Goal: Task Accomplishment & Management: Manage account settings

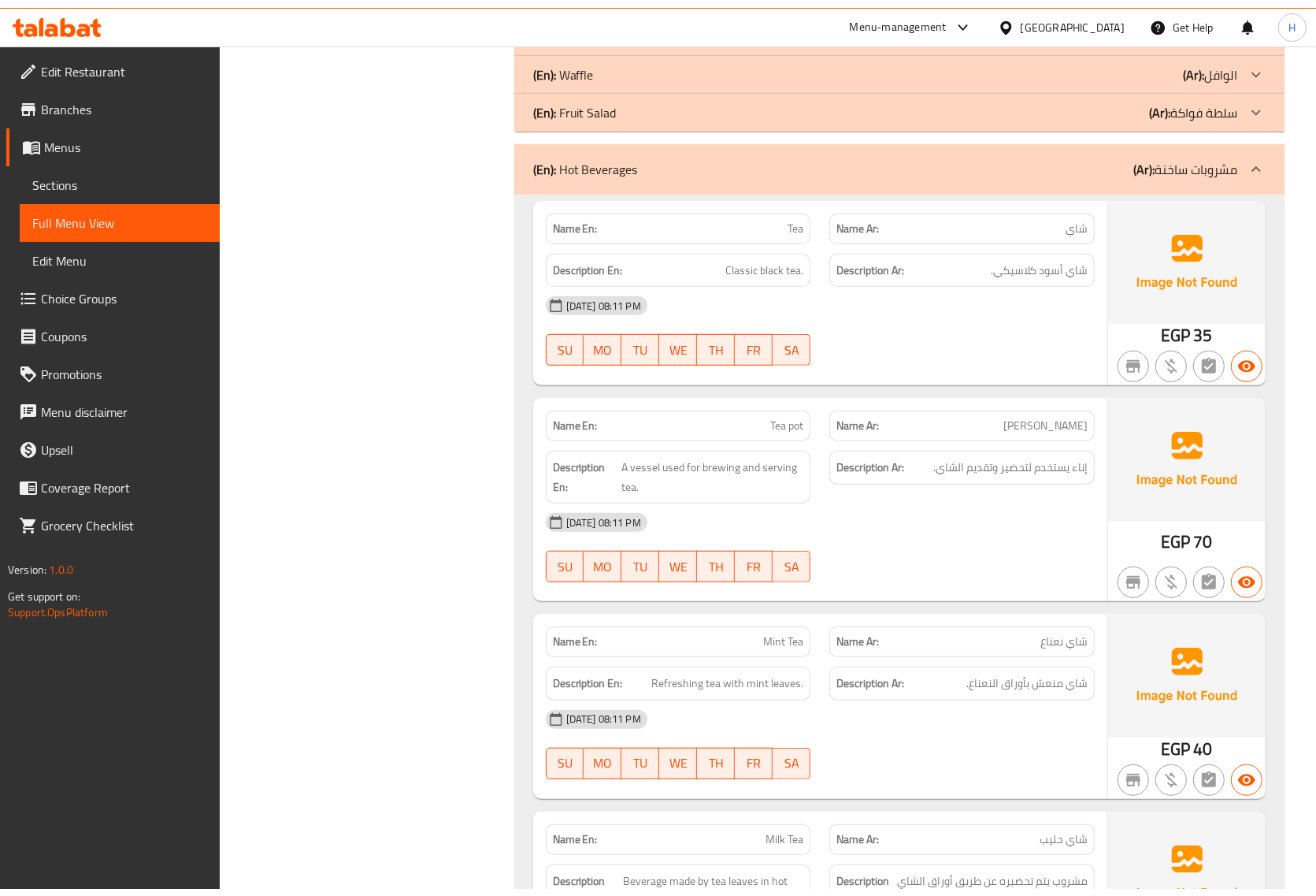
scroll to position [814, 0]
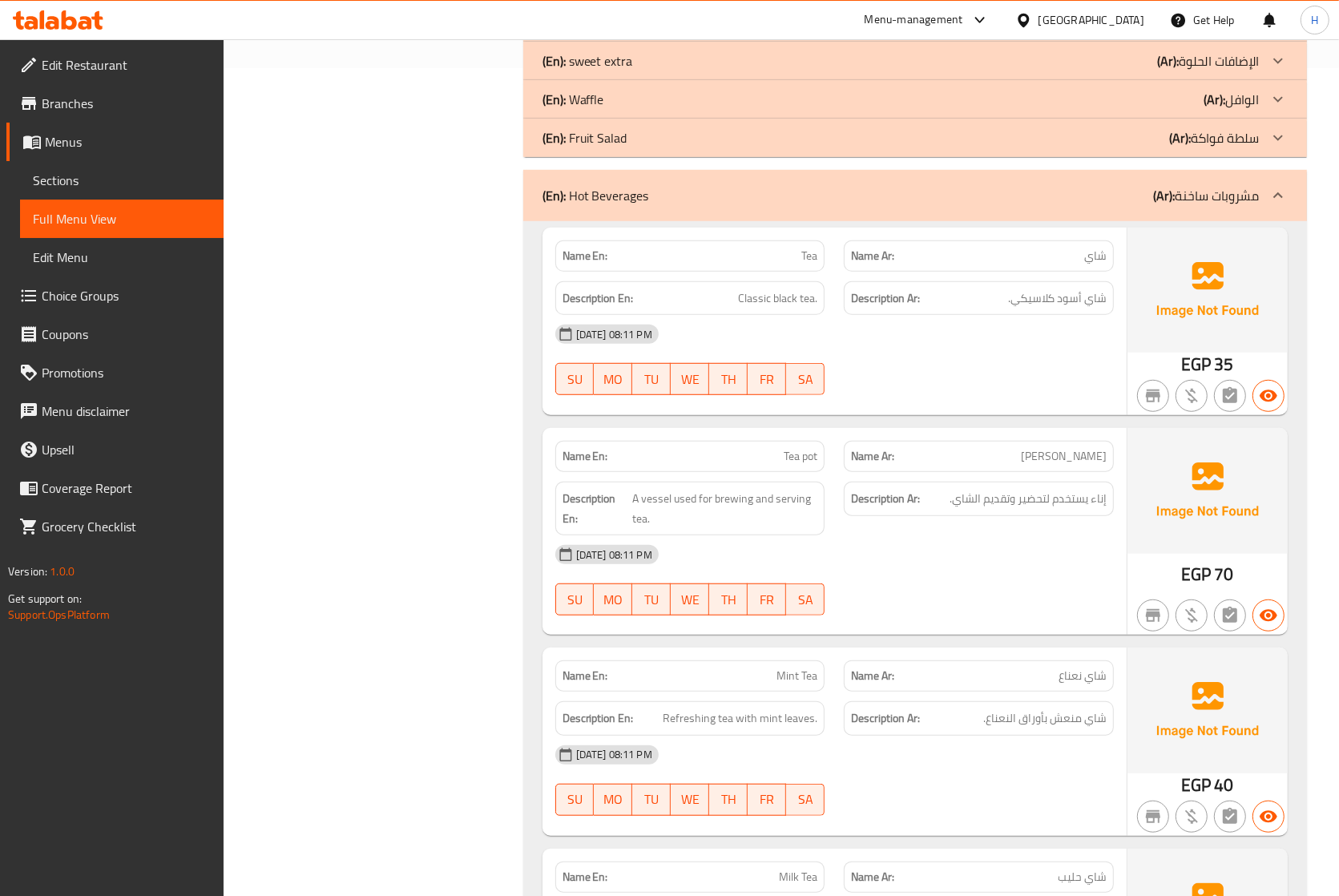
click at [794, 460] on span "Tea pot" at bounding box center [801, 456] width 33 height 17
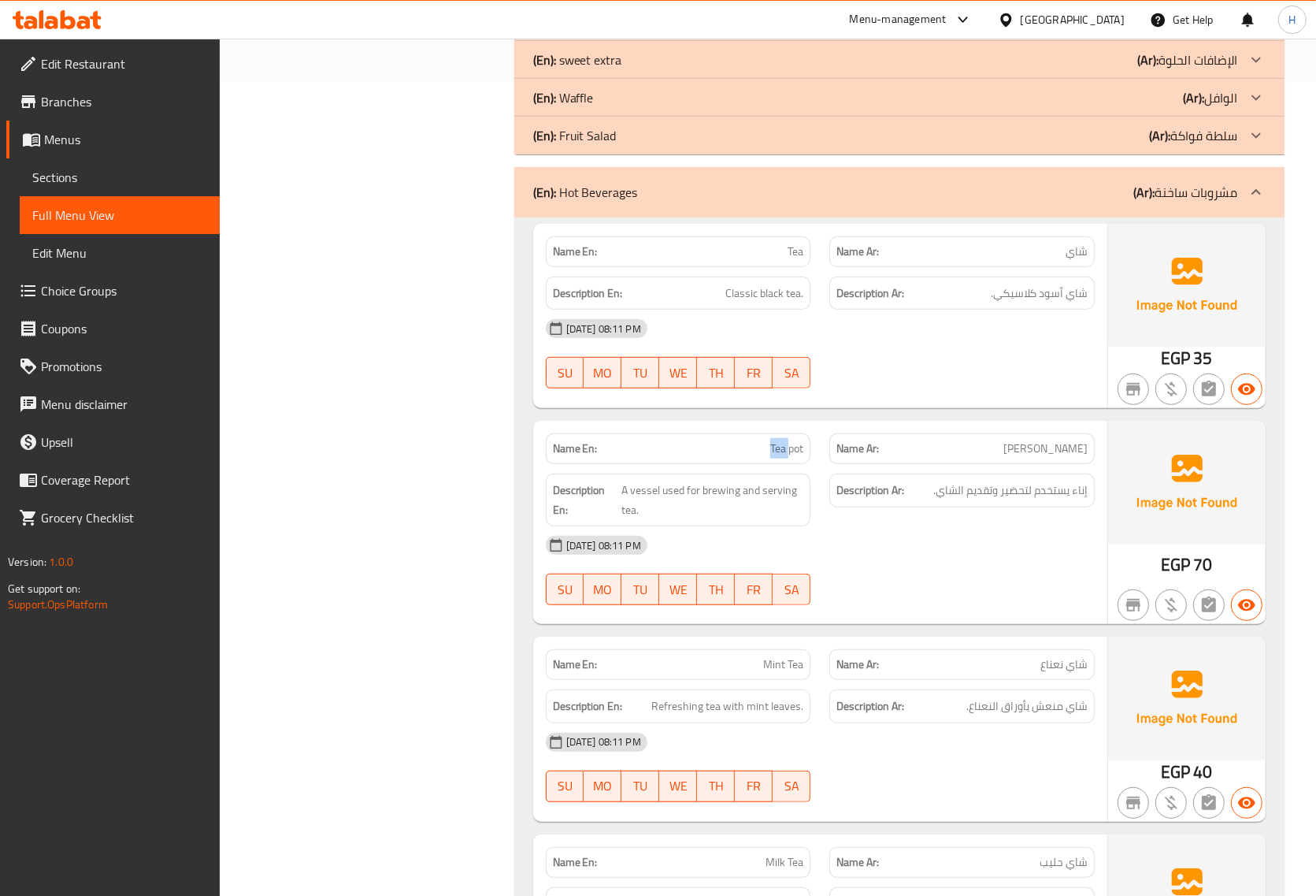
click at [780, 452] on span "Tea pot" at bounding box center [787, 448] width 33 height 16
copy span "Tea pot"
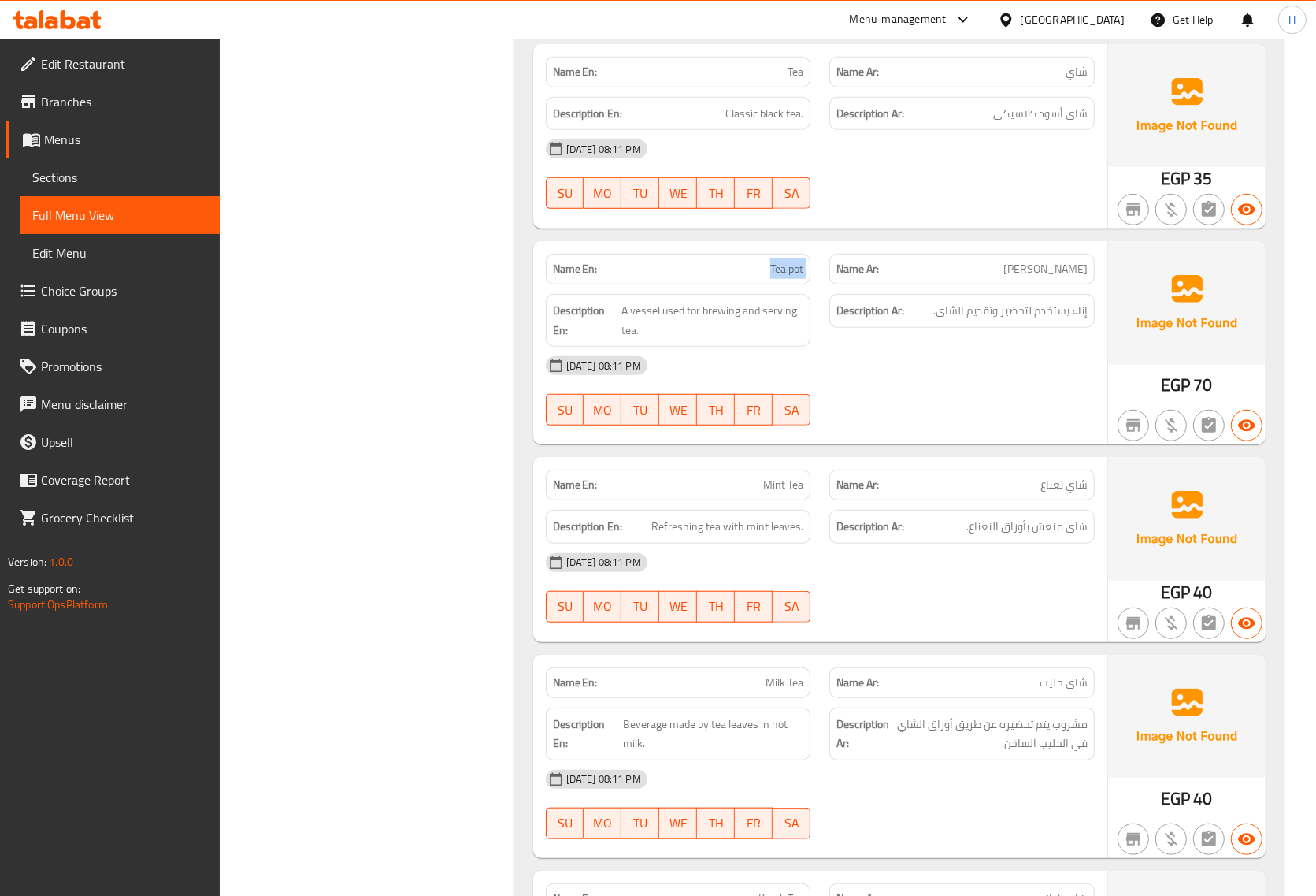
scroll to position [1109, 0]
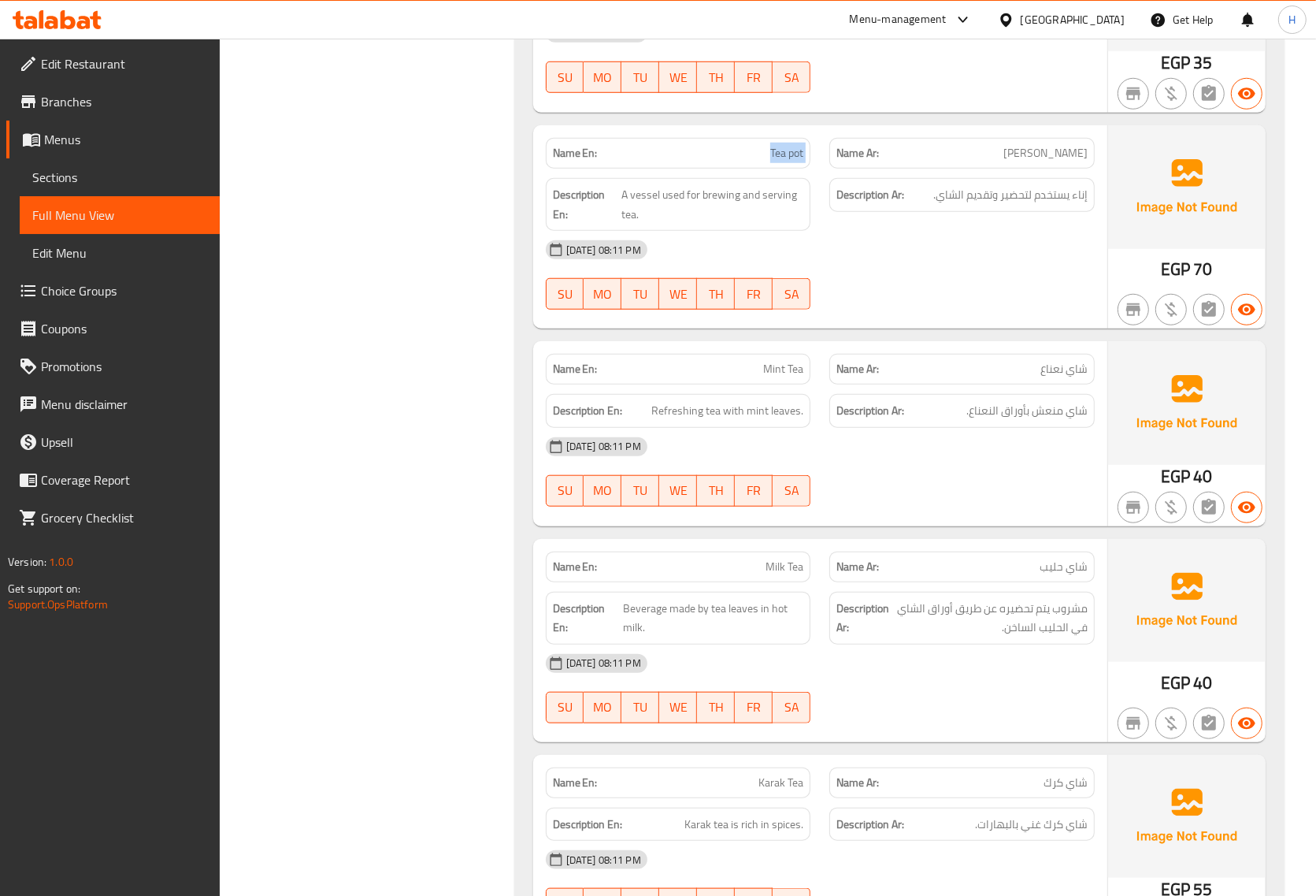
copy span "Tea pot"
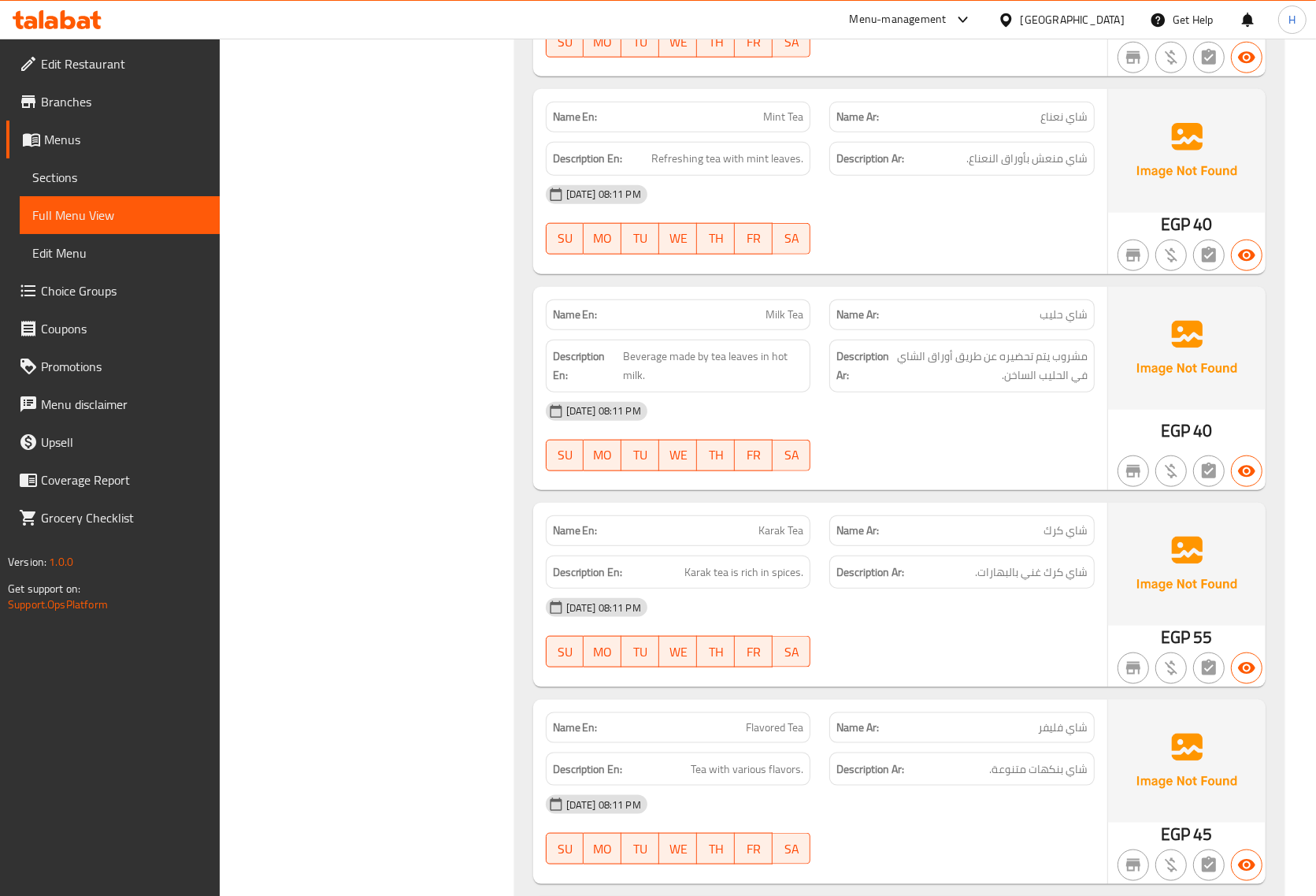
scroll to position [1405, 0]
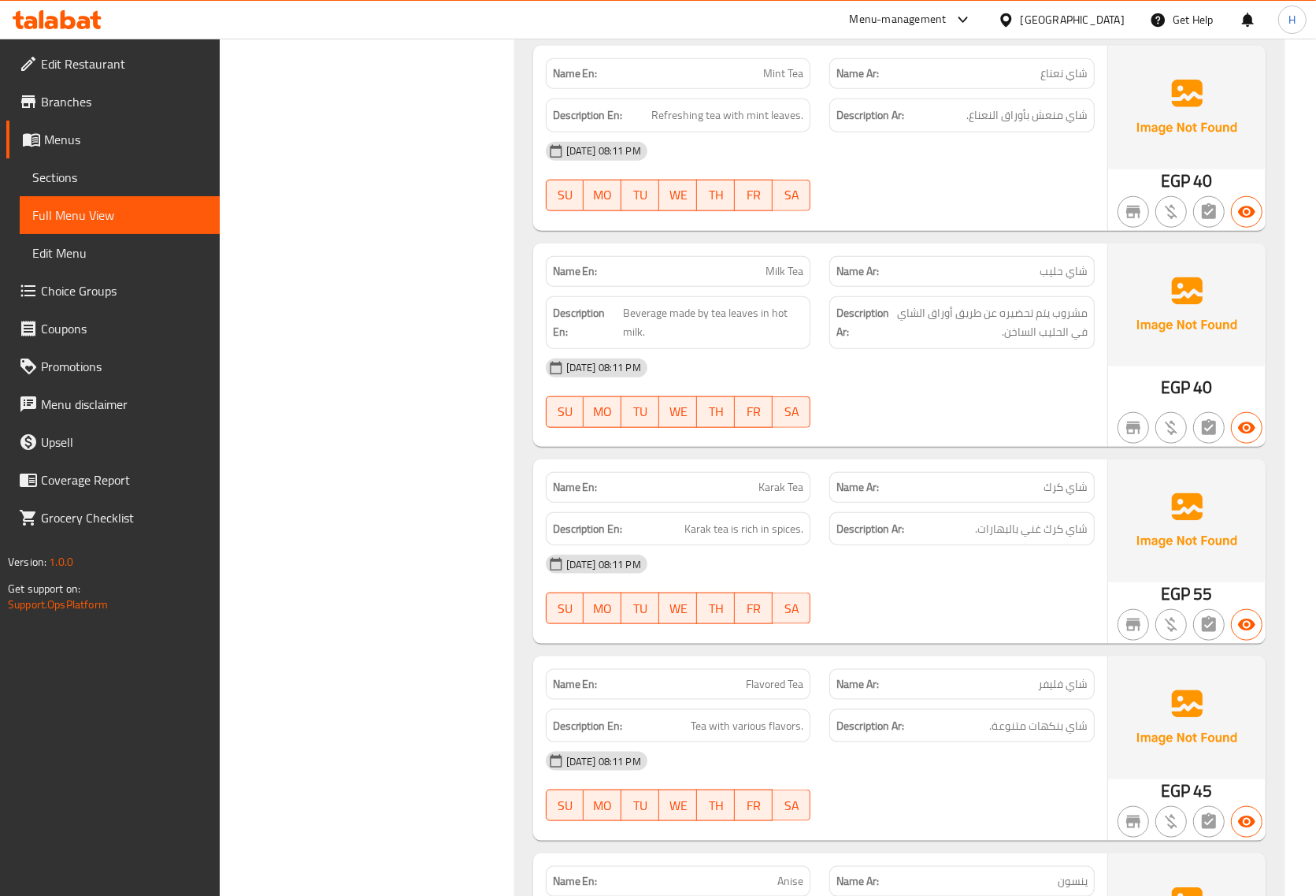
click at [793, 272] on span "Milk Tea" at bounding box center [784, 271] width 38 height 16
copy span "Milk Tea"
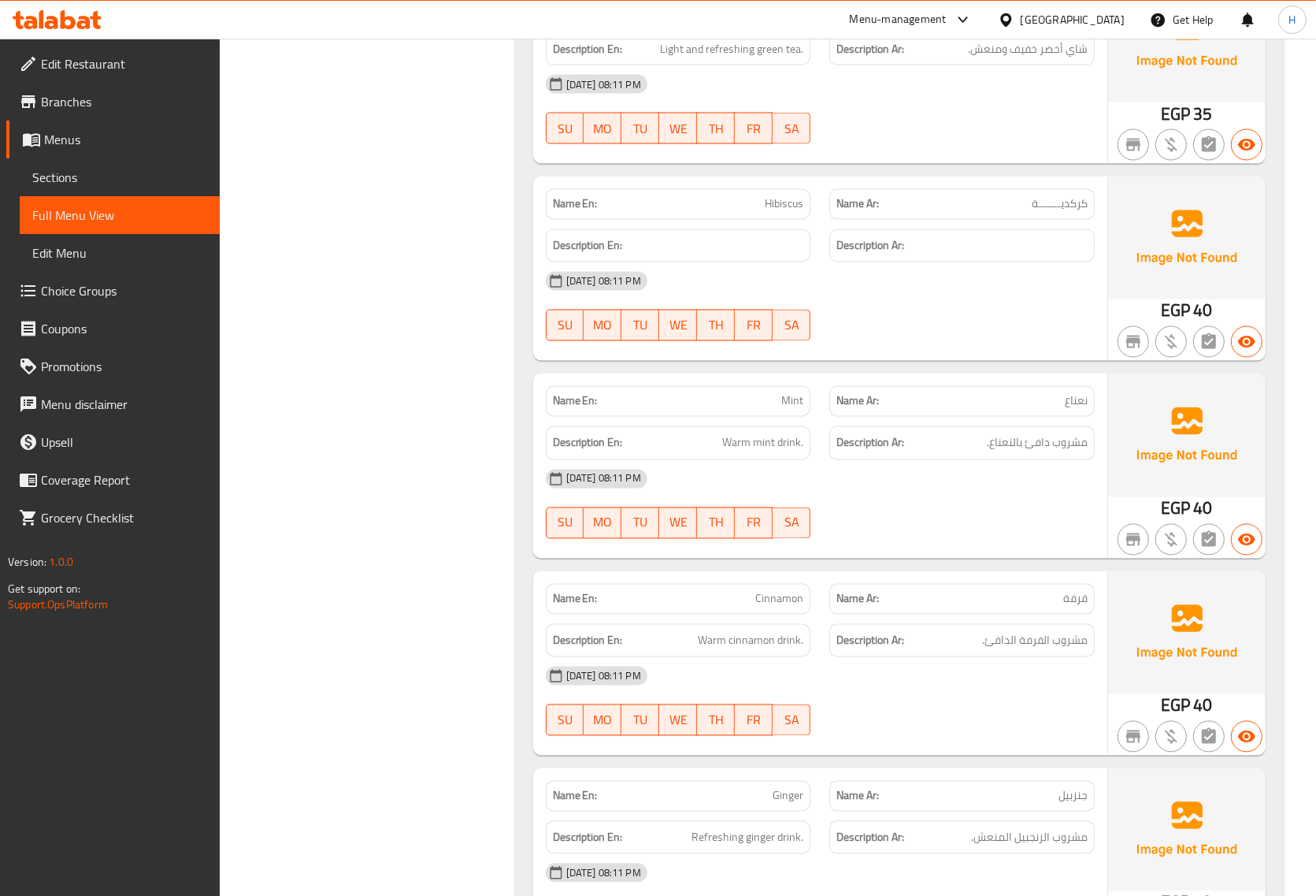
scroll to position [2489, 0]
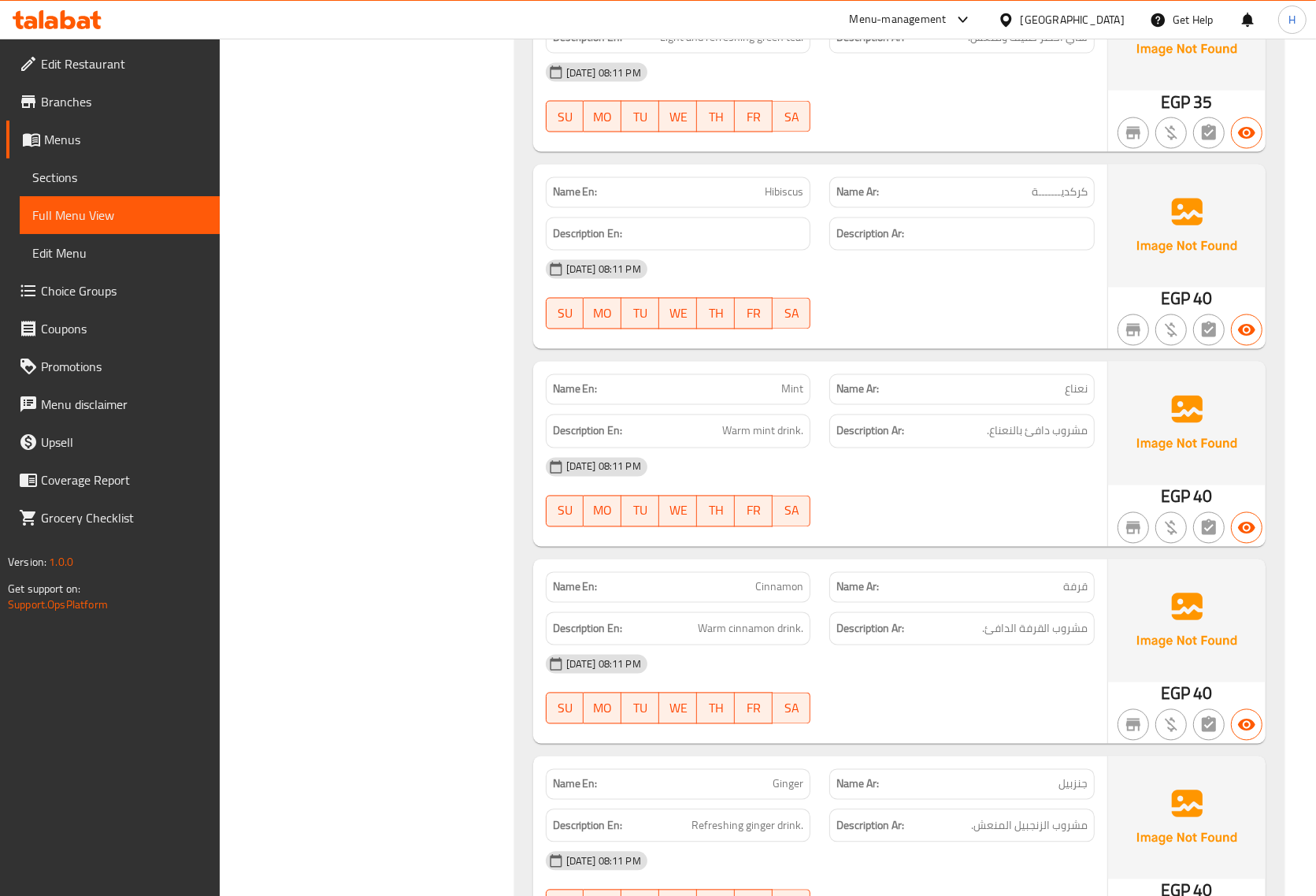
click at [789, 416] on div "Description En: Warm mint drink." at bounding box center [679, 431] width 266 height 34
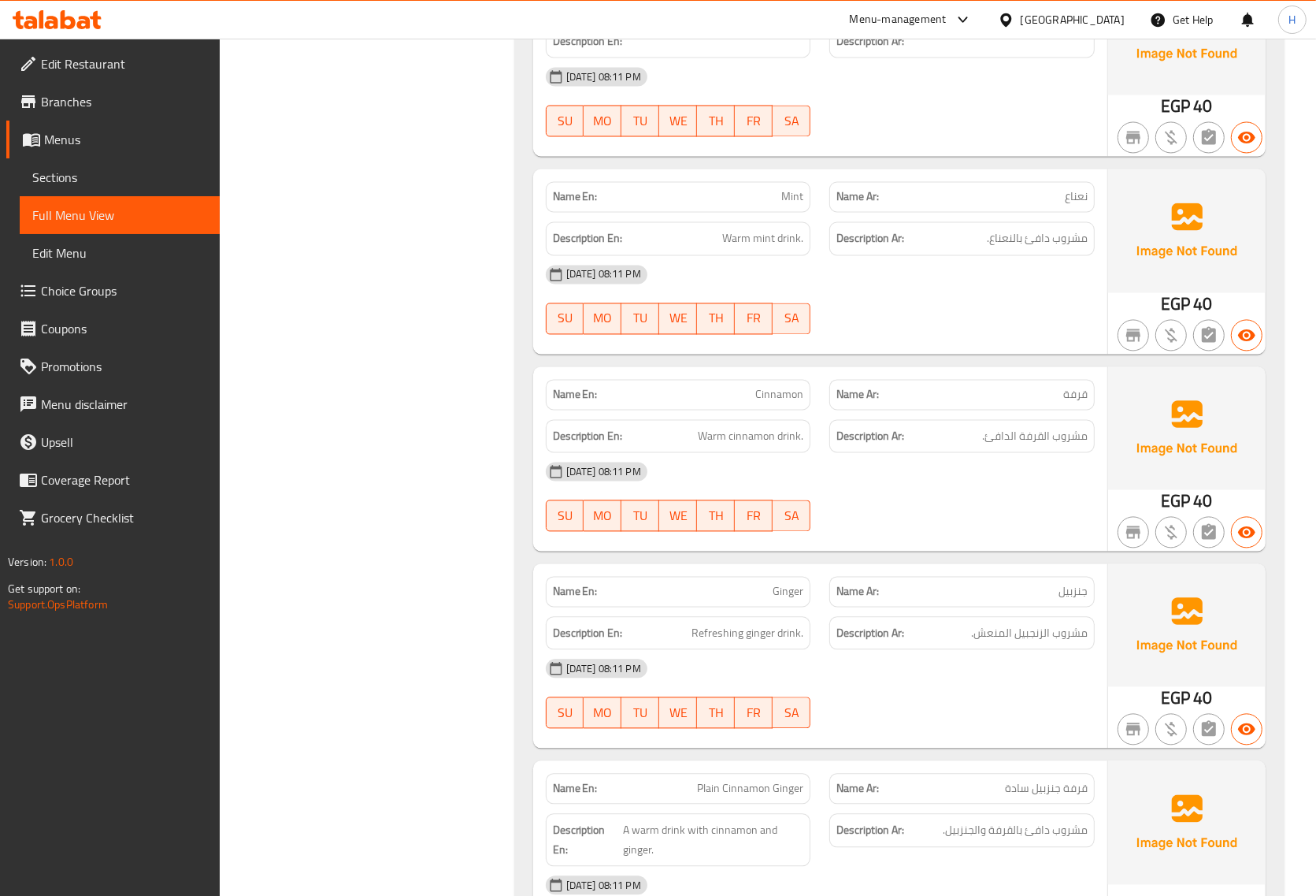
scroll to position [2685, 0]
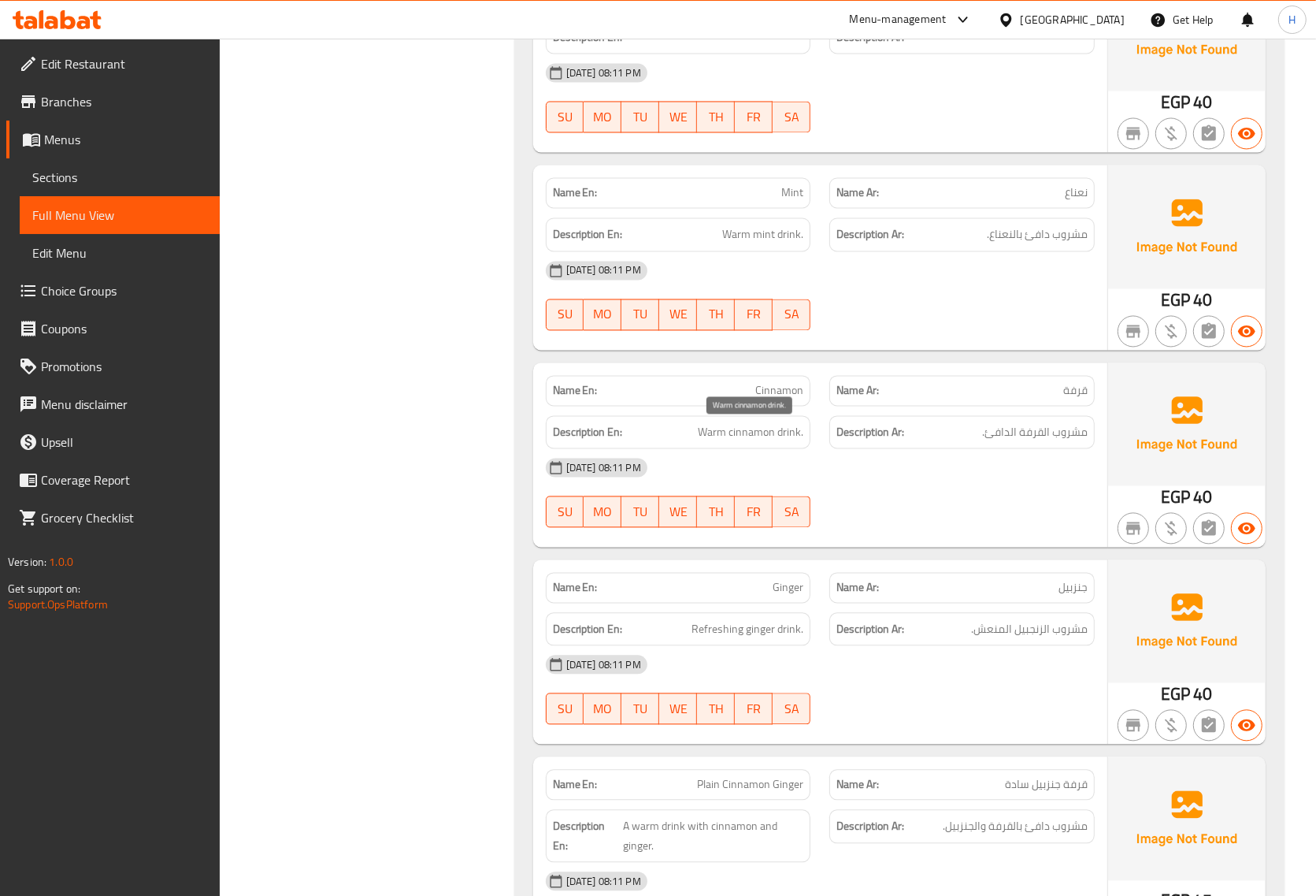
click at [778, 435] on span "Warm cinnamon drink." at bounding box center [751, 432] width 106 height 19
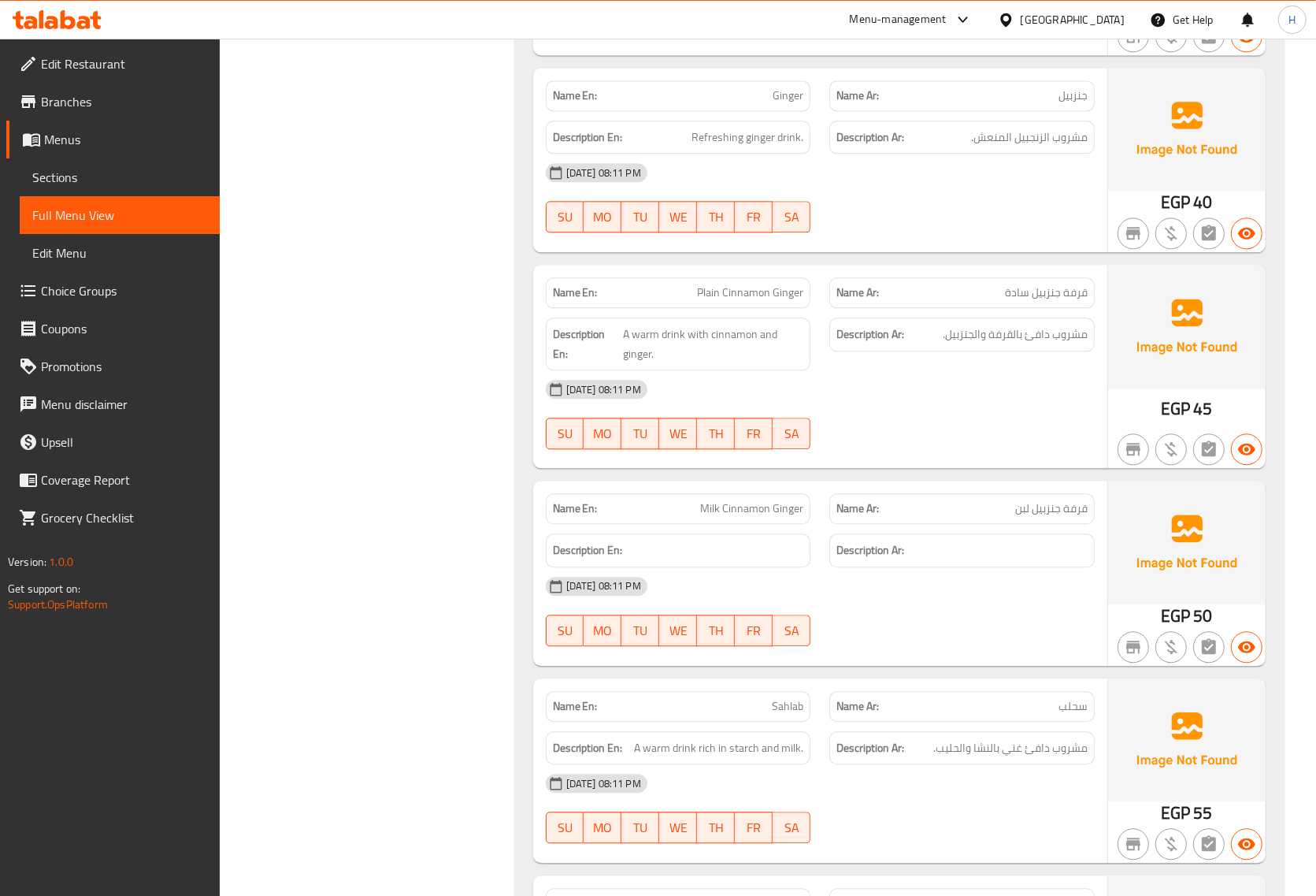
scroll to position [3177, 0]
click at [756, 508] on span "Milk Cinnamon Ginger" at bounding box center [751, 507] width 103 height 16
copy span "Milk Cinnamon Ginger"
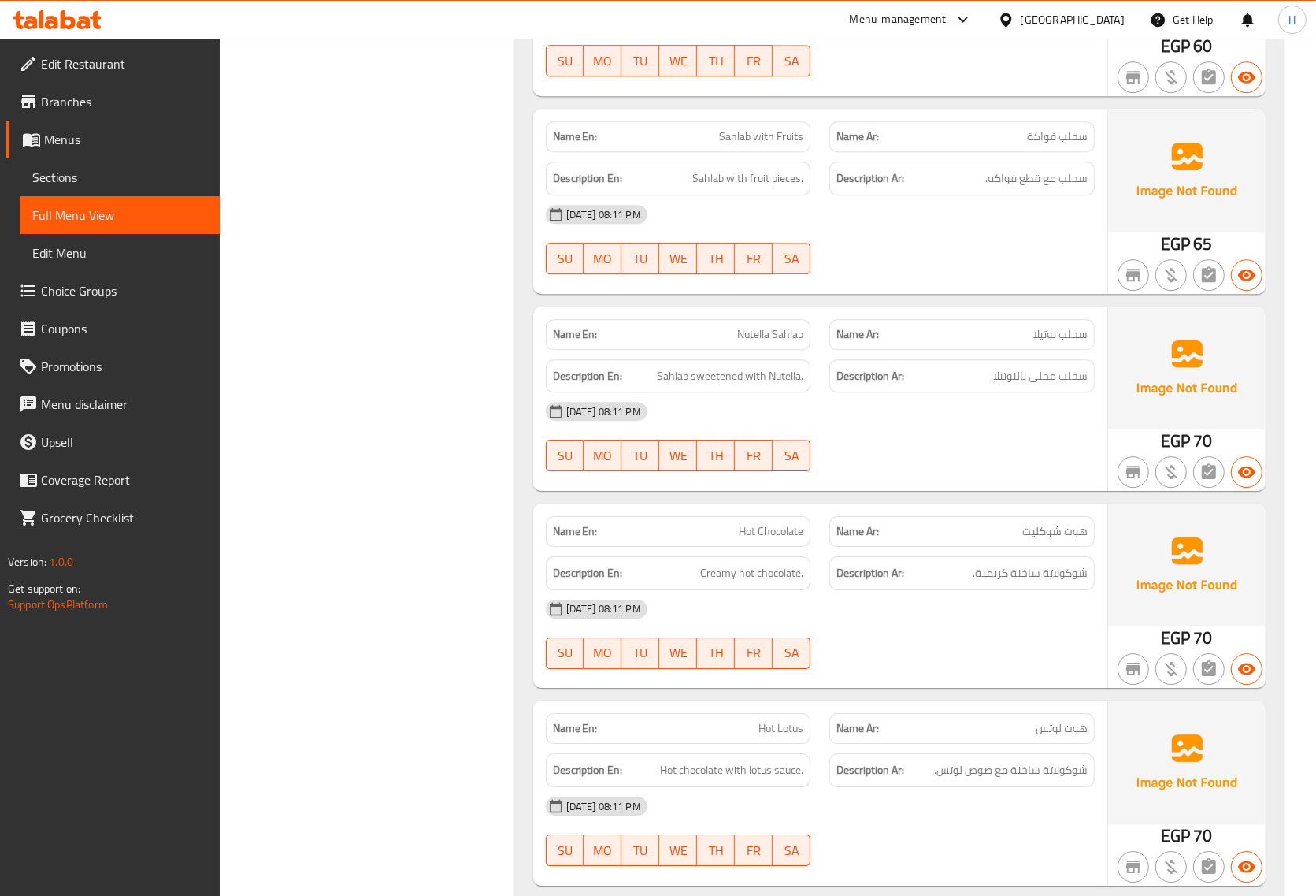
scroll to position [4360, 0]
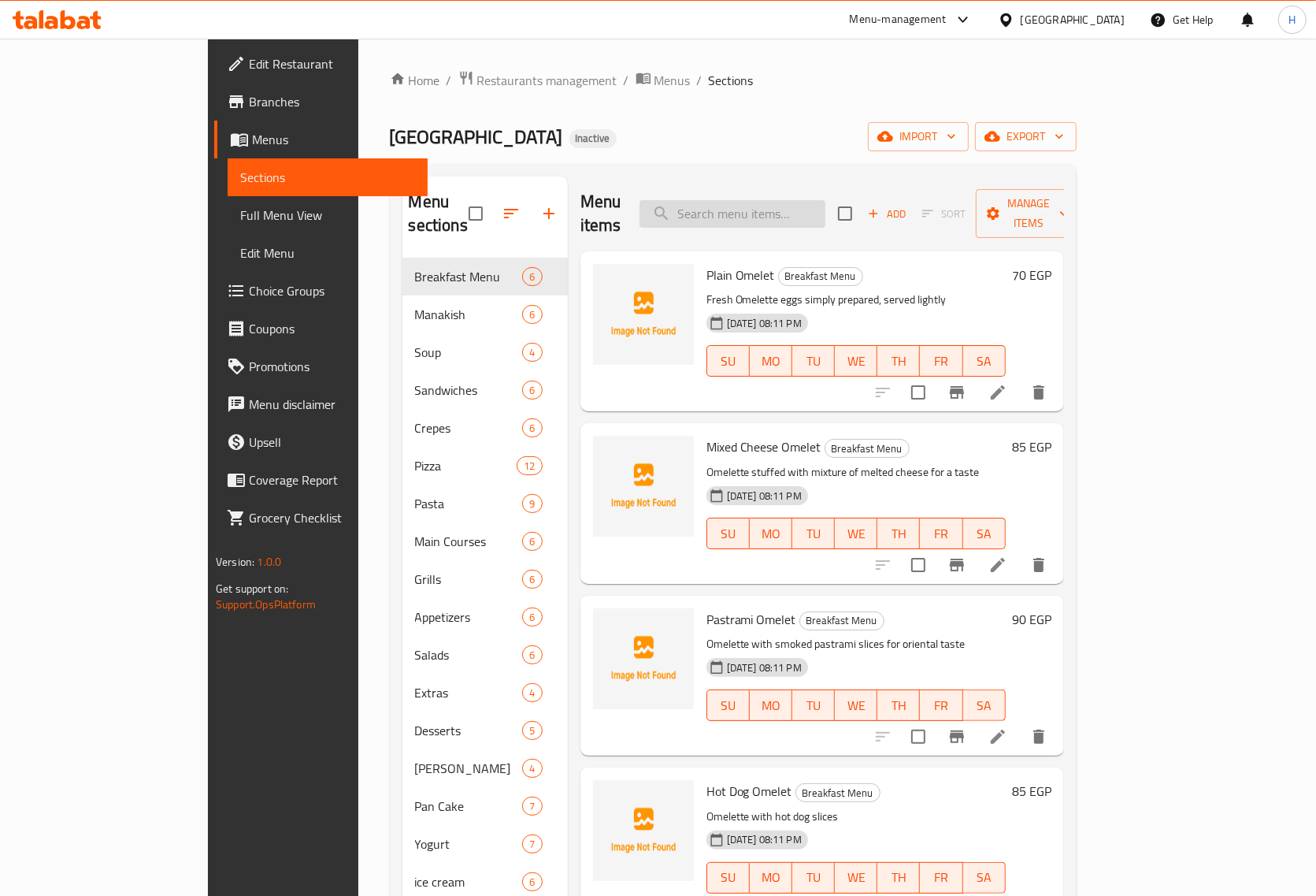
click at [784, 202] on input "search" at bounding box center [732, 214] width 186 height 28
paste input "Tea pot"
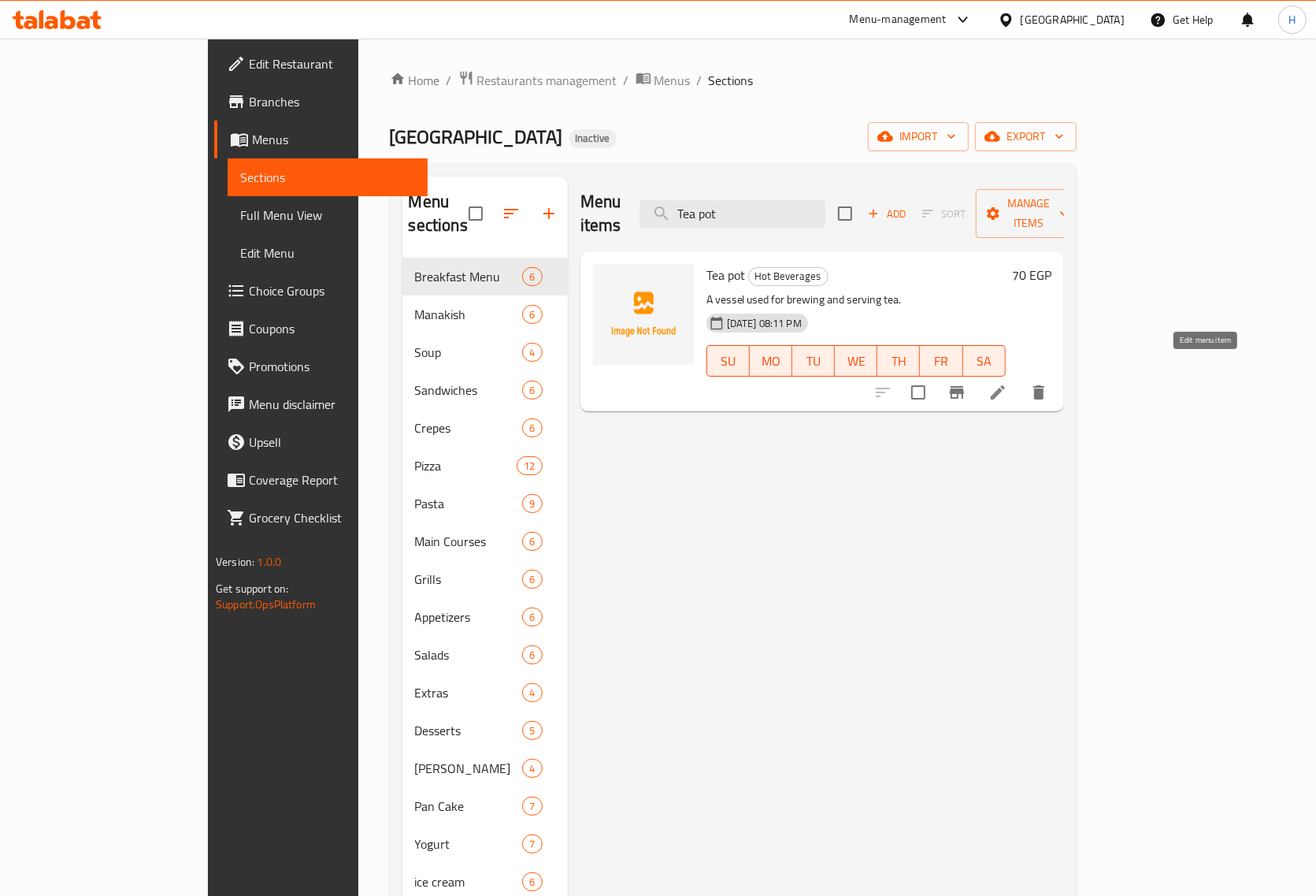
type input "Tea pot"
click at [1008, 382] on icon at bounding box center [998, 392] width 19 height 19
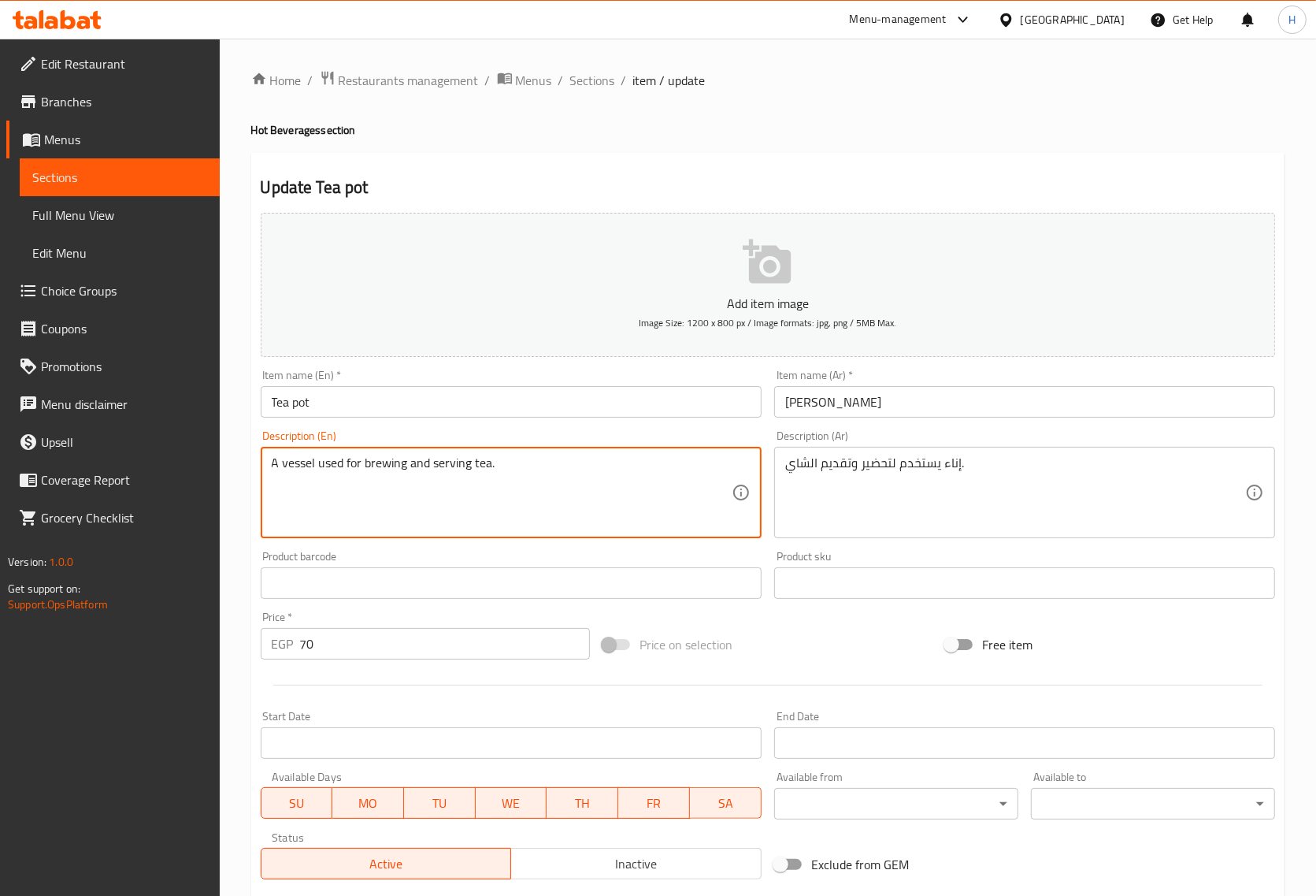
click at [296, 462] on textarea "A vessel used for brewing and serving tea." at bounding box center [502, 493] width 461 height 75
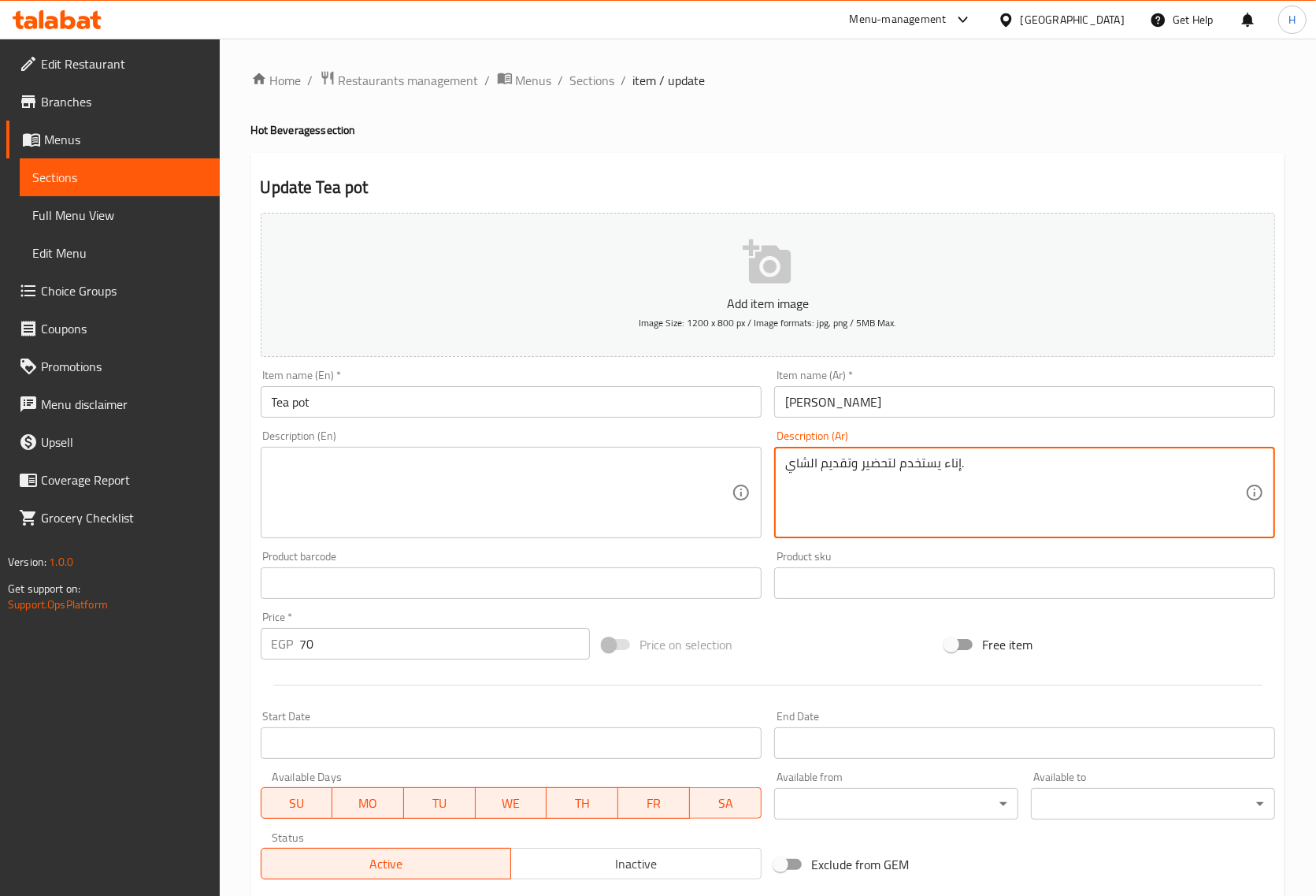
click at [865, 465] on textarea "إناء يستخدم لتحضير وتقديم الشاي." at bounding box center [1015, 493] width 461 height 75
click at [865, 464] on textarea "إناء يستخدم لتحضير وتقديم الشاي." at bounding box center [1015, 493] width 461 height 75
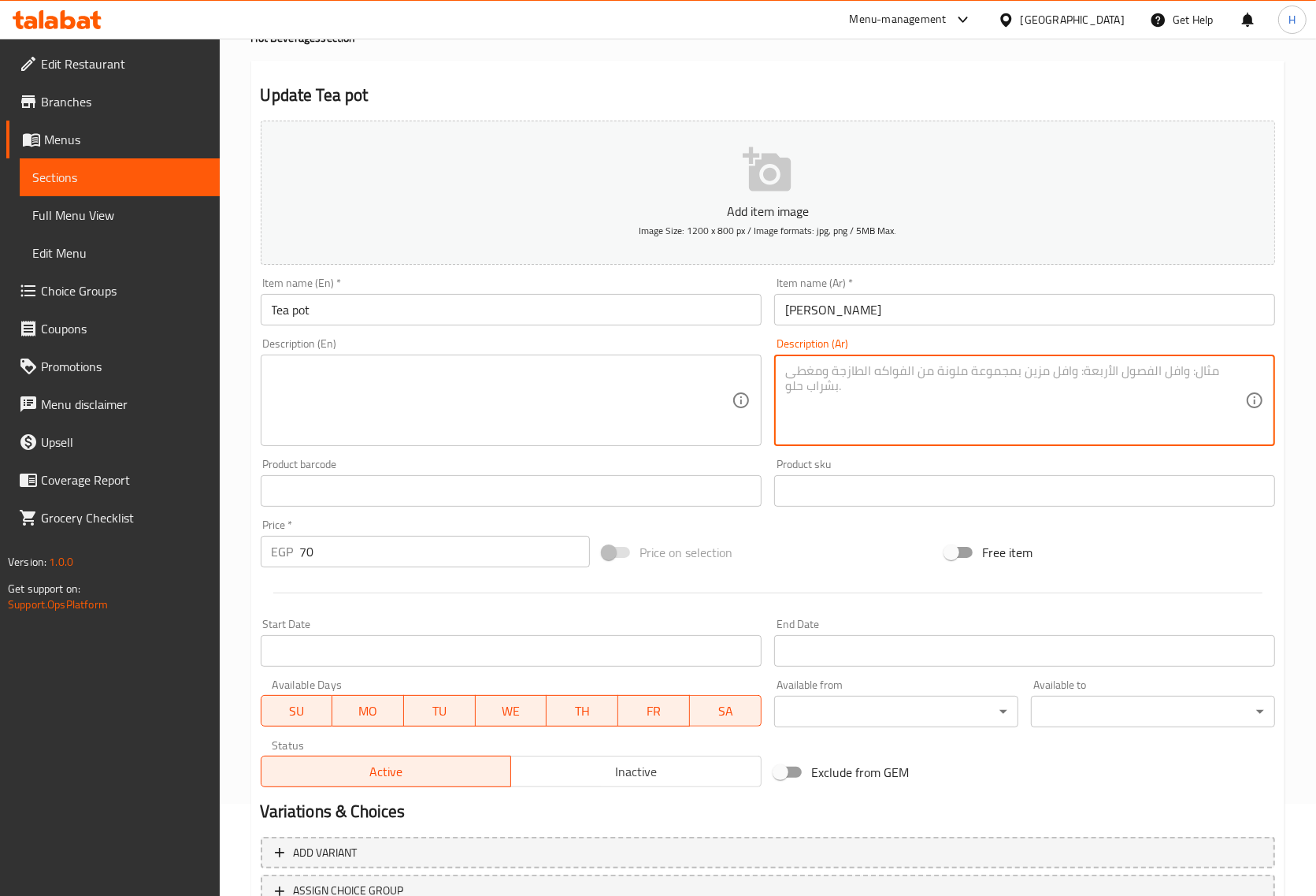
scroll to position [214, 0]
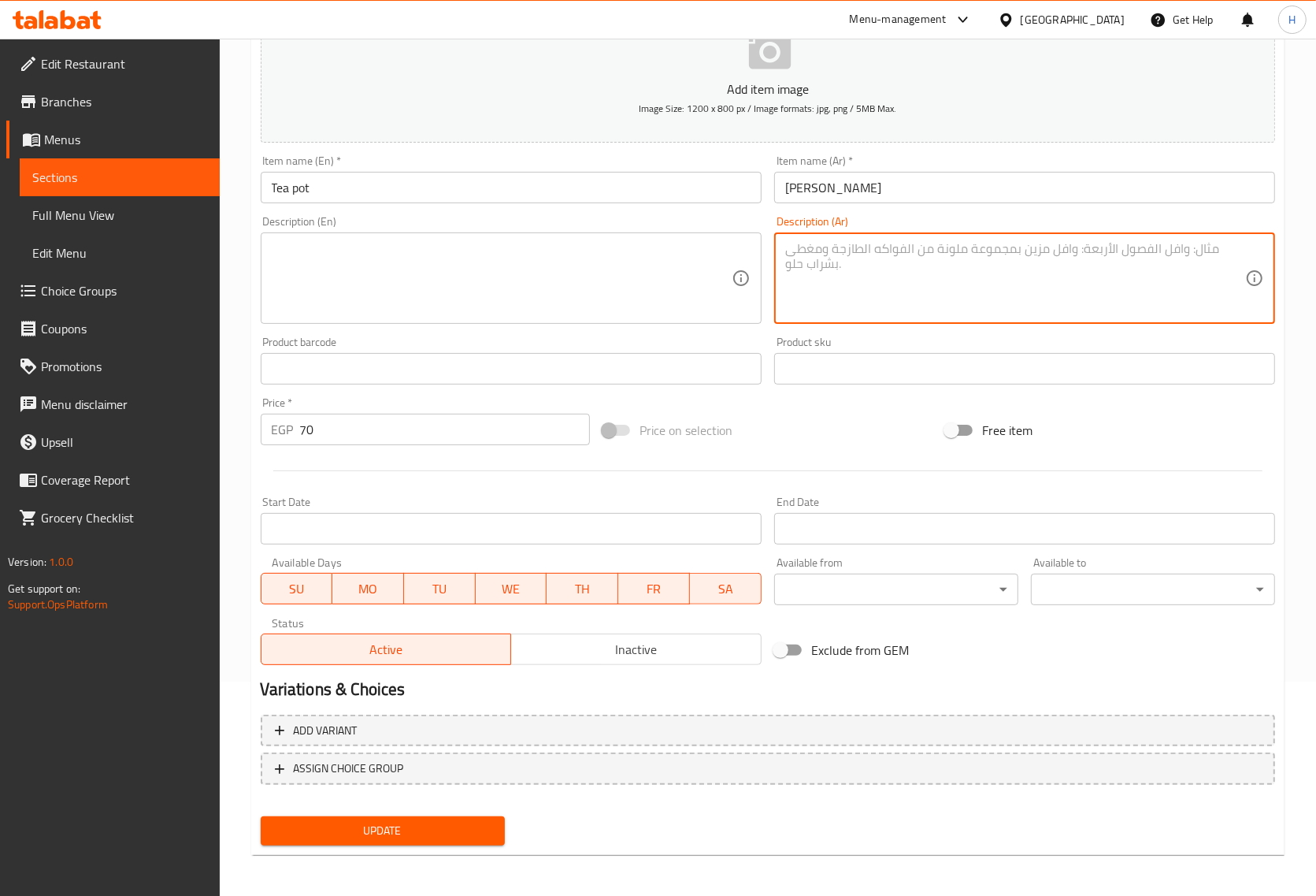
click at [379, 831] on span "Update" at bounding box center [382, 830] width 219 height 19
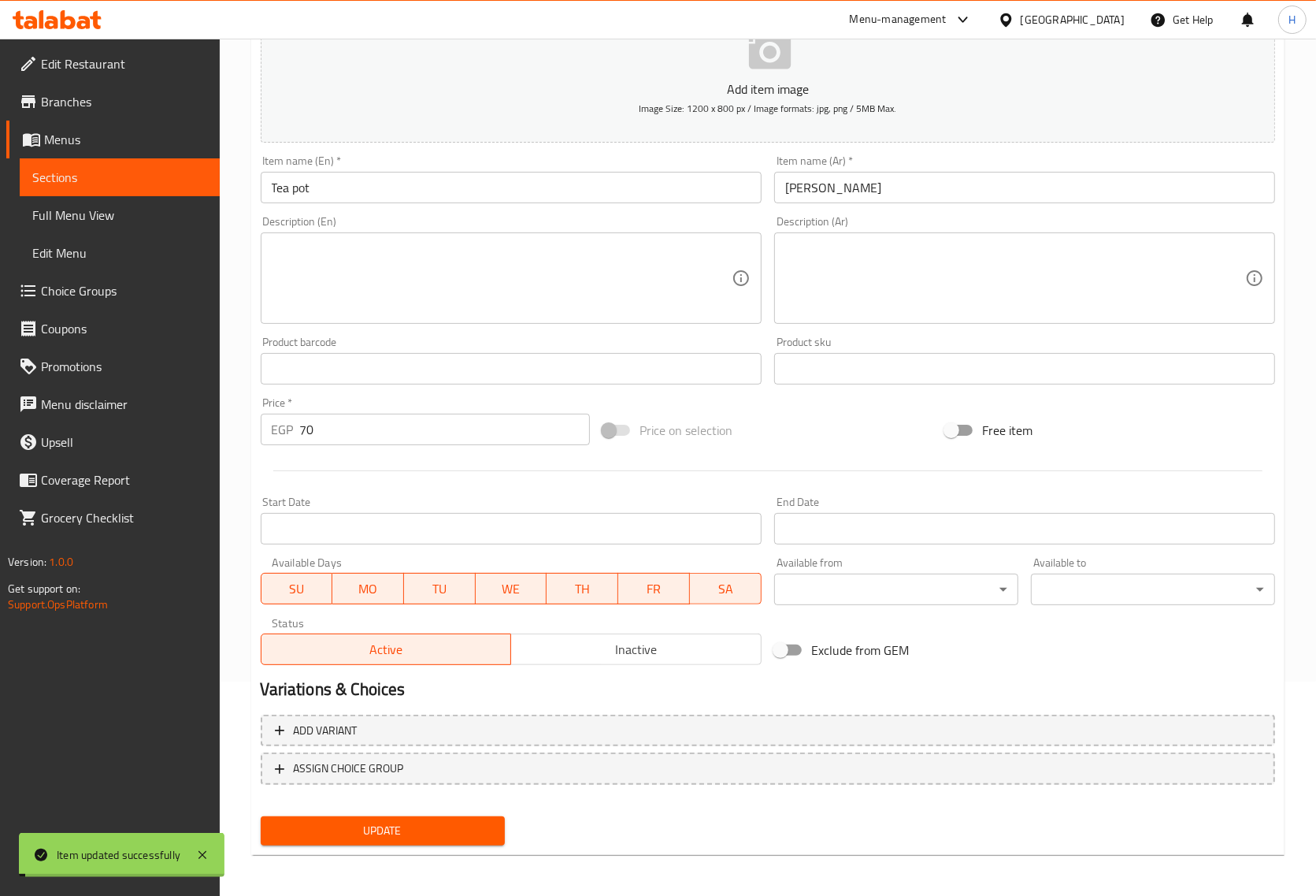
click at [454, 201] on input "Tea pot" at bounding box center [512, 187] width 501 height 32
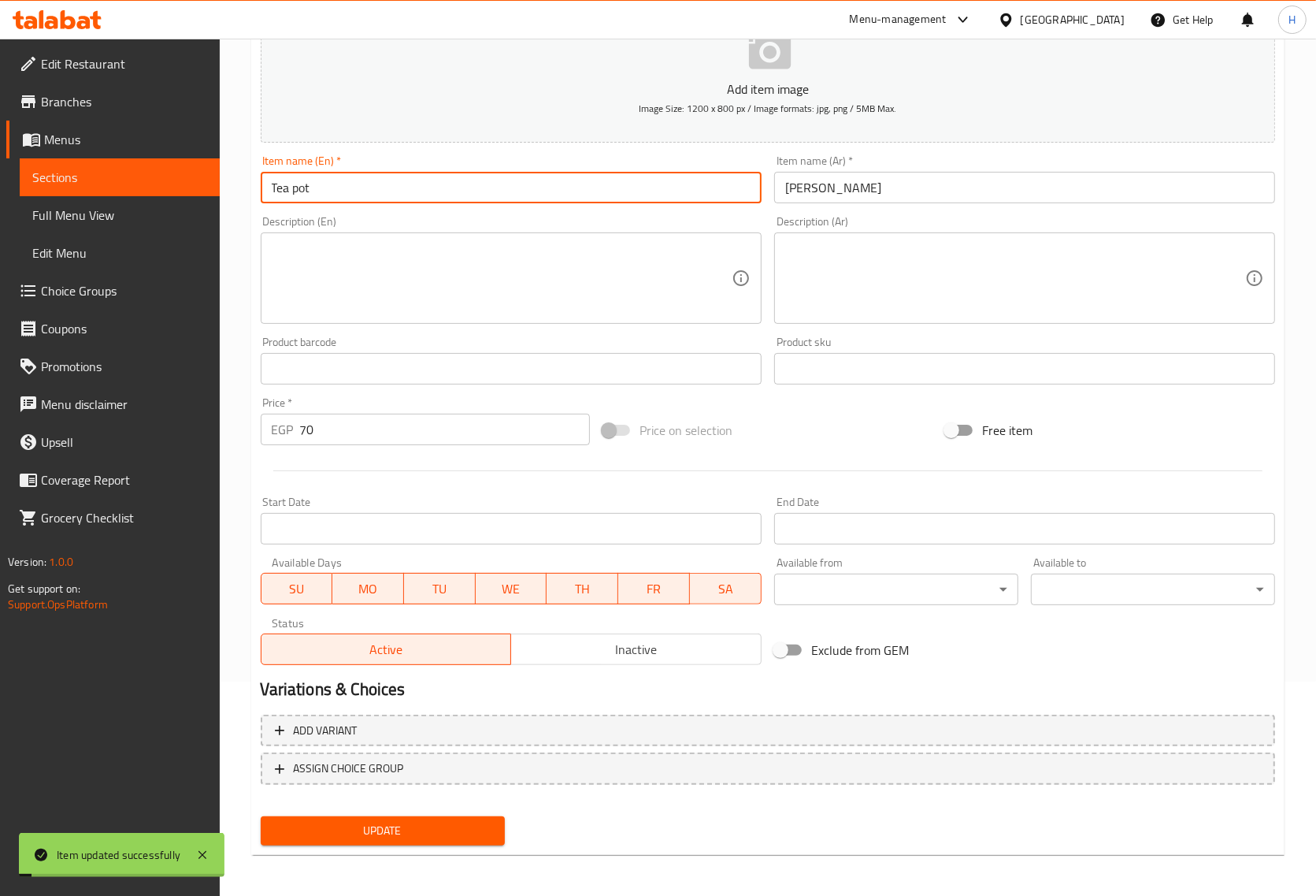
click at [454, 201] on input "Tea pot" at bounding box center [512, 187] width 501 height 32
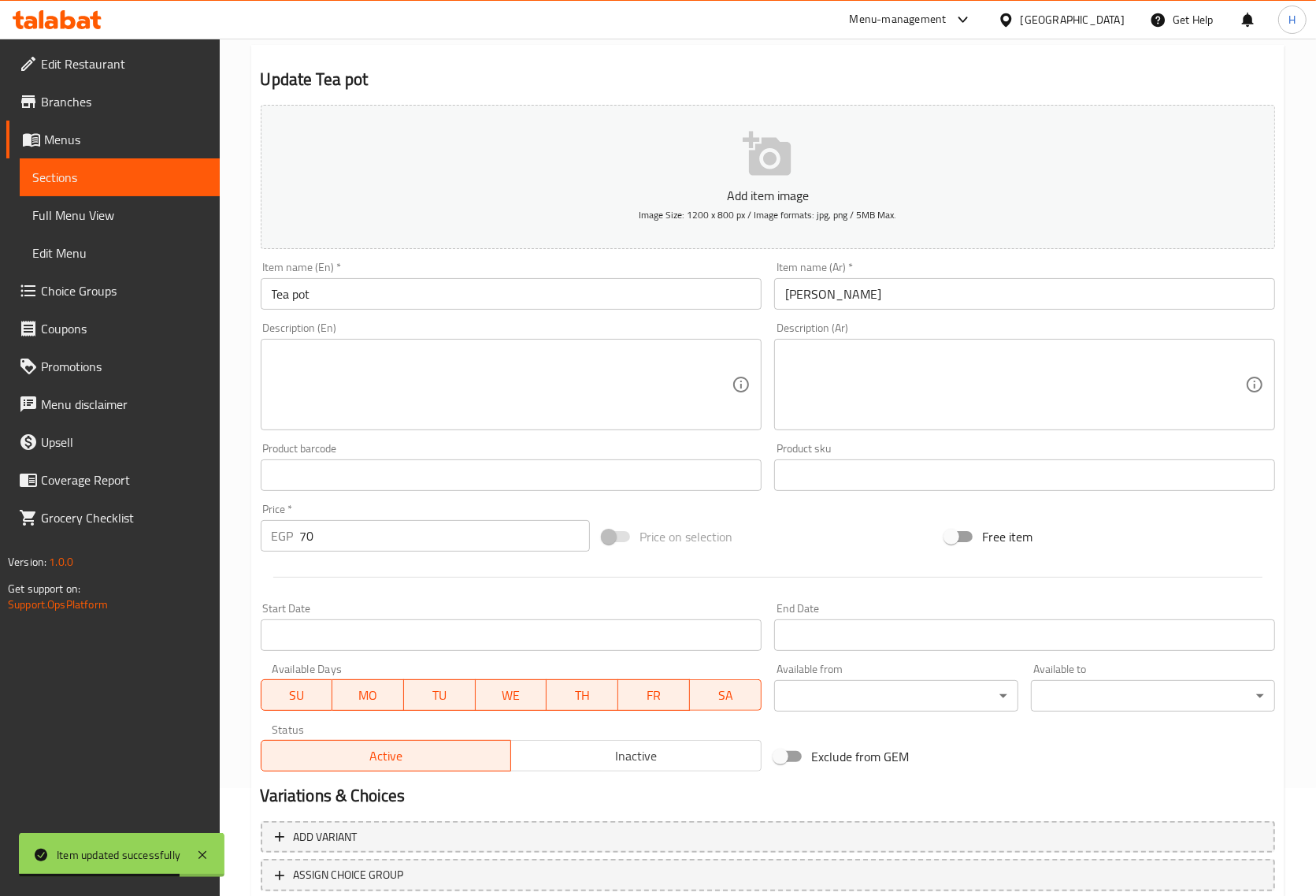
scroll to position [0, 0]
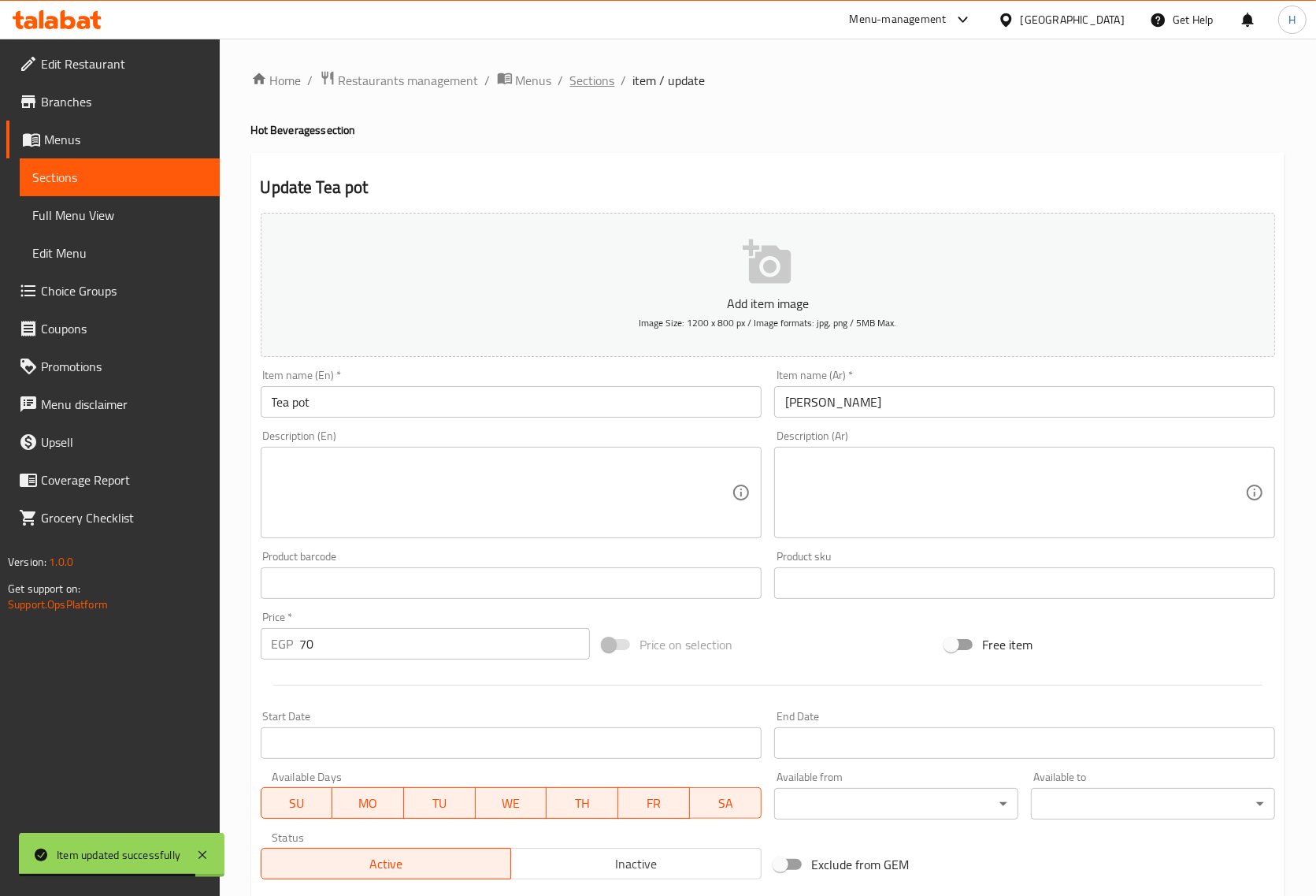
click at [581, 90] on span "Sections" at bounding box center [592, 81] width 45 height 19
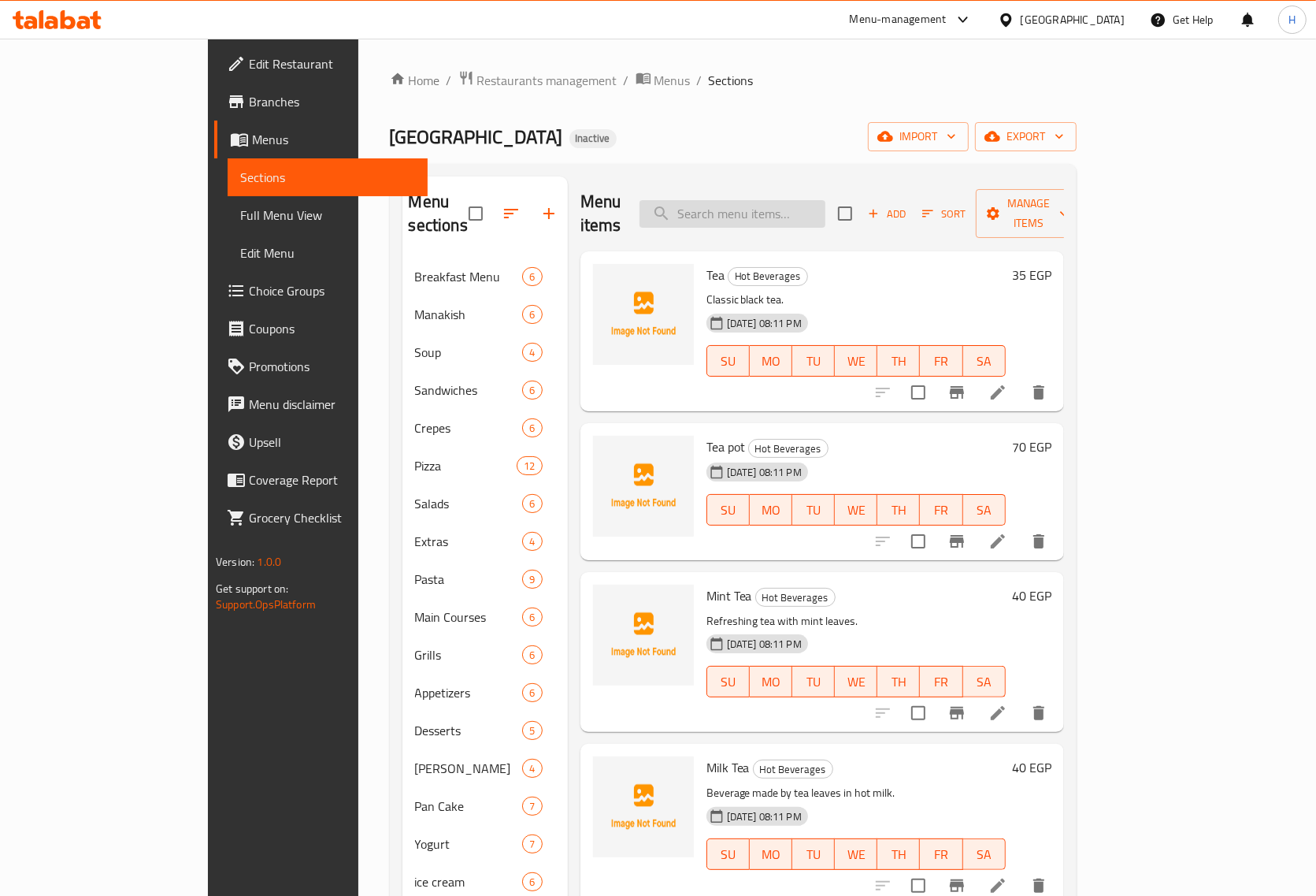
click at [784, 201] on input "search" at bounding box center [732, 214] width 186 height 28
paste input "Milk Tea"
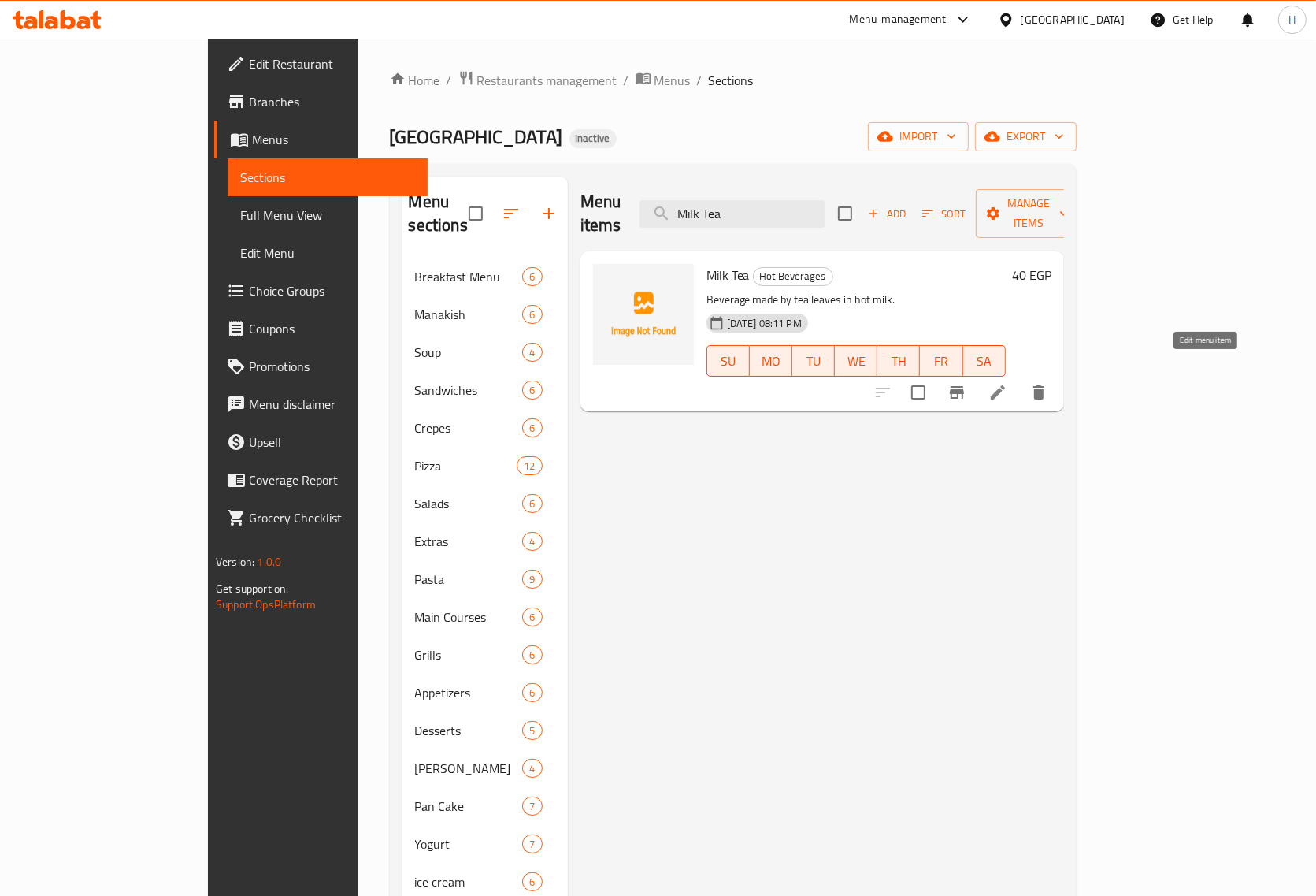
type input "Milk Tea"
click at [1005, 385] on icon at bounding box center [998, 392] width 14 height 14
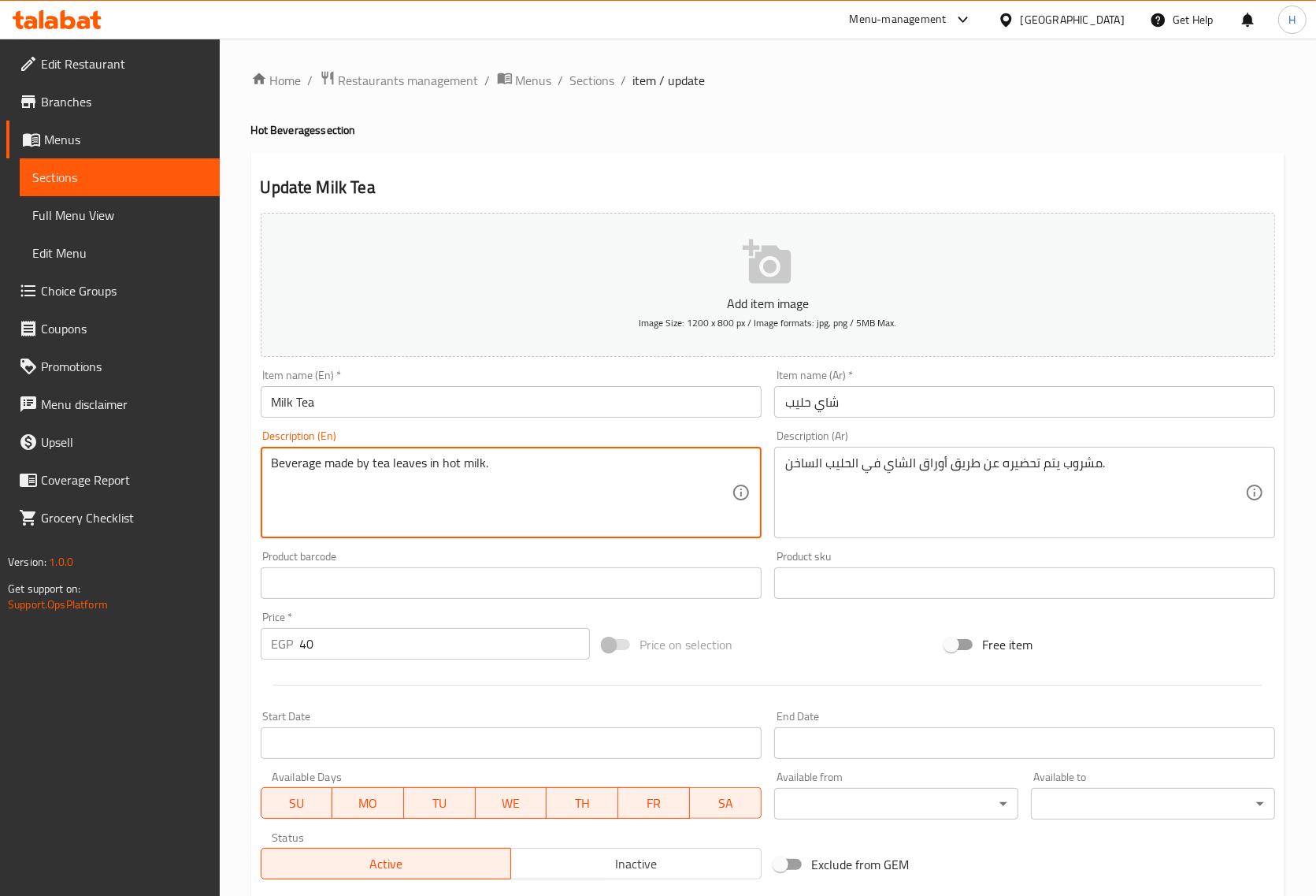
click at [407, 477] on textarea "Beverage made by tea leaves in hot milk." at bounding box center [502, 493] width 461 height 75
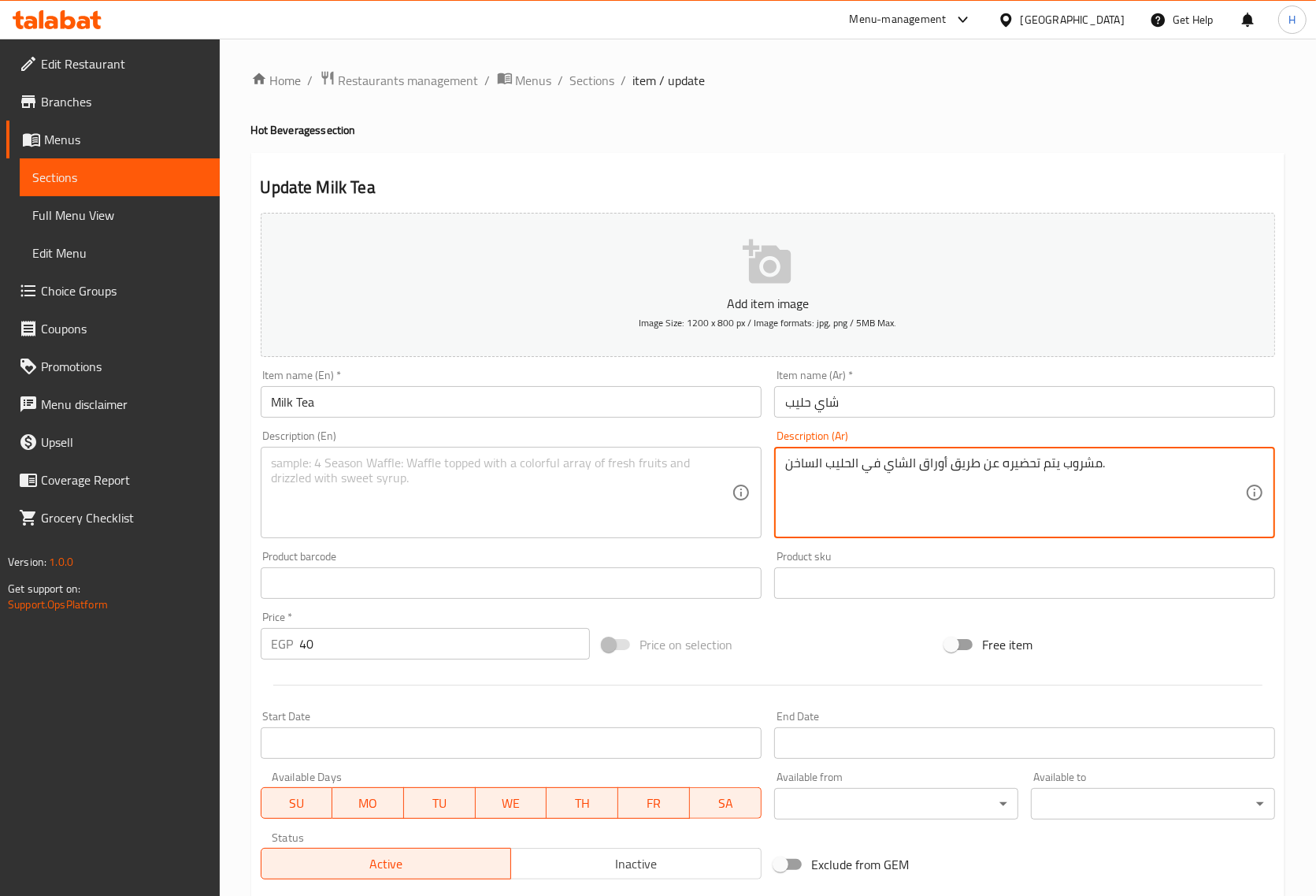
click at [892, 459] on textarea "مشروب يتم تحضيره عن طريق أوراق الشاي في الحليب الساخن." at bounding box center [1015, 493] width 461 height 75
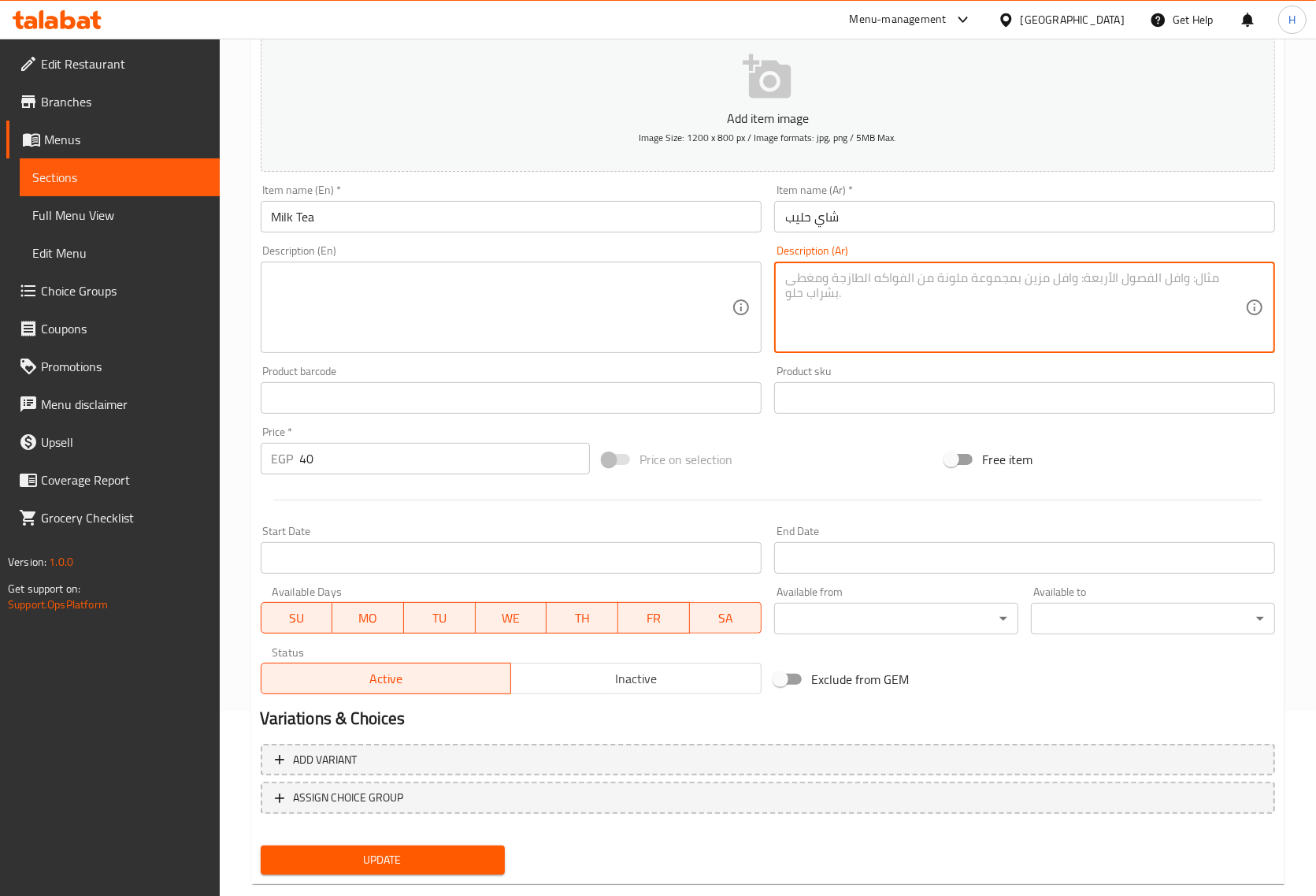
scroll to position [214, 0]
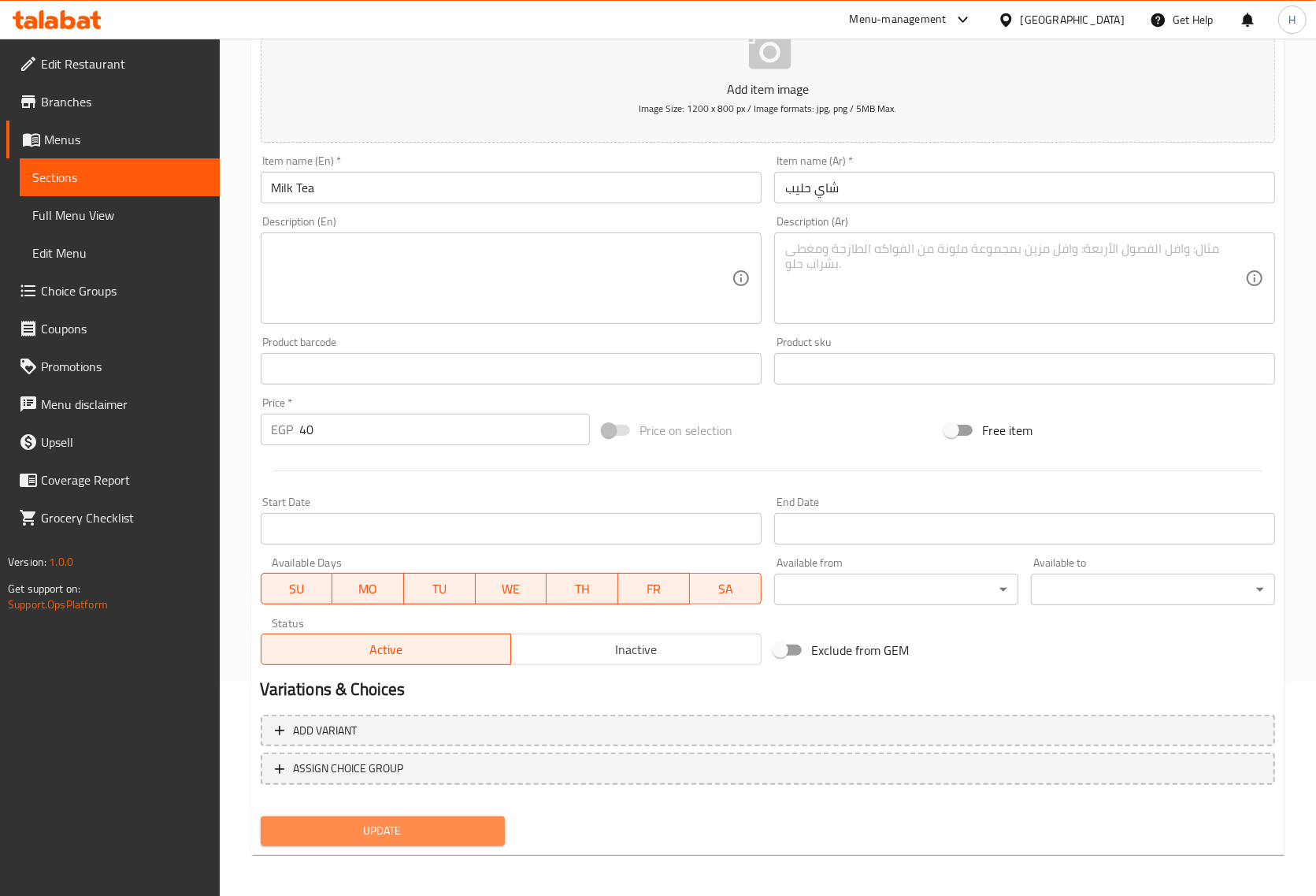
click at [403, 832] on span "Update" at bounding box center [382, 830] width 219 height 19
click at [416, 845] on div "Update" at bounding box center [382, 830] width 257 height 41
click at [424, 828] on span "Update" at bounding box center [382, 830] width 219 height 19
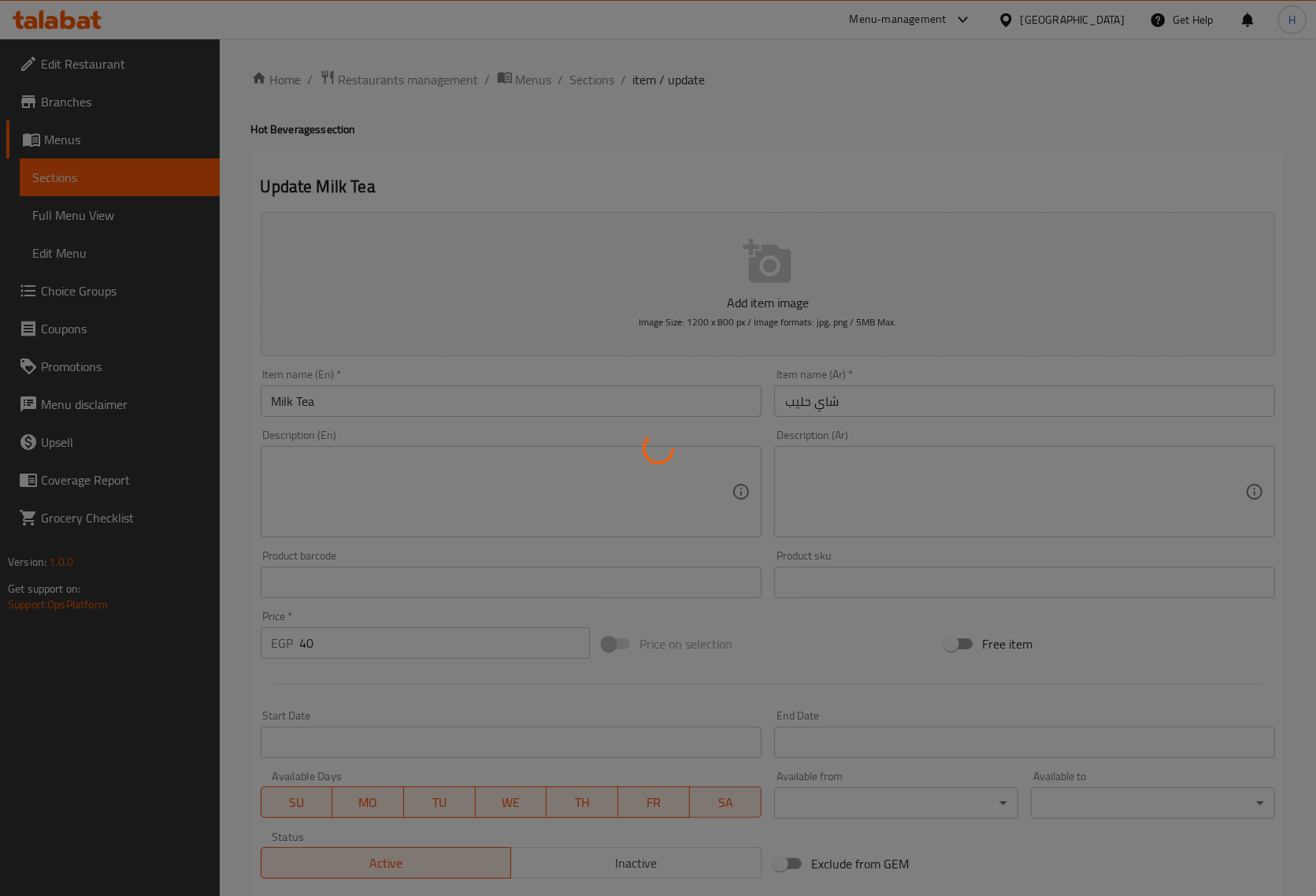
scroll to position [0, 0]
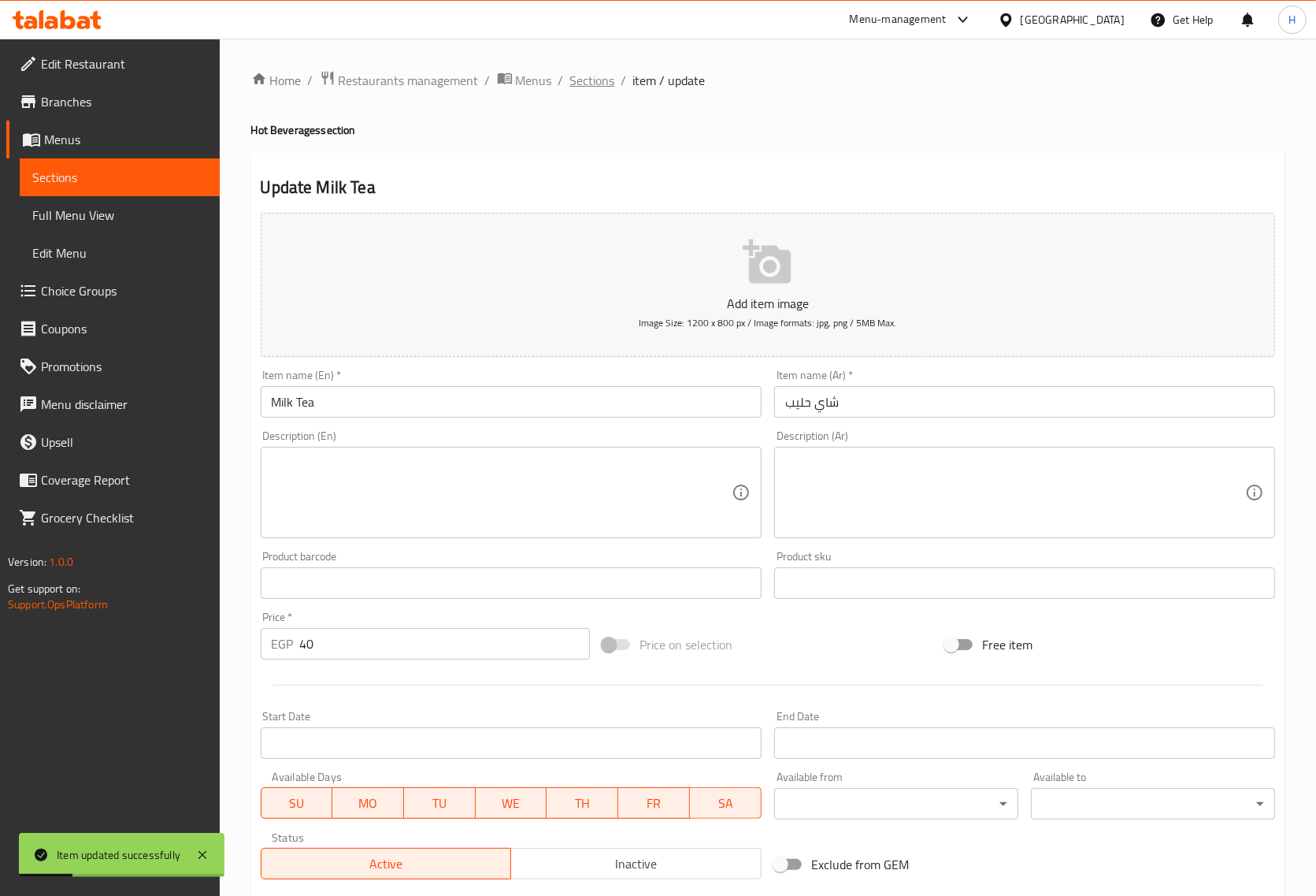
click at [607, 83] on span "Sections" at bounding box center [592, 81] width 45 height 19
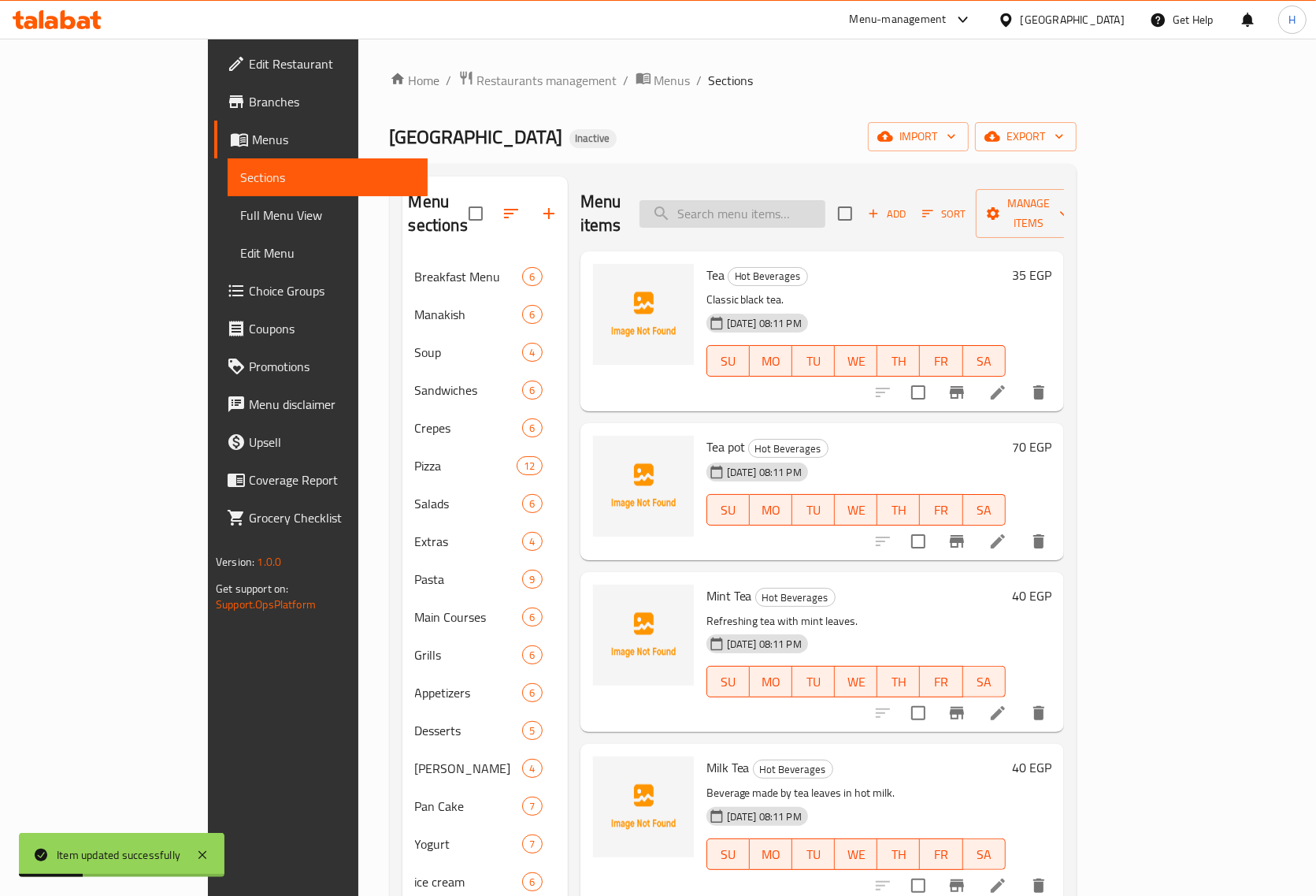
click at [756, 200] on input "search" at bounding box center [732, 214] width 186 height 28
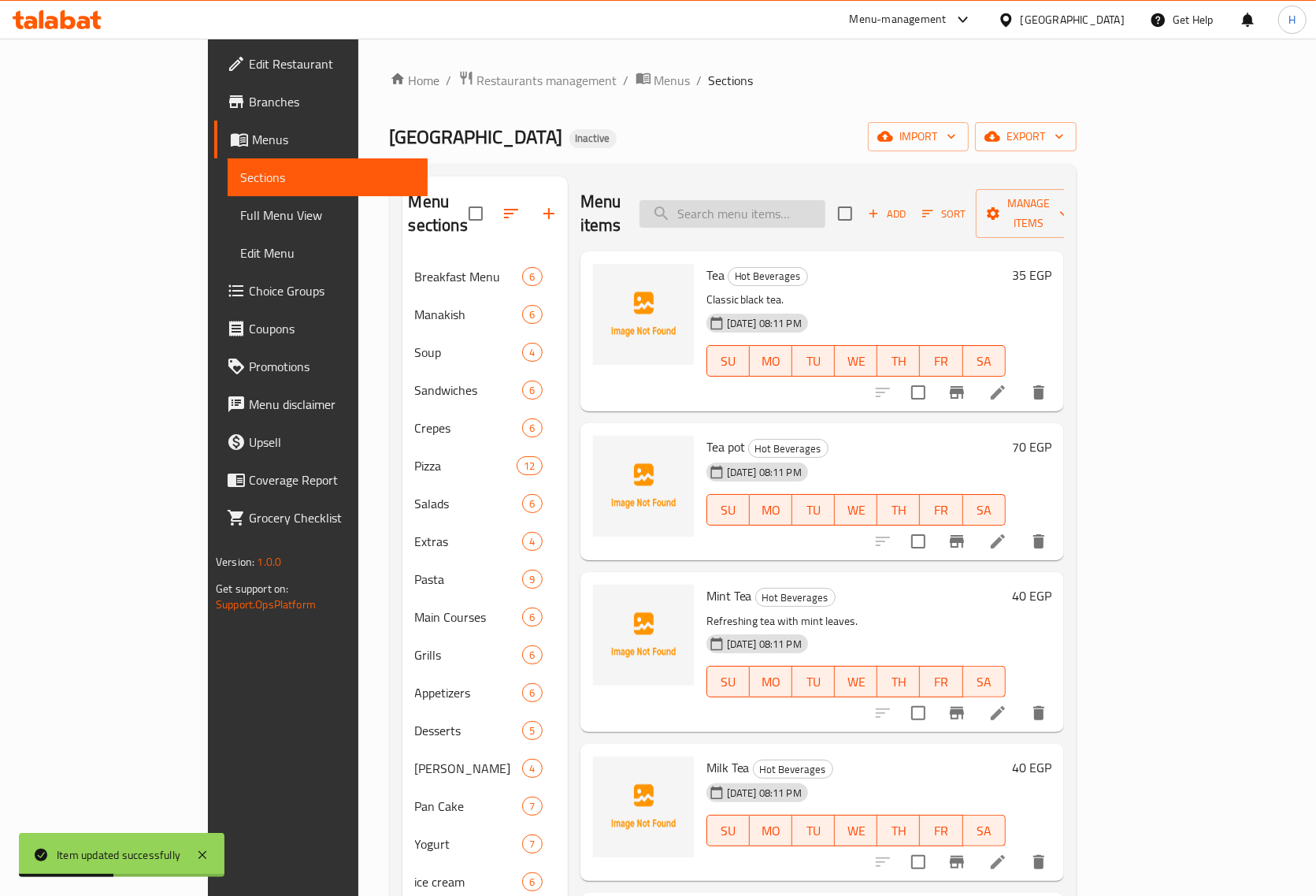
paste input "Milk Cinnamon Ginger"
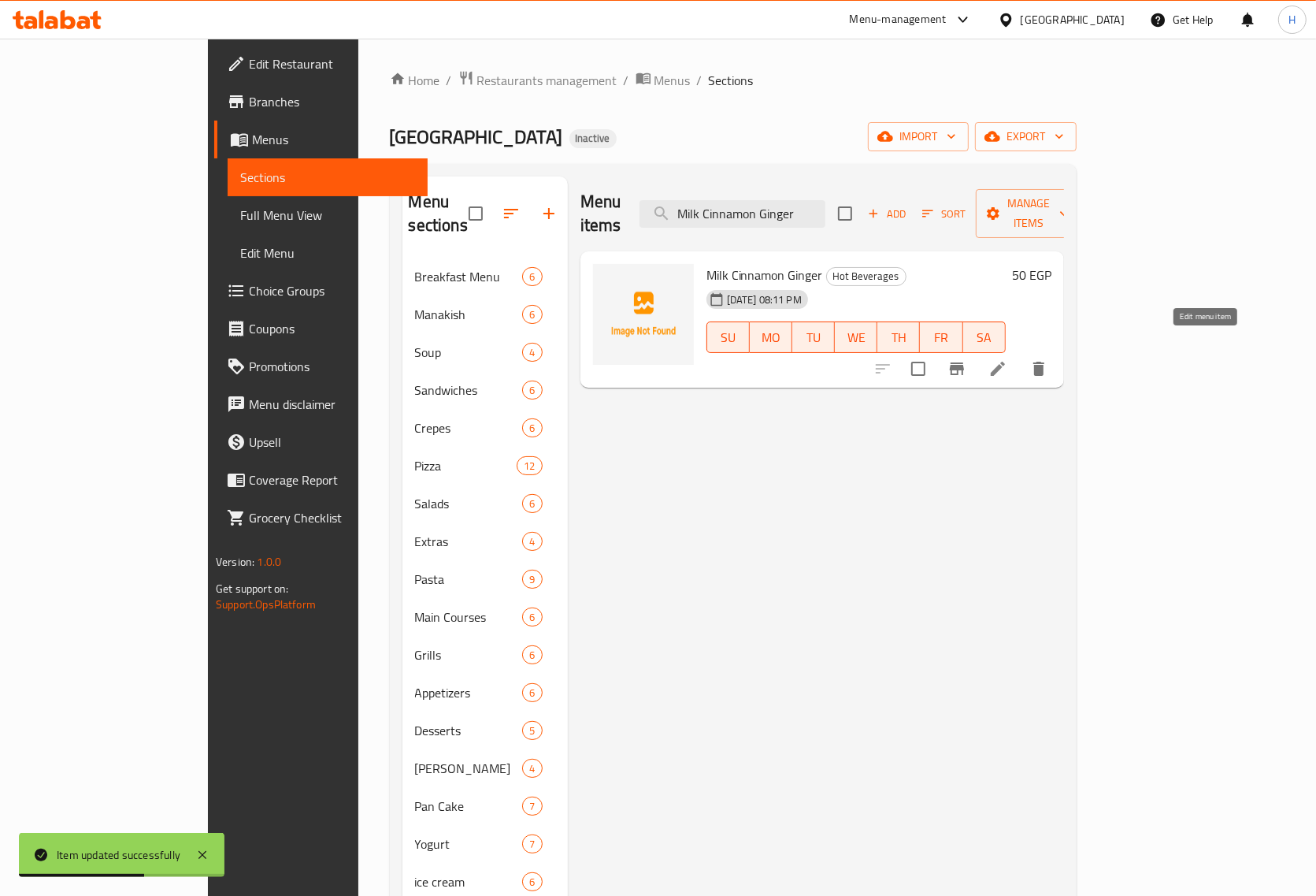
type input "Milk Cinnamon Ginger"
click at [1008, 359] on icon at bounding box center [998, 369] width 19 height 19
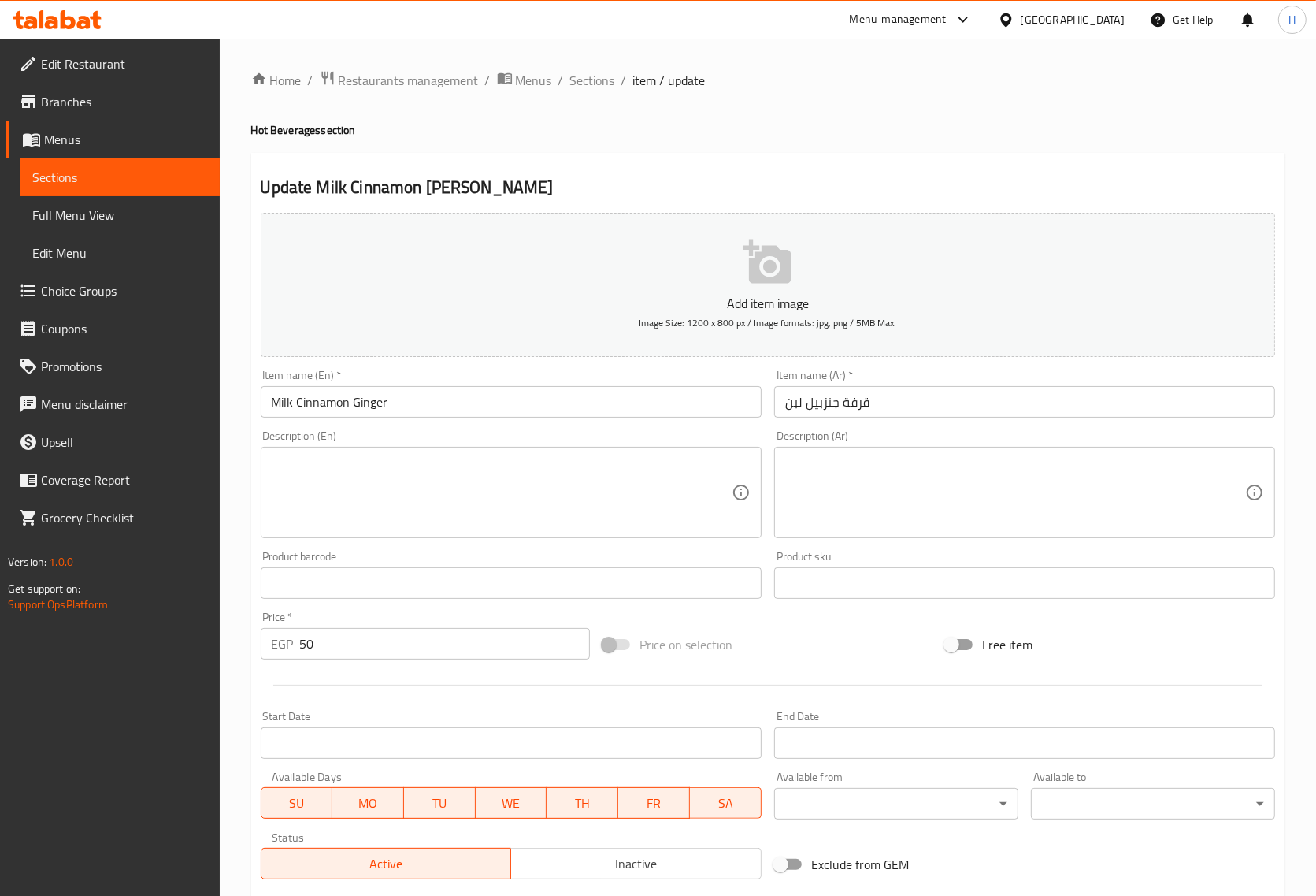
click at [890, 493] on textarea at bounding box center [1015, 493] width 461 height 75
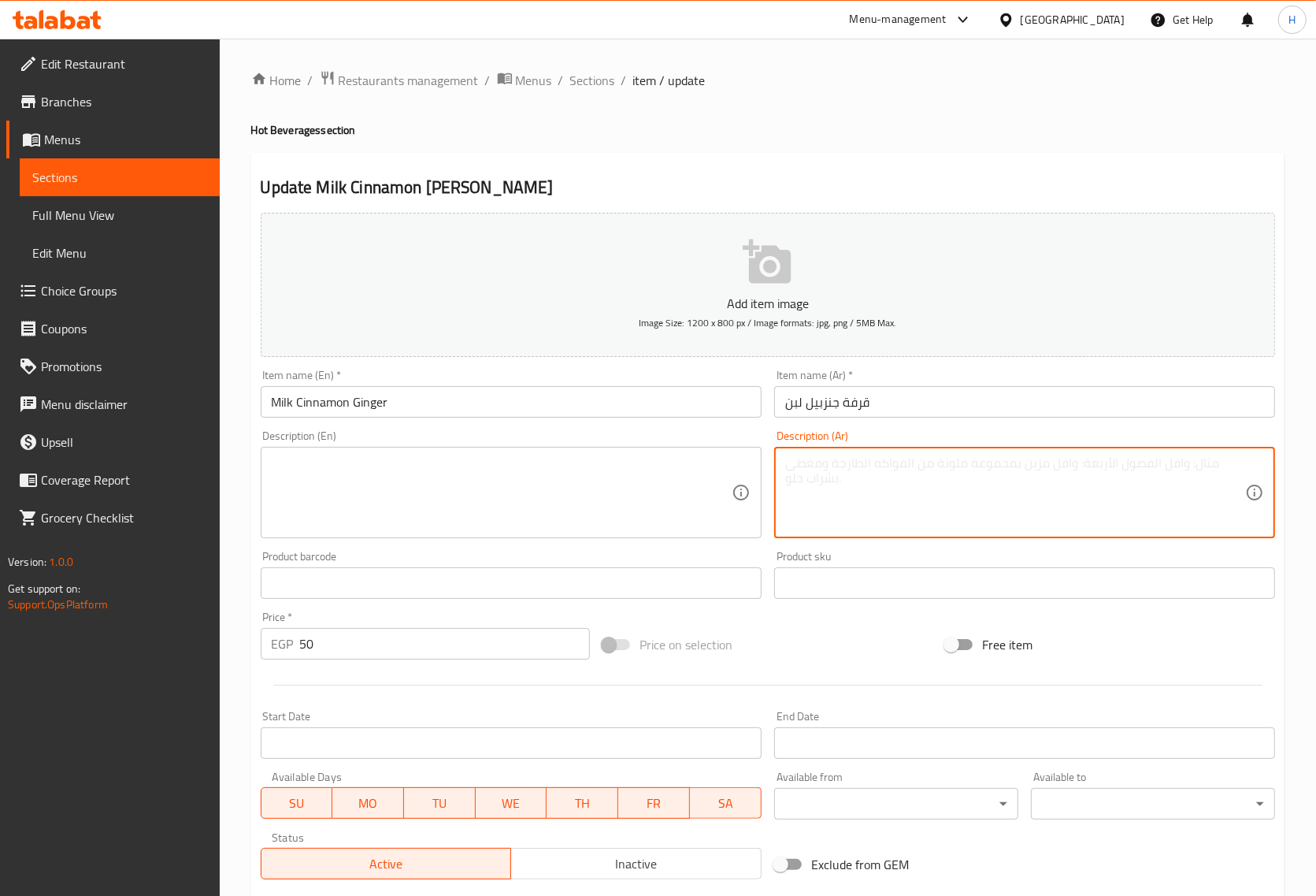
paste textarea "مشروب بالقرفة والجنزبيل مع الحليب."
type textarea "مشروب بالقرفة والجنزبيل مع الحليب."
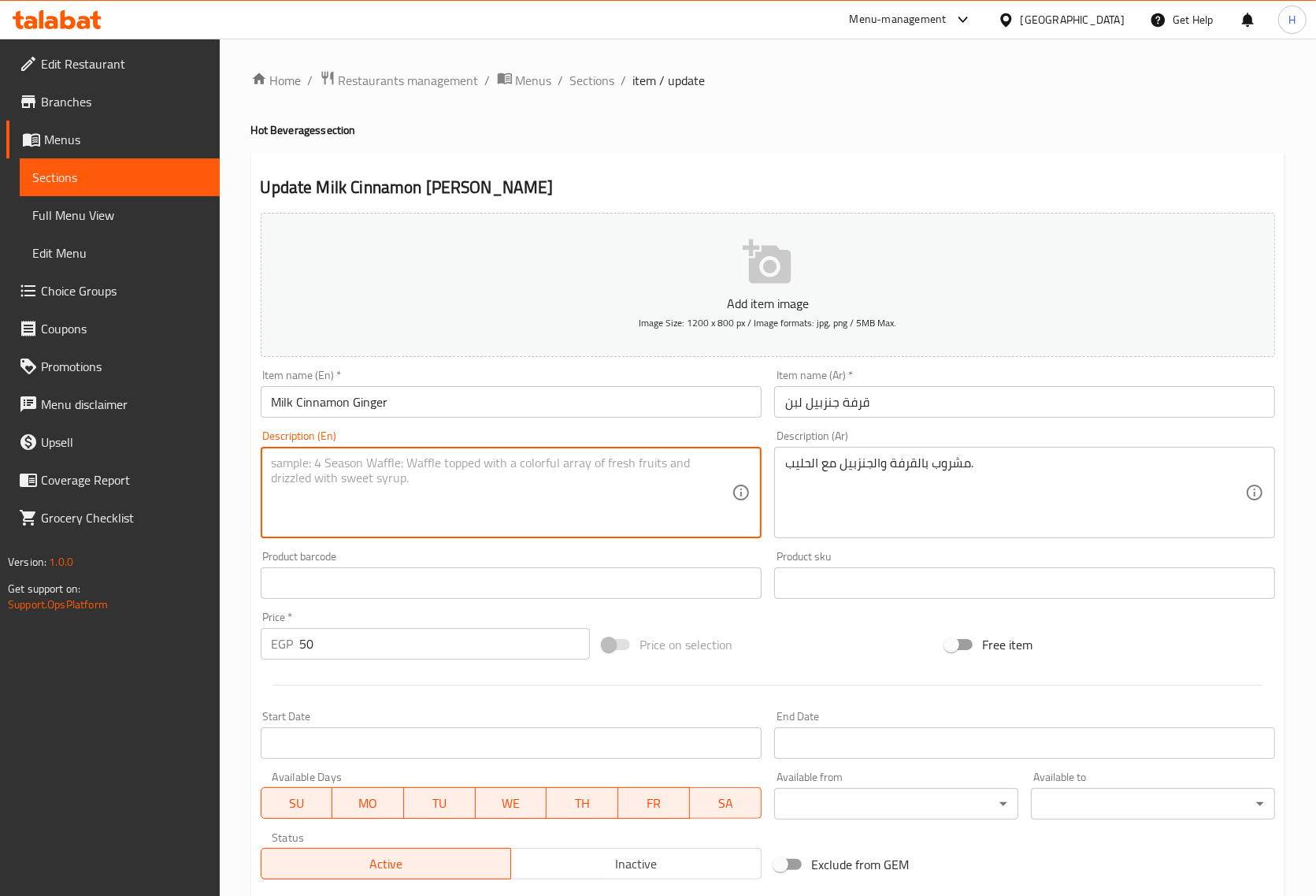
click at [560, 467] on textarea at bounding box center [502, 493] width 461 height 75
paste textarea "Cinnamon and ginger drink with milk."
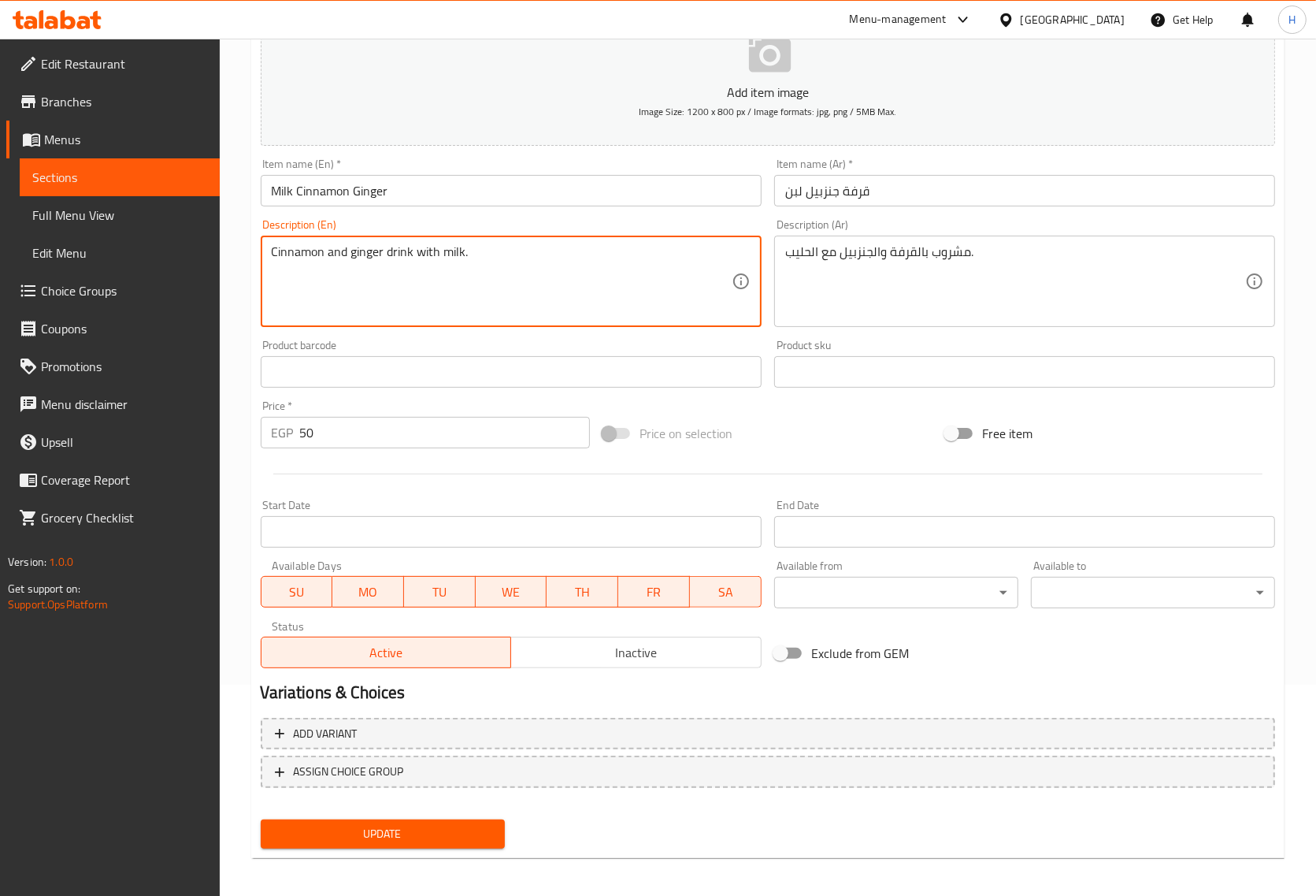
scroll to position [214, 0]
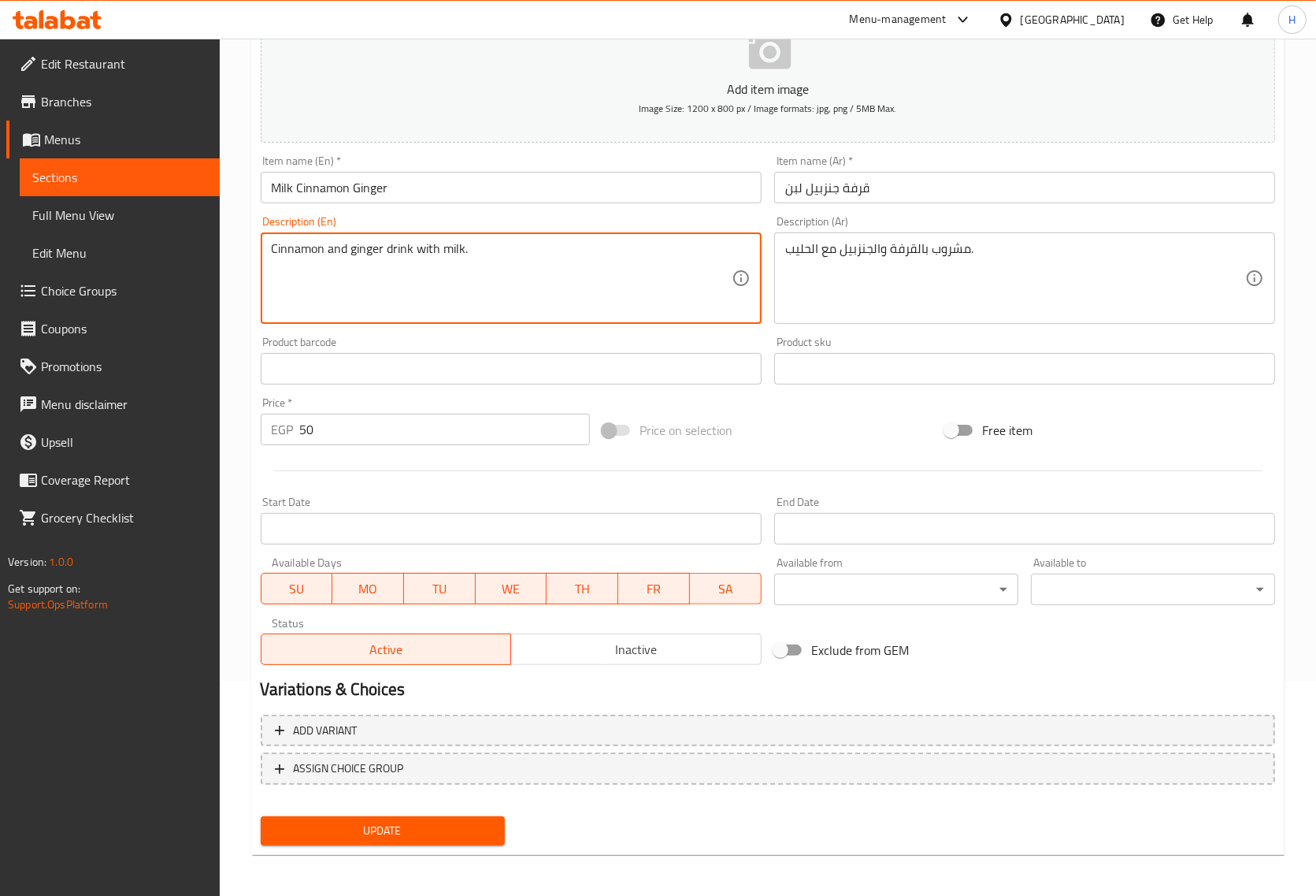
type textarea "Cinnamon and ginger drink with milk."
click at [381, 836] on span "Update" at bounding box center [382, 830] width 219 height 19
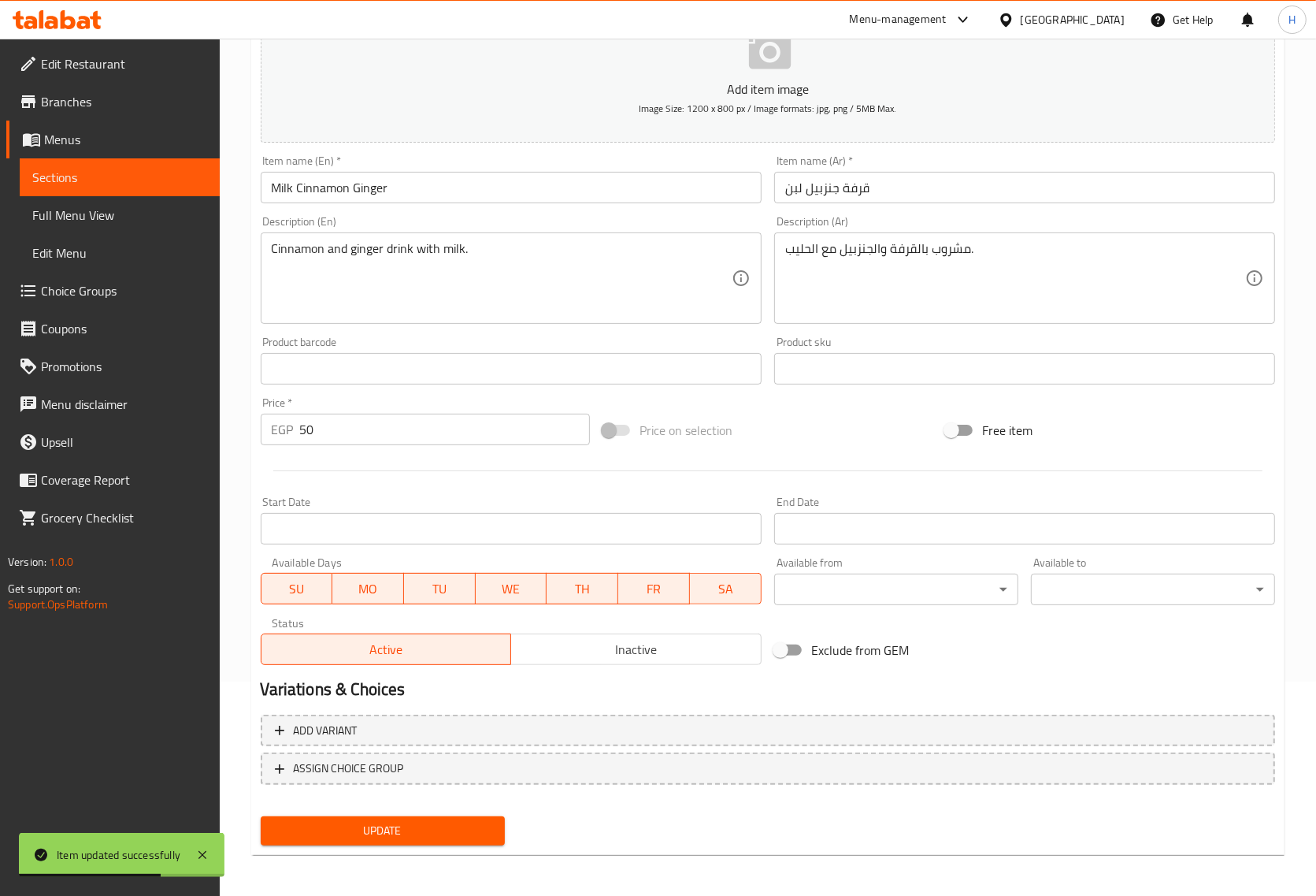
click at [361, 189] on input "Milk Cinnamon Ginger" at bounding box center [512, 187] width 501 height 32
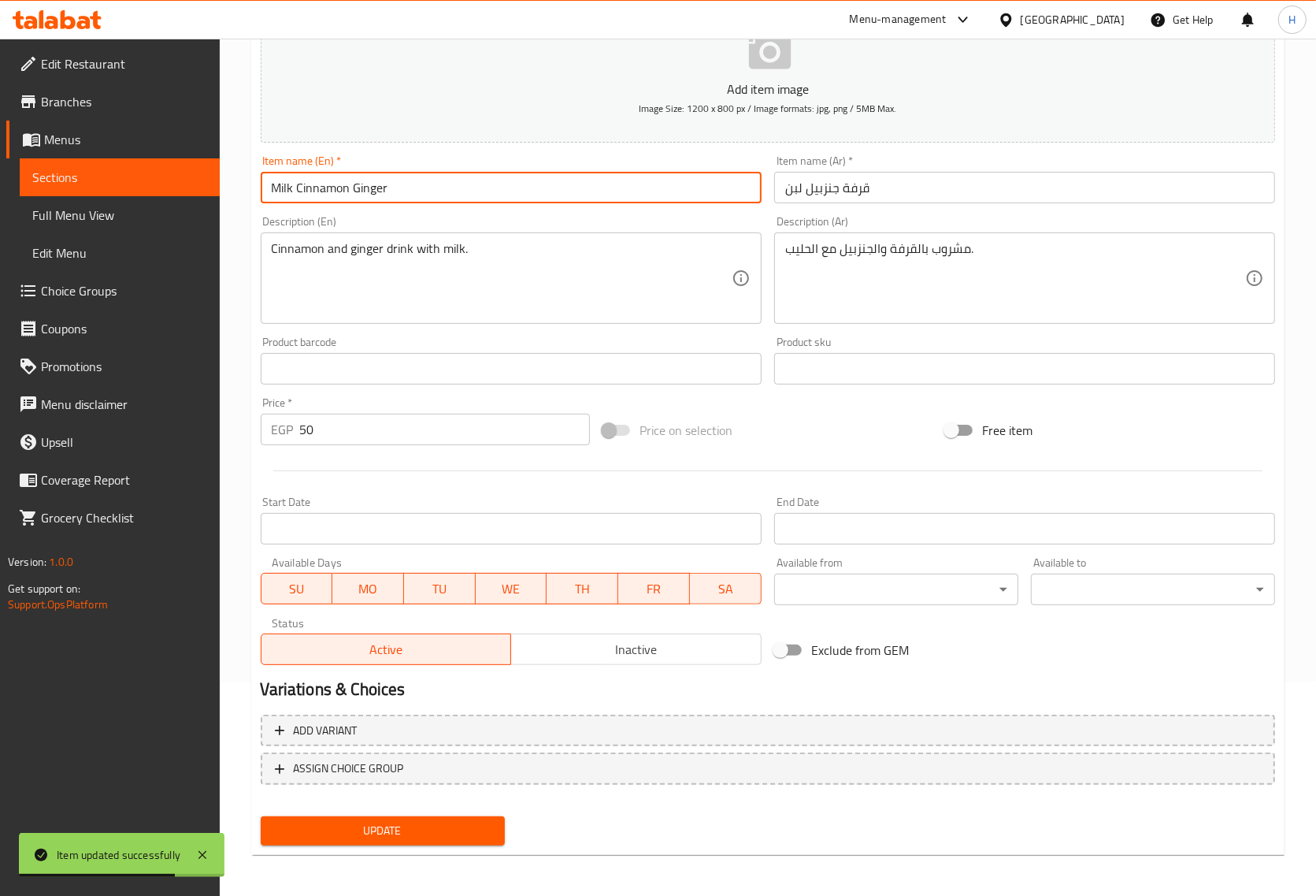
click at [360, 189] on input "Milk Cinnamon Ginger" at bounding box center [512, 187] width 501 height 32
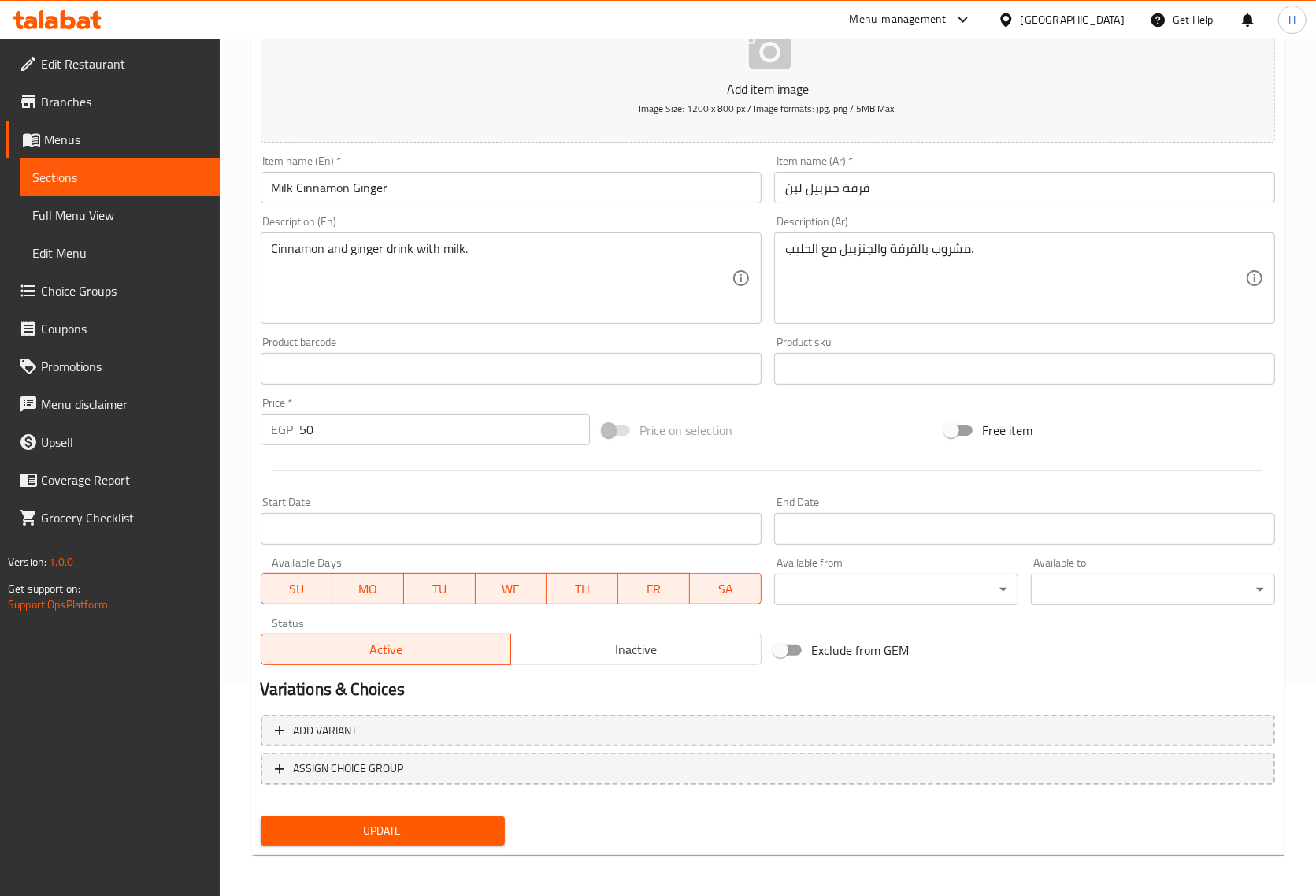
drag, startPoint x: 437, startPoint y: 831, endPoint x: 837, endPoint y: 636, distance: 445.0
click at [438, 831] on span "Update" at bounding box center [382, 830] width 219 height 19
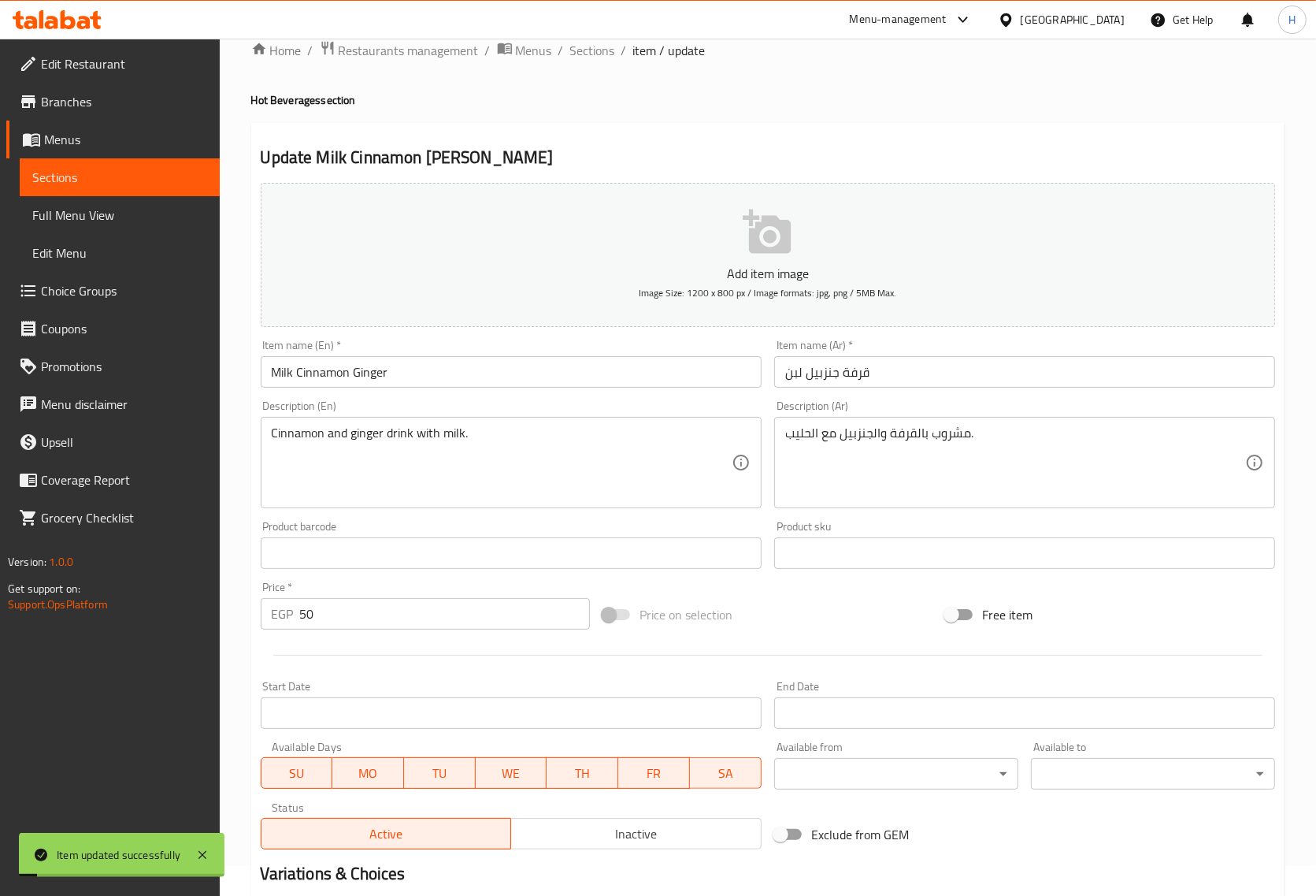
scroll to position [0, 0]
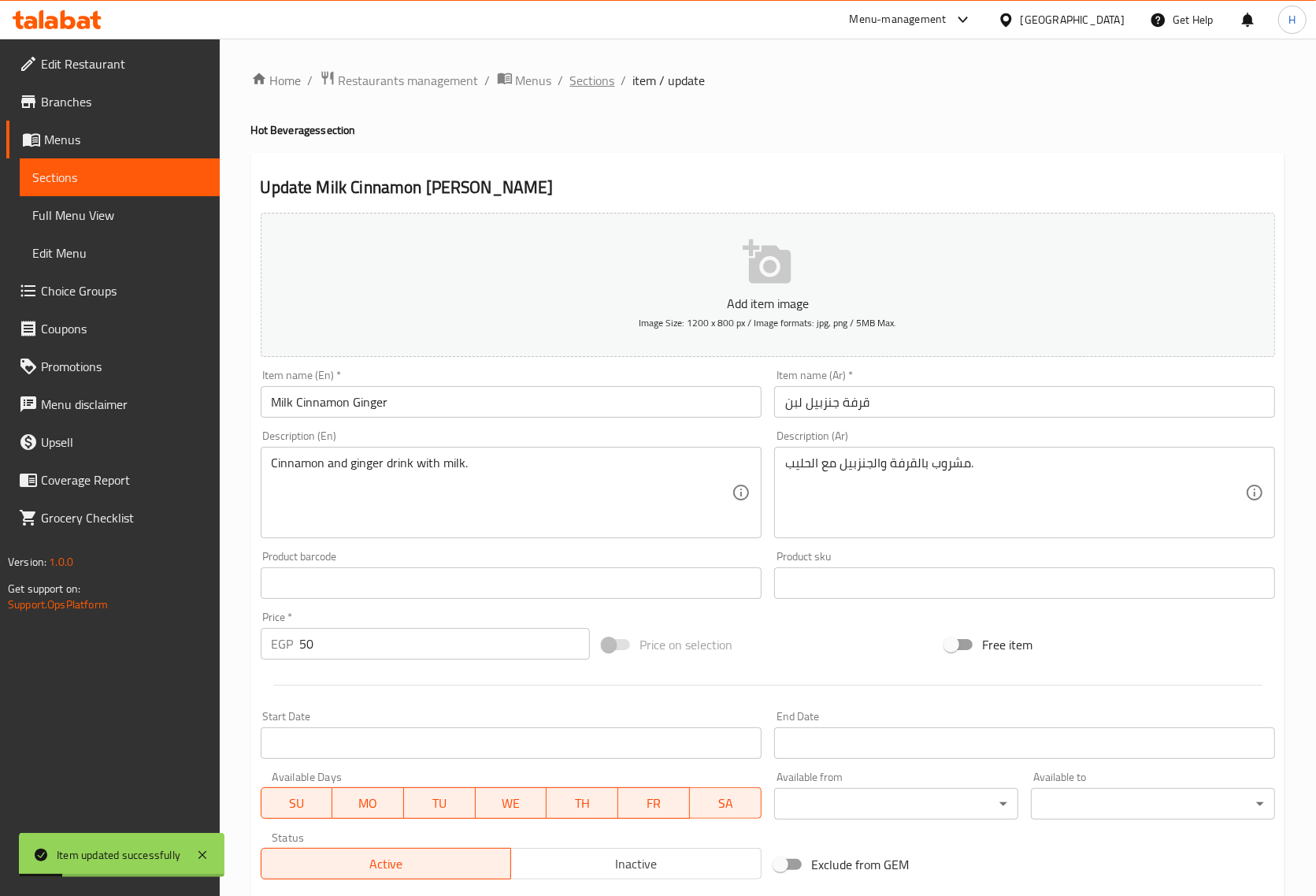
click at [603, 88] on span "Sections" at bounding box center [592, 81] width 45 height 19
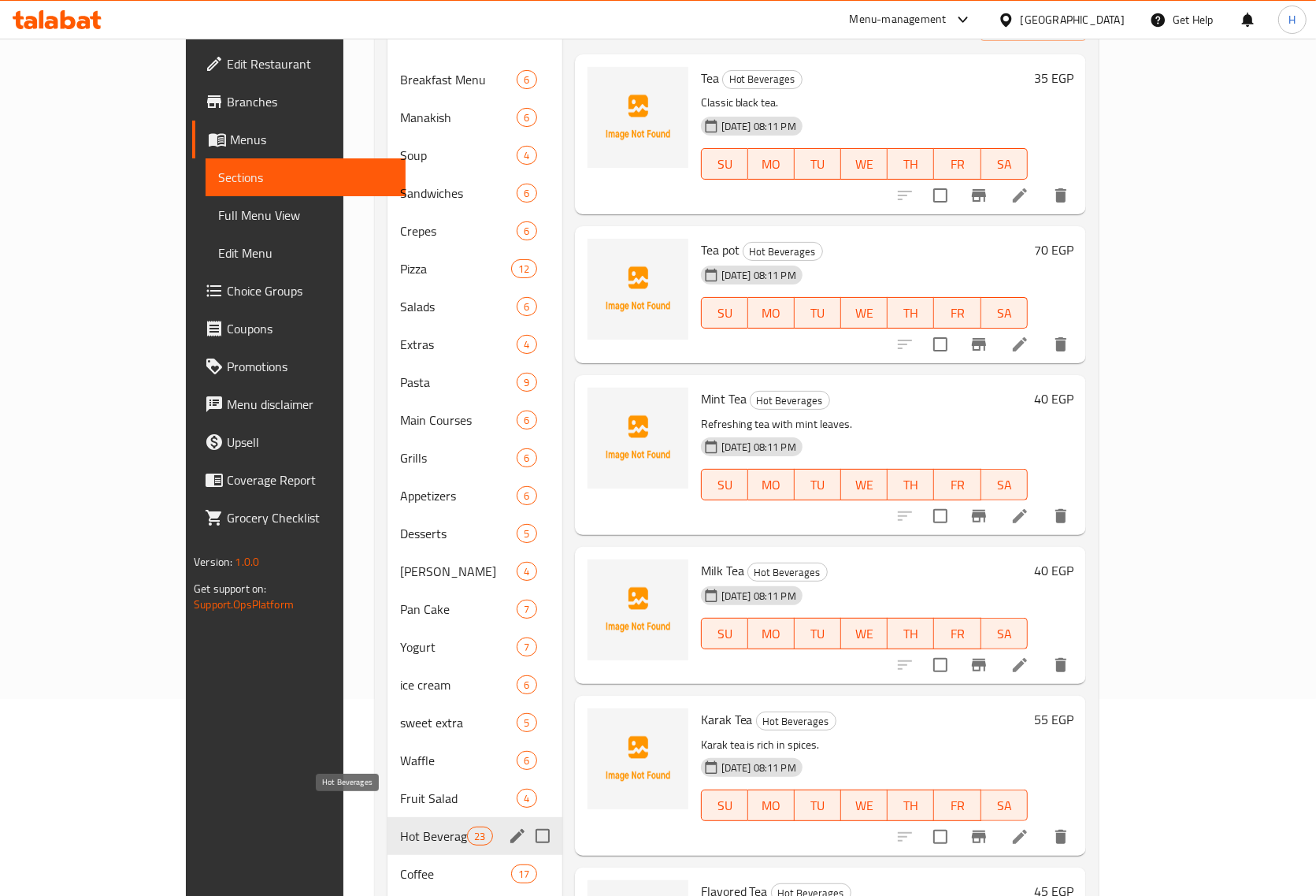
scroll to position [296, 0]
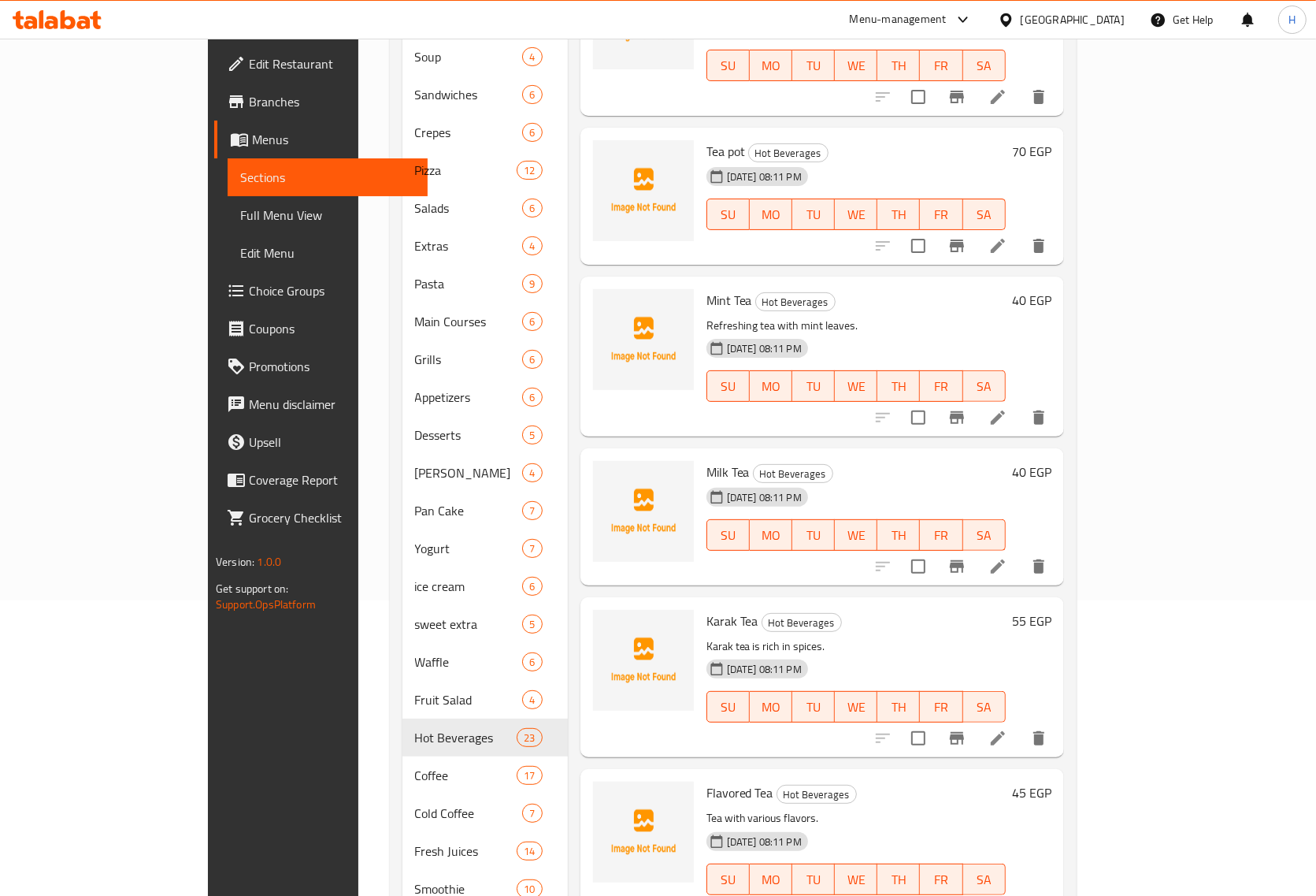
click at [249, 288] on span "Choice Groups" at bounding box center [331, 291] width 167 height 19
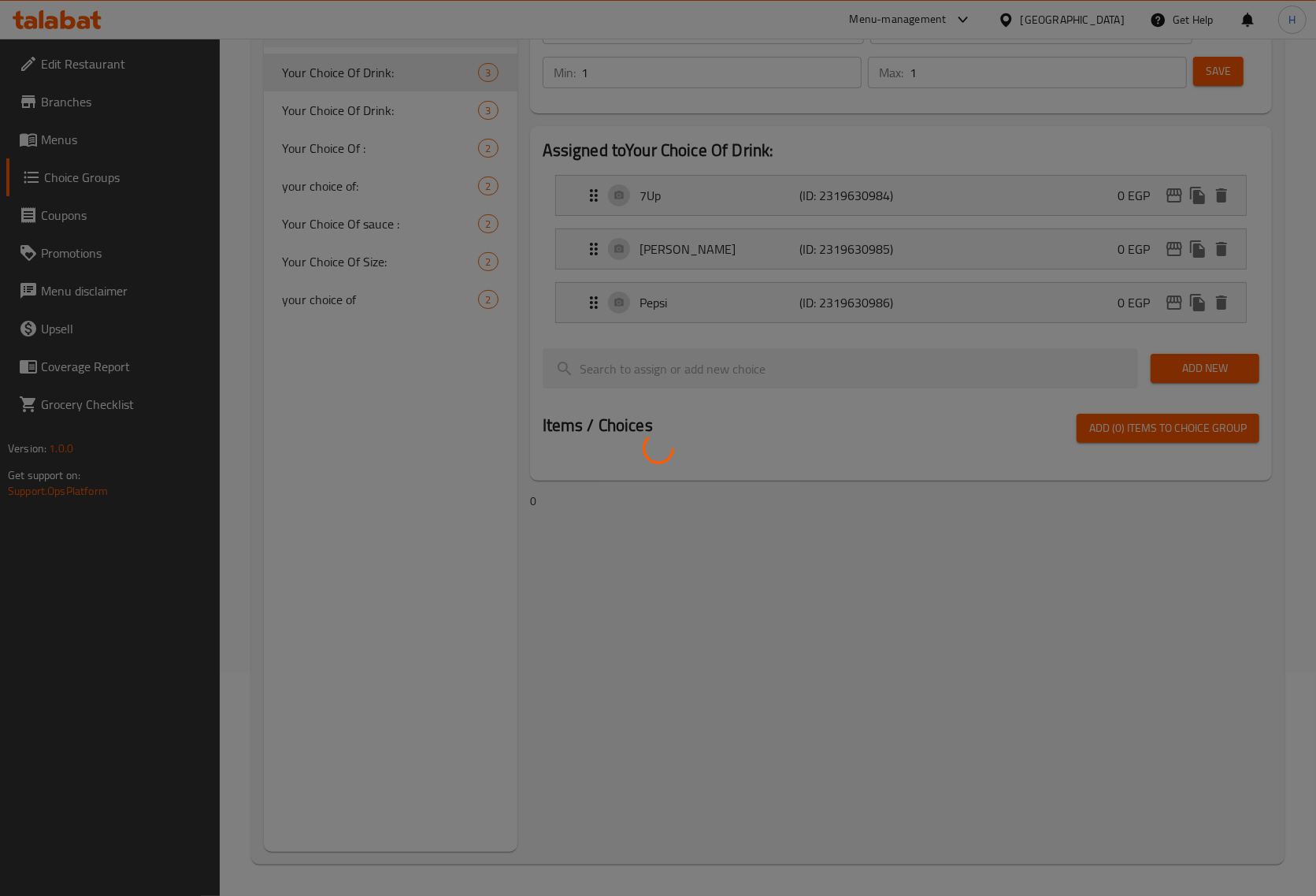
scroll to position [223, 0]
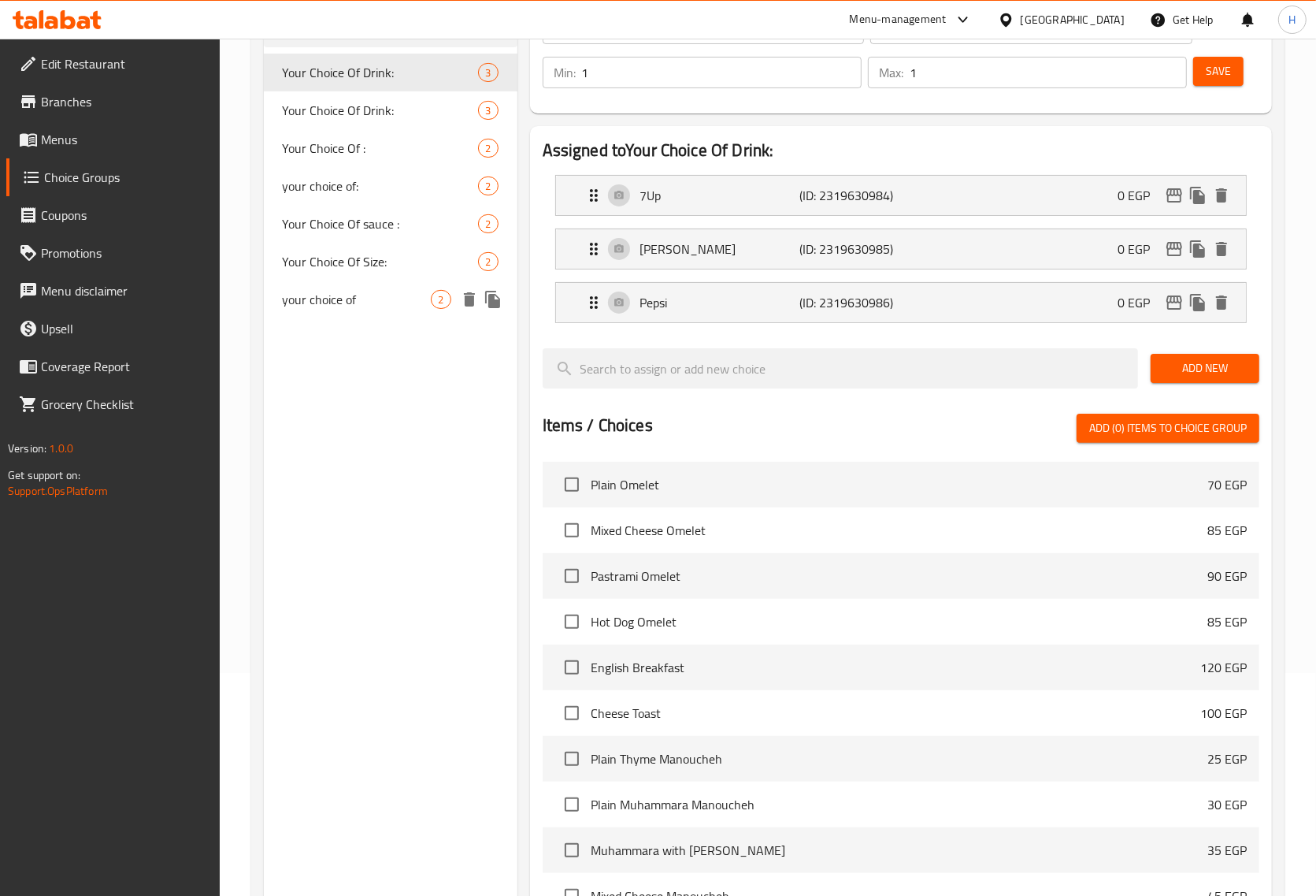
click at [329, 290] on span "your choice of" at bounding box center [357, 300] width 149 height 19
type input "your choice of"
type input "اختيارك من"
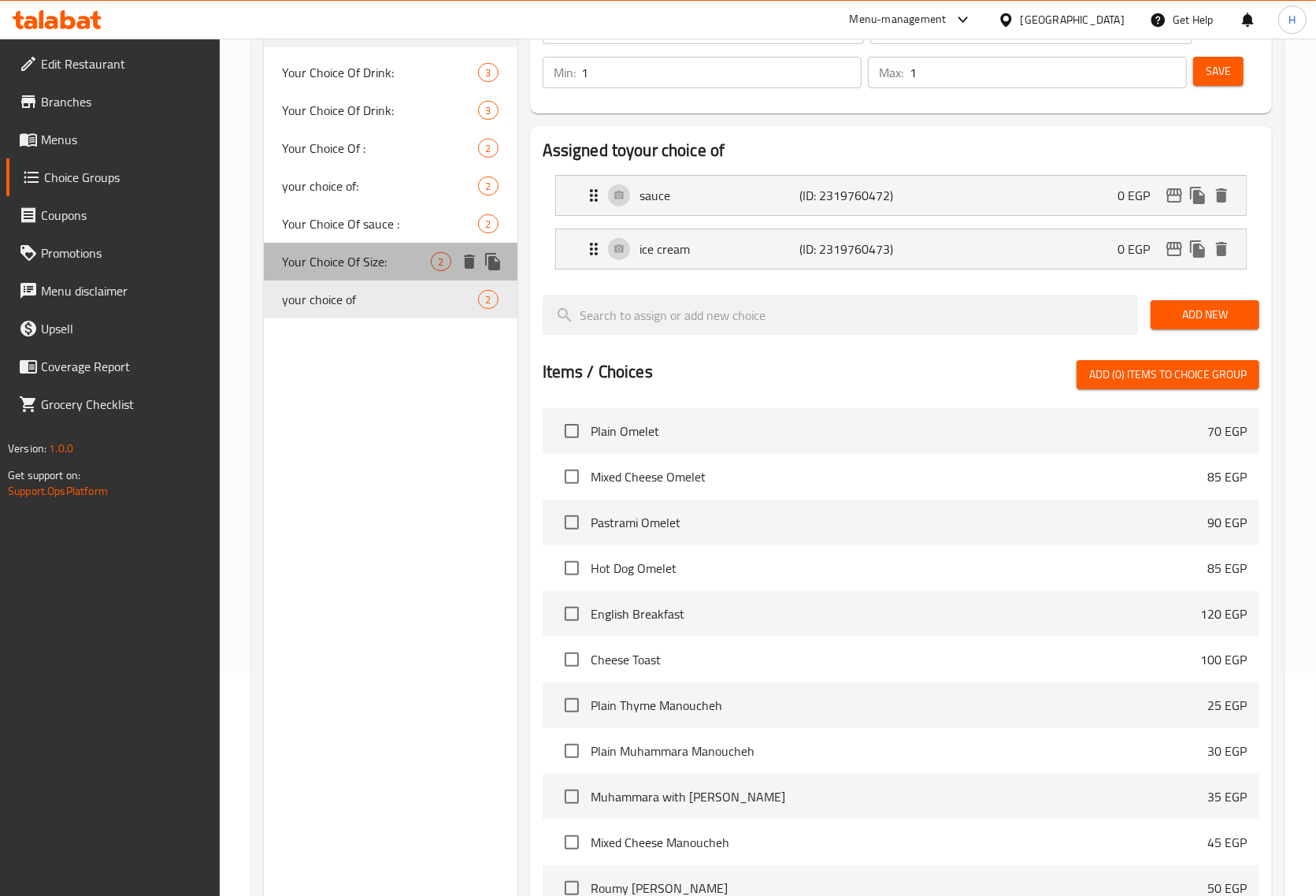
click at [333, 245] on div "Your Choice Of Size: 2" at bounding box center [390, 261] width 253 height 38
type input "Your Choice Of Size:"
type input "إختيارك من الحجم:"
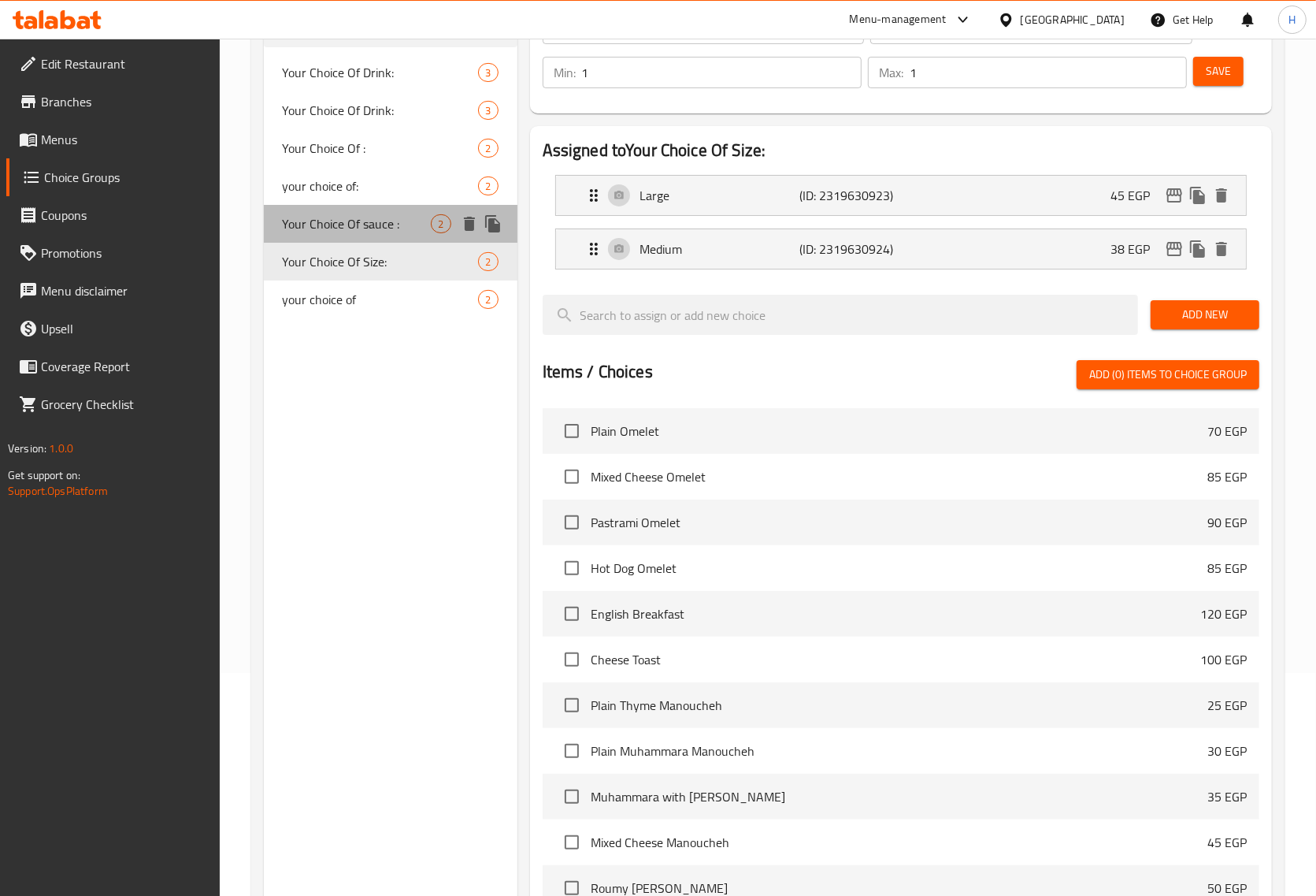
click at [335, 219] on span "Your Choice Of sauce :" at bounding box center [357, 224] width 149 height 19
type input "Your Choice Of sauce :"
type input "اختيارك من الصوص:"
type input "0"
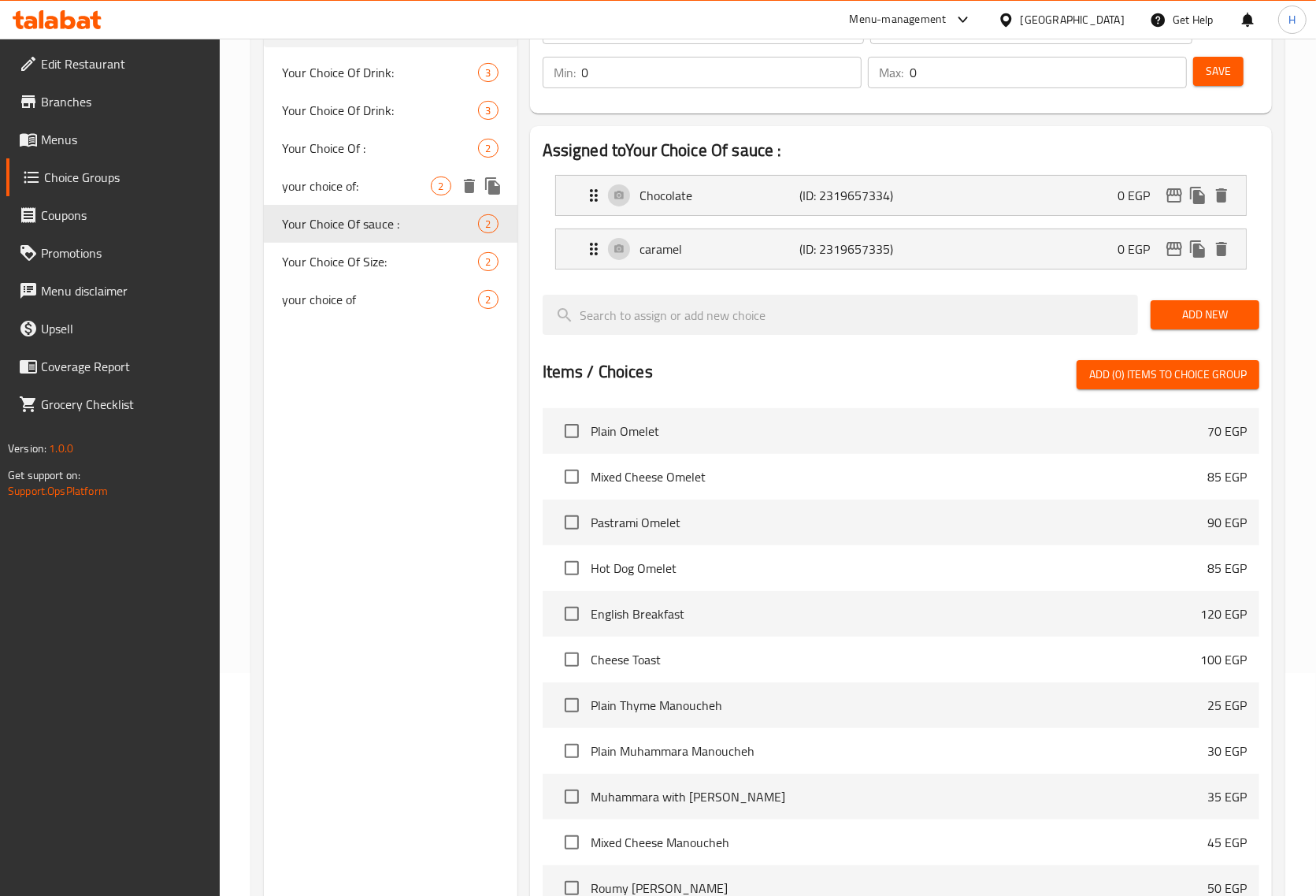
click at [332, 181] on span "your choice of:" at bounding box center [357, 186] width 149 height 19
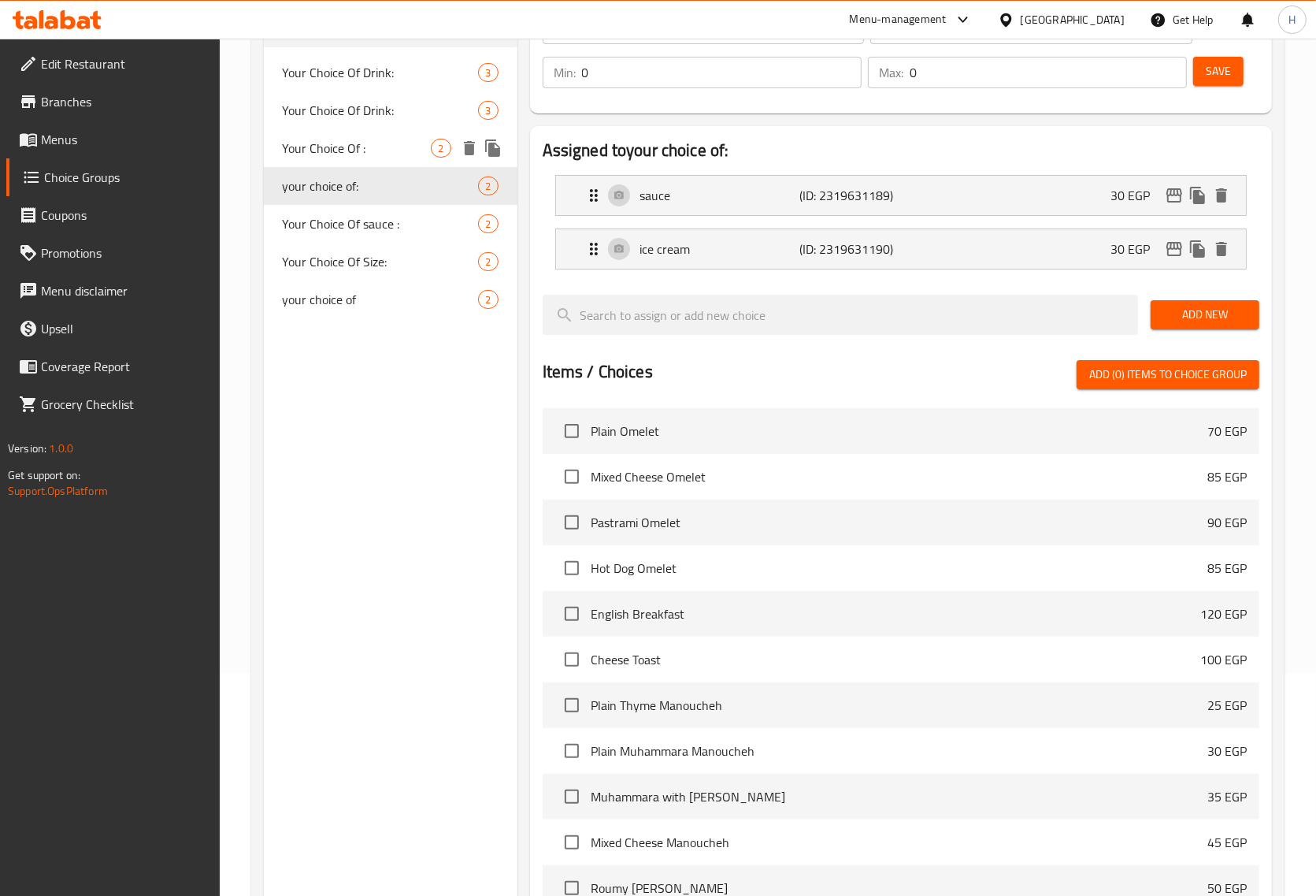
type input "your choice of:"
type input "اختيارك من :"
click at [328, 139] on span "Your Choice Of :" at bounding box center [357, 148] width 149 height 19
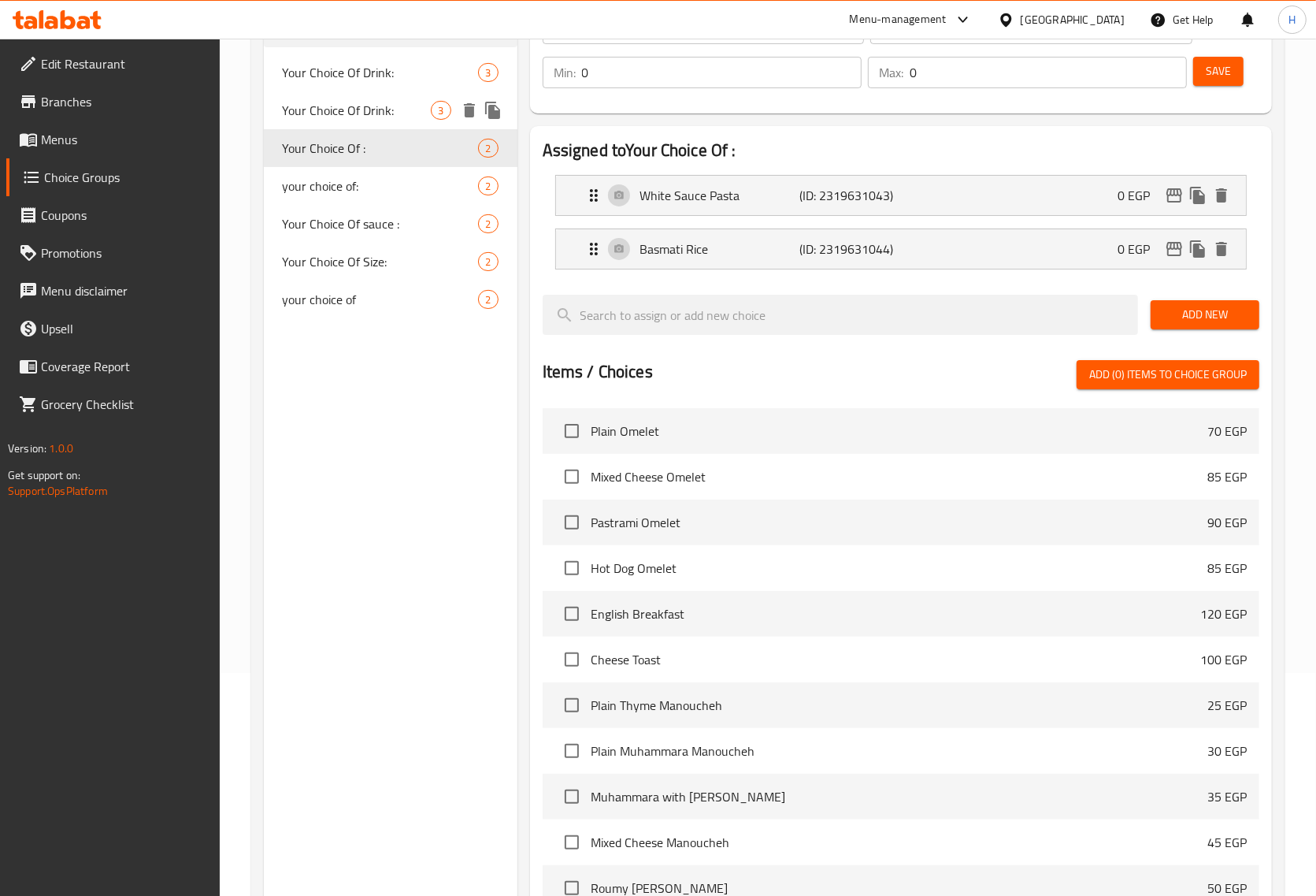
type input "Your Choice Of :"
type input "1"
click at [339, 101] on span "Your Choice Of Drink:" at bounding box center [357, 111] width 149 height 19
type input "Your Choice Of Drink:"
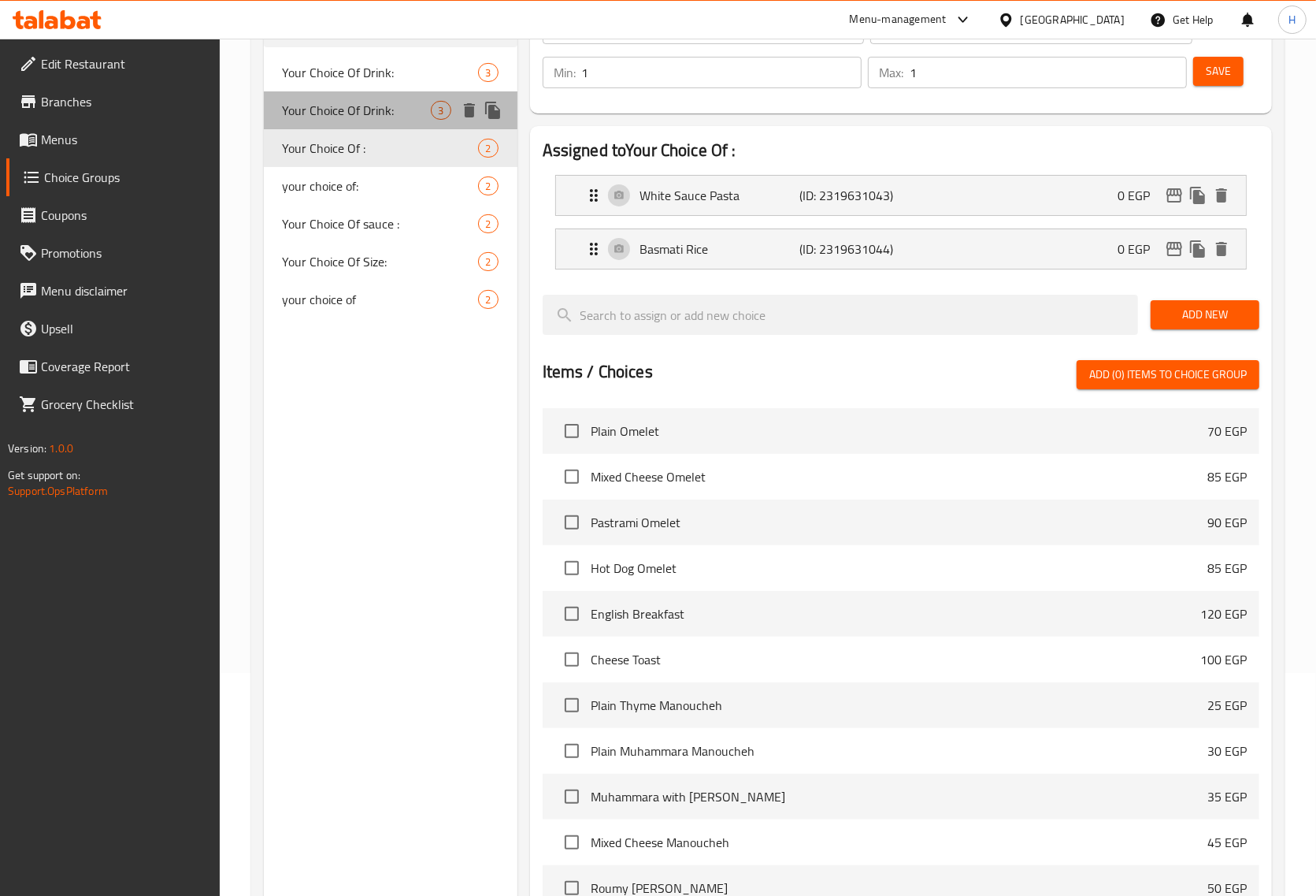
type input "إختيارك من المشروب:"
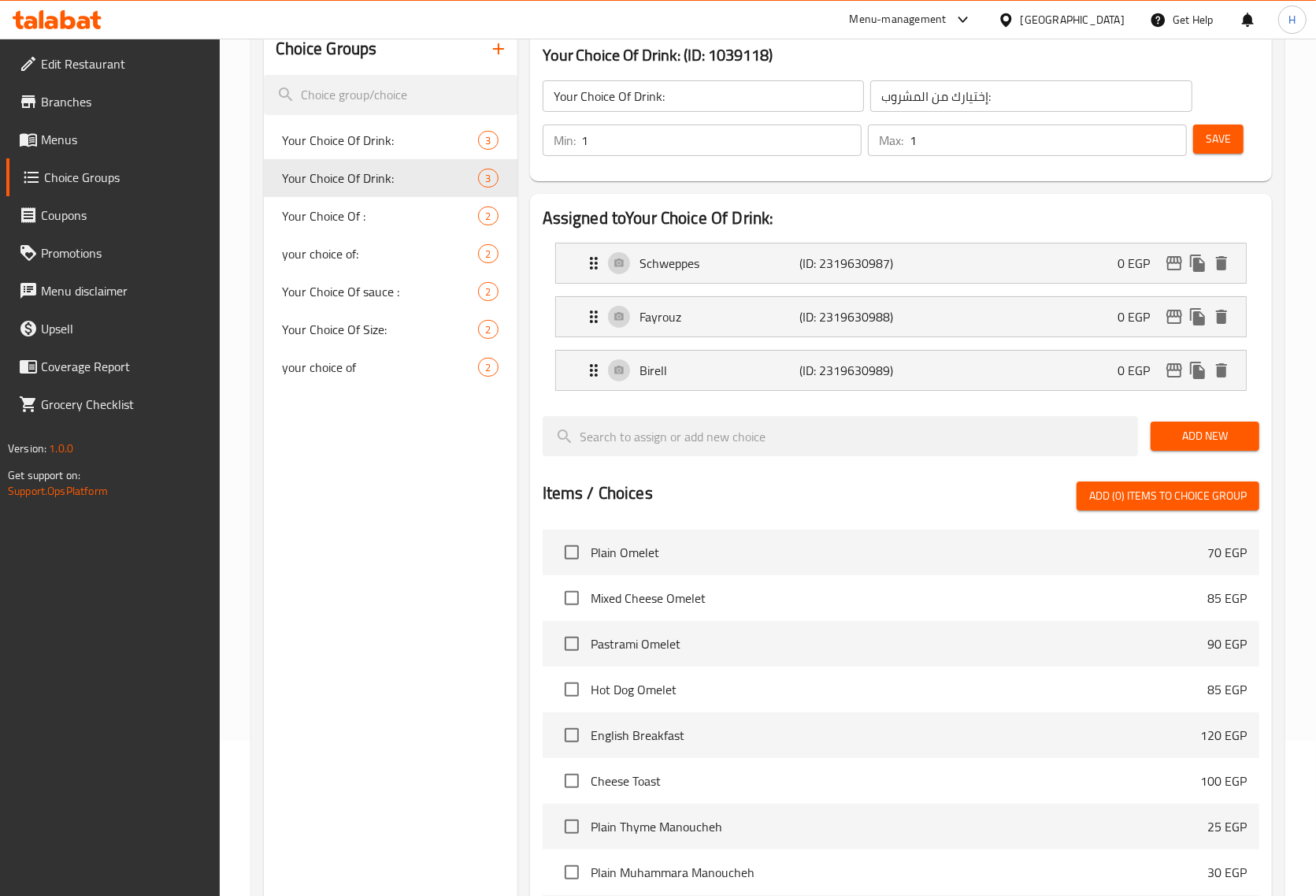
scroll to position [26, 0]
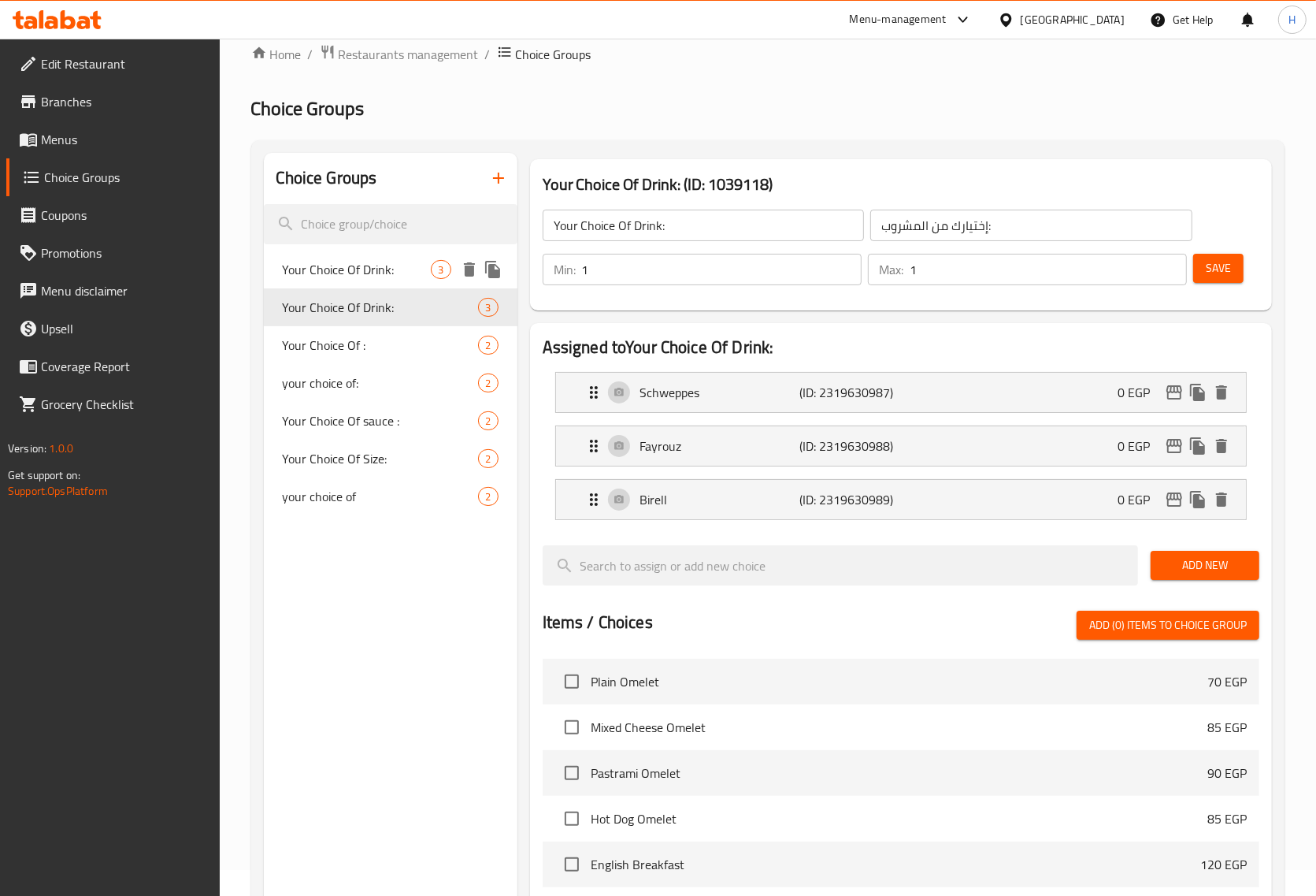
click at [355, 273] on span "Your Choice Of Drink:" at bounding box center [357, 270] width 149 height 19
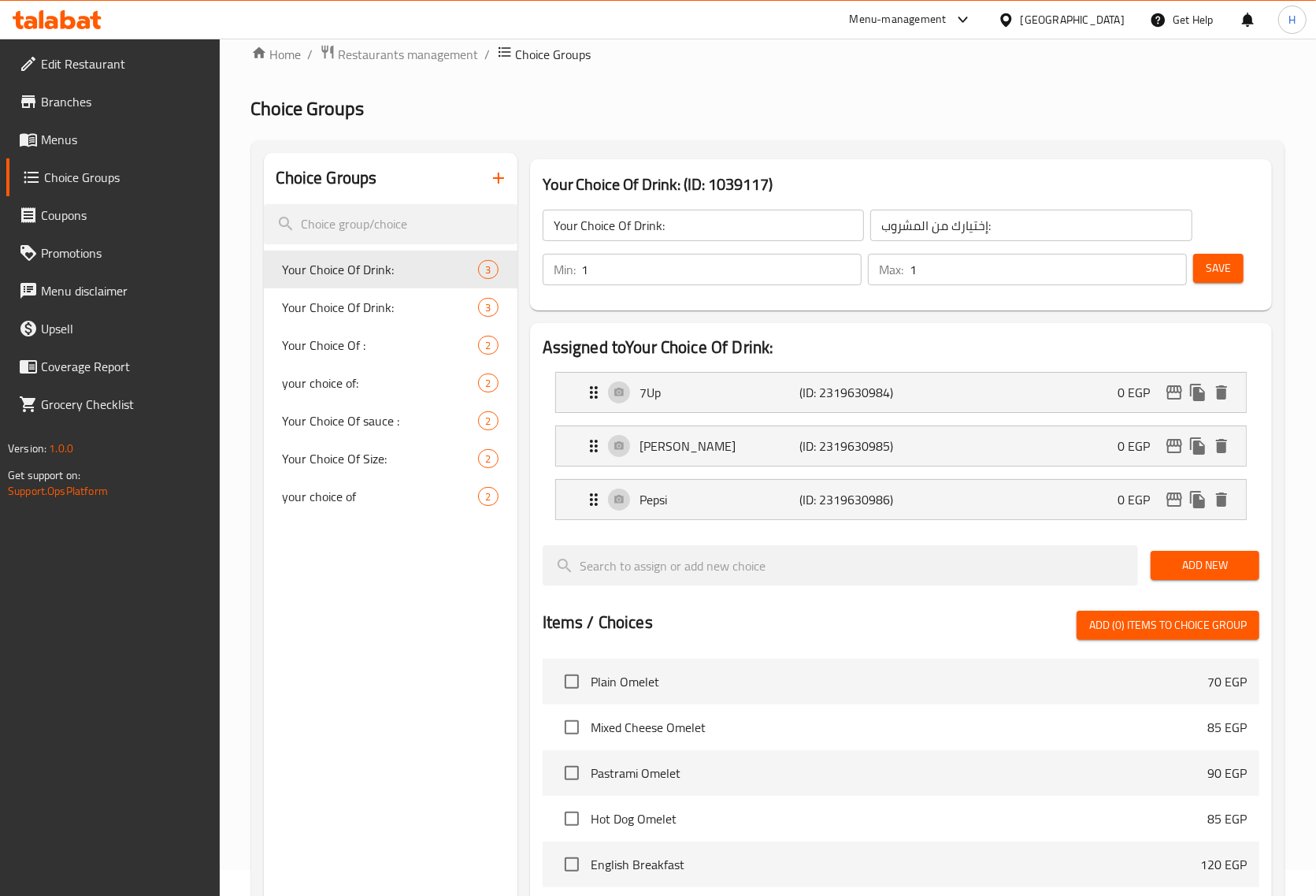
click at [412, 546] on div "Choice Groups Your Choice Of Drink: 3 Your Choice Of Drink: 3 Your Choice Of : …" at bounding box center [390, 736] width 253 height 1166
drag, startPoint x: 71, startPoint y: 139, endPoint x: 136, endPoint y: 156, distance: 67.2
click at [71, 139] on span "Menus" at bounding box center [124, 140] width 167 height 19
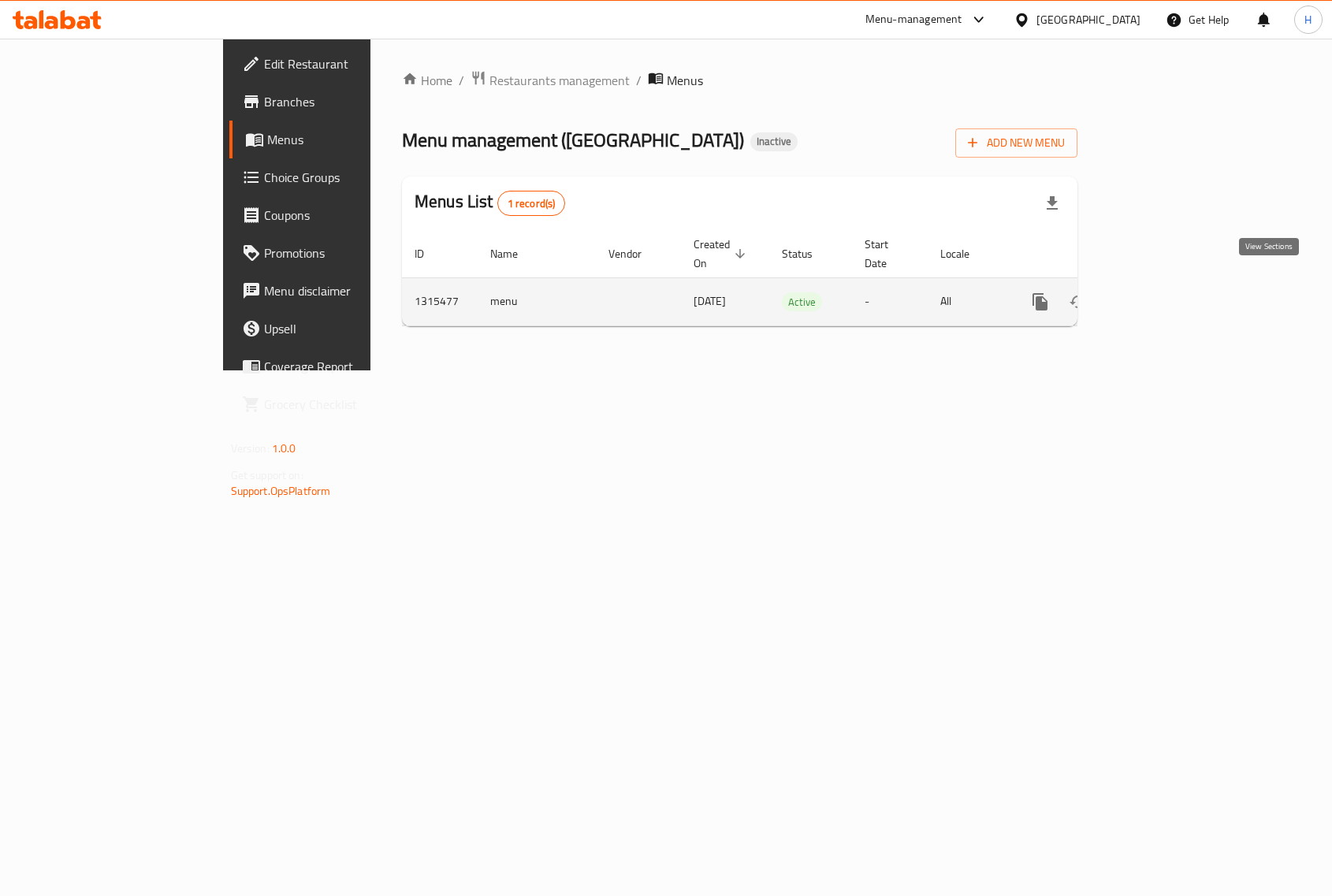
click at [1163, 292] on icon "enhanced table" at bounding box center [1154, 302] width 19 height 19
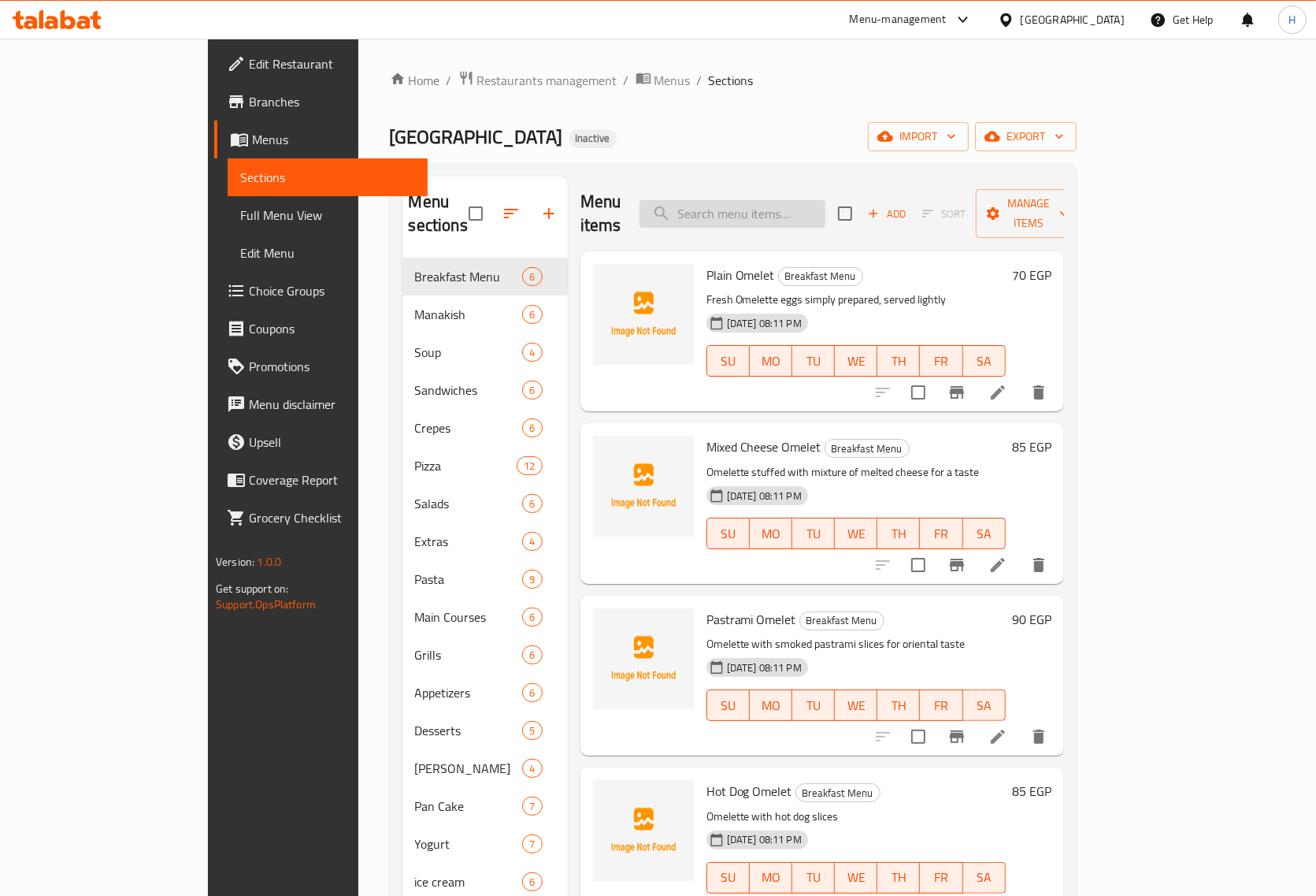
click at [804, 200] on input "search" at bounding box center [732, 214] width 186 height 28
paste input "Turkish Coffee"
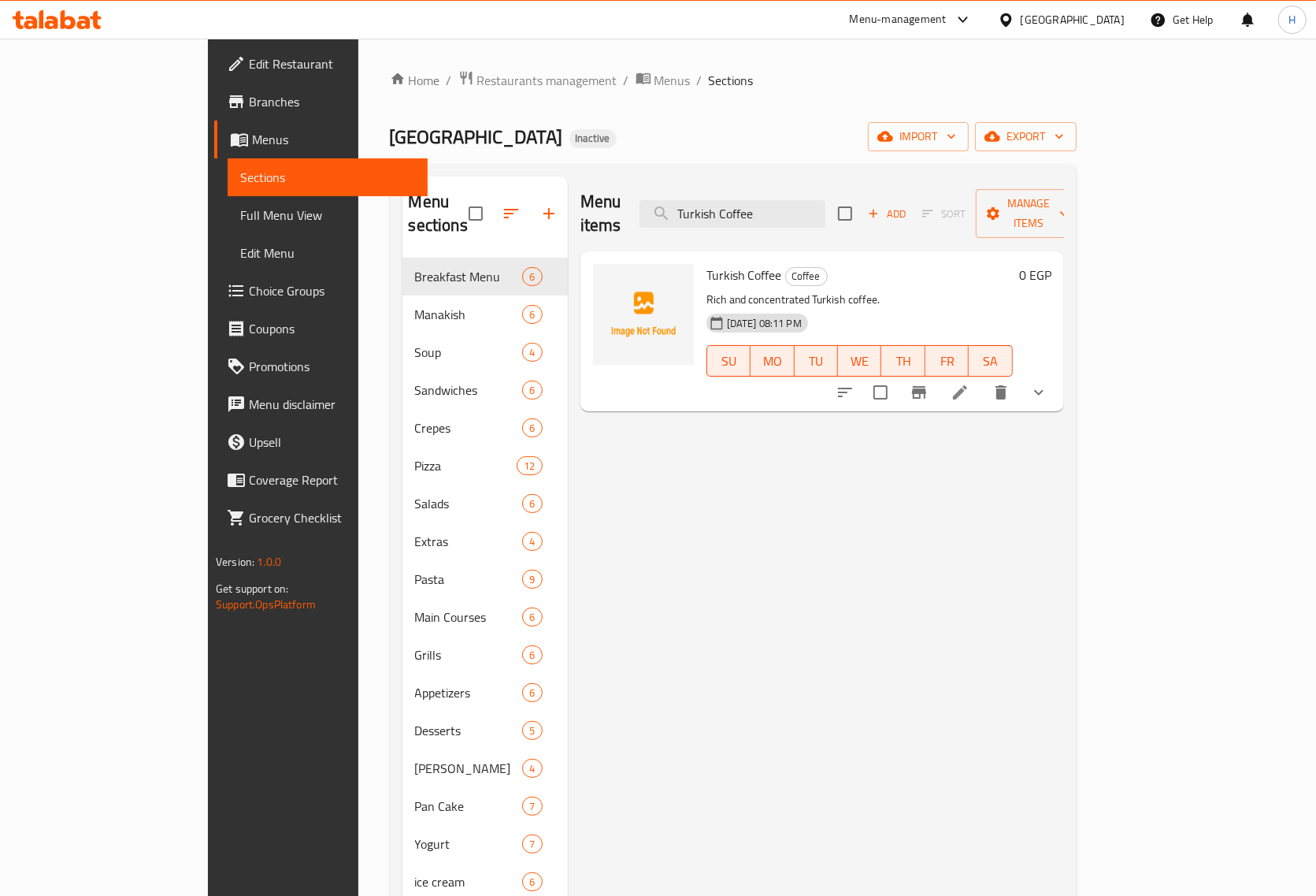
type input "Turkish Coffee"
click at [983, 379] on li at bounding box center [961, 392] width 44 height 28
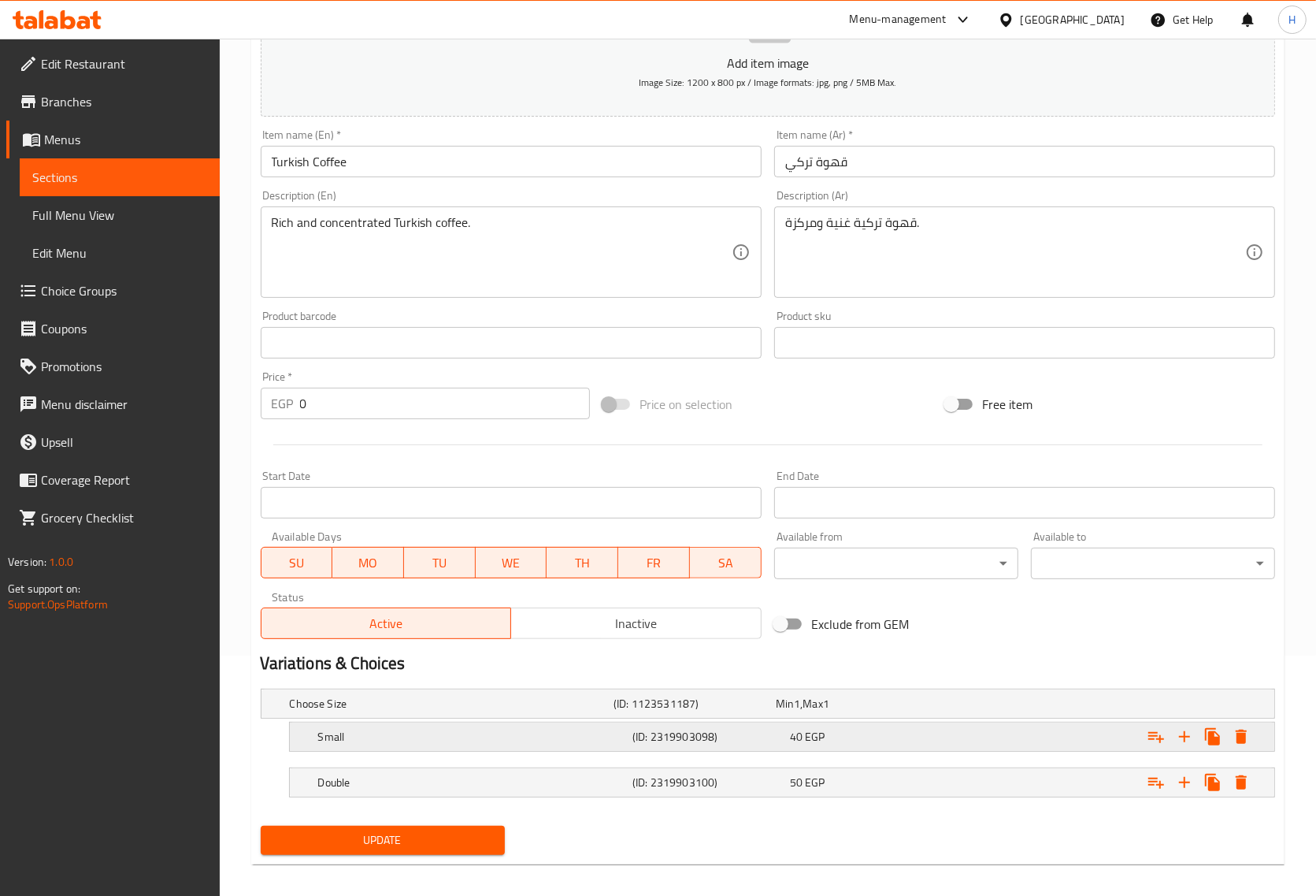
scroll to position [253, 0]
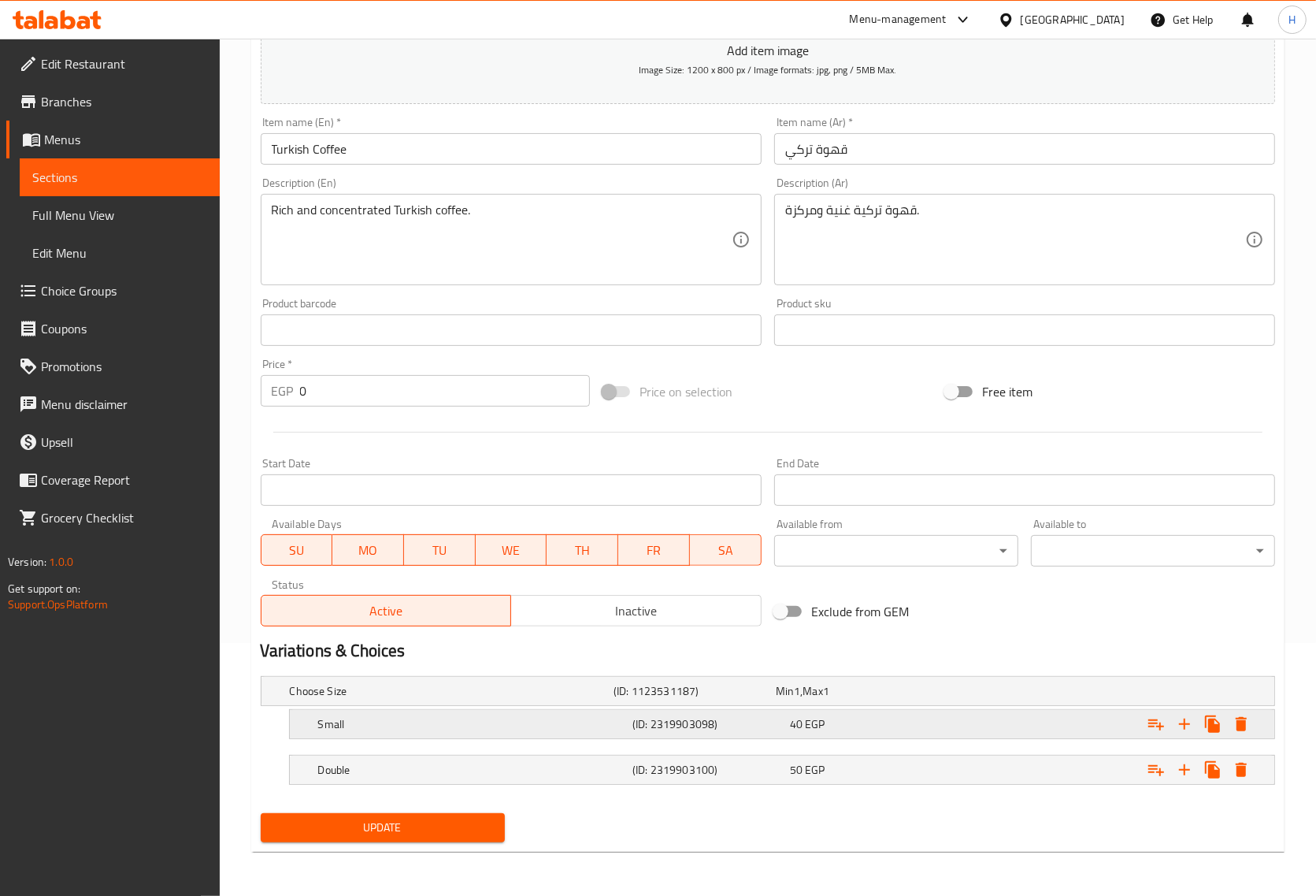
click at [366, 725] on h5 "Small" at bounding box center [472, 724] width 308 height 15
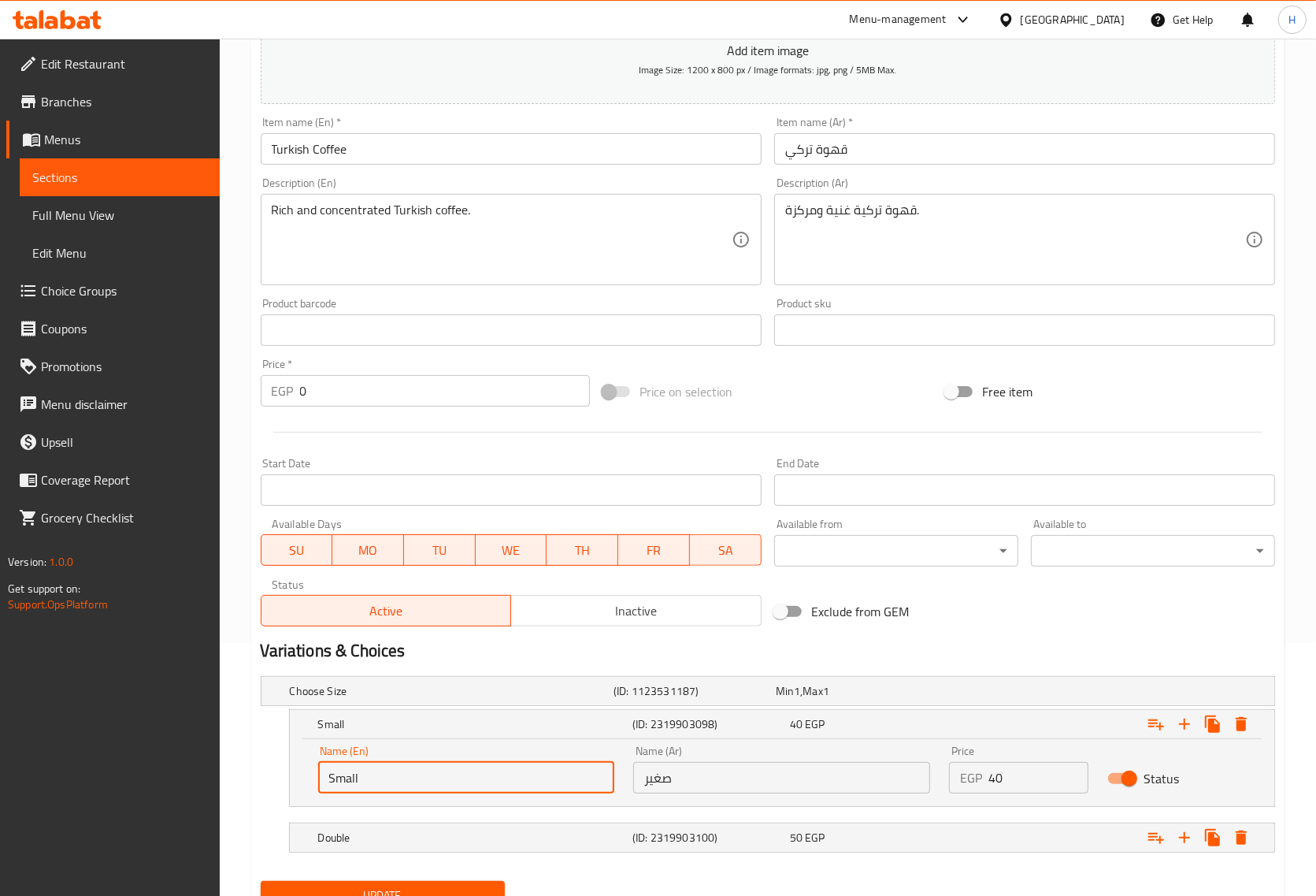
click at [353, 780] on input "Small" at bounding box center [466, 777] width 297 height 32
type input "single"
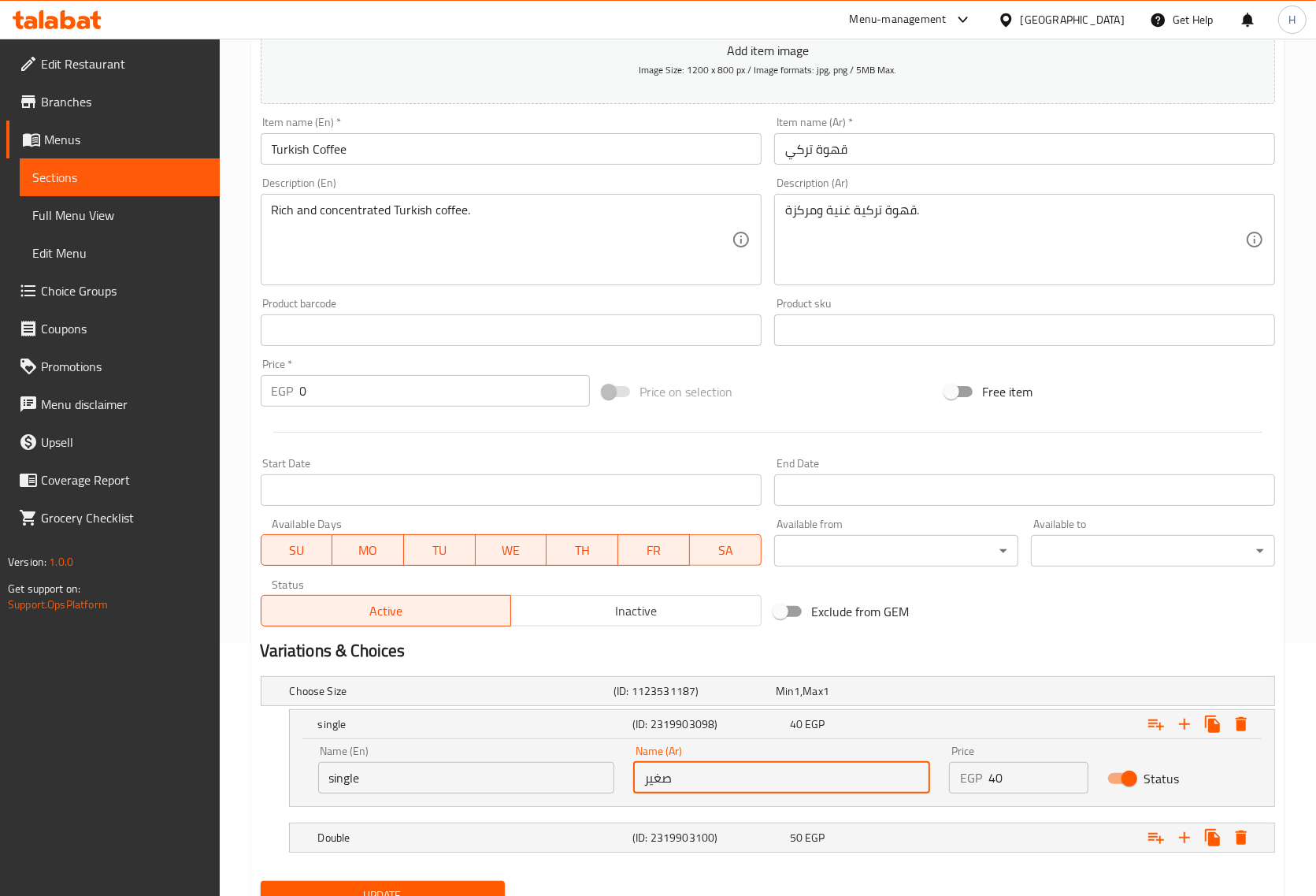
click at [660, 777] on input "صغير" at bounding box center [781, 777] width 297 height 32
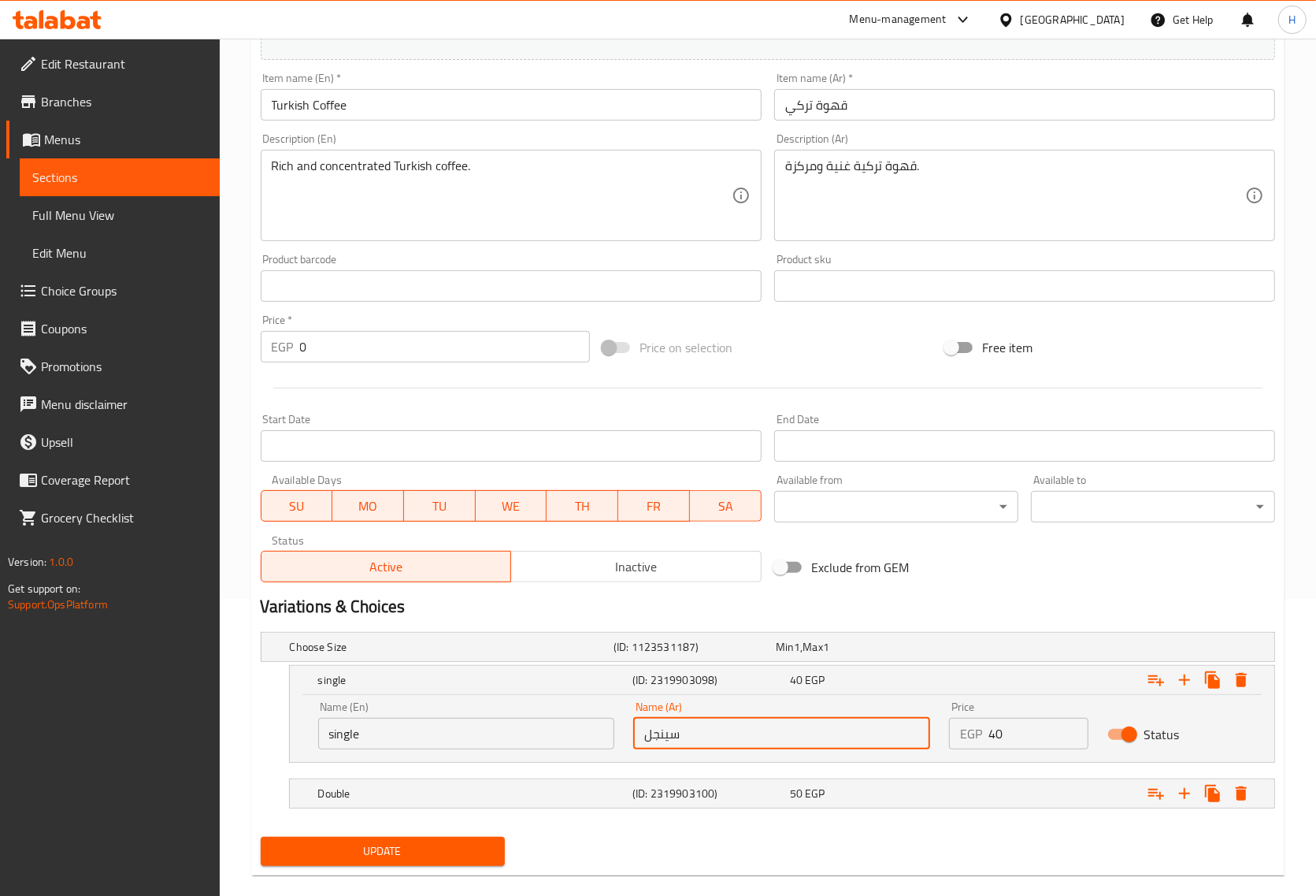
scroll to position [321, 0]
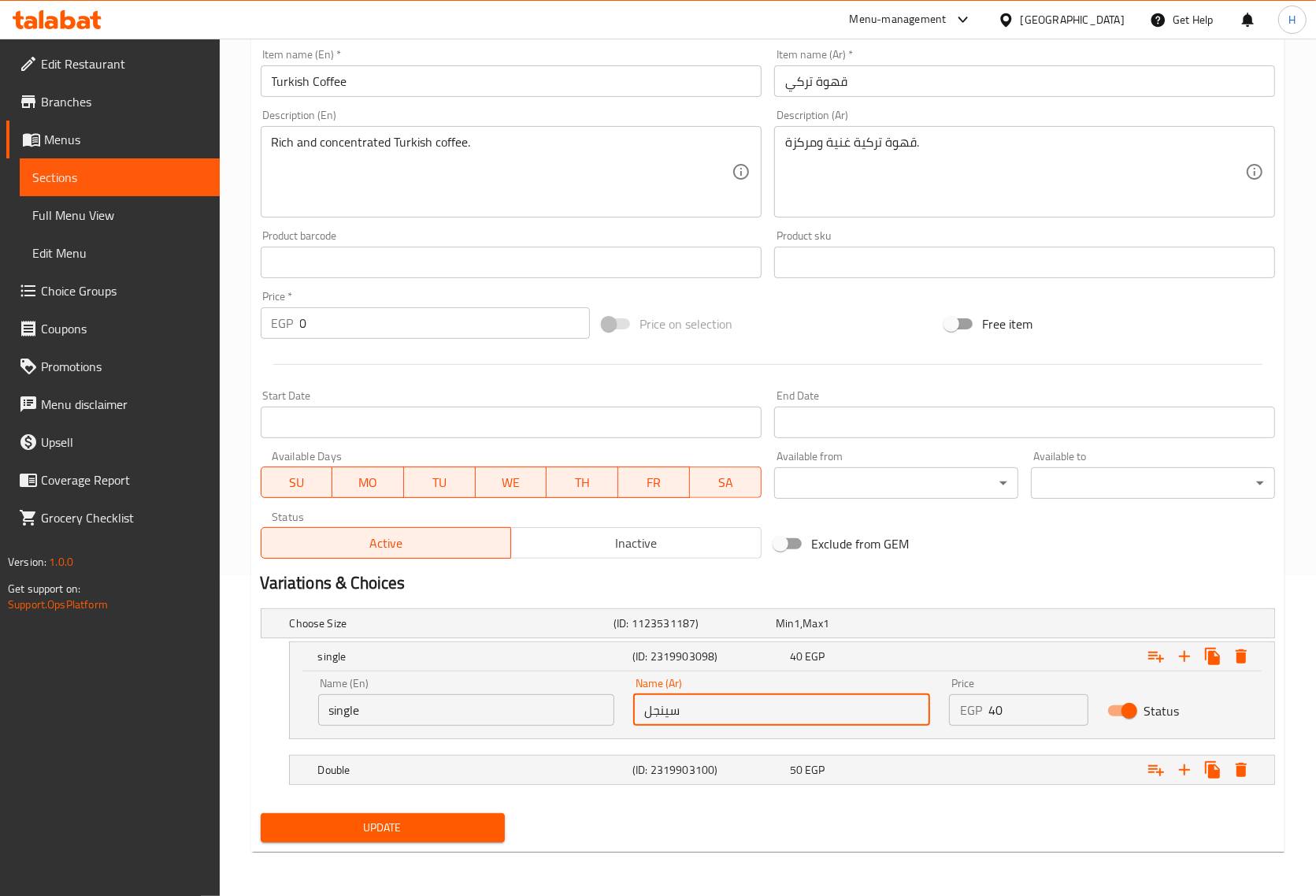
type input "سينجل"
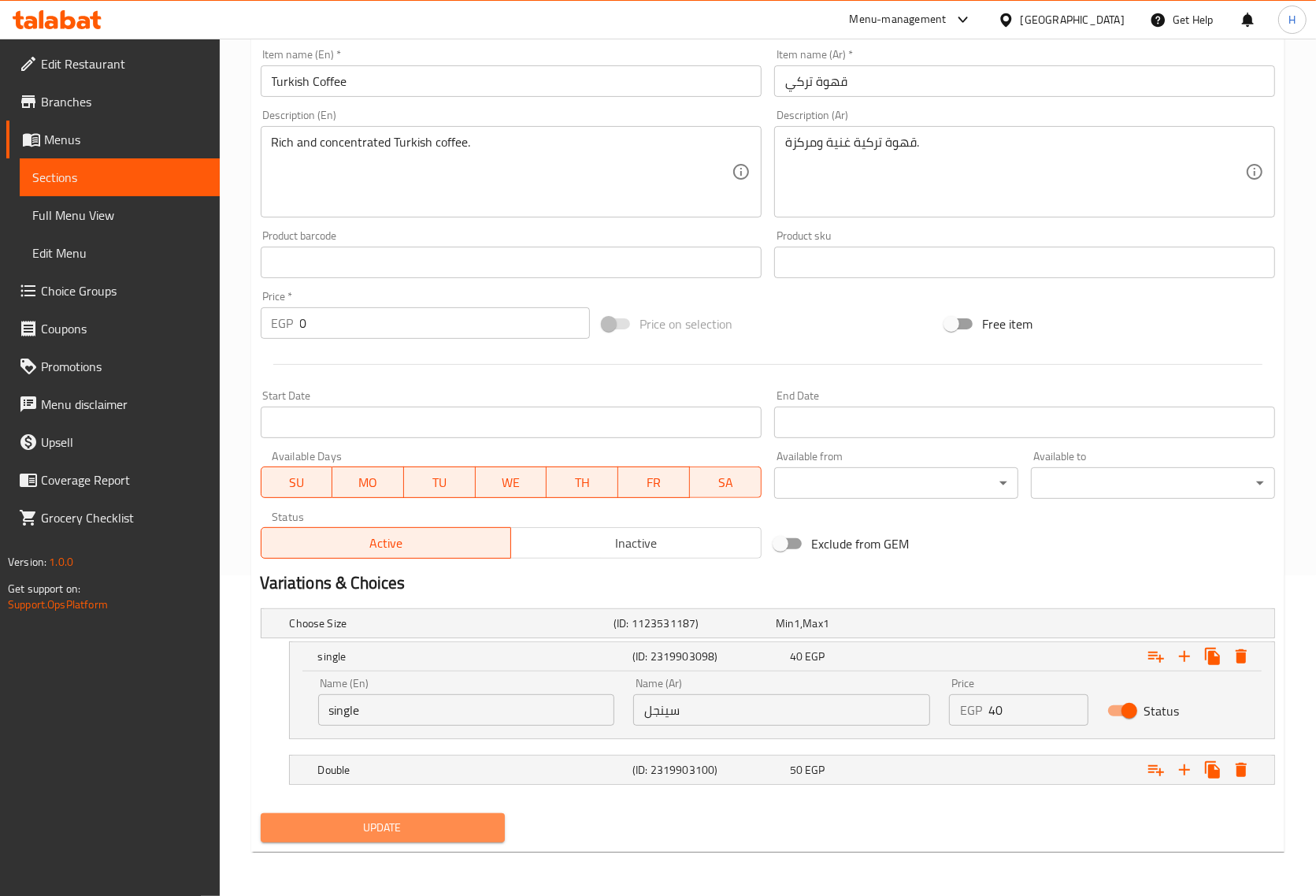
click at [447, 816] on button "Update" at bounding box center [383, 828] width 245 height 29
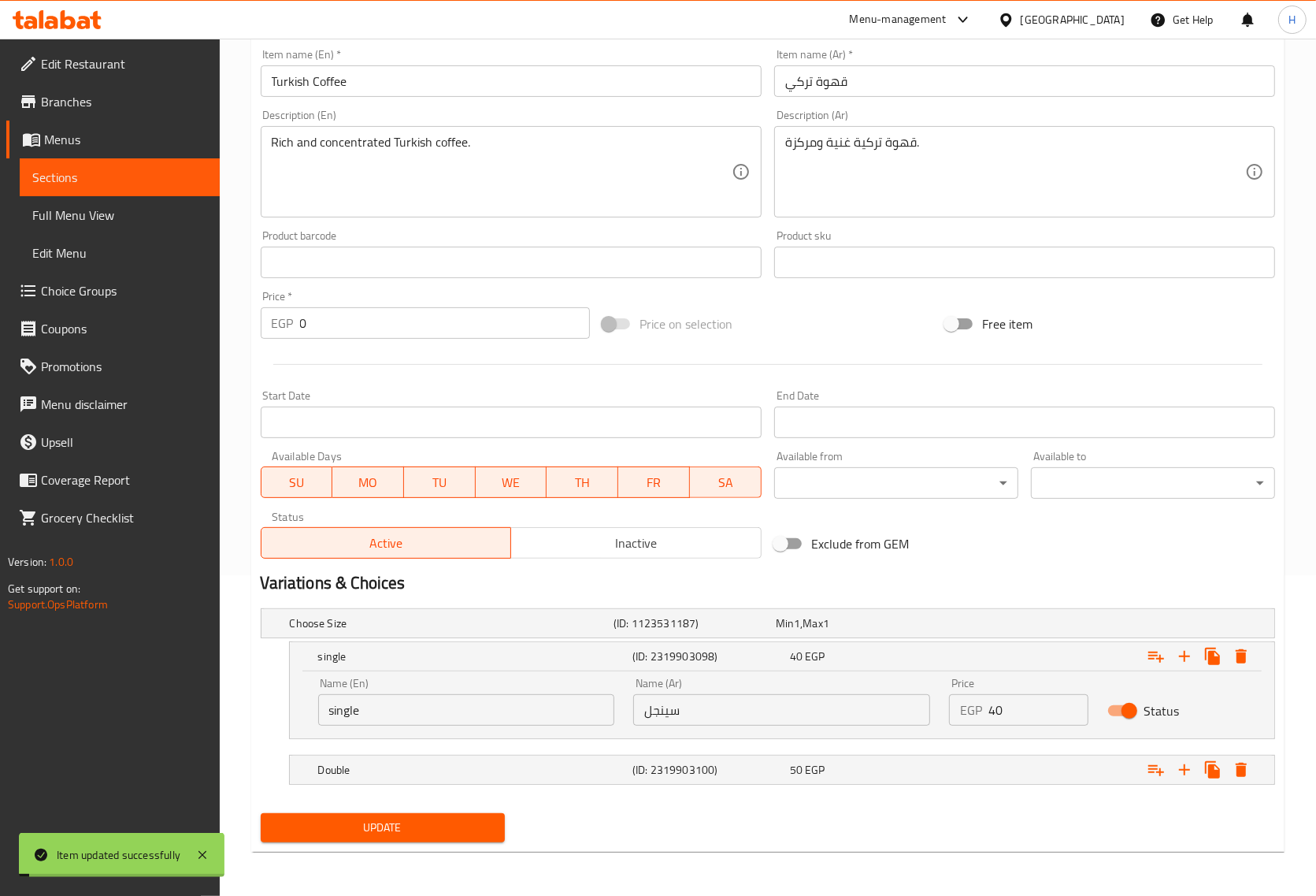
click at [332, 81] on input "Turkish Coffee" at bounding box center [512, 81] width 501 height 32
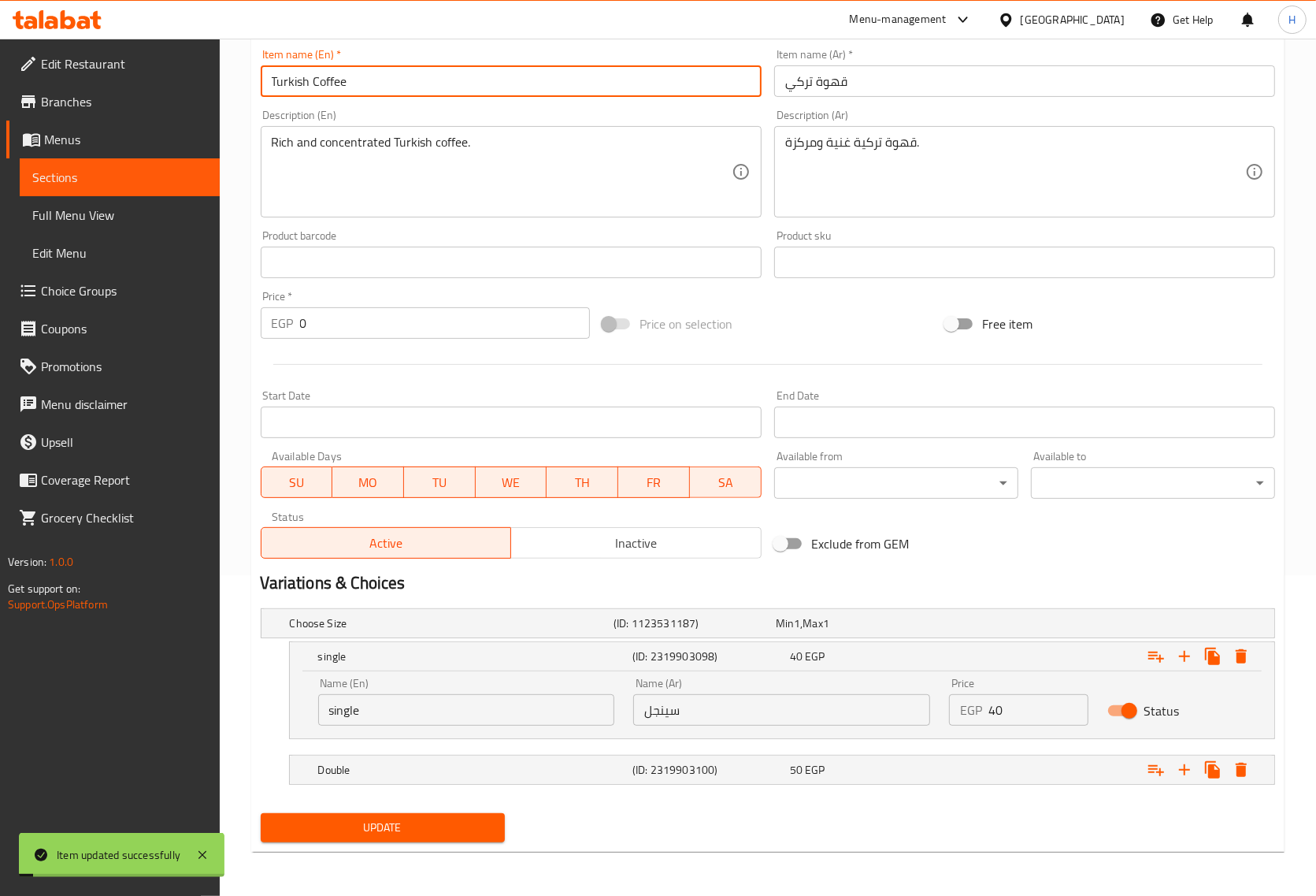
click at [332, 81] on input "Turkish Coffee" at bounding box center [512, 81] width 501 height 32
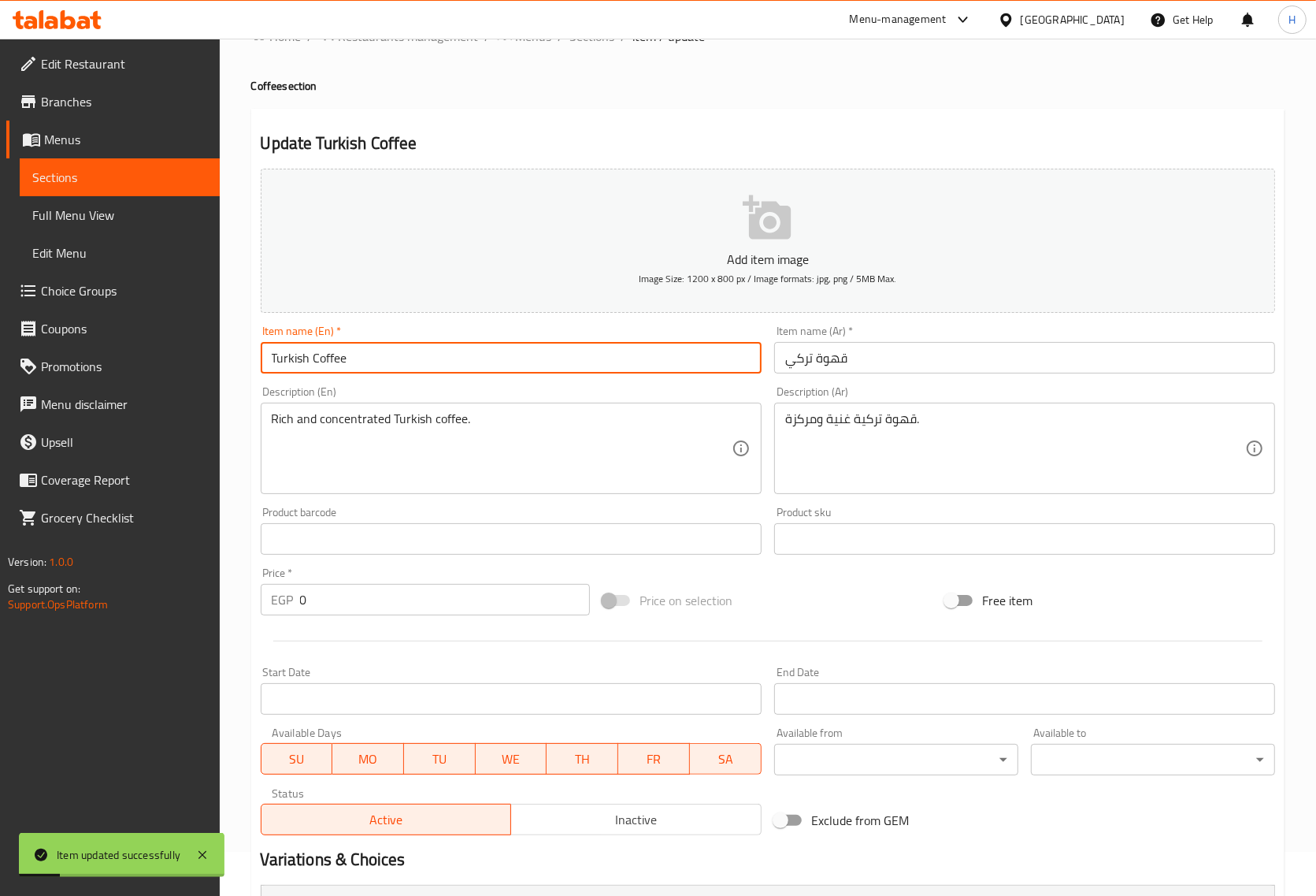
scroll to position [0, 0]
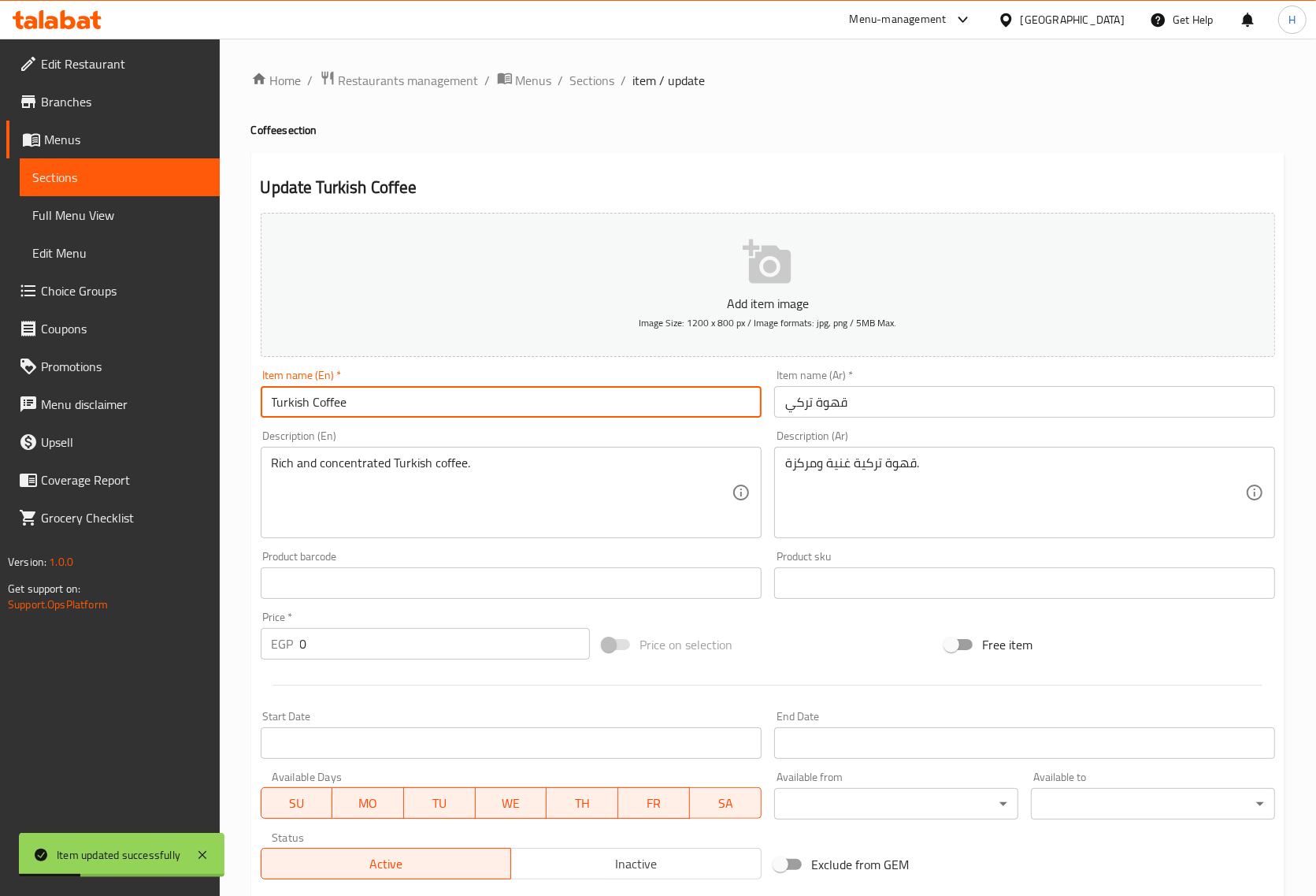
drag, startPoint x: 587, startPoint y: 87, endPoint x: 623, endPoint y: 119, distance: 48.2
click at [587, 87] on span "Sections" at bounding box center [592, 81] width 45 height 19
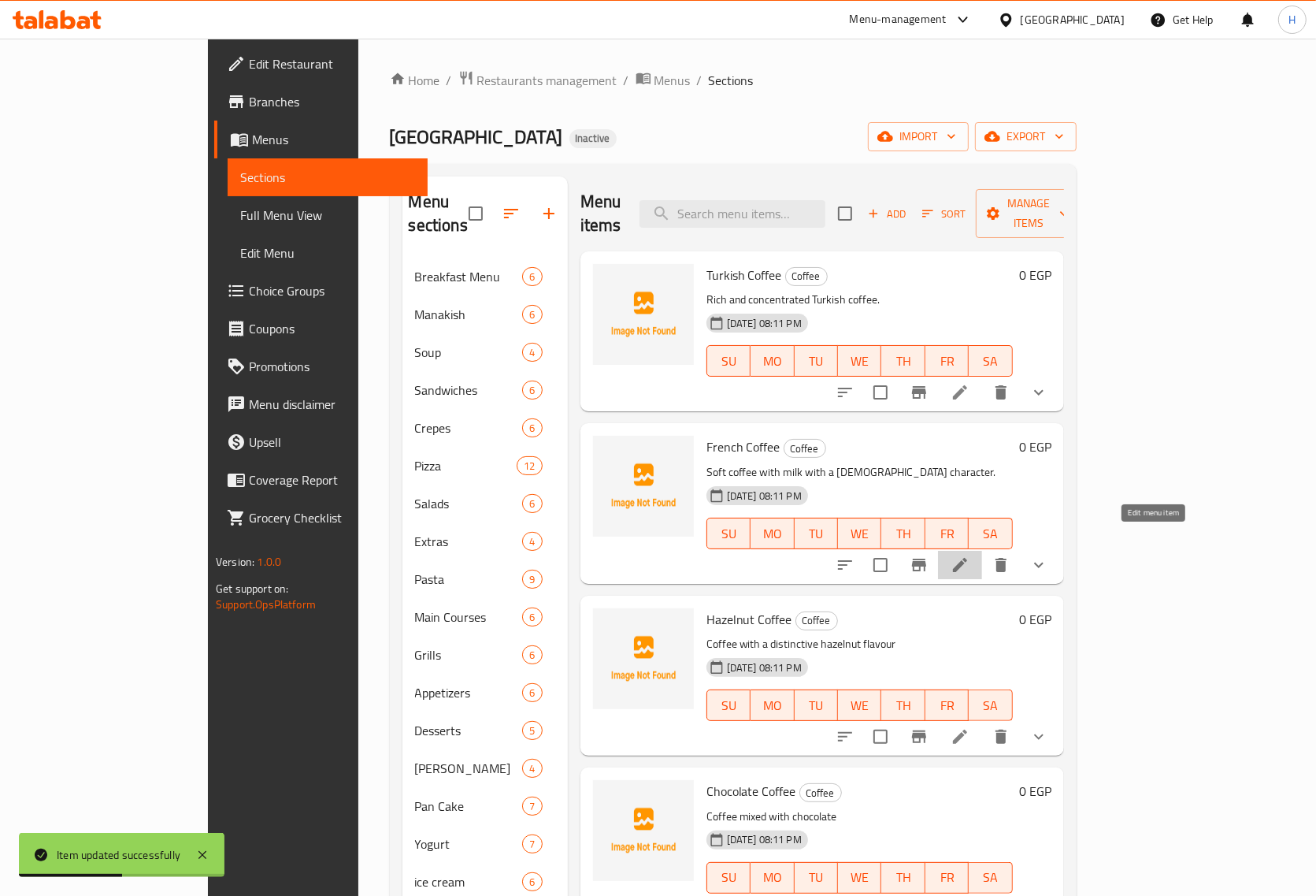
click at [967, 558] on icon at bounding box center [960, 565] width 14 height 14
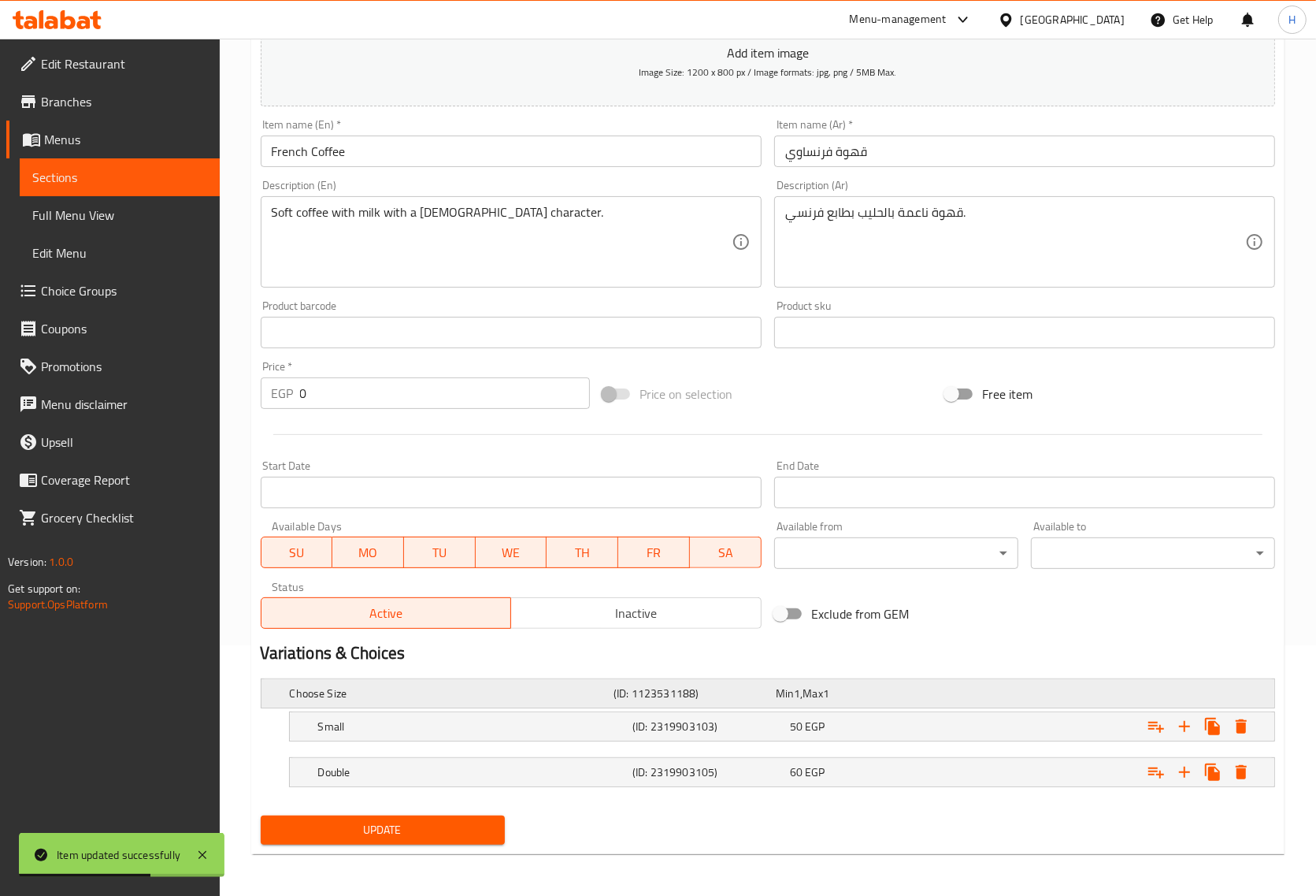
scroll to position [253, 0]
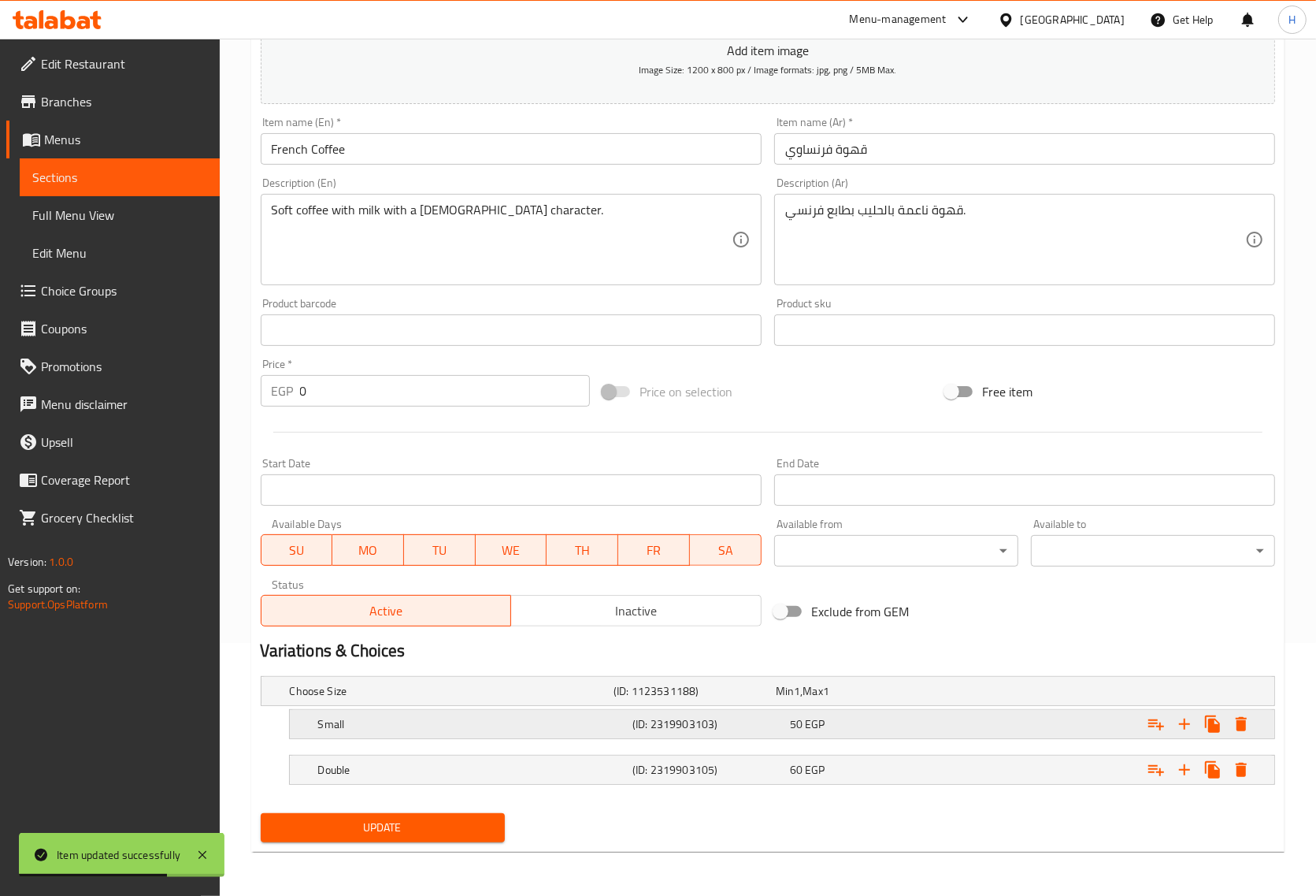
click at [565, 729] on h5 "Small" at bounding box center [472, 724] width 308 height 15
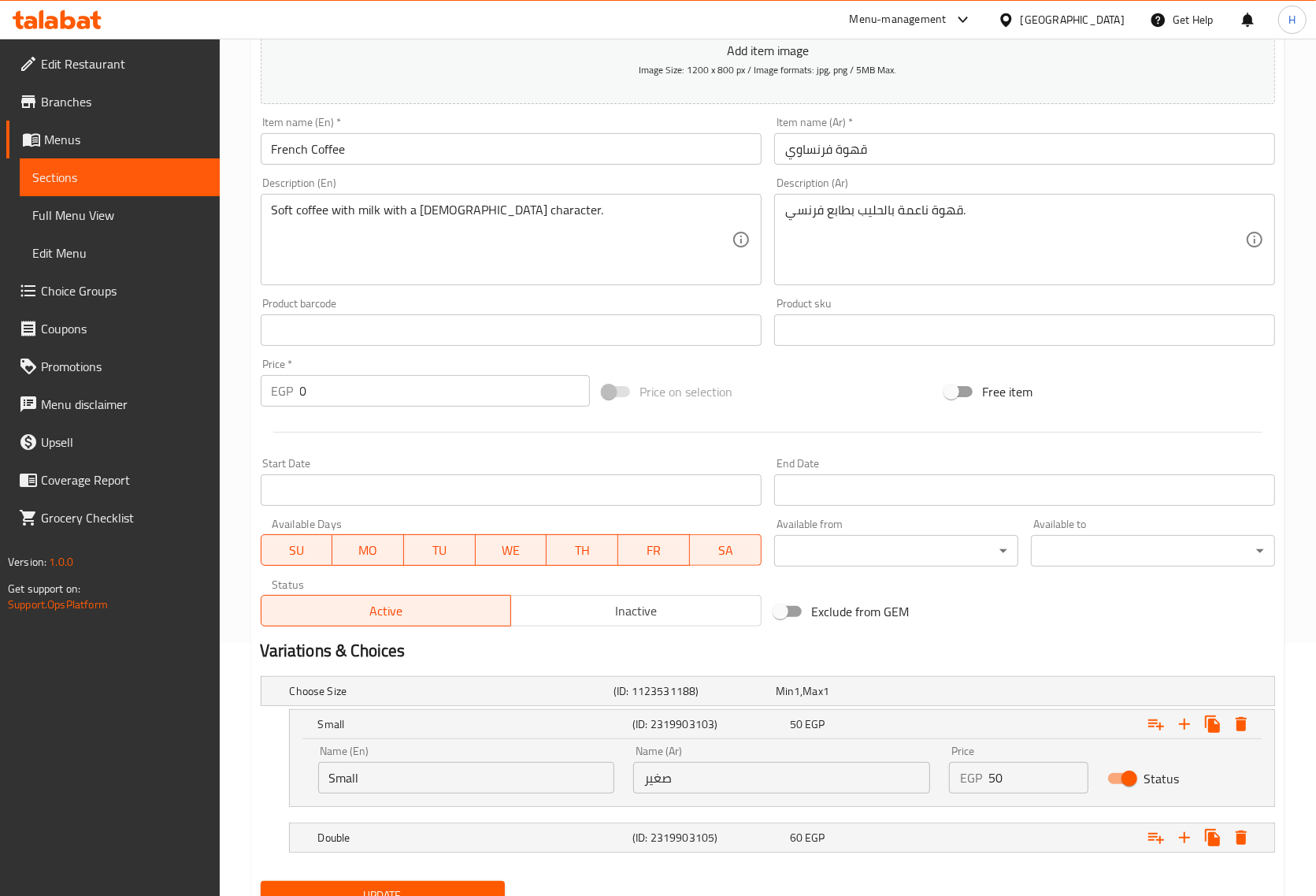
click at [391, 767] on input "Small" at bounding box center [466, 777] width 297 height 32
paste input "single"
type input "single"
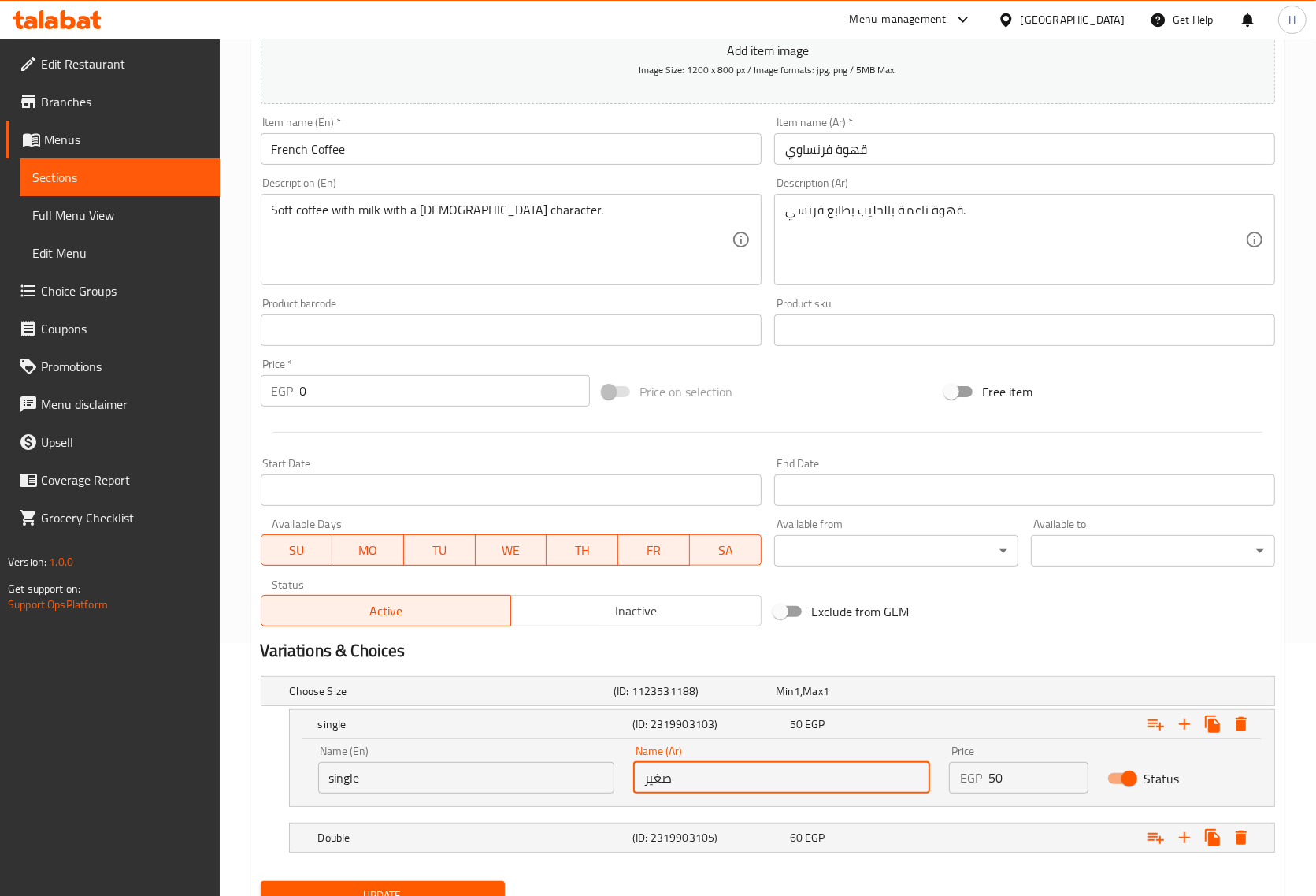
click at [655, 773] on input "صغير" at bounding box center [781, 777] width 297 height 32
type input "سينجل"
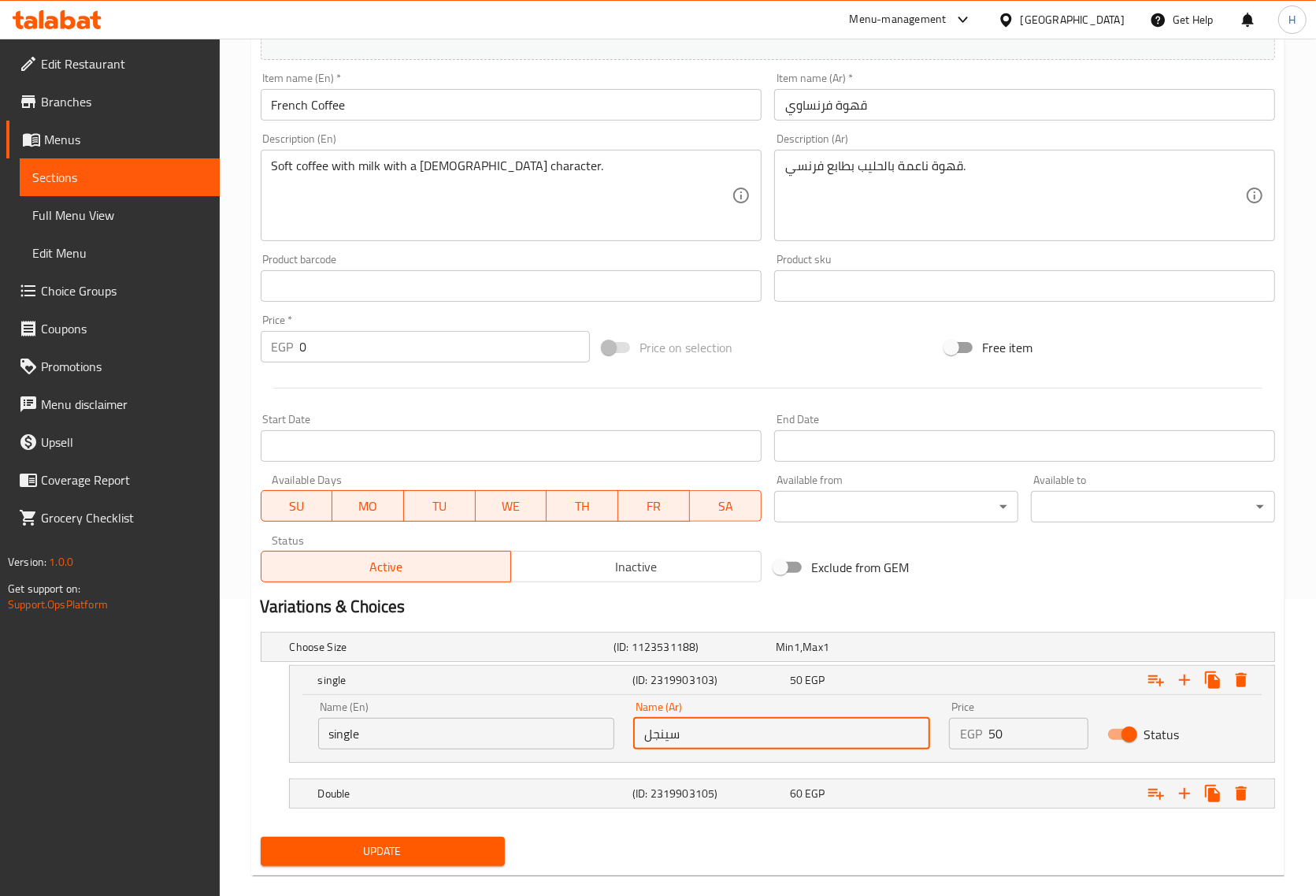
scroll to position [321, 0]
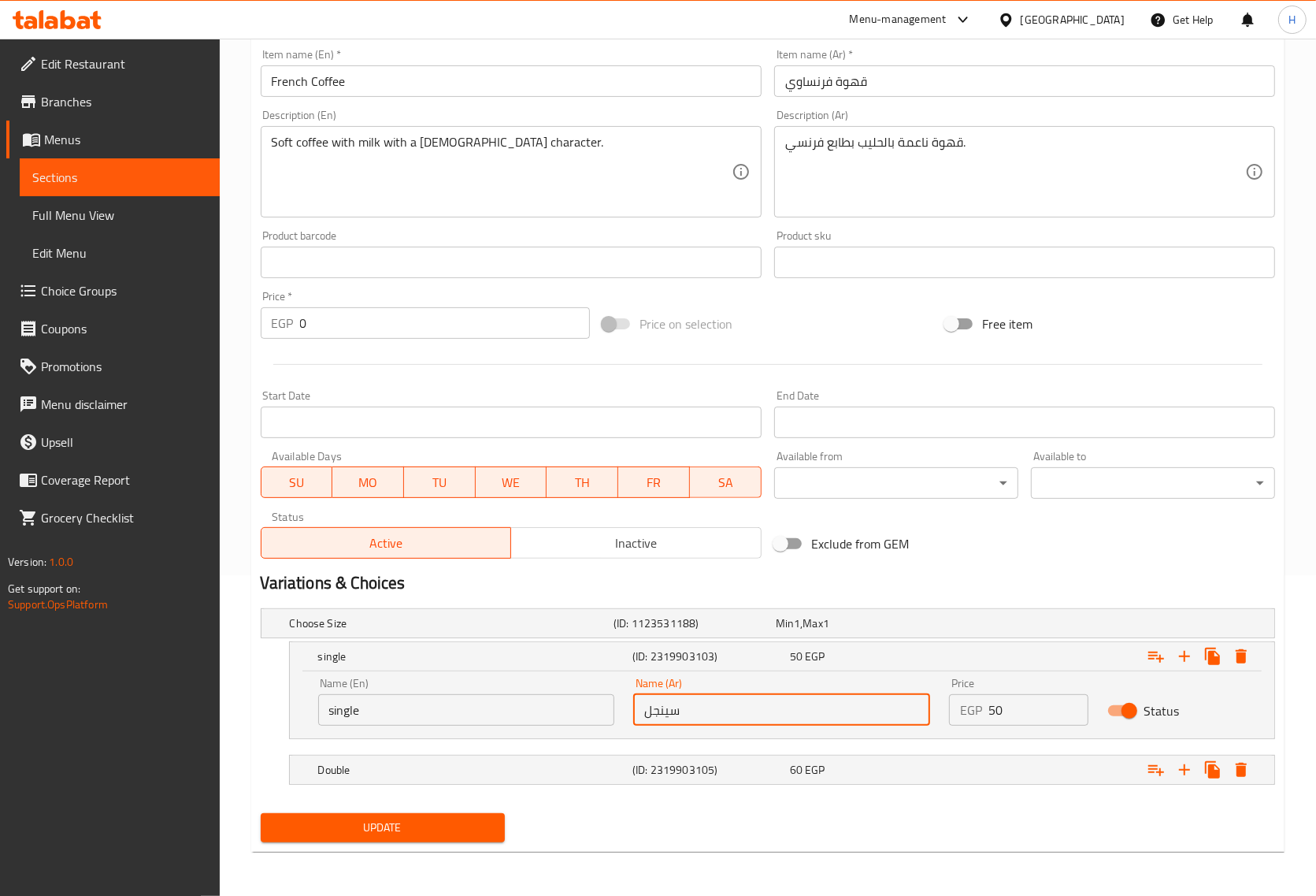
click at [463, 833] on span "Update" at bounding box center [382, 828] width 219 height 19
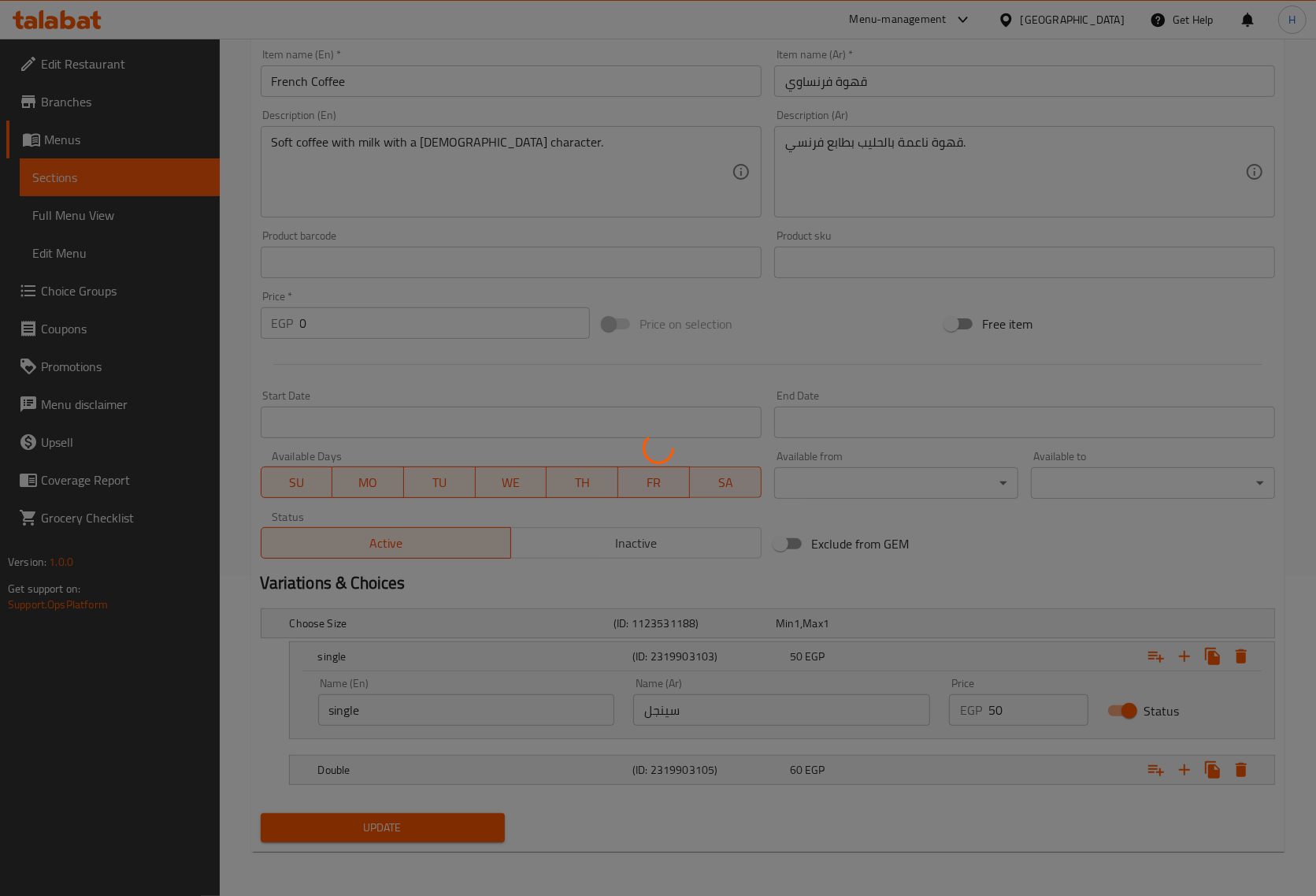
click at [662, 706] on div at bounding box center [658, 448] width 1316 height 896
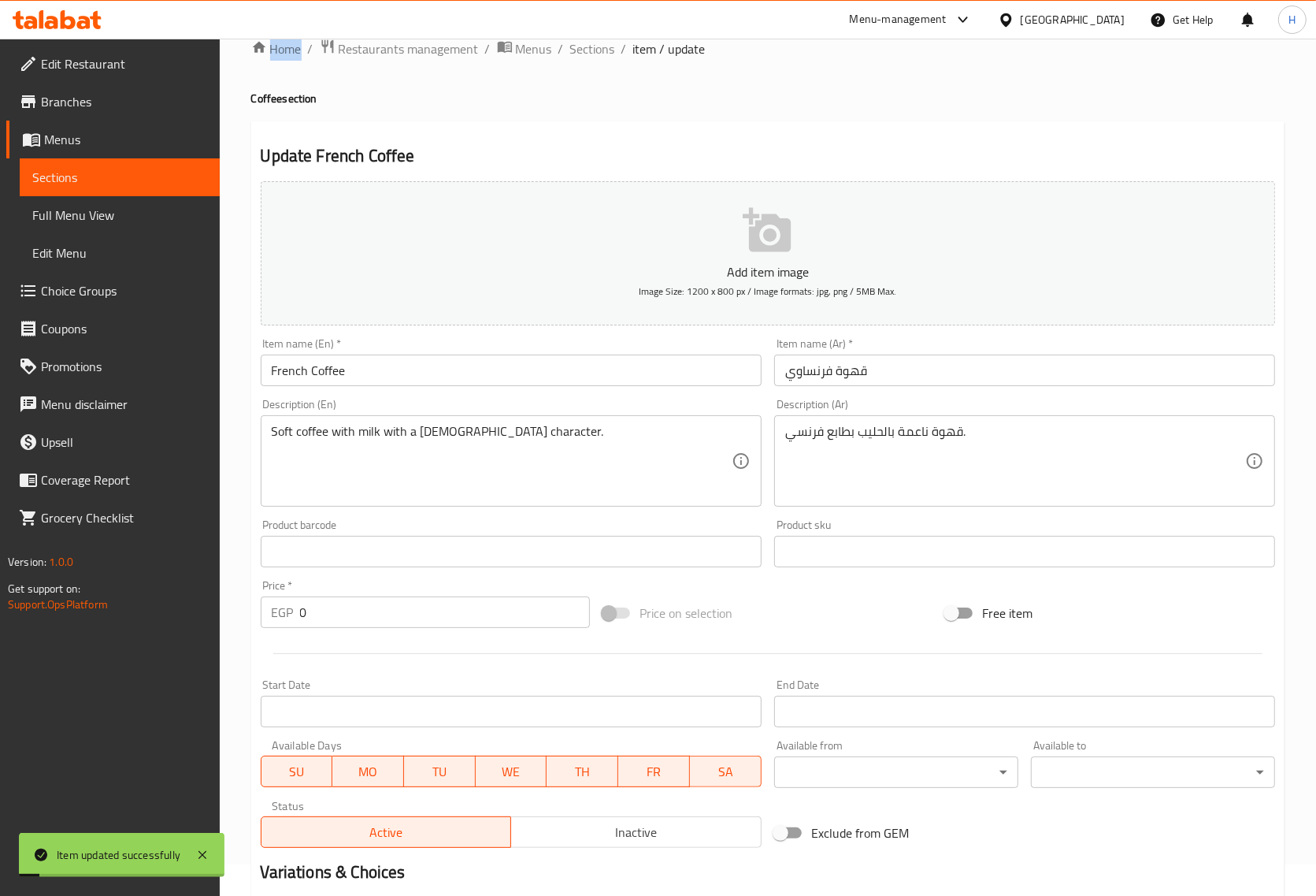
scroll to position [0, 0]
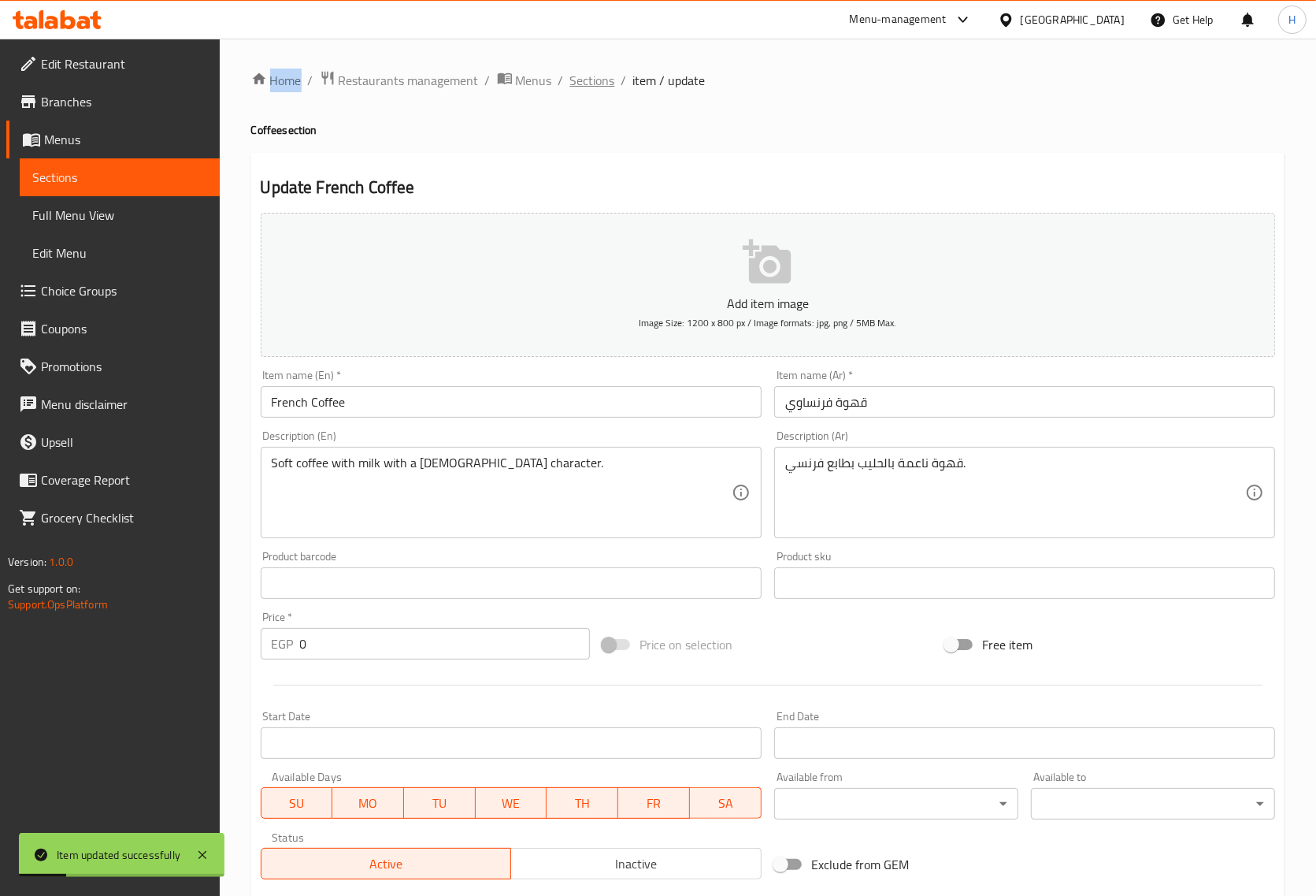
click at [590, 71] on span "Sections" at bounding box center [592, 81] width 45 height 19
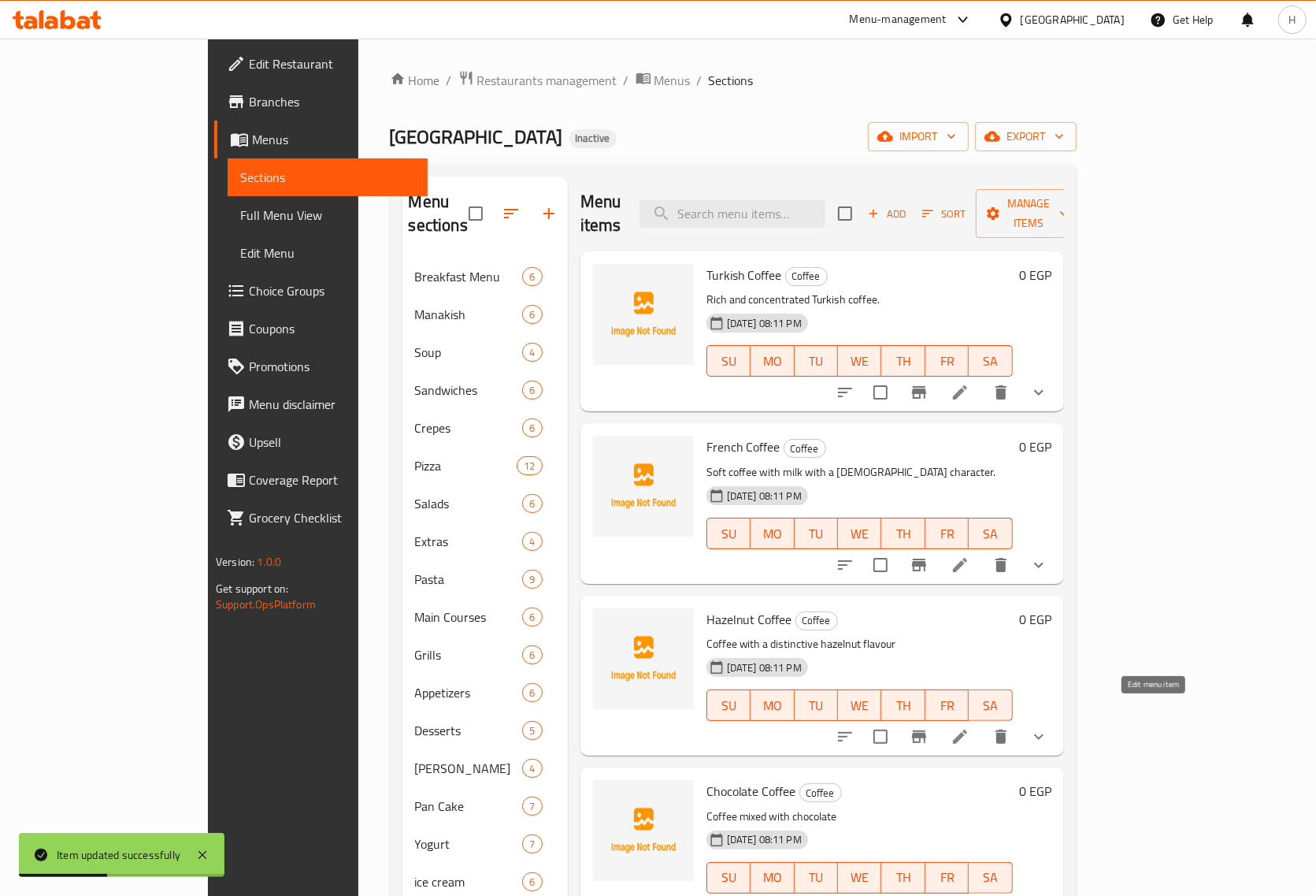
click at [970, 727] on icon at bounding box center [961, 737] width 19 height 19
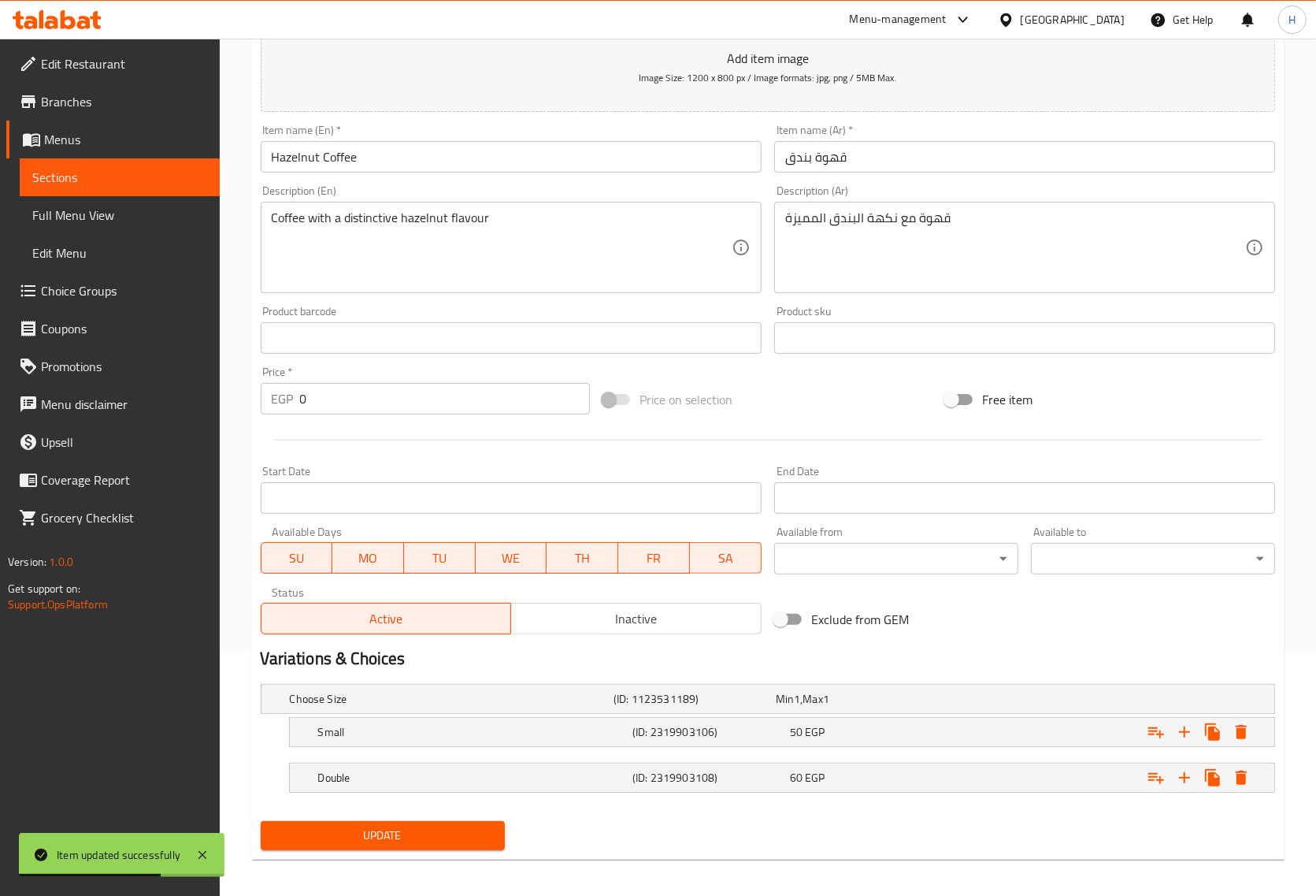
scroll to position [253, 0]
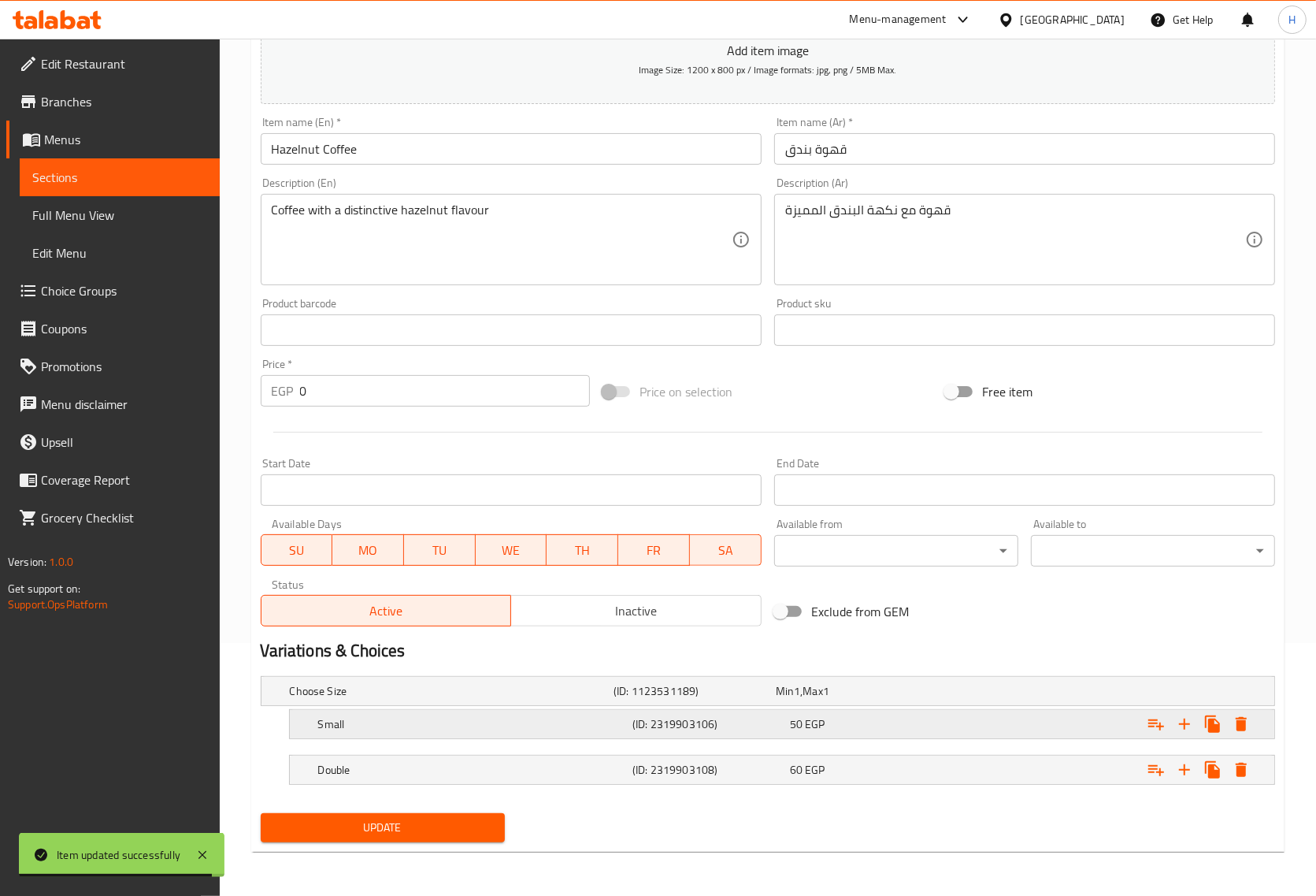
click at [488, 717] on h5 "Small" at bounding box center [472, 724] width 308 height 15
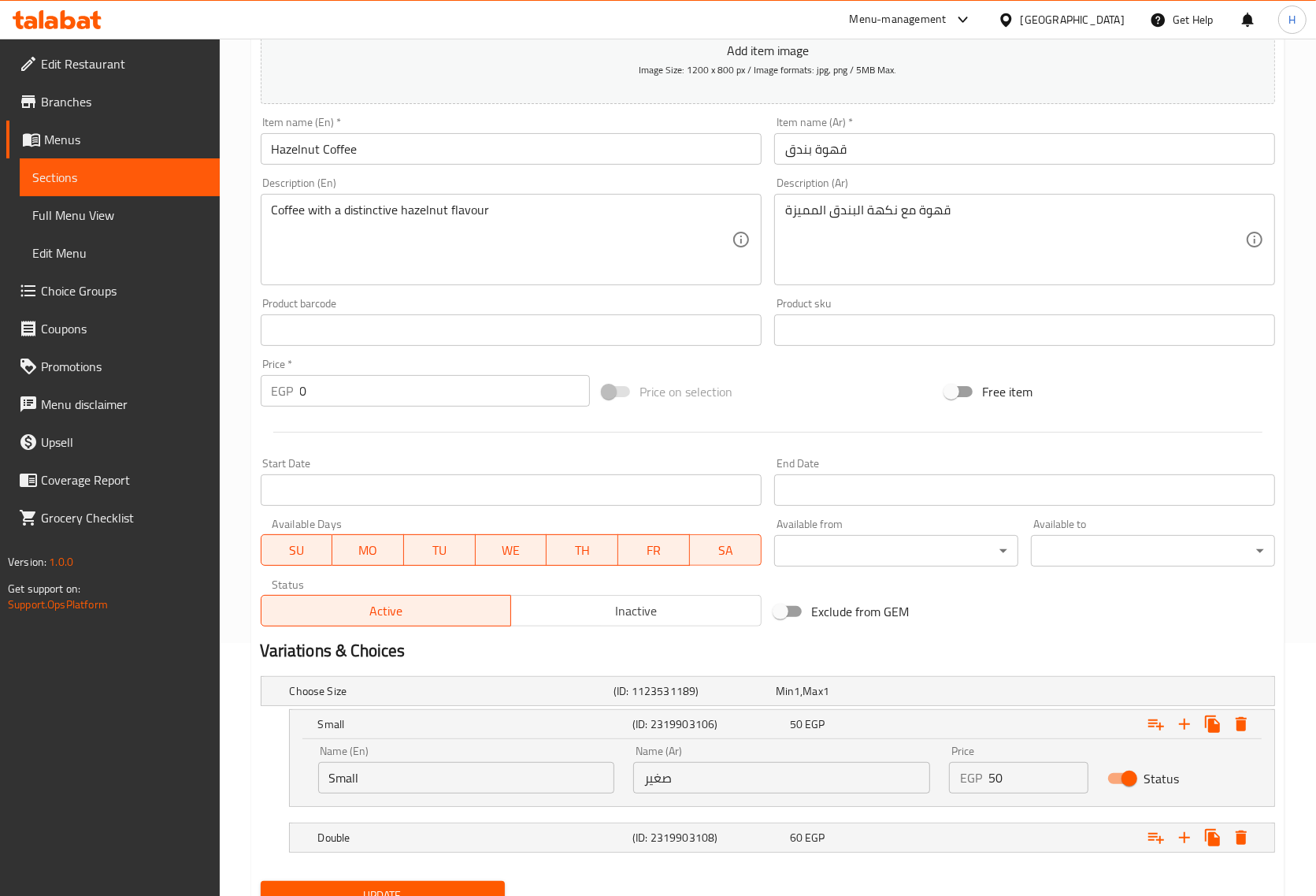
click at [366, 775] on input "Small" at bounding box center [466, 777] width 297 height 32
paste input "single"
type input "single"
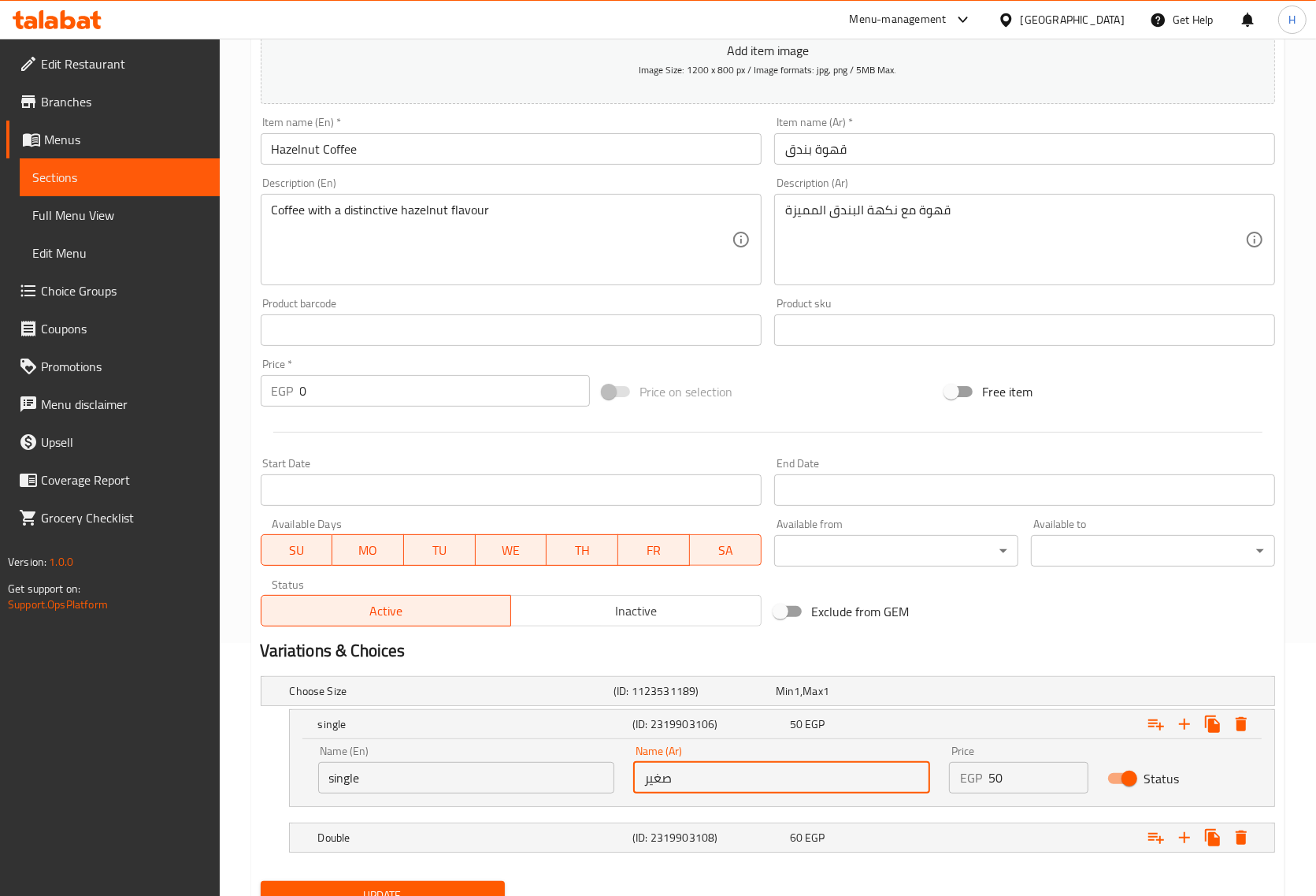
click at [655, 780] on input "صغير" at bounding box center [781, 777] width 297 height 32
paste input "ينجل"
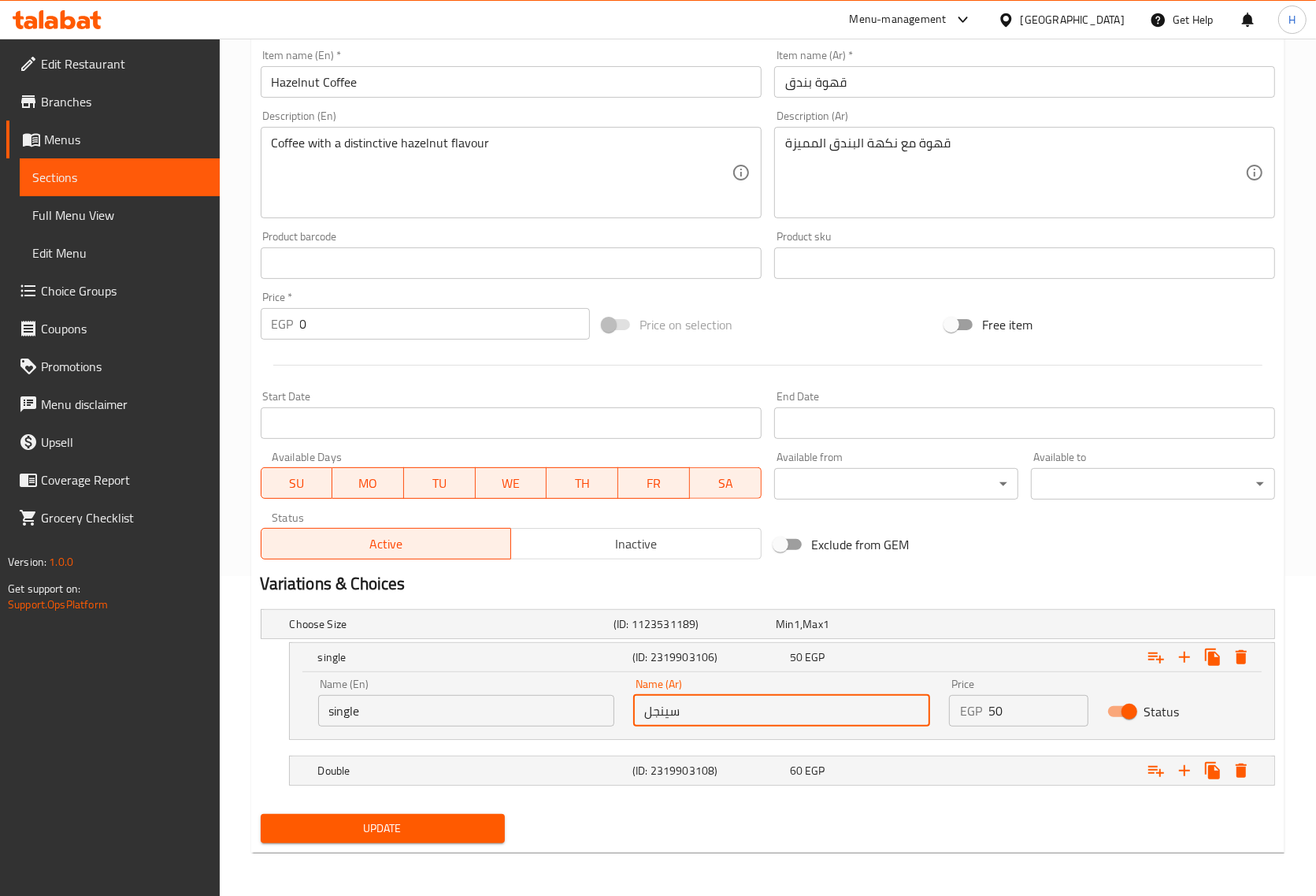
scroll to position [321, 0]
type input "سينجل"
click at [402, 825] on span "Update" at bounding box center [382, 828] width 219 height 19
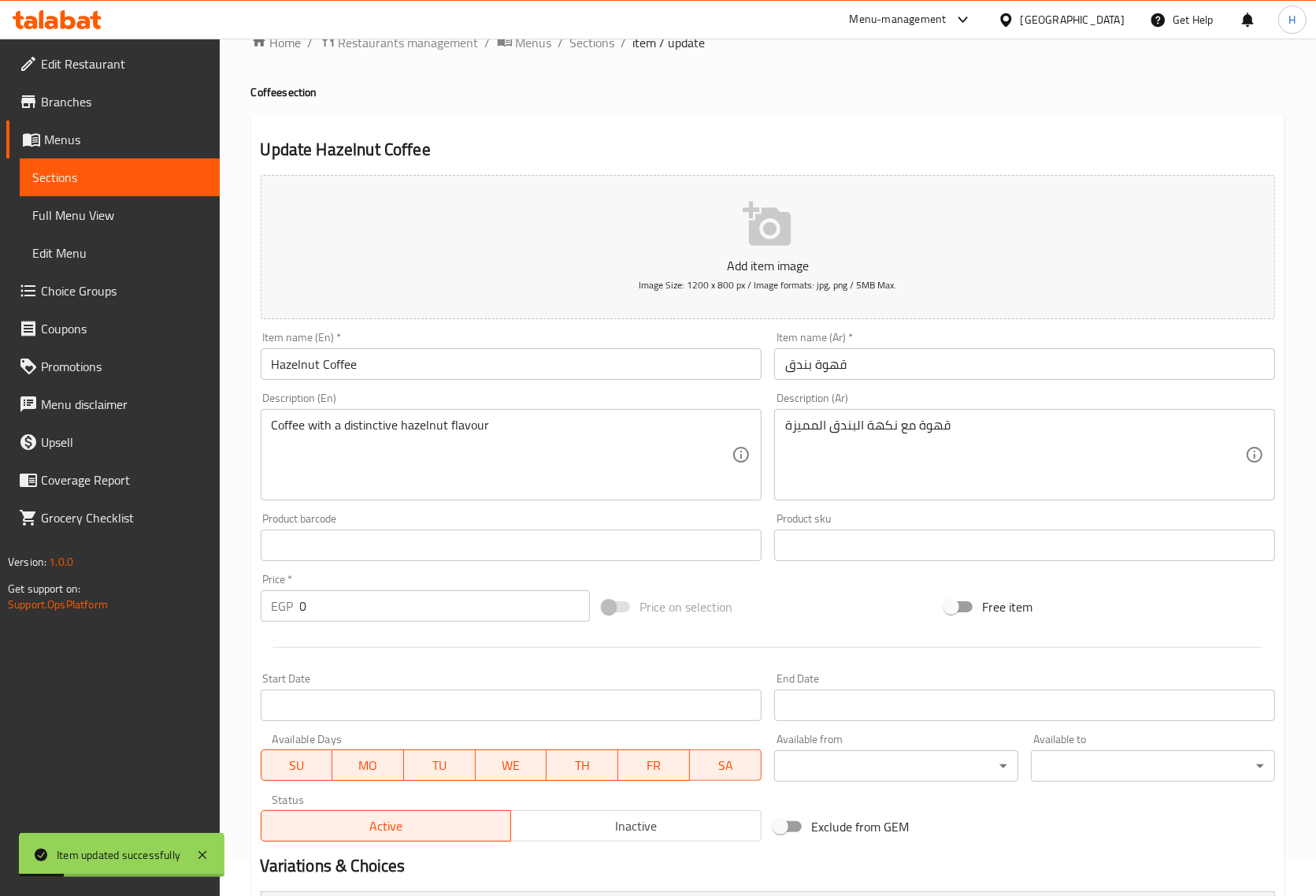
scroll to position [25, 0]
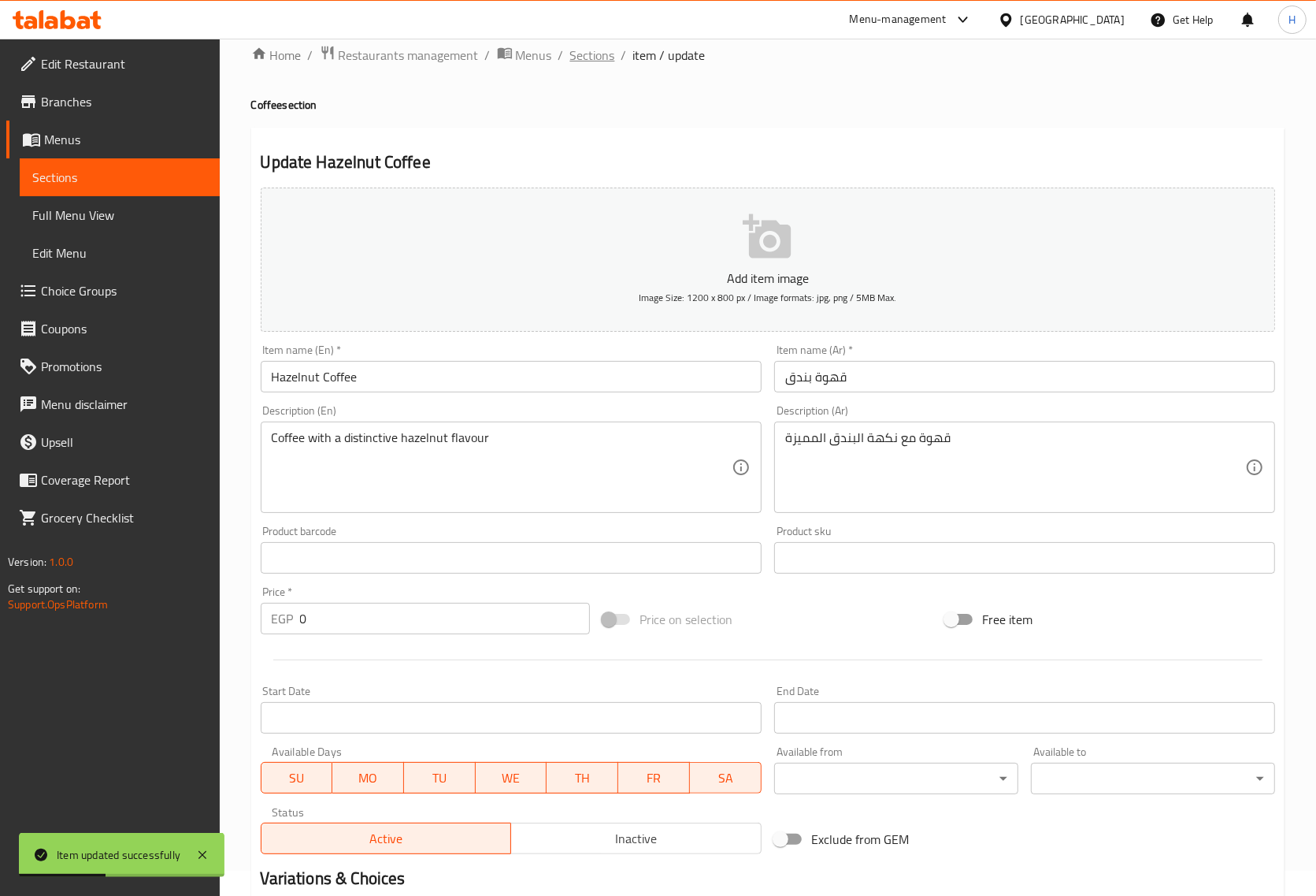
click at [594, 60] on span "Sections" at bounding box center [592, 55] width 45 height 19
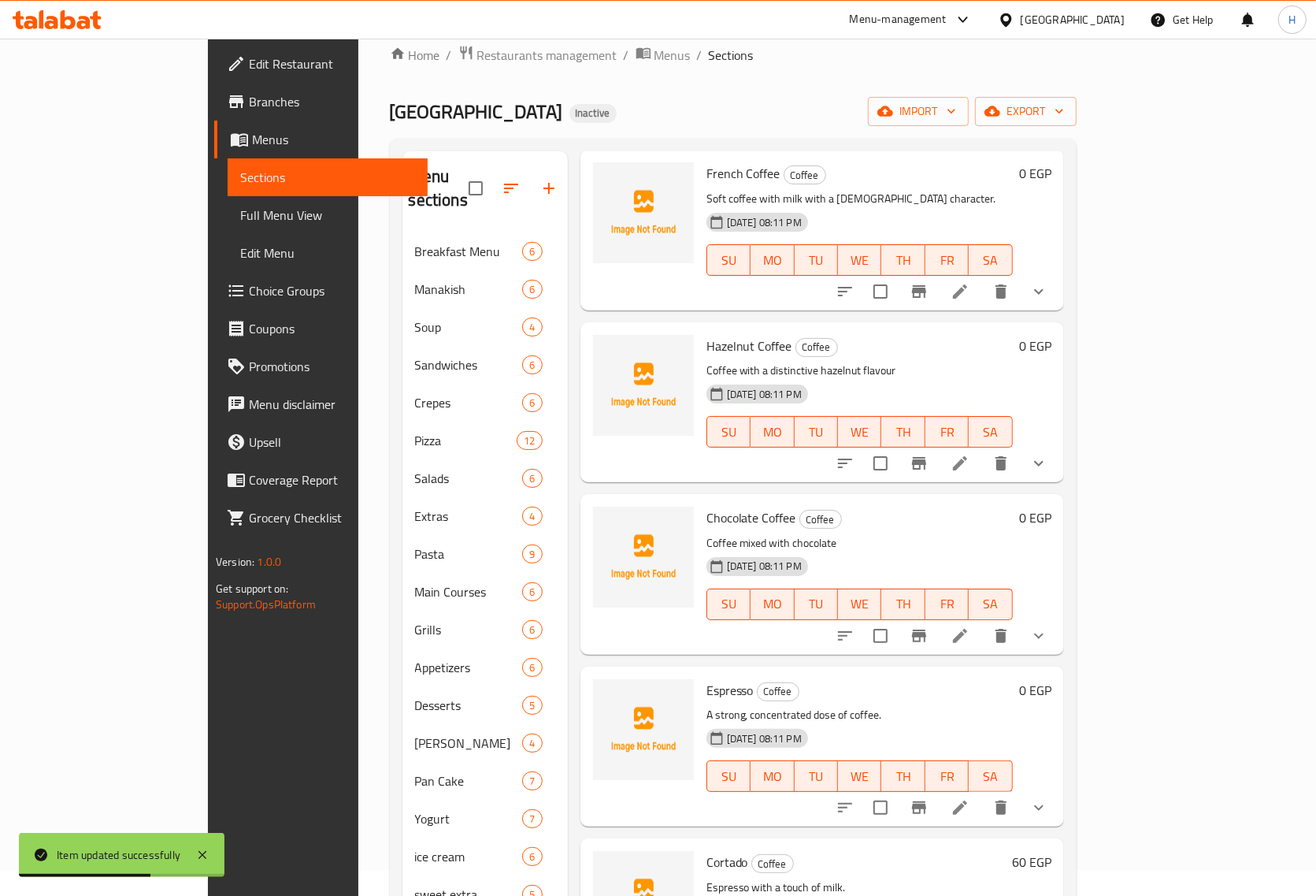
scroll to position [296, 0]
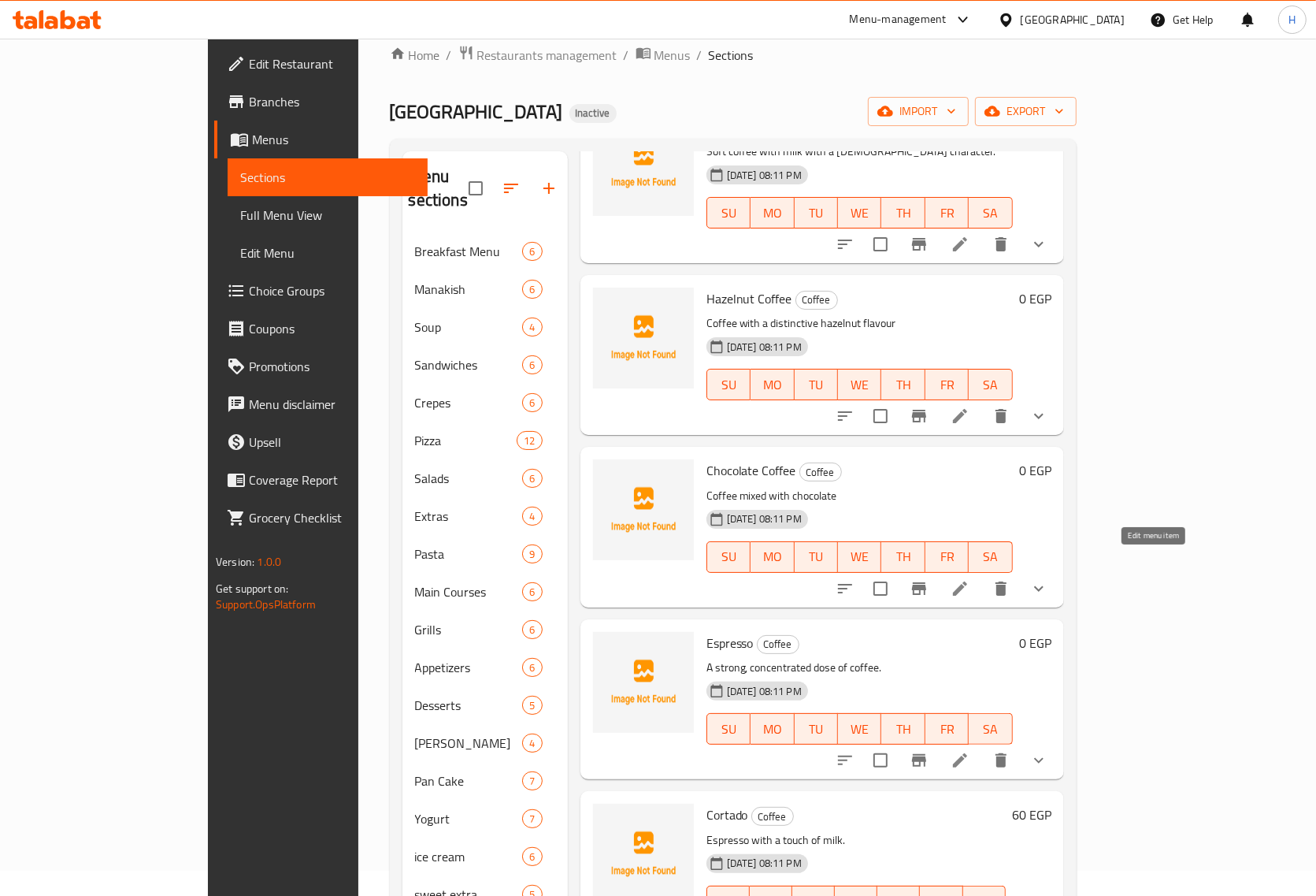
click at [970, 579] on icon at bounding box center [961, 589] width 19 height 19
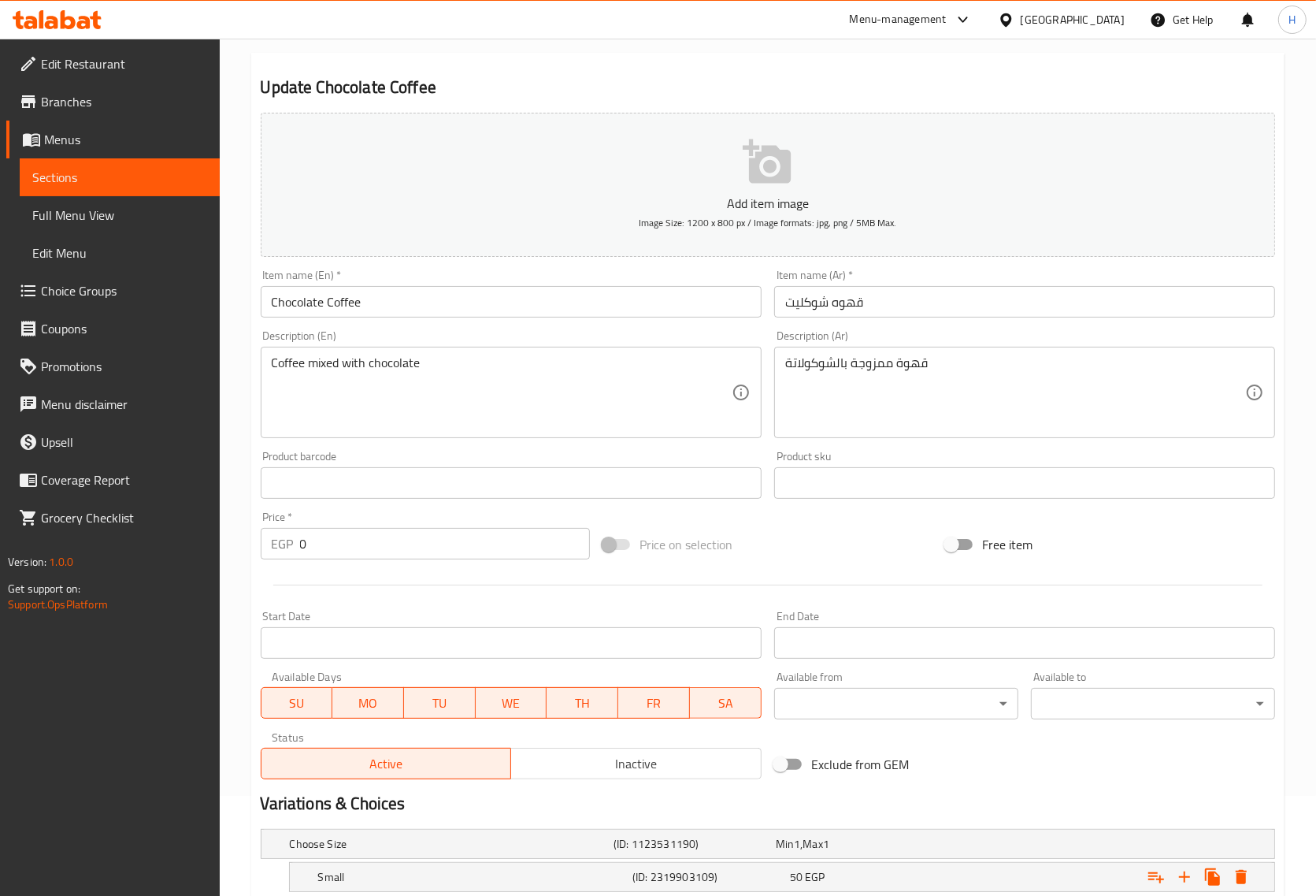
scroll to position [253, 0]
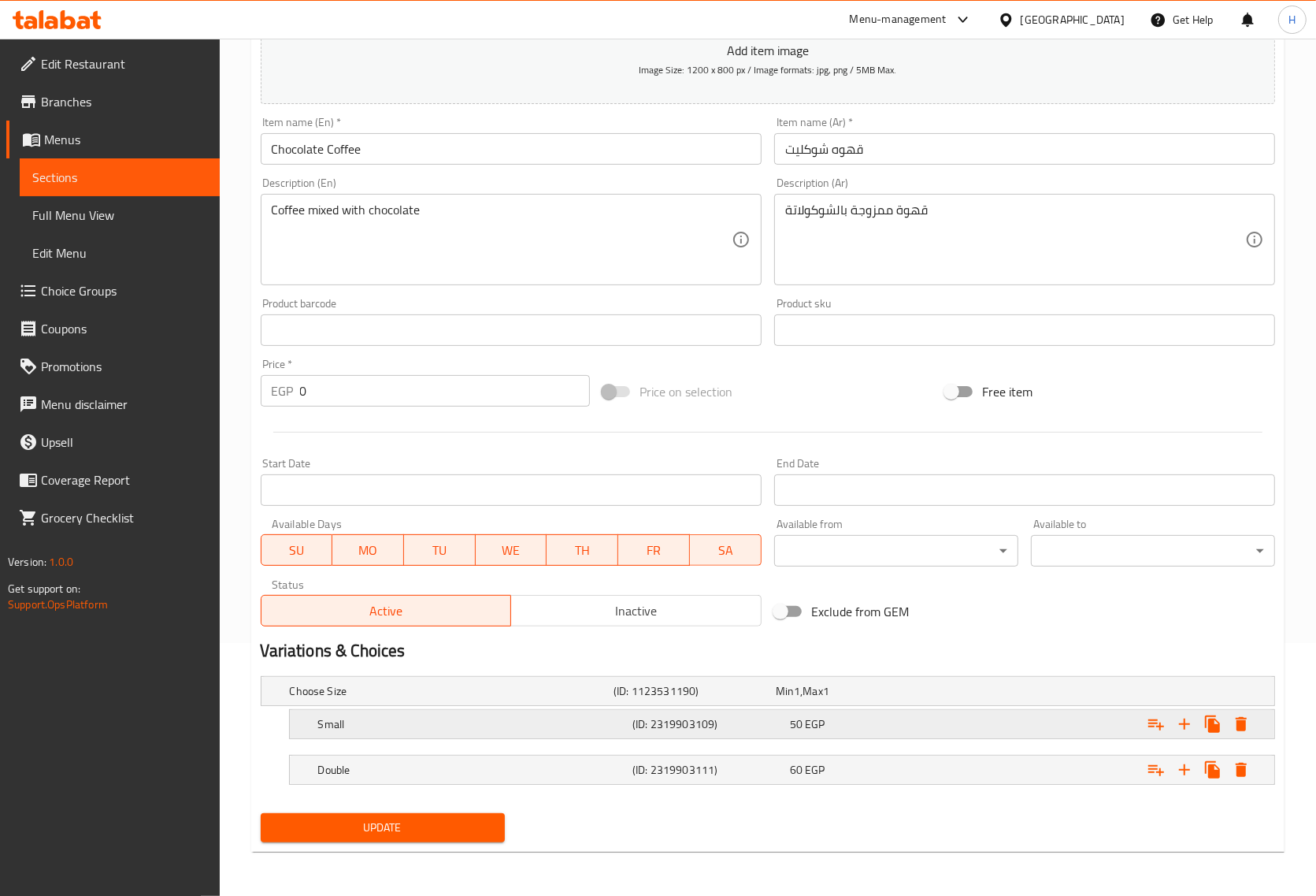
click at [379, 722] on h5 "Small" at bounding box center [472, 724] width 308 height 15
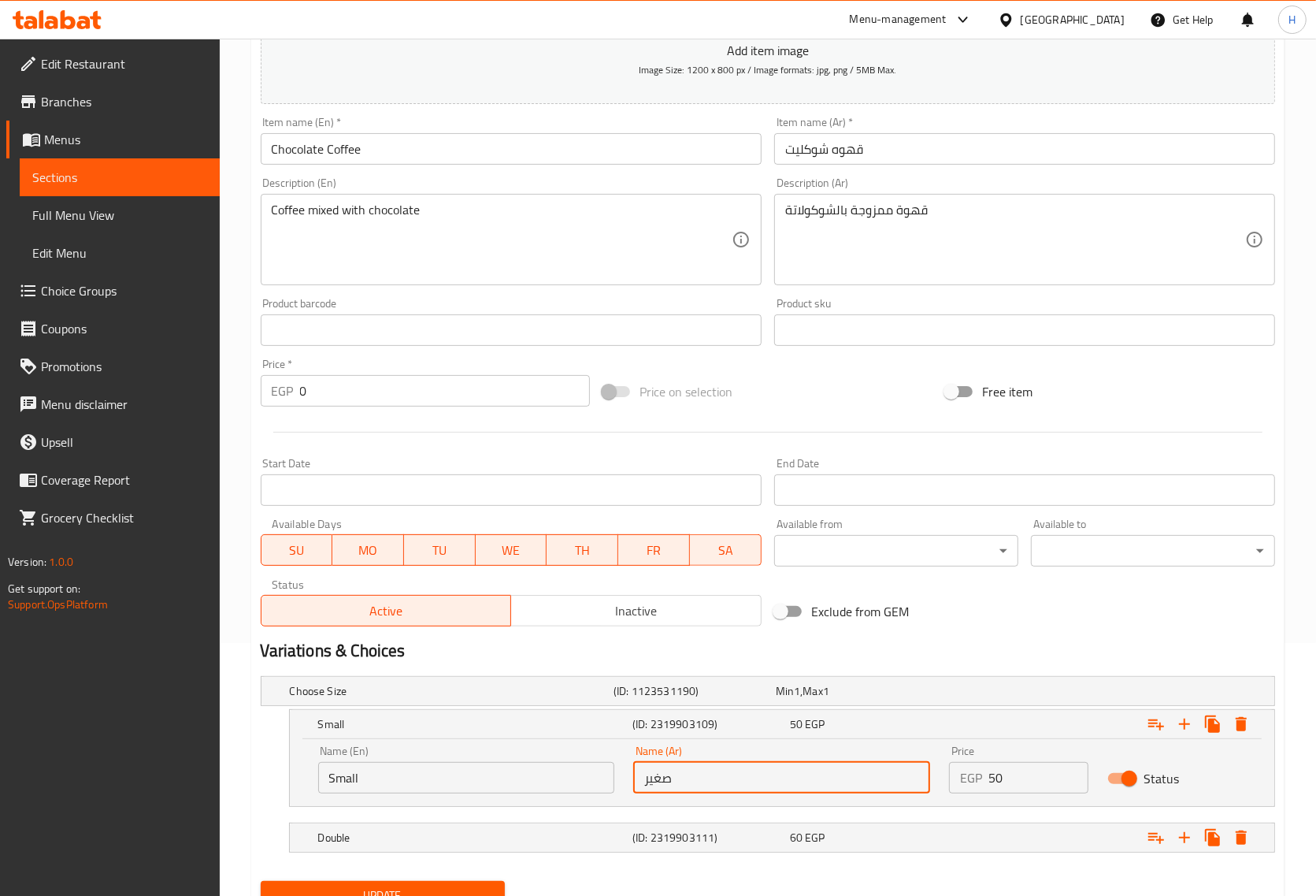
click at [679, 781] on input "صغير" at bounding box center [781, 777] width 297 height 32
paste input "ينجل"
type input "سينجل"
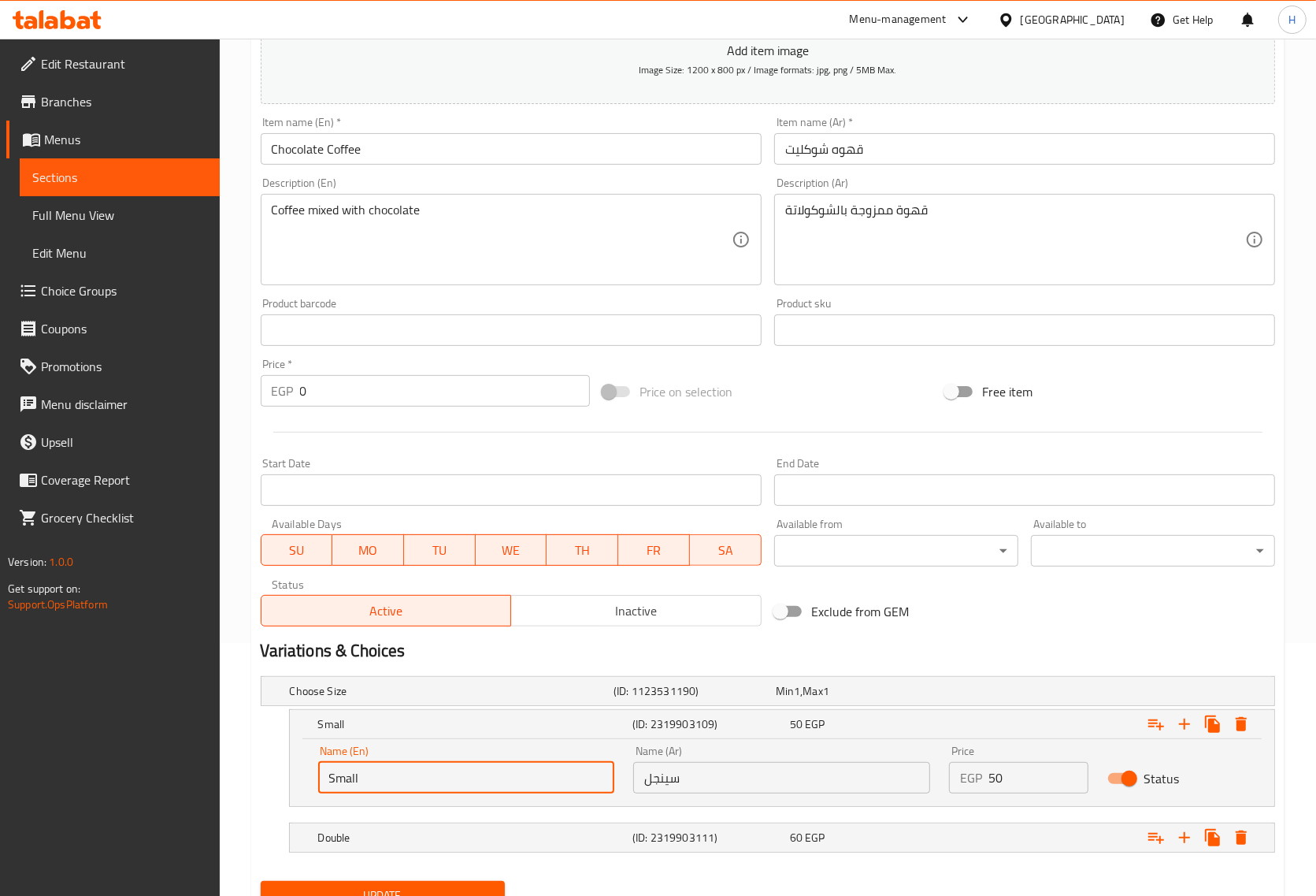
click at [396, 784] on input "Small" at bounding box center [466, 777] width 297 height 32
paste input "single"
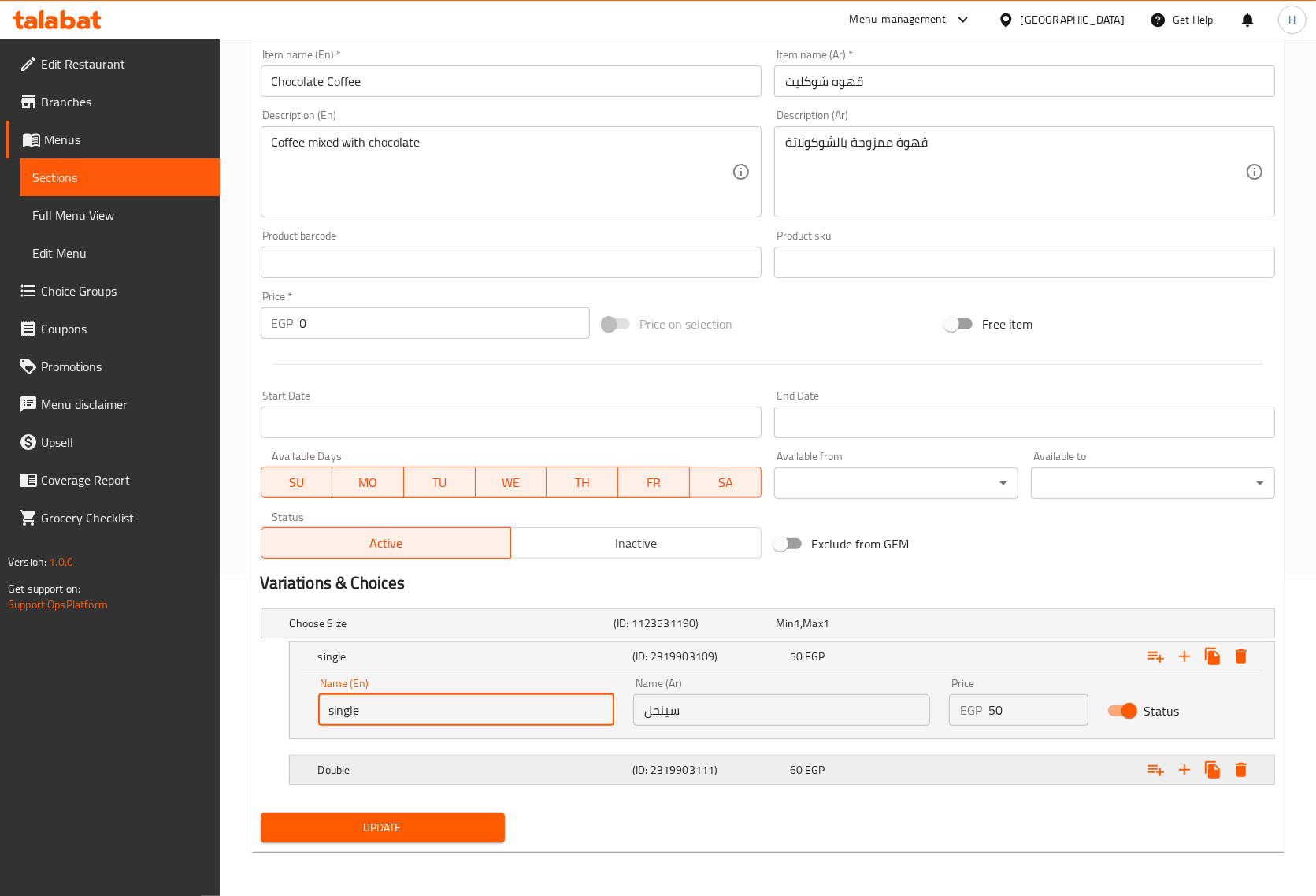
type input "single"
click at [394, 813] on button "Update" at bounding box center [383, 828] width 245 height 29
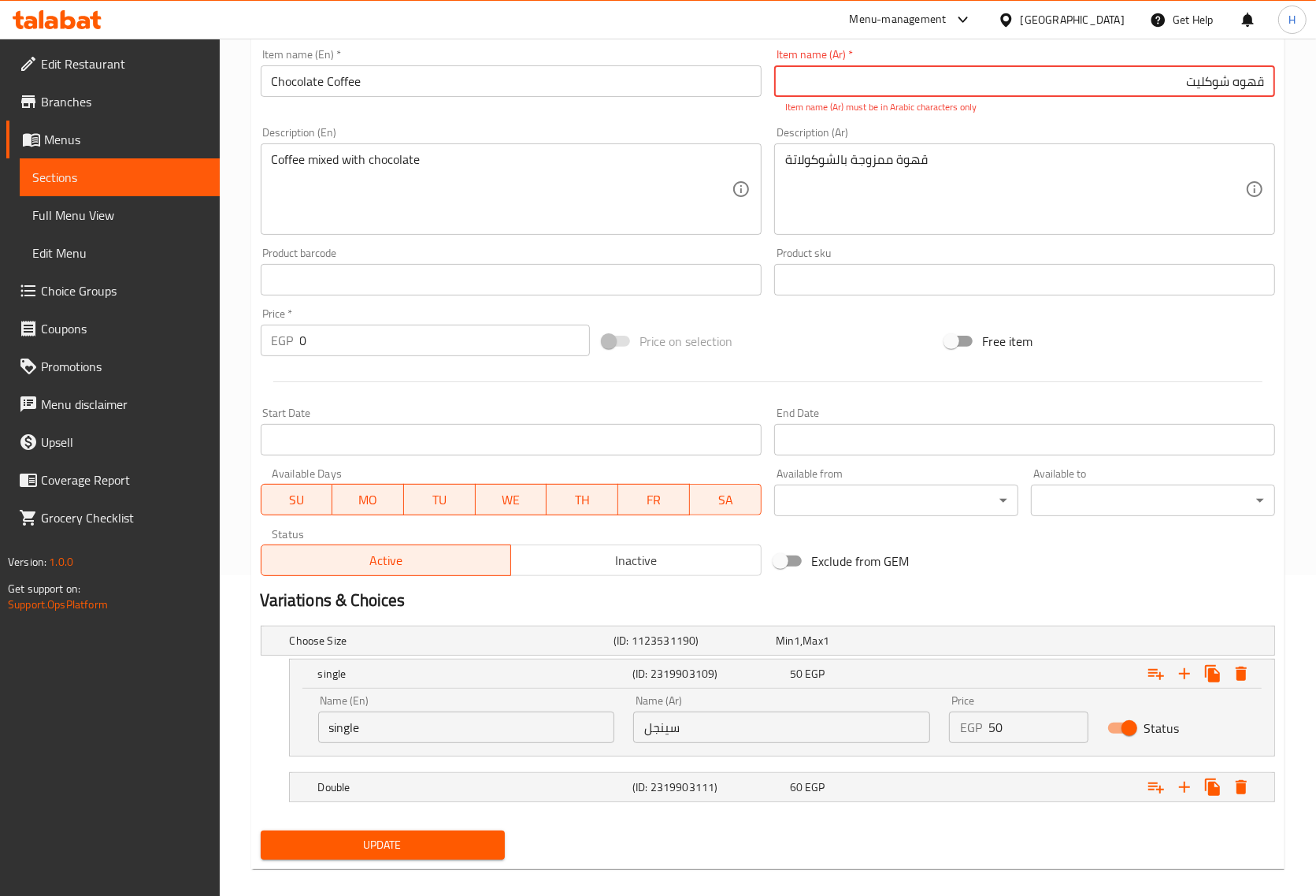
click at [1245, 80] on input "قهوه شوکلیت" at bounding box center [1025, 81] width 501 height 32
drag, startPoint x: 1218, startPoint y: 85, endPoint x: 1218, endPoint y: 152, distance: 67.0
click at [1217, 87] on input "شوکلیت" at bounding box center [1025, 81] width 501 height 32
click at [1218, 145] on div "قهوة ممزوجة بالشوكولاتة Description (Ar)" at bounding box center [1025, 189] width 501 height 92
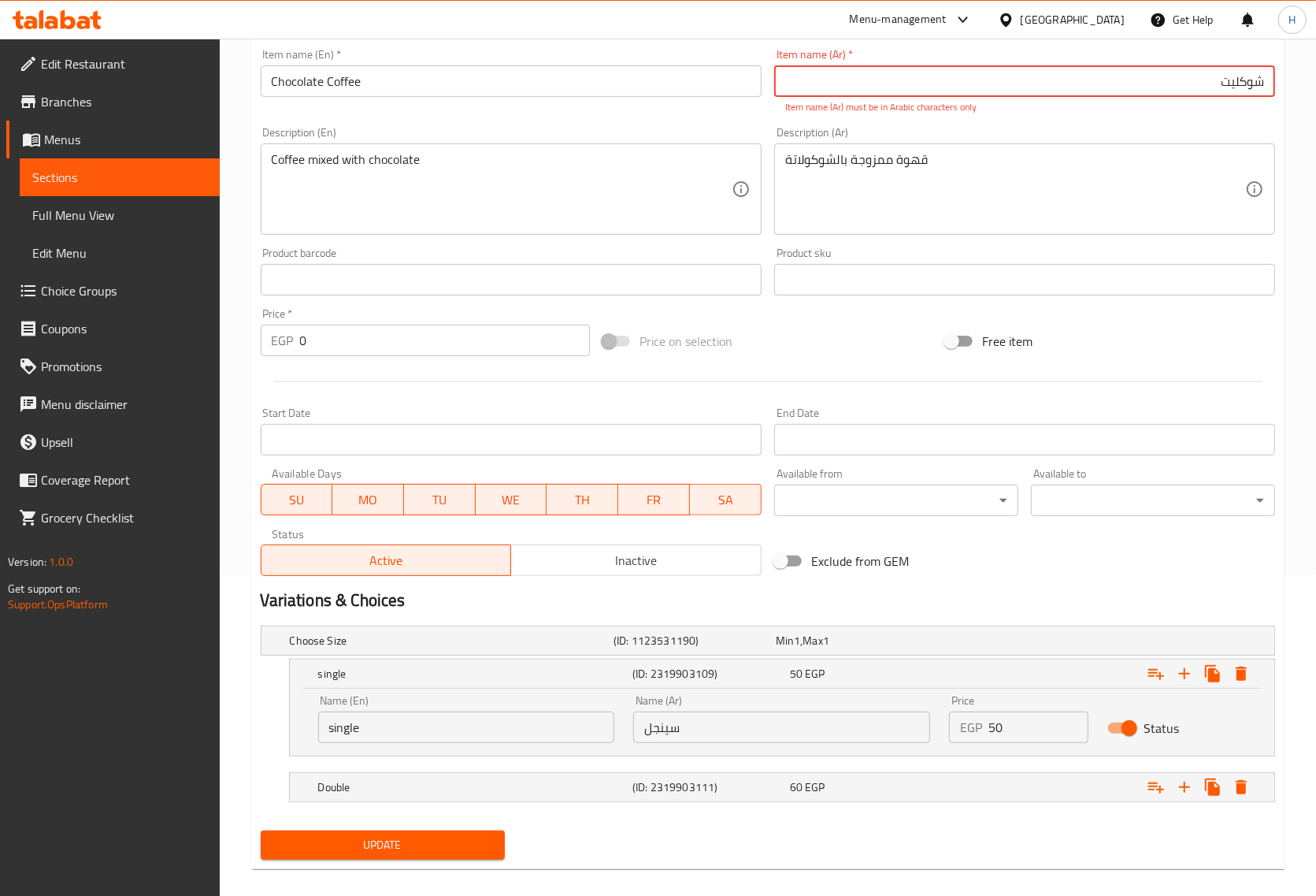
click at [1229, 92] on input "شوکلیت" at bounding box center [1025, 81] width 501 height 32
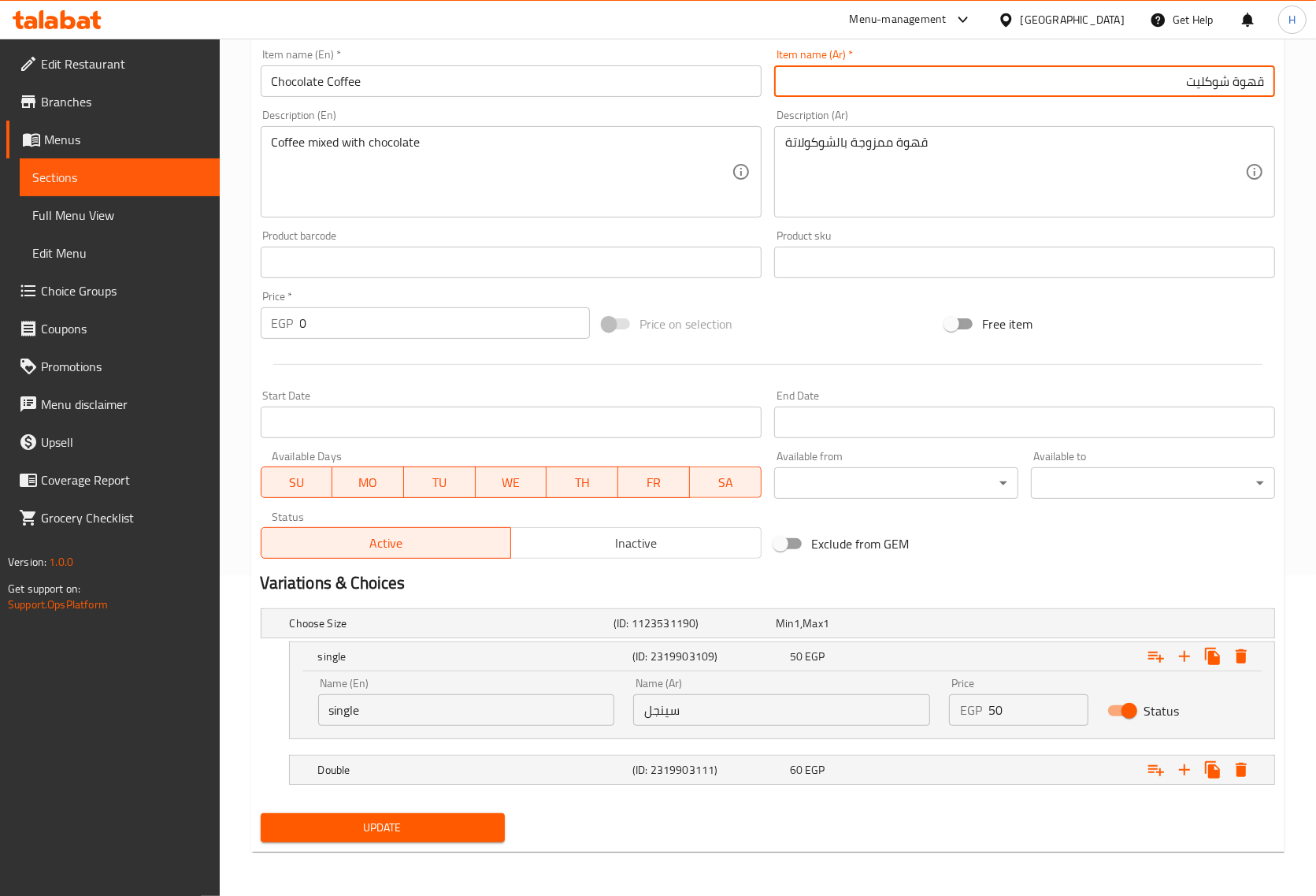
type input "قهوة شوكليت"
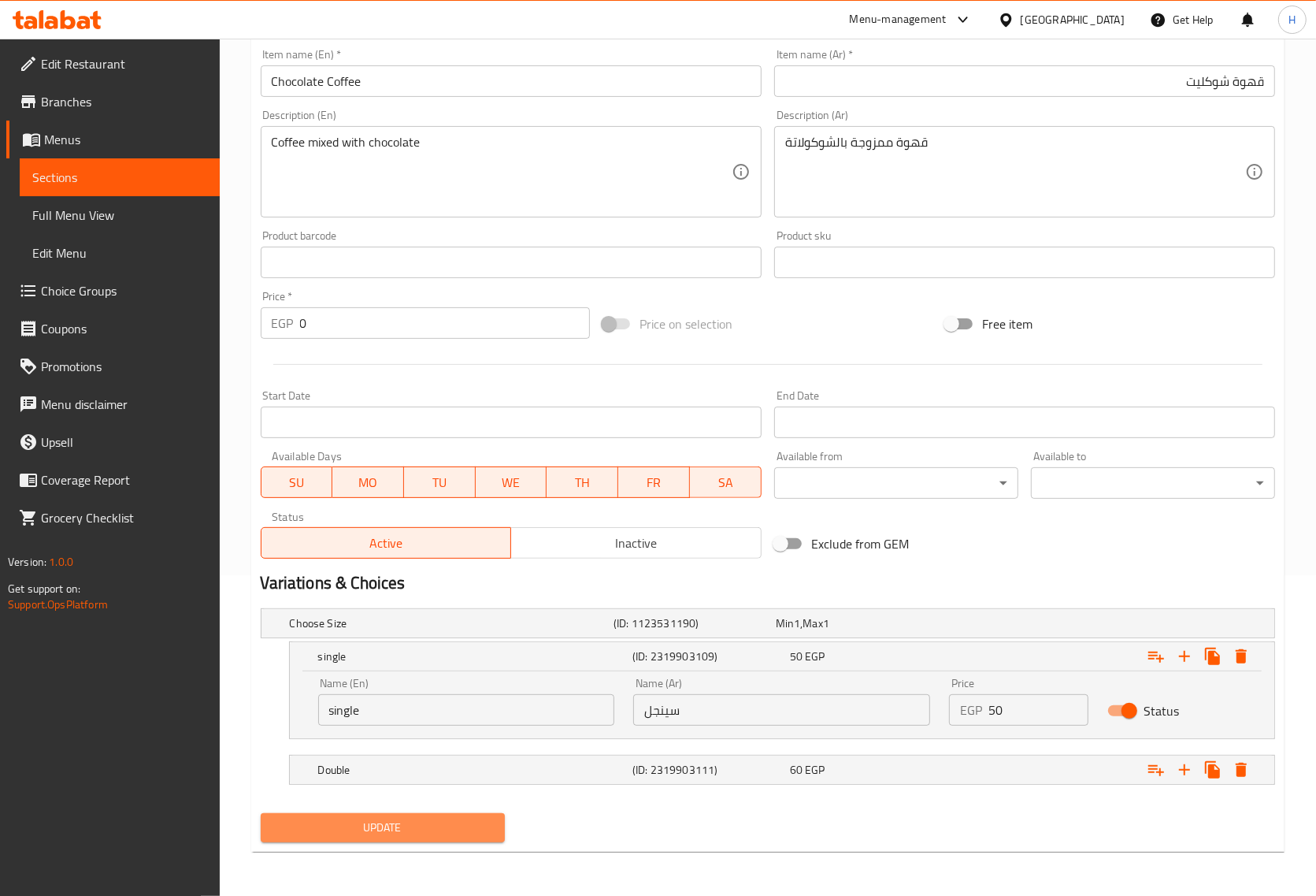
click at [437, 822] on span "Update" at bounding box center [382, 828] width 219 height 19
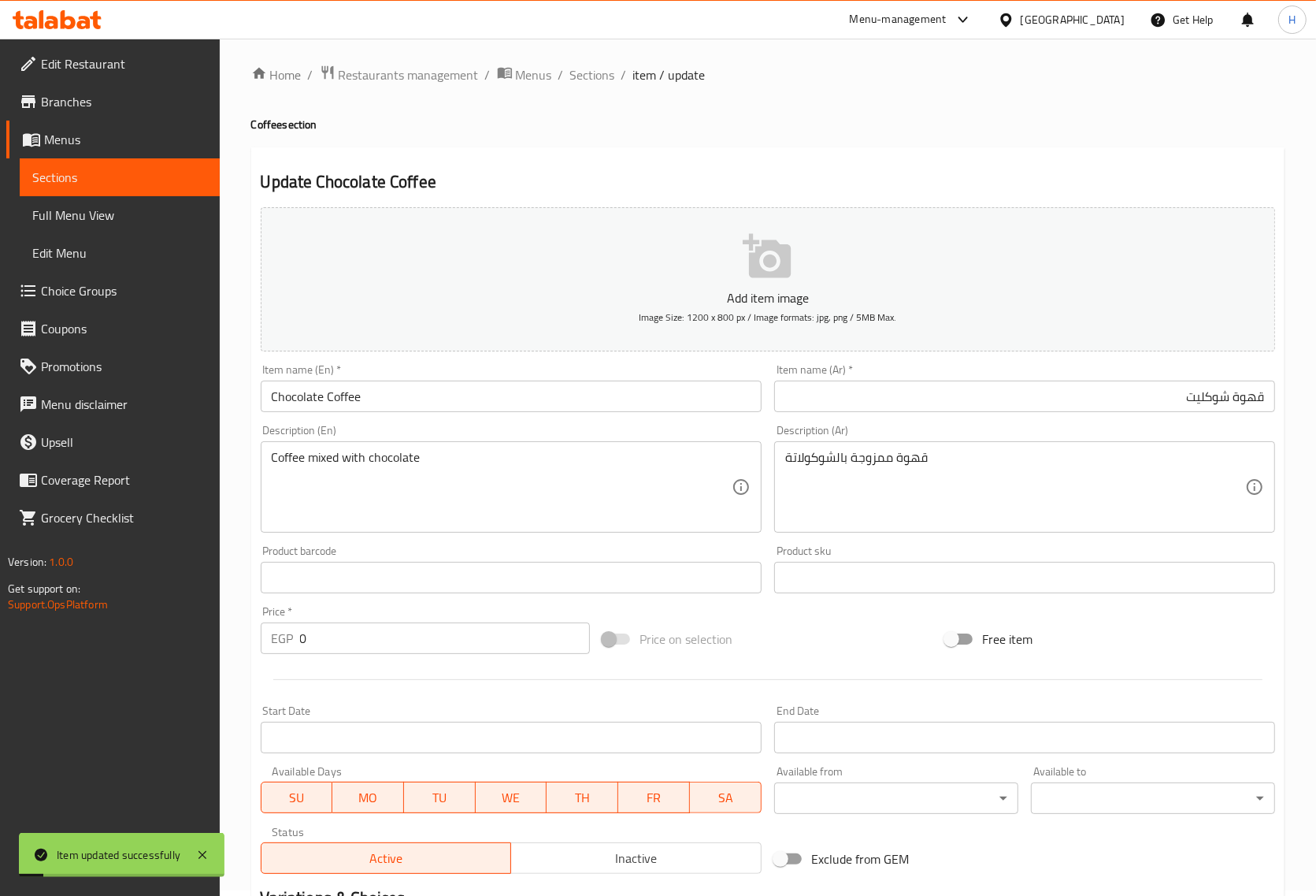
scroll to position [0, 0]
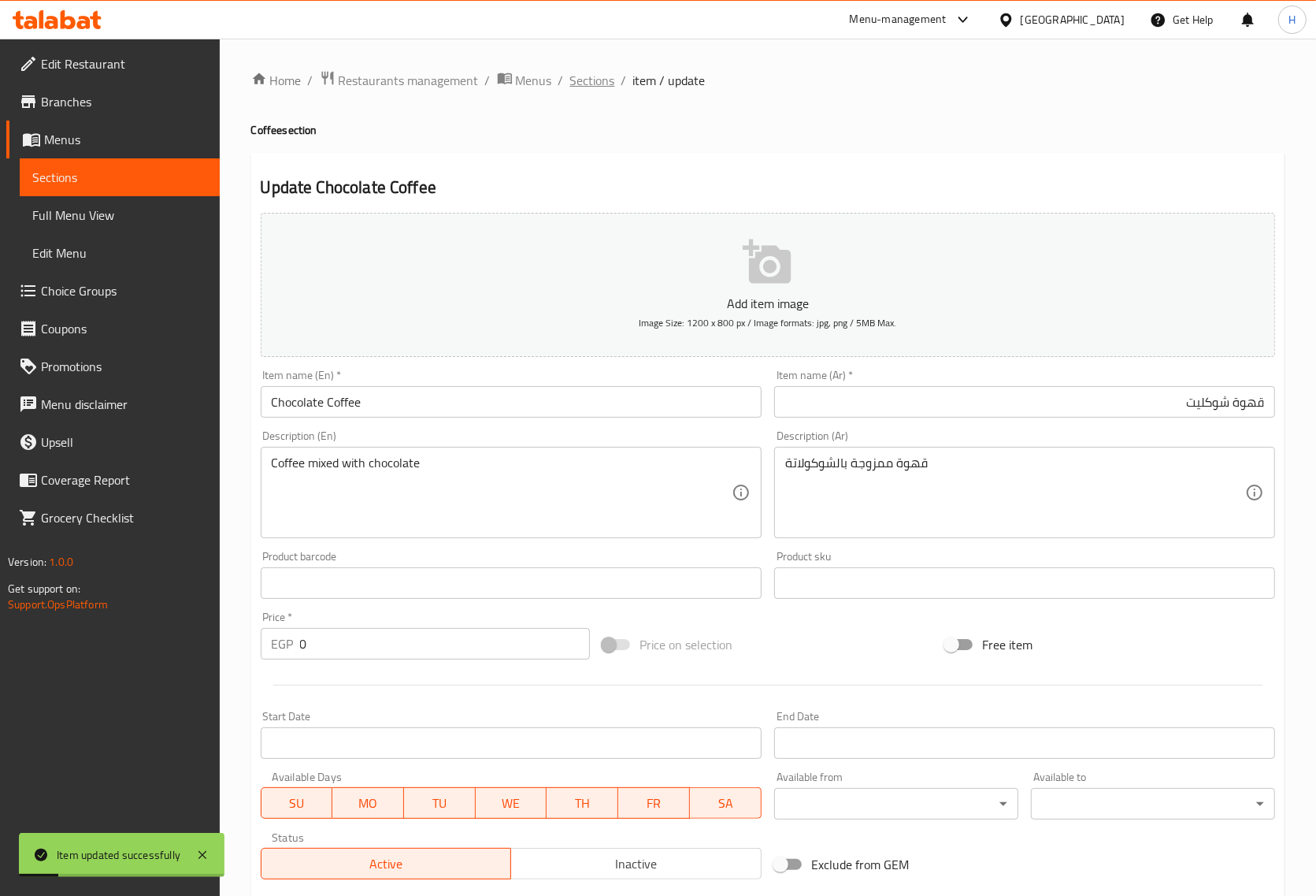
click at [588, 87] on span "Sections" at bounding box center [592, 81] width 45 height 19
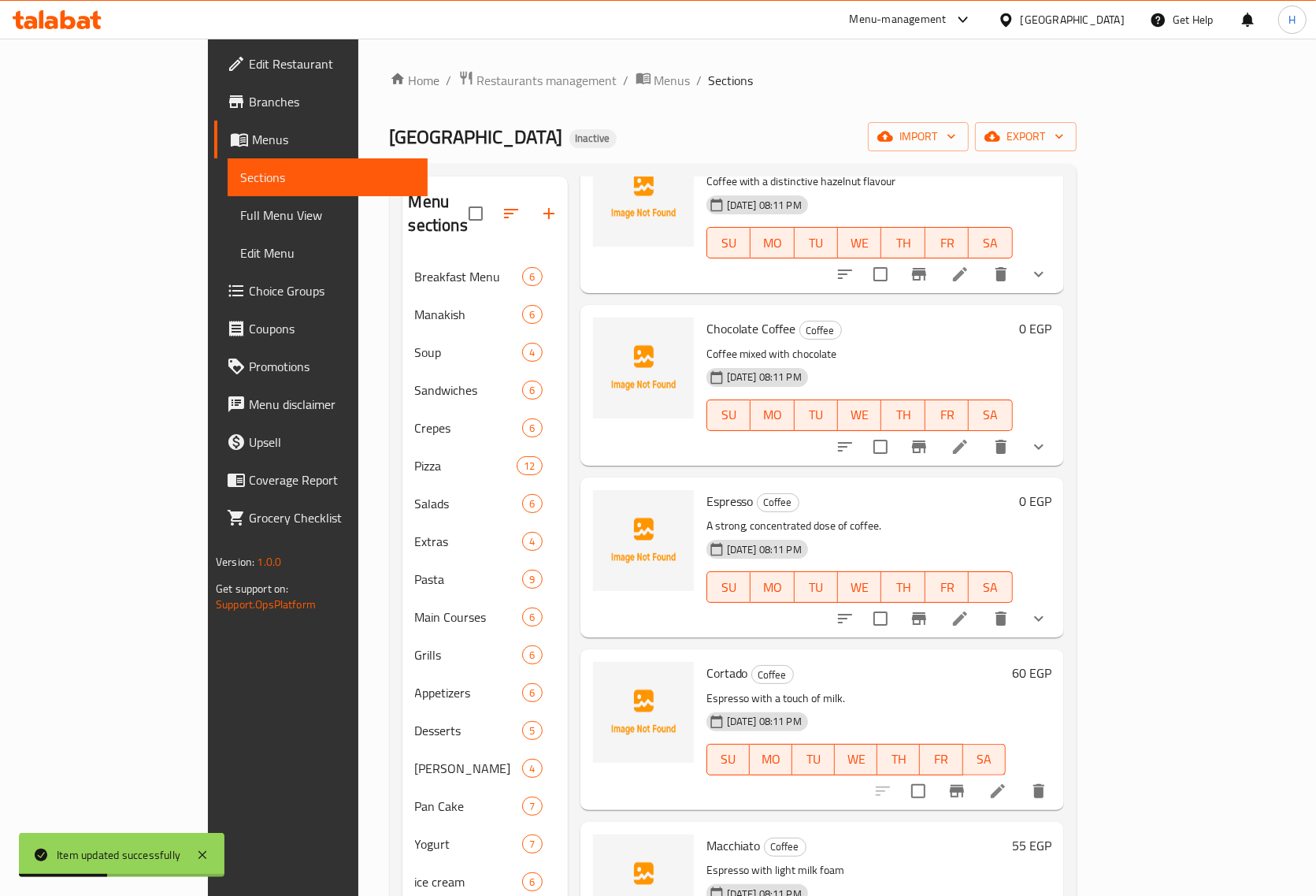
scroll to position [492, 0]
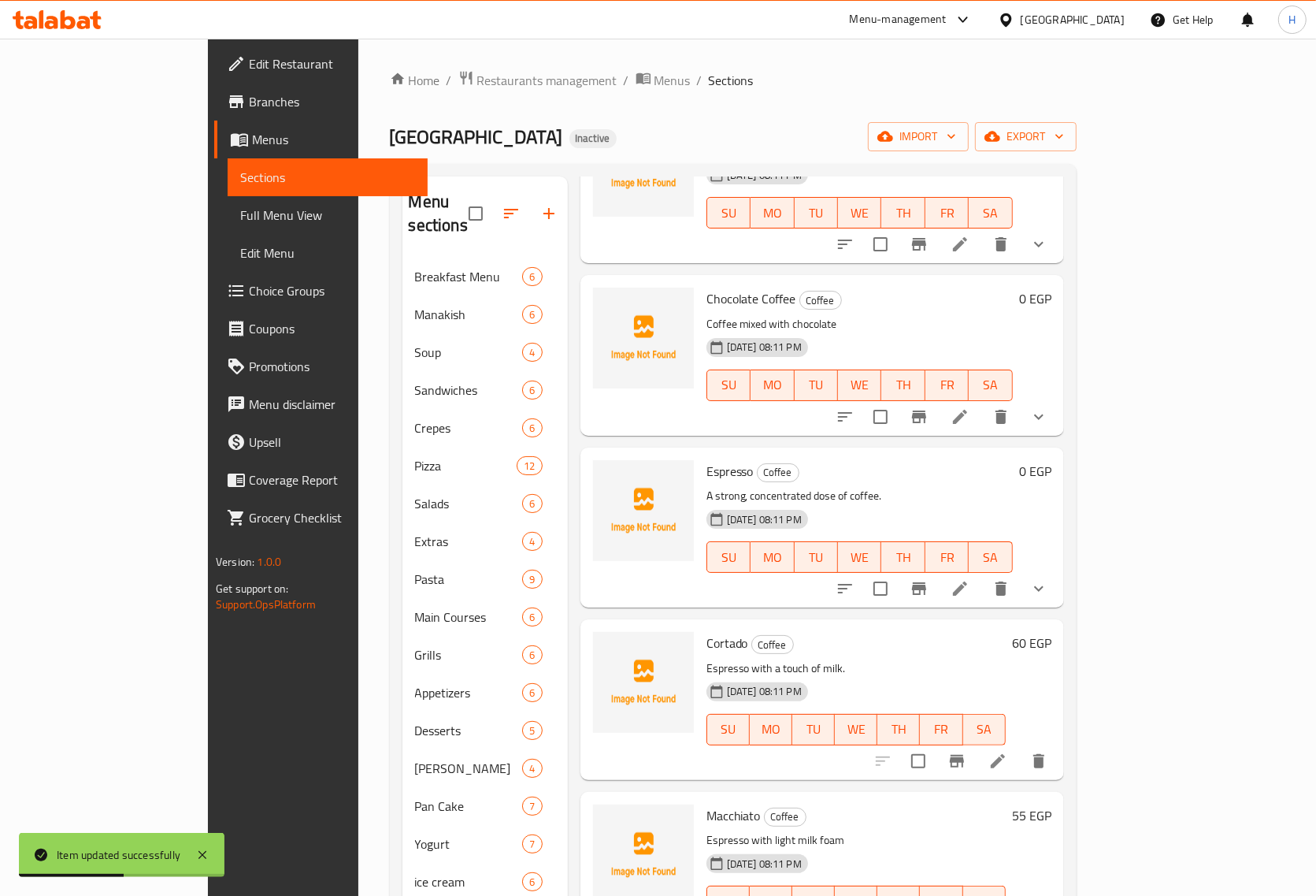
click at [983, 574] on li at bounding box center [961, 588] width 44 height 28
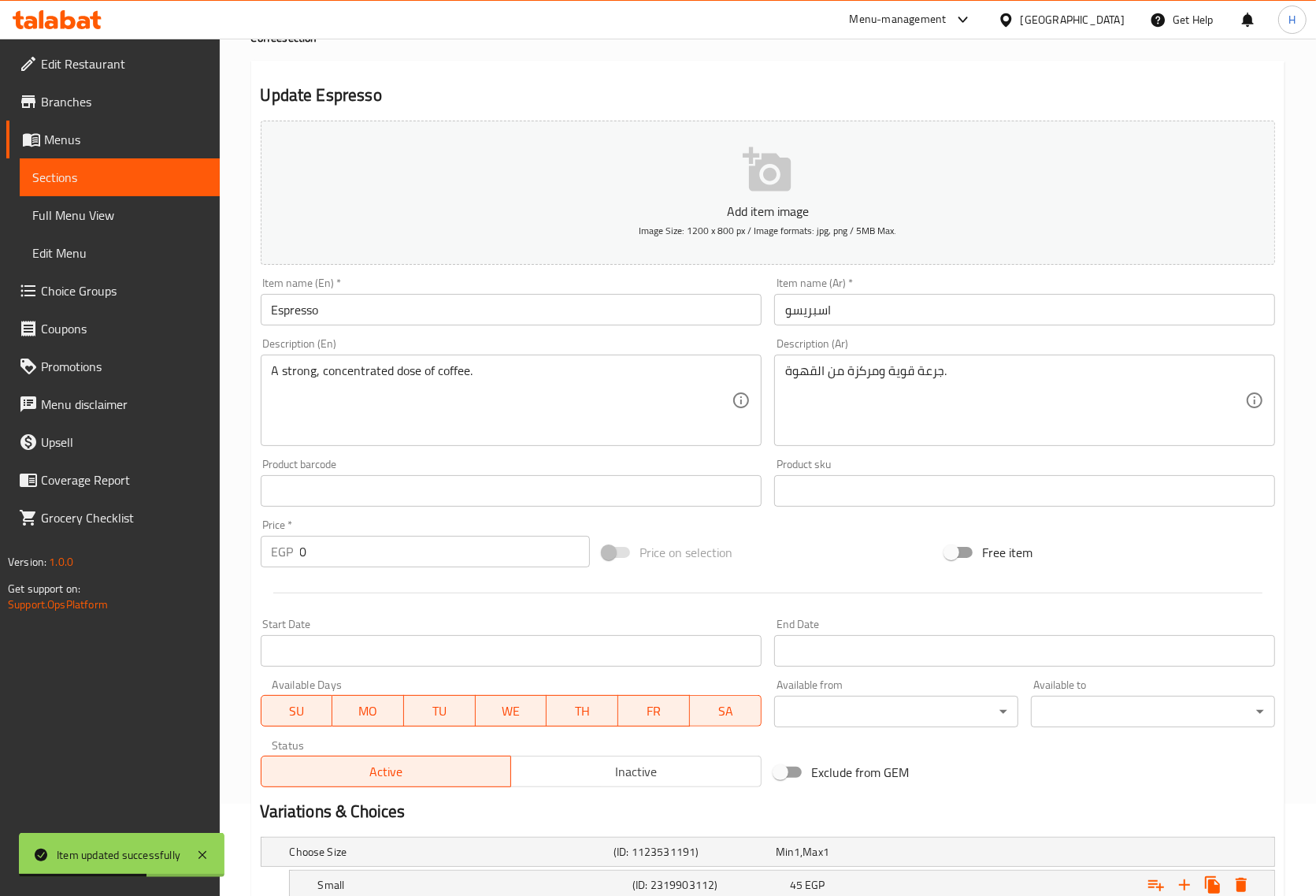
scroll to position [253, 0]
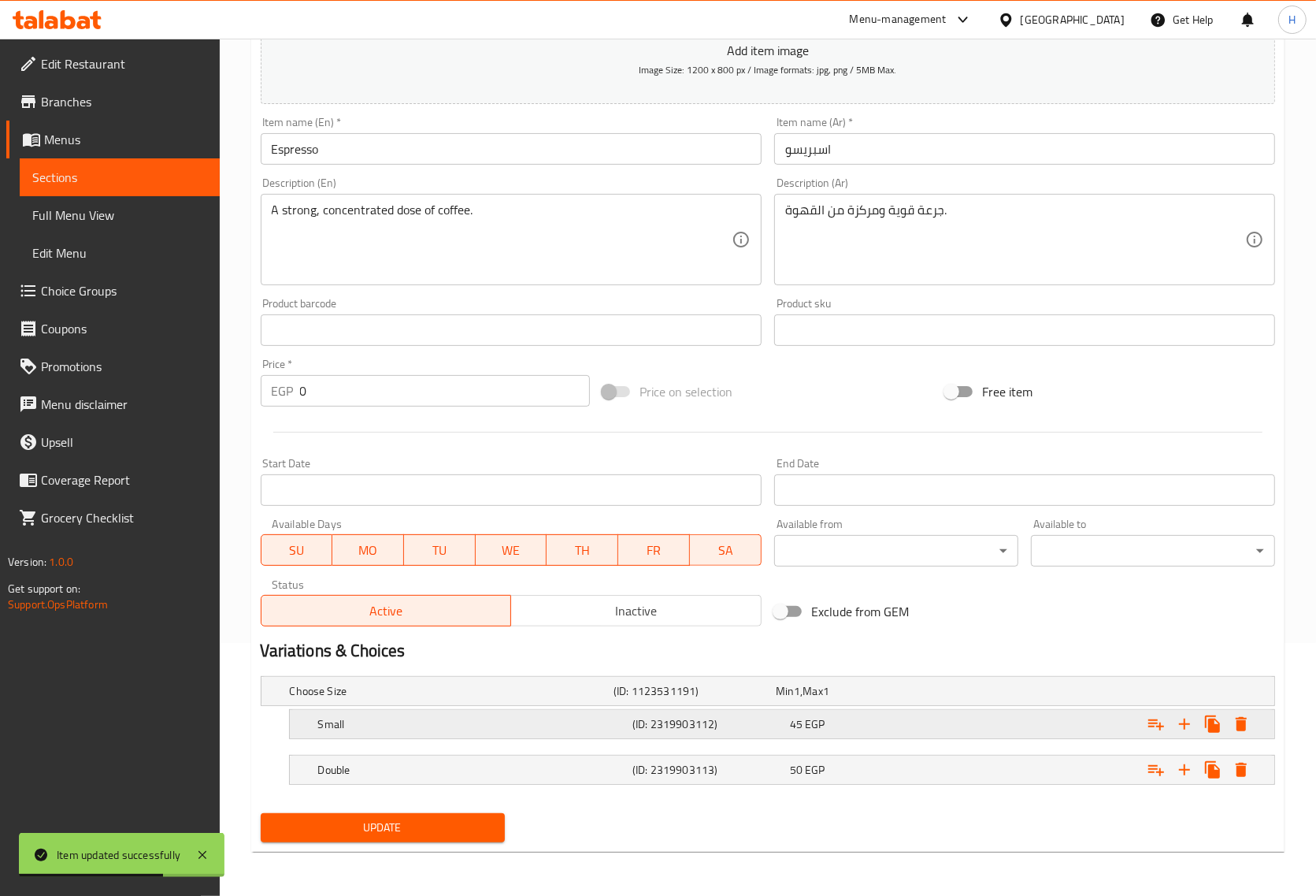
click at [409, 729] on h5 "Small" at bounding box center [472, 724] width 308 height 15
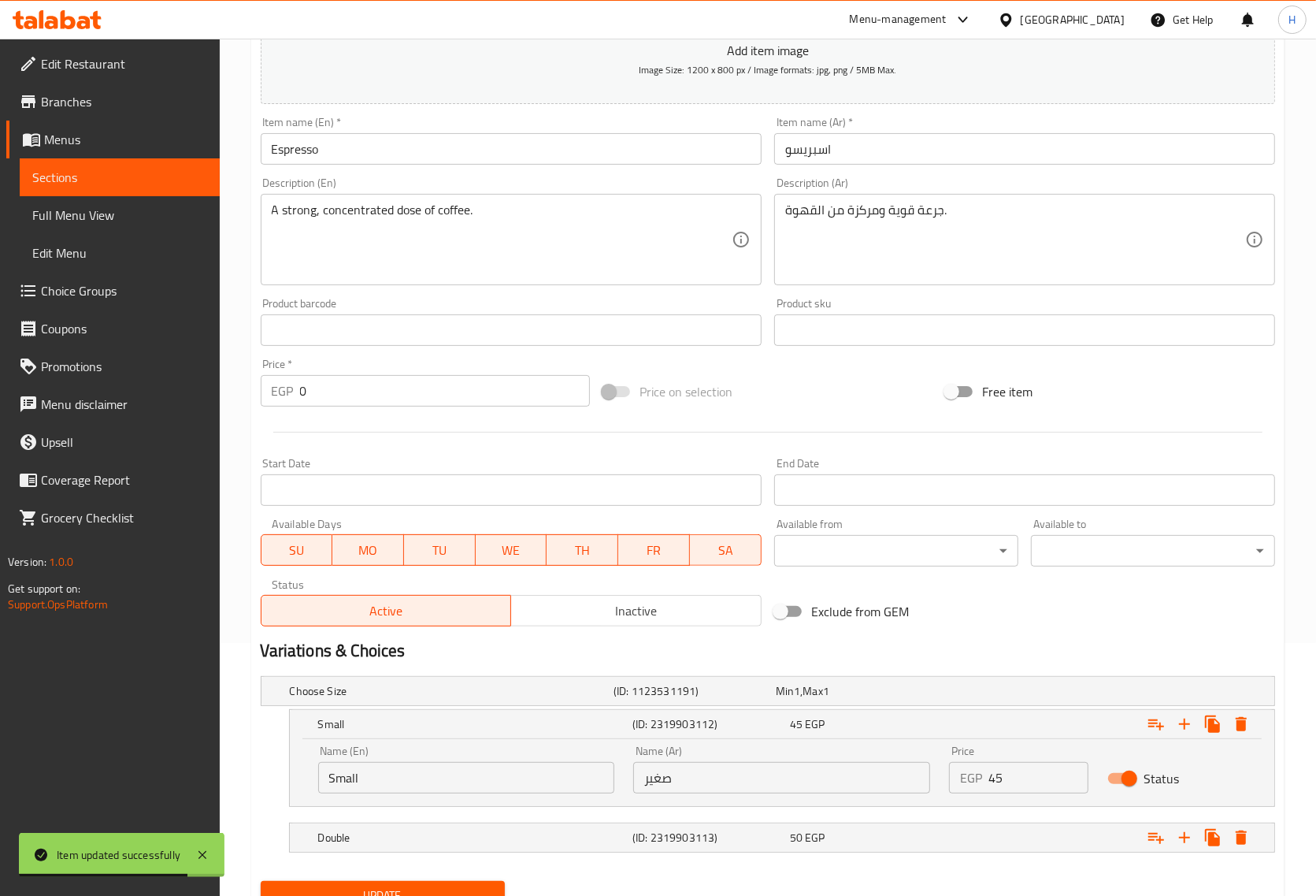
click at [668, 774] on input "صغير" at bounding box center [781, 777] width 297 height 32
paste input "single"
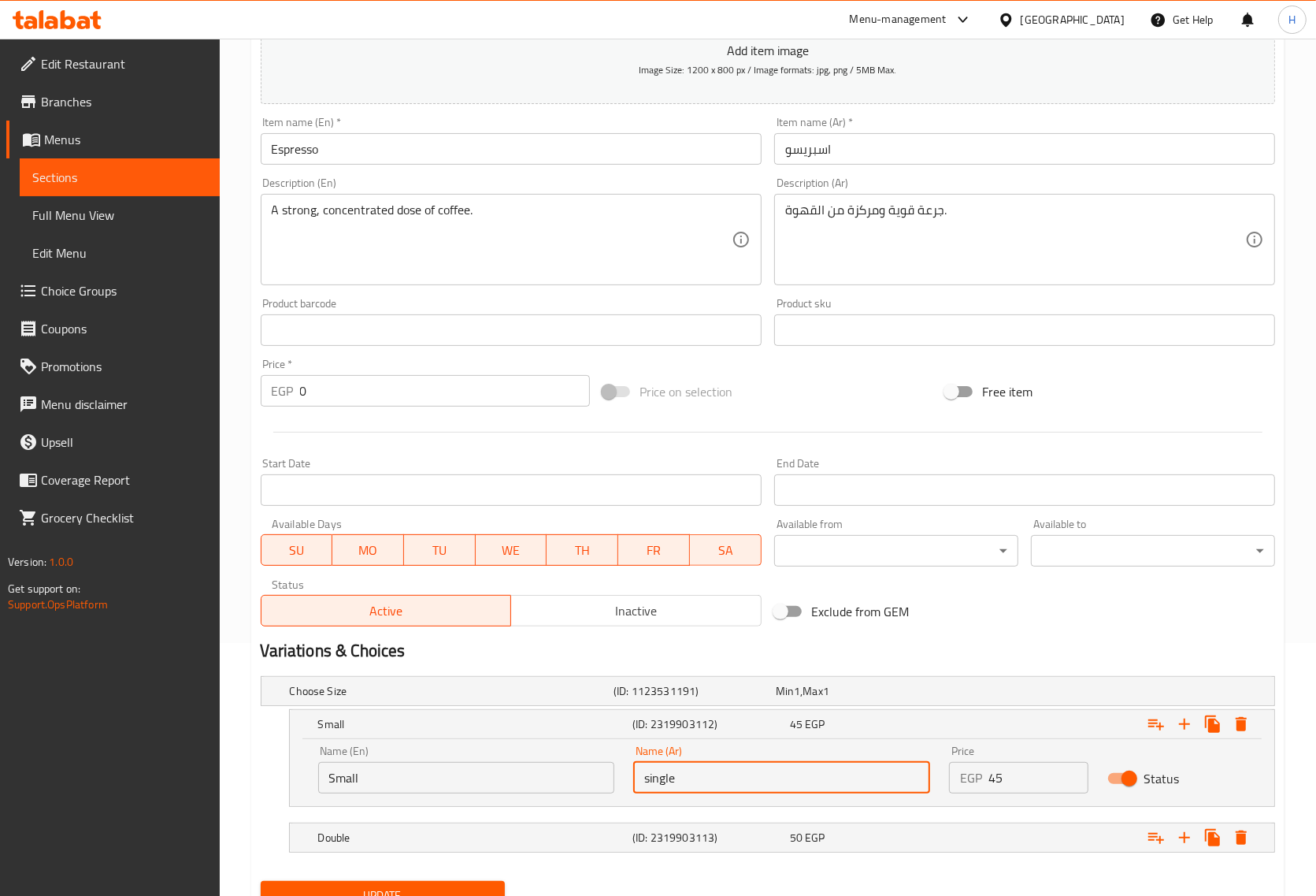
type input "single"
click at [510, 782] on input "Small" at bounding box center [466, 777] width 297 height 32
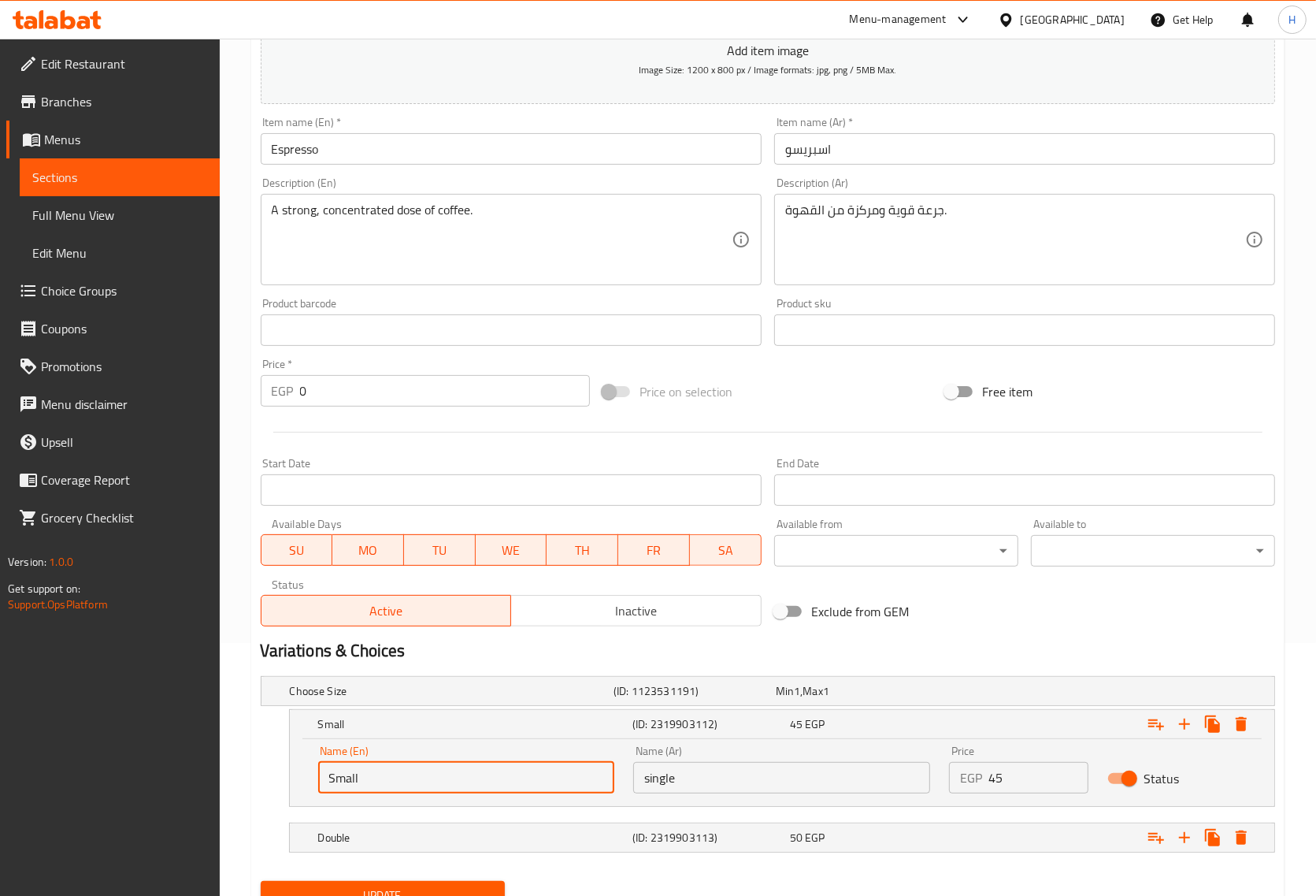
click at [510, 782] on input "Small" at bounding box center [466, 777] width 297 height 32
paste input "single"
type input "single"
click at [659, 775] on input "single" at bounding box center [781, 777] width 297 height 32
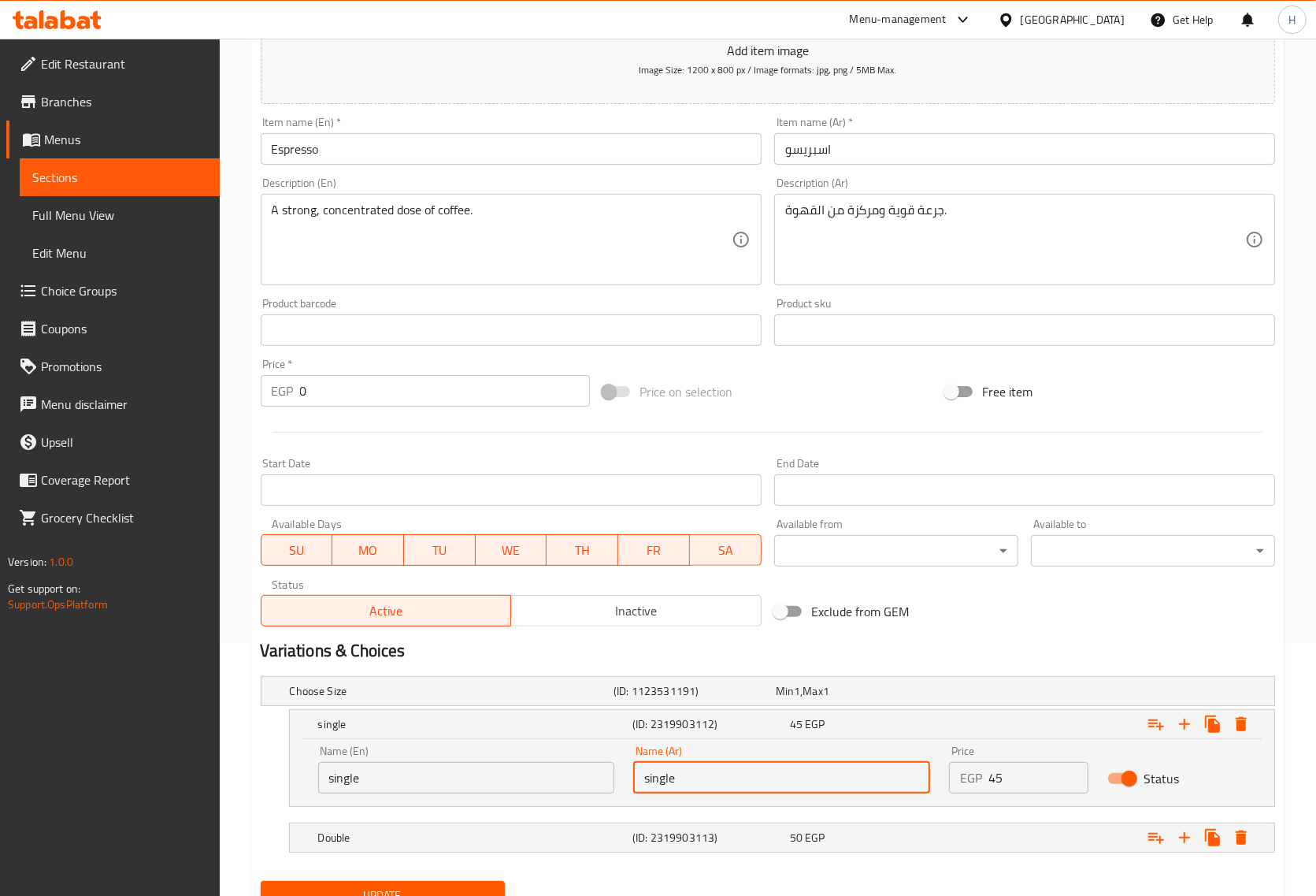
click at [659, 775] on input "single" at bounding box center [781, 777] width 297 height 32
paste input "سينجل"
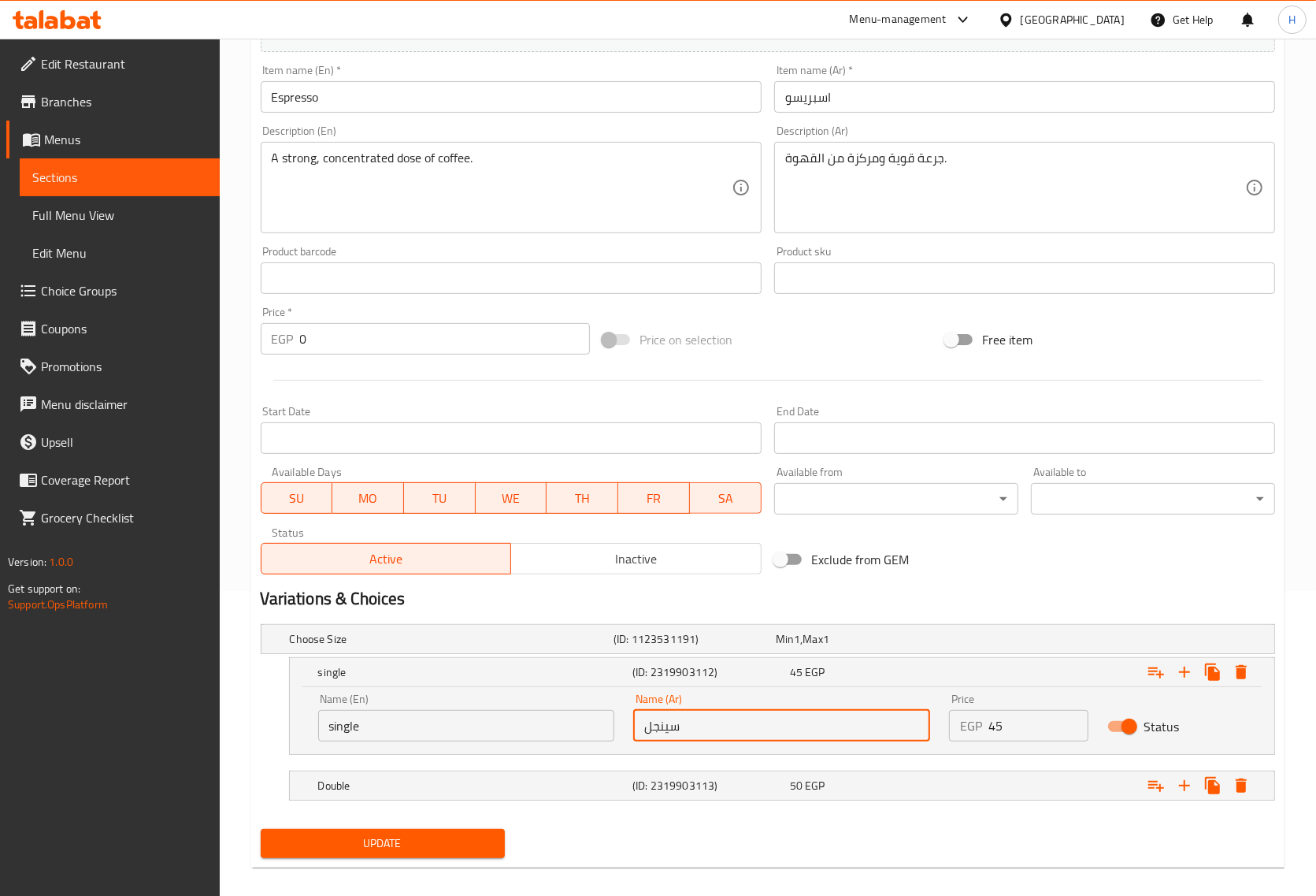
scroll to position [321, 0]
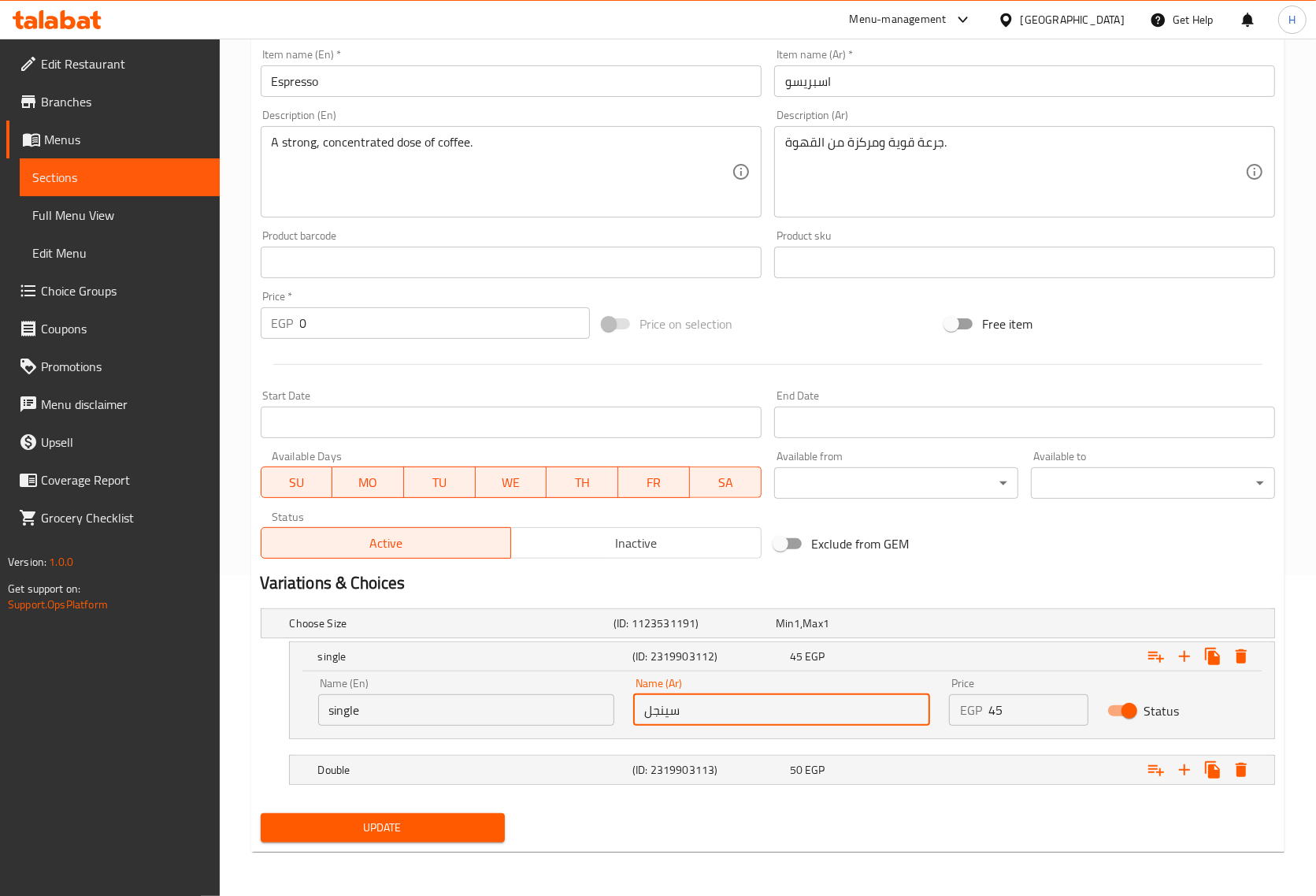
type input "سينجل"
click at [430, 836] on span "Update" at bounding box center [382, 828] width 219 height 19
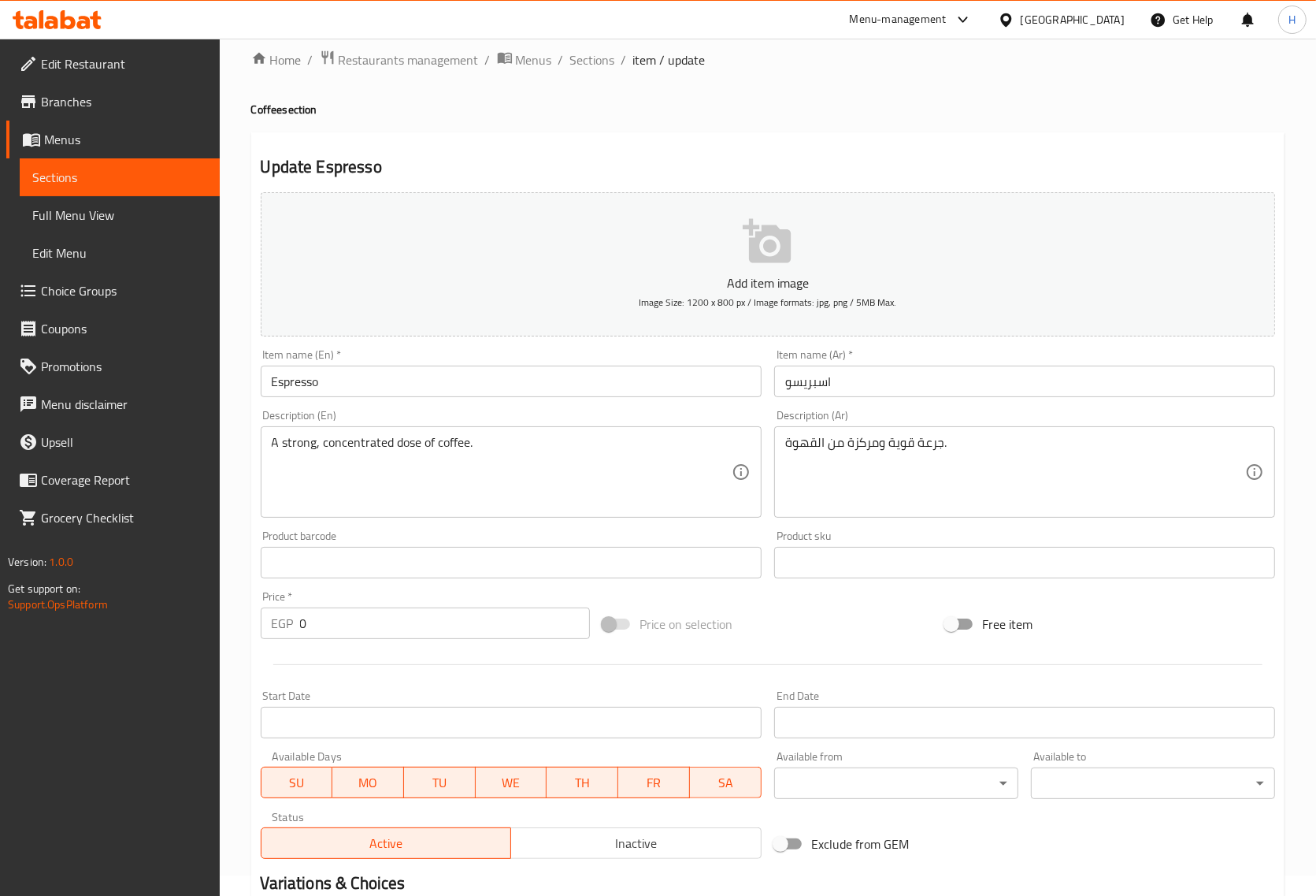
scroll to position [0, 0]
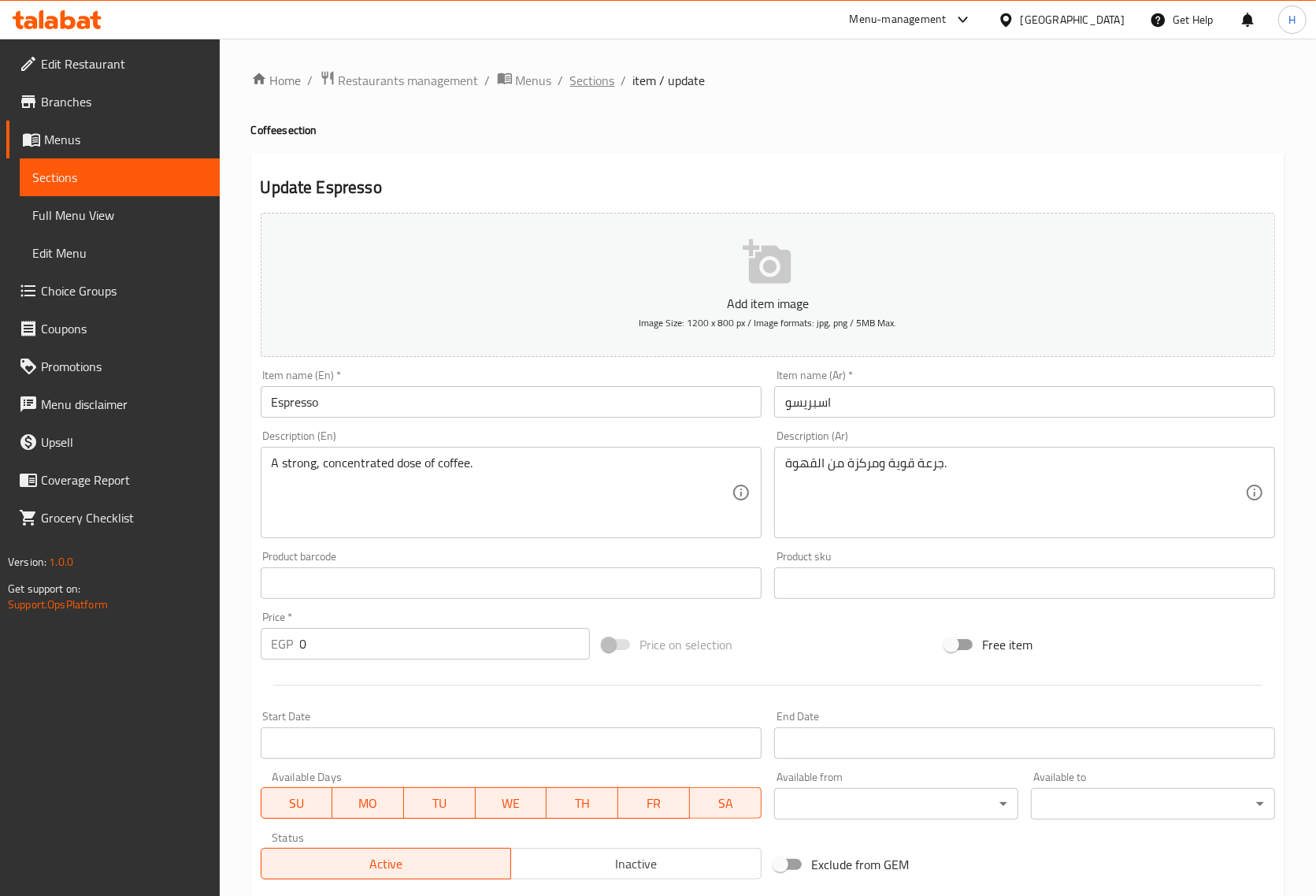
click at [596, 84] on span "Sections" at bounding box center [592, 81] width 45 height 19
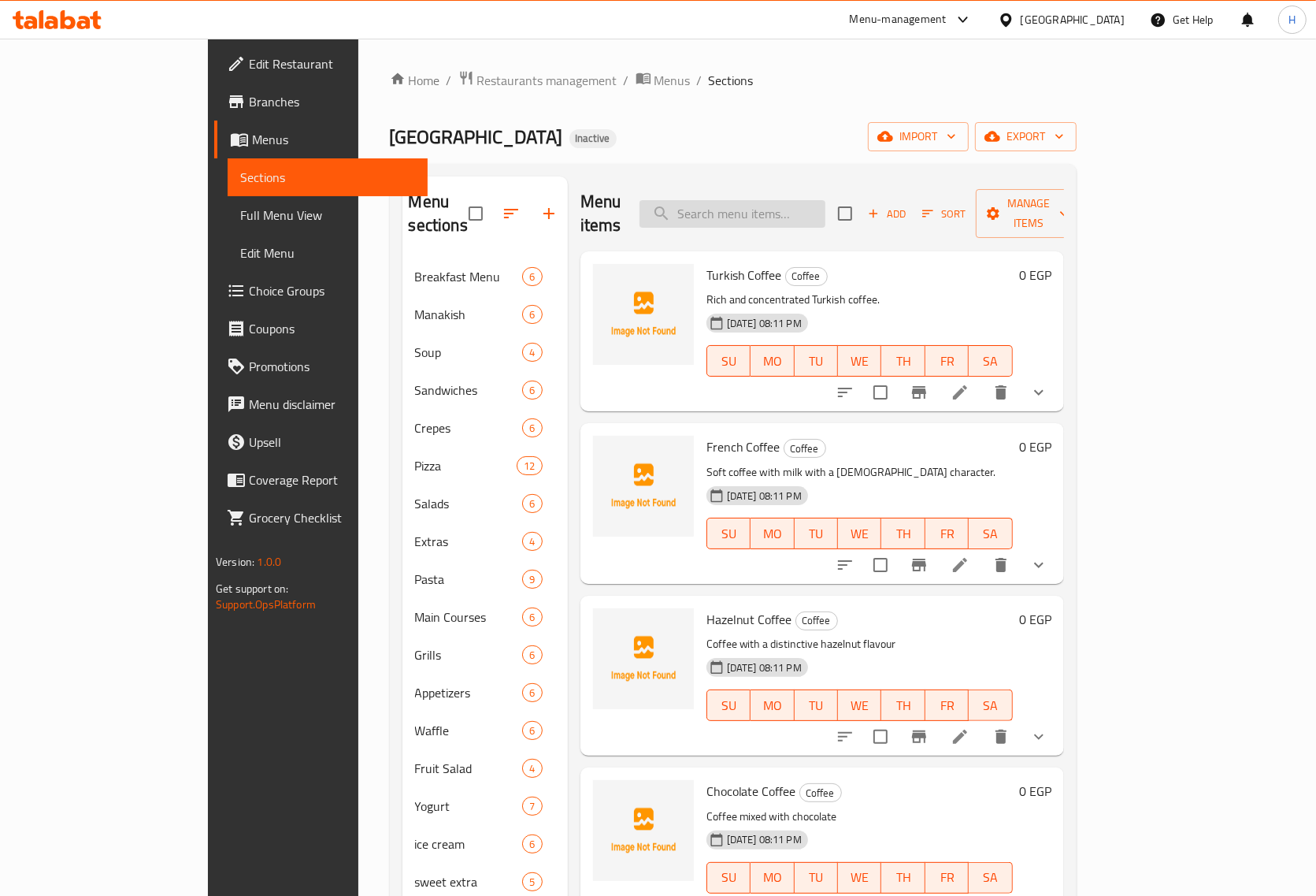
click at [750, 209] on input "search" at bounding box center [732, 214] width 186 height 28
paste input "Macchiato"
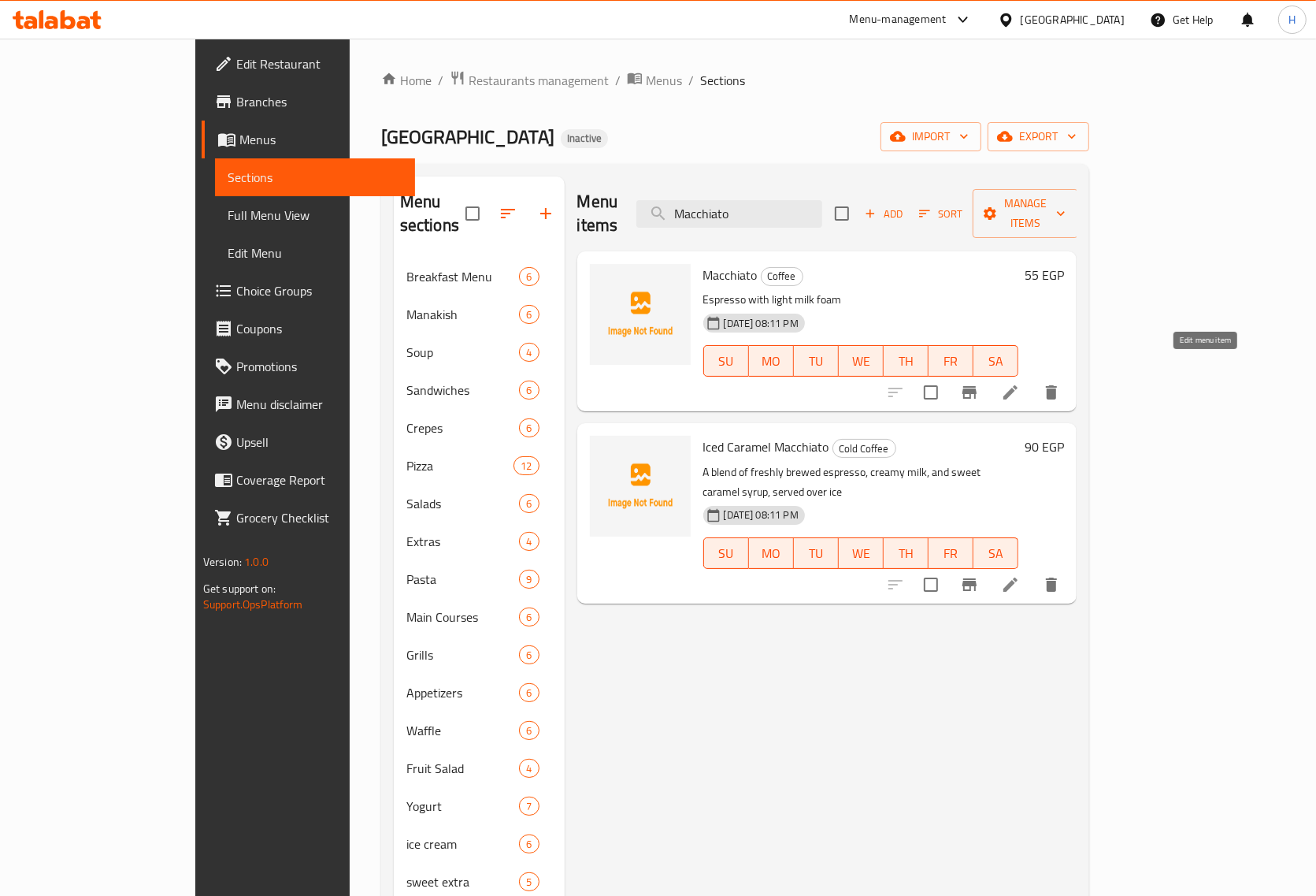
type input "Macchiato"
click at [1020, 382] on icon at bounding box center [1011, 392] width 19 height 19
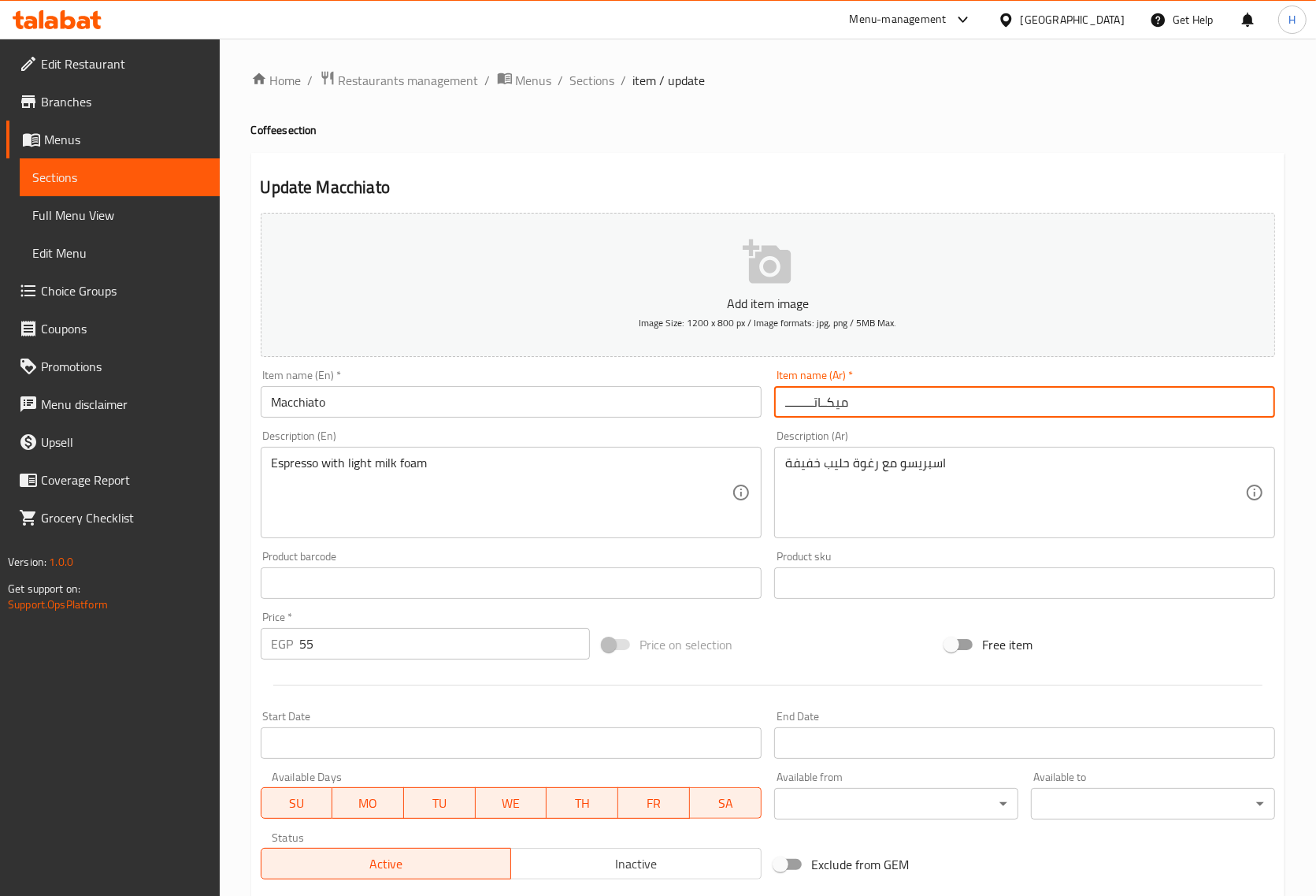
drag, startPoint x: 811, startPoint y: 407, endPoint x: 773, endPoint y: 407, distance: 38.0
click at [773, 407] on div "Item name (Ar)   * میکــاتـــــــــ Item name (Ar) *" at bounding box center [1024, 393] width 513 height 61
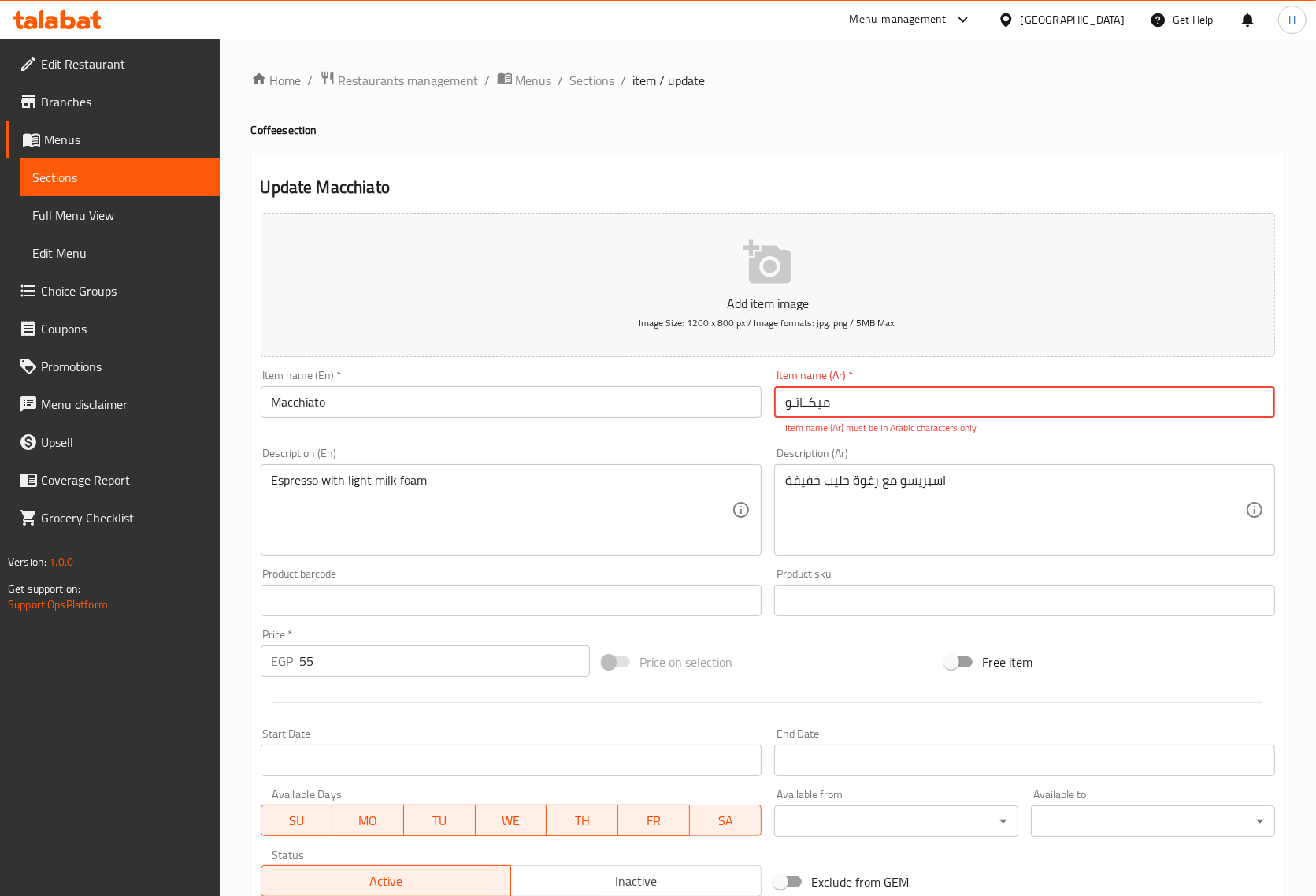
click at [802, 407] on input "میکــاتـو" at bounding box center [1025, 402] width 501 height 32
click at [796, 406] on input "میکاتـو" at bounding box center [1025, 402] width 501 height 32
paste input "اكياتو"
type input "ماكياتو"
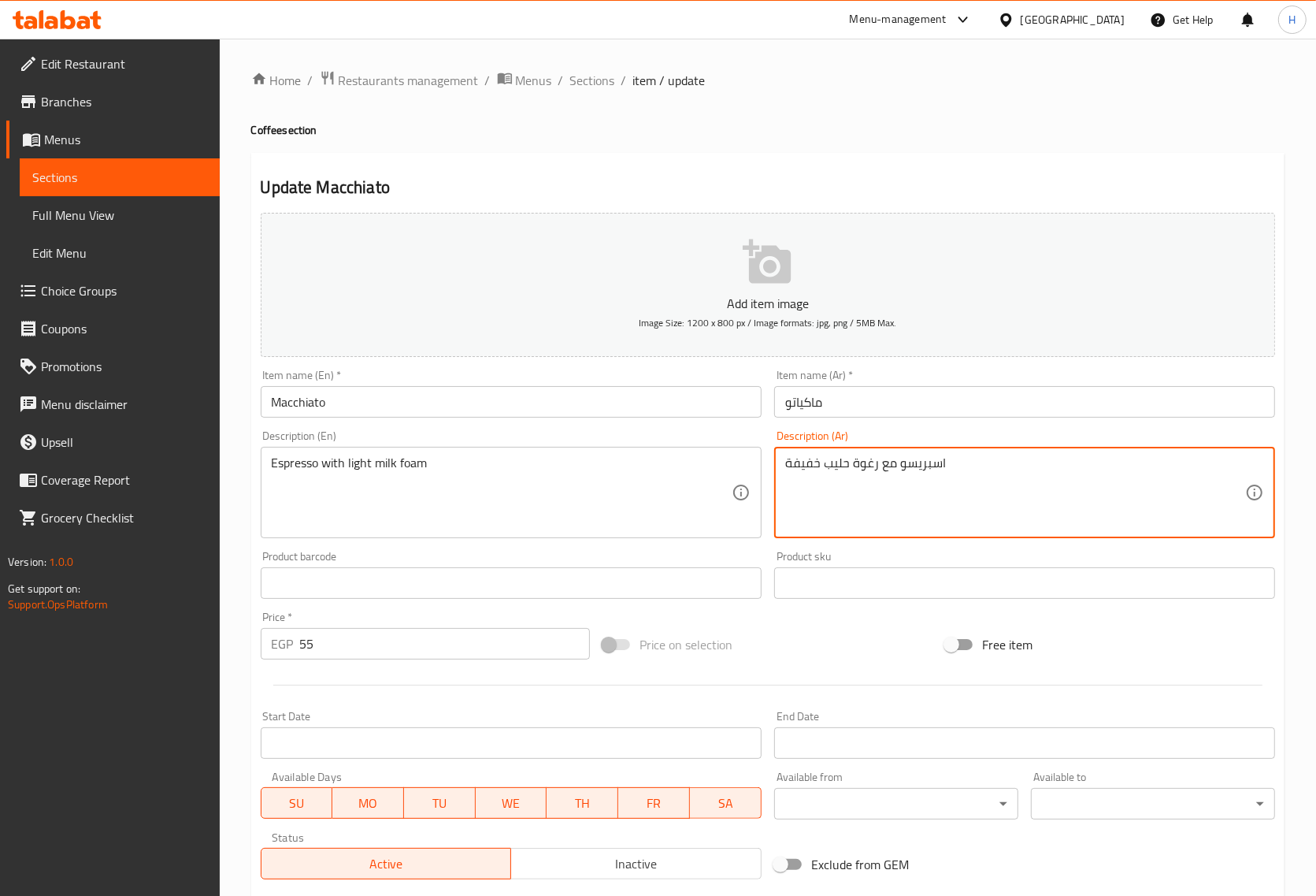
drag, startPoint x: 818, startPoint y: 494, endPoint x: 894, endPoint y: 554, distance: 96.8
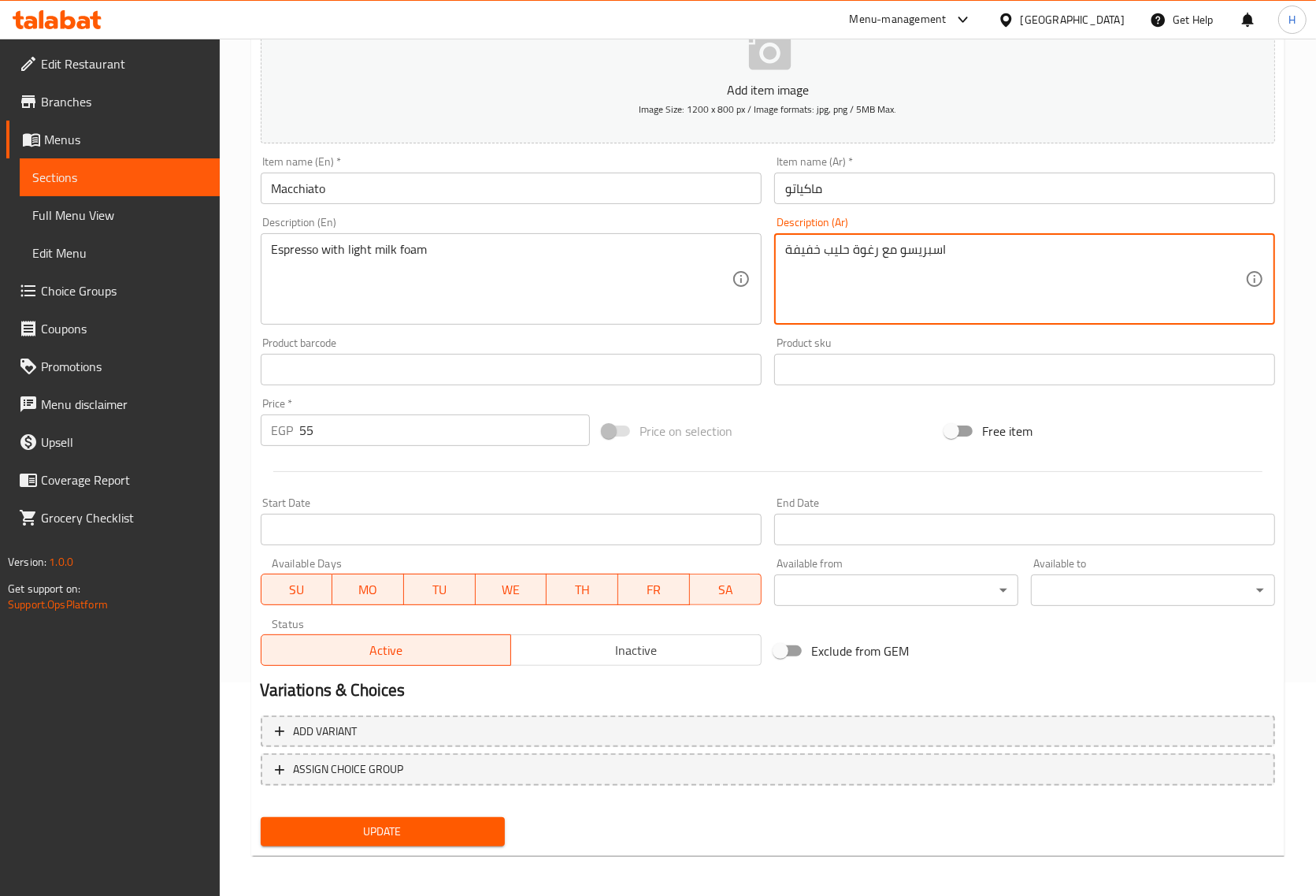
scroll to position [214, 0]
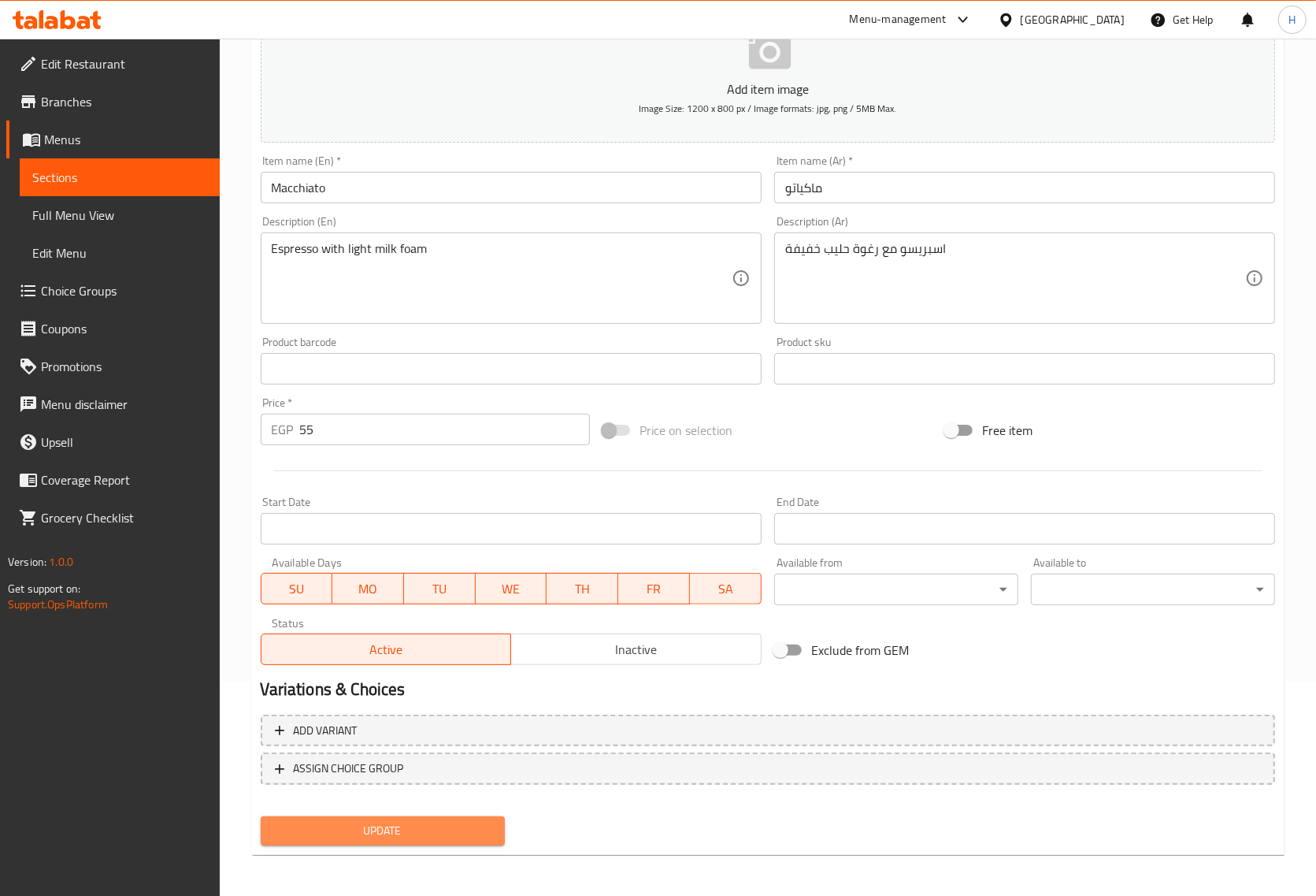
click at [423, 817] on button "Update" at bounding box center [383, 830] width 245 height 29
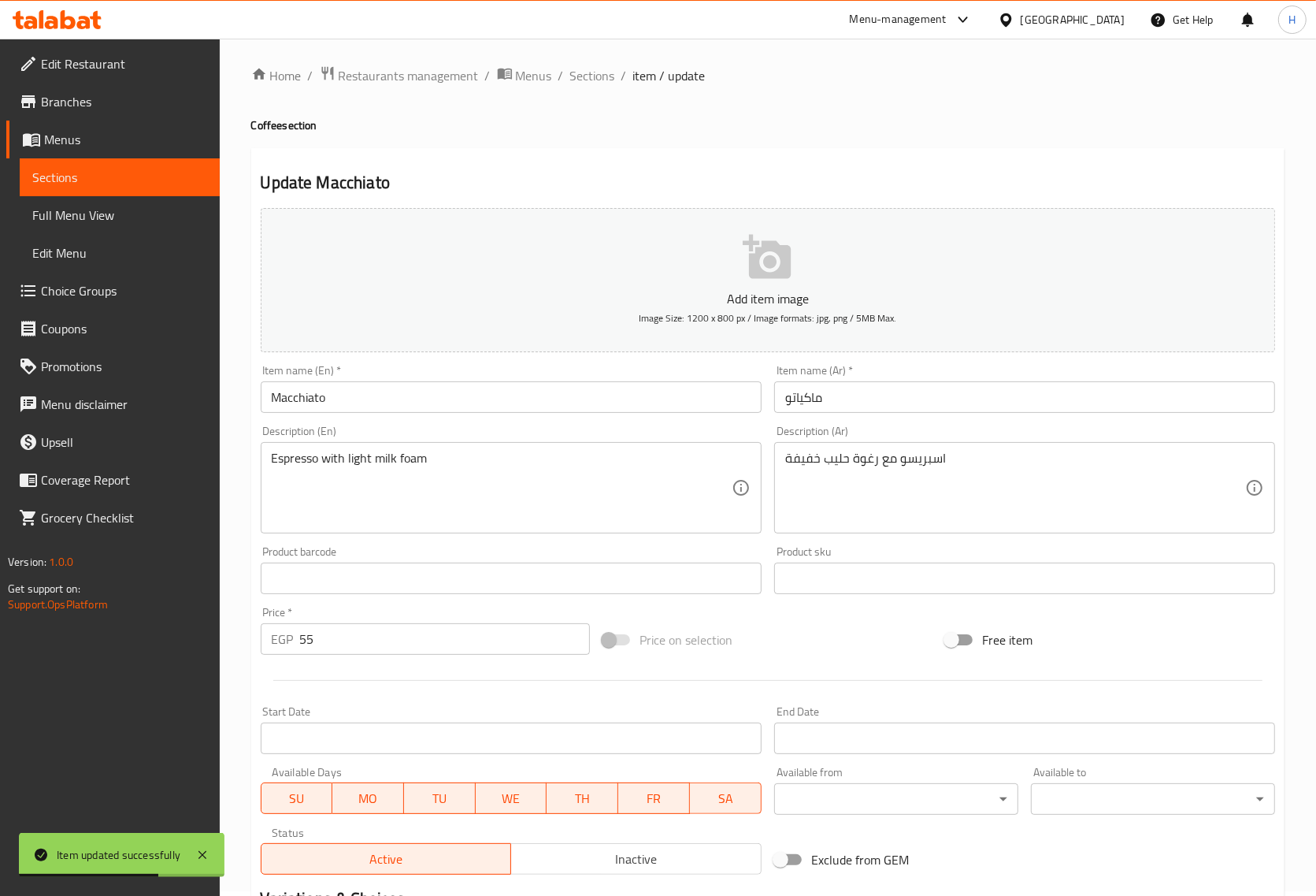
scroll to position [0, 0]
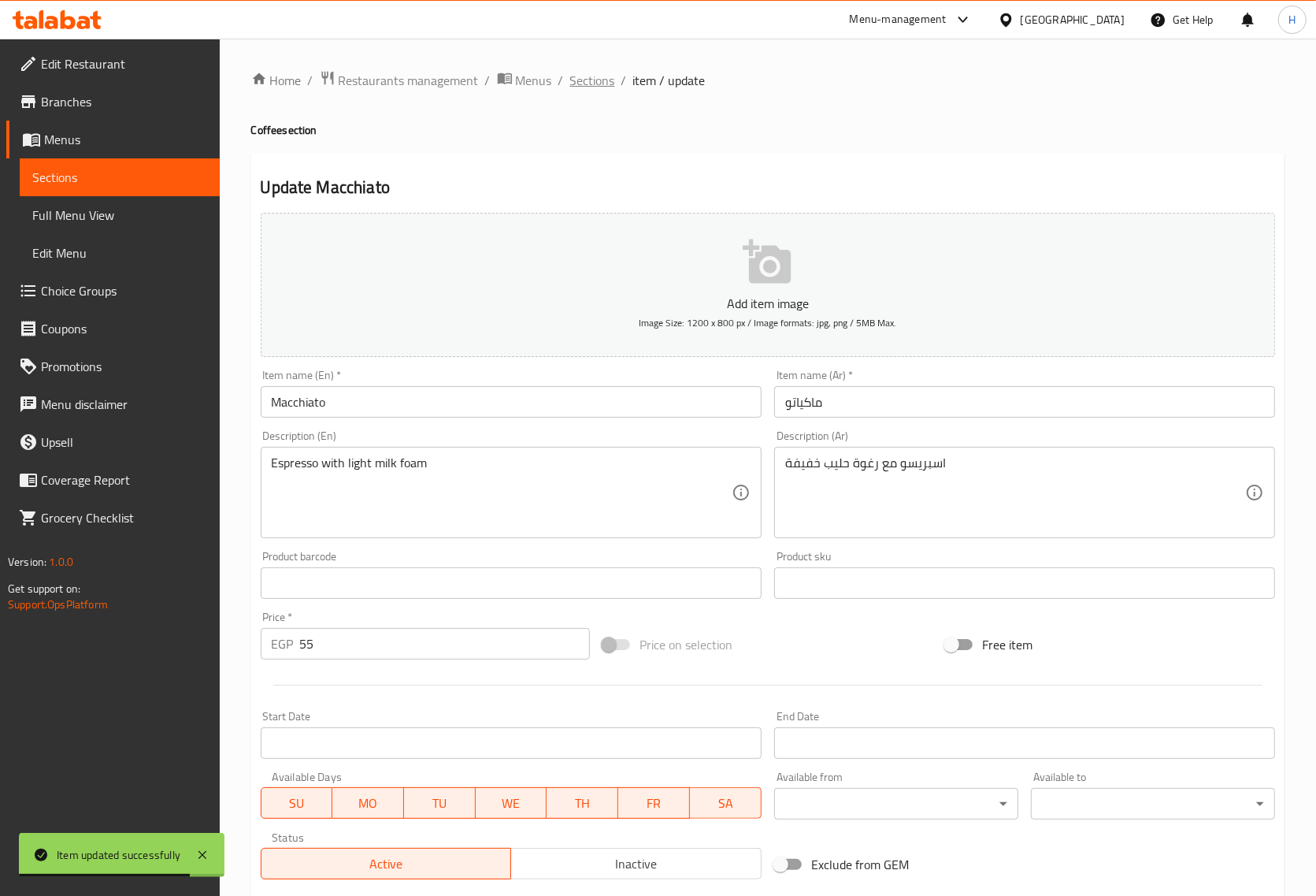
click at [596, 83] on span "Sections" at bounding box center [592, 81] width 45 height 19
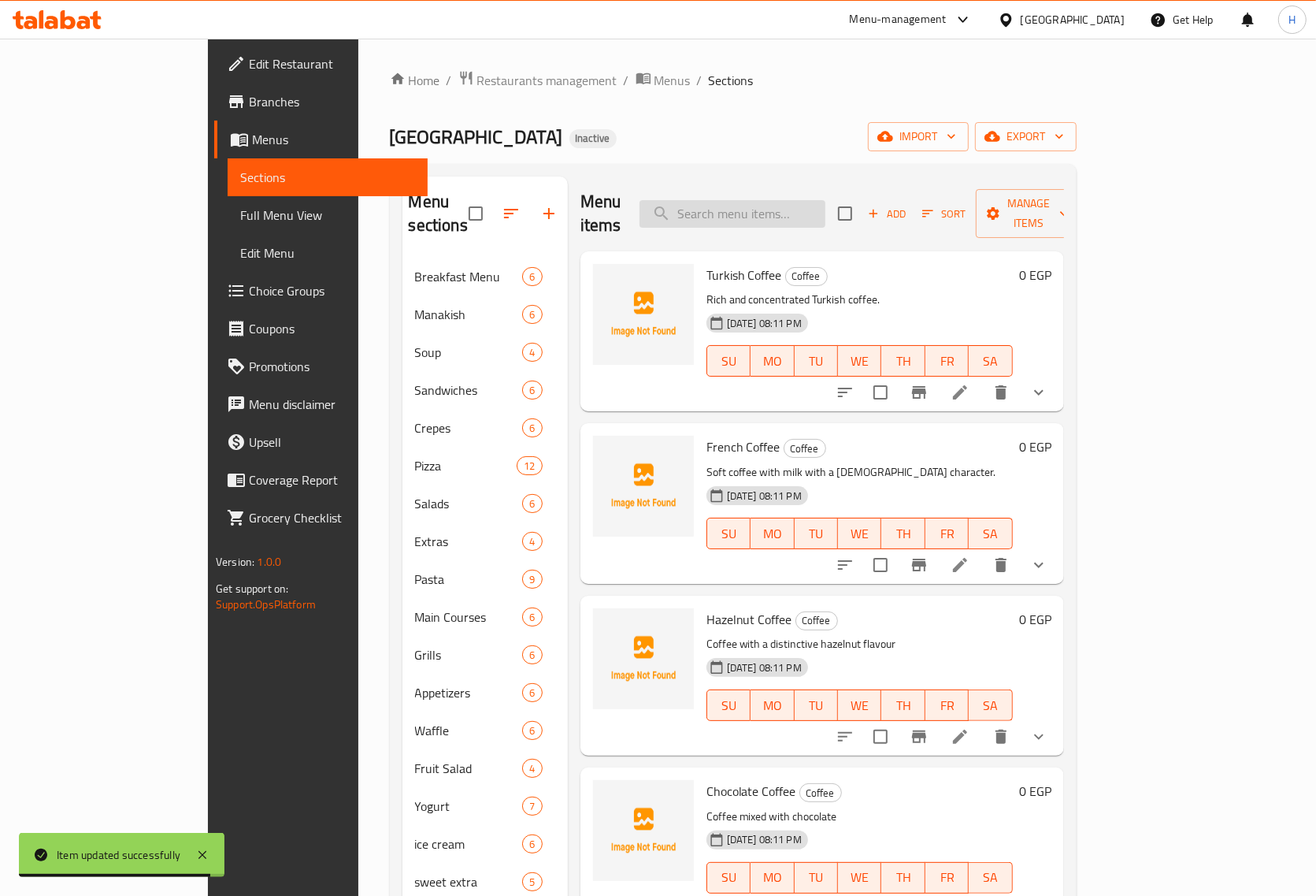
click at [745, 210] on input "search" at bounding box center [732, 214] width 186 height 28
paste input "Cappuccino"
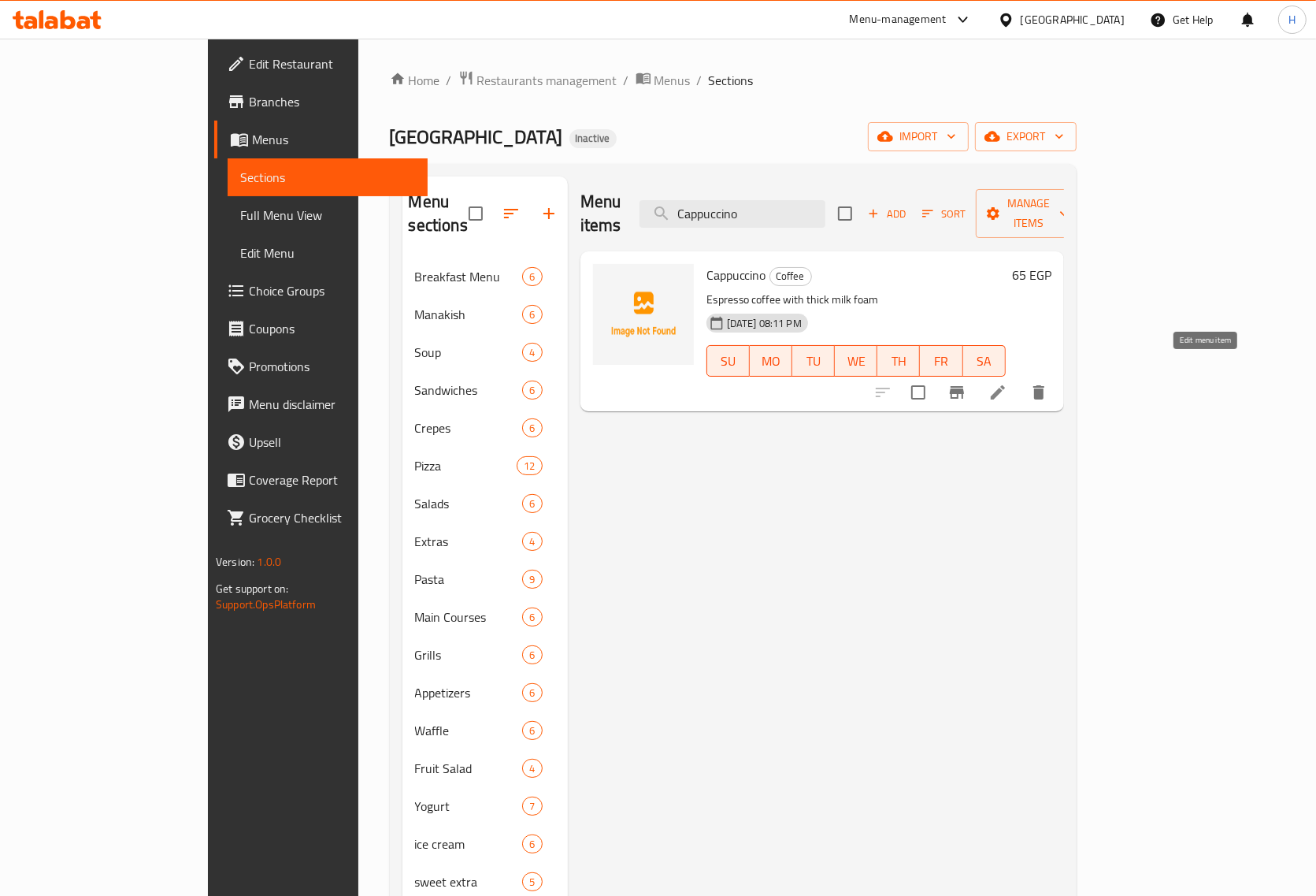
type input "Cappuccino"
click at [1008, 382] on icon at bounding box center [998, 392] width 19 height 19
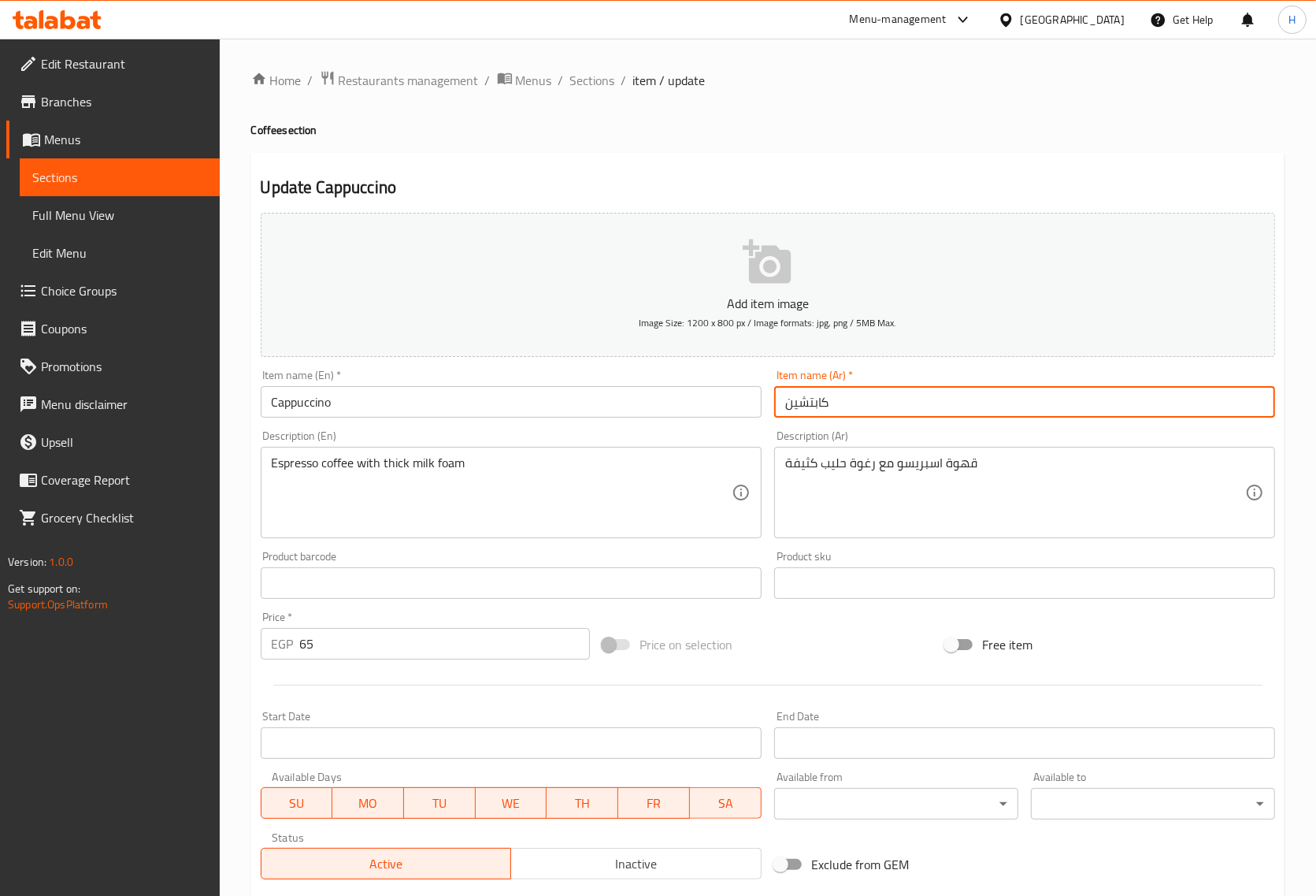
click at [800, 405] on input "كابتشين" at bounding box center [1025, 402] width 501 height 32
paste input "و"
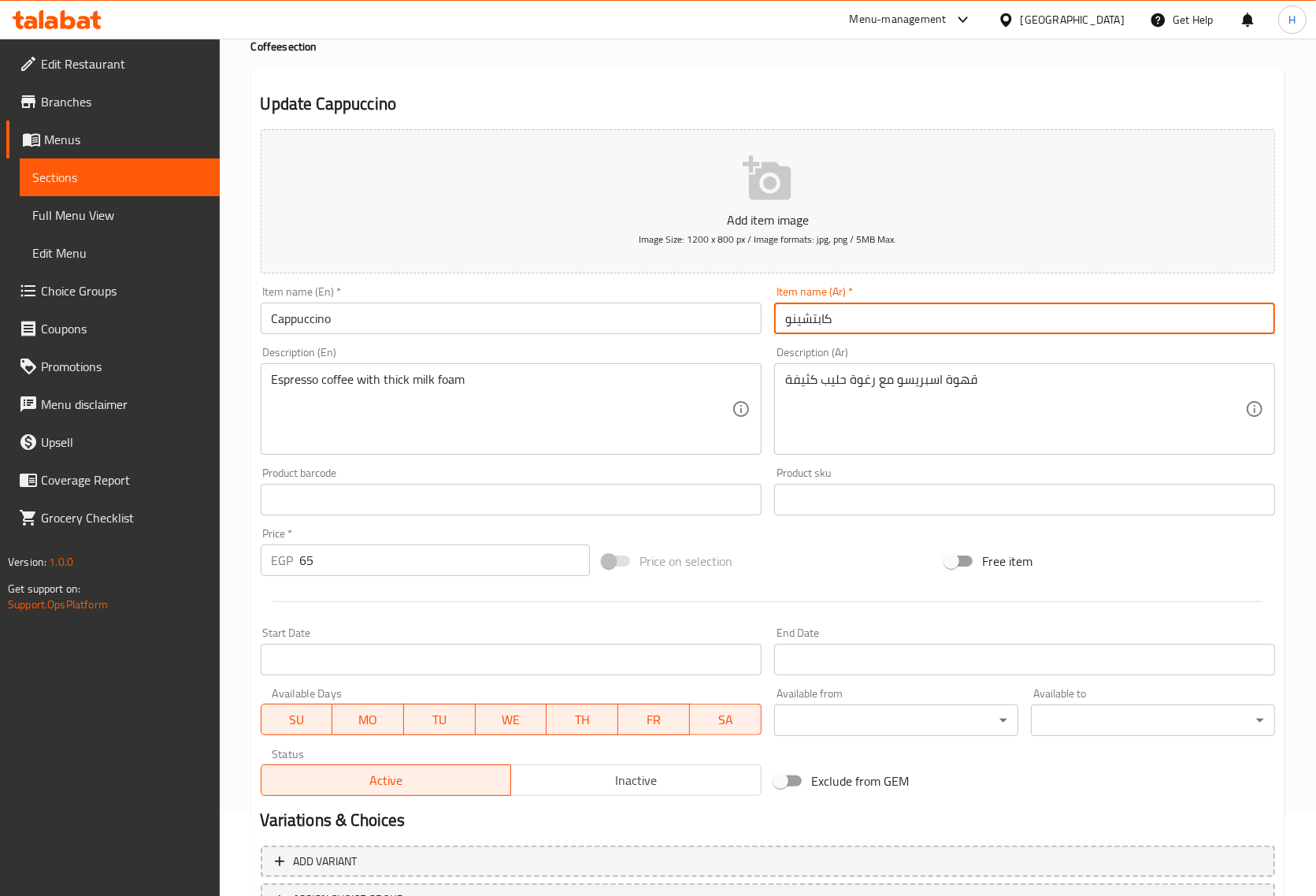
scroll to position [214, 0]
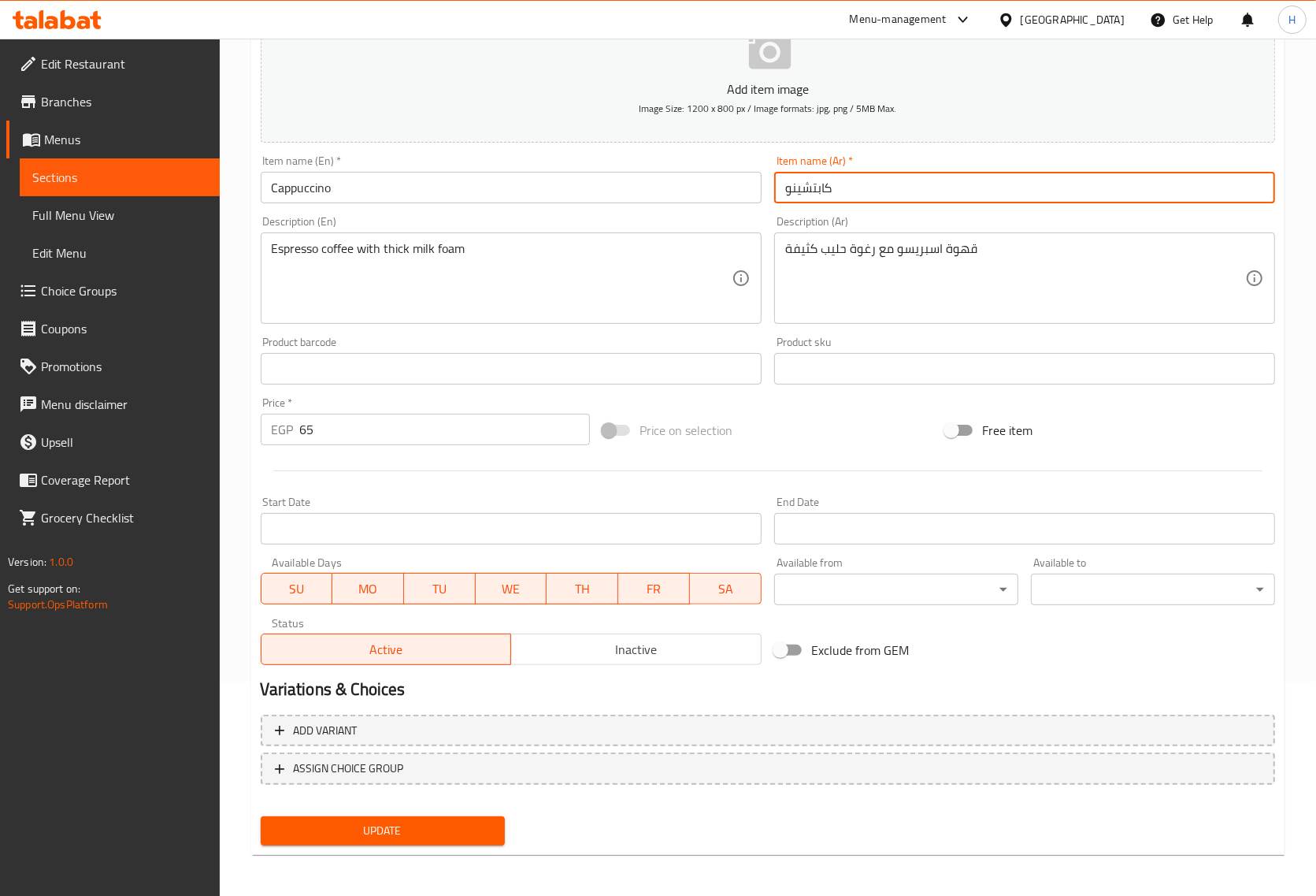
type input "كابتشينو"
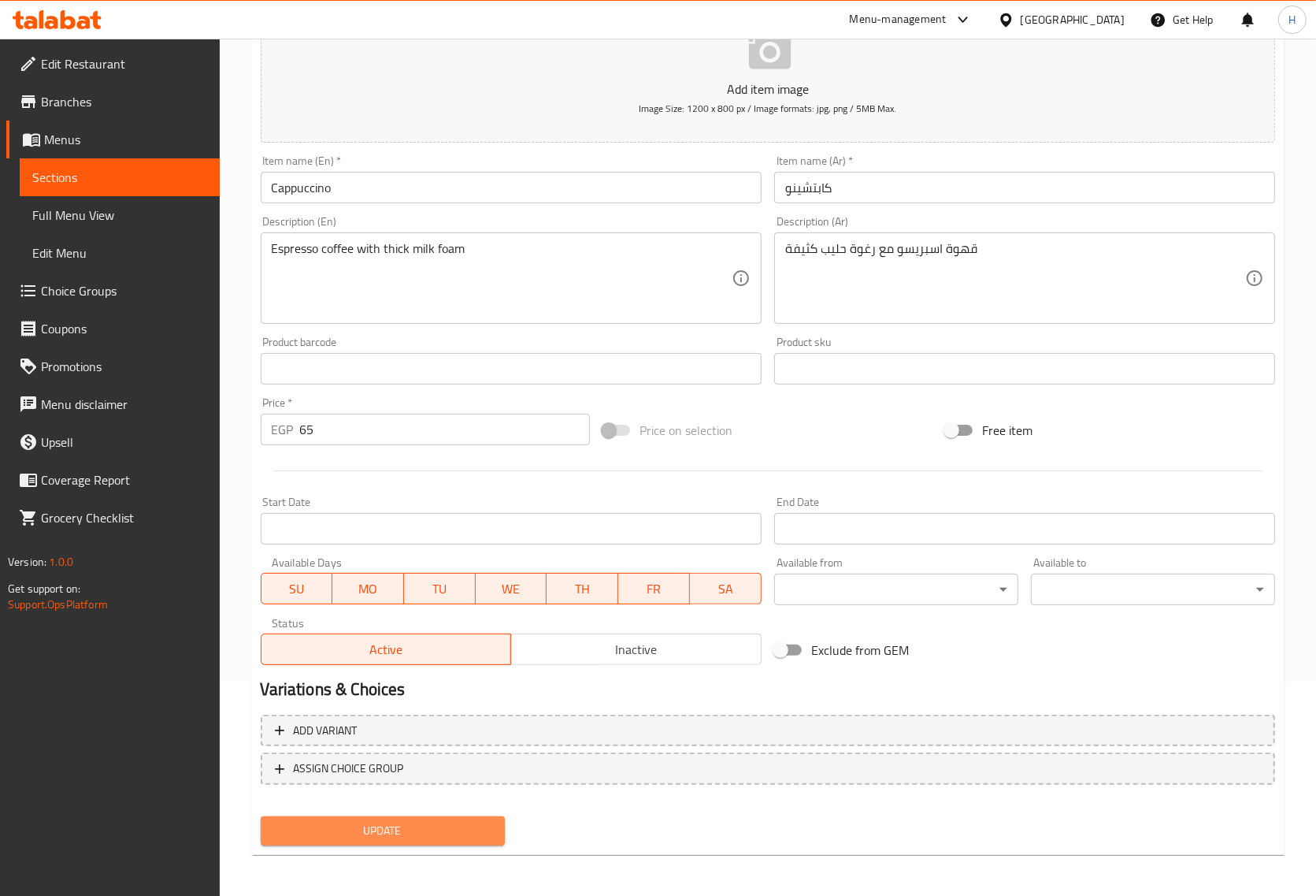
click at [362, 835] on span "Update" at bounding box center [382, 830] width 219 height 19
click at [485, 825] on span "Update" at bounding box center [382, 830] width 219 height 19
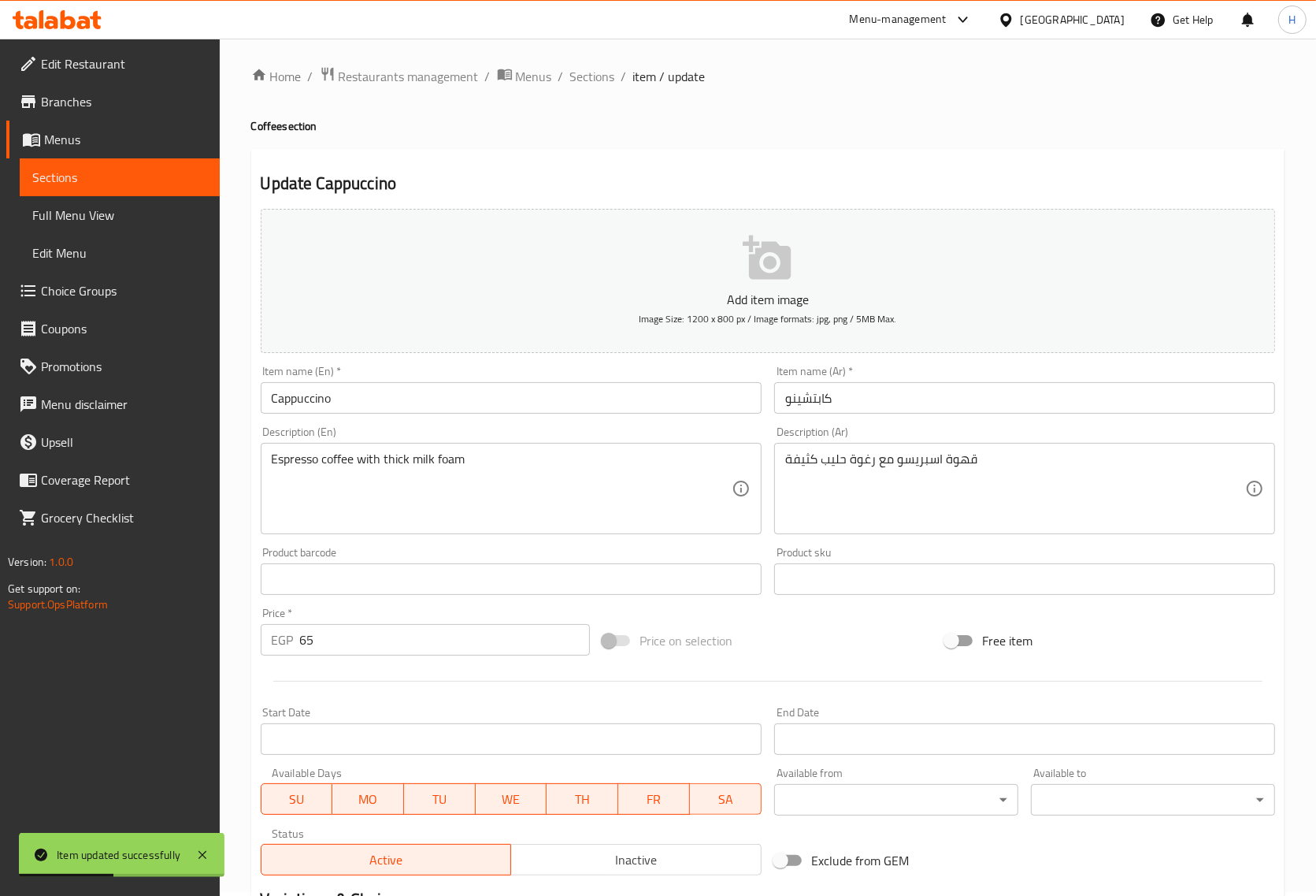
scroll to position [0, 0]
click at [593, 75] on span "Sections" at bounding box center [592, 81] width 45 height 19
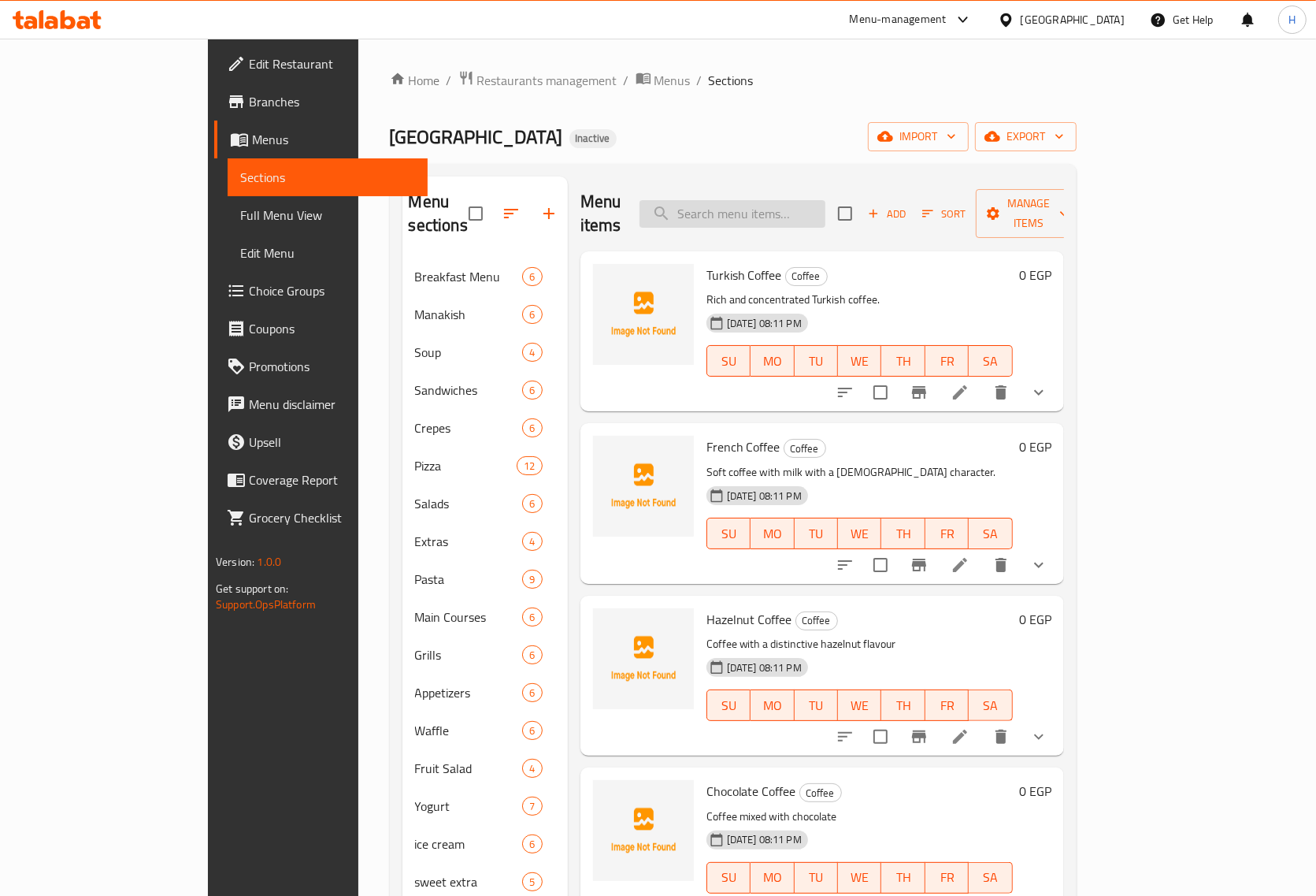
click at [790, 207] on input "search" at bounding box center [732, 214] width 186 height 28
paste input "Latte"
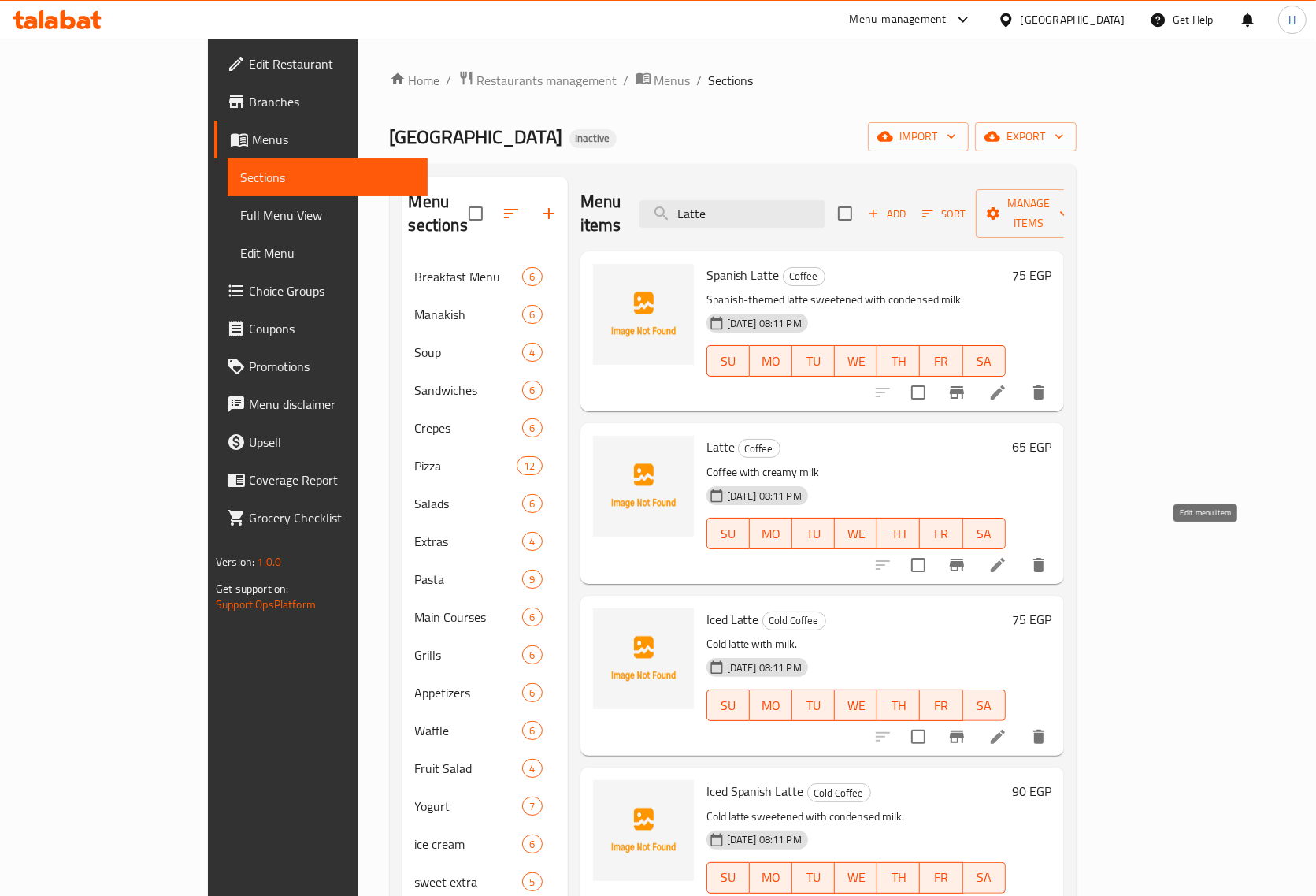
type input "Latte"
click at [1008, 556] on icon at bounding box center [998, 566] width 19 height 19
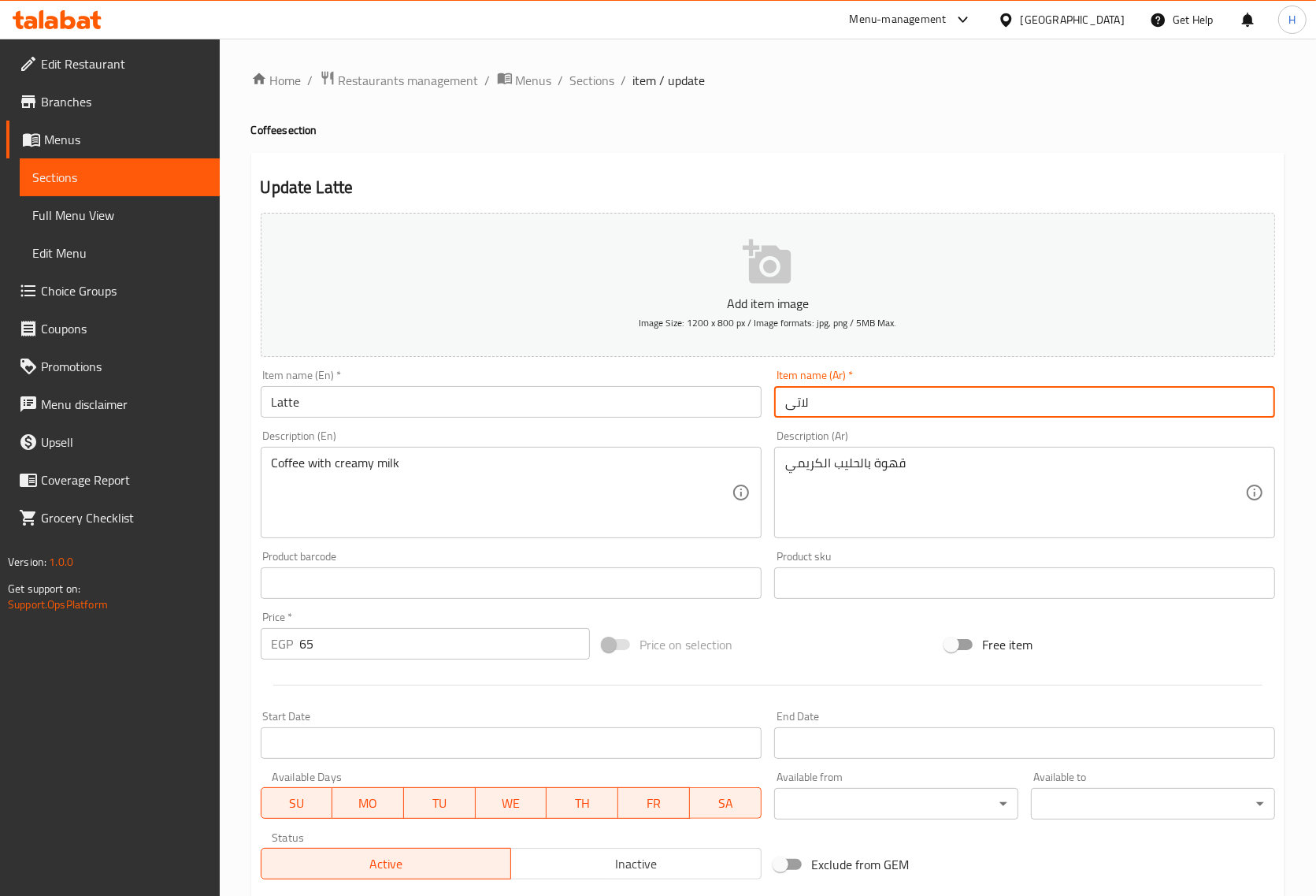
click at [797, 408] on input "لاتی" at bounding box center [1025, 402] width 501 height 32
paste input "يه"
type input "لاتيه"
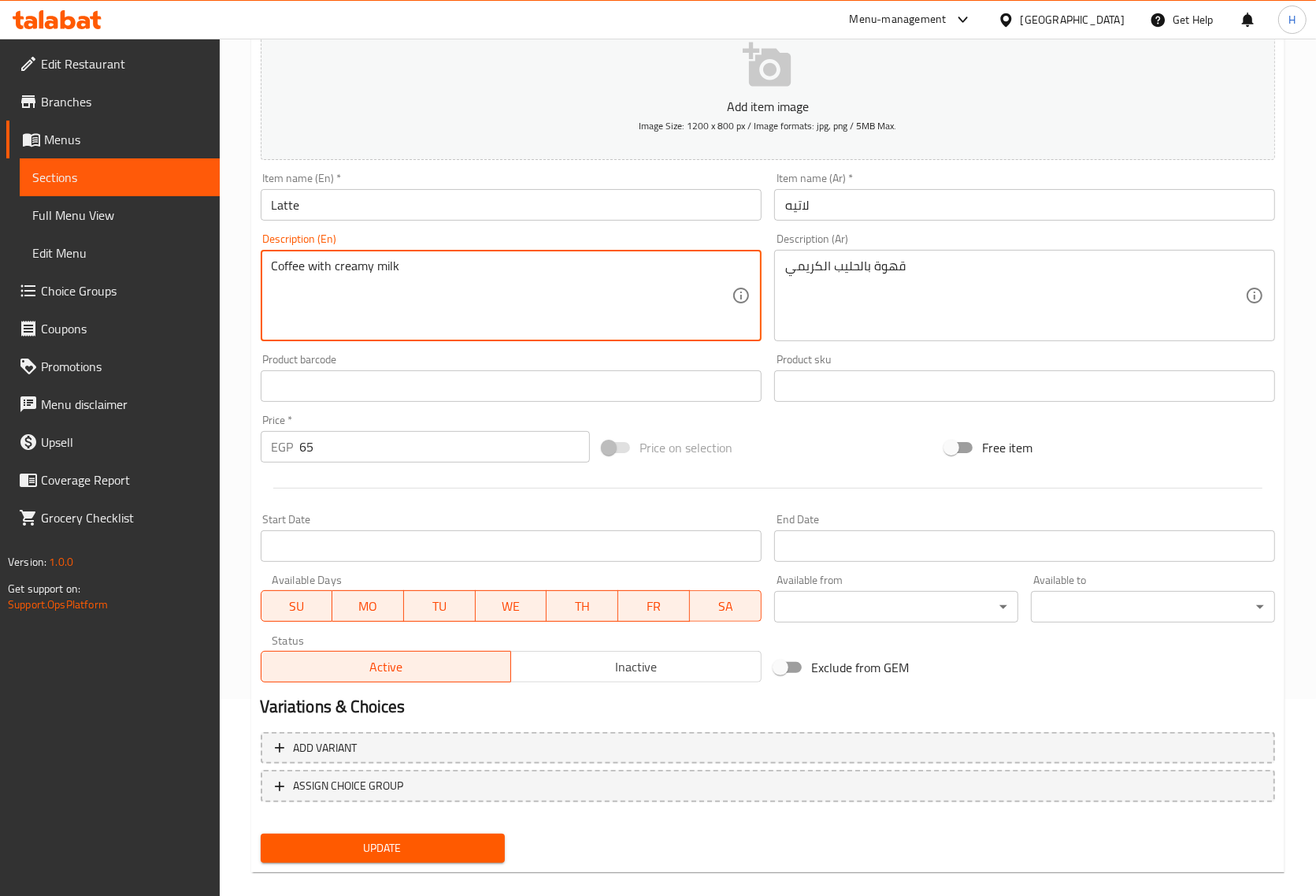
scroll to position [214, 0]
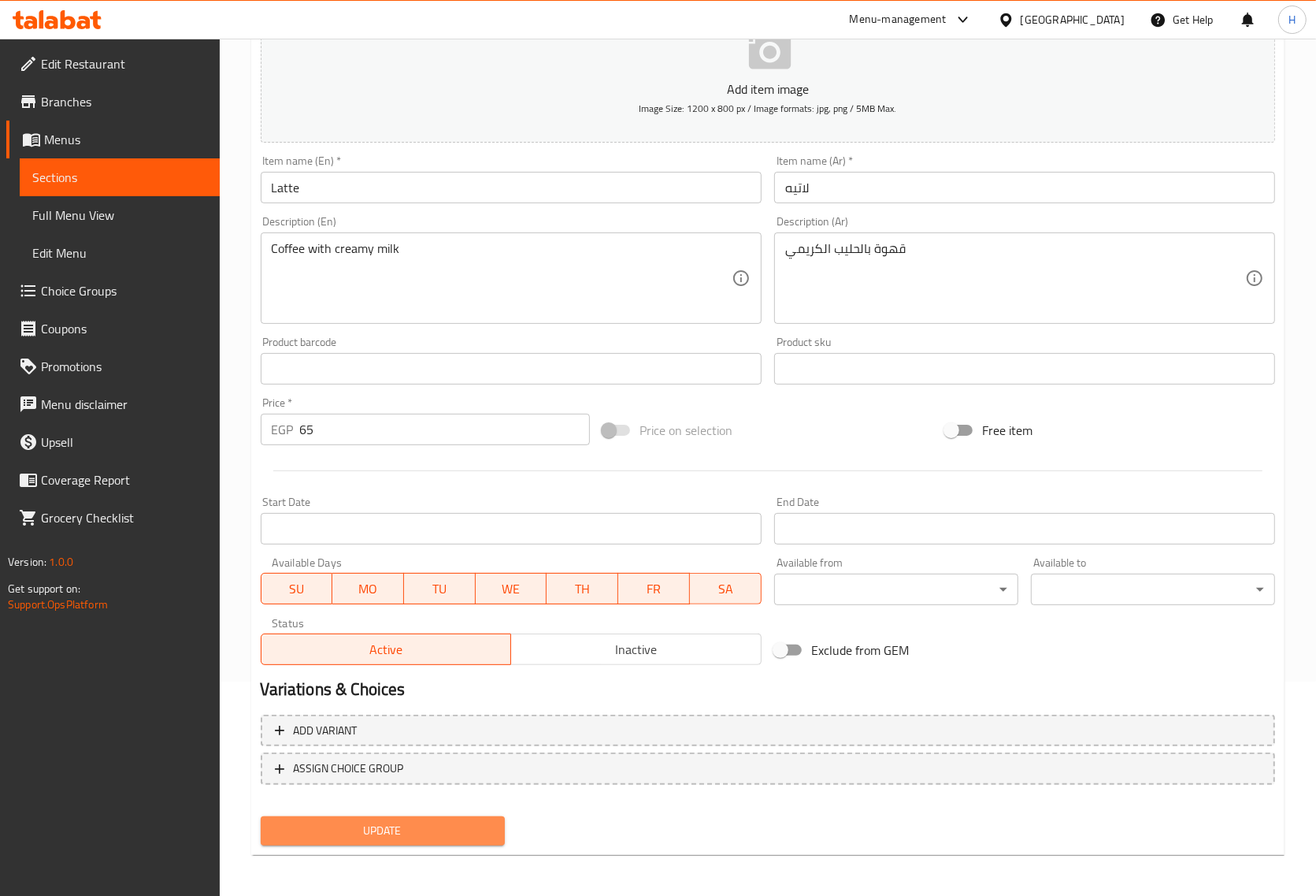
click at [449, 824] on span "Update" at bounding box center [382, 830] width 219 height 19
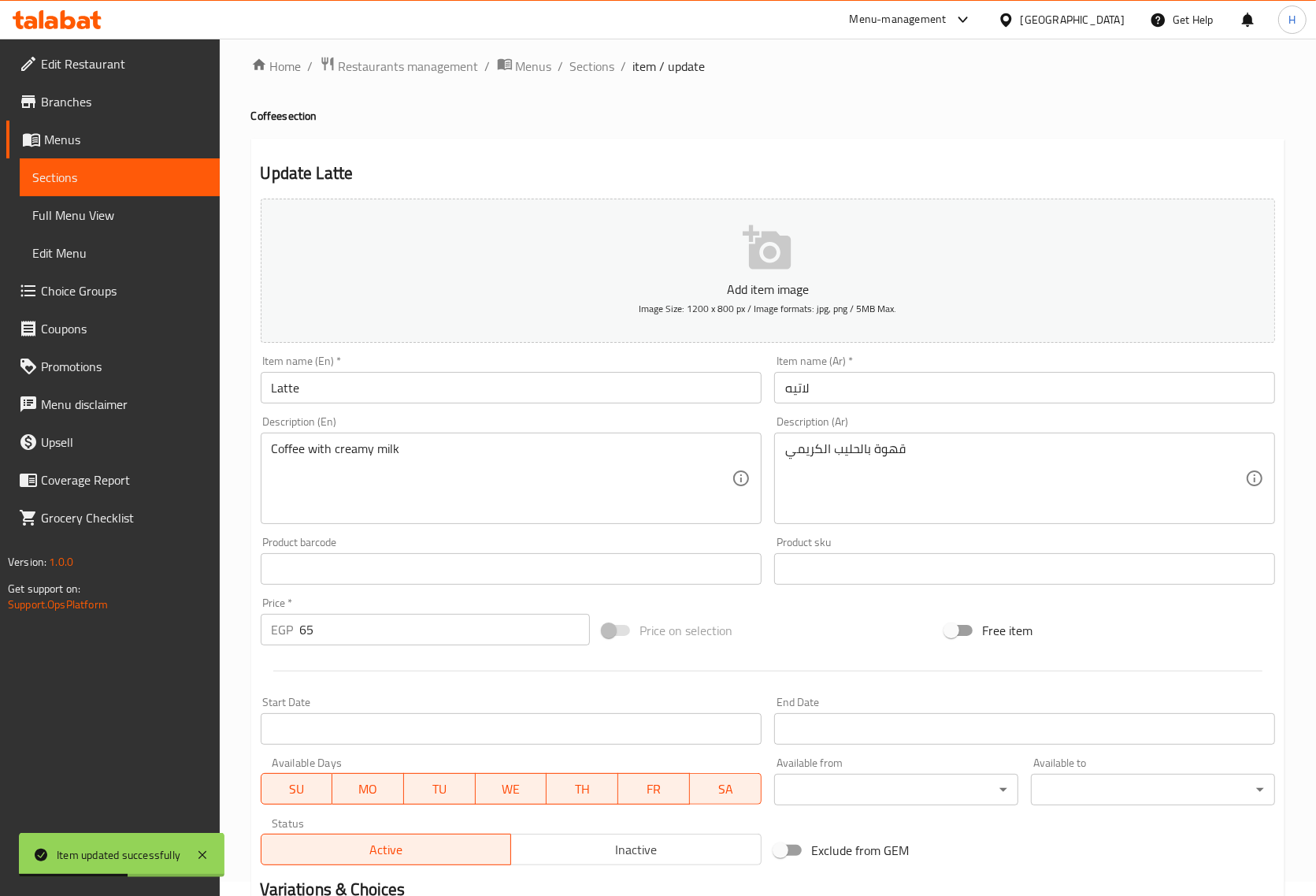
scroll to position [0, 0]
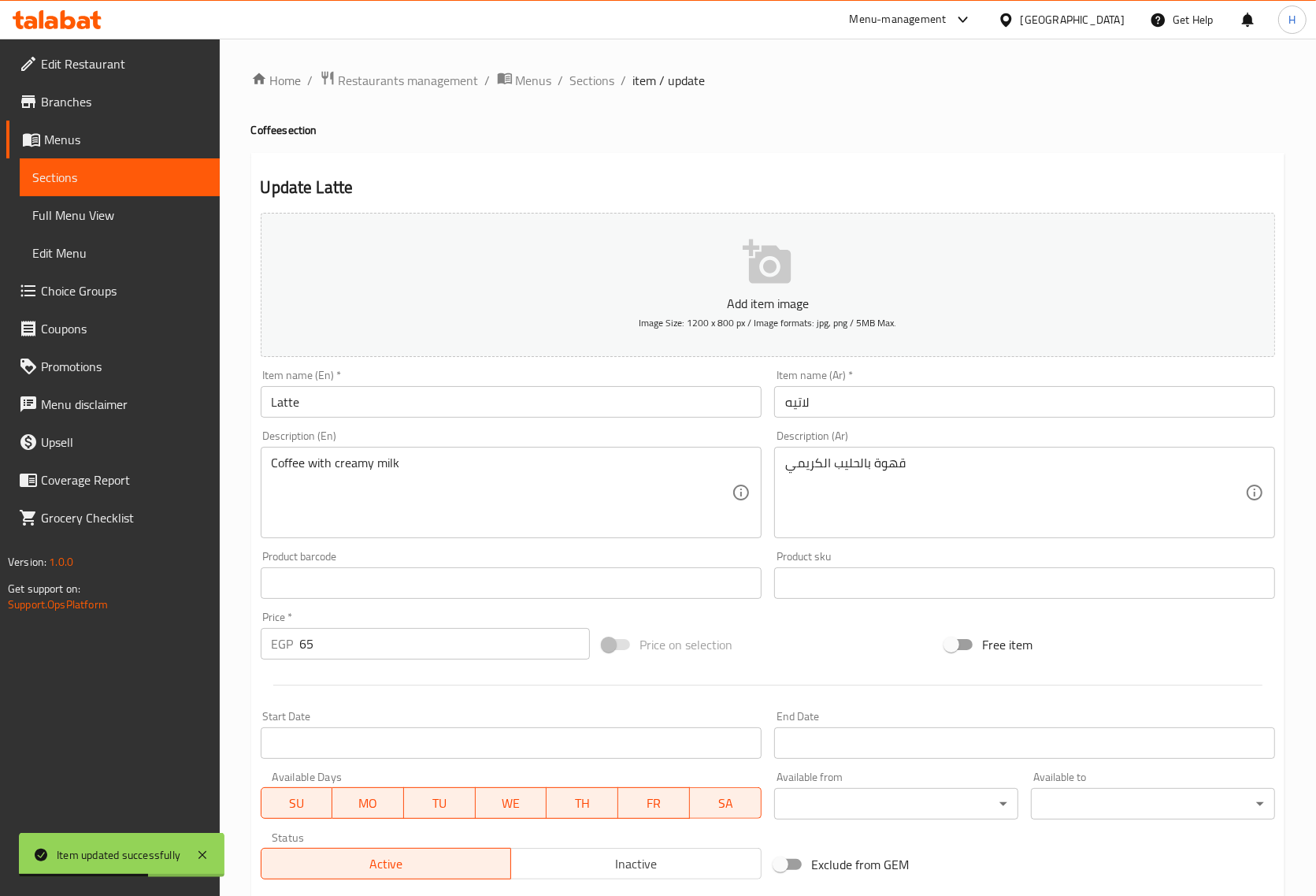
drag, startPoint x: 600, startPoint y: 87, endPoint x: 613, endPoint y: 115, distance: 30.9
click at [600, 88] on span "Sections" at bounding box center [592, 81] width 45 height 19
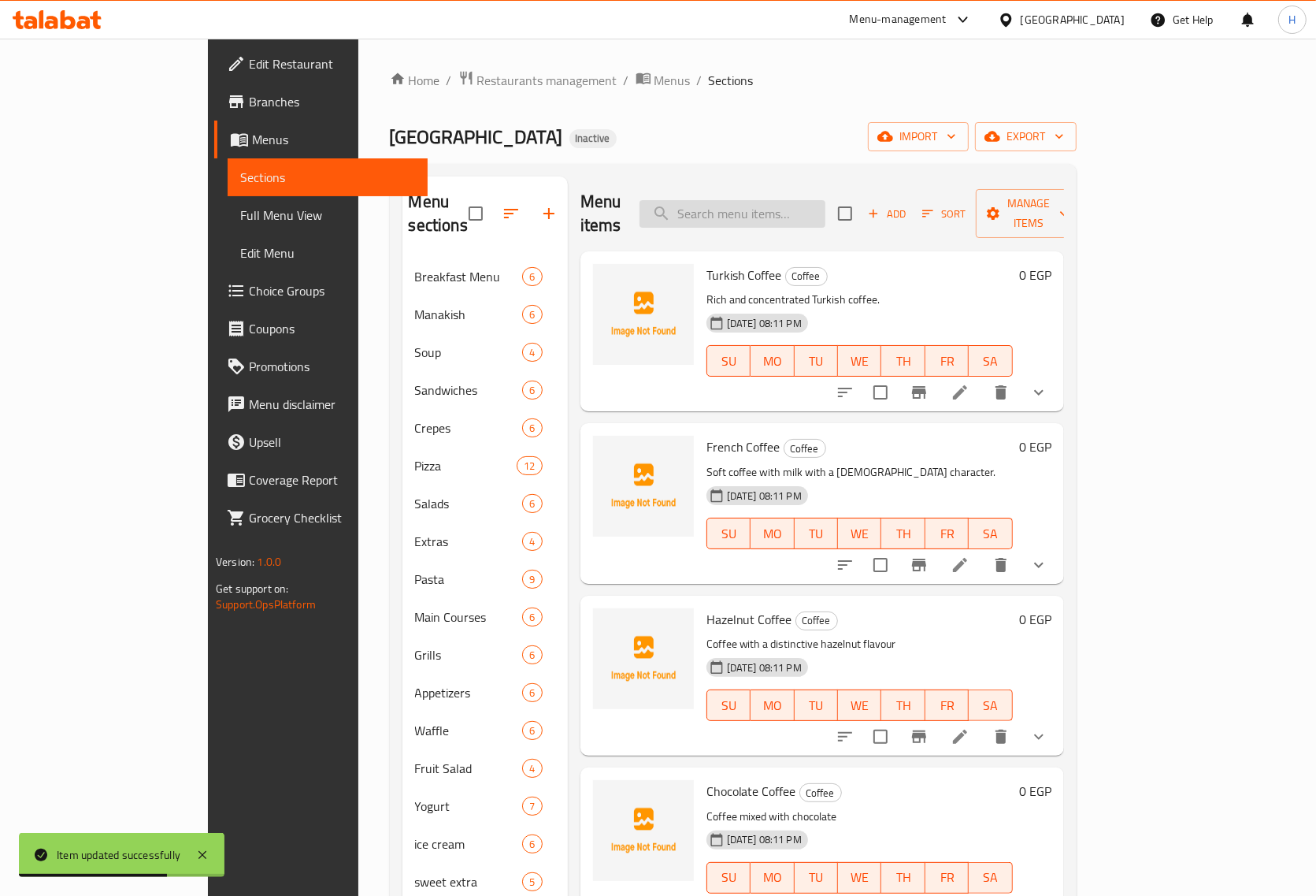
click at [782, 206] on input "search" at bounding box center [732, 214] width 186 height 28
paste input "Nescafe"
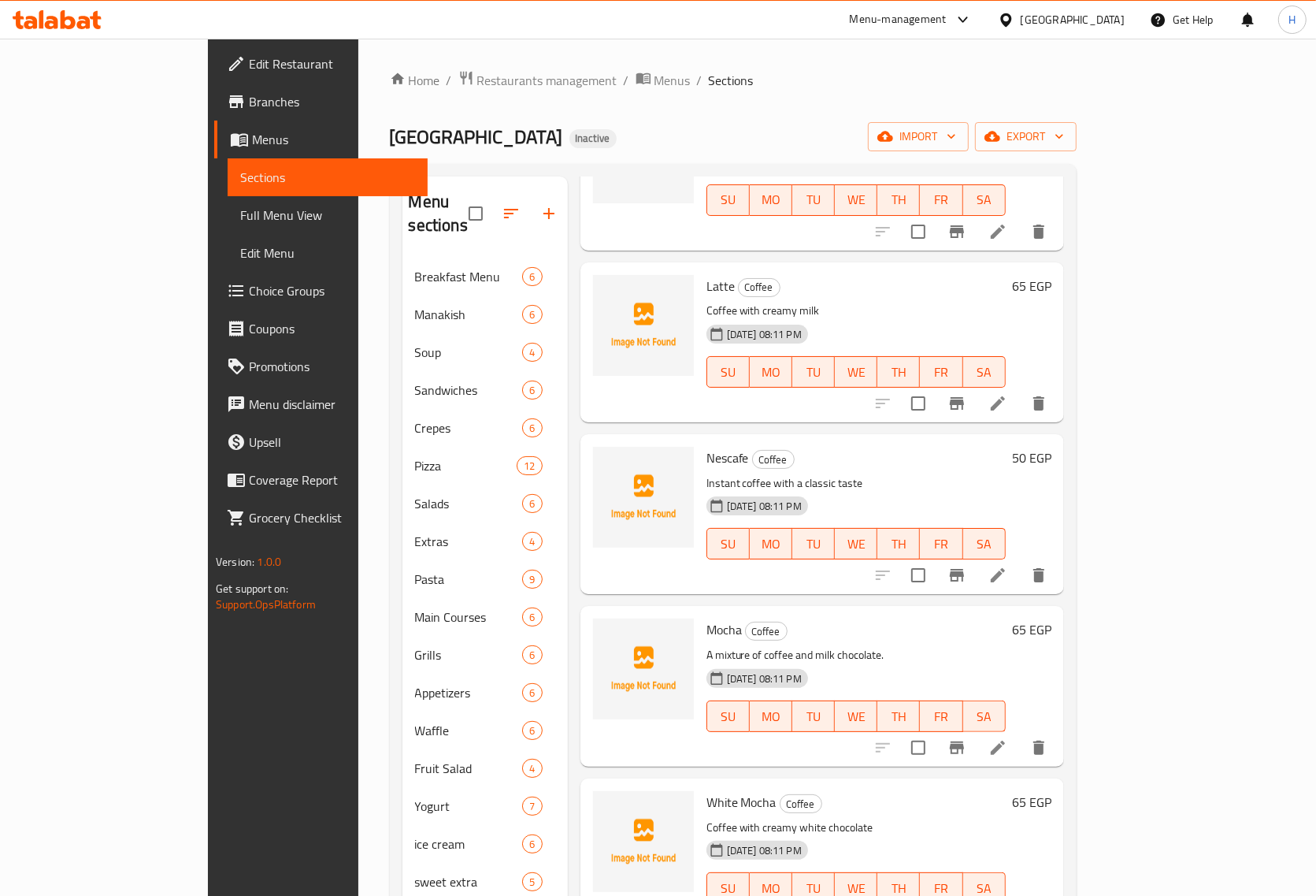
scroll to position [1730, 0]
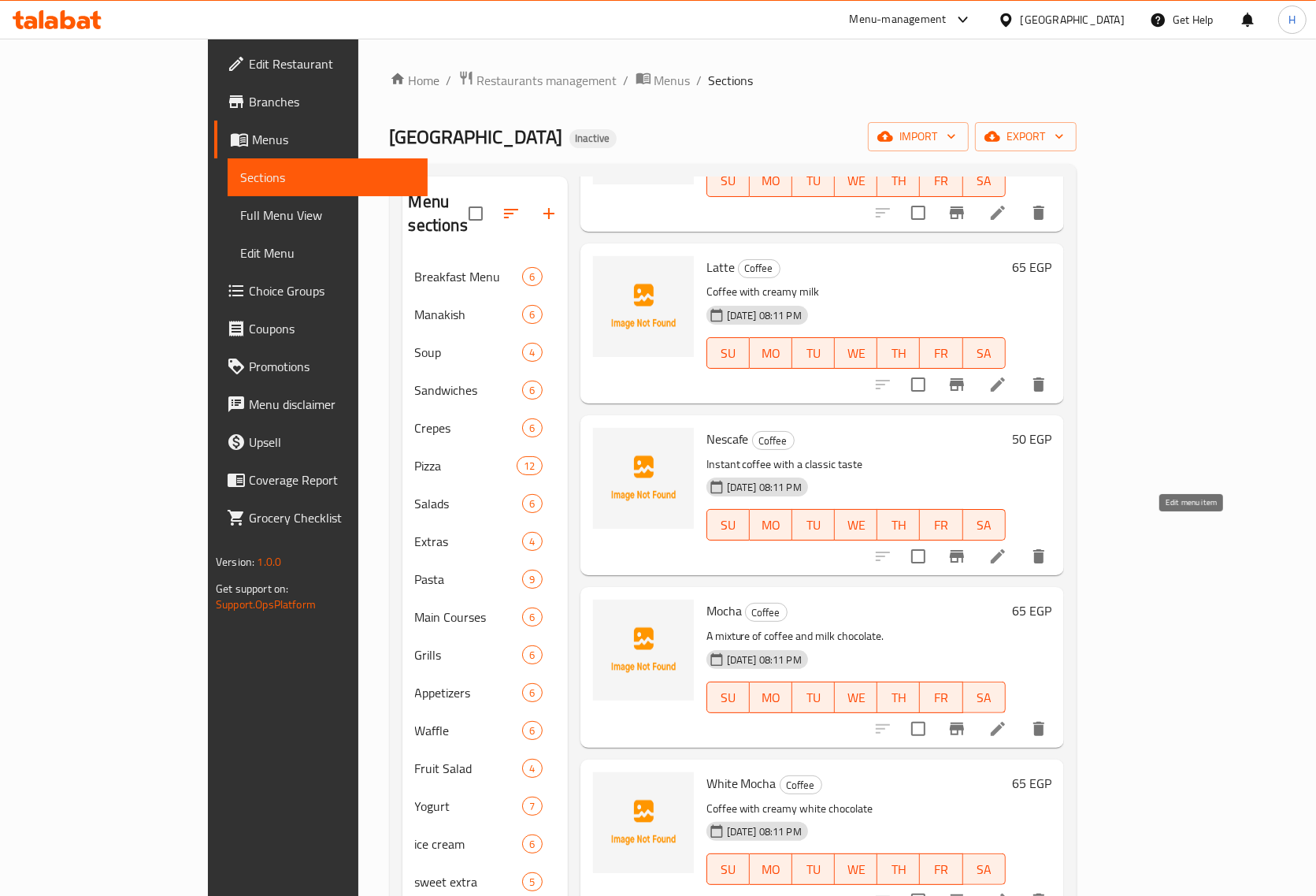
type input "Nescafe"
click at [1008, 547] on icon at bounding box center [998, 557] width 19 height 19
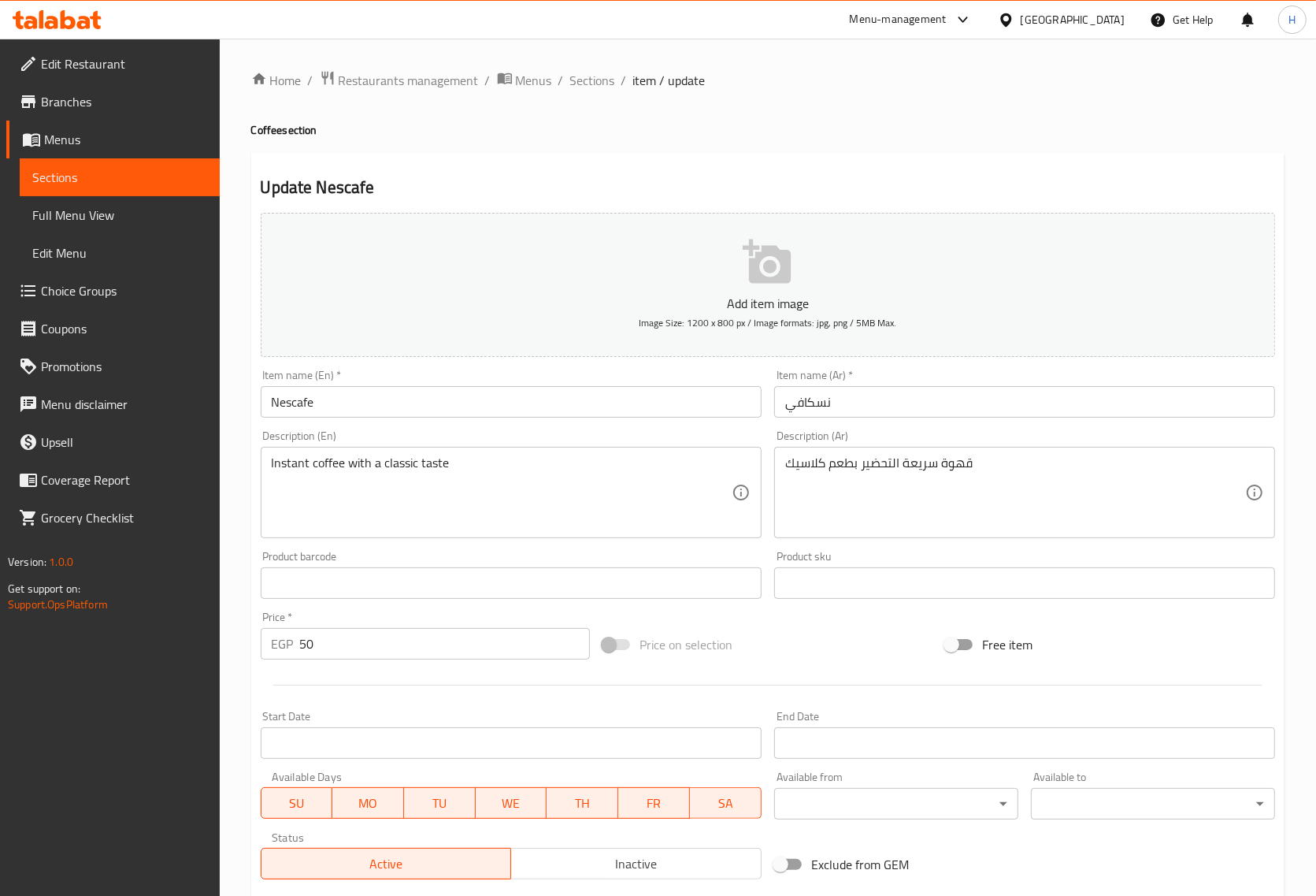
click at [789, 406] on input "نسكافي" at bounding box center [1025, 402] width 501 height 32
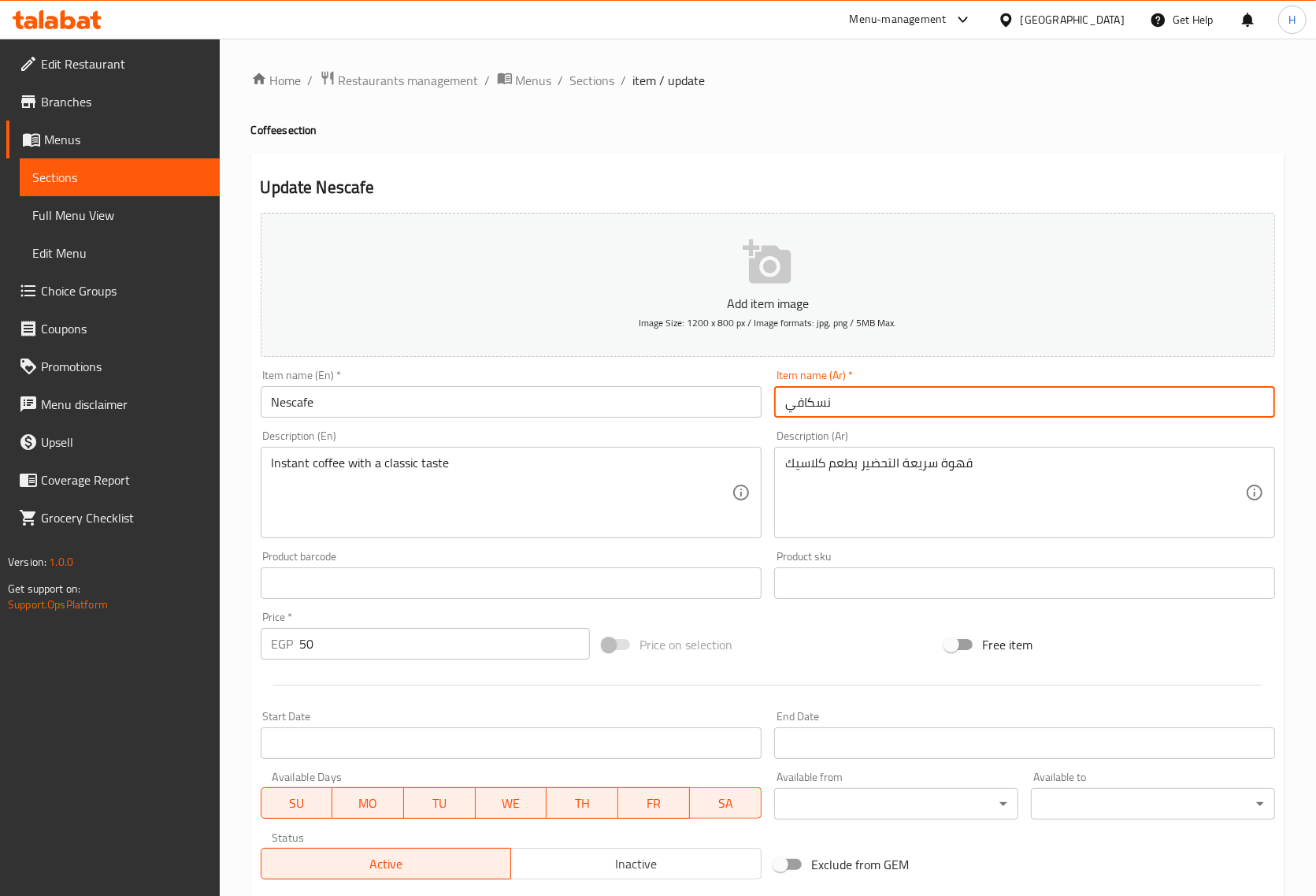
click at [845, 395] on input "نسكافي" at bounding box center [1025, 402] width 501 height 32
type input "نسكافيه"
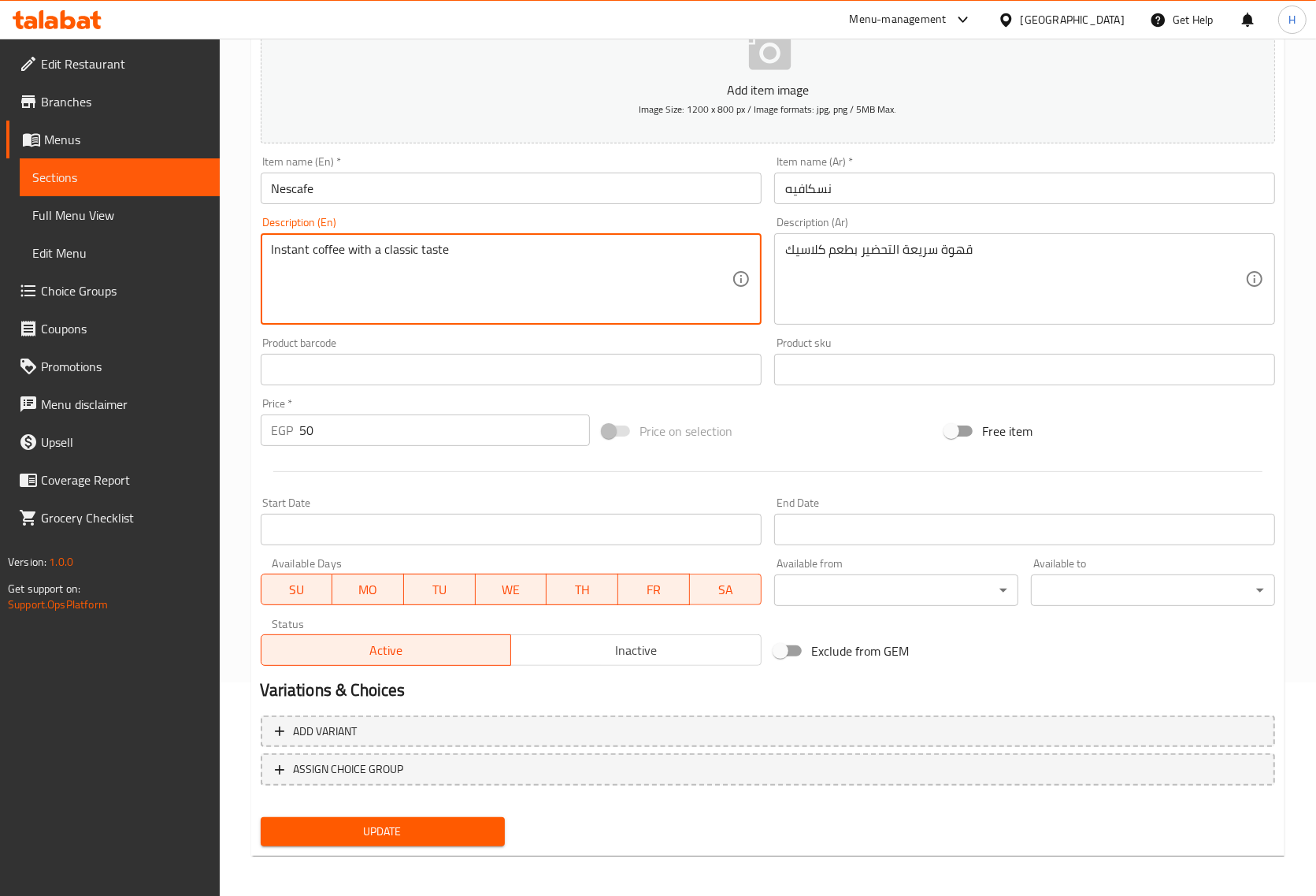
scroll to position [214, 0]
click at [475, 835] on span "Update" at bounding box center [382, 830] width 219 height 19
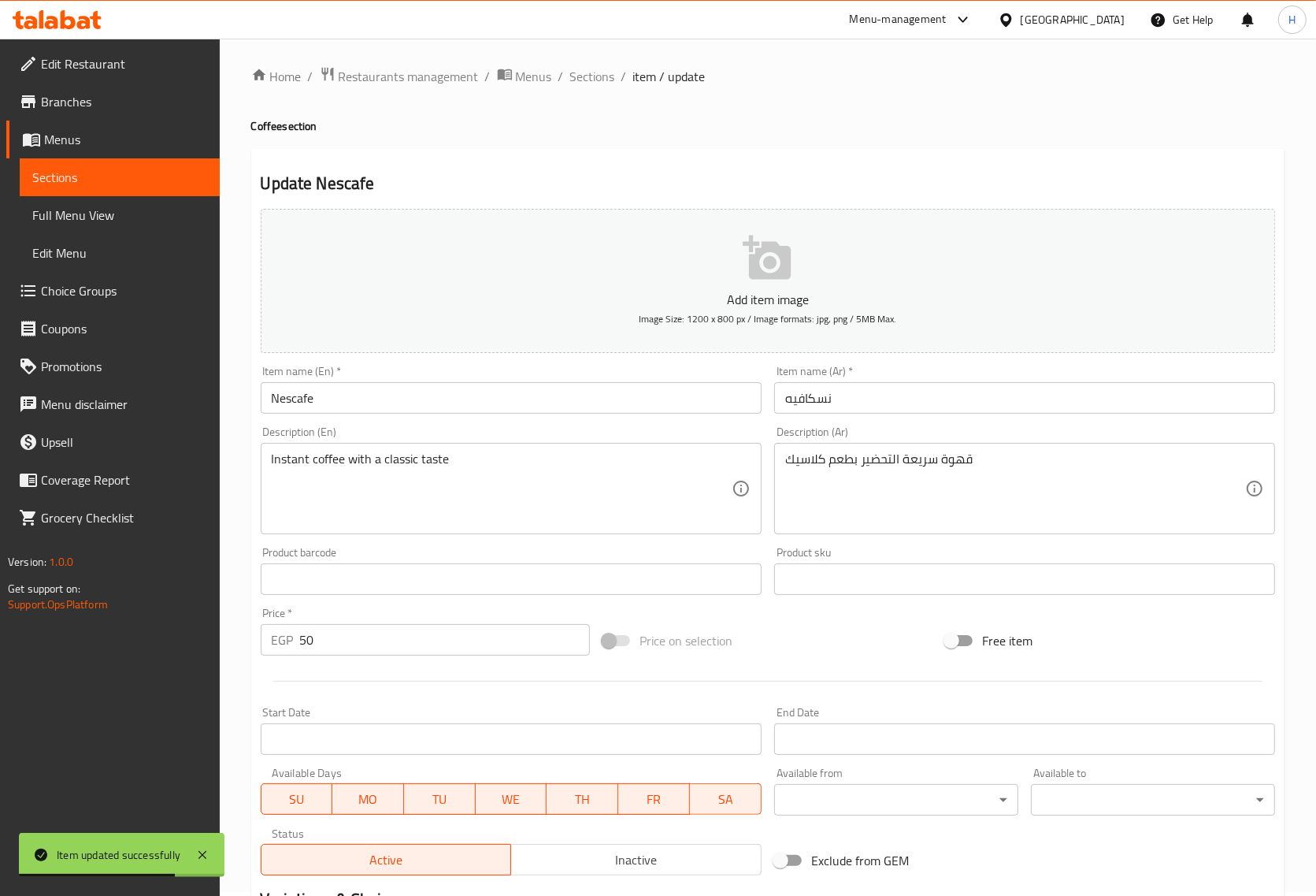
scroll to position [0, 0]
click at [584, 80] on span "Sections" at bounding box center [592, 81] width 45 height 19
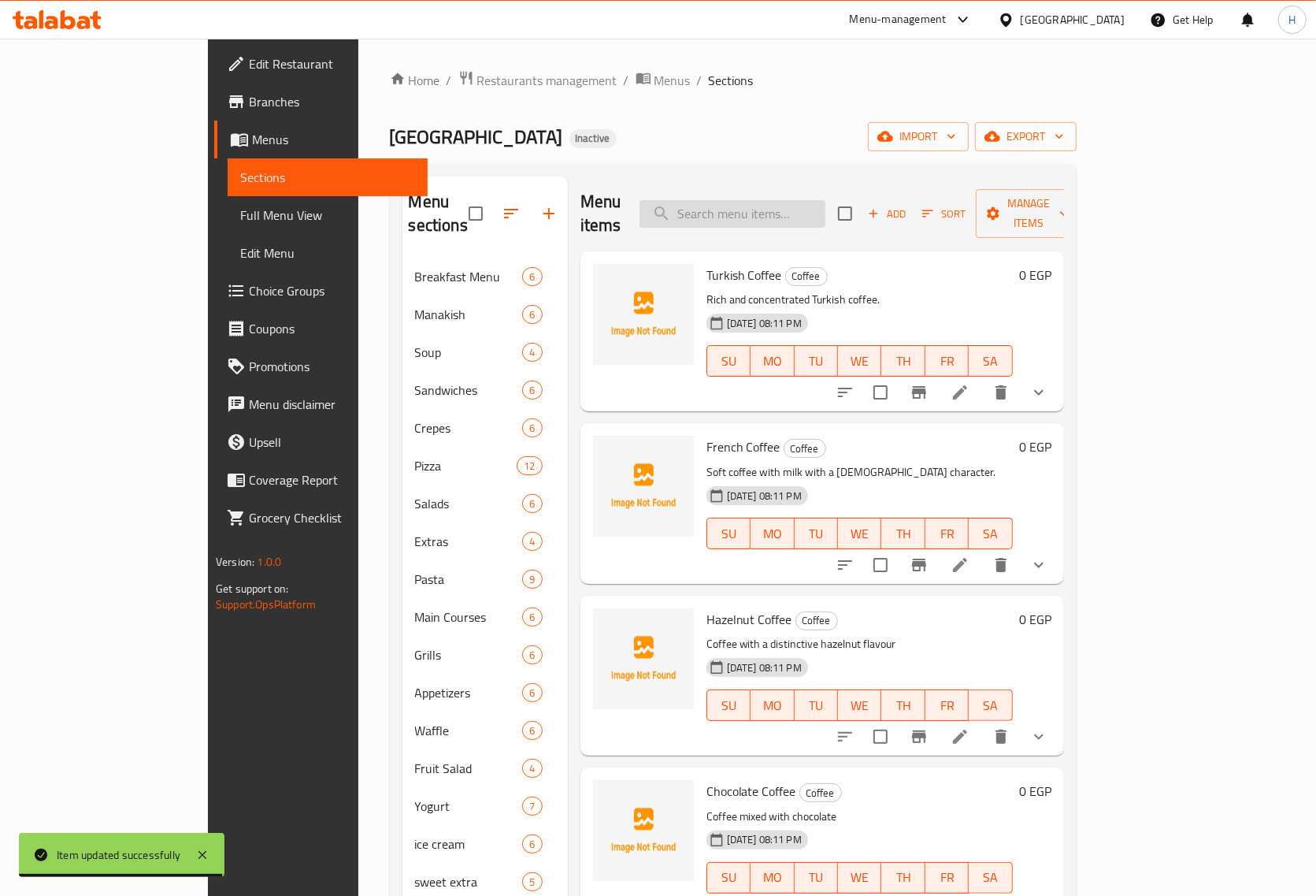
click at [760, 201] on input "search" at bounding box center [732, 214] width 186 height 28
paste input "Espresso Con Panna"
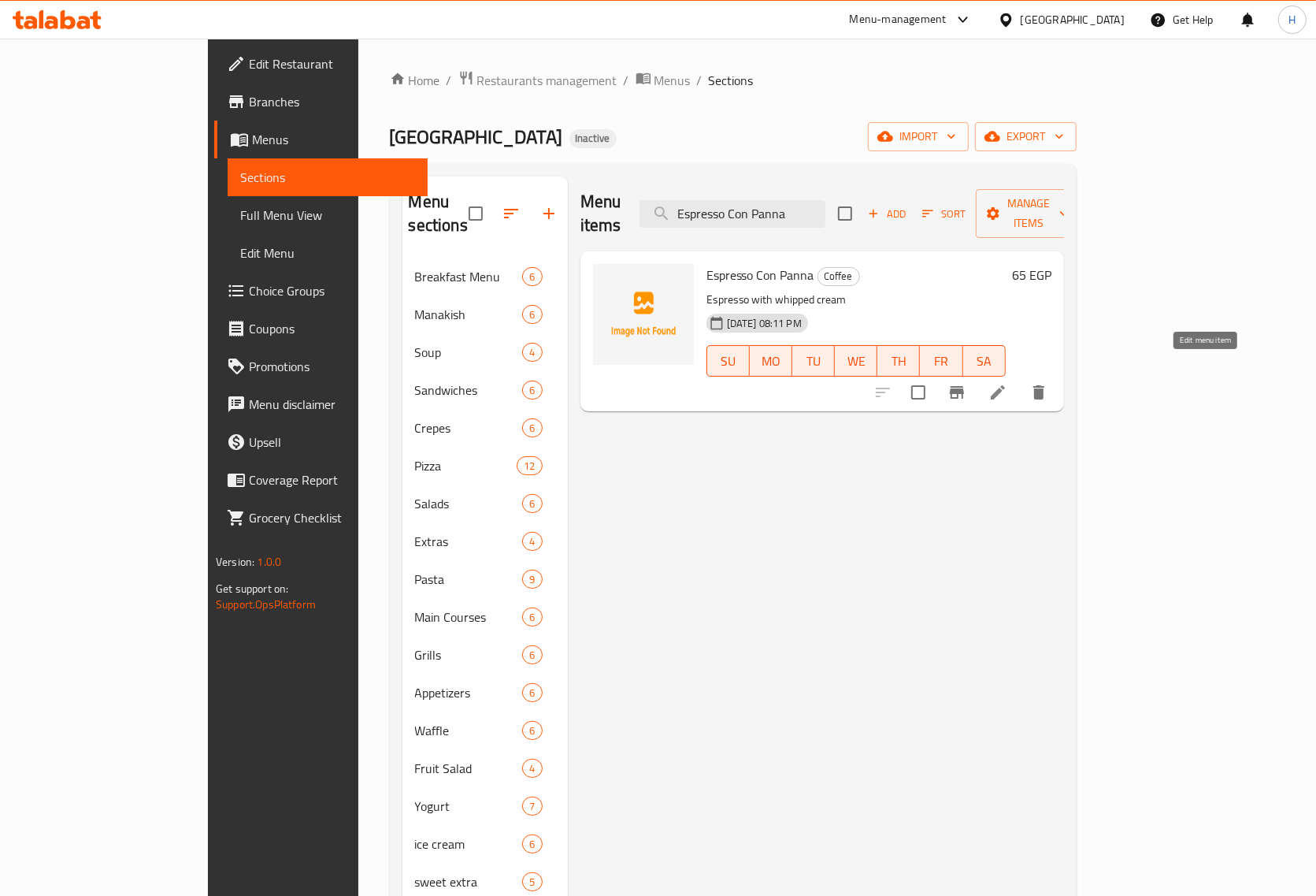
type input "Espresso Con Panna"
click at [1008, 382] on icon at bounding box center [998, 392] width 19 height 19
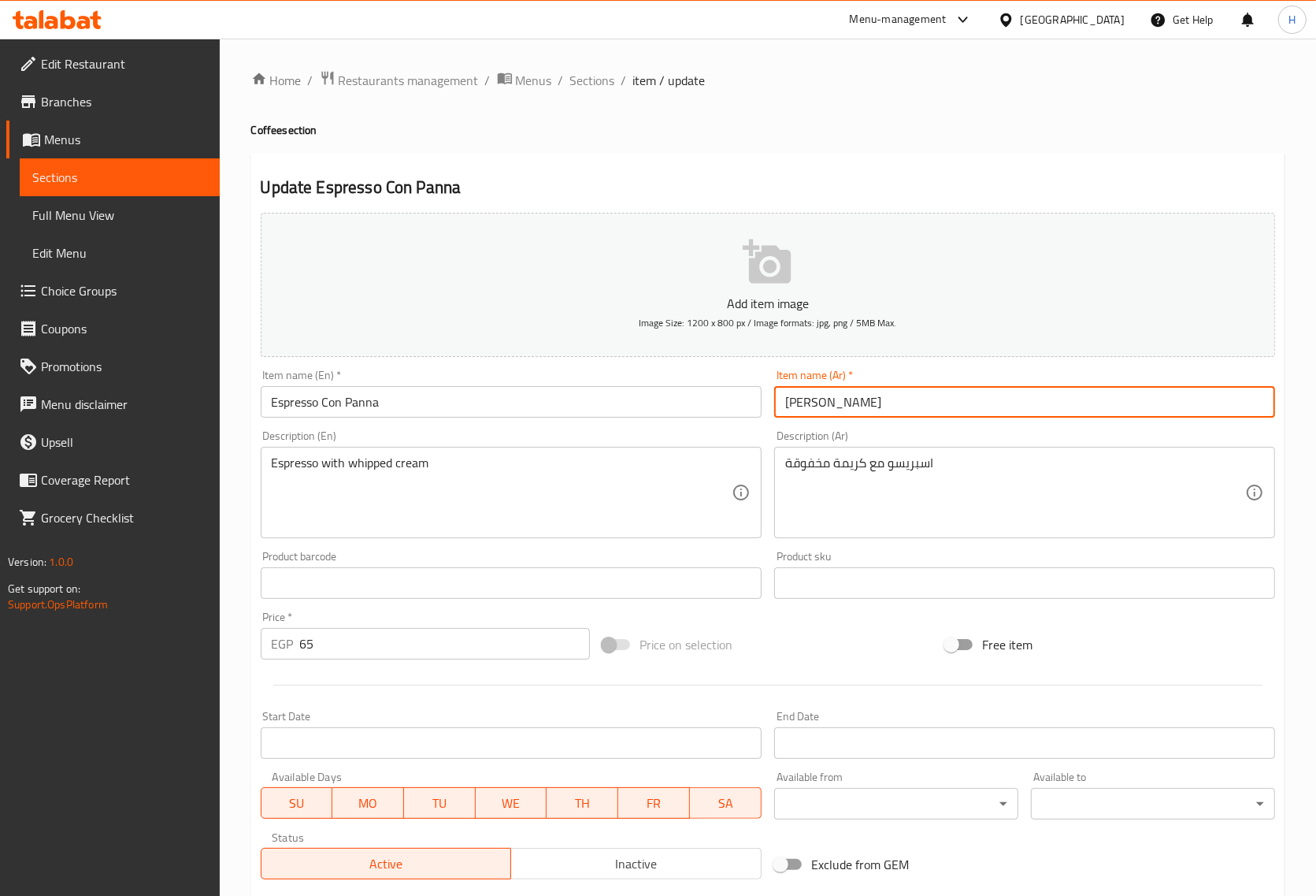
drag, startPoint x: 786, startPoint y: 409, endPoint x: 923, endPoint y: 561, distance: 204.6
click at [790, 417] on input "[PERSON_NAME]" at bounding box center [1025, 402] width 501 height 32
drag, startPoint x: 780, startPoint y: 400, endPoint x: 814, endPoint y: 455, distance: 64.7
click at [778, 400] on input "[PERSON_NAME]" at bounding box center [1025, 402] width 501 height 32
click at [849, 403] on input "[PERSON_NAME]" at bounding box center [1025, 402] width 501 height 32
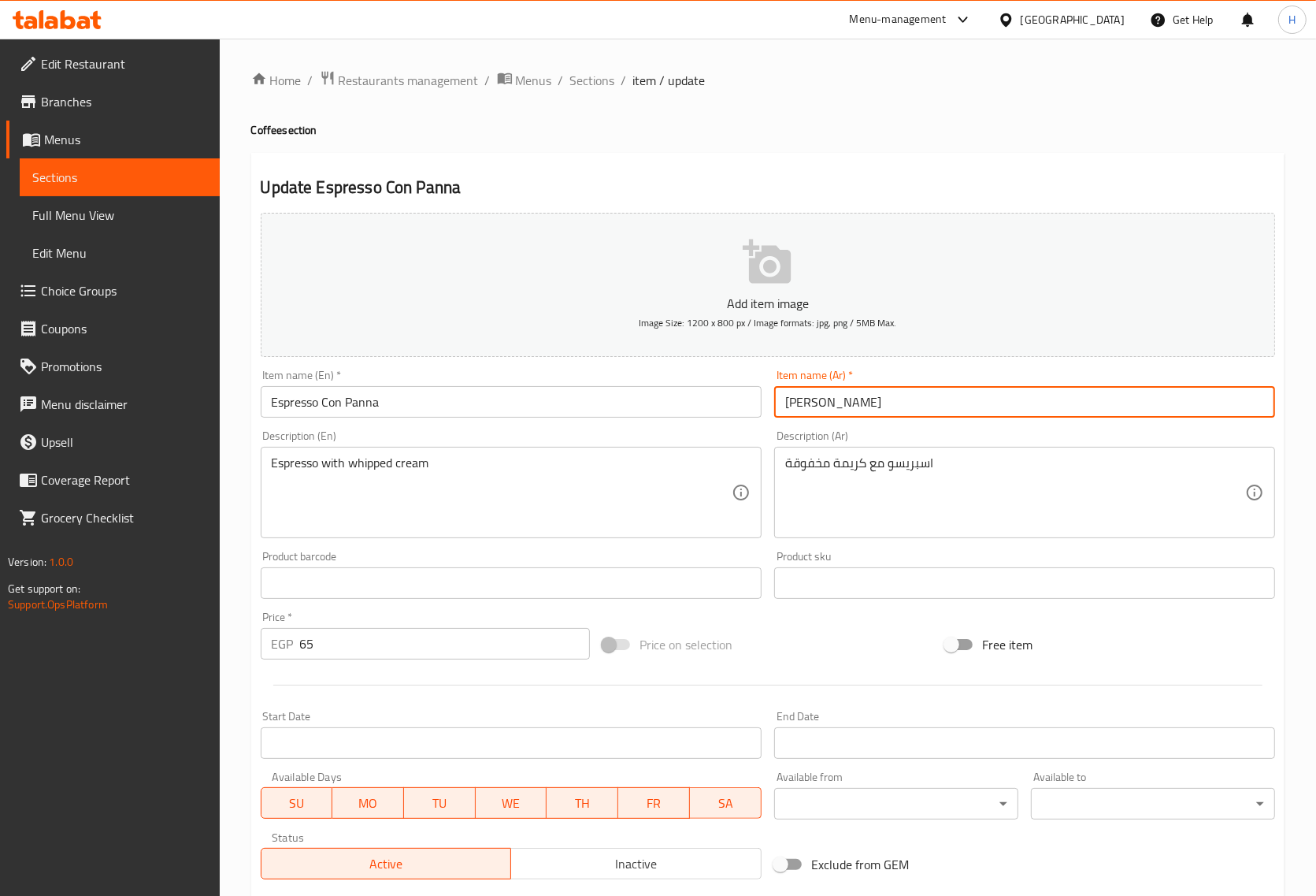
click at [849, 403] on input "[PERSON_NAME]" at bounding box center [1025, 402] width 501 height 32
click at [786, 410] on input "[PERSON_NAME]" at bounding box center [1025, 402] width 501 height 32
click at [891, 402] on input "[PERSON_NAME]" at bounding box center [1025, 402] width 501 height 32
click at [1139, 402] on input "[PERSON_NAME]" at bounding box center [1025, 402] width 501 height 32
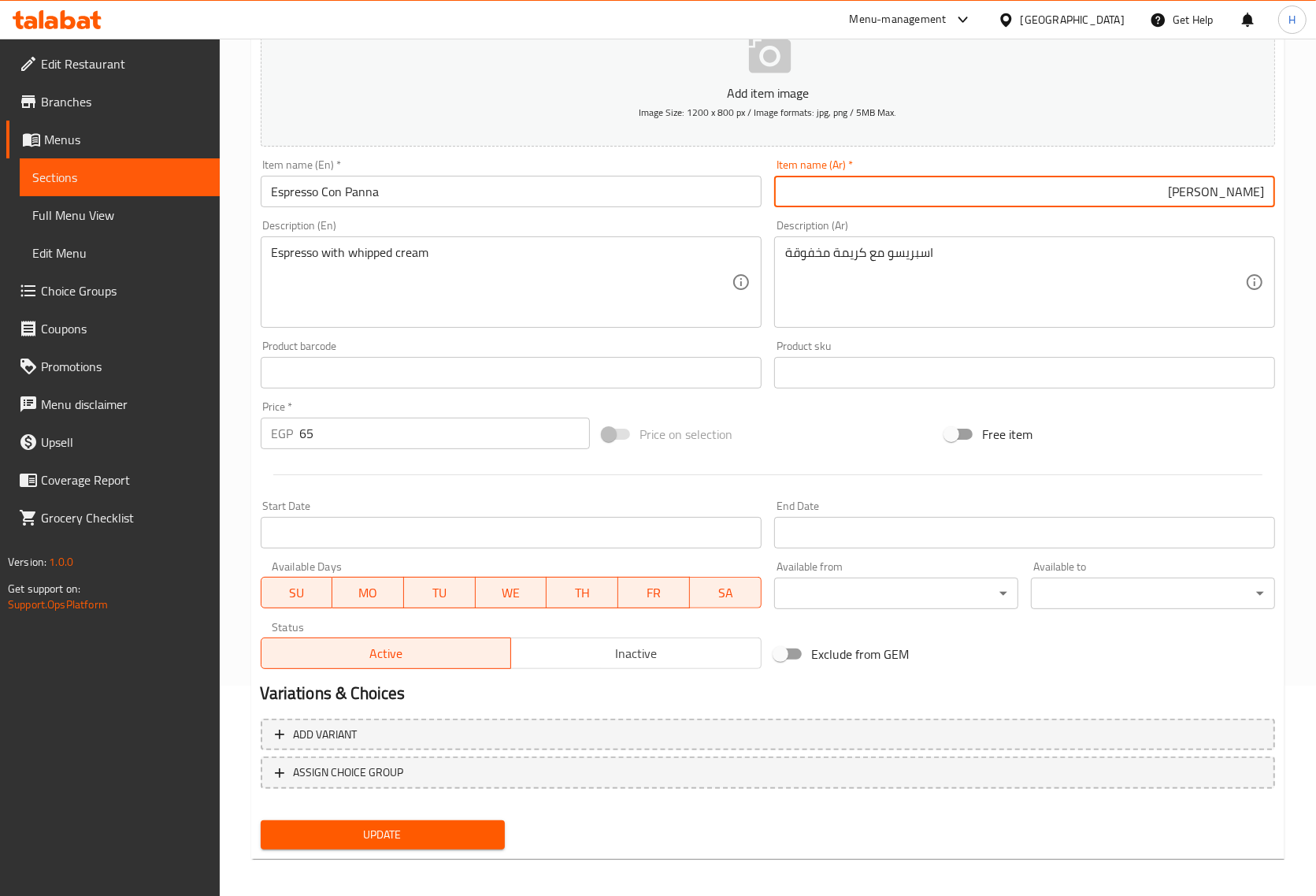
scroll to position [214, 0]
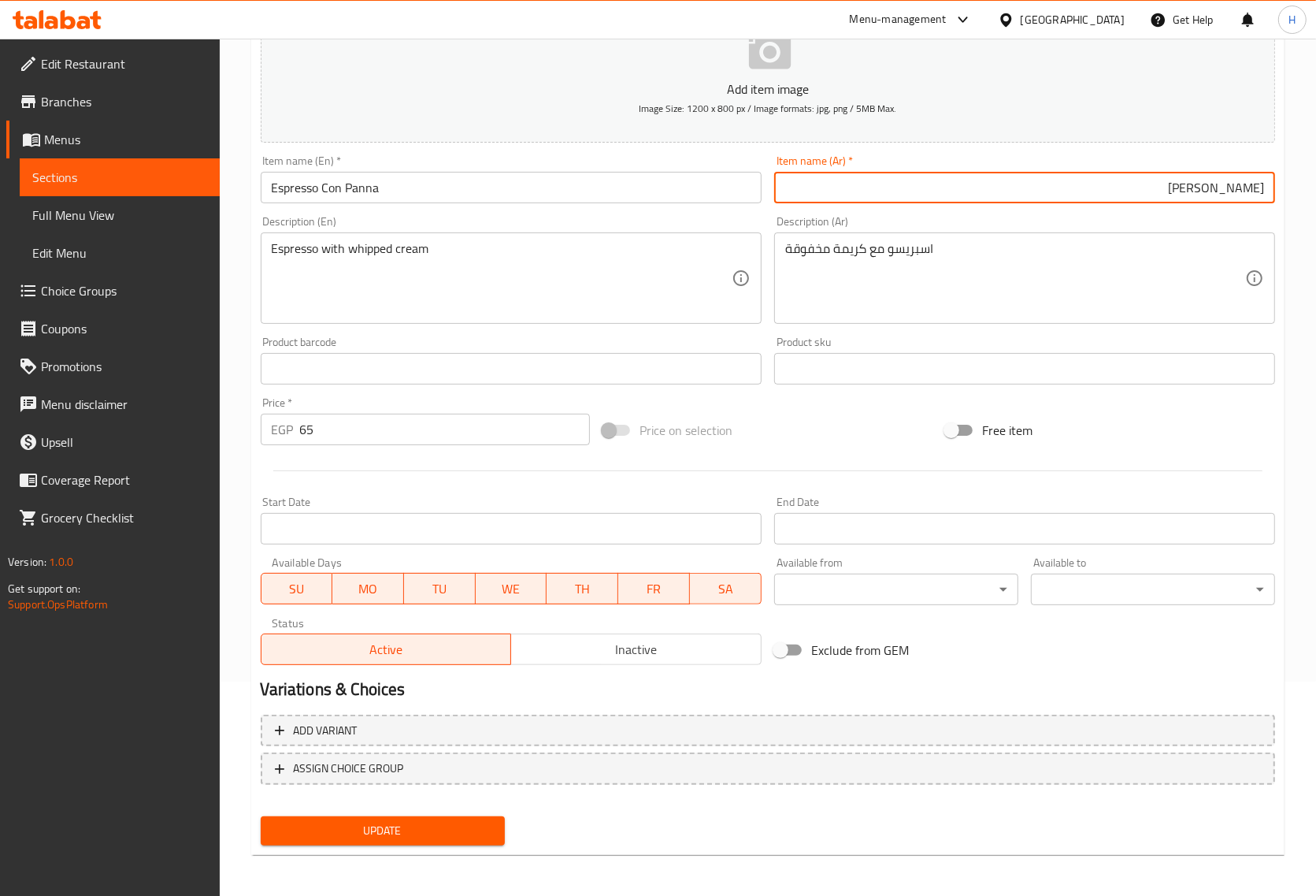
type input "اسبريسو کونابانا"
click at [455, 820] on div "Add item image Image Size: 1200 x 800 px / Image formats: jpg, png / 5MB Max. I…" at bounding box center [768, 422] width 1027 height 859
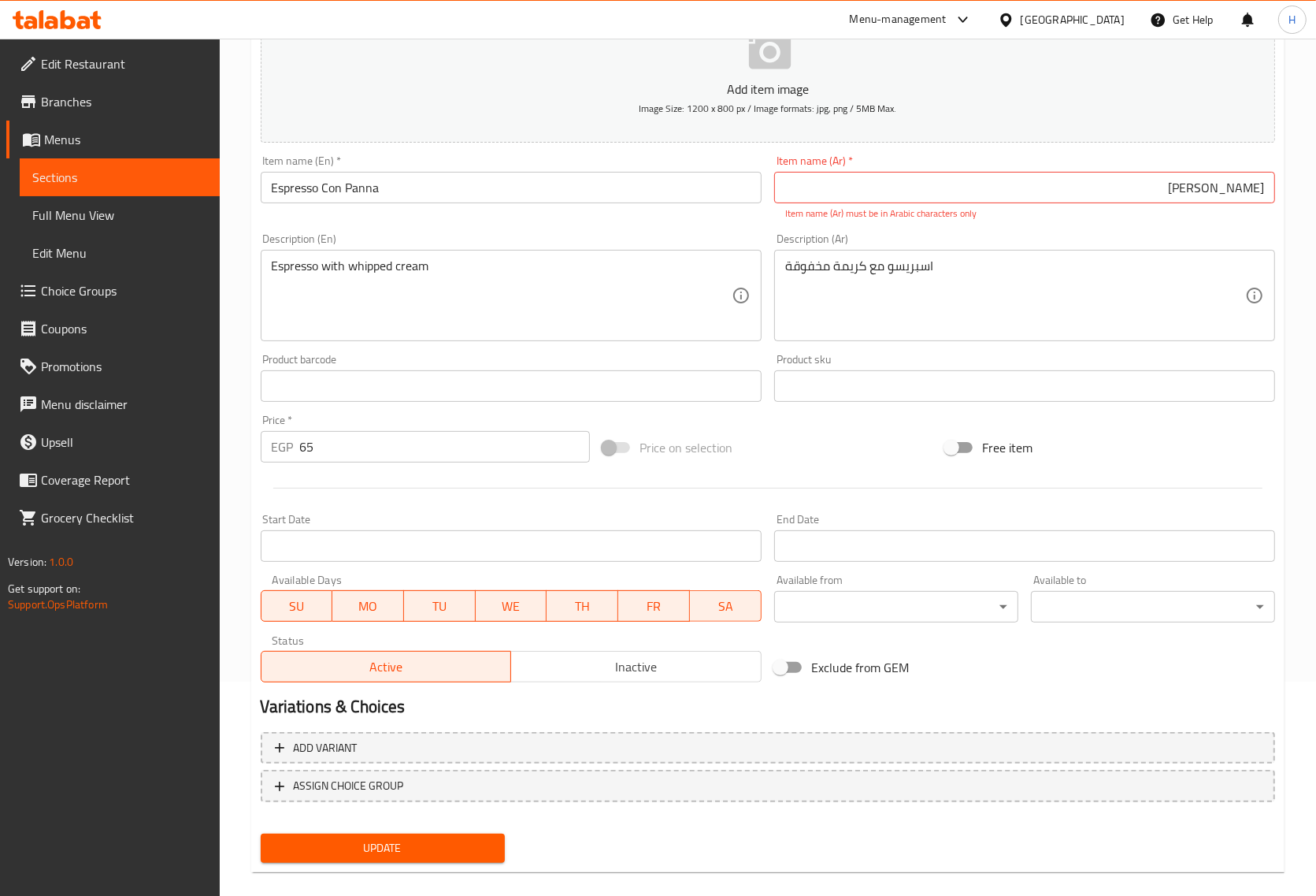
click at [462, 854] on span "Update" at bounding box center [382, 848] width 219 height 19
click at [462, 850] on span "Update" at bounding box center [382, 848] width 219 height 19
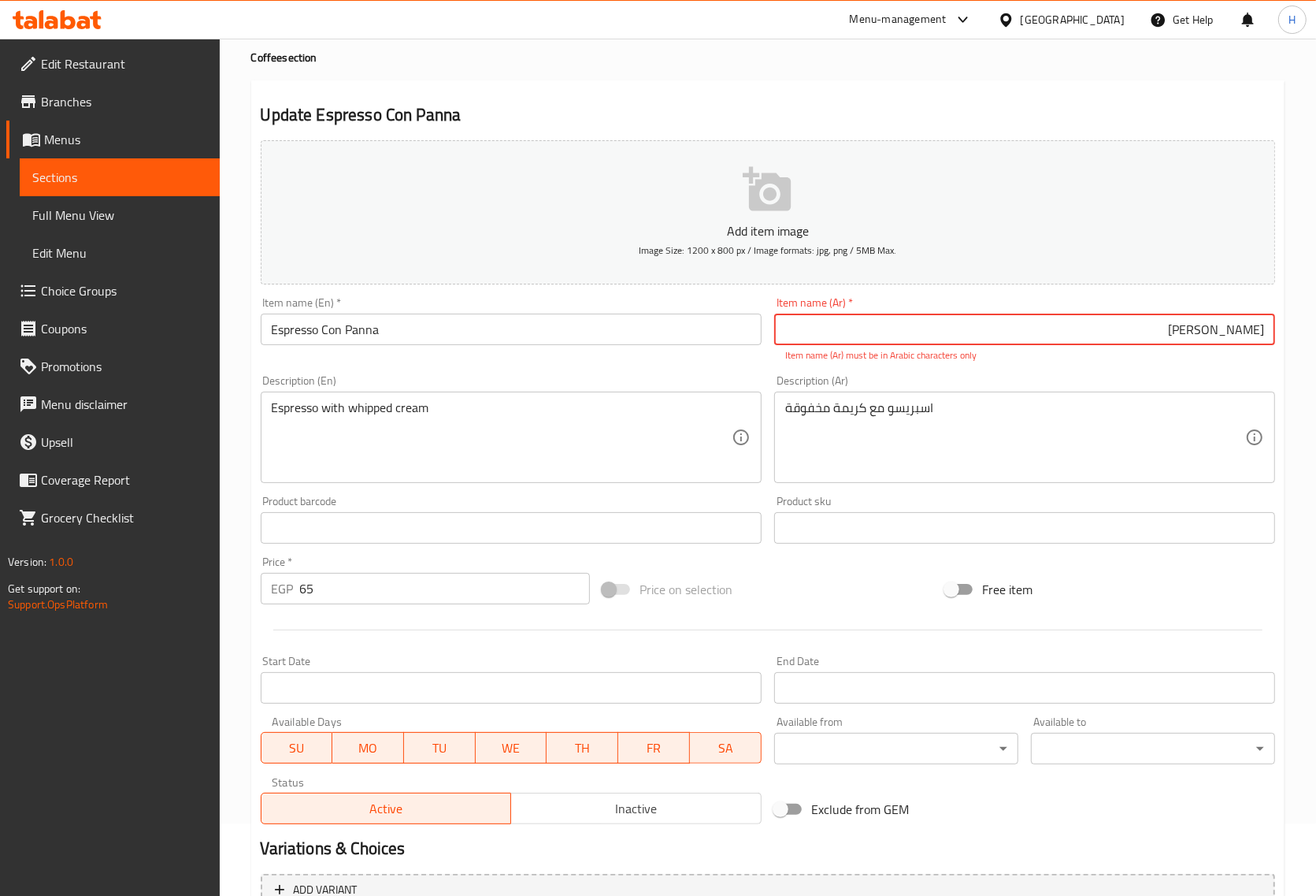
scroll to position [0, 0]
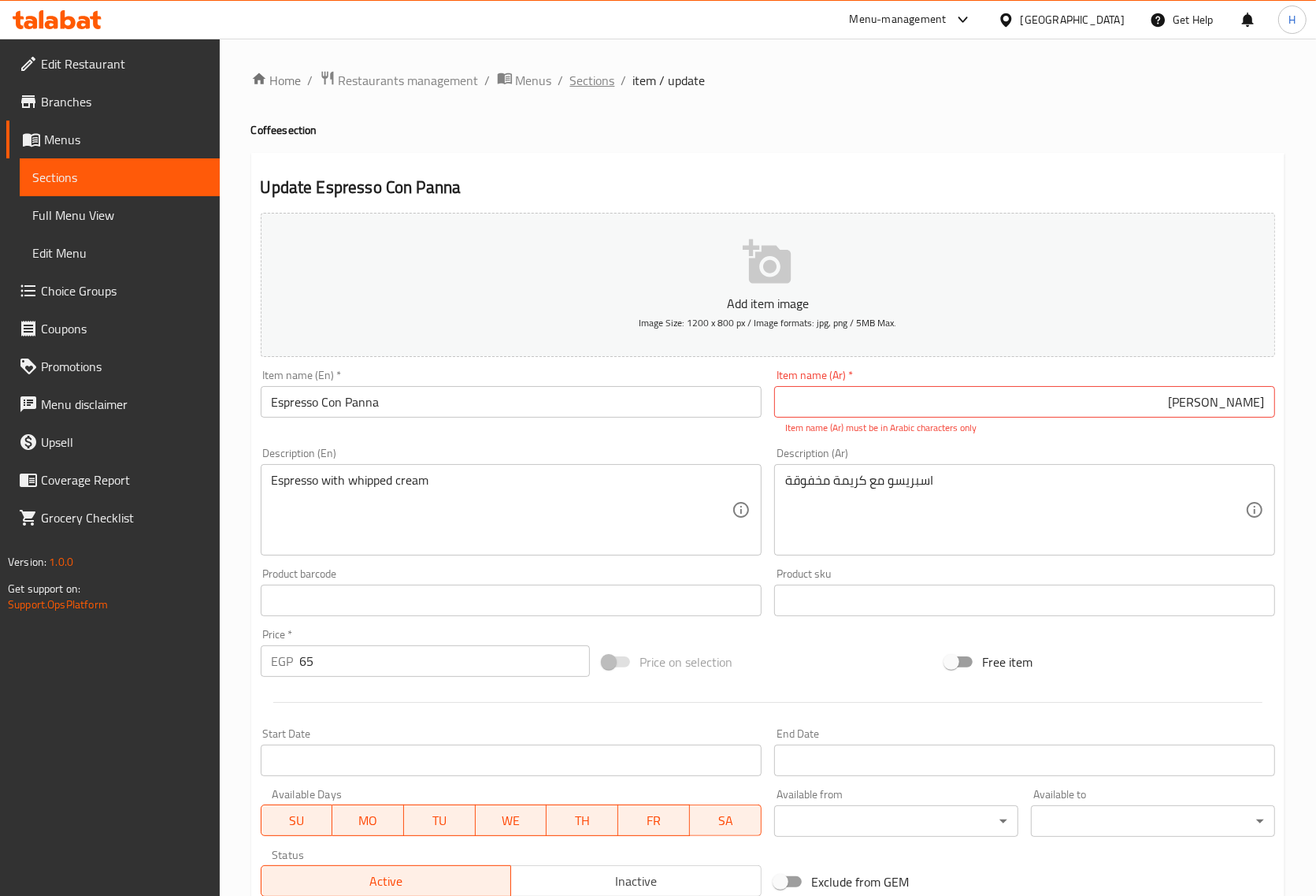
click at [605, 85] on span "Sections" at bounding box center [592, 81] width 45 height 19
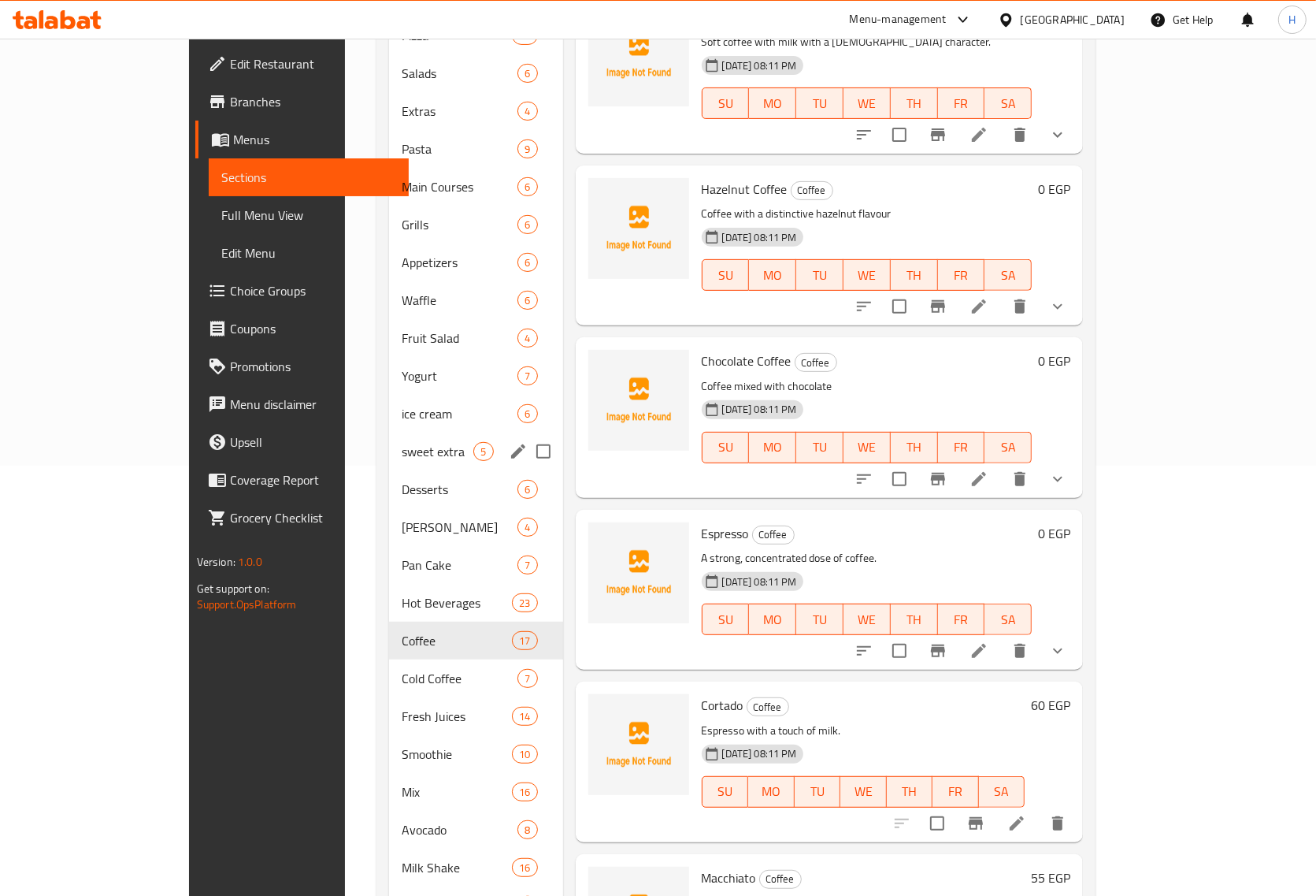
scroll to position [492, 0]
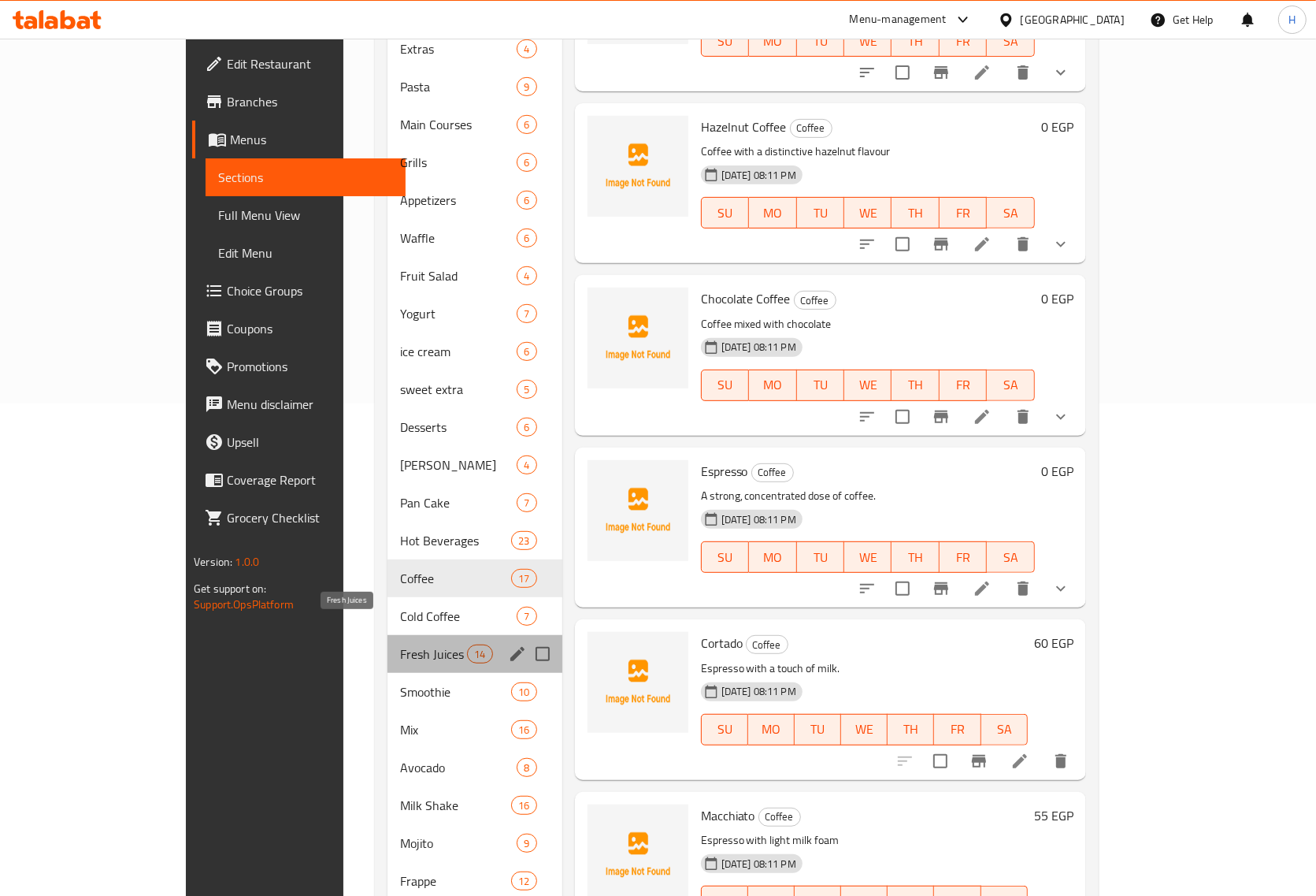
click at [403, 645] on span "Fresh Juices" at bounding box center [434, 654] width 67 height 19
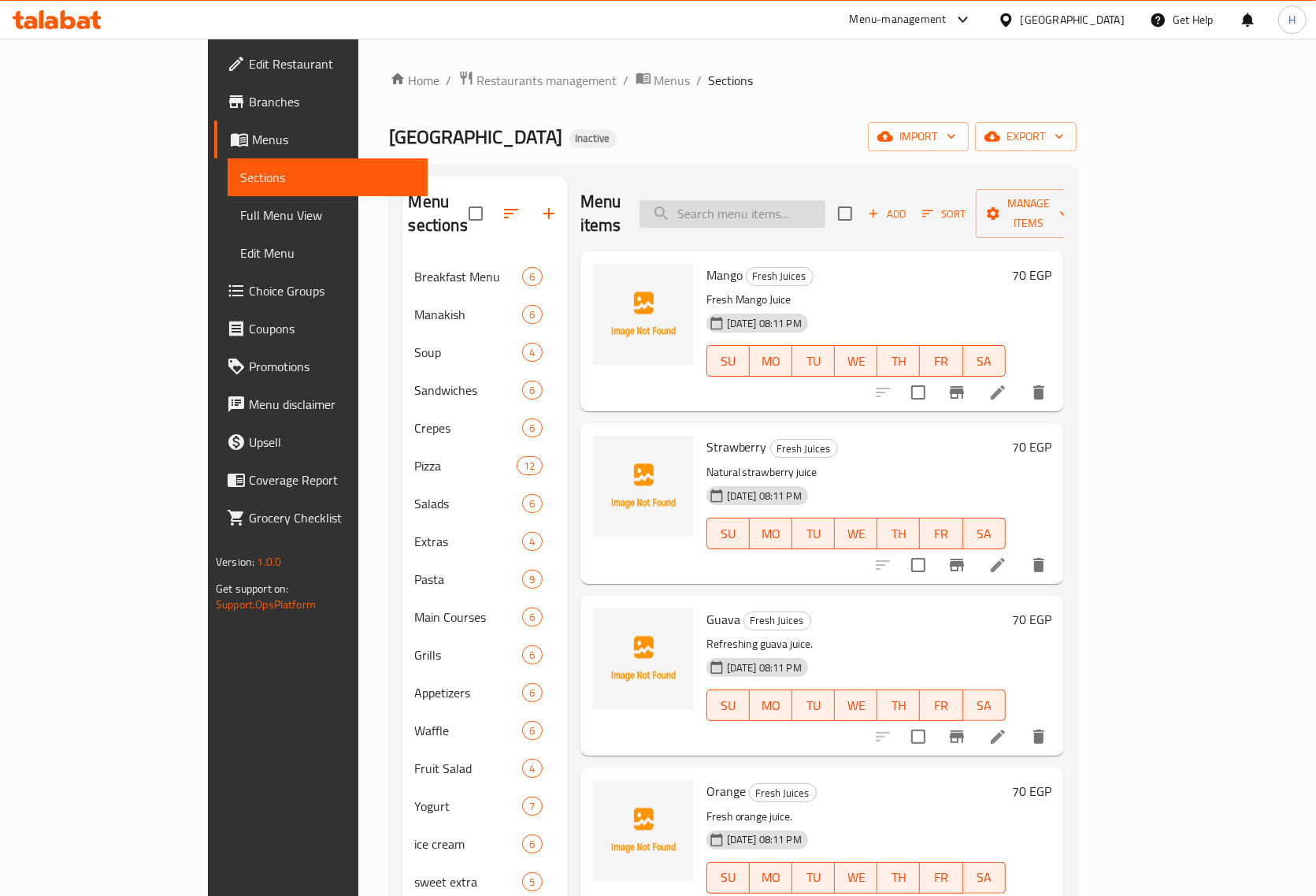
click at [826, 200] on input "search" at bounding box center [732, 214] width 186 height 28
paste input "French Lemonade"
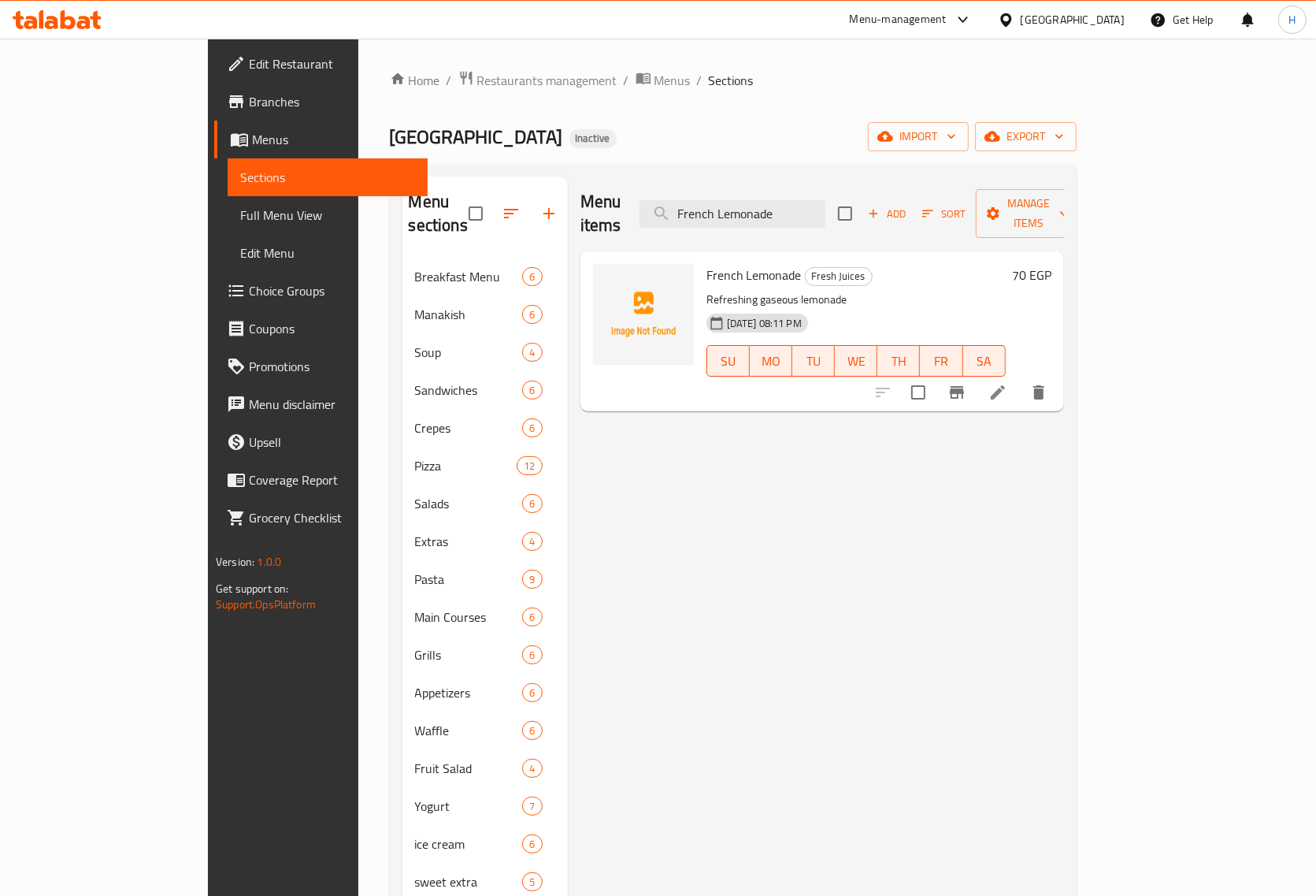
type input "French Lemonade"
click at [1008, 382] on icon at bounding box center [998, 392] width 19 height 19
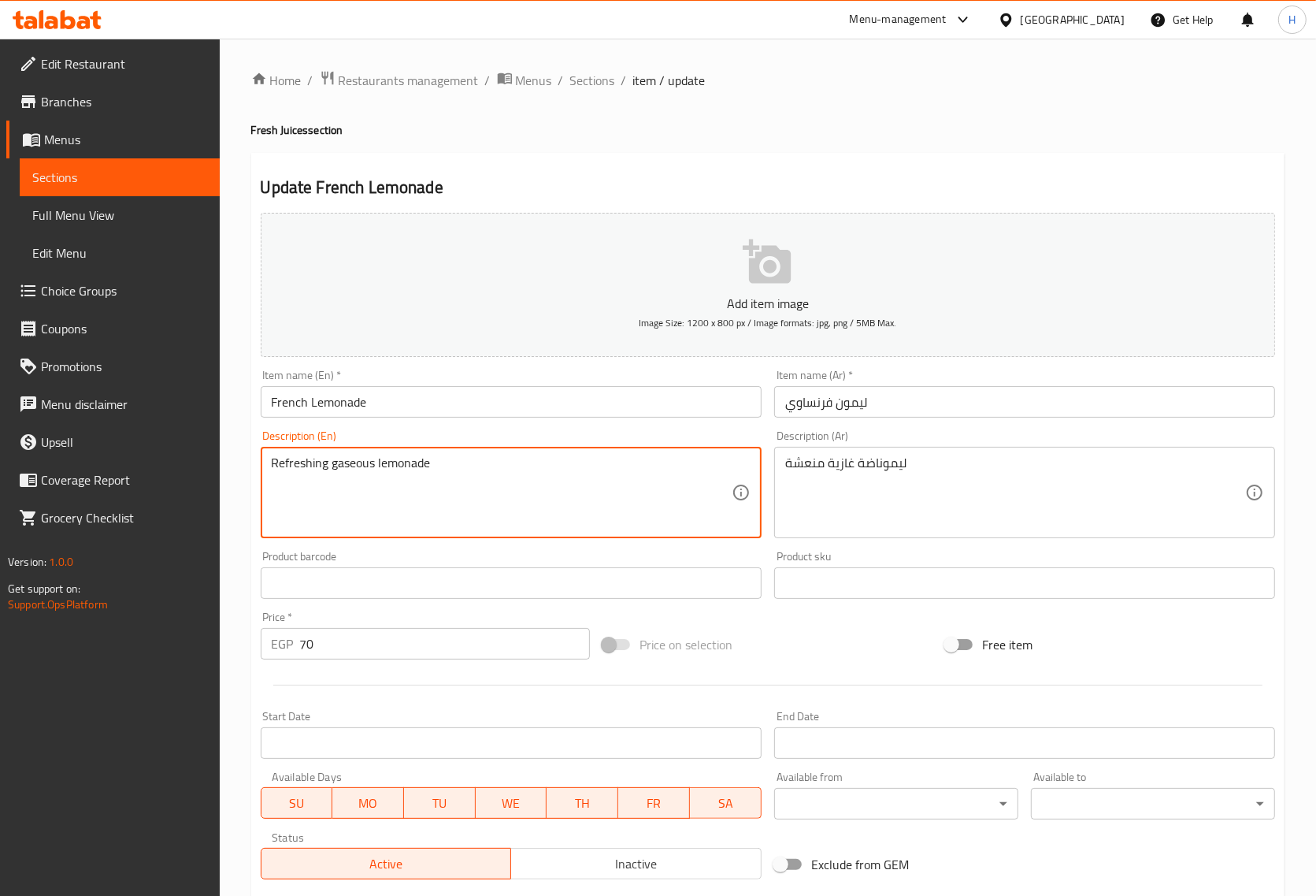
click at [358, 463] on textarea "Refreshing gaseous lemonade" at bounding box center [502, 493] width 461 height 75
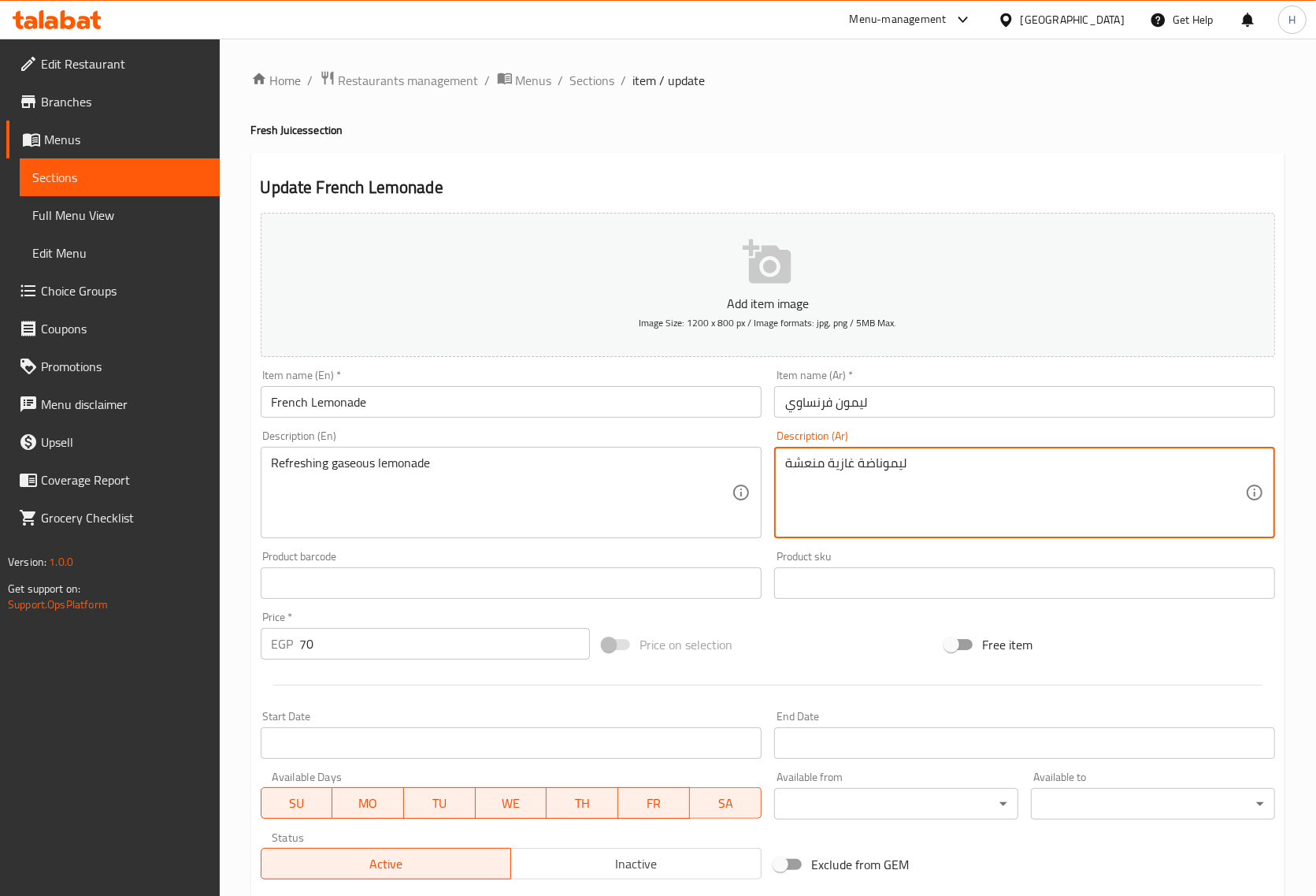
drag, startPoint x: 851, startPoint y: 461, endPoint x: 836, endPoint y: 464, distance: 15.3
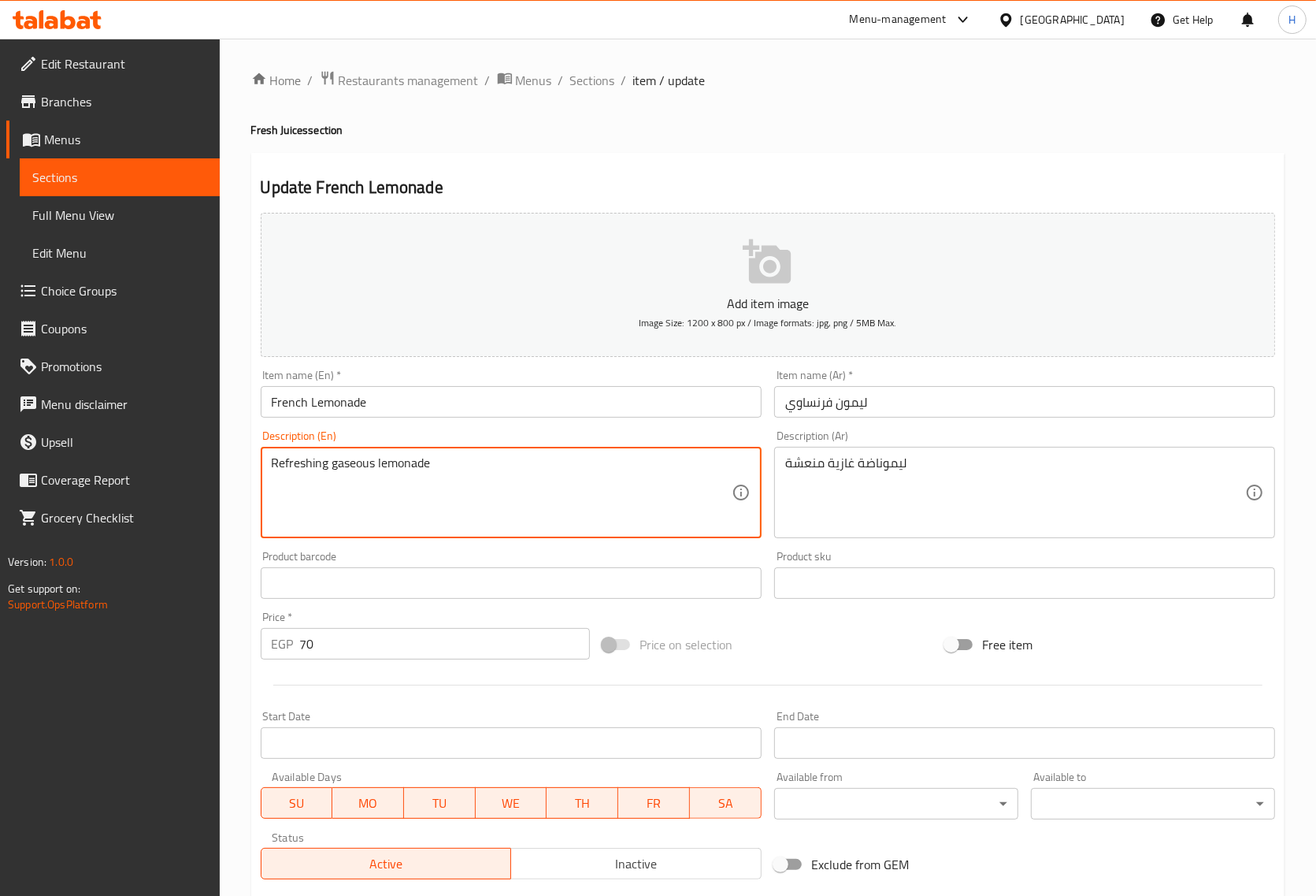
click at [344, 461] on textarea "Refreshing gaseous lemonade" at bounding box center [502, 493] width 461 height 75
click at [364, 470] on textarea "Refreshing gaseous lemonade" at bounding box center [502, 493] width 461 height 75
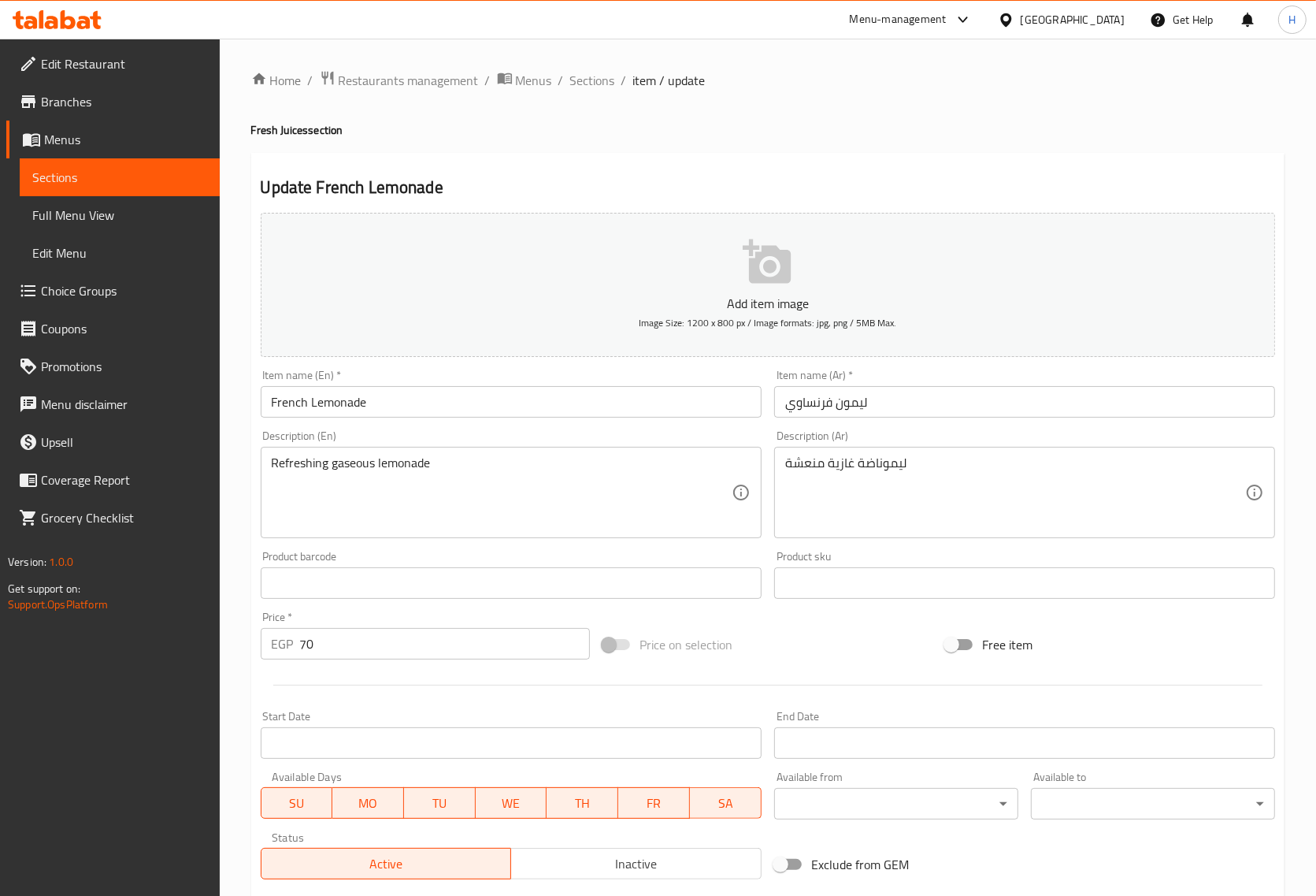
click at [340, 461] on textarea "Refreshing gaseous lemonade" at bounding box center [502, 493] width 461 height 75
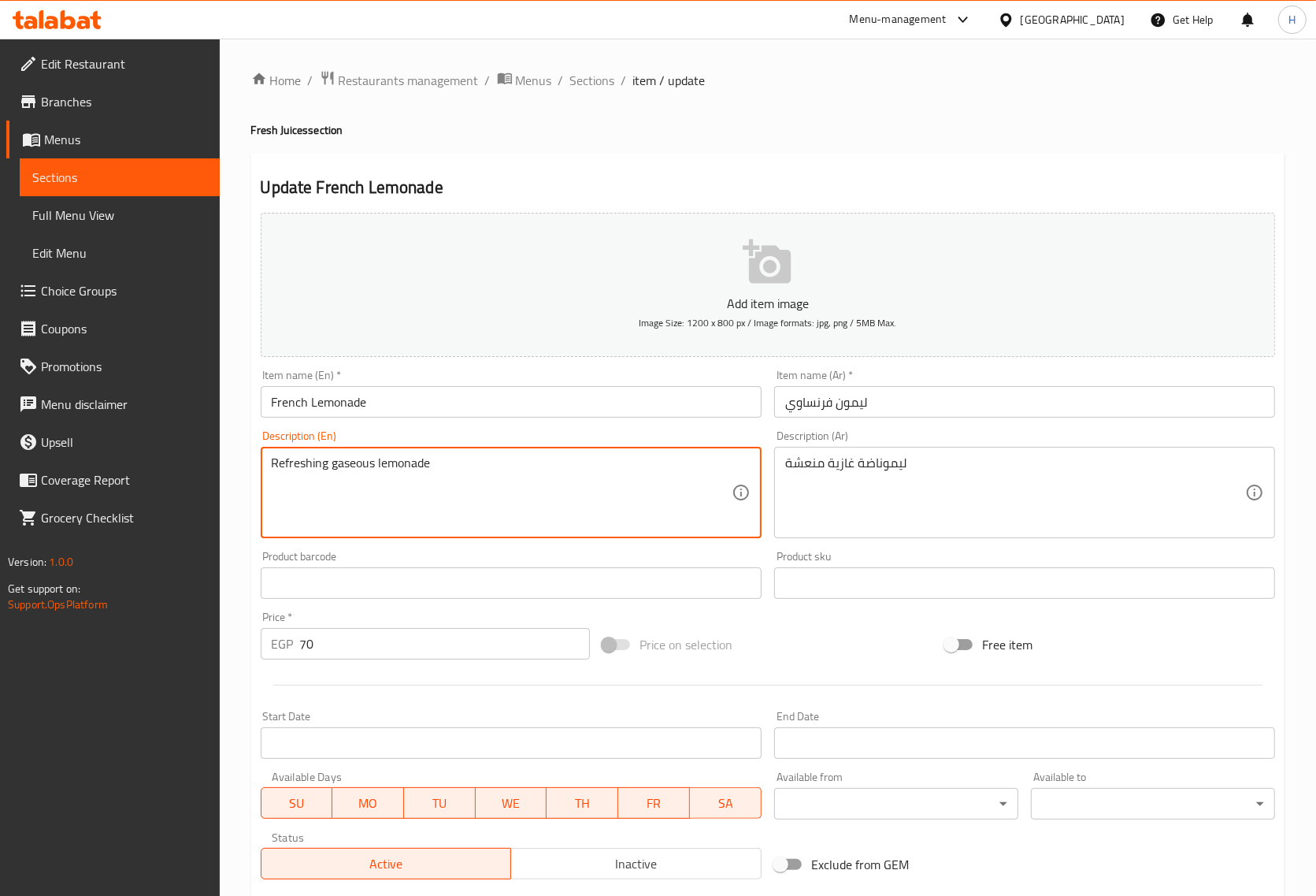
click at [340, 461] on textarea "Refreshing gaseous lemonade" at bounding box center [502, 493] width 461 height 75
paste textarea "Seltzer"
click at [478, 467] on textarea "Refreshing Seltzer lemonade" at bounding box center [502, 493] width 461 height 75
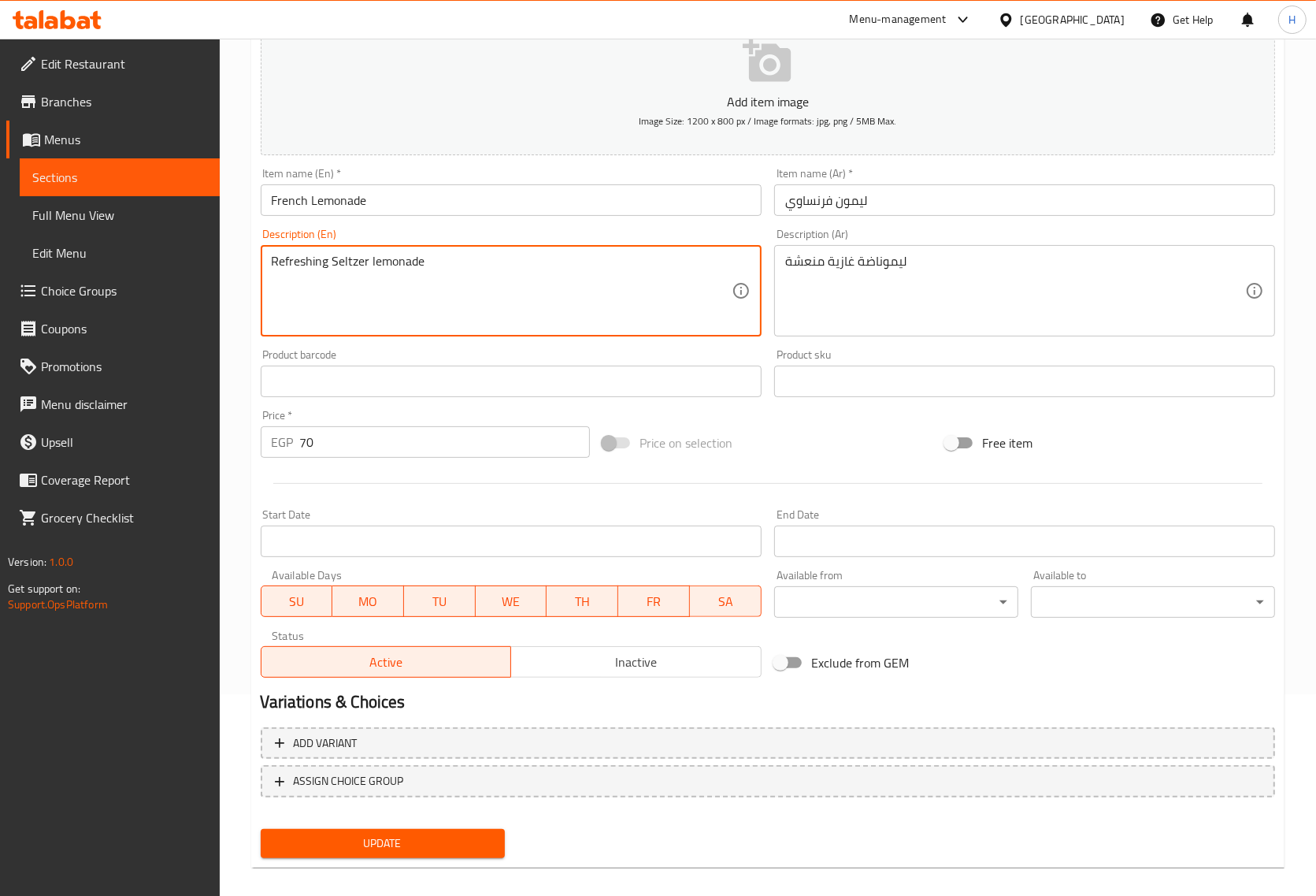
scroll to position [214, 0]
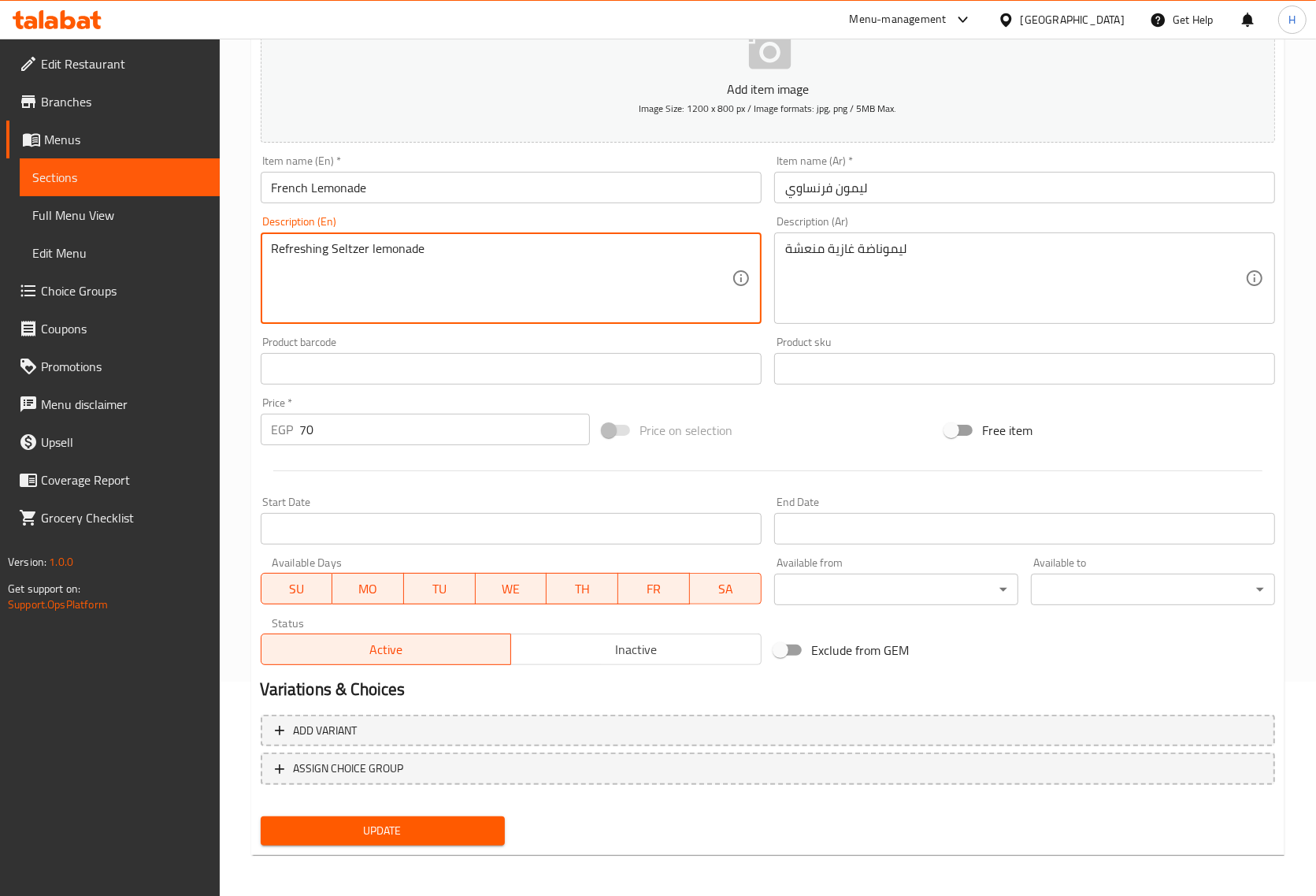
type textarea "Refreshing Seltzer lemonade"
click at [434, 826] on span "Update" at bounding box center [382, 830] width 219 height 19
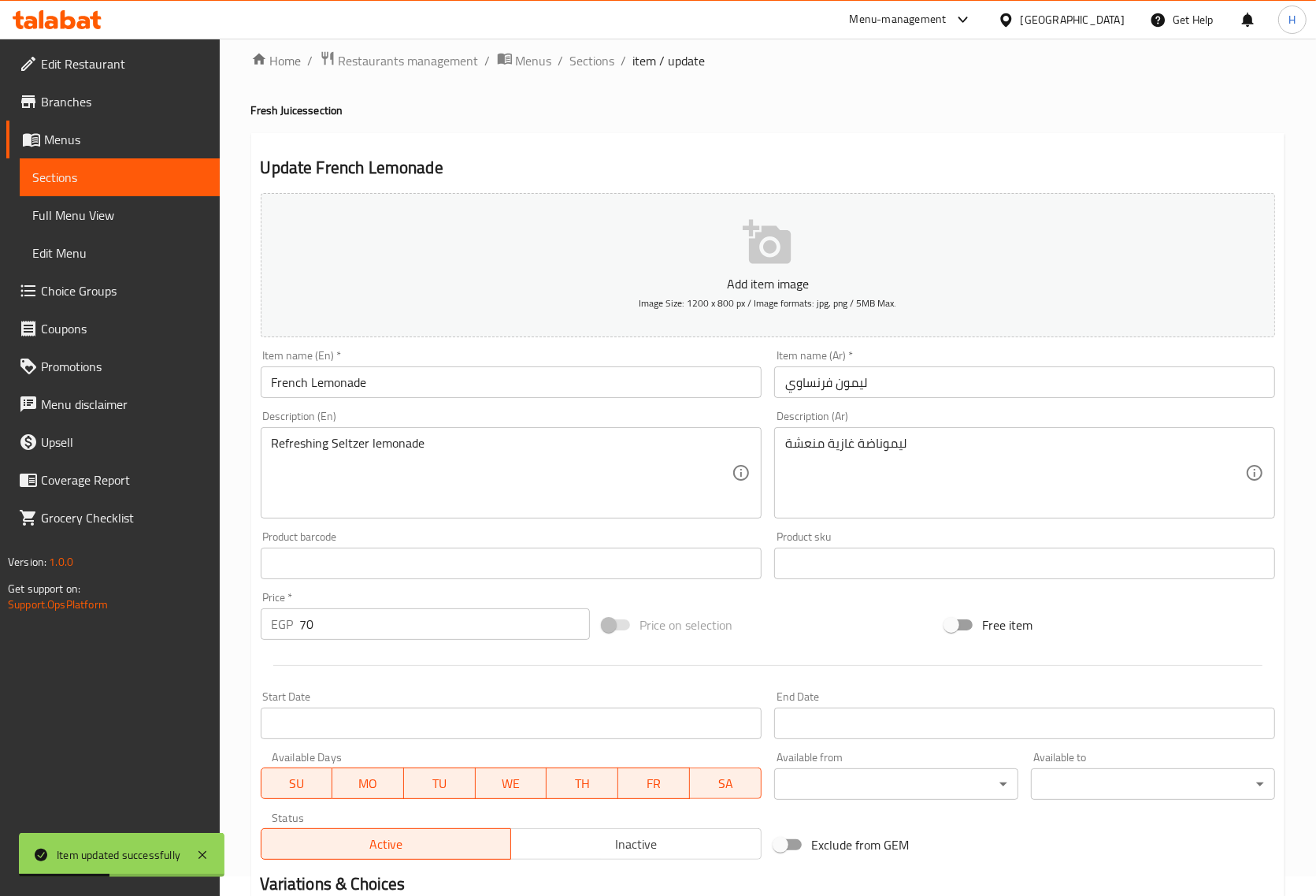
scroll to position [17, 0]
click at [577, 67] on span "Sections" at bounding box center [592, 64] width 45 height 19
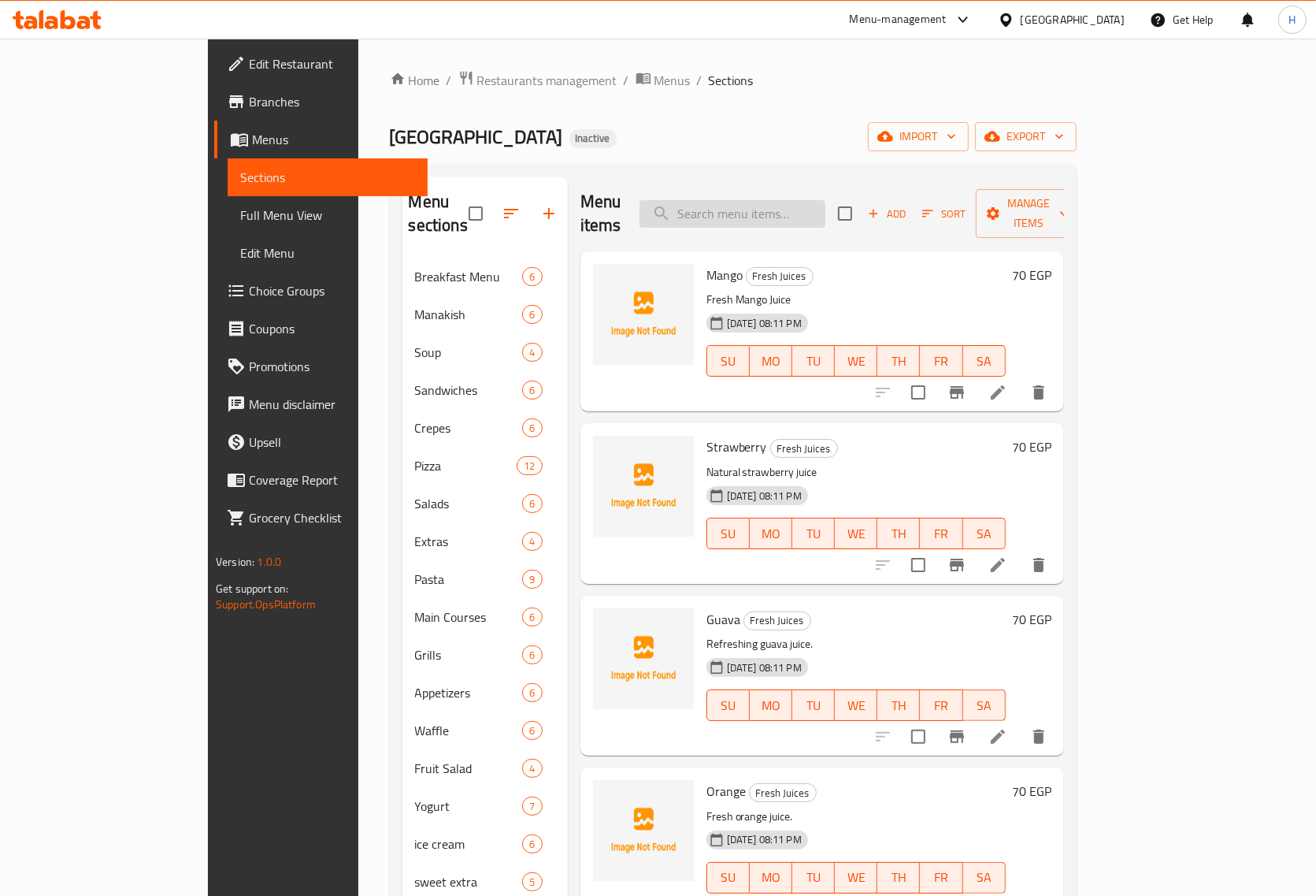
click at [763, 200] on input "search" at bounding box center [732, 214] width 186 height 28
paste input "Pineapple Smoothie"
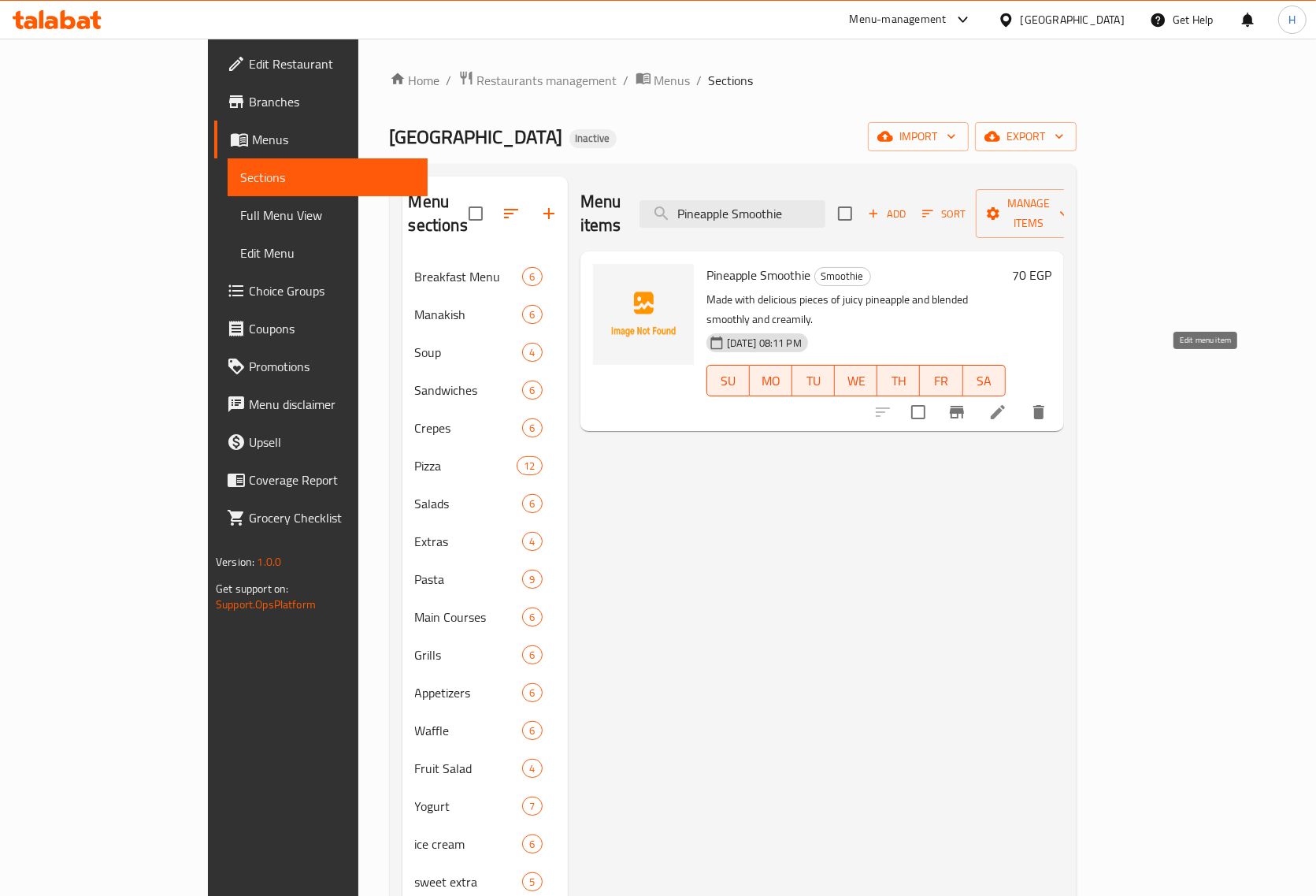
type input "Pineapple Smoothie"
click at [1008, 403] on icon at bounding box center [998, 412] width 19 height 19
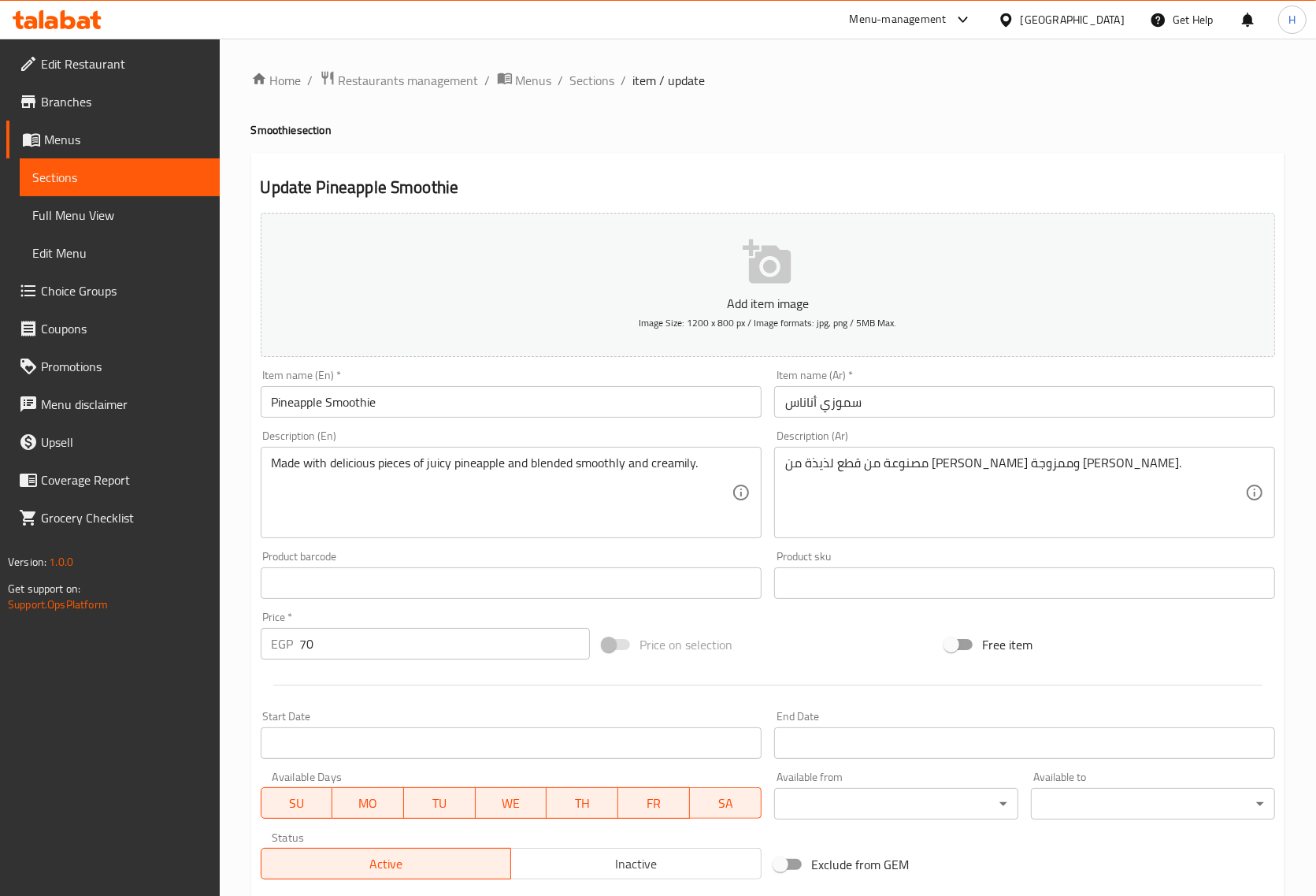
click at [353, 450] on div "Made with delicious pieces of juicy pineapple and blended smoothly and creamily…" at bounding box center [512, 492] width 501 height 92
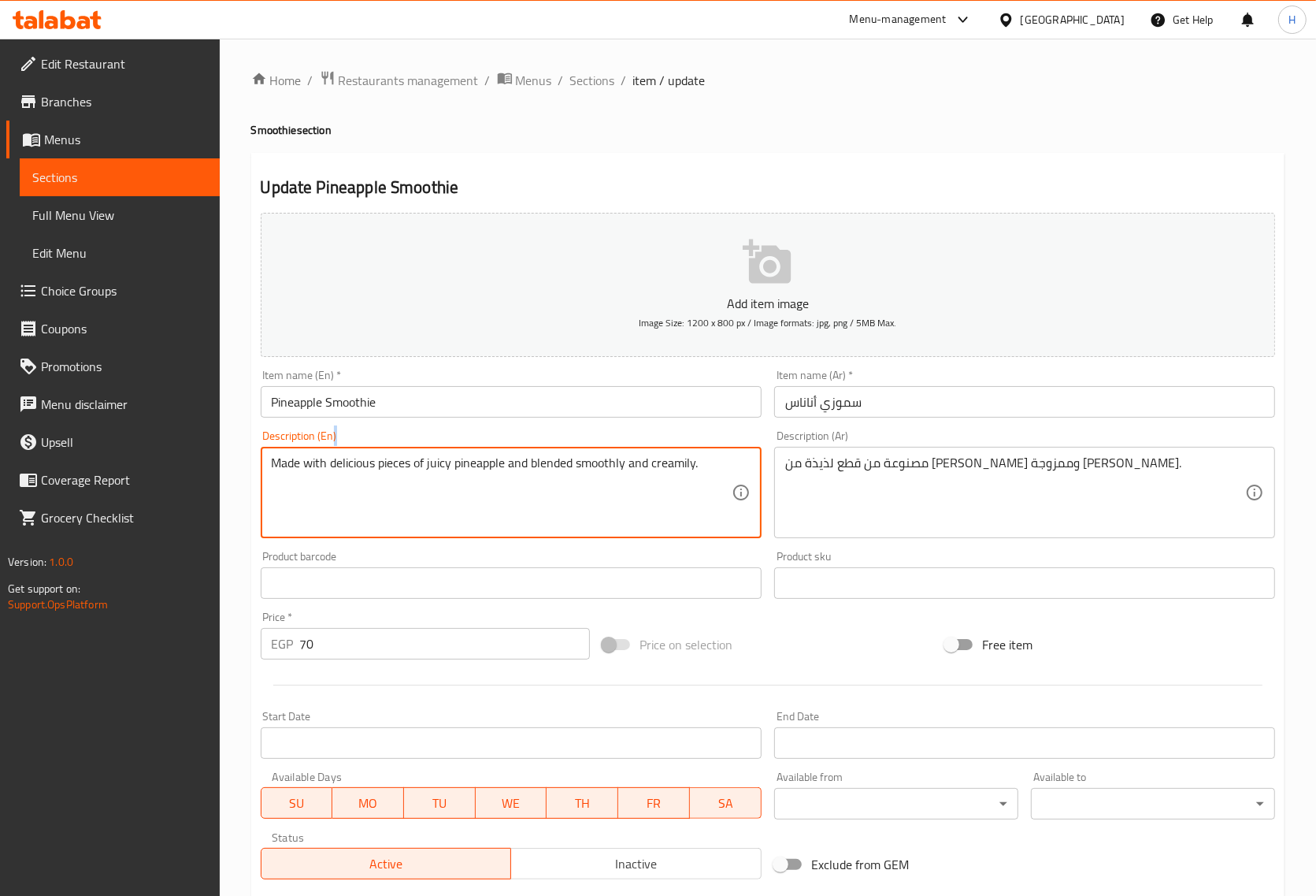
click at [353, 450] on div "Made with delicious pieces of juicy pineapple and blended smoothly and creamily…" at bounding box center [512, 492] width 501 height 92
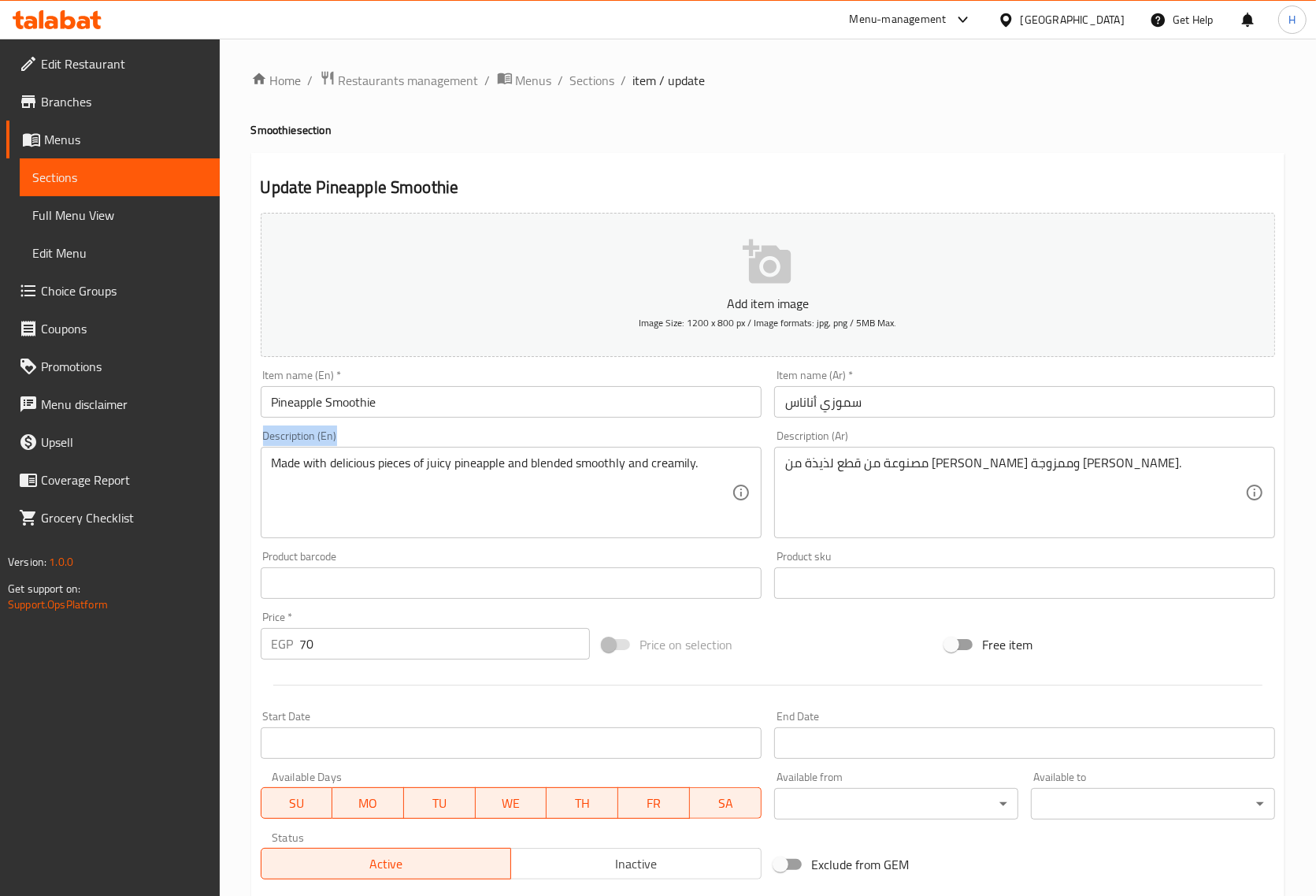
click at [353, 450] on div "Made with delicious pieces of juicy pineapple and blended smoothly and creamily…" at bounding box center [512, 492] width 501 height 92
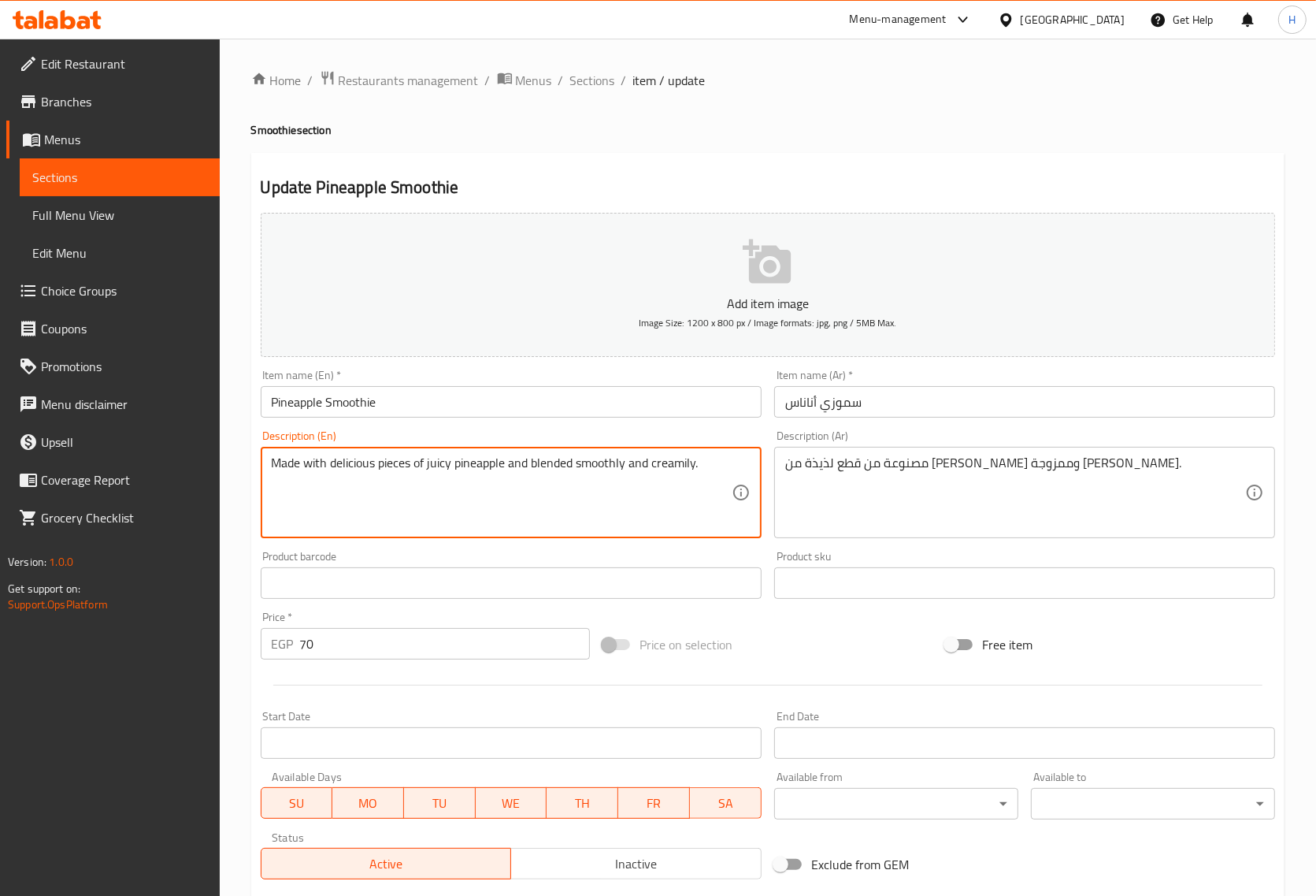
click at [486, 490] on textarea "Made with delicious pieces of juicy pineapple and blended smoothly and creamily." at bounding box center [502, 493] width 461 height 75
click at [495, 461] on textarea "Made with delicious pieces of juicy pineapple and blended smoothly and creamily." at bounding box center [502, 493] width 461 height 75
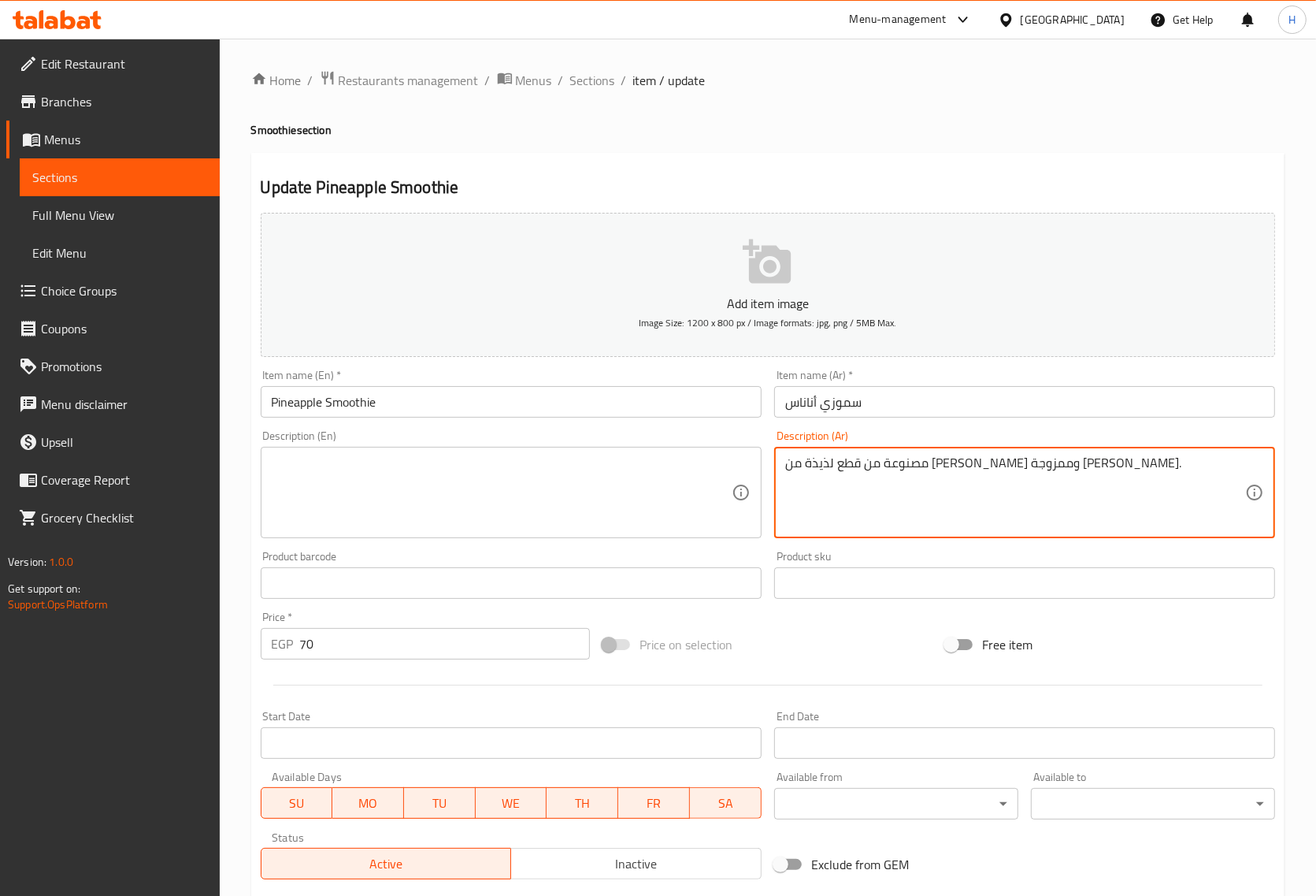
click at [1103, 461] on textarea "مصنوعة من قطع لذيذة من الأناناس [PERSON_NAME] وممزوجة بشكل سلس وكريمي." at bounding box center [1015, 493] width 461 height 75
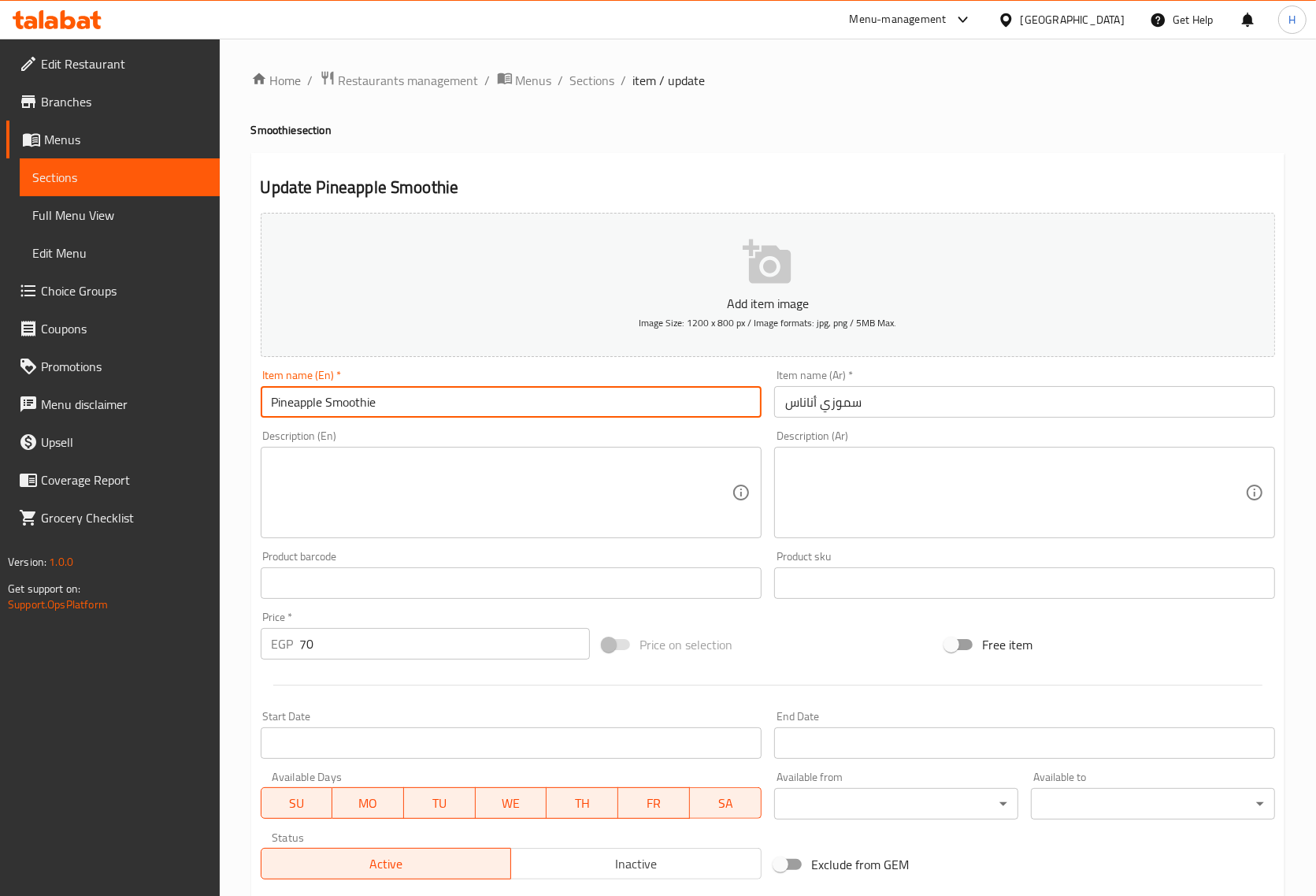
click at [348, 399] on input "Pineapple Smoothie" at bounding box center [512, 402] width 501 height 32
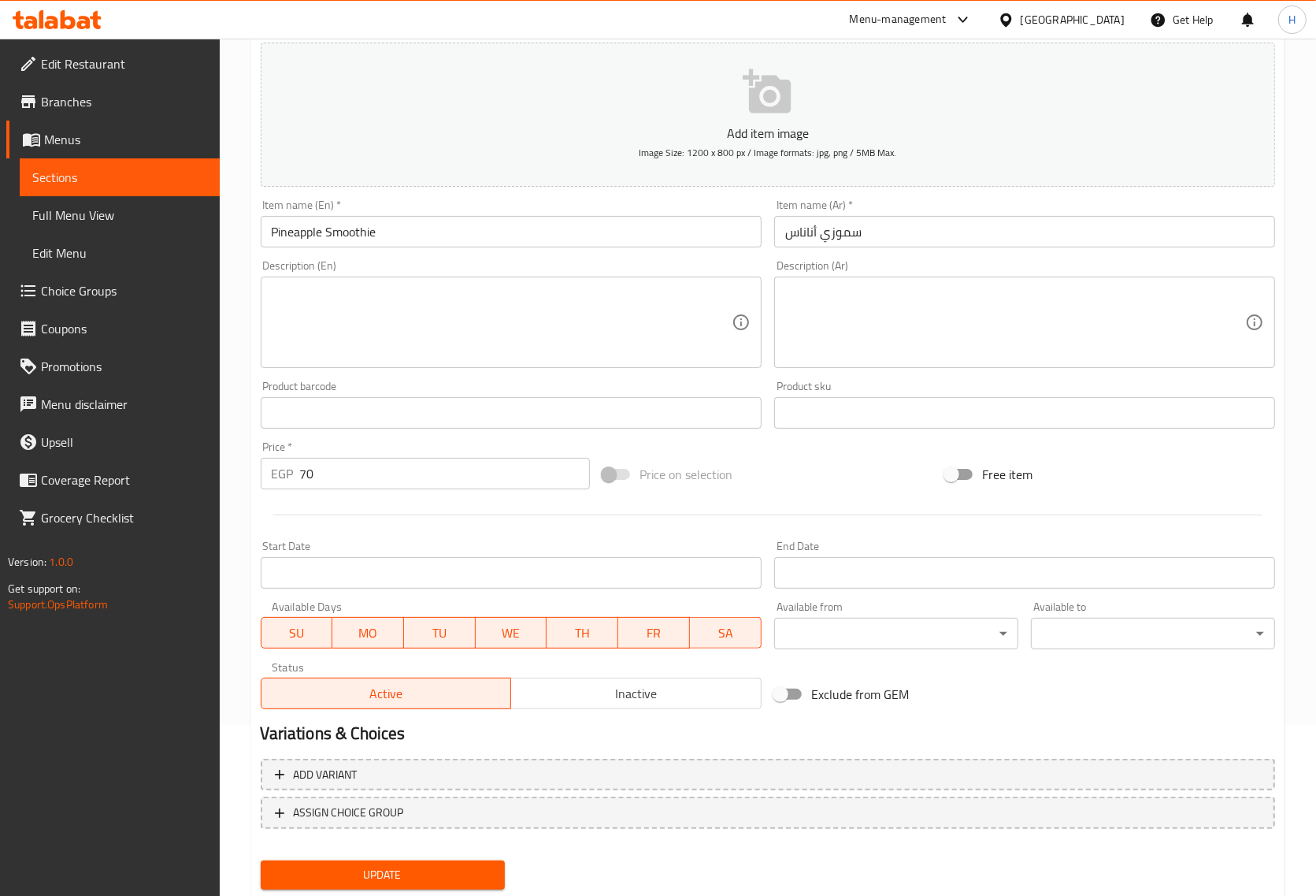
scroll to position [214, 0]
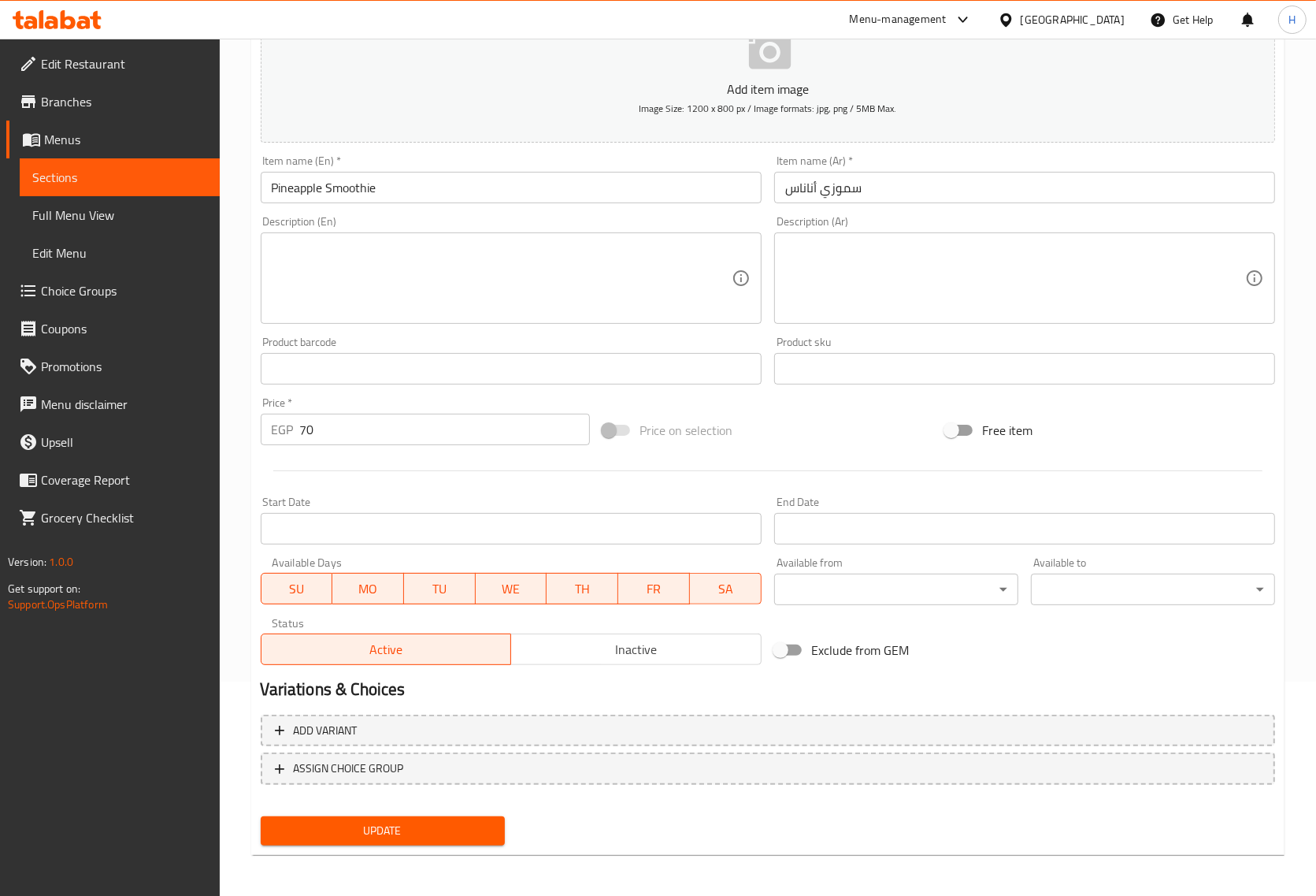
drag, startPoint x: 466, startPoint y: 828, endPoint x: 477, endPoint y: 793, distance: 36.7
click at [466, 828] on span "Update" at bounding box center [382, 830] width 219 height 19
click at [452, 290] on textarea at bounding box center [502, 278] width 461 height 75
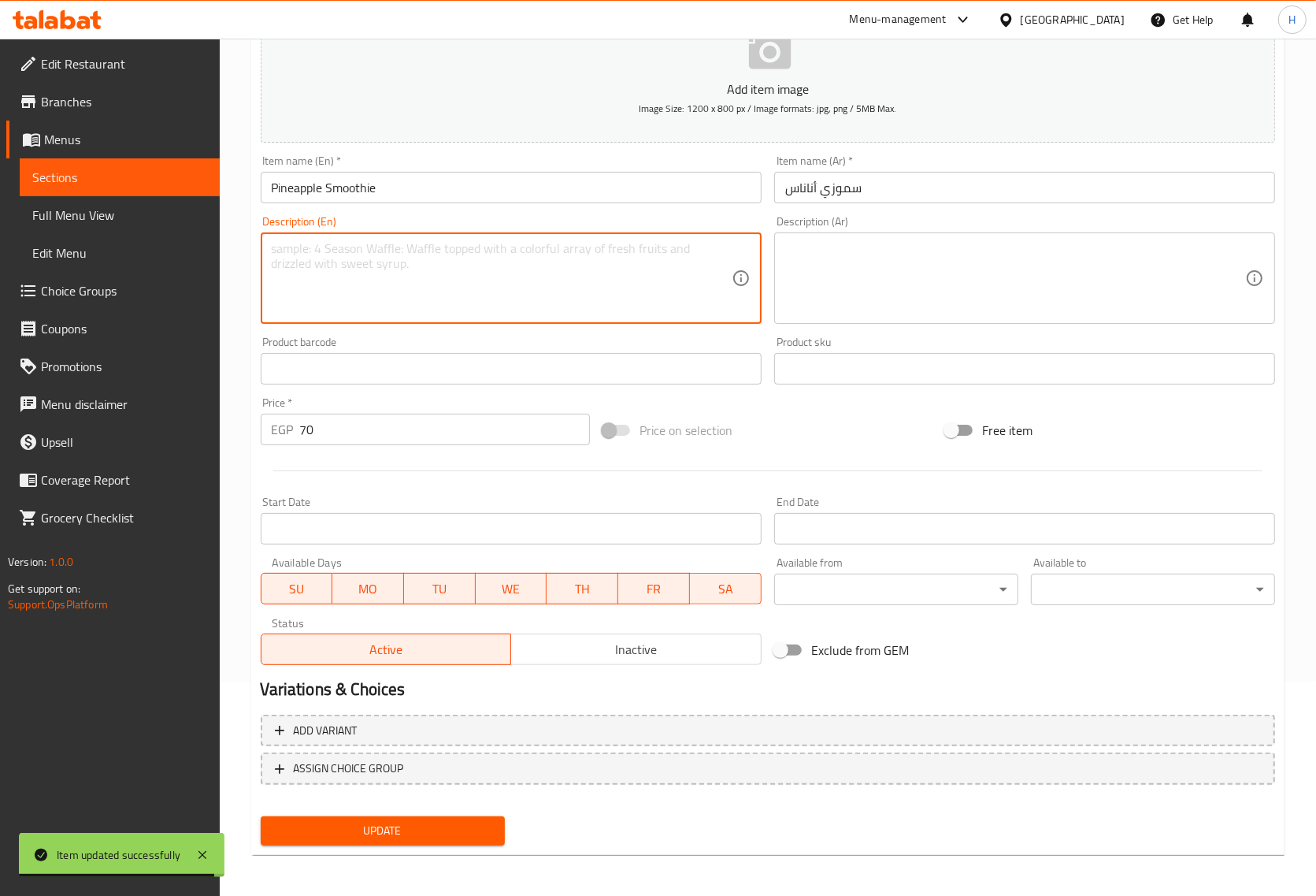
paste textarea "Made with delicious pieces of juicy pineapple and blended smoothly and creamily."
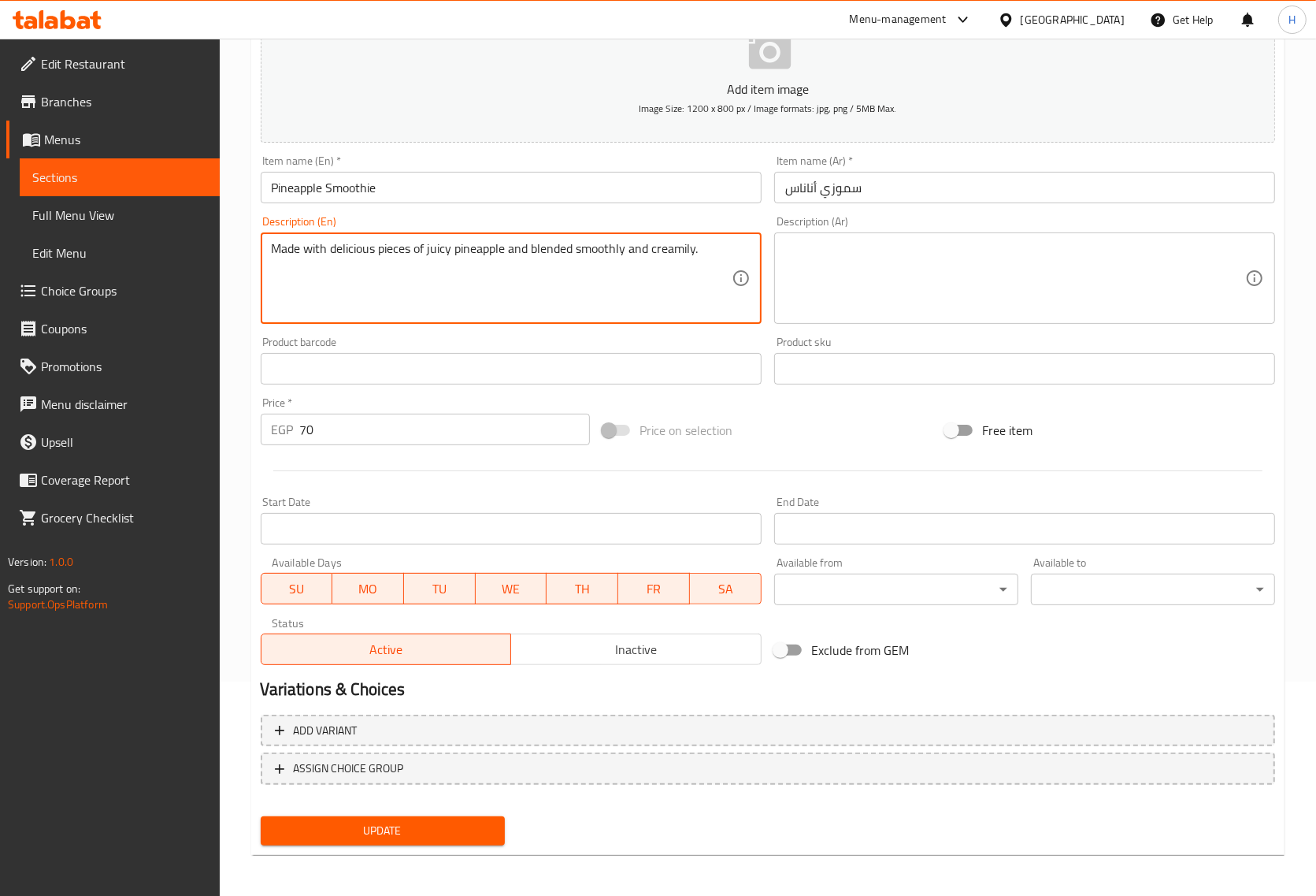
type textarea "Made with delicious pieces of juicy pineapple and blended smoothly and creamily."
click at [863, 249] on textarea at bounding box center [1015, 278] width 461 height 75
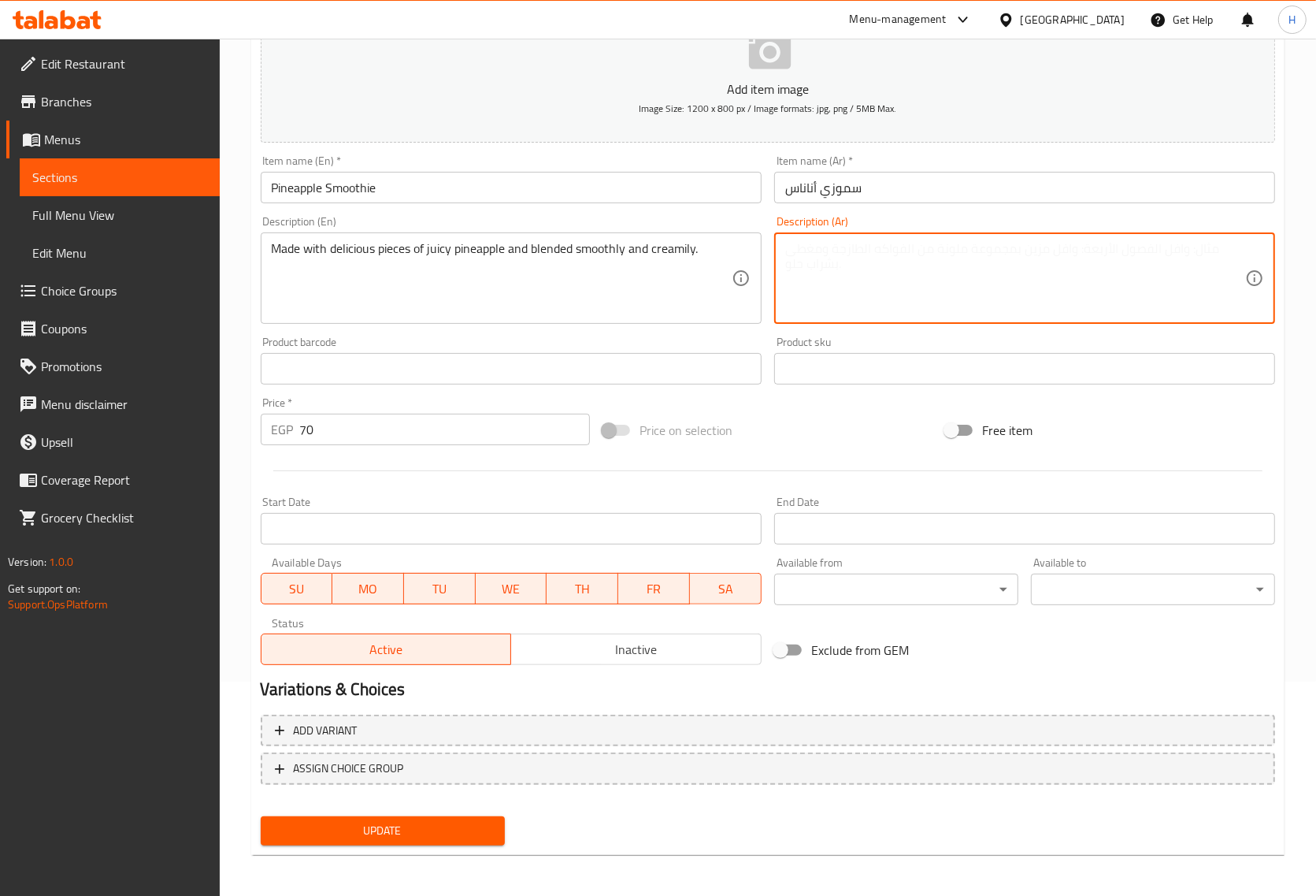
paste textarea "مصنوعة من قطع لذيذة من الأناناس [PERSON_NAME] وممزوجة بشكل سلس وكريمي."
type textarea "مصنوعة من قطع لذيذة من الأناناس [PERSON_NAME] وممزوجة بشكل سلس وكريمي."
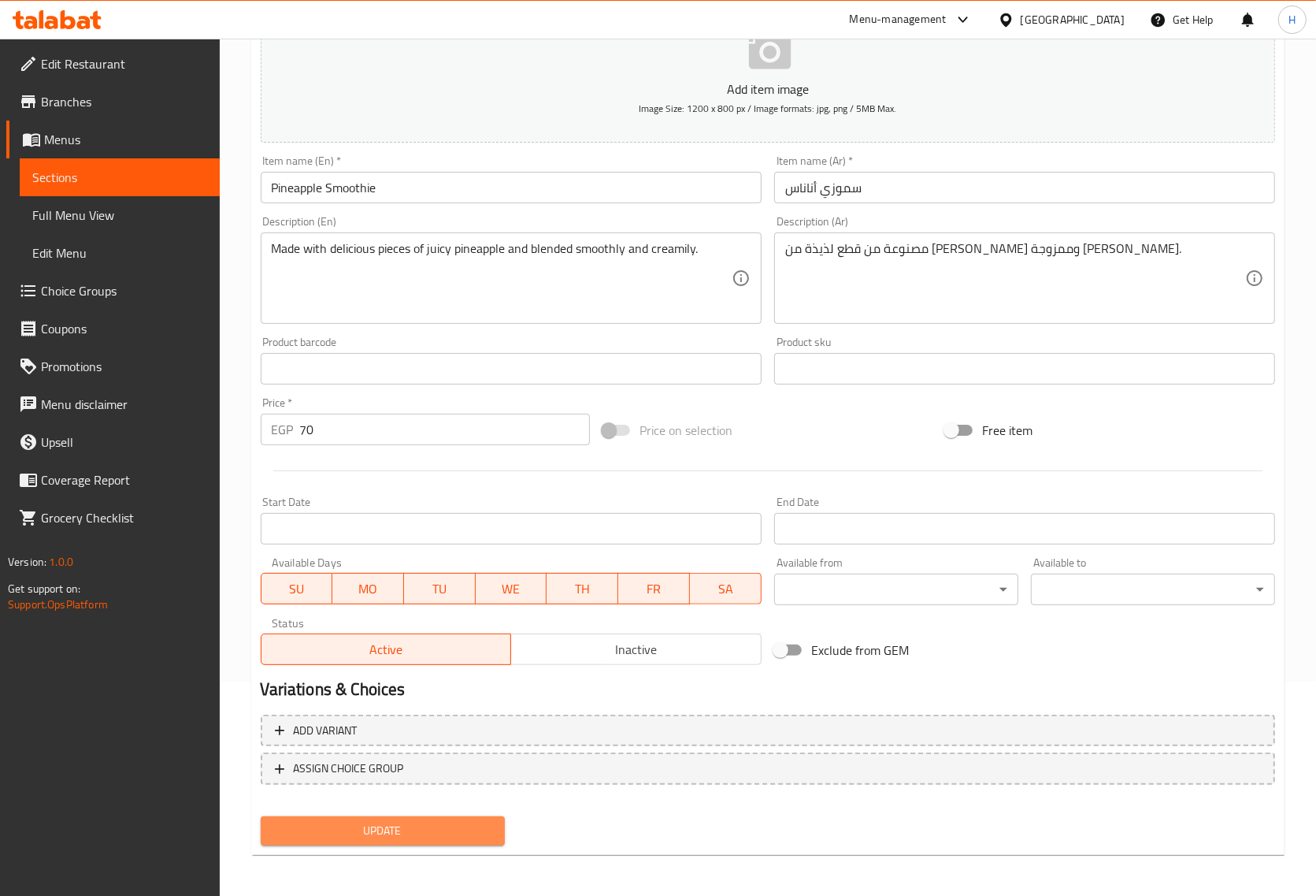
drag, startPoint x: 384, startPoint y: 828, endPoint x: 458, endPoint y: 728, distance: 124.4
click at [384, 825] on span "Update" at bounding box center [382, 830] width 219 height 19
click at [61, 173] on span "Sections" at bounding box center [120, 177] width 175 height 19
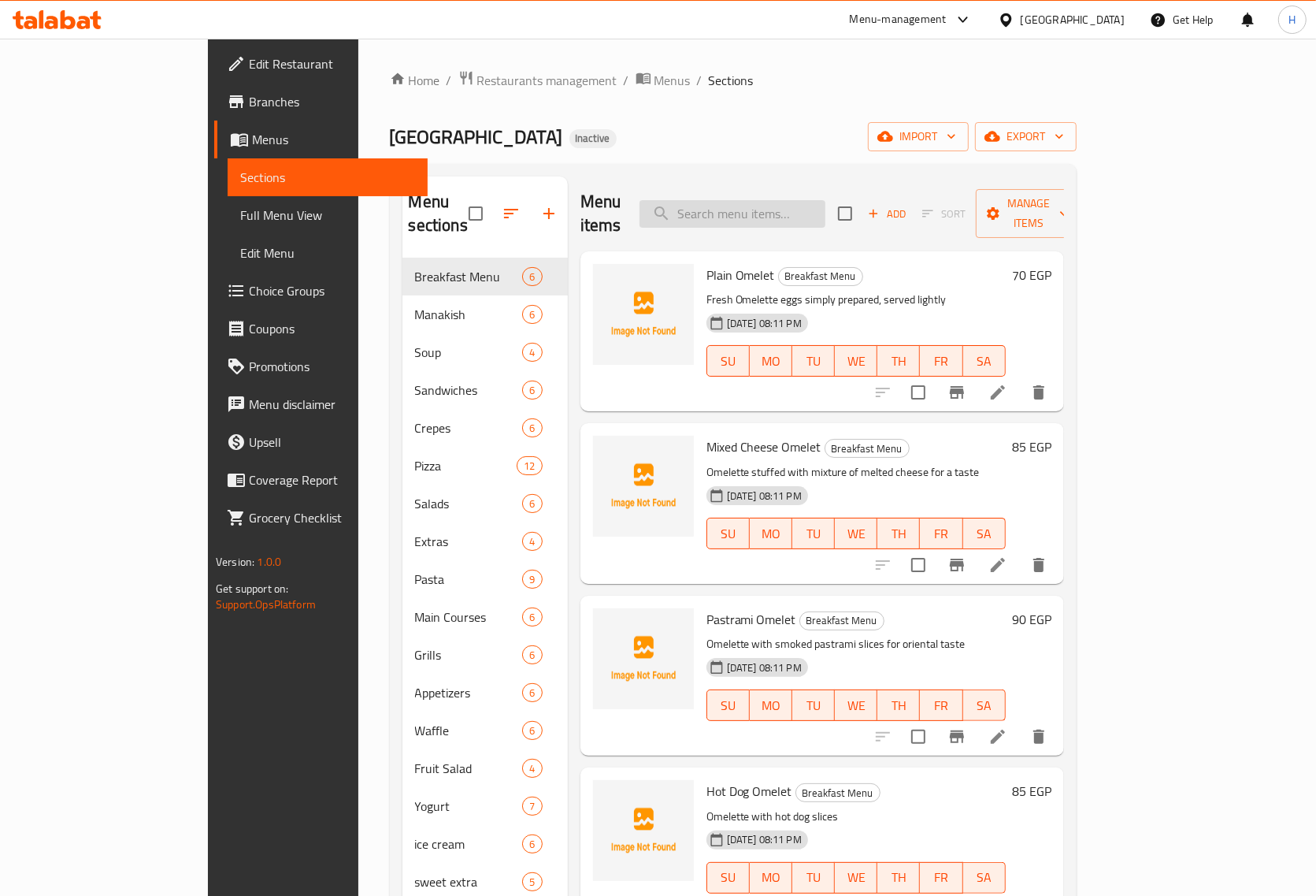
click at [815, 214] on input "search" at bounding box center [732, 214] width 186 height 28
paste input "Avocado with Dates"
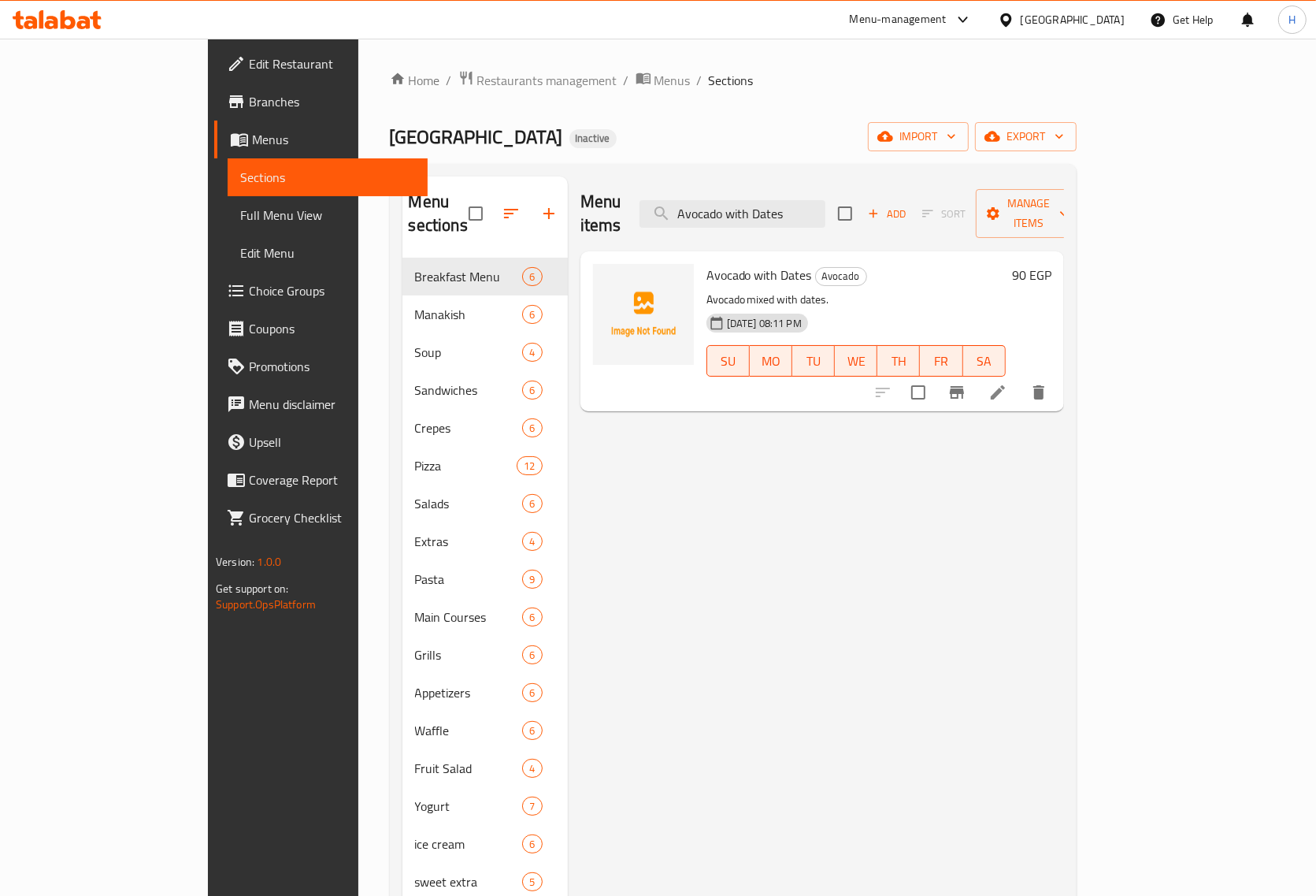
type input "Avocado with Dates"
click at [1020, 379] on li at bounding box center [998, 392] width 44 height 28
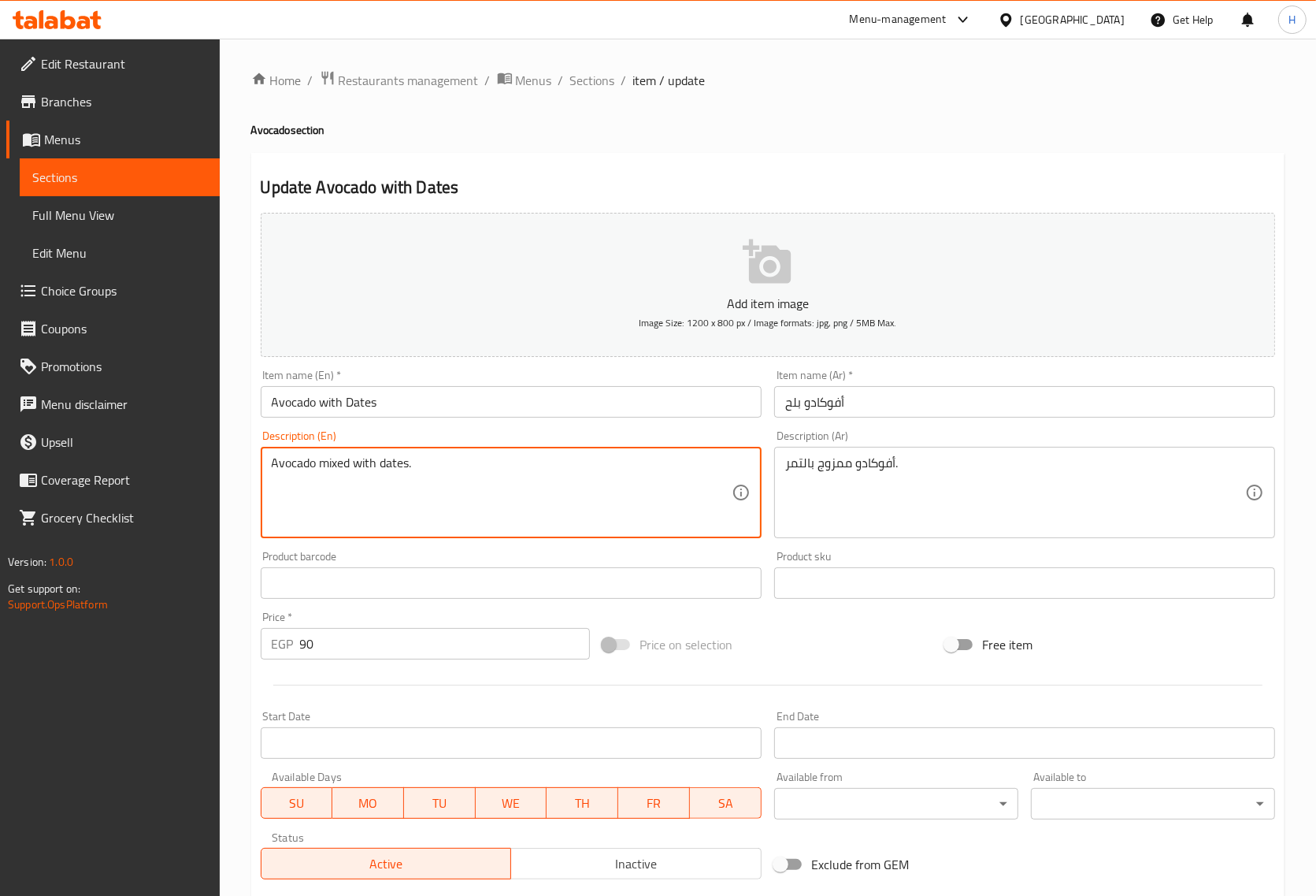
click at [328, 464] on textarea "Avocado mixed with dates." at bounding box center [502, 493] width 461 height 75
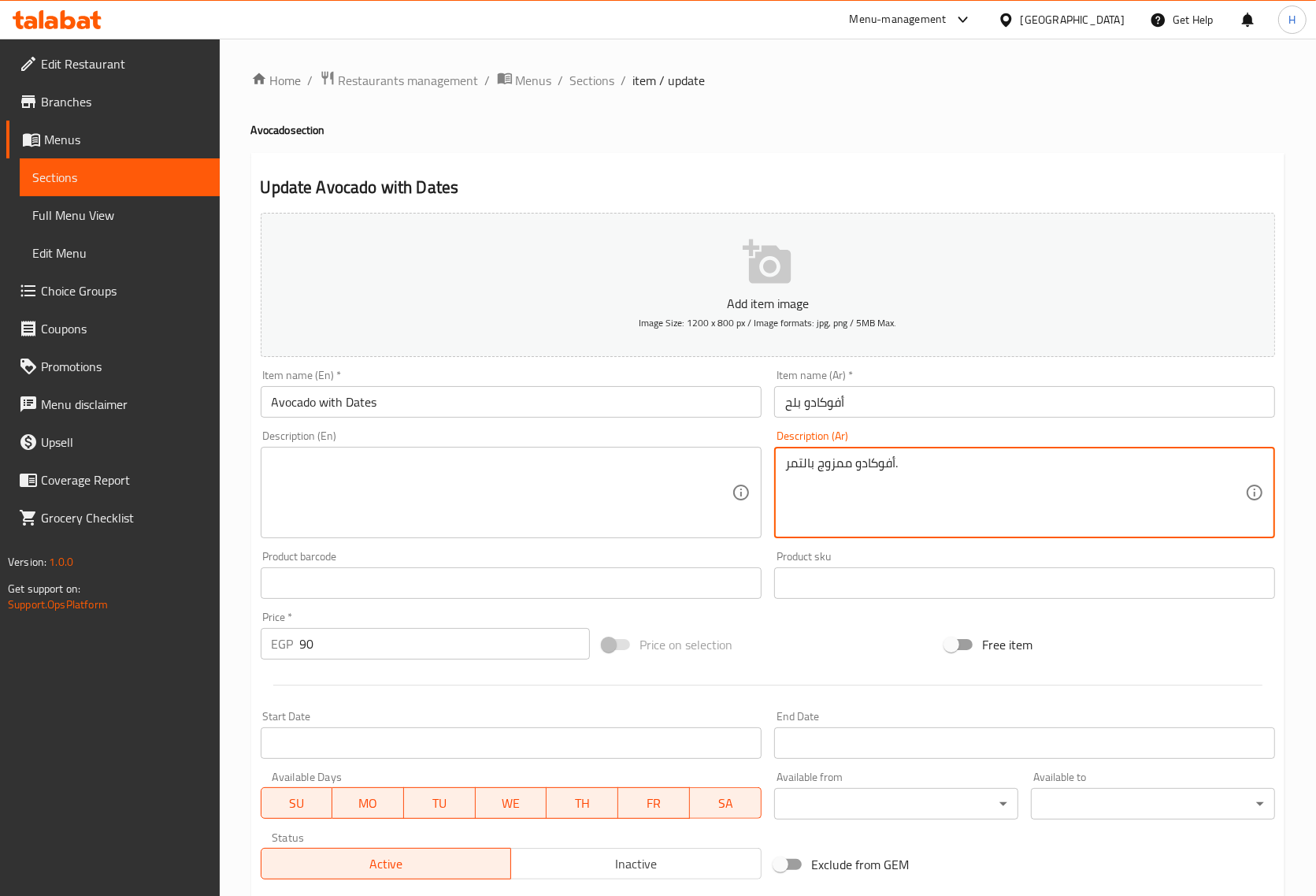
click at [888, 463] on textarea "أفوكادو ممزوج بالتمر." at bounding box center [1015, 493] width 461 height 75
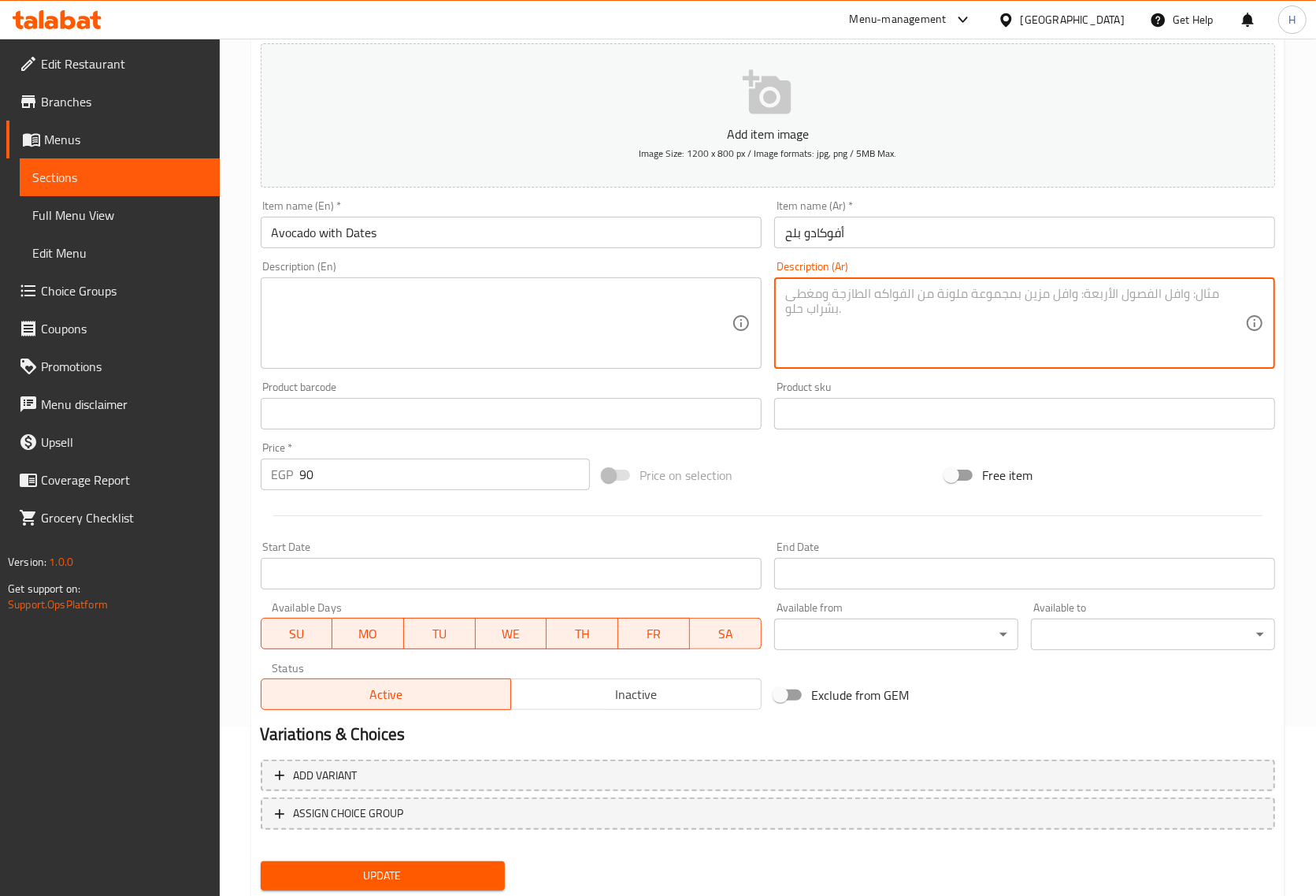
scroll to position [214, 0]
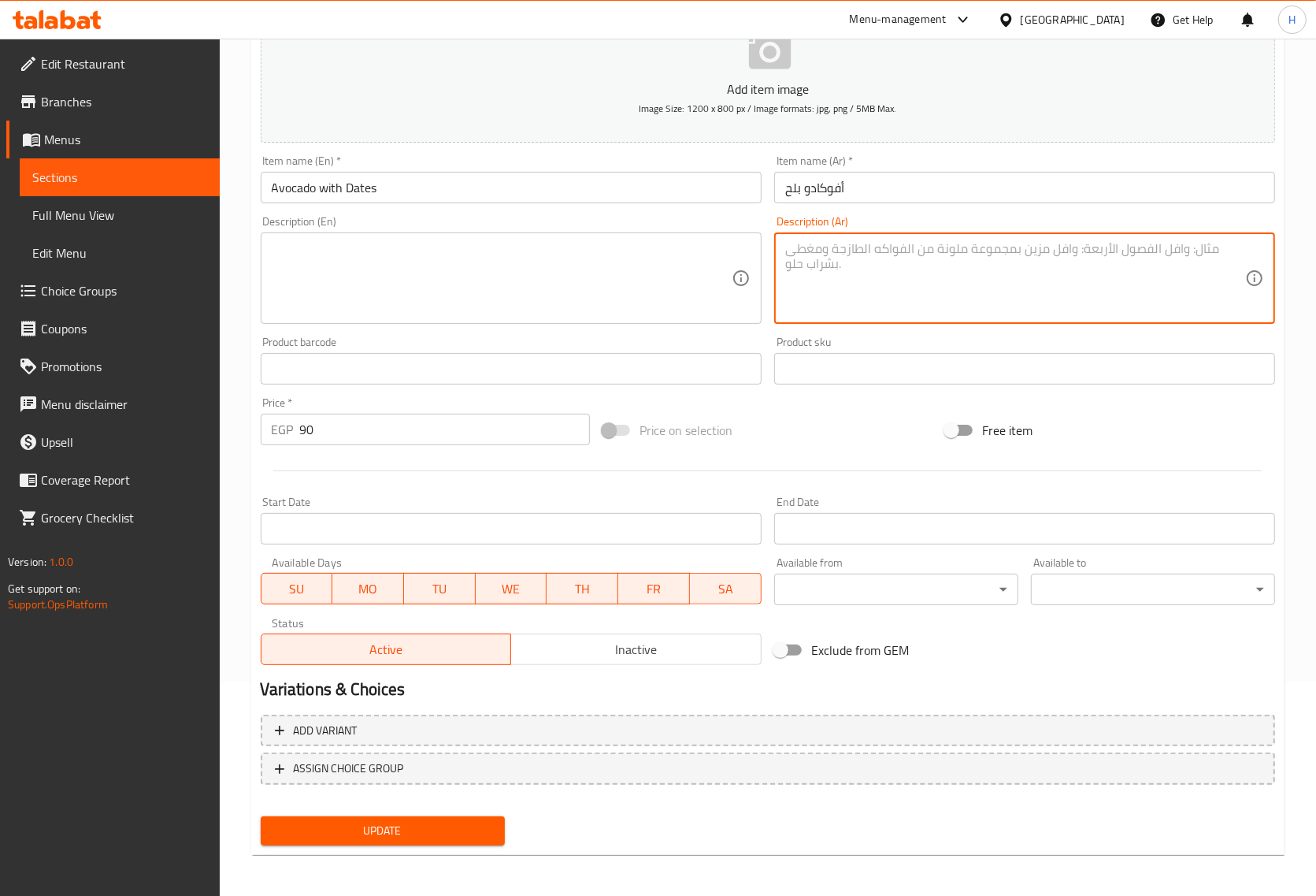
click at [327, 829] on span "Update" at bounding box center [382, 830] width 219 height 19
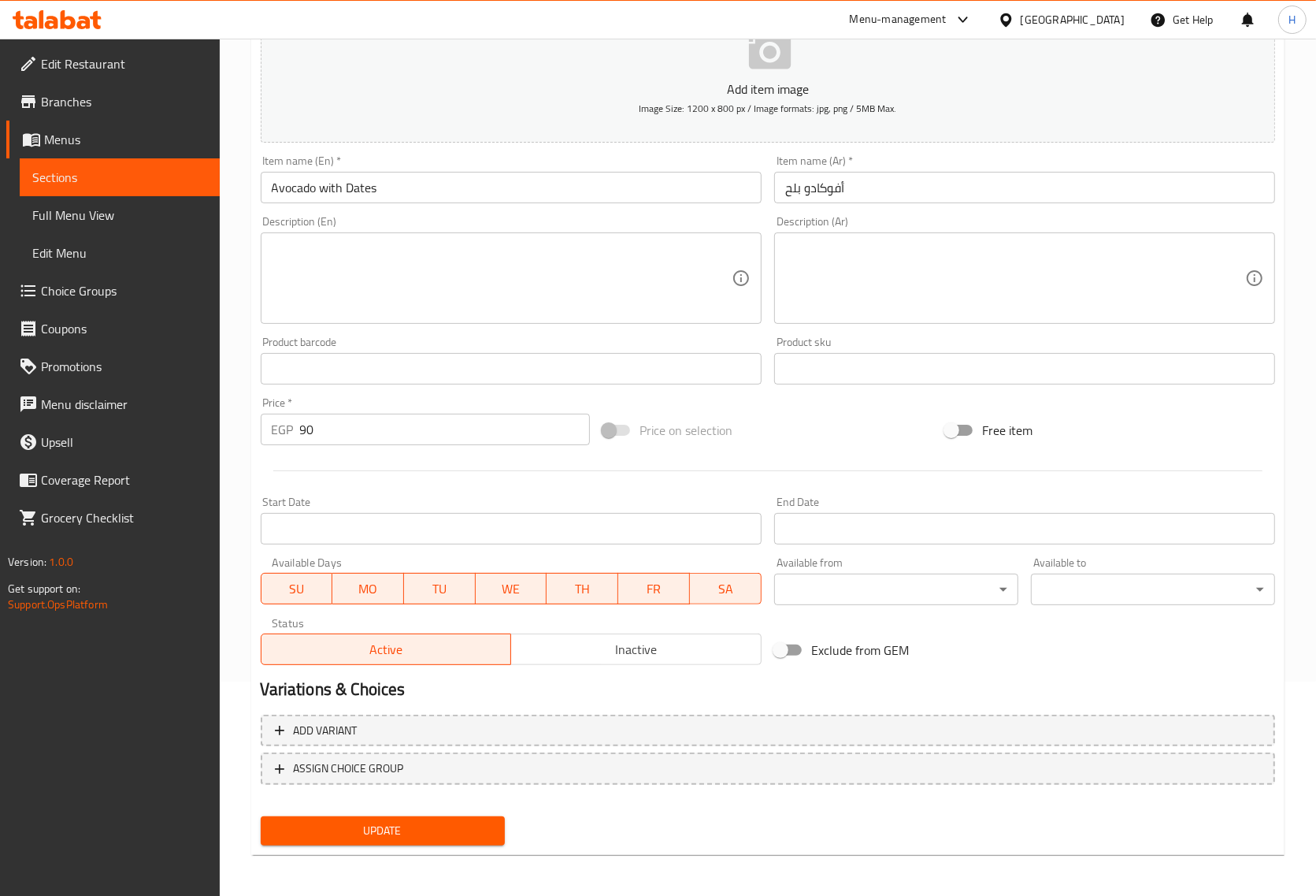
click at [339, 828] on span "Update" at bounding box center [382, 830] width 219 height 19
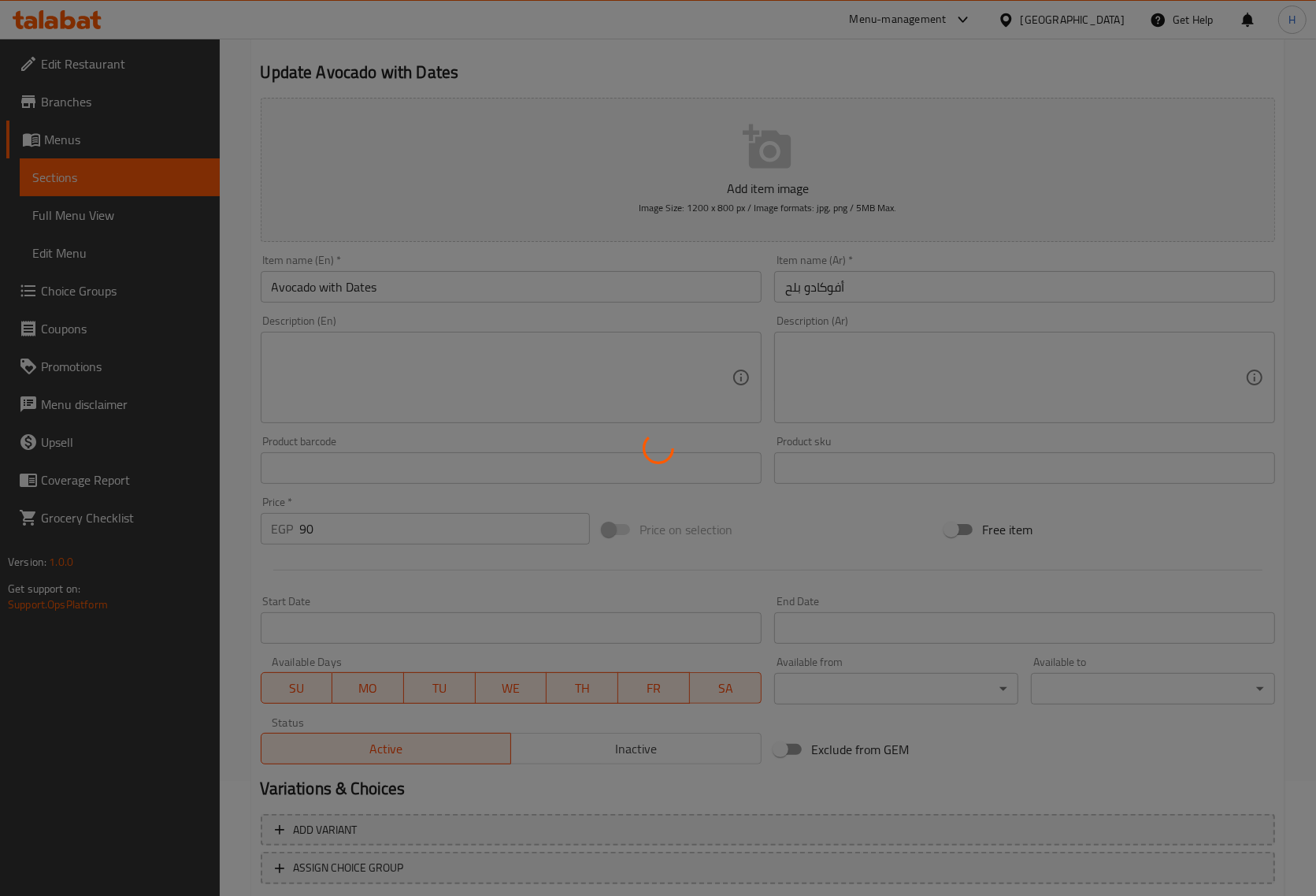
scroll to position [0, 0]
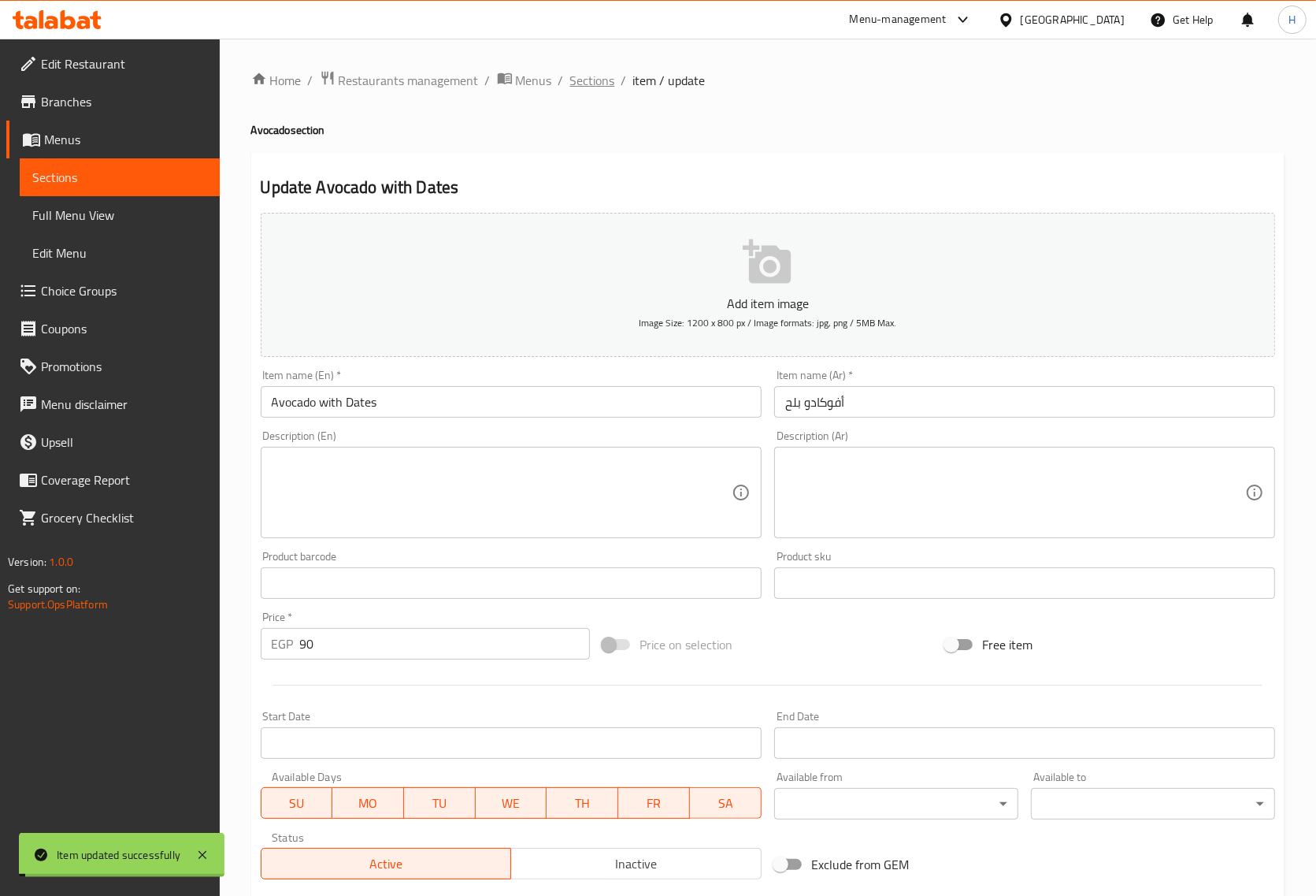
click at [581, 80] on span "Sections" at bounding box center [592, 81] width 45 height 19
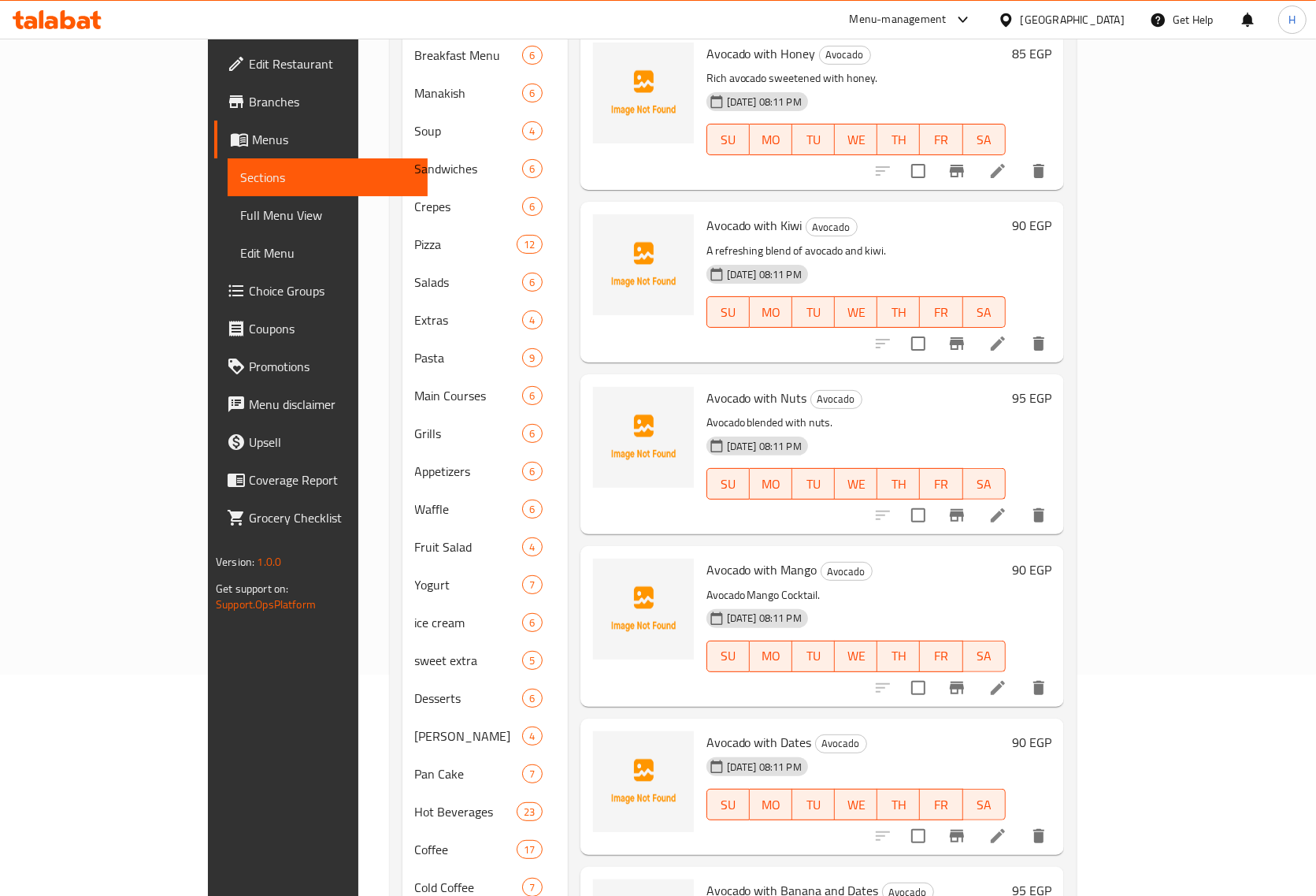
scroll to position [67, 0]
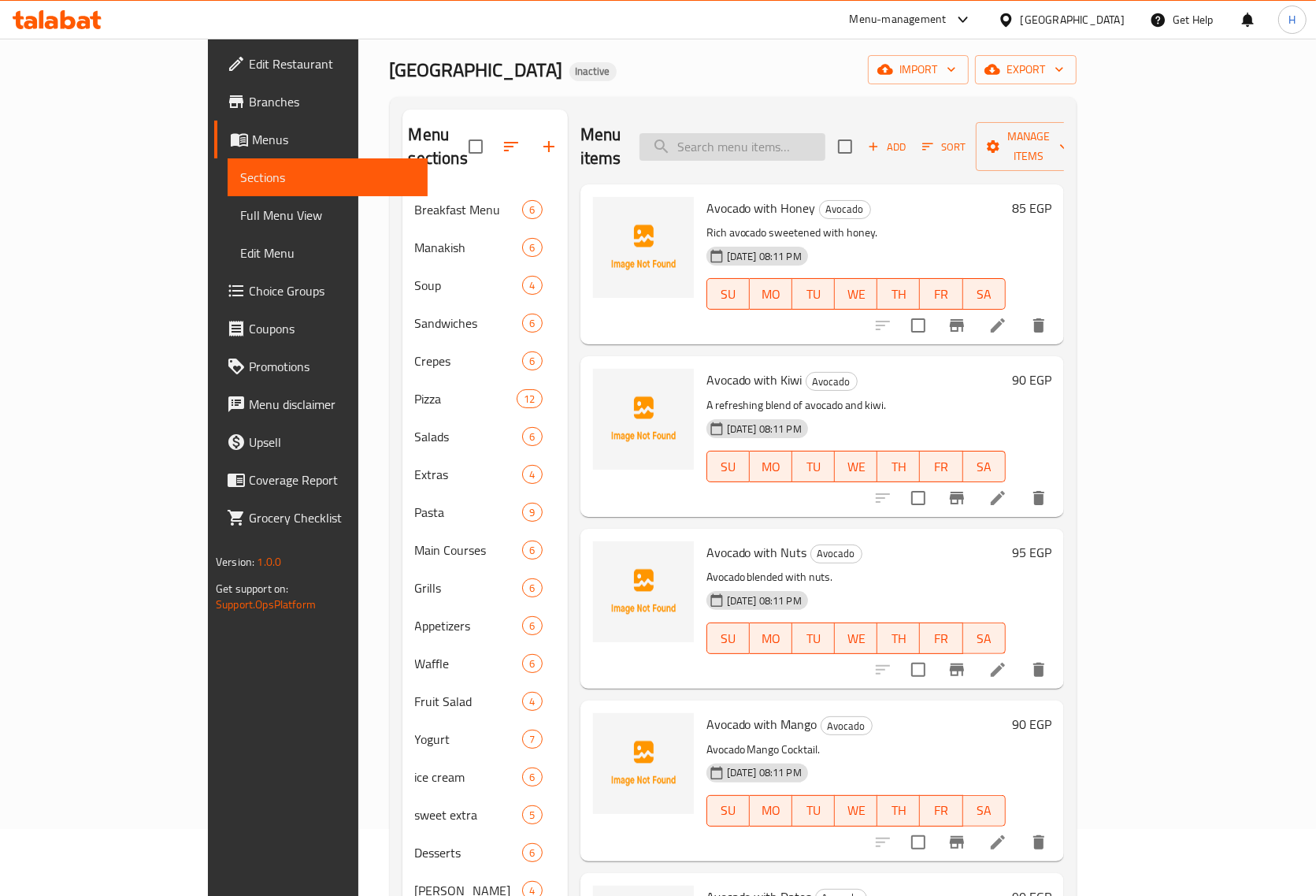
click at [789, 136] on input "search" at bounding box center [732, 146] width 186 height 28
paste input "Chocolate Milkshake"
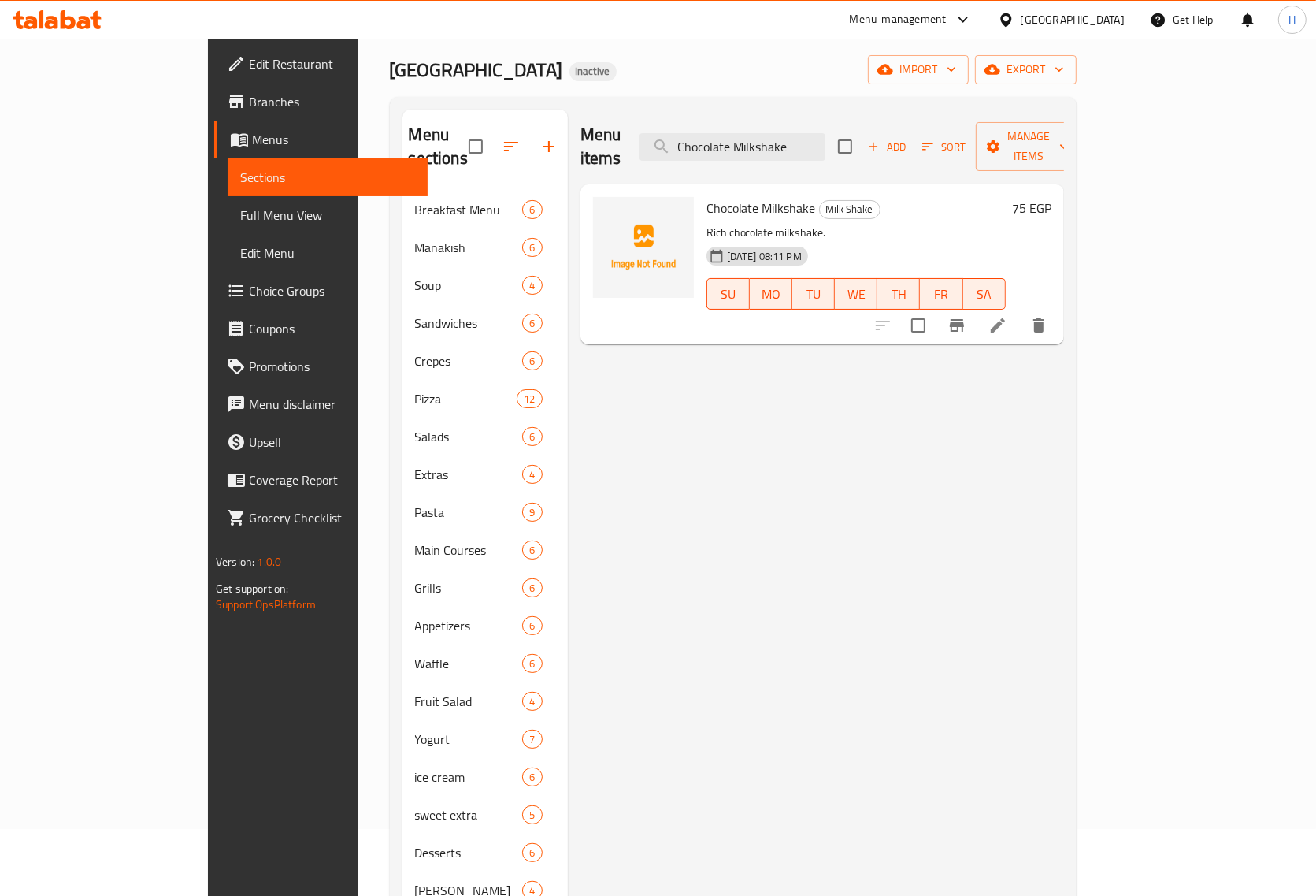
type input "Chocolate Milkshake"
click at [1020, 311] on li at bounding box center [998, 325] width 44 height 28
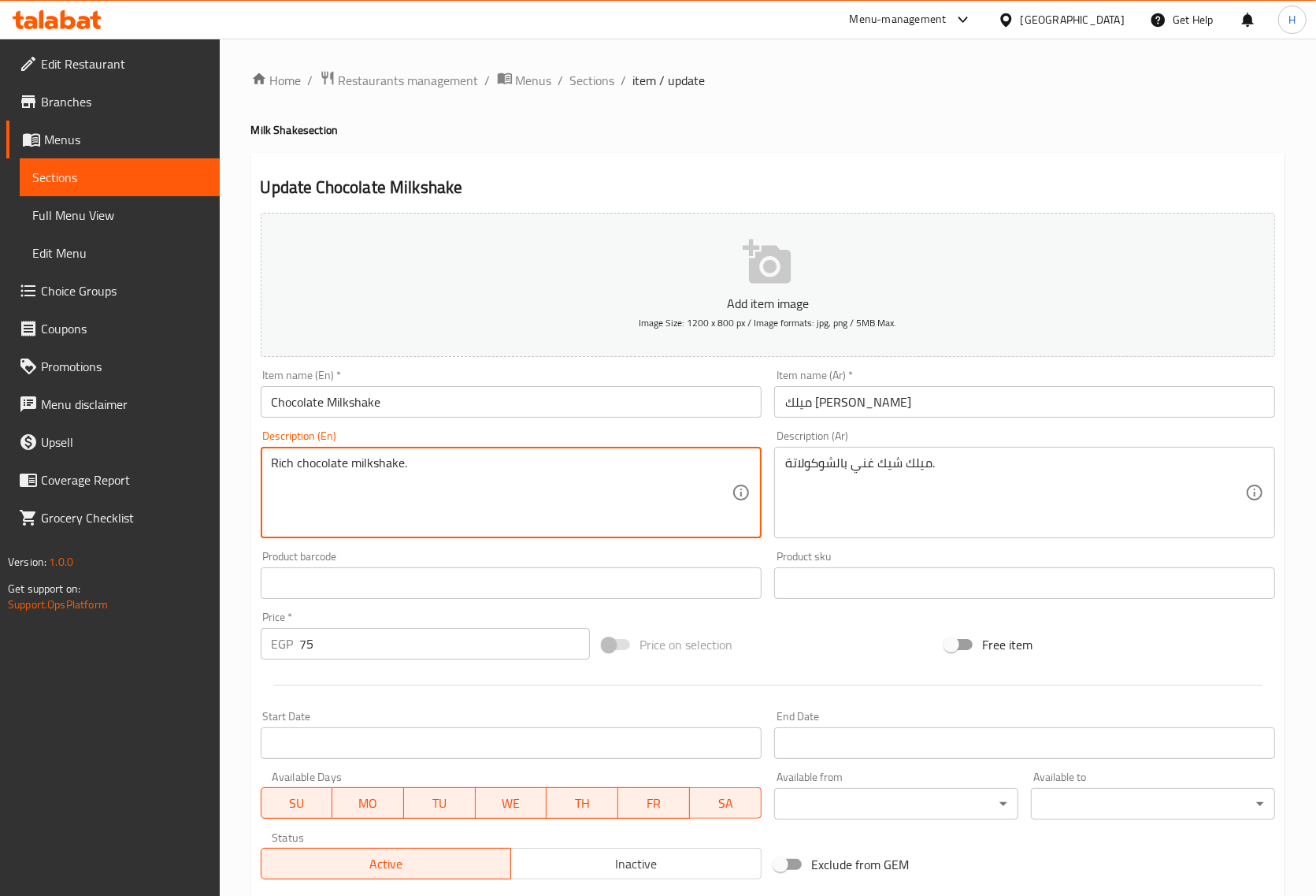
click at [322, 470] on textarea "Rich chocolate milkshake." at bounding box center [502, 493] width 461 height 75
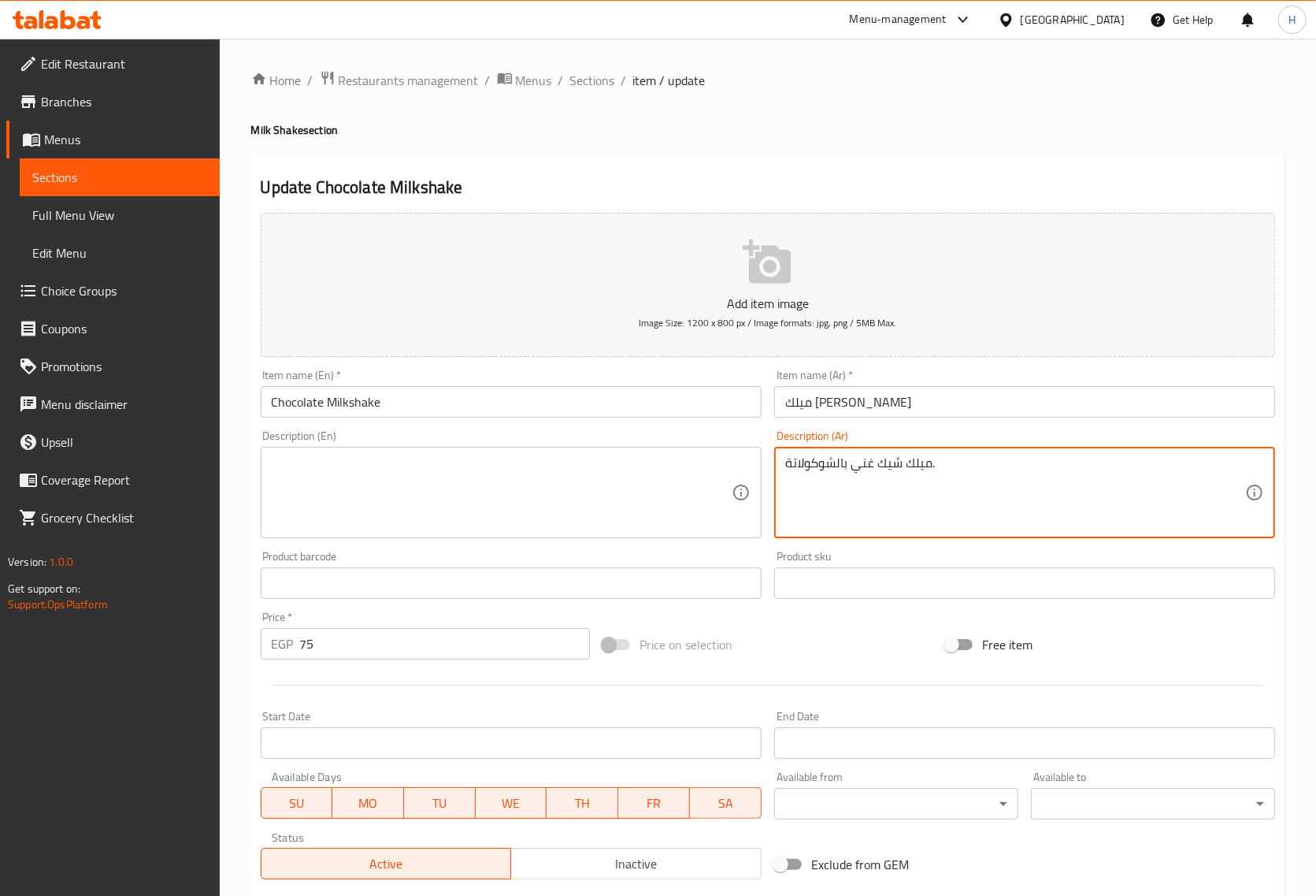
click at [850, 469] on textarea "ميلك شيك غني بالشوكولاتة." at bounding box center [1015, 493] width 461 height 75
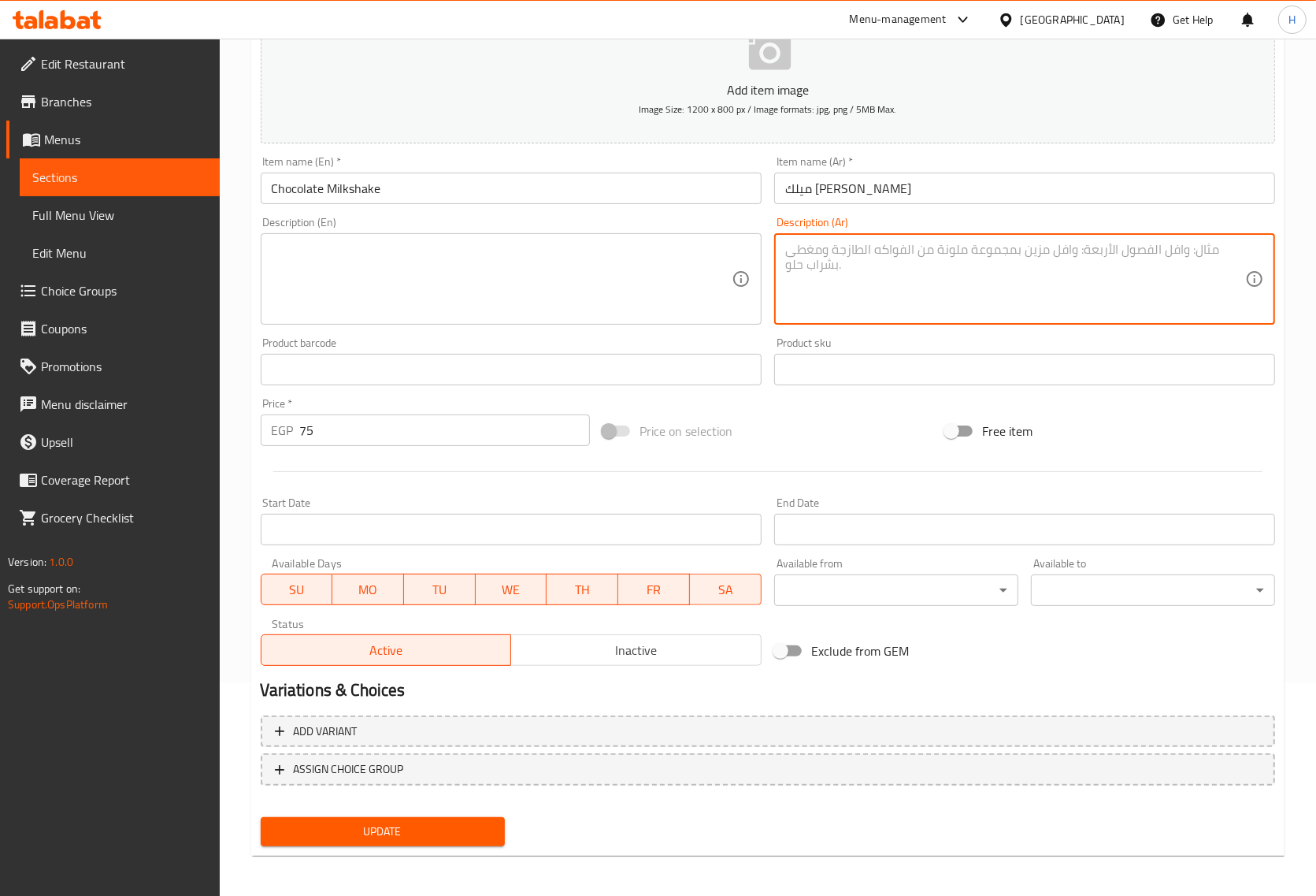
scroll to position [214, 0]
click at [372, 825] on span "Update" at bounding box center [382, 830] width 219 height 19
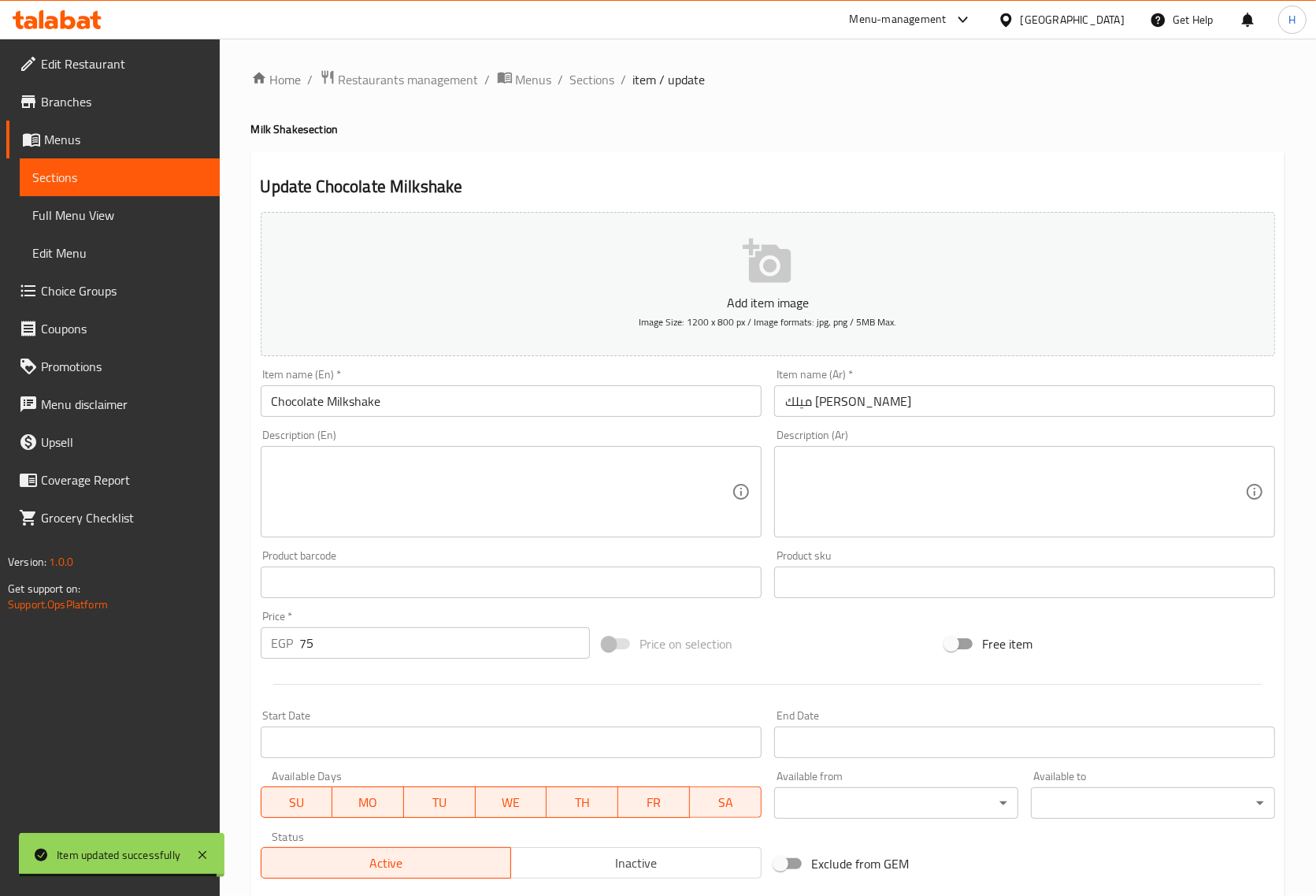
scroll to position [0, 0]
click at [586, 89] on span "Sections" at bounding box center [592, 81] width 45 height 19
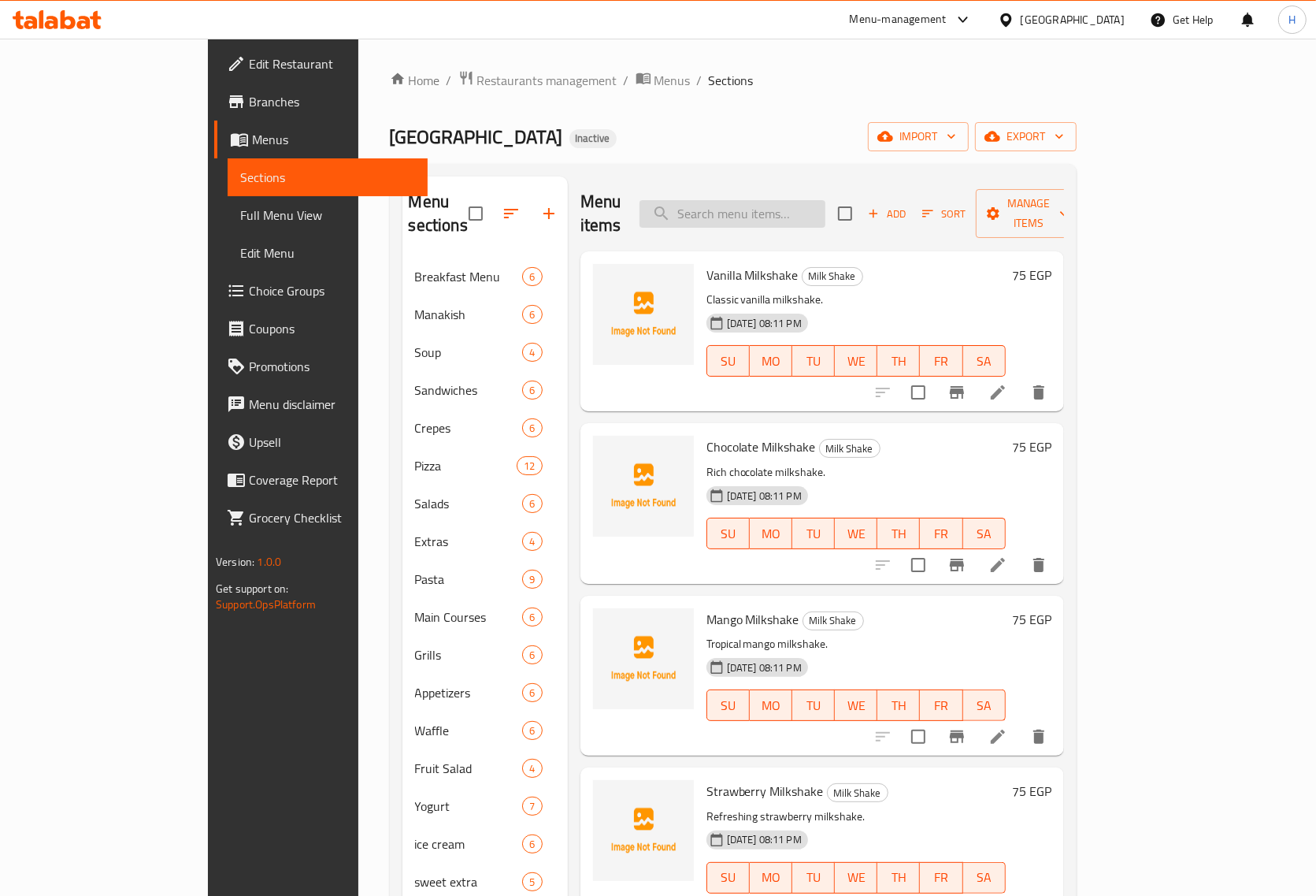
click at [750, 206] on input "search" at bounding box center [732, 214] width 186 height 28
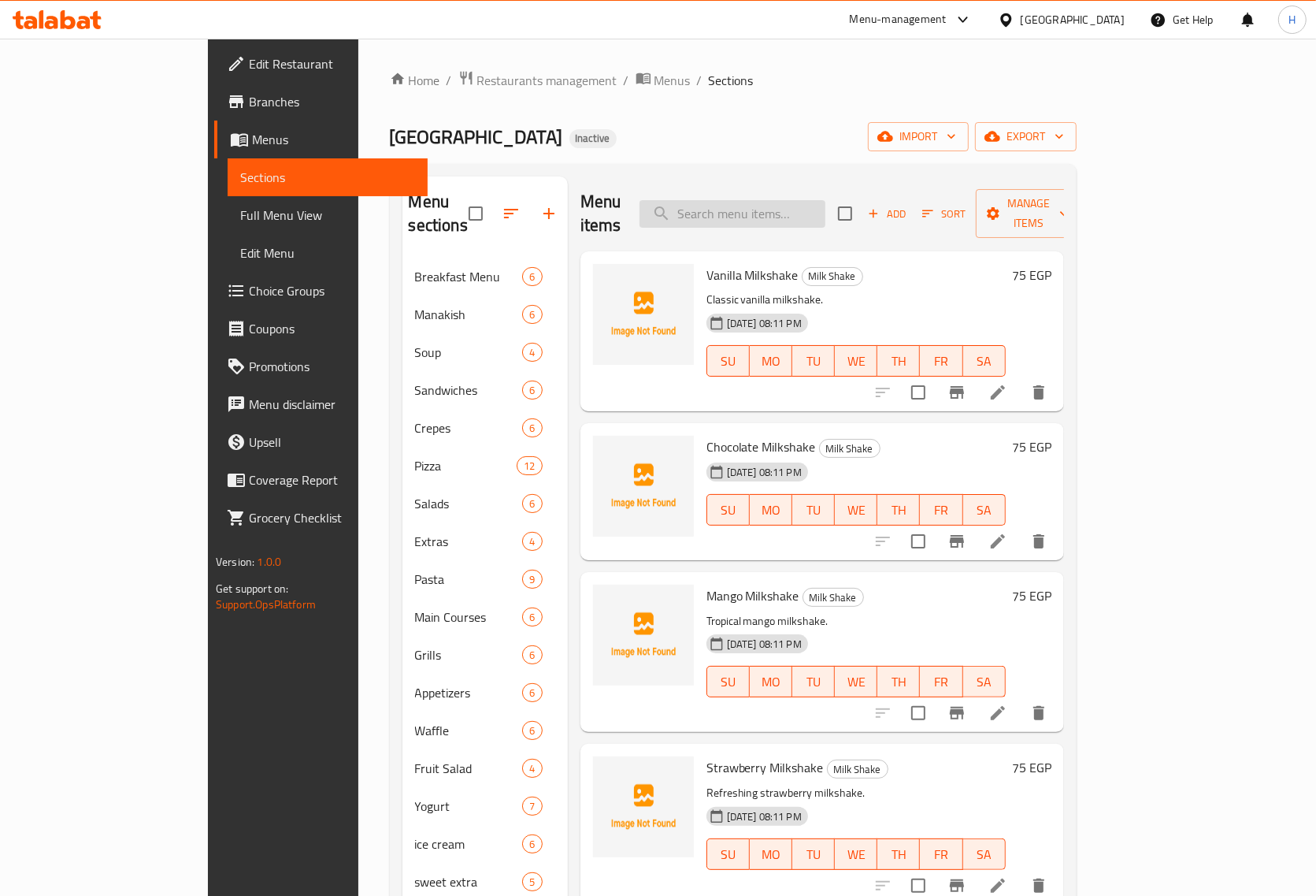
paste input "Strawberry Milkshake"
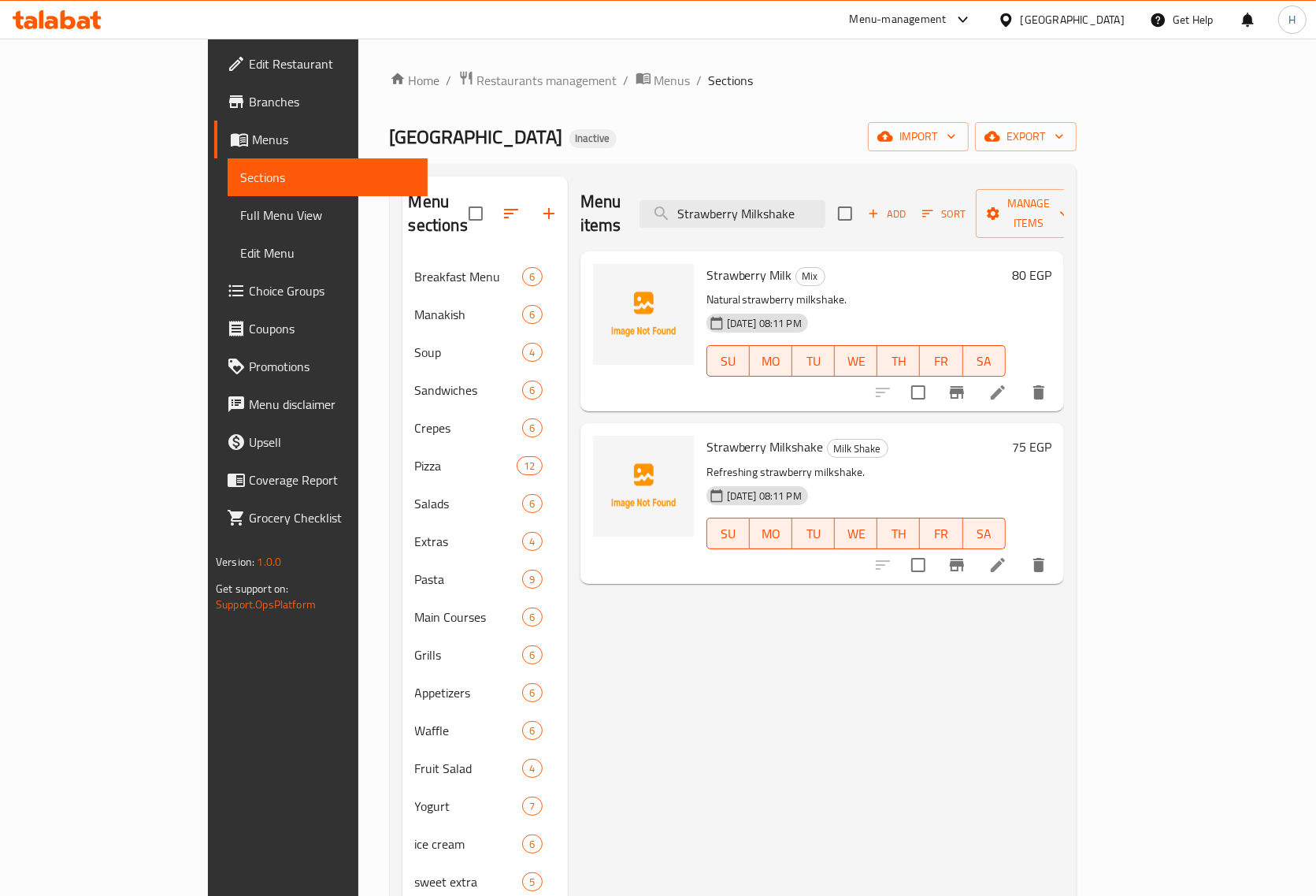
type input "Strawberry Milkshake"
click at [1020, 551] on li at bounding box center [998, 565] width 44 height 28
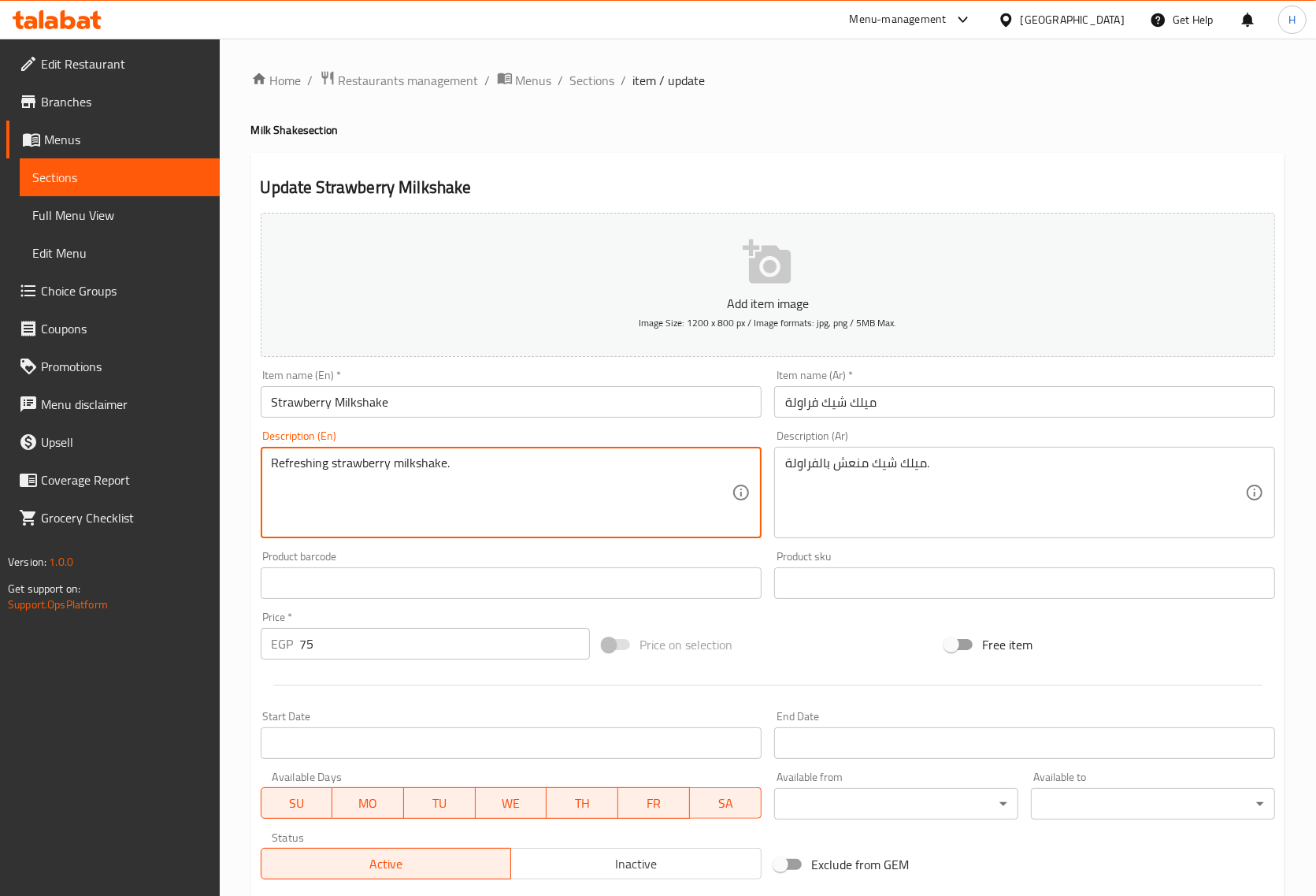
click at [358, 461] on textarea "Refreshing strawberry milkshake." at bounding box center [502, 493] width 461 height 75
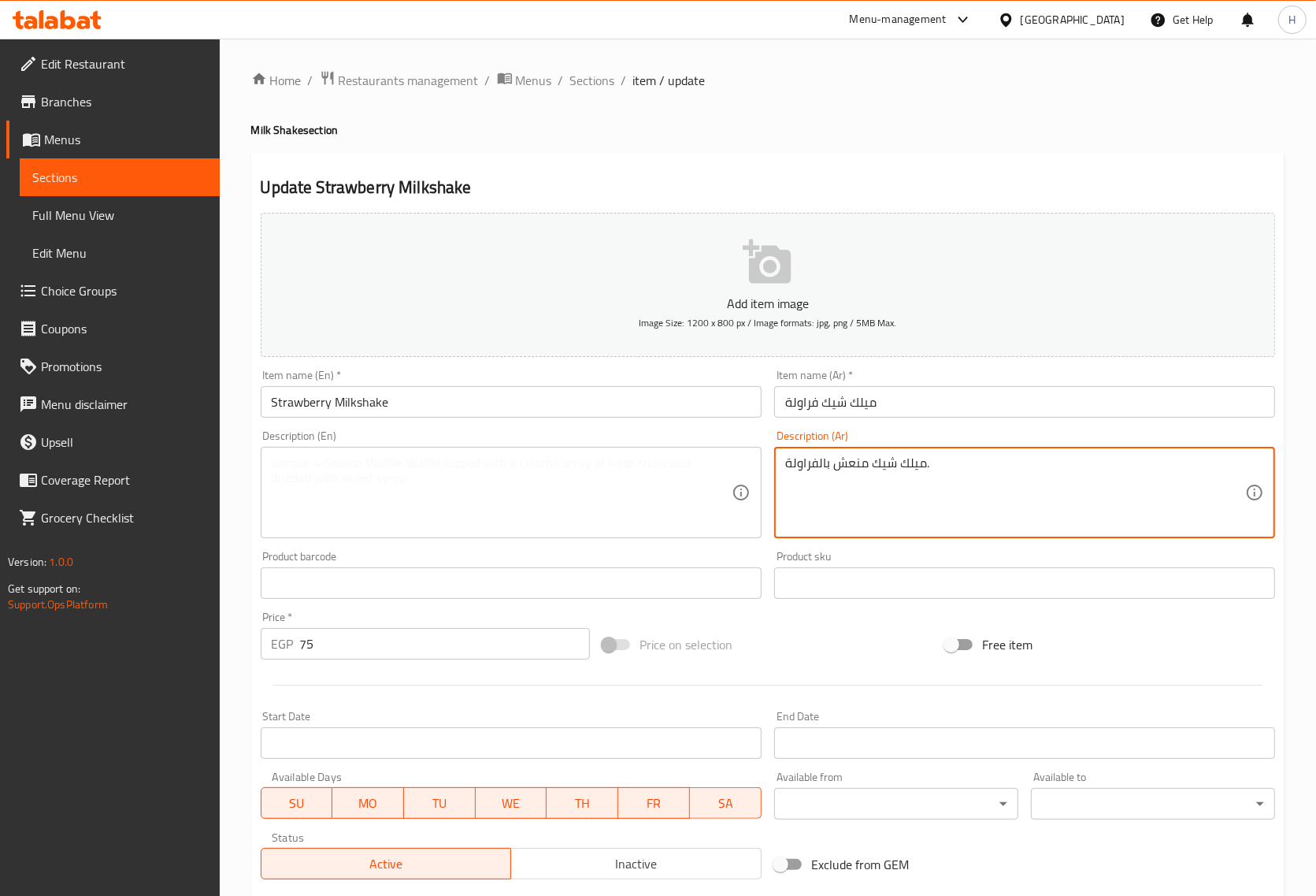
click at [875, 456] on textarea "ميلك شيك منعش بالفراولة." at bounding box center [1015, 493] width 461 height 75
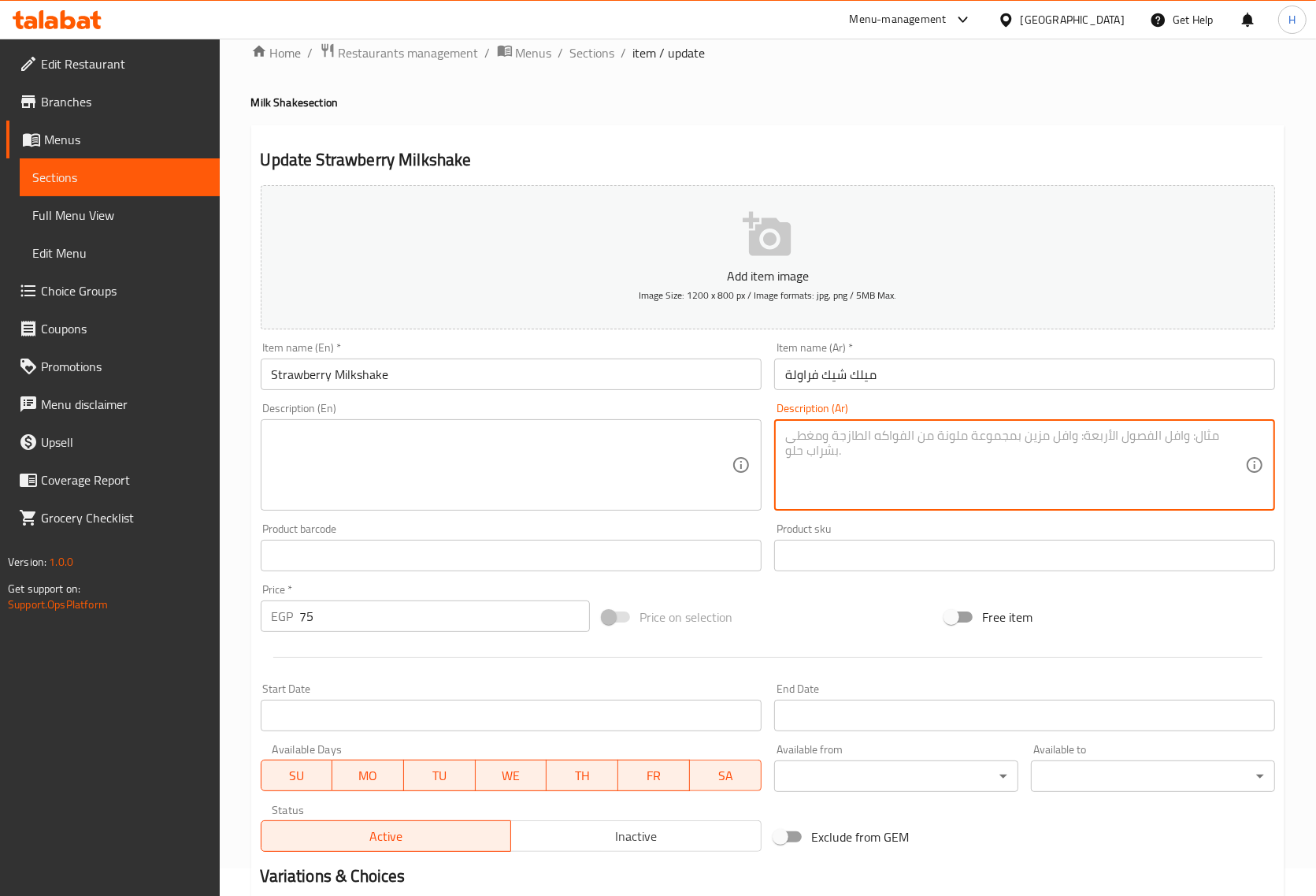
scroll to position [214, 0]
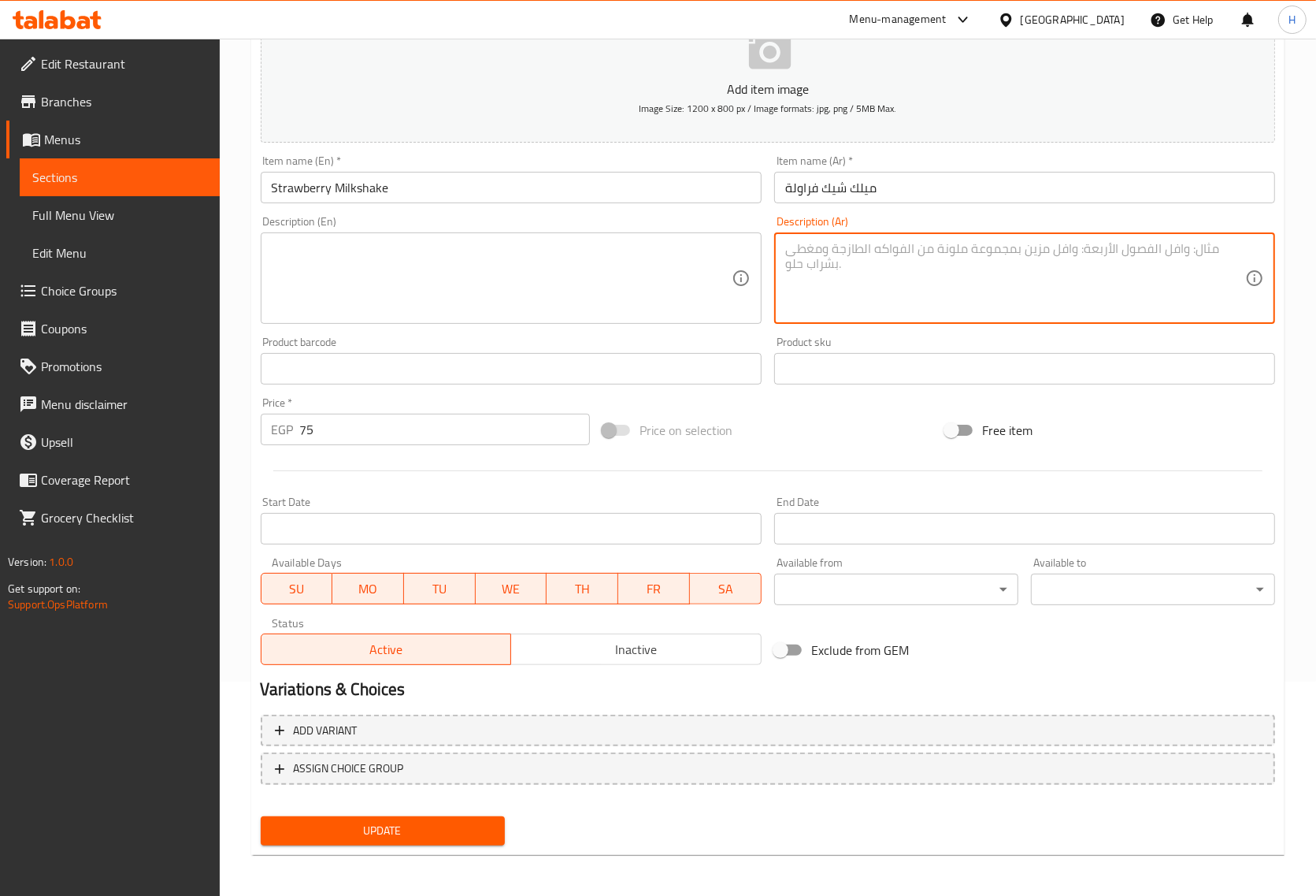
click at [352, 840] on button "Update" at bounding box center [383, 830] width 245 height 29
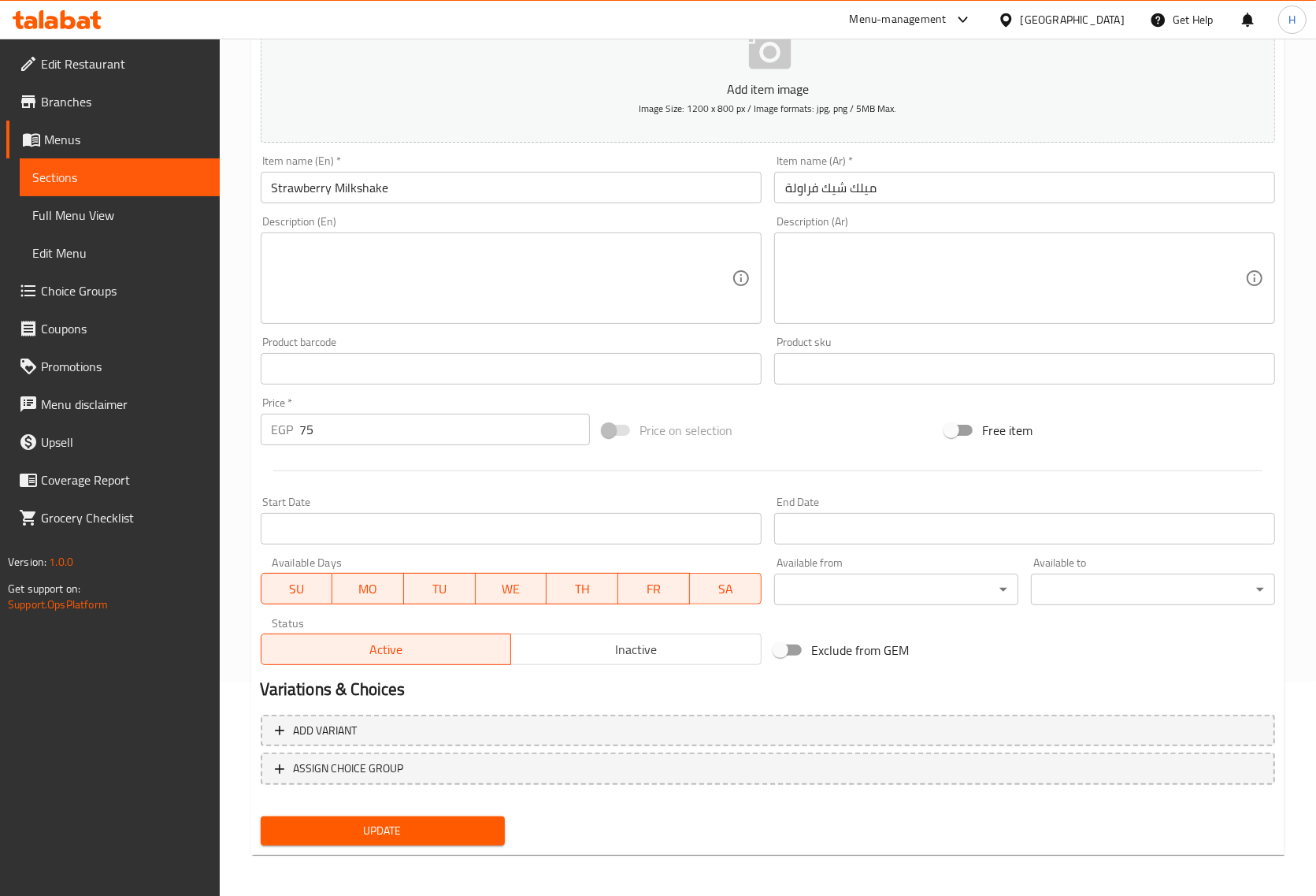
click at [333, 821] on span "Update" at bounding box center [382, 830] width 219 height 19
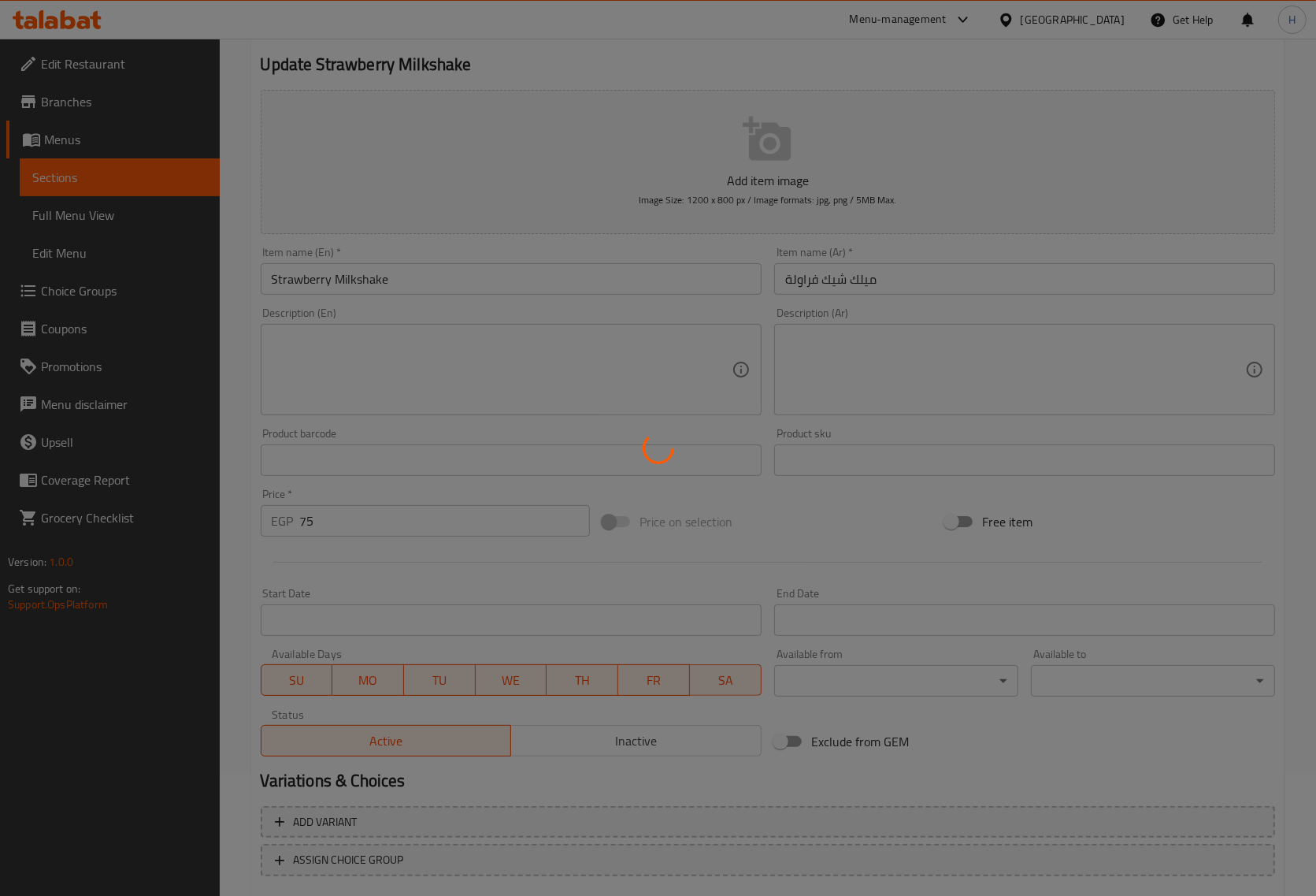
scroll to position [0, 0]
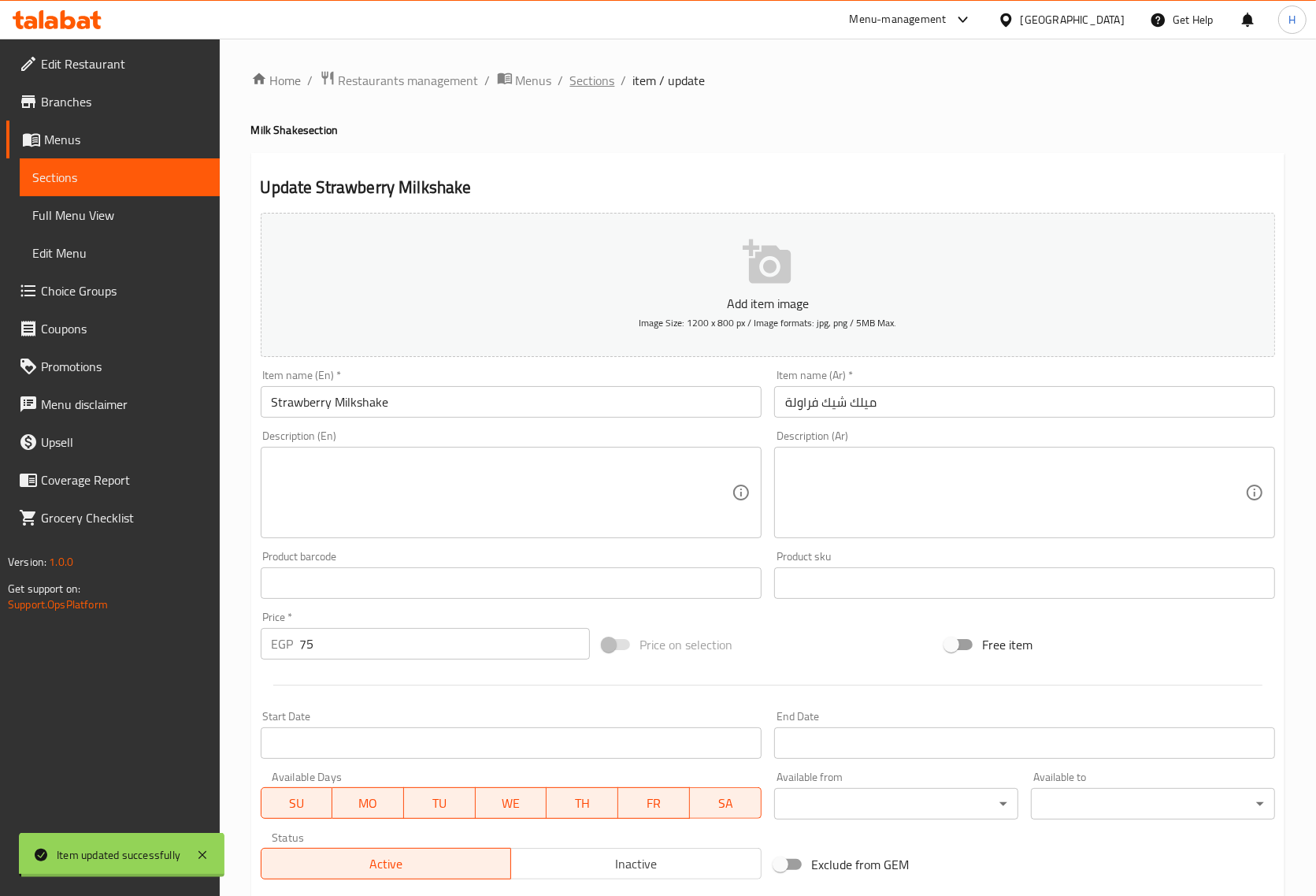
click at [591, 76] on span "Sections" at bounding box center [592, 81] width 45 height 19
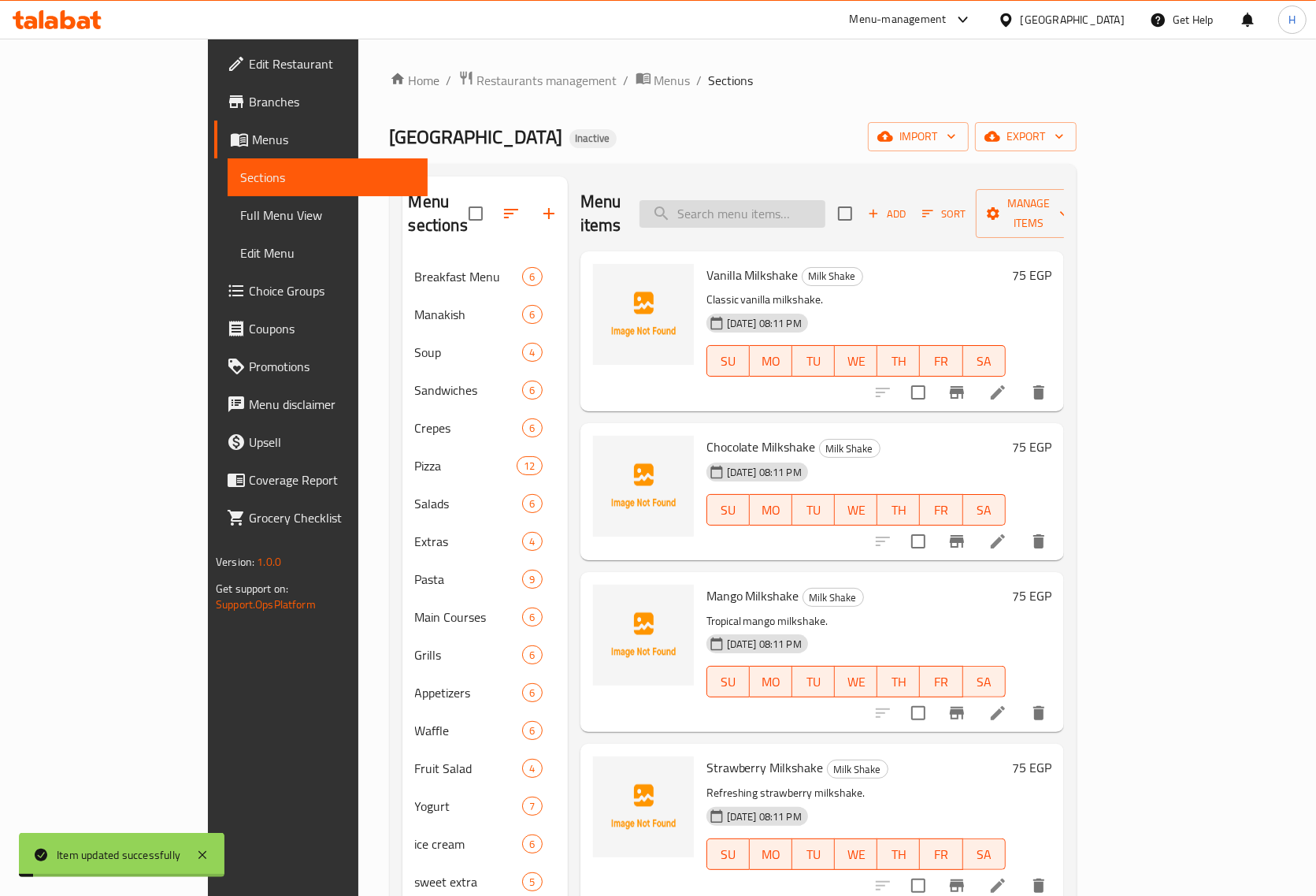
click at [752, 201] on input "search" at bounding box center [732, 214] width 186 height 28
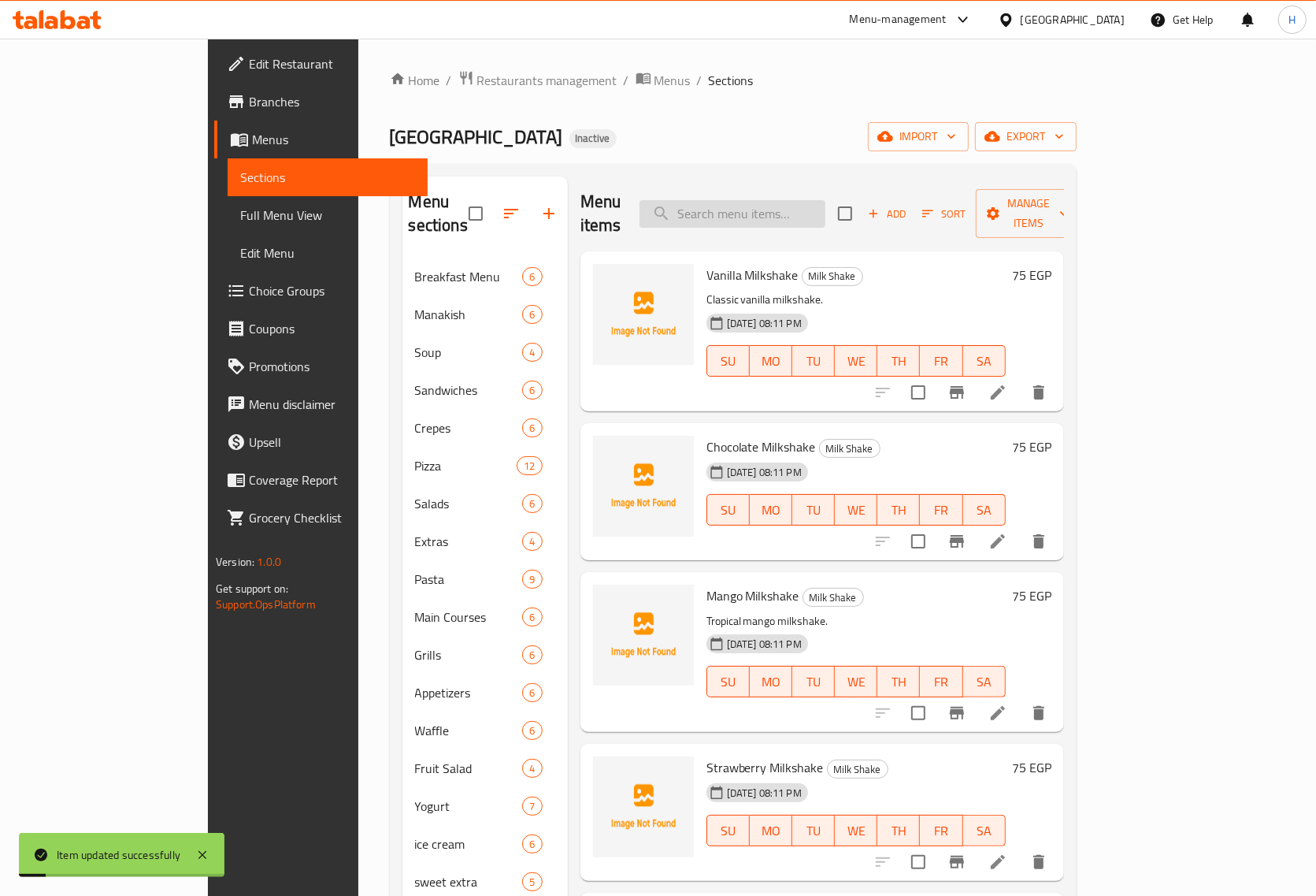
paste input "Galaxy Milkshake"
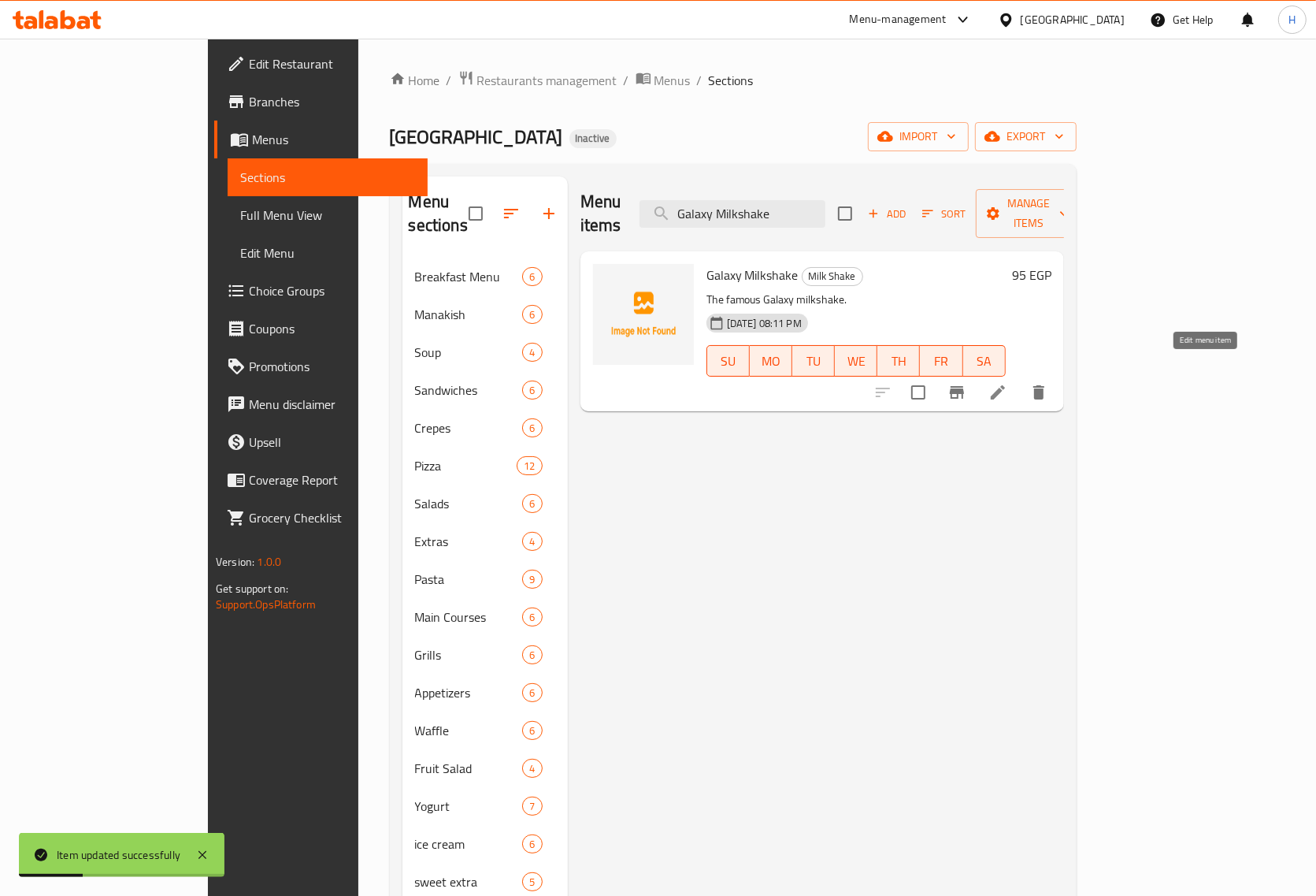
type input "Galaxy Milkshake"
click at [1008, 382] on icon at bounding box center [998, 392] width 19 height 19
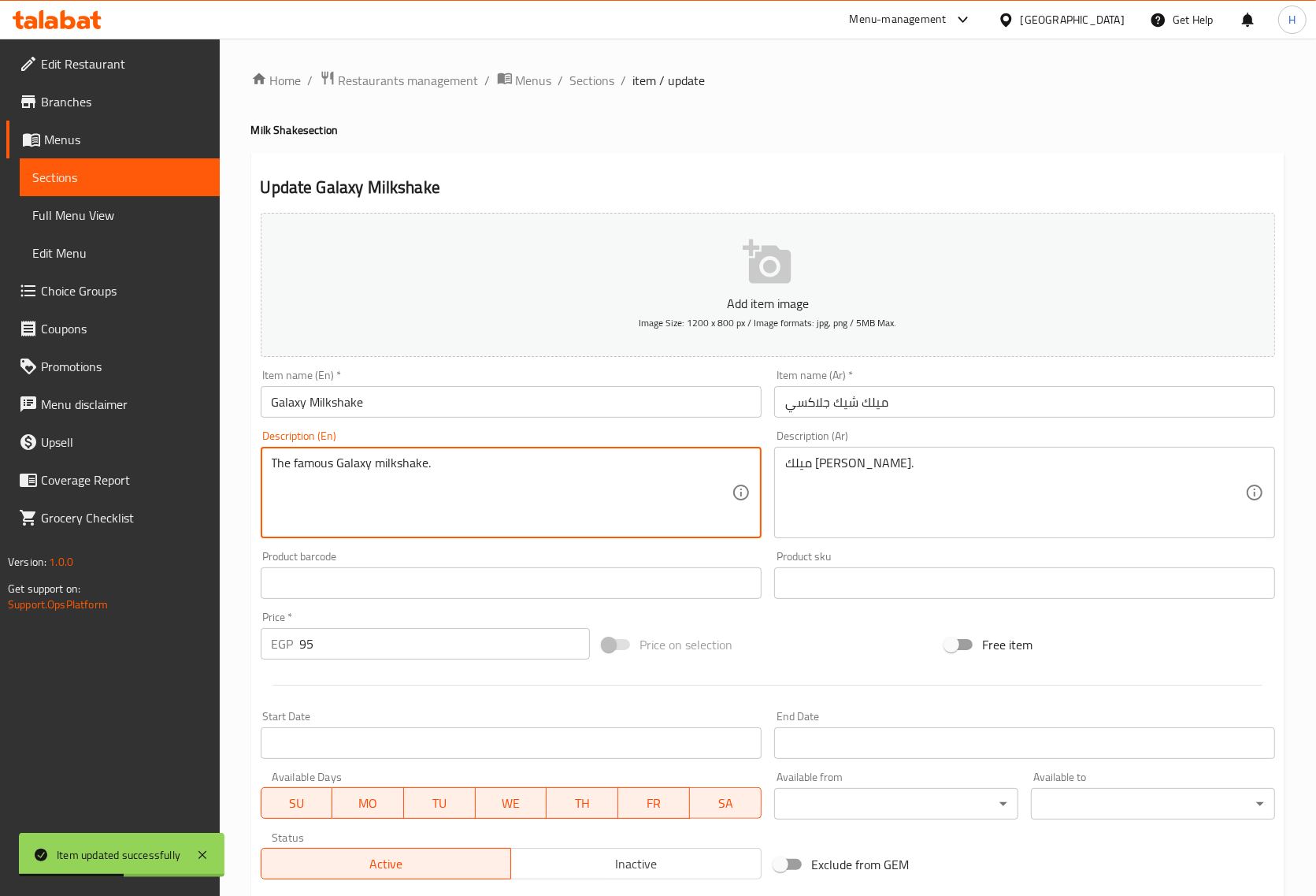
click at [355, 469] on textarea "The famous Galaxy milkshake." at bounding box center [502, 493] width 461 height 75
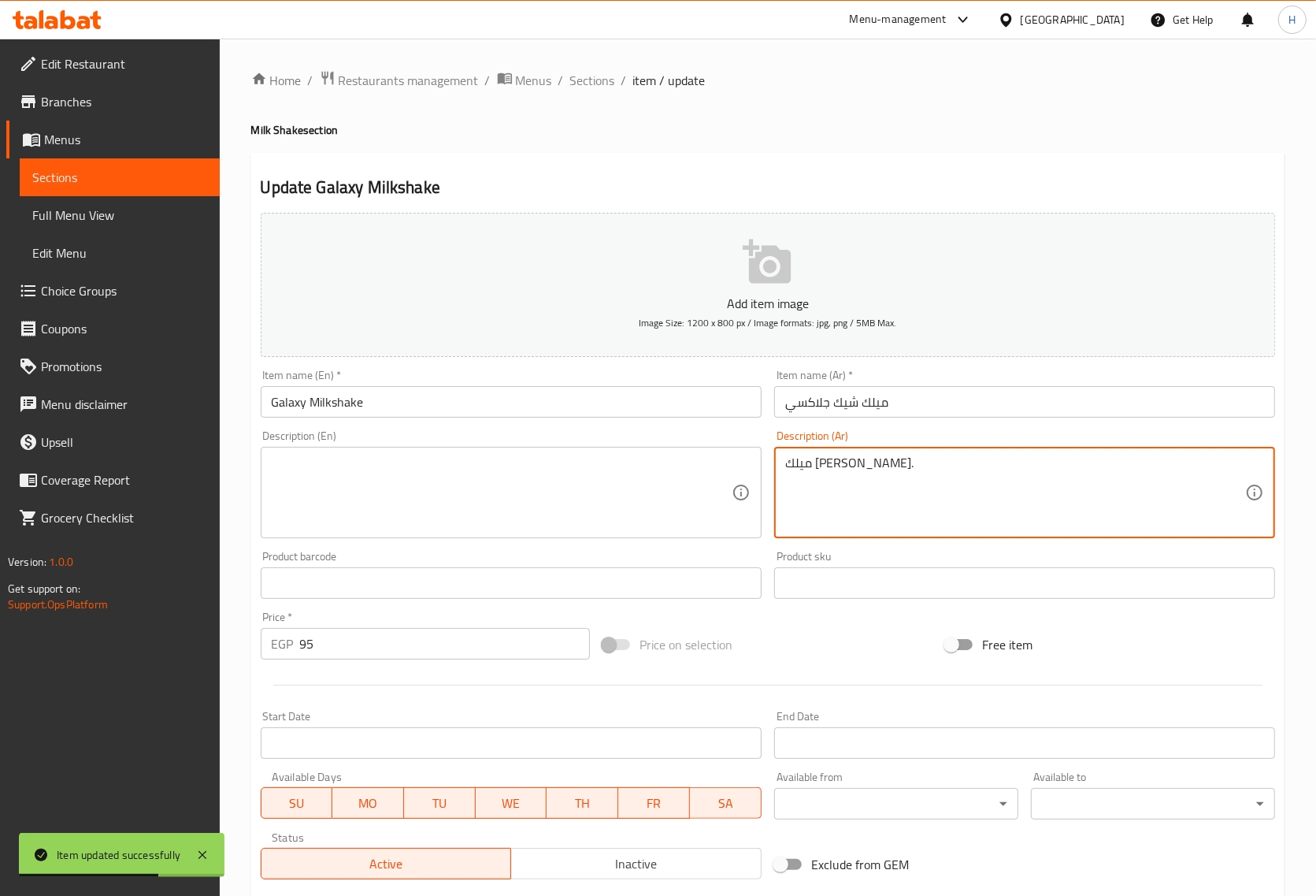
click at [877, 464] on textarea "ميلك [PERSON_NAME] الشهير." at bounding box center [1015, 493] width 461 height 75
click at [282, 391] on input "Galaxy Milkshake" at bounding box center [512, 402] width 501 height 32
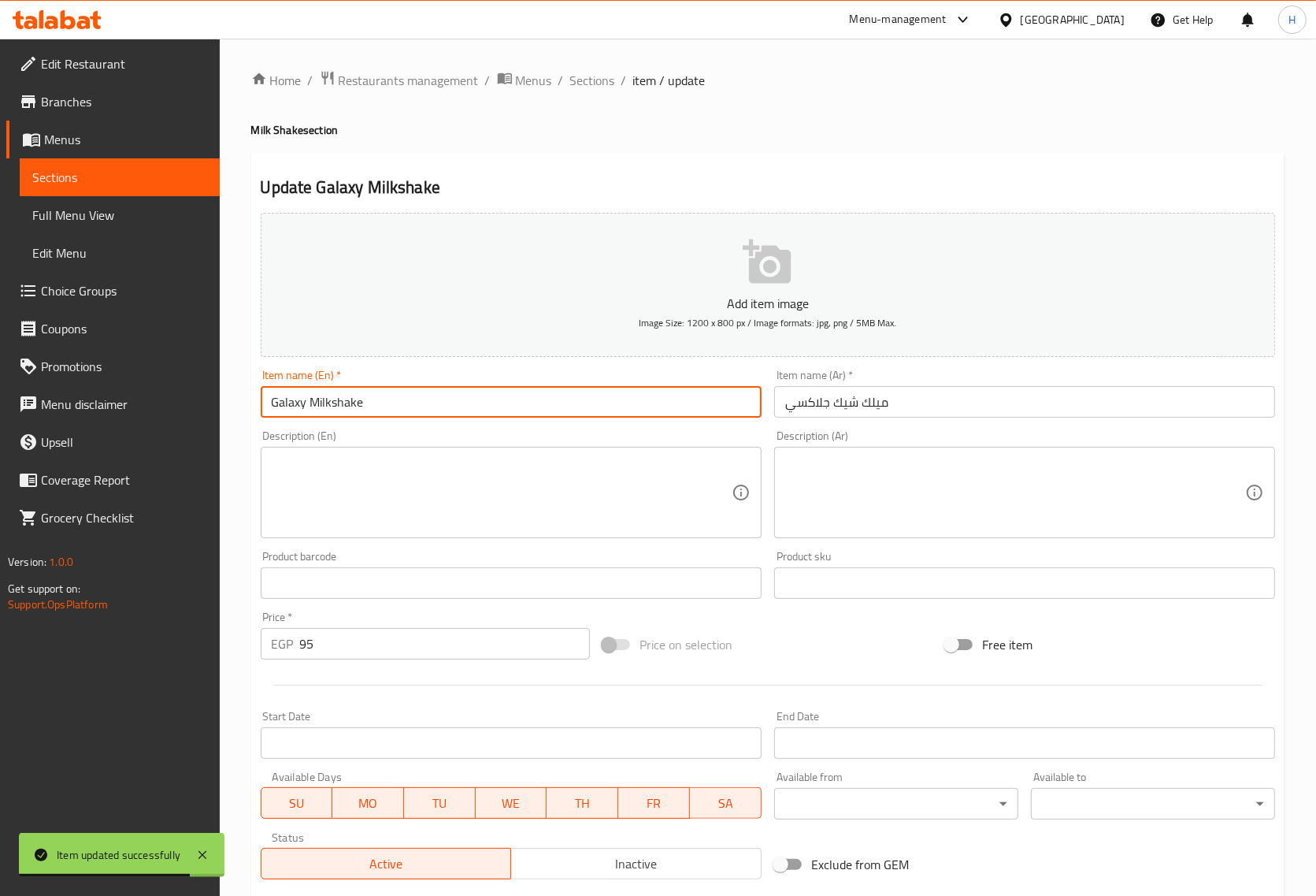
click at [286, 395] on input "Galaxy Milkshake" at bounding box center [512, 402] width 501 height 32
click at [503, 467] on textarea at bounding box center [502, 493] width 461 height 75
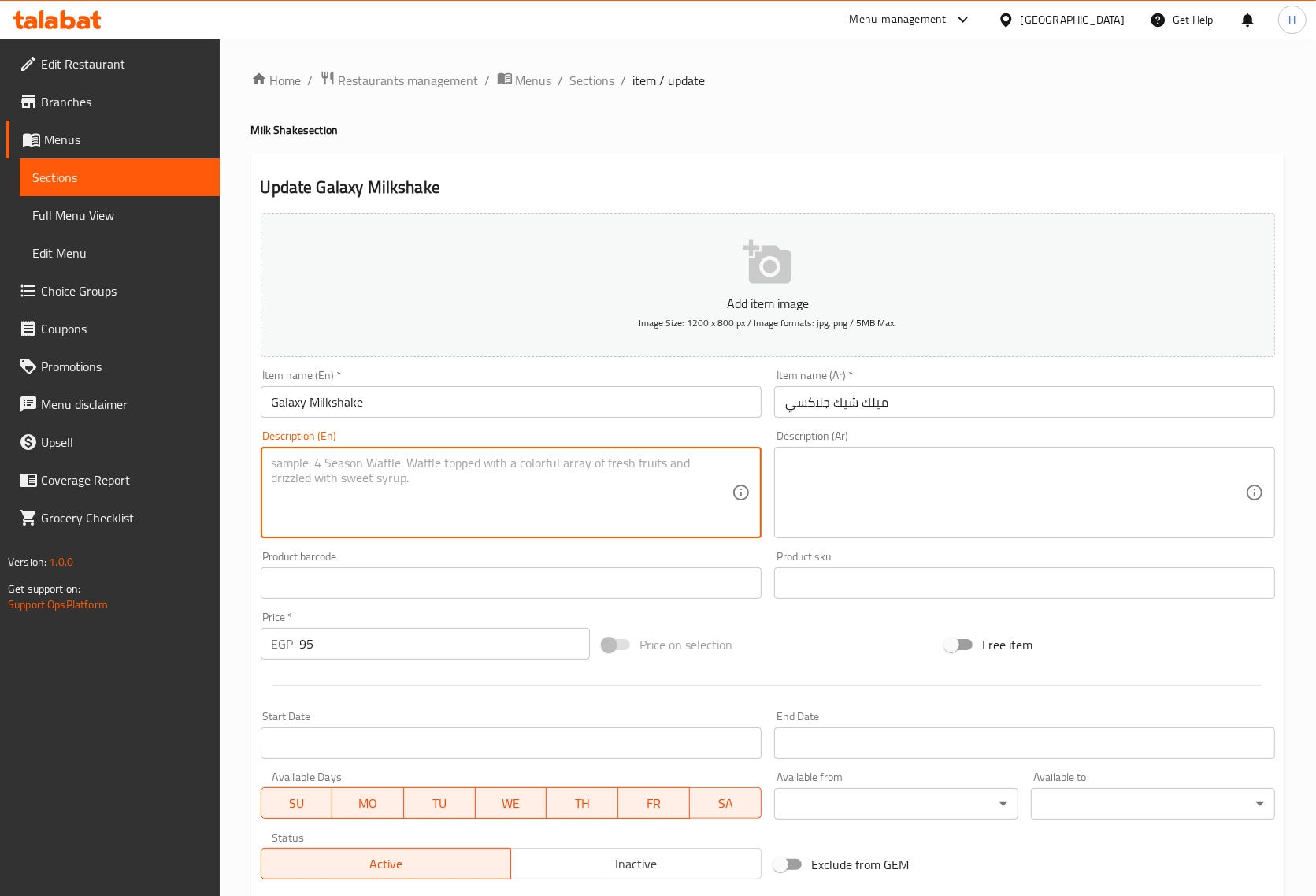
paste textarea "Made with vanilla ice cream, milk and galaxy chocolate مصنوع من آيس كريم الفاني…"
click at [562, 463] on textarea "Made with vanilla ice cream, milk and galaxy chocolate مصنوع من آيس كريم الفاني…" at bounding box center [502, 493] width 461 height 75
drag, startPoint x: 556, startPoint y: 463, endPoint x: 569, endPoint y: 497, distance: 36.4
click at [569, 497] on textarea "Made with vanilla ice cream, milk and galaxy chocolate مصنوع من آيس كريم الفاني…" at bounding box center [502, 493] width 461 height 75
type textarea "Made with vanilla ice cream, milk and galaxy chocolate"
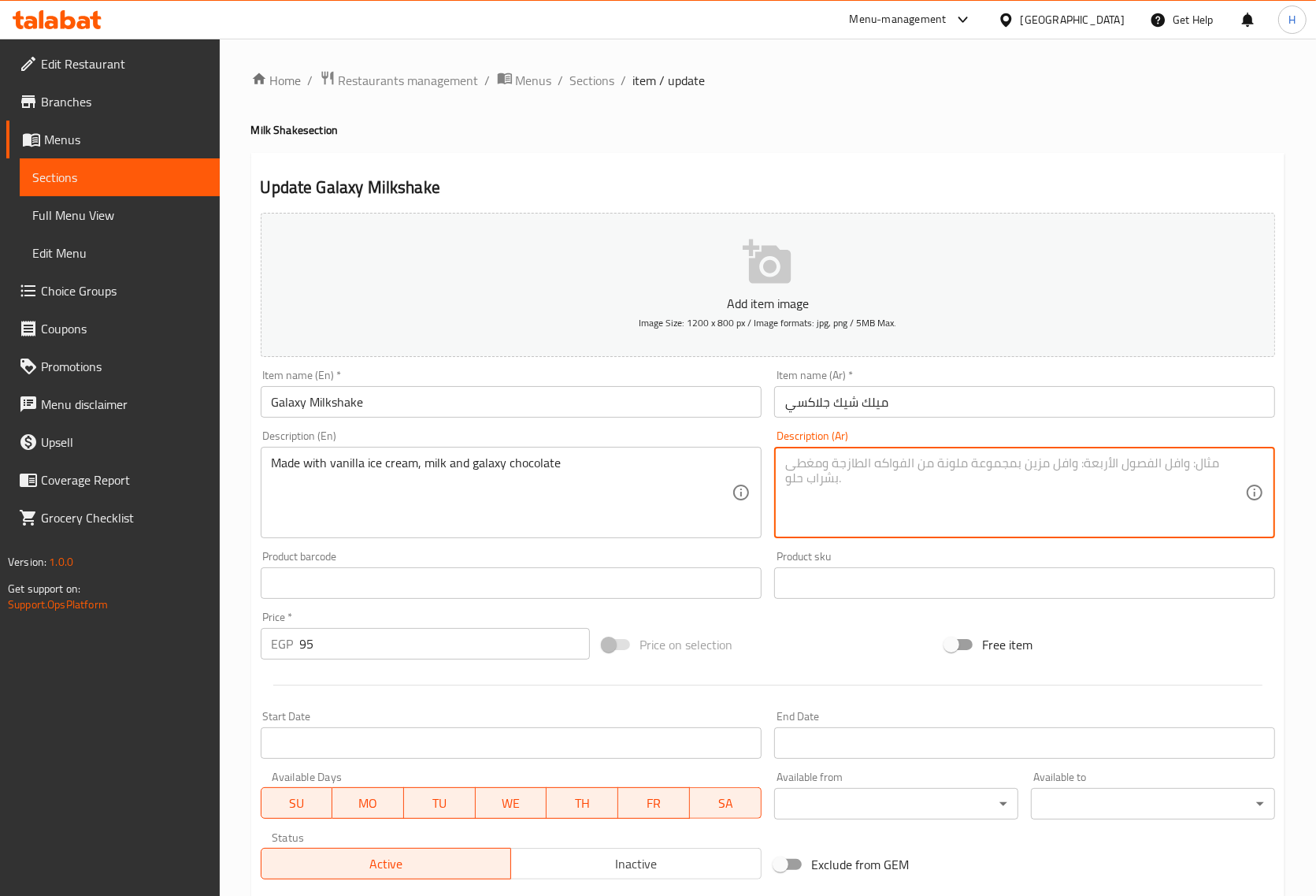
click at [809, 469] on textarea at bounding box center [1015, 493] width 461 height 75
paste textarea "مصنوع من آيس كريم الفانيليا والحليب والشوكولاتة جالاكسي"
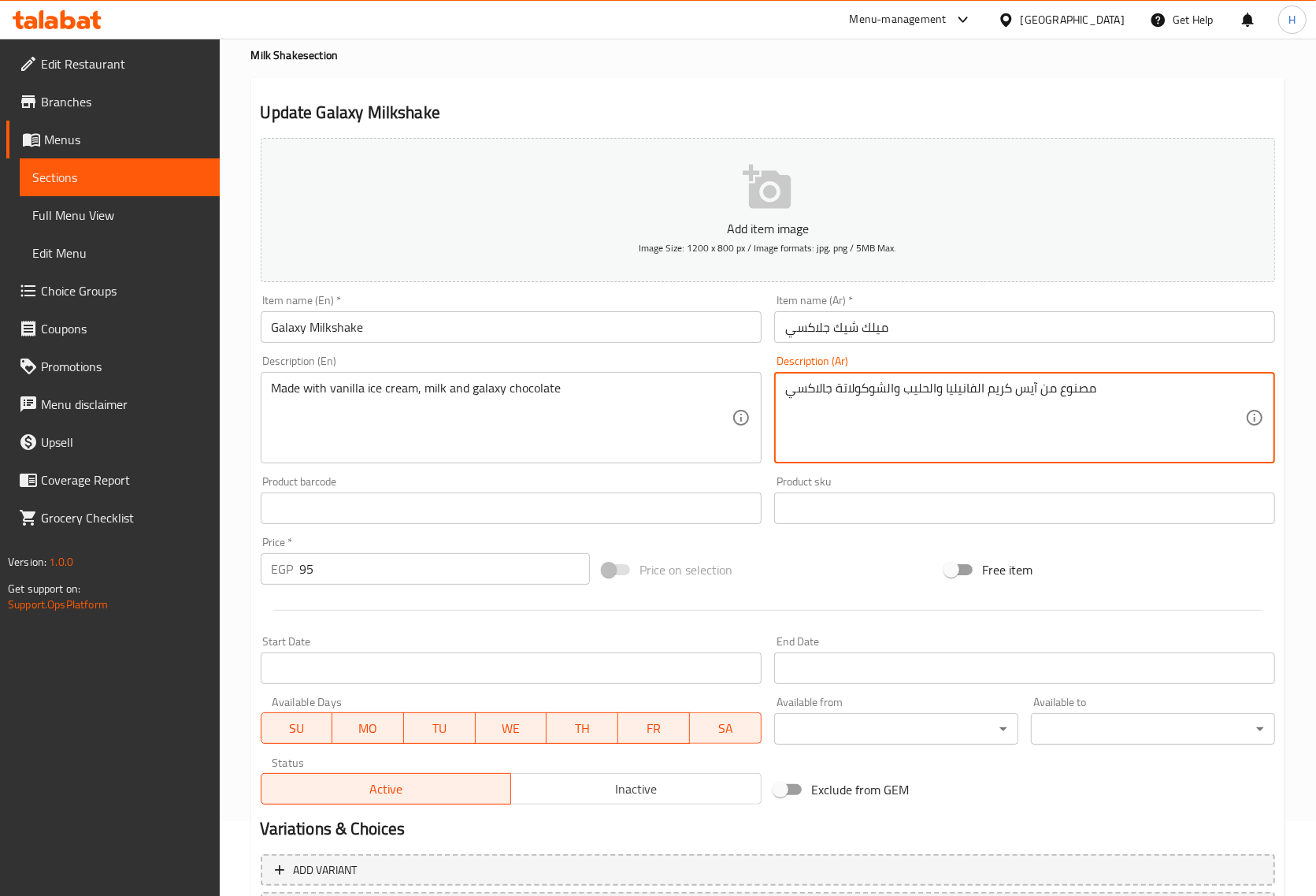
scroll to position [214, 0]
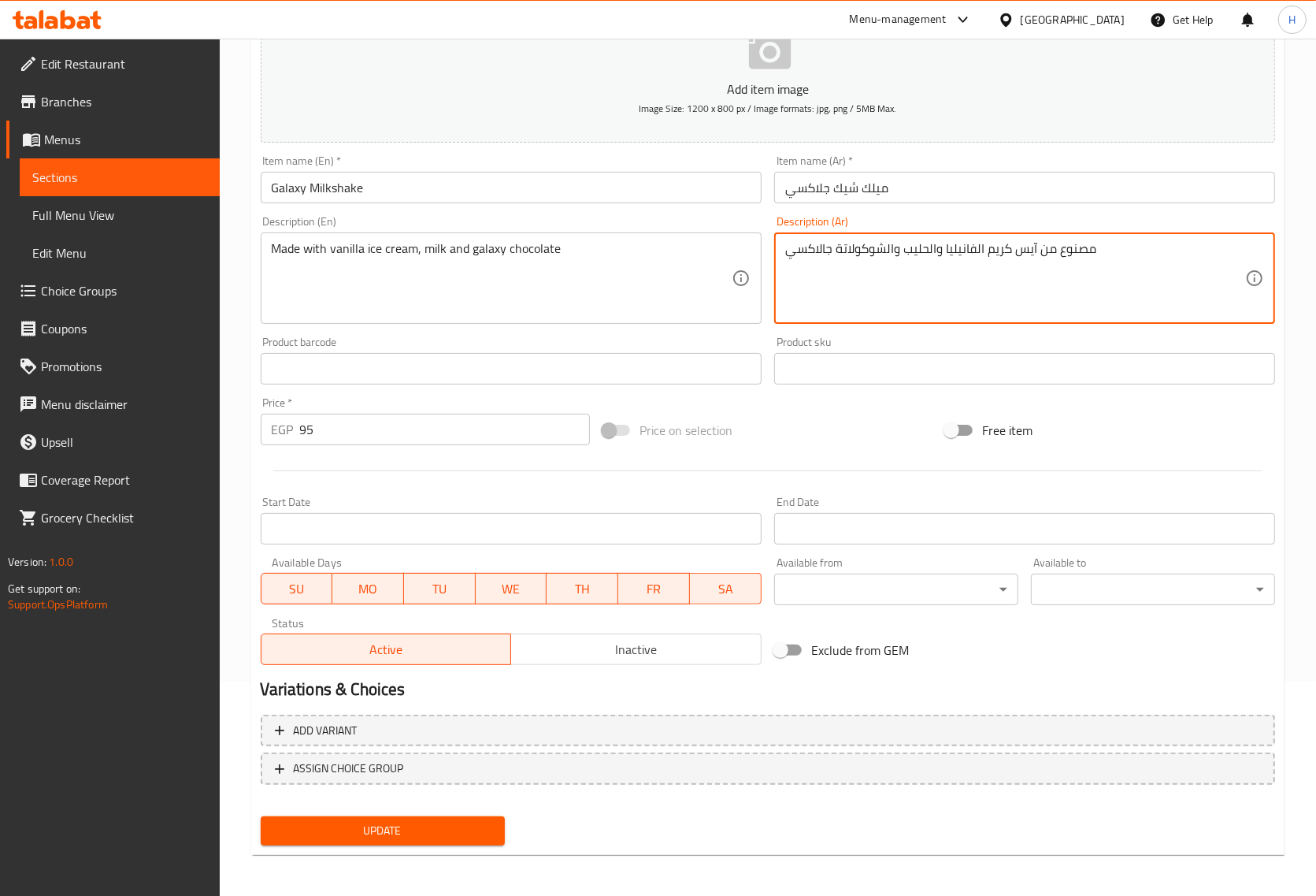
type textarea "مصنوع من آيس كريم الفانيليا والحليب والشوكولاتة جالاكسي"
click at [386, 828] on span "Update" at bounding box center [382, 830] width 219 height 19
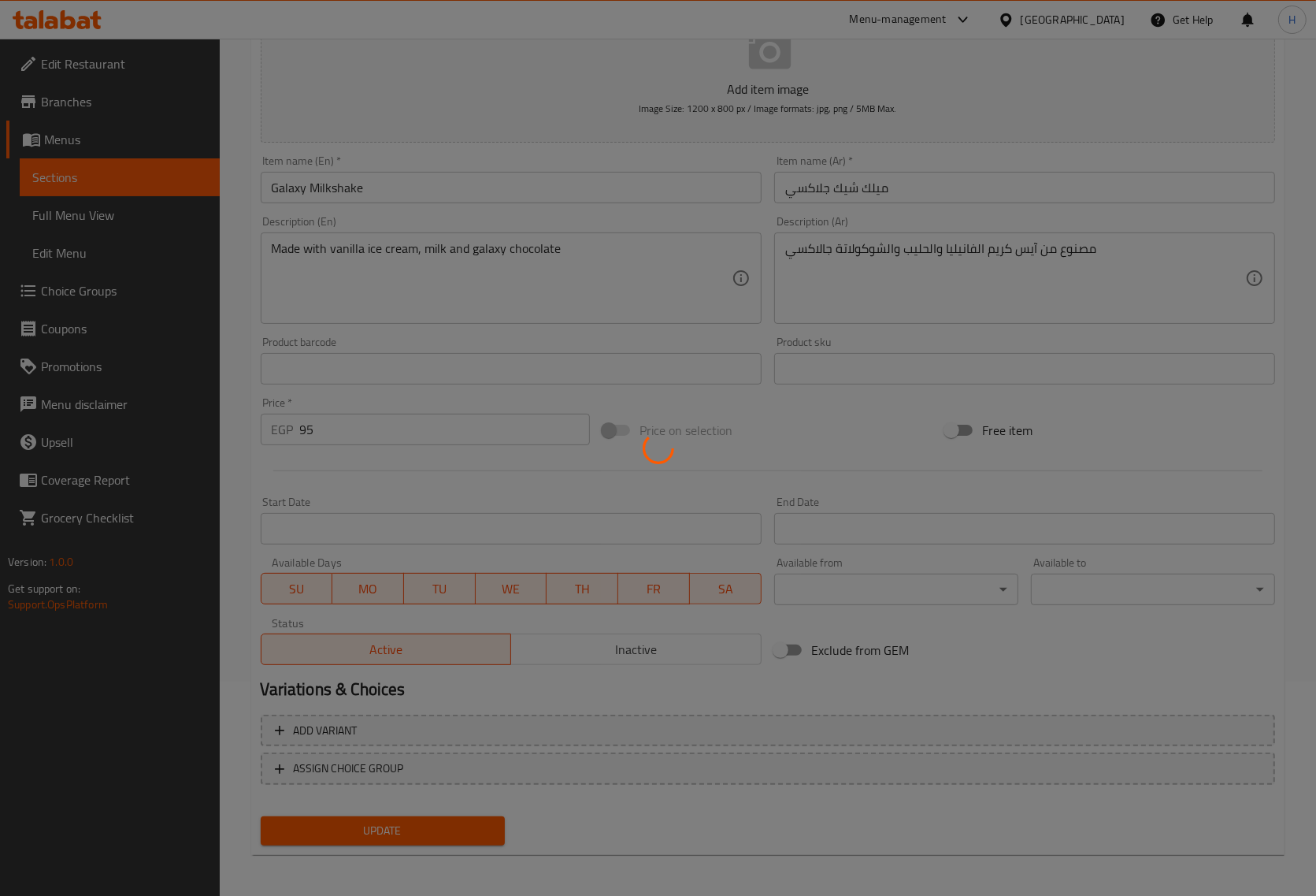
click at [322, 183] on div at bounding box center [658, 448] width 1316 height 896
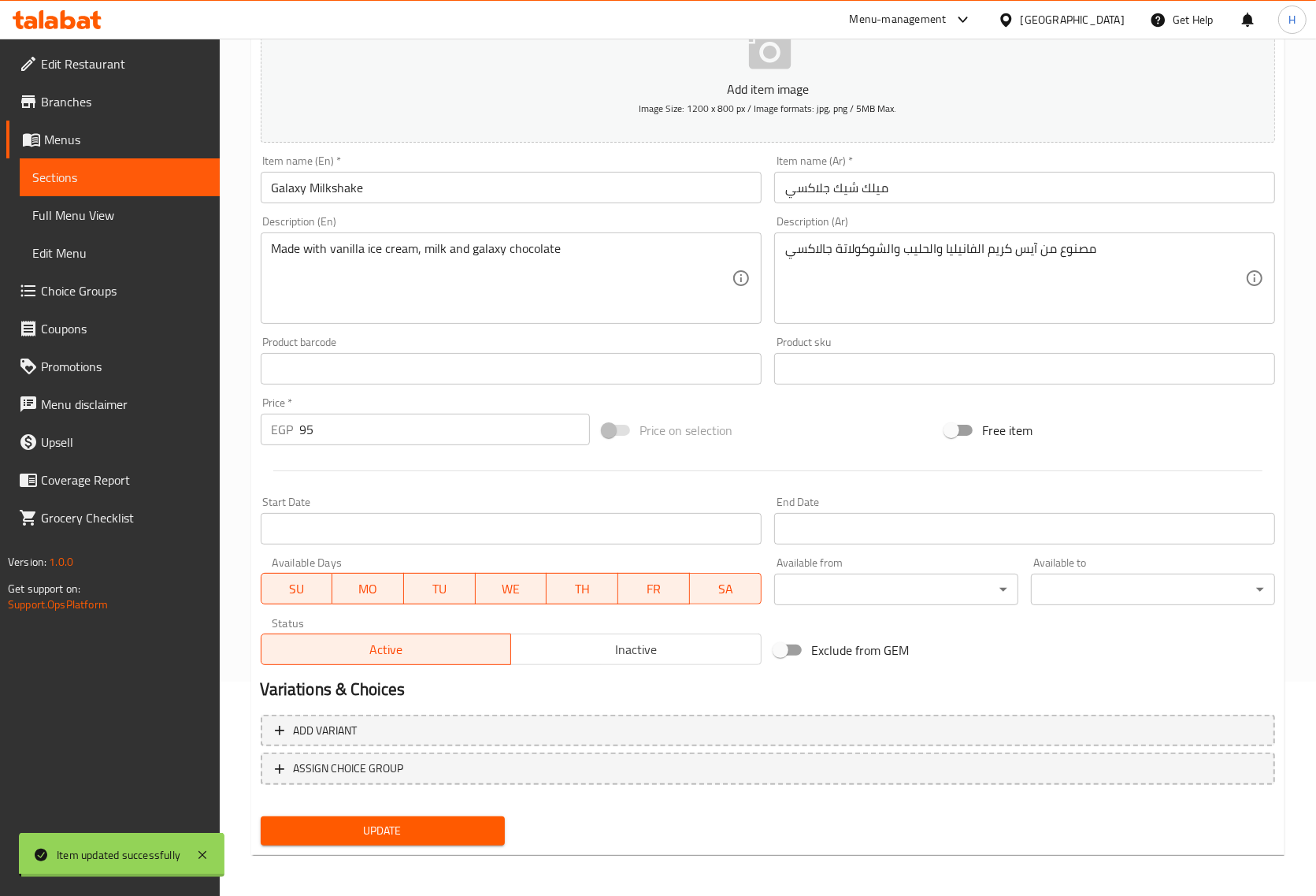
click at [322, 183] on input "Galaxy Milkshake" at bounding box center [512, 187] width 501 height 32
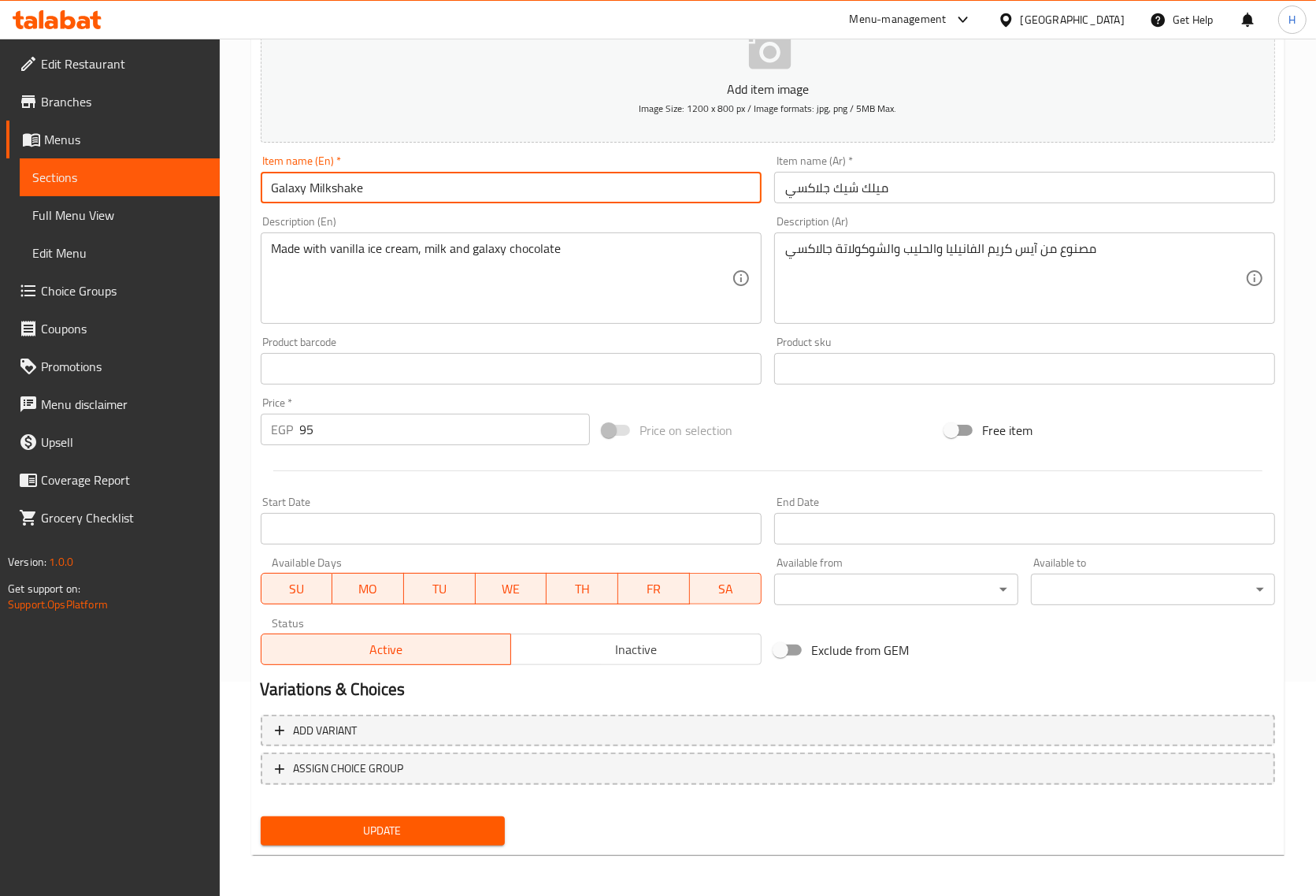
click at [373, 839] on button "Update" at bounding box center [383, 830] width 245 height 29
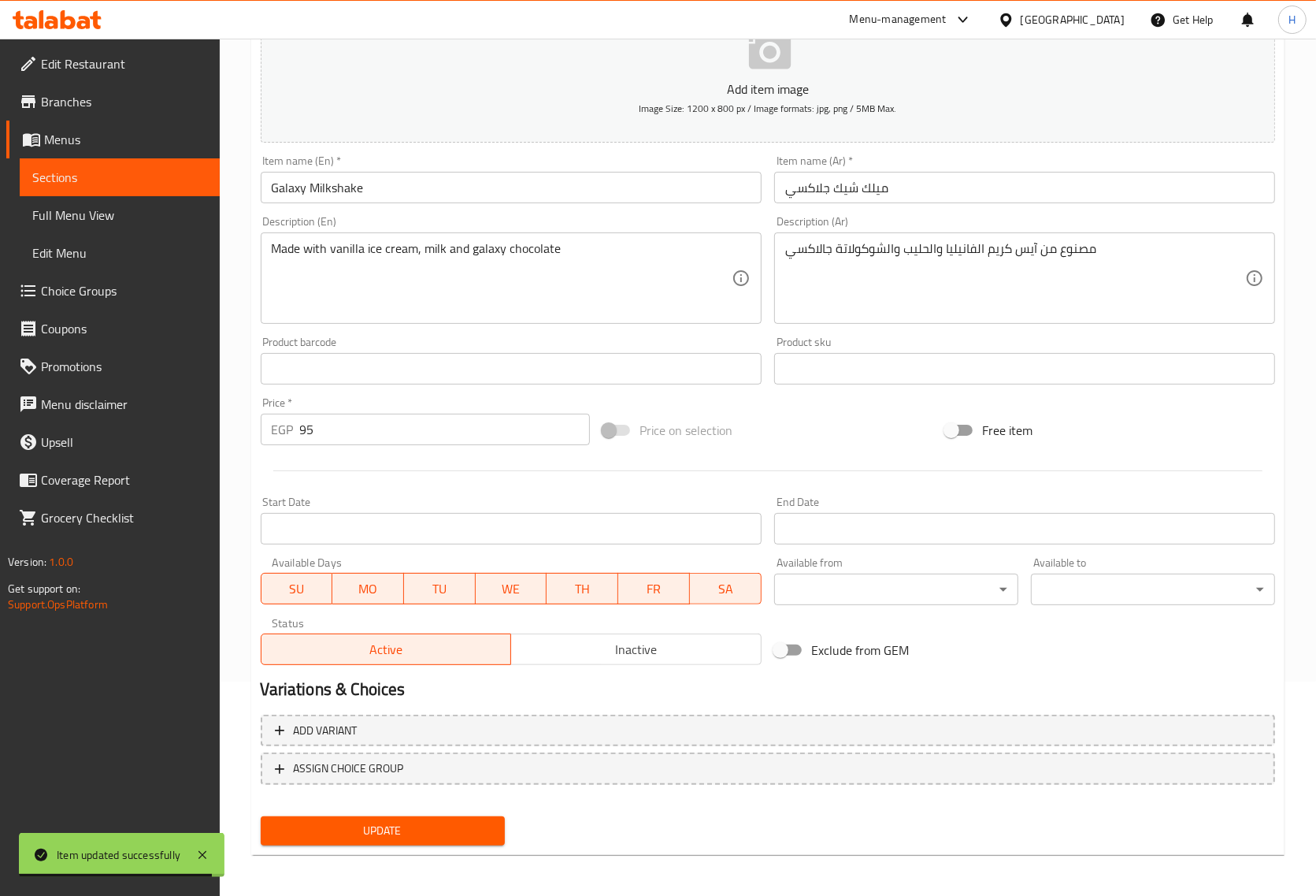
scroll to position [0, 0]
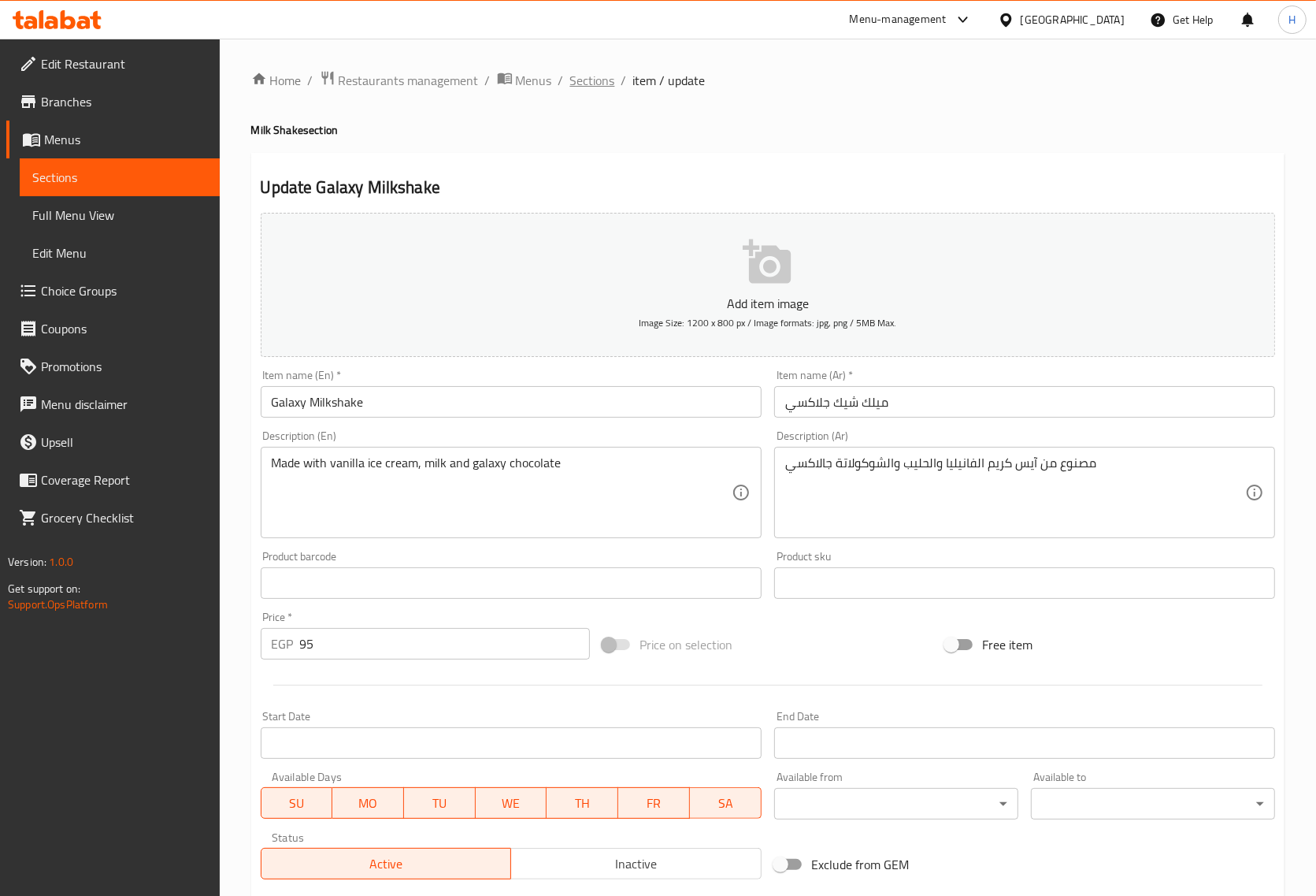
click at [591, 81] on span "Sections" at bounding box center [592, 81] width 45 height 19
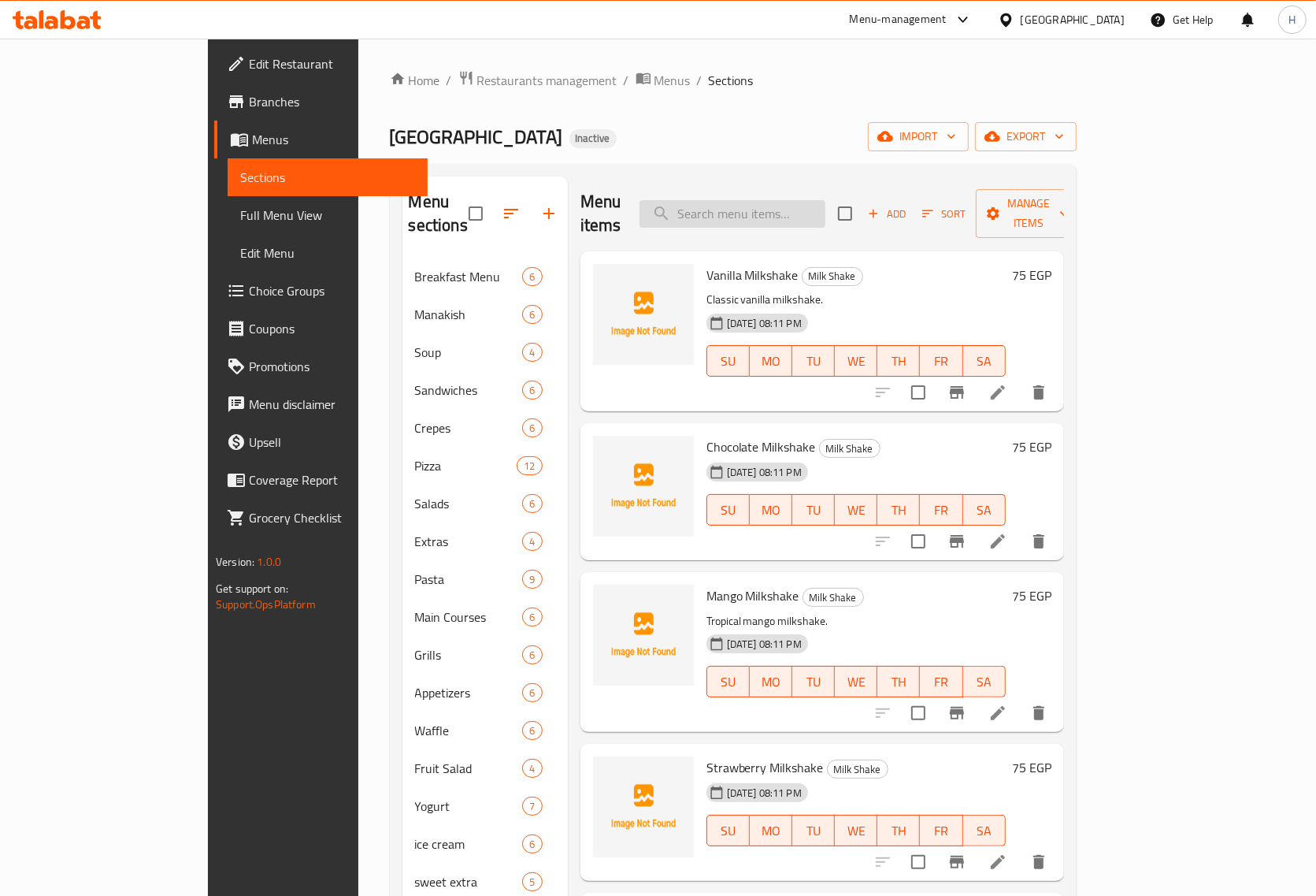
click at [777, 215] on input "search" at bounding box center [732, 214] width 186 height 28
paste input "Oreo White Chocolate"
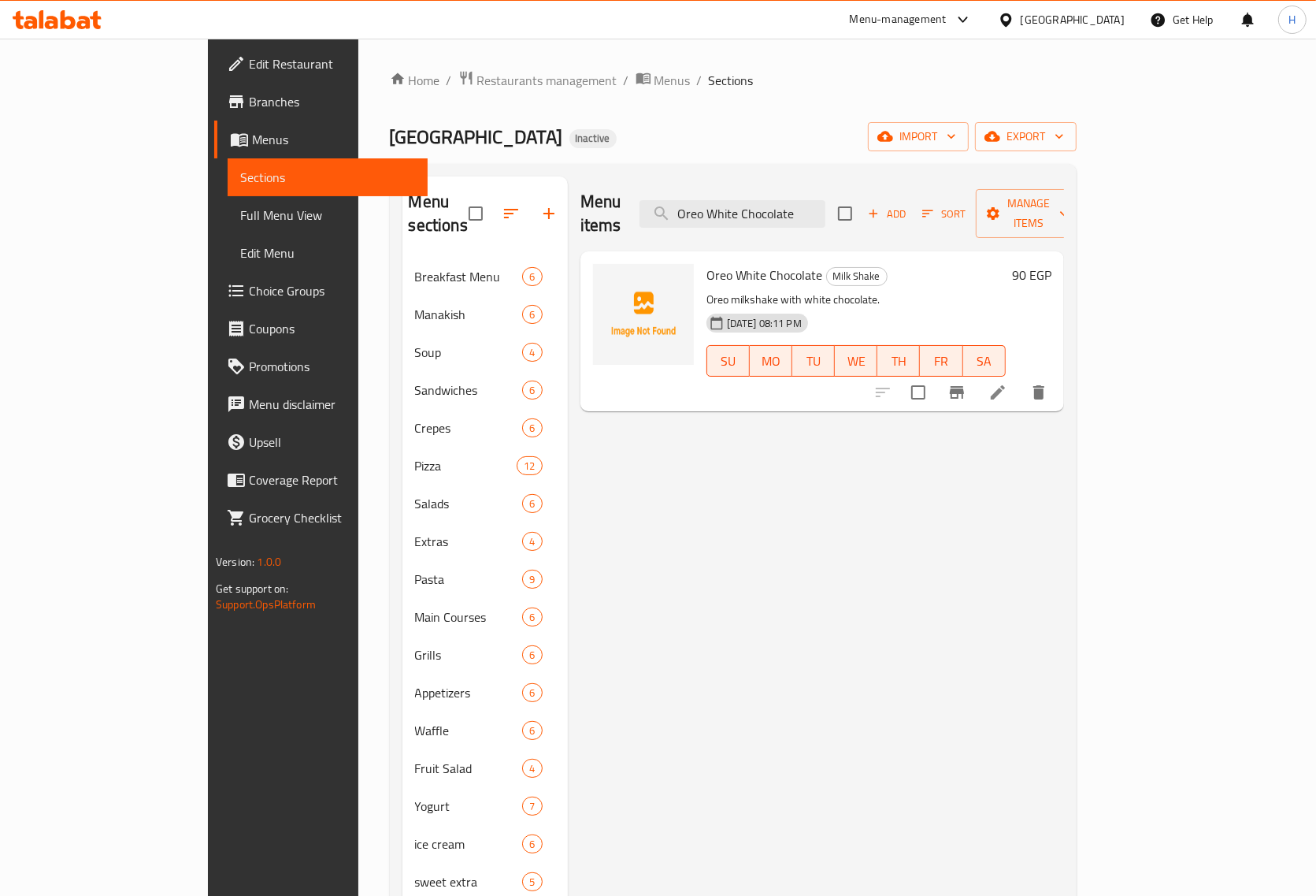
type input "Oreo White Chocolate"
click at [1020, 379] on li at bounding box center [998, 392] width 44 height 28
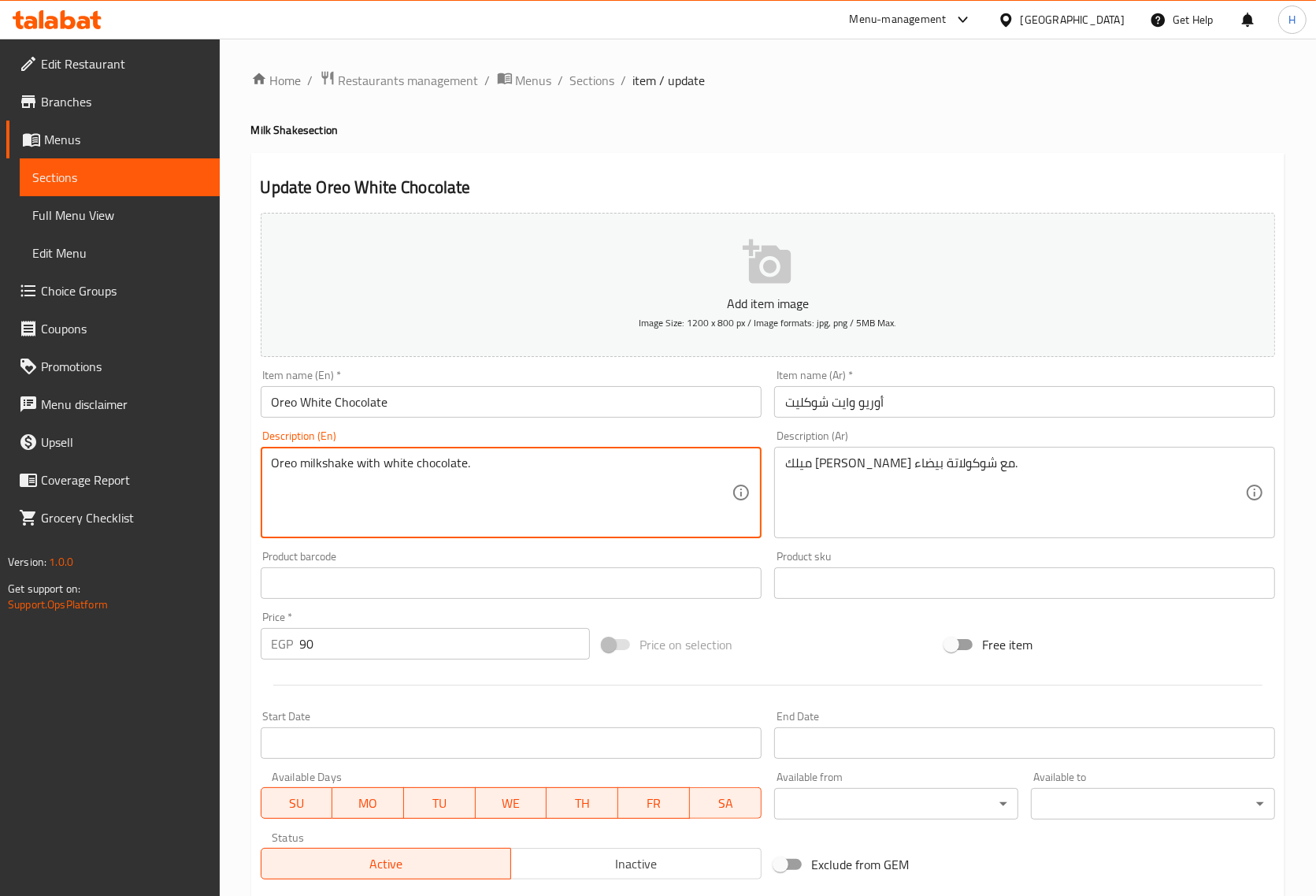
click at [460, 463] on textarea "Oreo milkshake with white chocolate." at bounding box center [502, 493] width 461 height 75
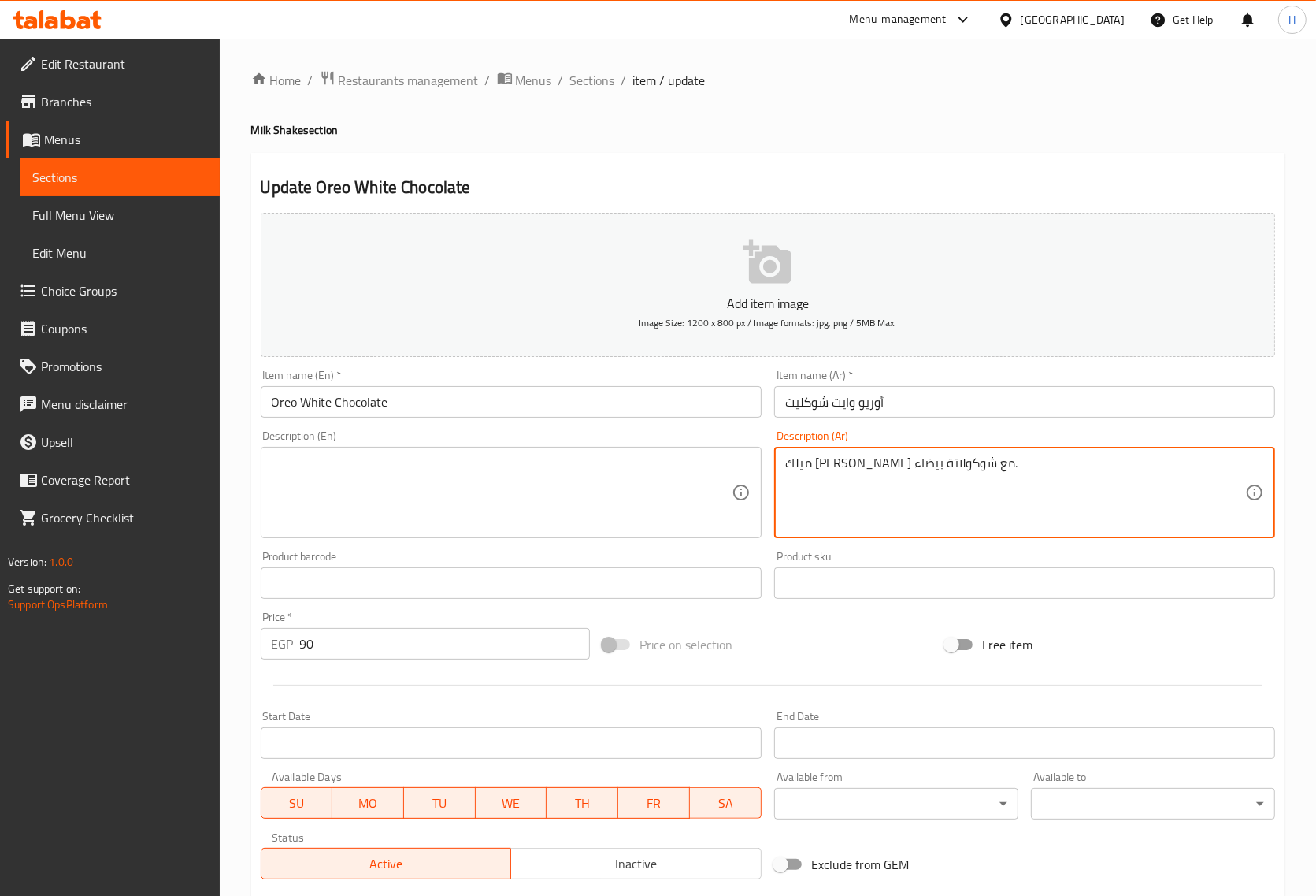
click at [807, 469] on textarea "ميلك [PERSON_NAME] مع شوكولاتة بيضاء." at bounding box center [1015, 493] width 461 height 75
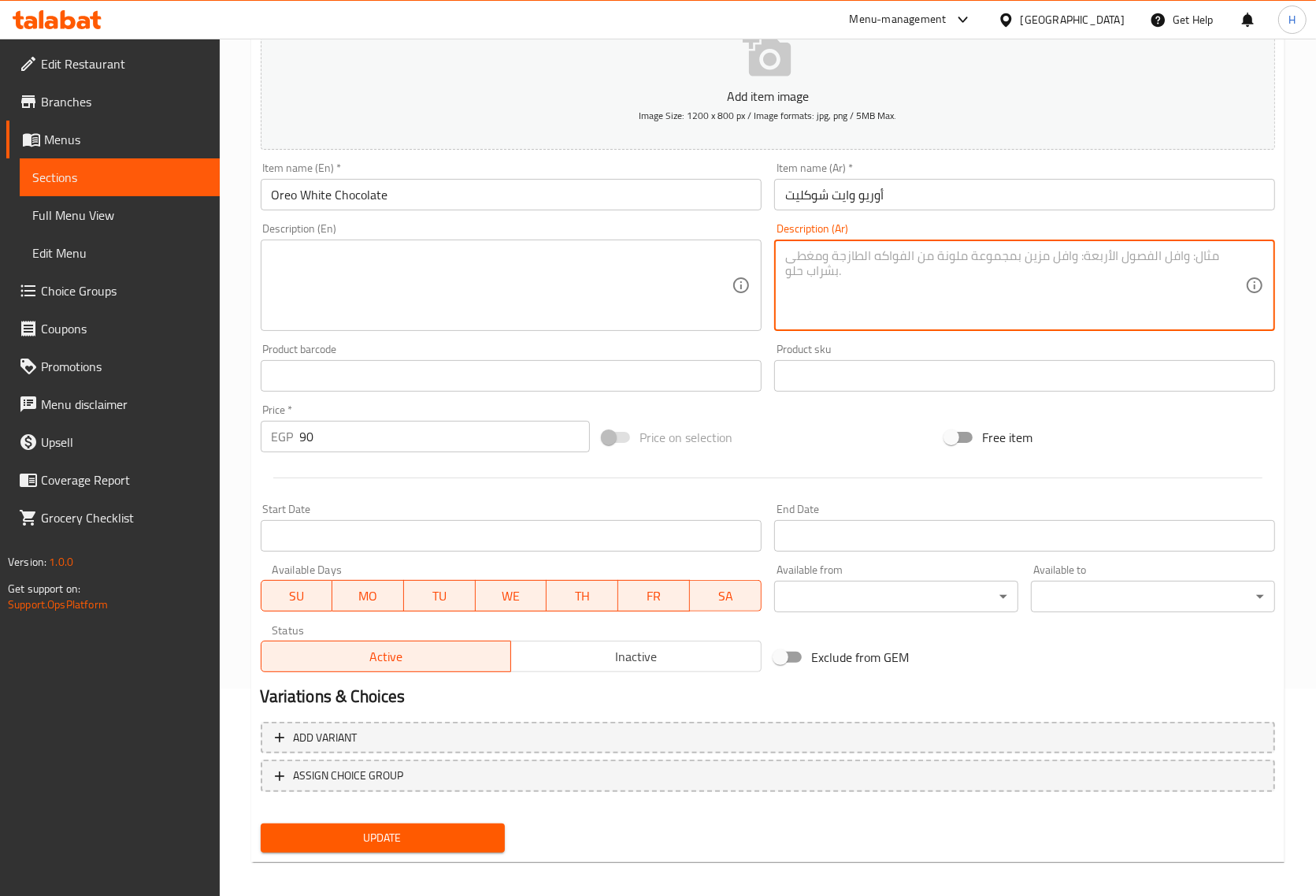
scroll to position [214, 0]
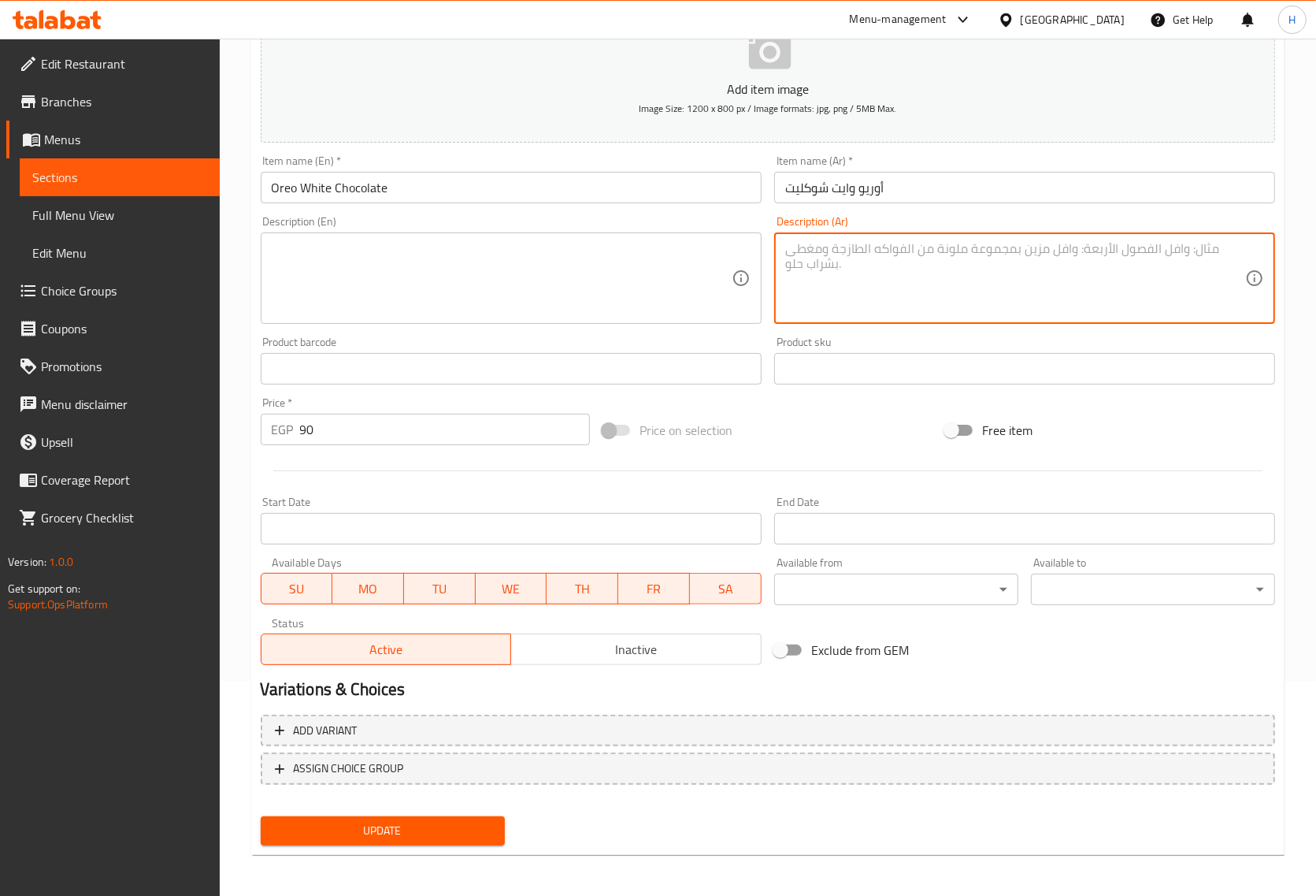
click at [322, 824] on span "Update" at bounding box center [382, 830] width 219 height 19
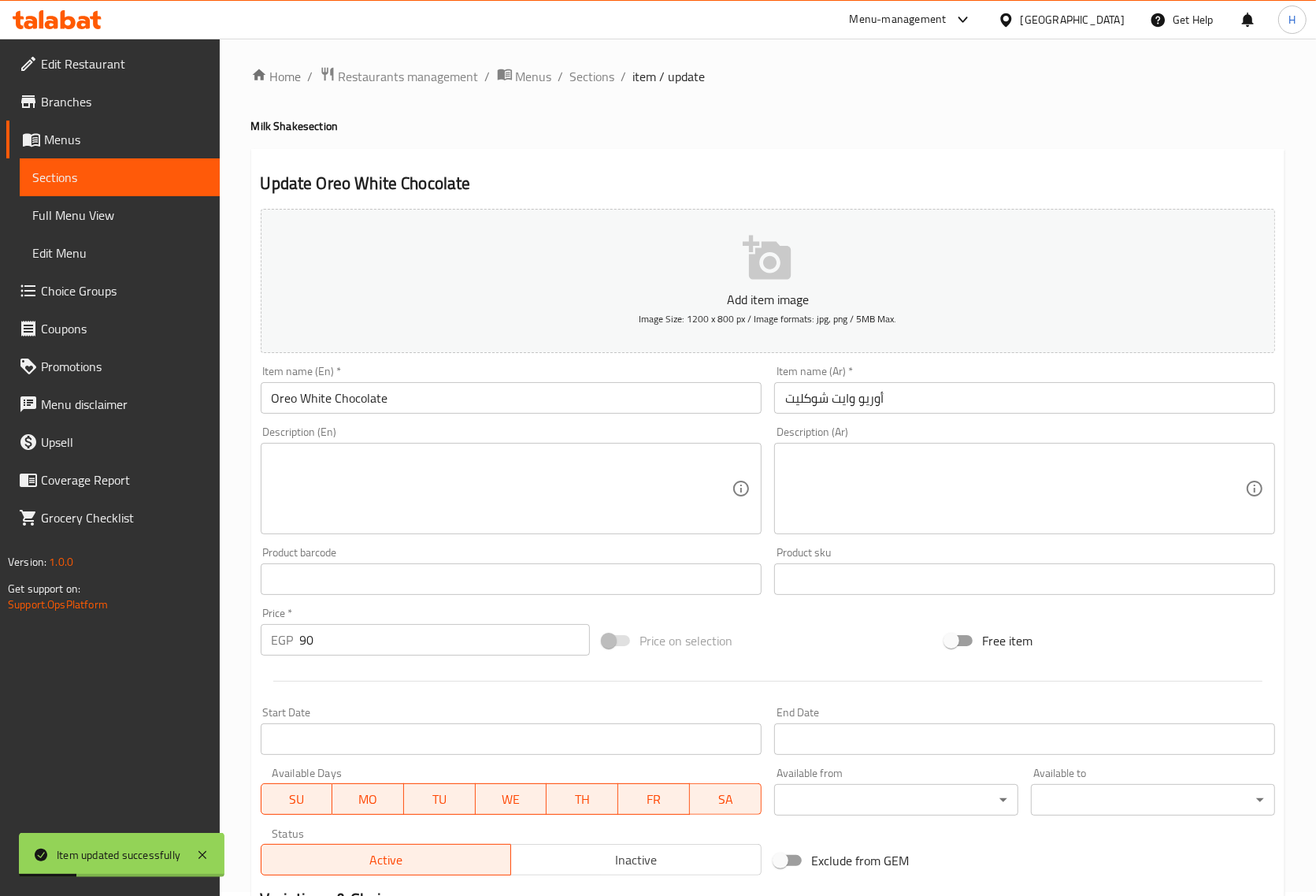
scroll to position [0, 0]
click at [585, 87] on span "Sections" at bounding box center [592, 81] width 45 height 19
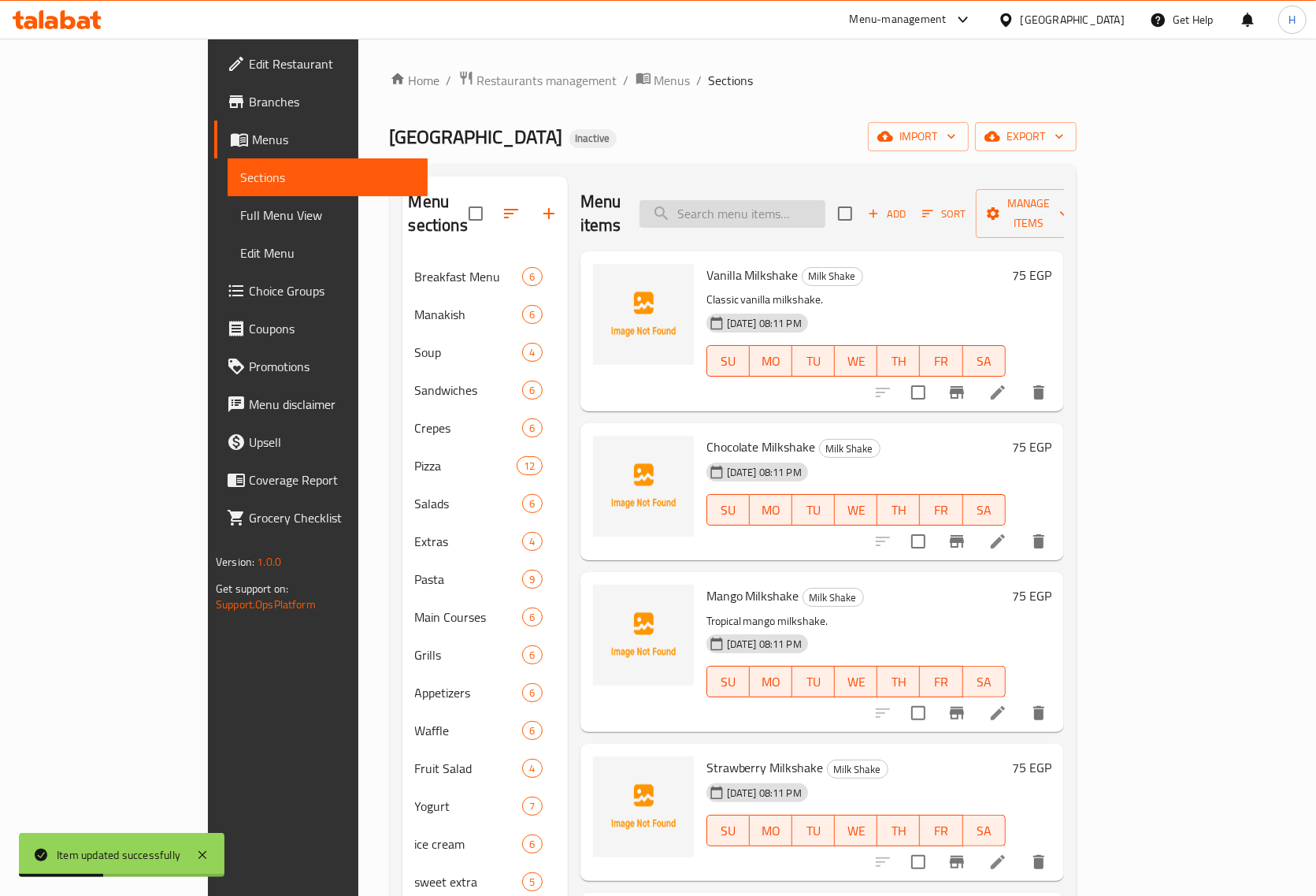
click at [737, 203] on input "search" at bounding box center [732, 214] width 186 height 28
paste input "Pistachio Milkshake"
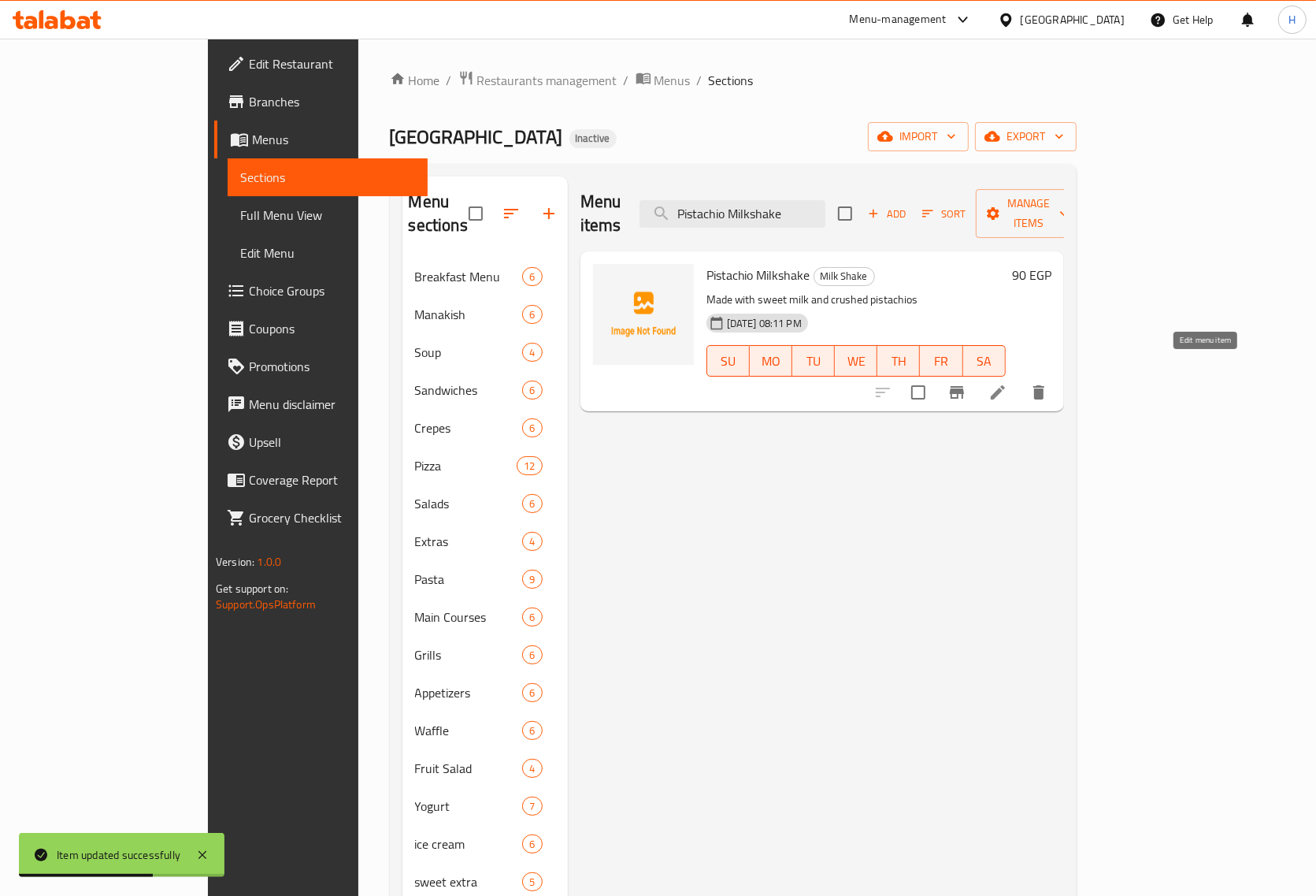
type input "Pistachio Milkshake"
click at [1008, 382] on icon at bounding box center [998, 392] width 19 height 19
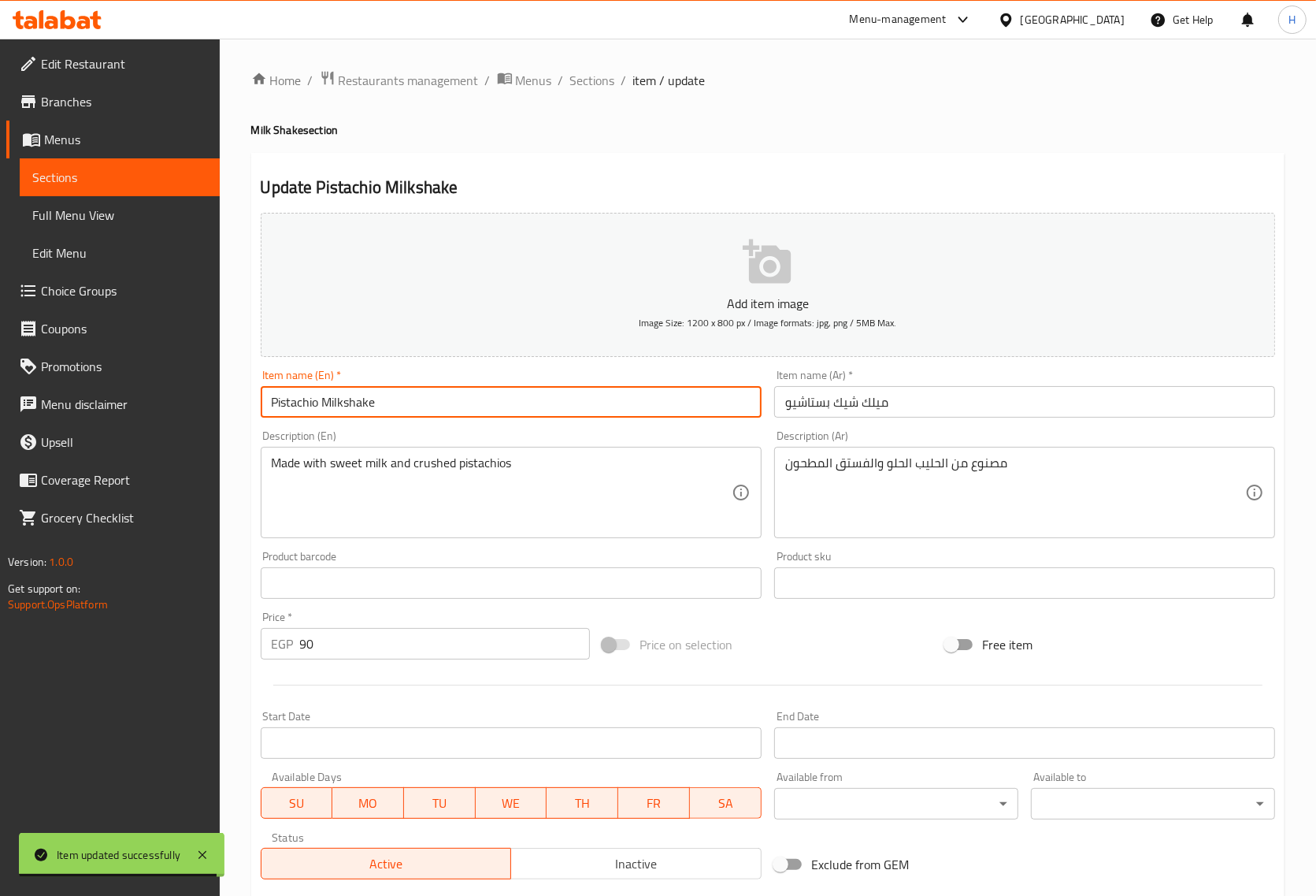
click at [362, 404] on input "Pistachio Milkshake" at bounding box center [512, 402] width 501 height 32
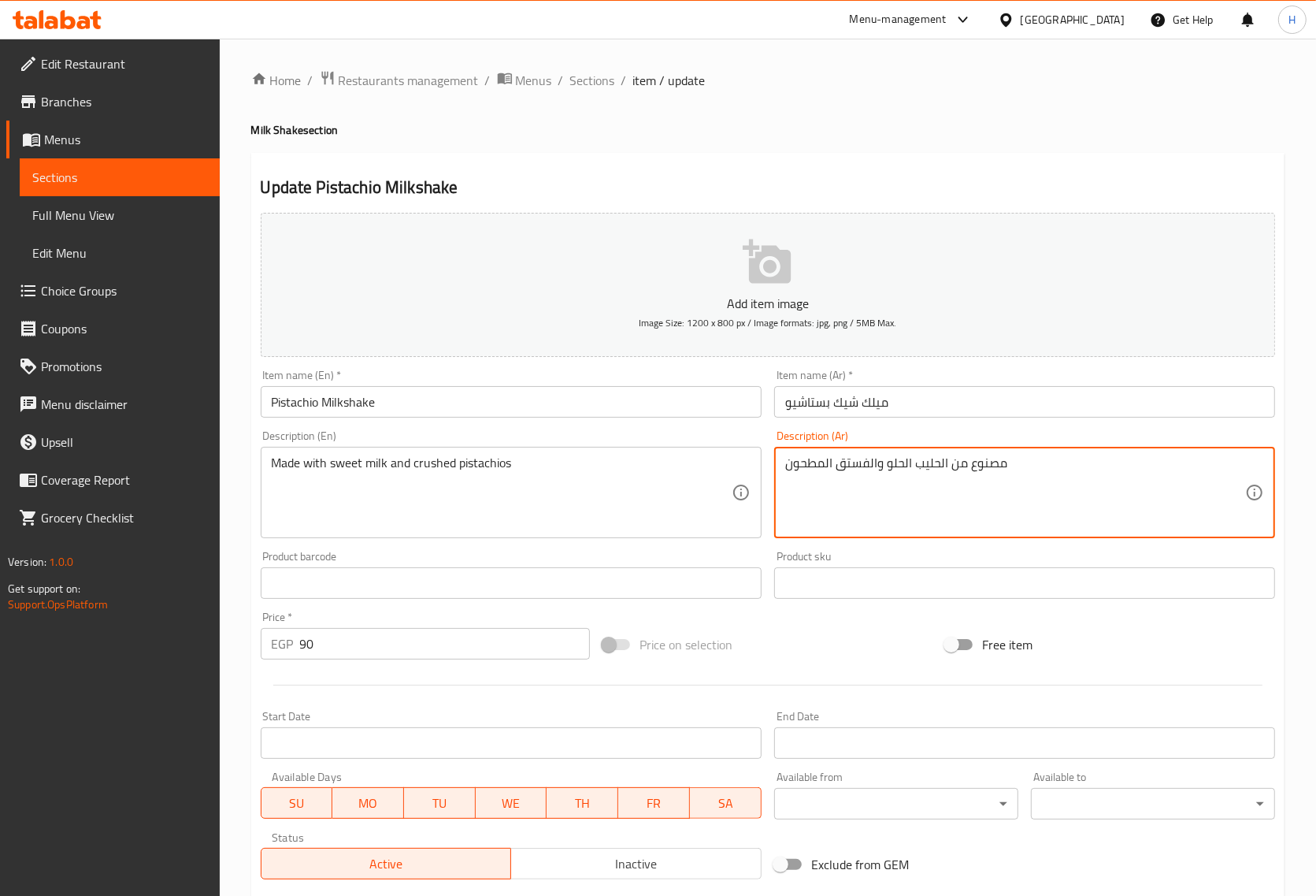
click at [932, 466] on textarea "مصنوع من الحليب الحلو والفستق المطحون" at bounding box center [1015, 493] width 461 height 75
paste textarea "ميلك شيك بالفستق الحلبي."
type textarea "ميلك شيك بالفستق الحلبي."
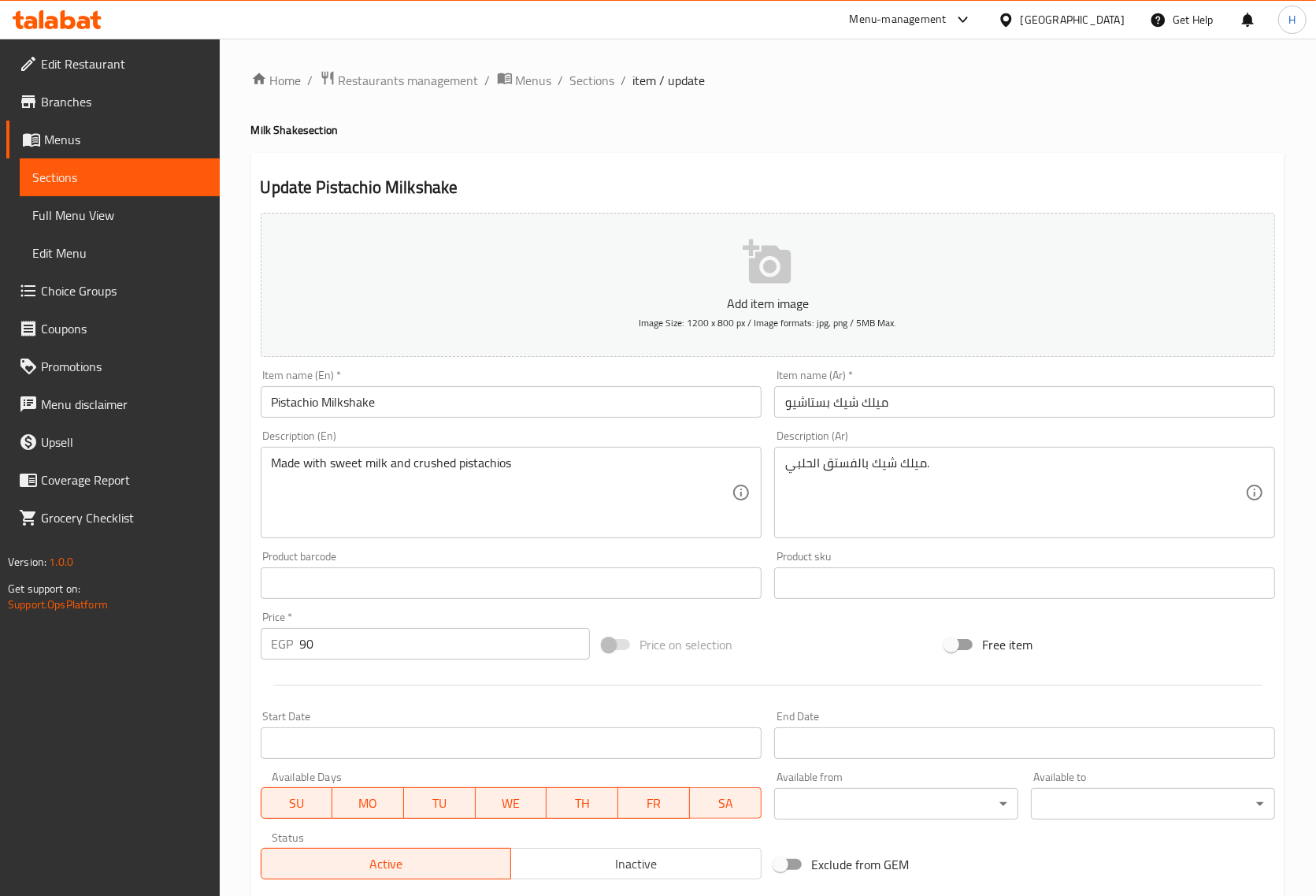
click at [344, 453] on div "Made with sweet milk and crushed pistachios Description (En)" at bounding box center [512, 492] width 501 height 92
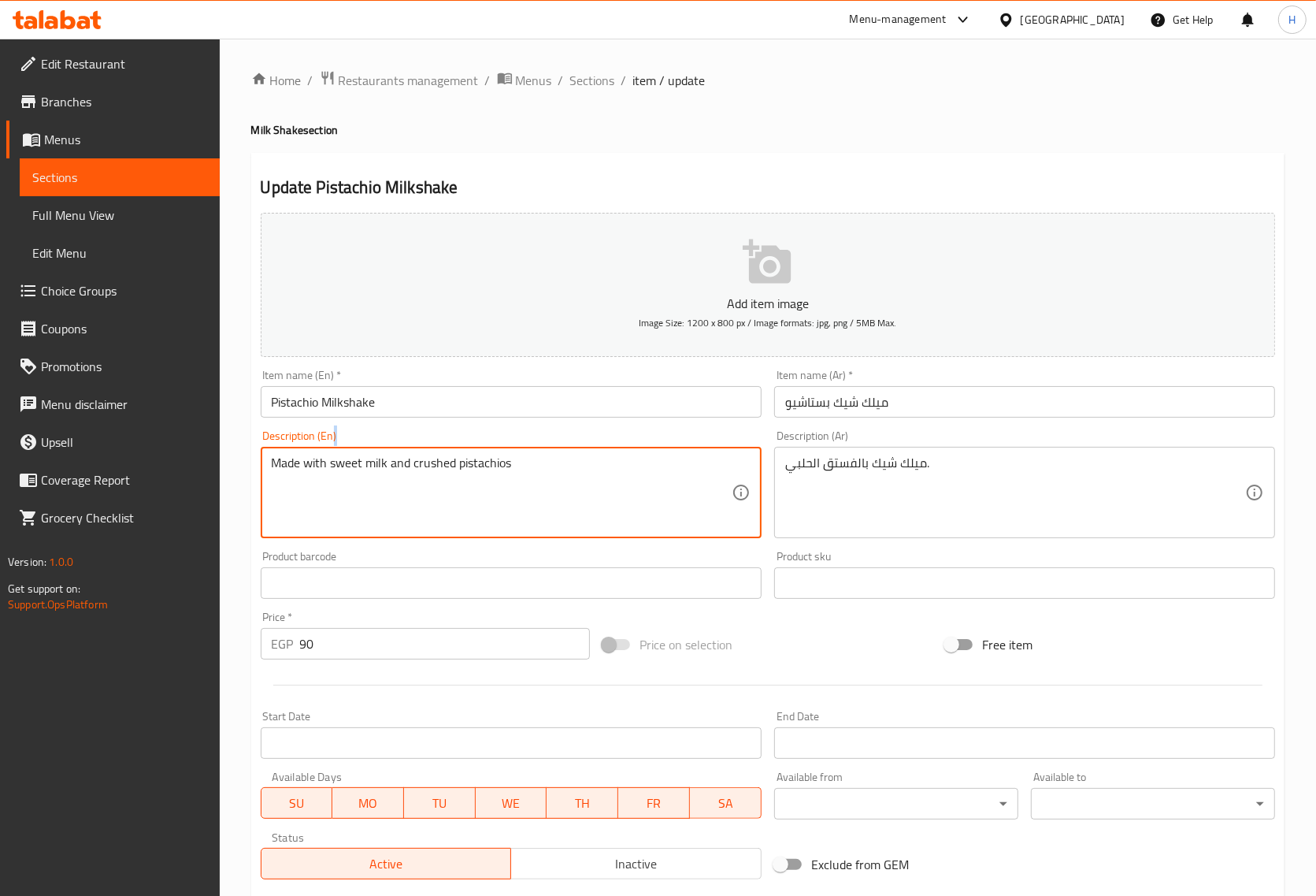
click at [344, 453] on div "Made with sweet milk and crushed pistachios Description (En)" at bounding box center [512, 492] width 501 height 92
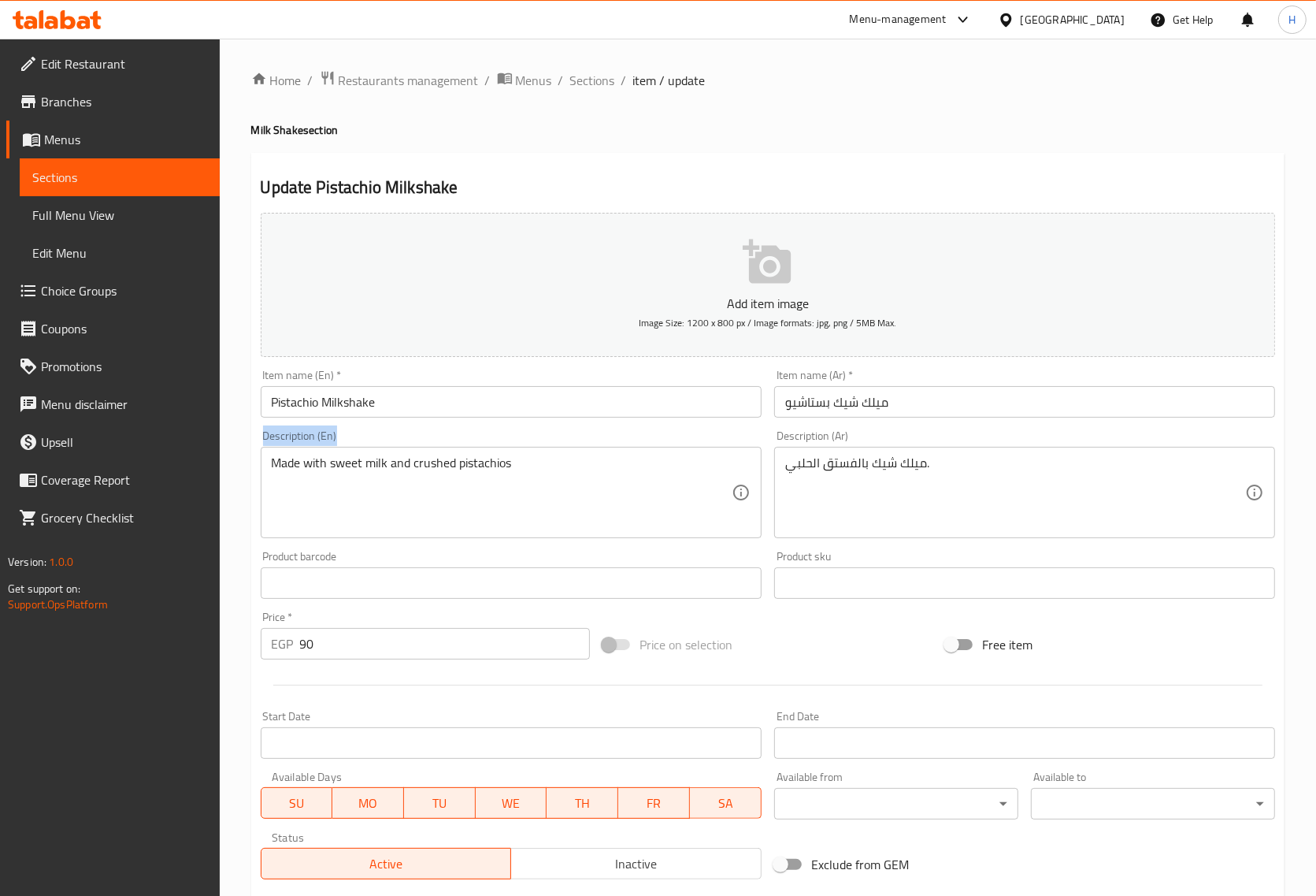
click at [344, 453] on div "Made with sweet milk and crushed pistachios Description (En)" at bounding box center [512, 492] width 501 height 92
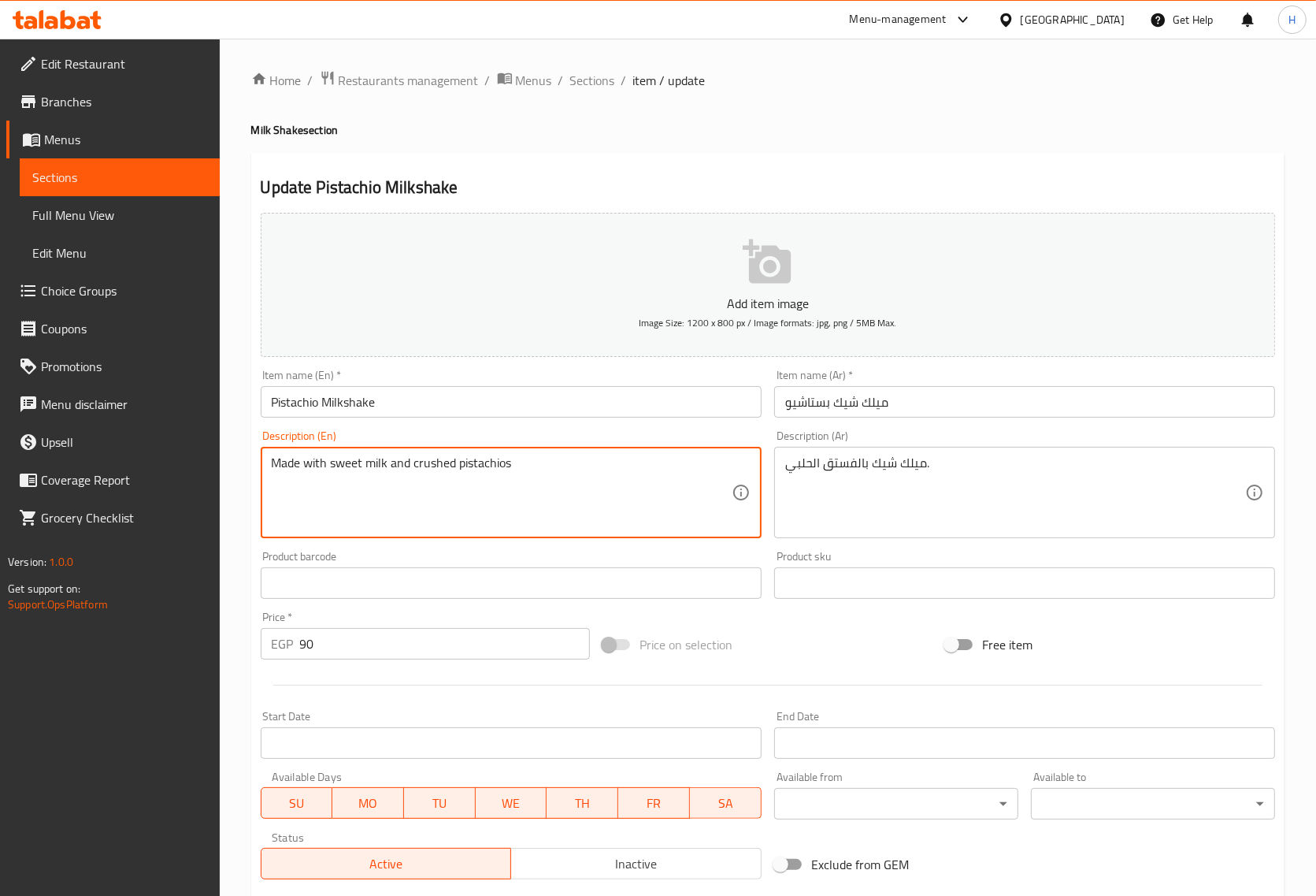
click at [340, 467] on textarea "Made with sweet milk and crushed pistachios" at bounding box center [502, 493] width 461 height 75
paste textarea "Pistachio milkshake."
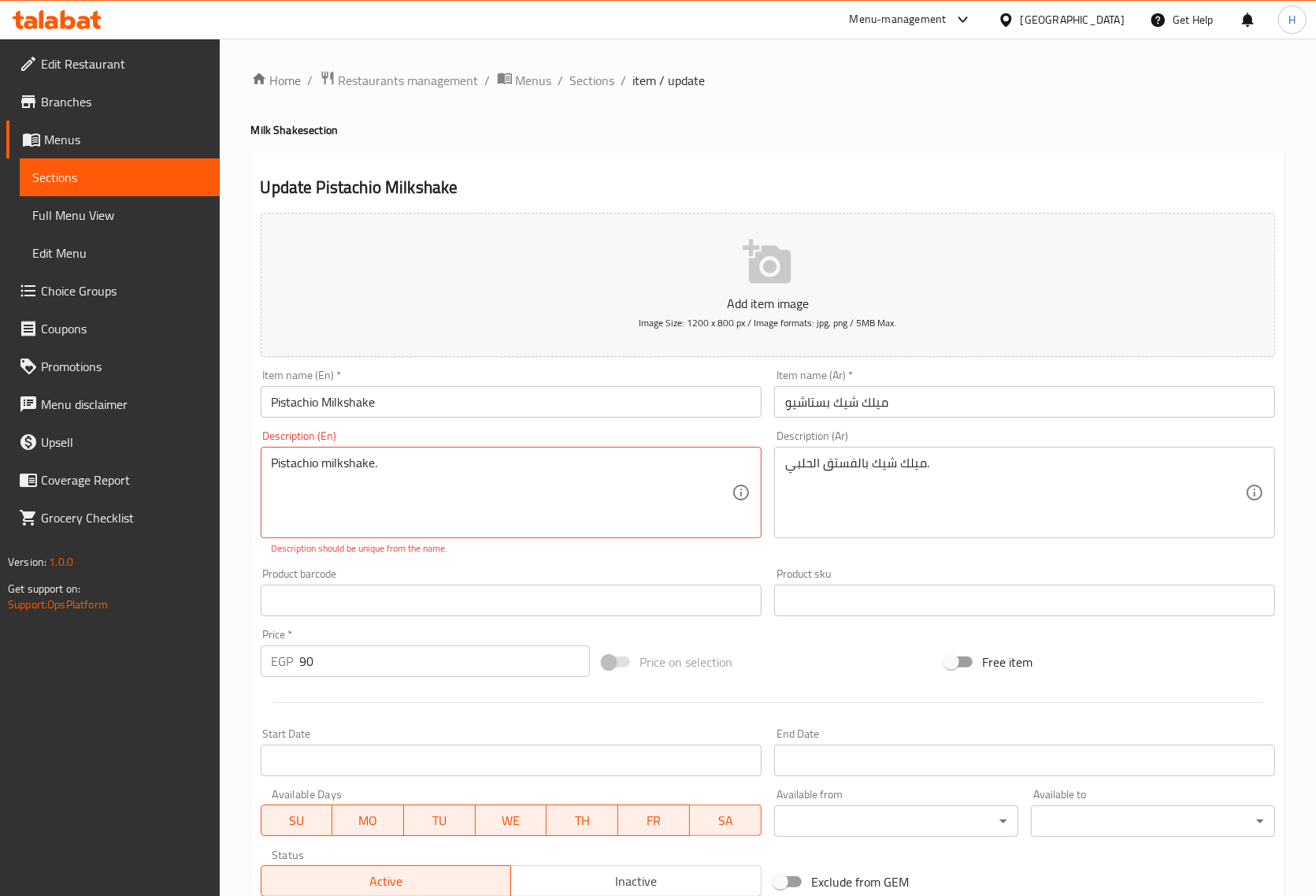
click at [266, 465] on div "Pistachio milkshake. Description (En)" at bounding box center [512, 492] width 501 height 92
click at [275, 463] on textarea "Pistachio milkshake." at bounding box center [502, 493] width 461 height 75
paste textarea "Halabi"
click at [409, 473] on textarea "Halabi Pistachio milkshake." at bounding box center [502, 493] width 461 height 75
click at [459, 483] on textarea "Halabi Pistachio milkshake" at bounding box center [502, 493] width 461 height 75
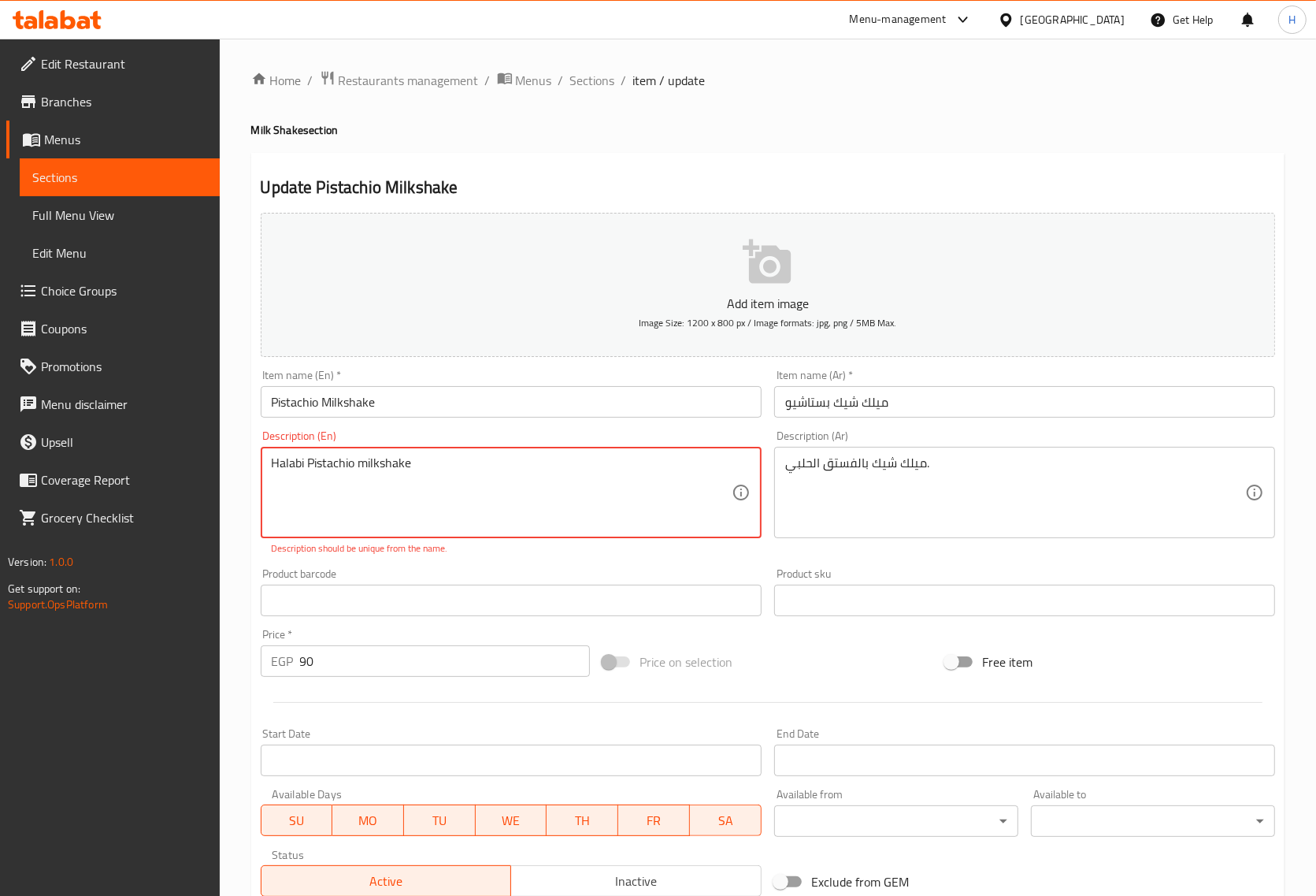
click at [301, 461] on textarea "Halabi Pistachio milkshake" at bounding box center [502, 493] width 461 height 75
click at [417, 471] on textarea "Halabi Pistachio milkshake" at bounding box center [502, 493] width 461 height 75
click at [394, 461] on textarea "Halabi Pistachio milkshake" at bounding box center [502, 493] width 461 height 75
type textarea "H"
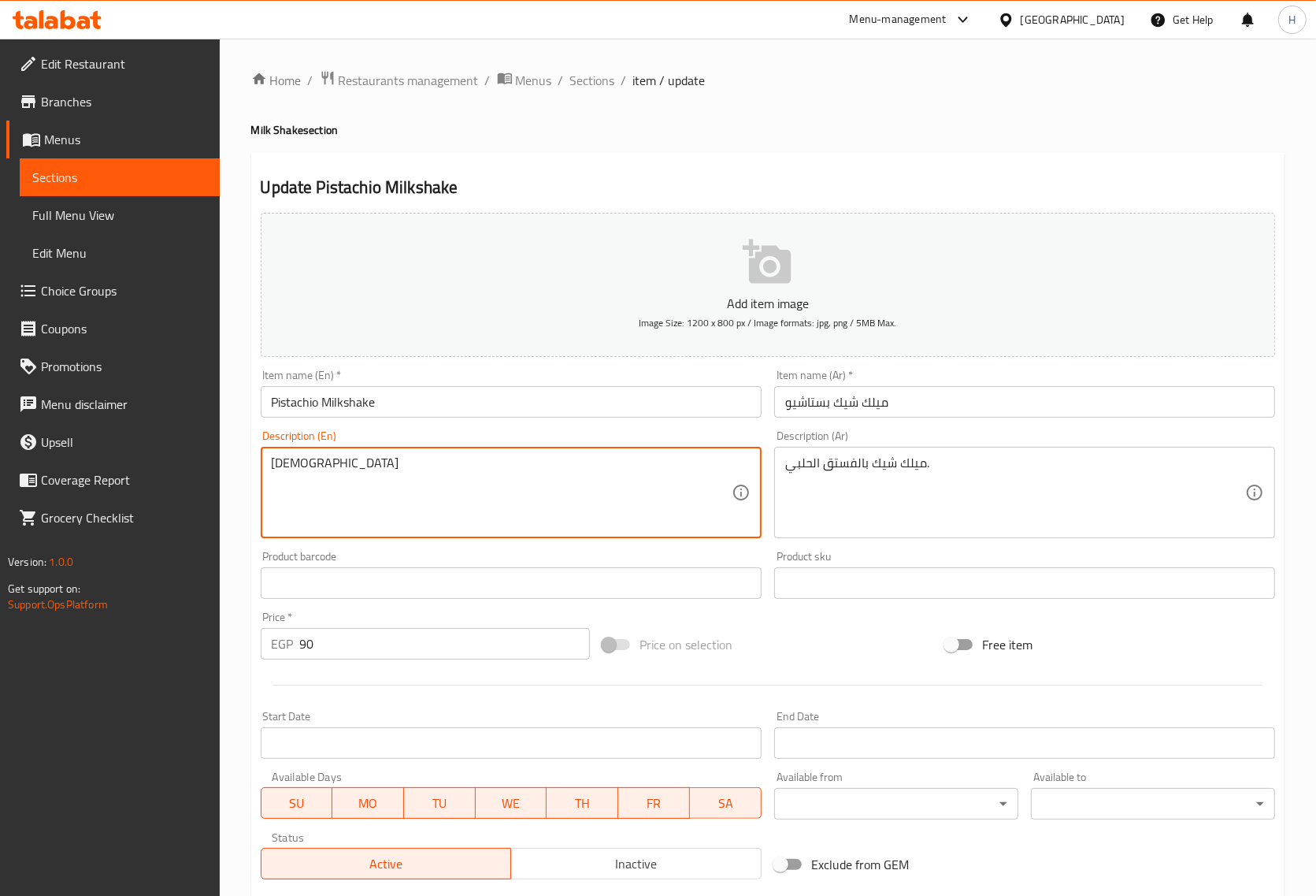
paste textarea "Halabi"
click at [351, 412] on input "Pistachio Milkshake" at bounding box center [512, 402] width 501 height 32
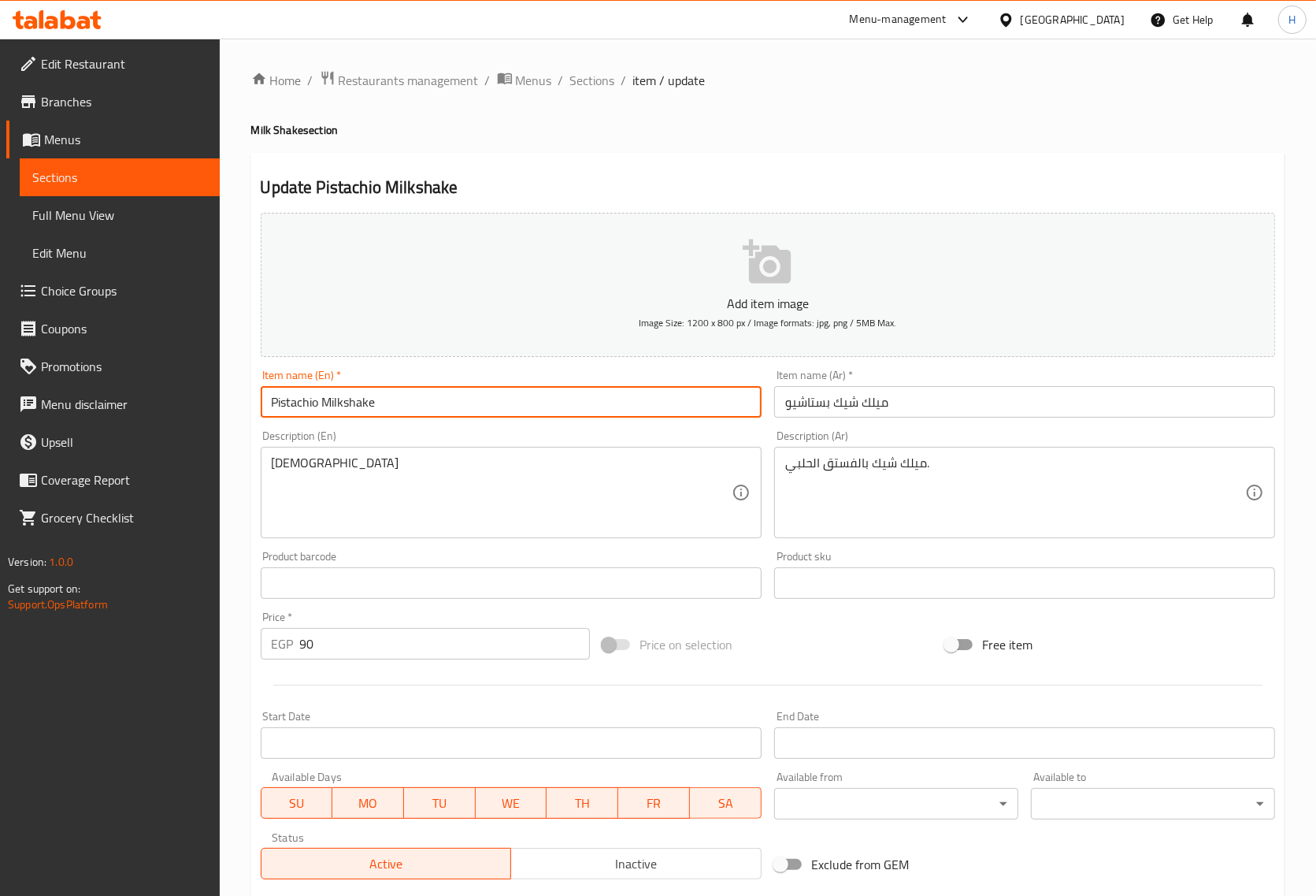
click at [351, 412] on input "Pistachio Milkshake" at bounding box center [512, 402] width 501 height 32
click at [356, 449] on div "Halabi Description (En)" at bounding box center [512, 492] width 501 height 92
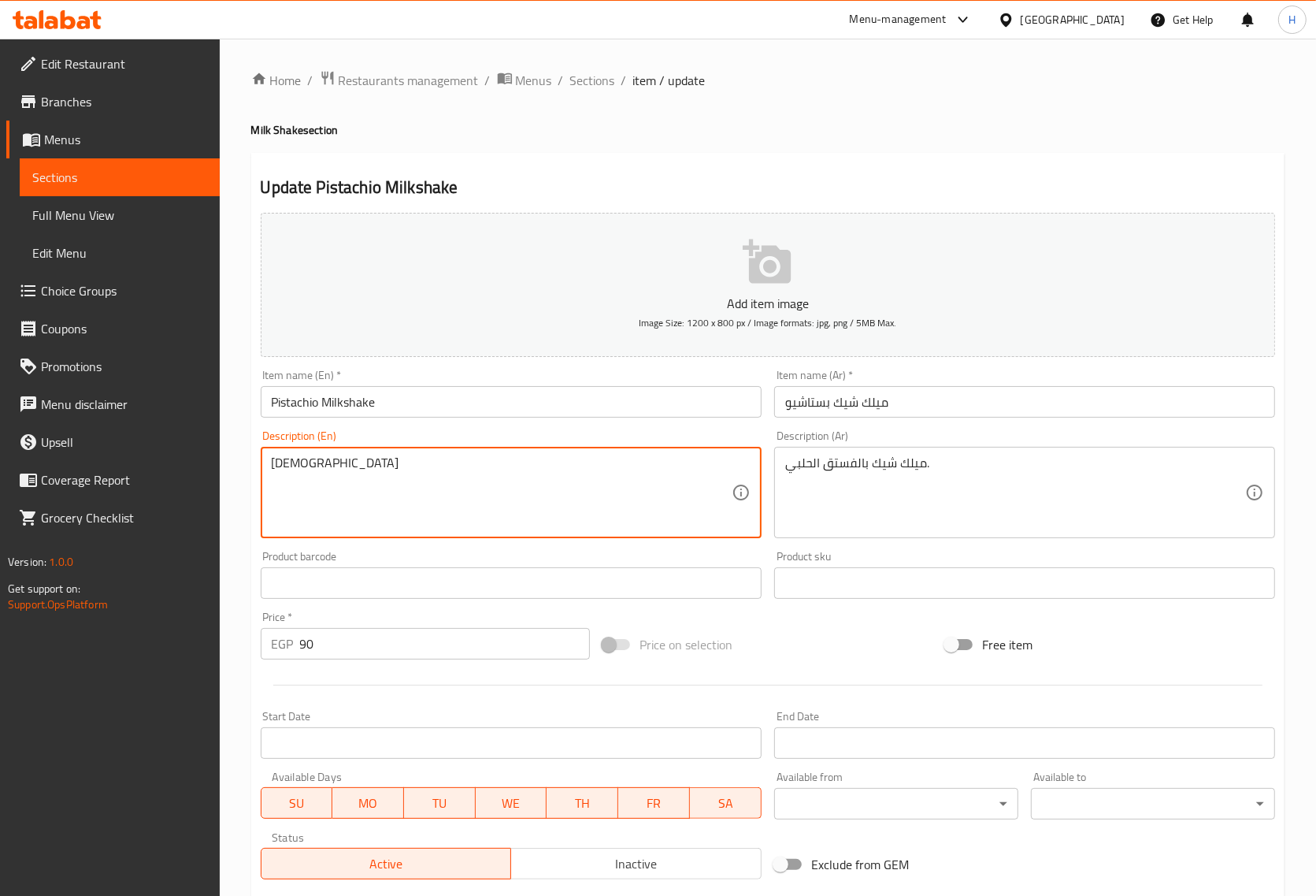
paste textarea "Pistachio Milkshake"
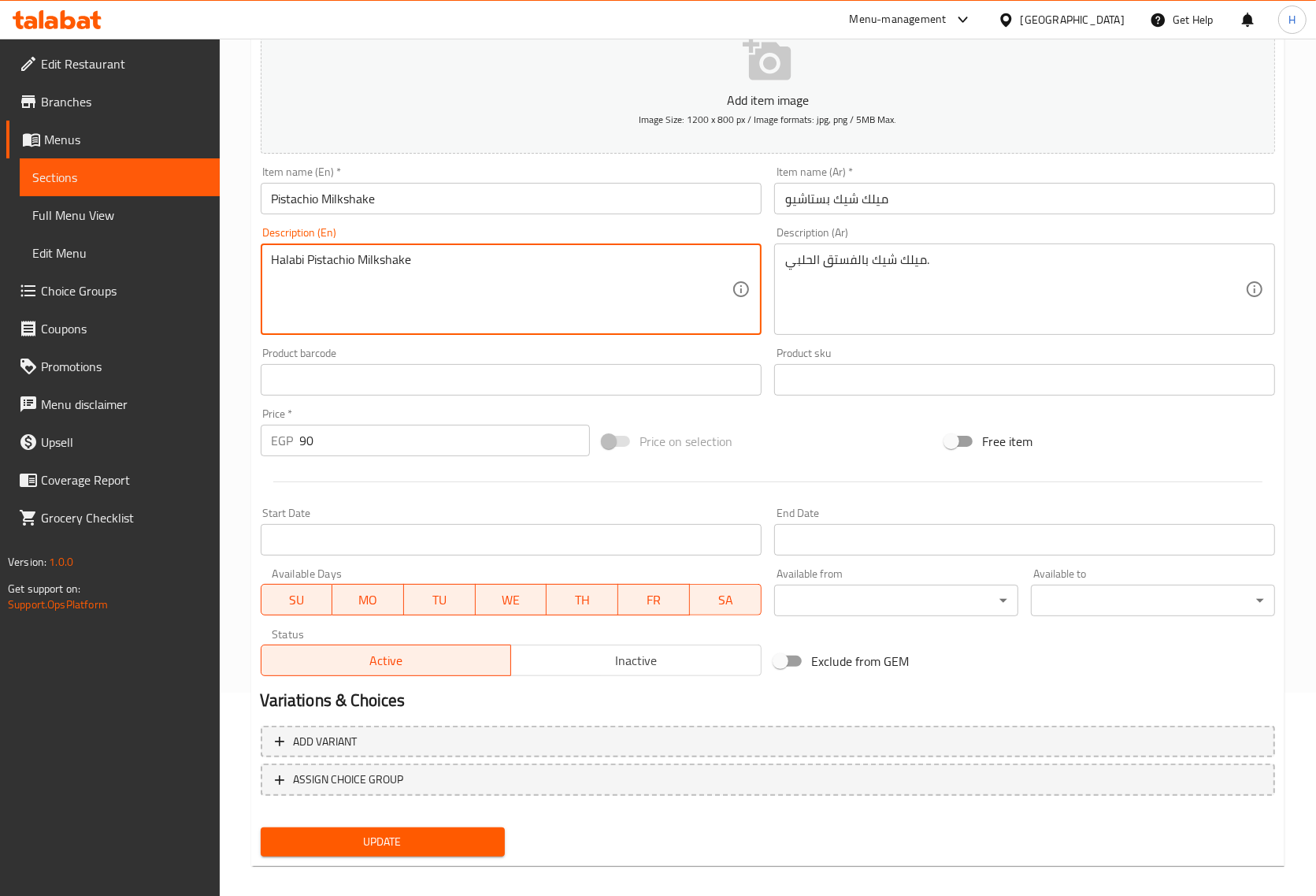
scroll to position [214, 0]
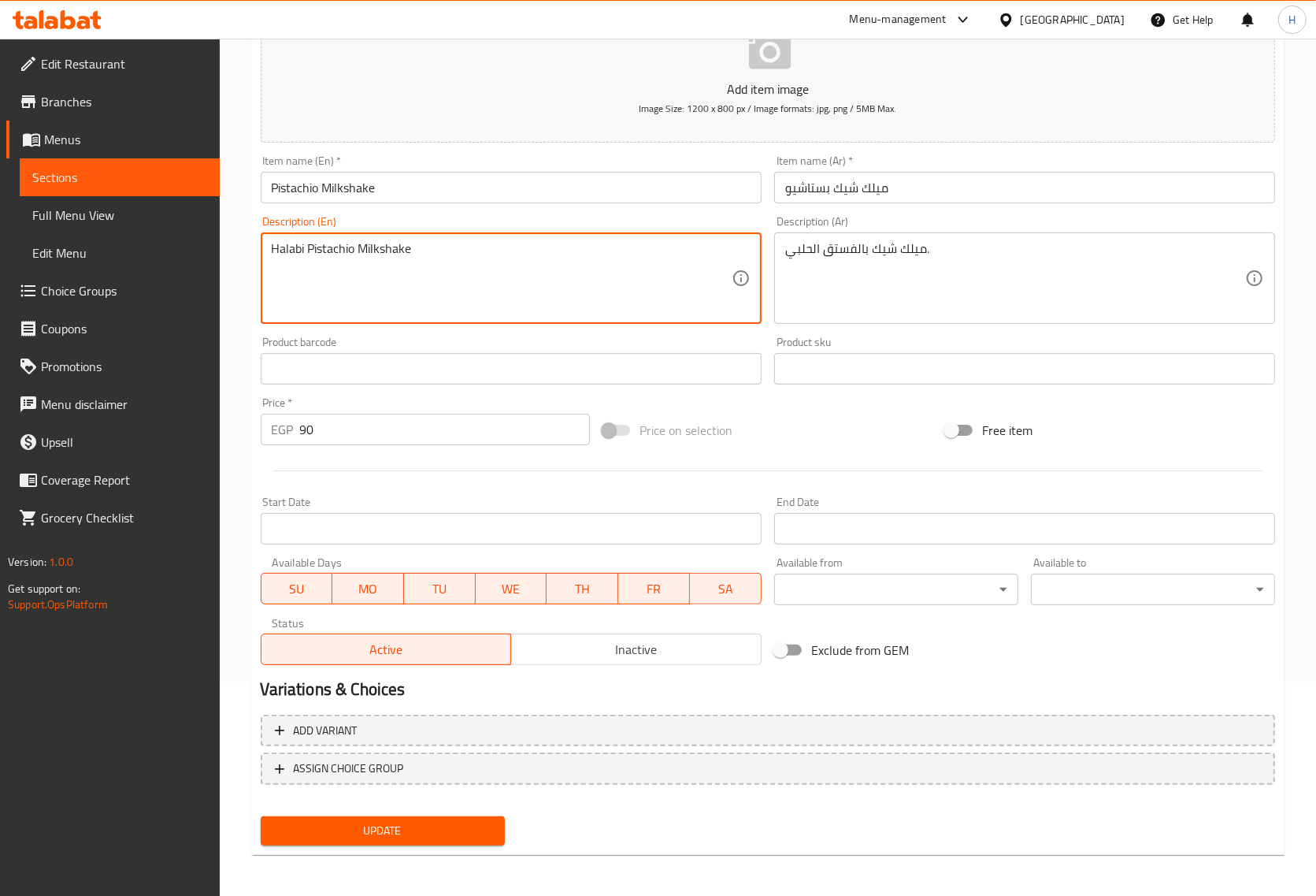
type textarea "Halabi Pistachio Milkshake"
click at [331, 830] on span "Update" at bounding box center [382, 830] width 219 height 19
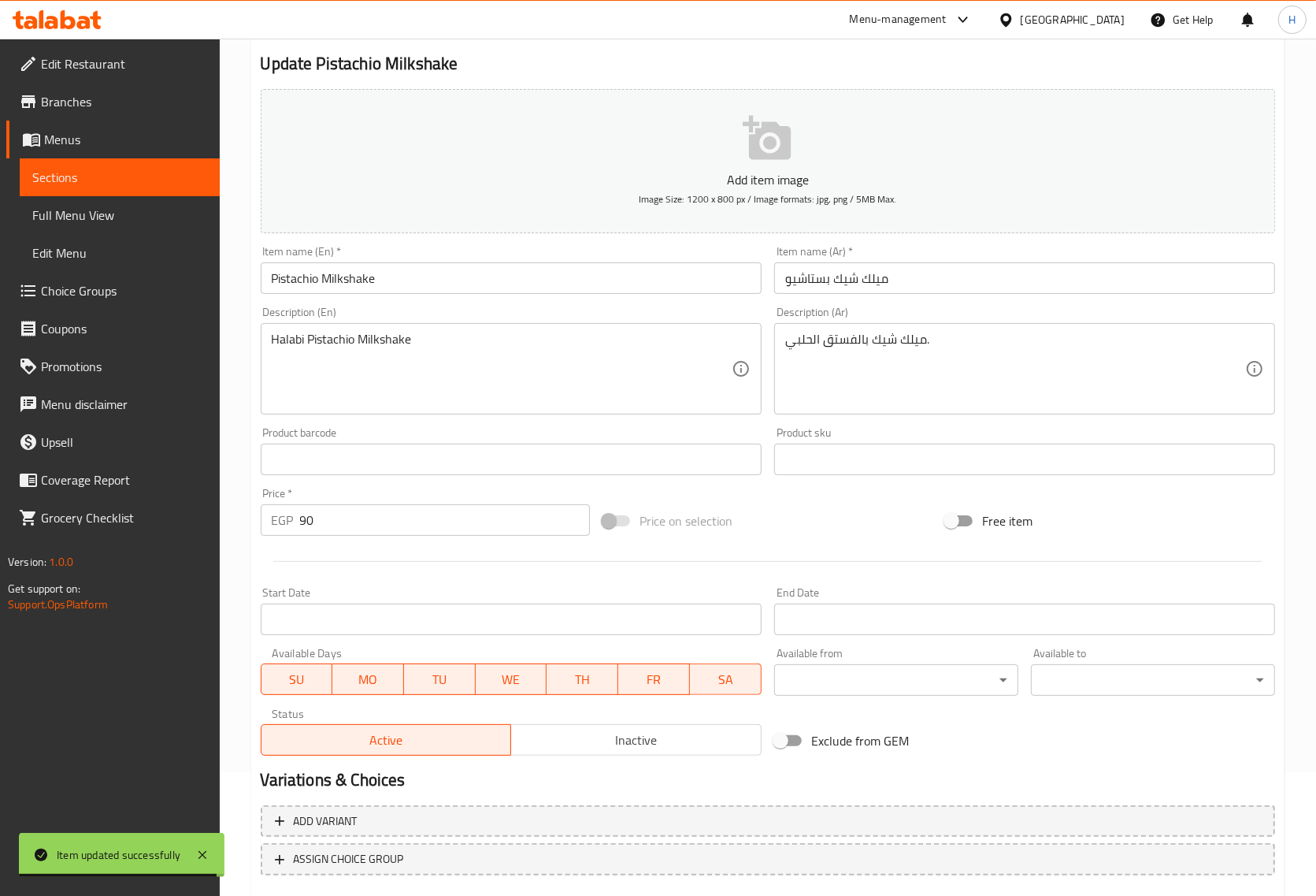
scroll to position [0, 0]
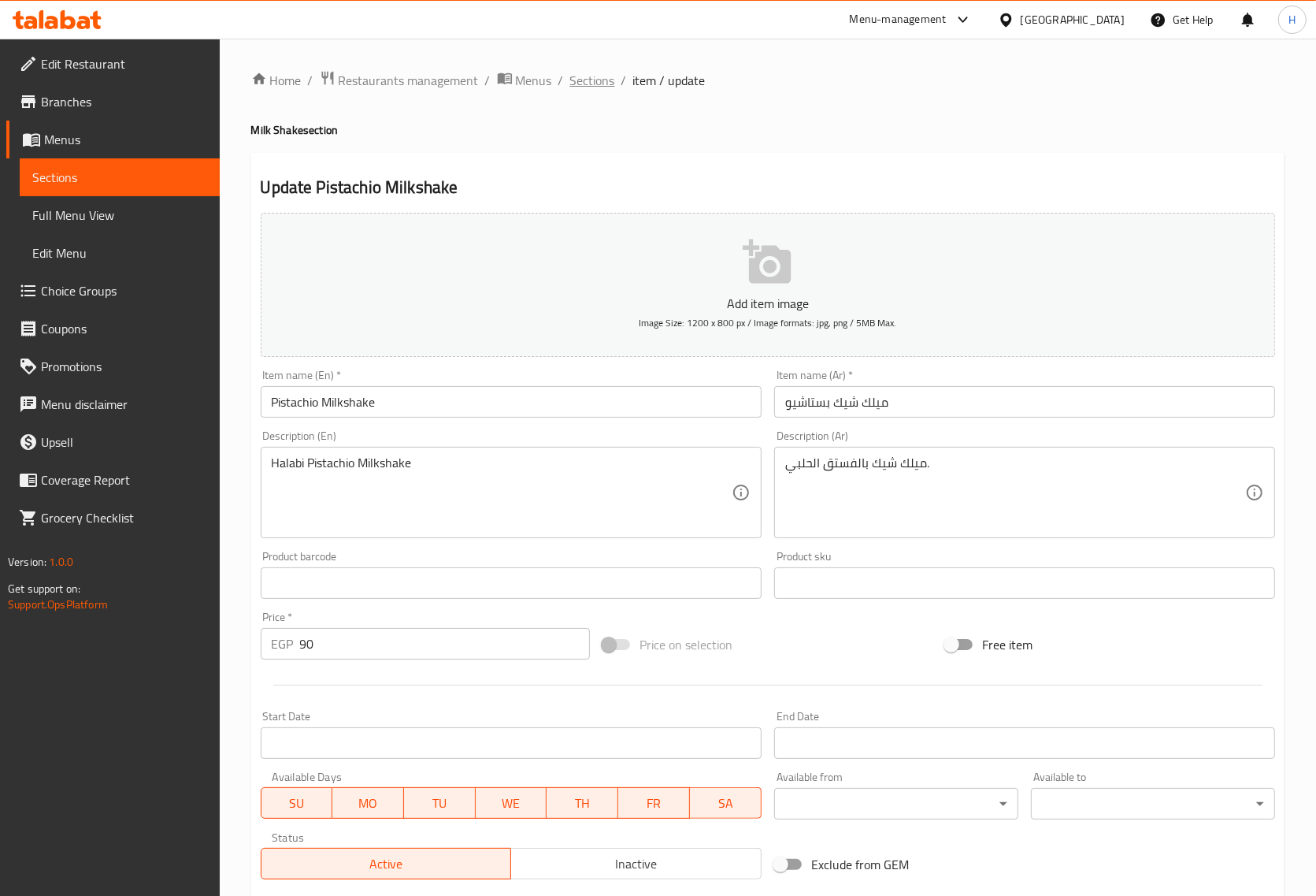
click at [599, 84] on span "Sections" at bounding box center [592, 81] width 45 height 19
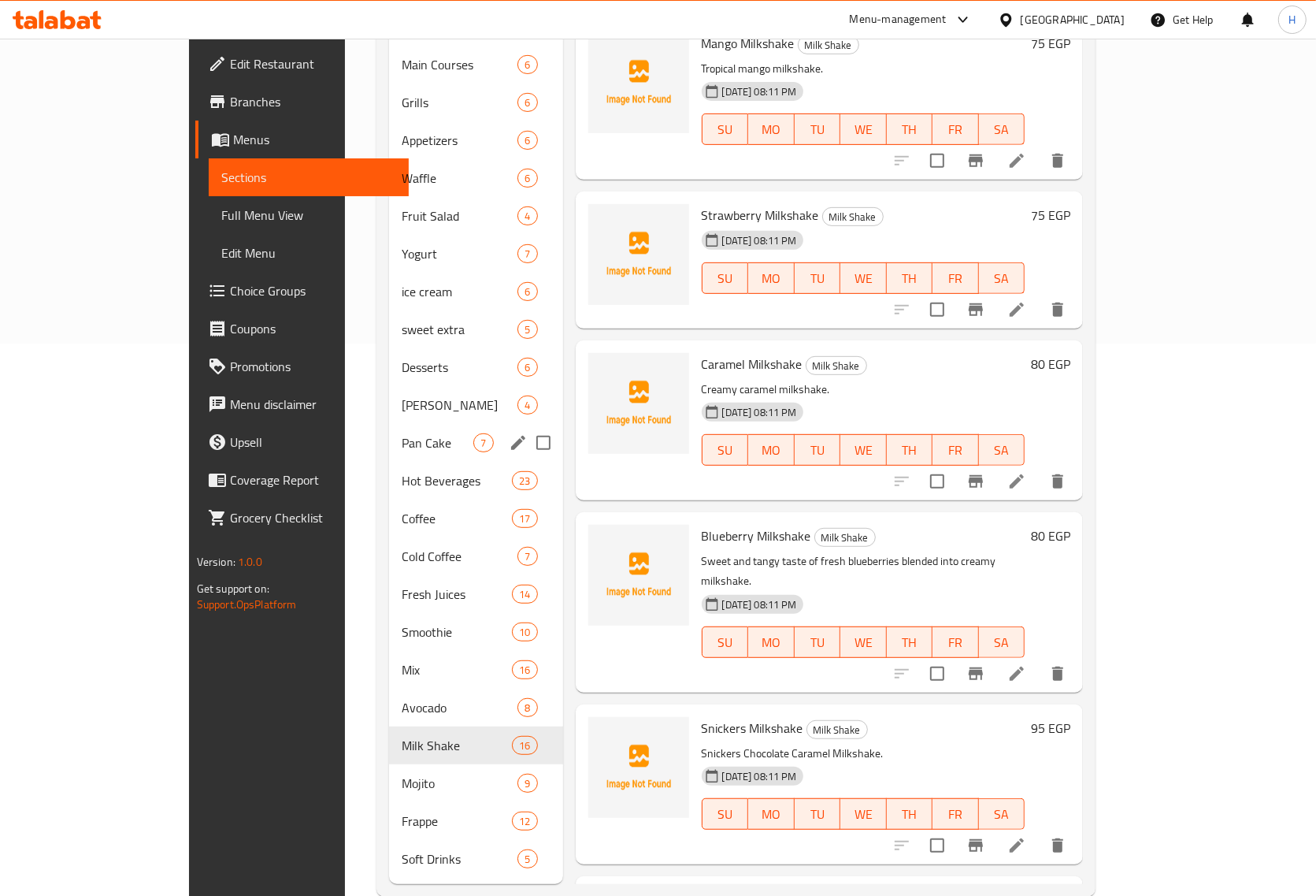
scroll to position [560, 0]
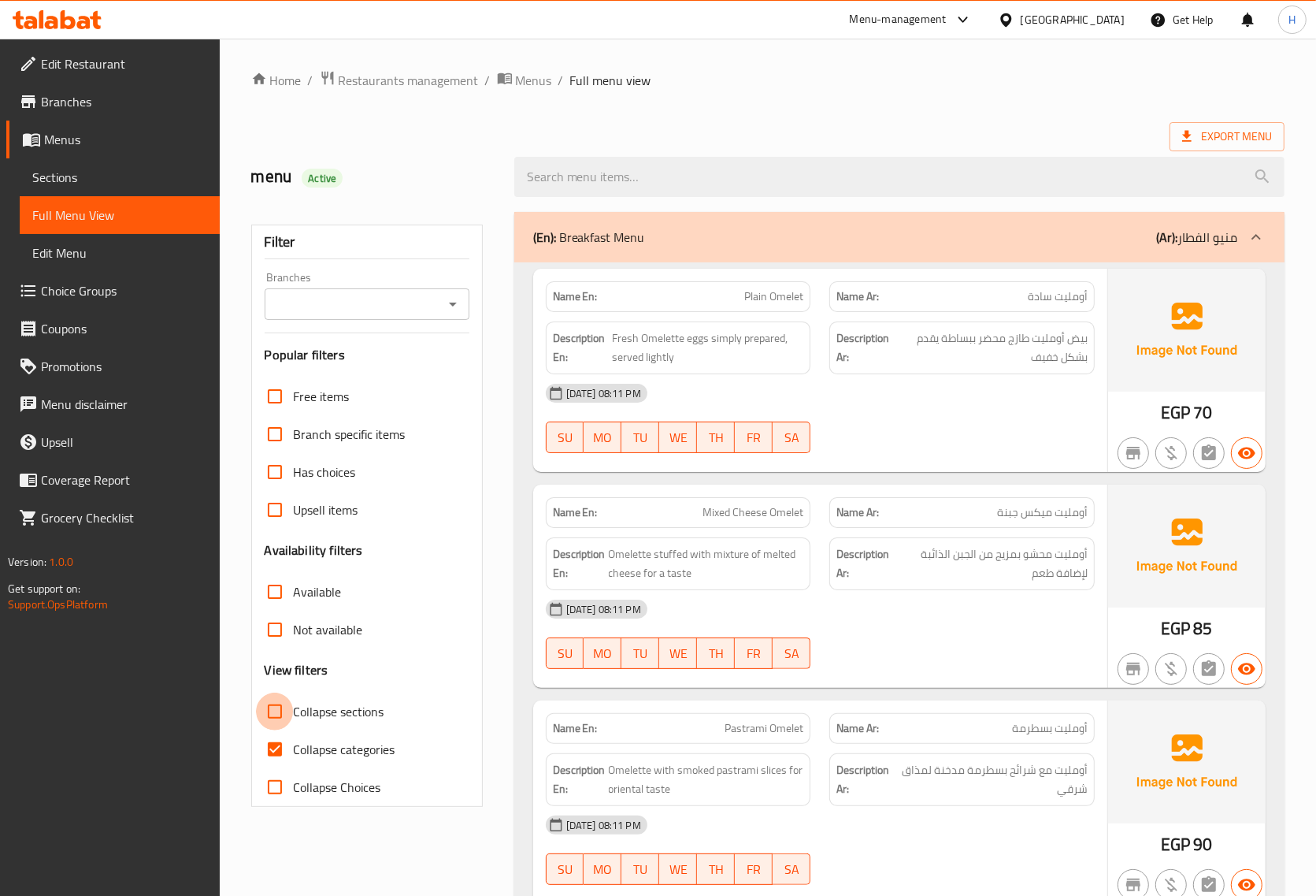
click at [285, 709] on input "Collapse sections" at bounding box center [275, 711] width 38 height 38
checkbox input "true"
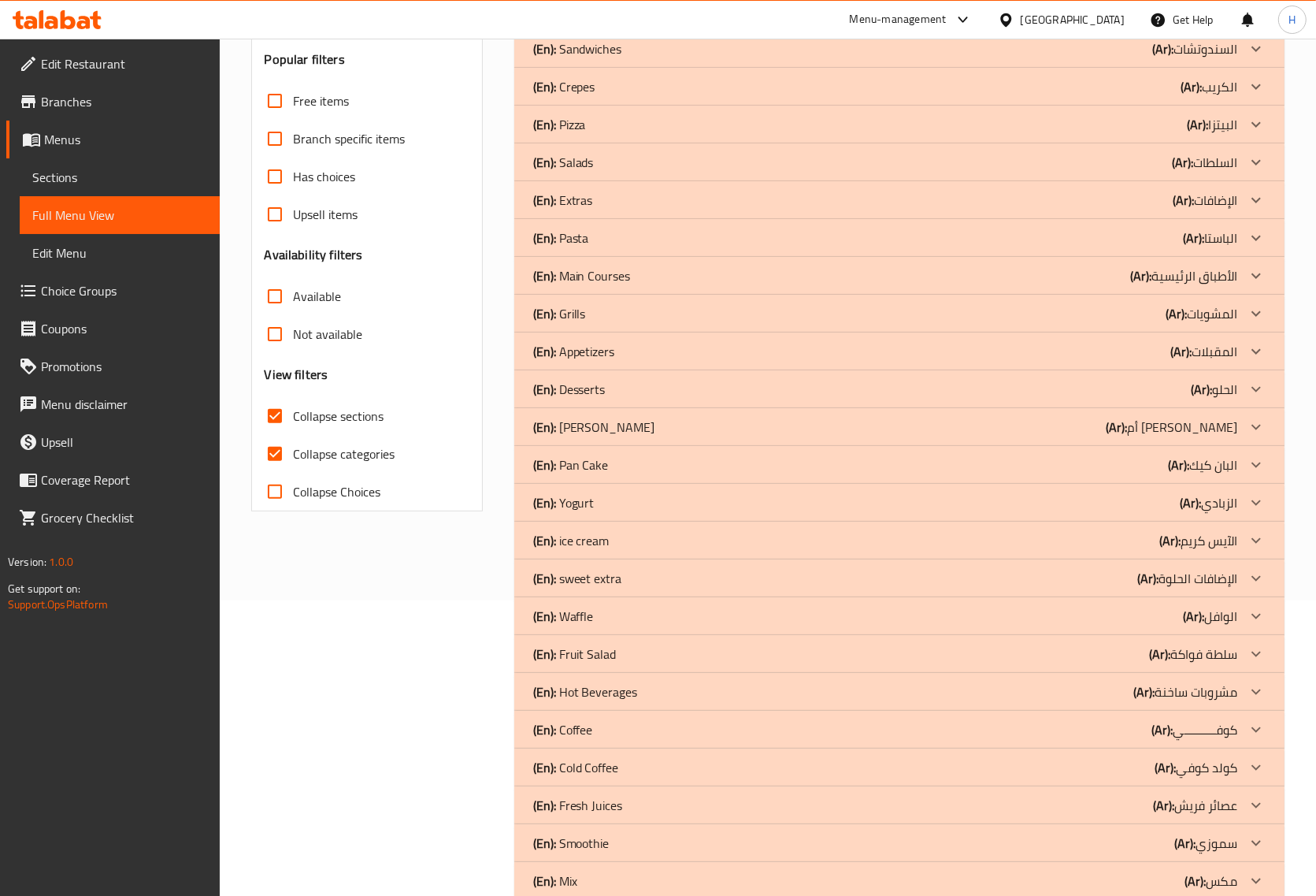
scroll to position [394, 0]
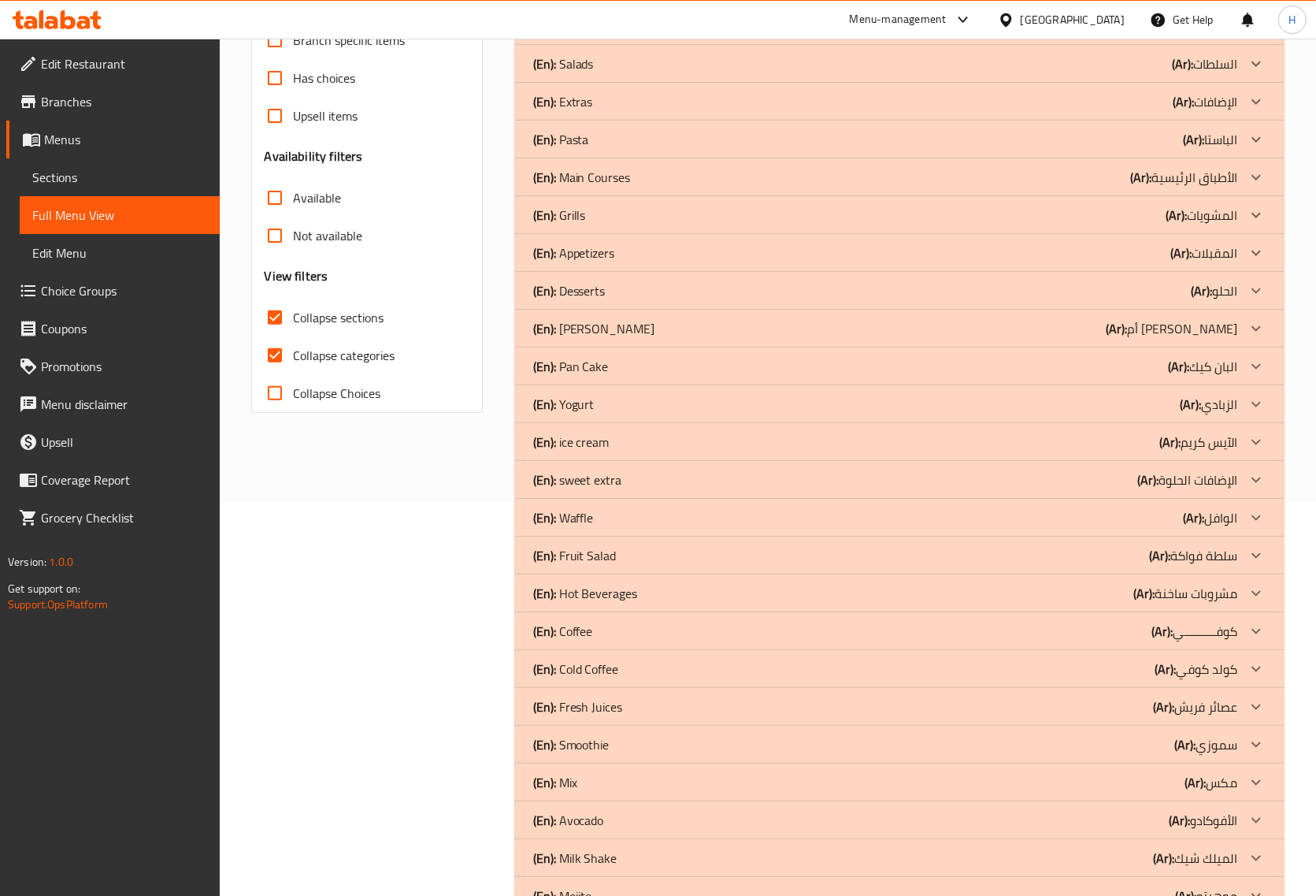
click at [662, 627] on div "(En): Coffee (Ar): كوفــــــــــي" at bounding box center [885, 631] width 704 height 19
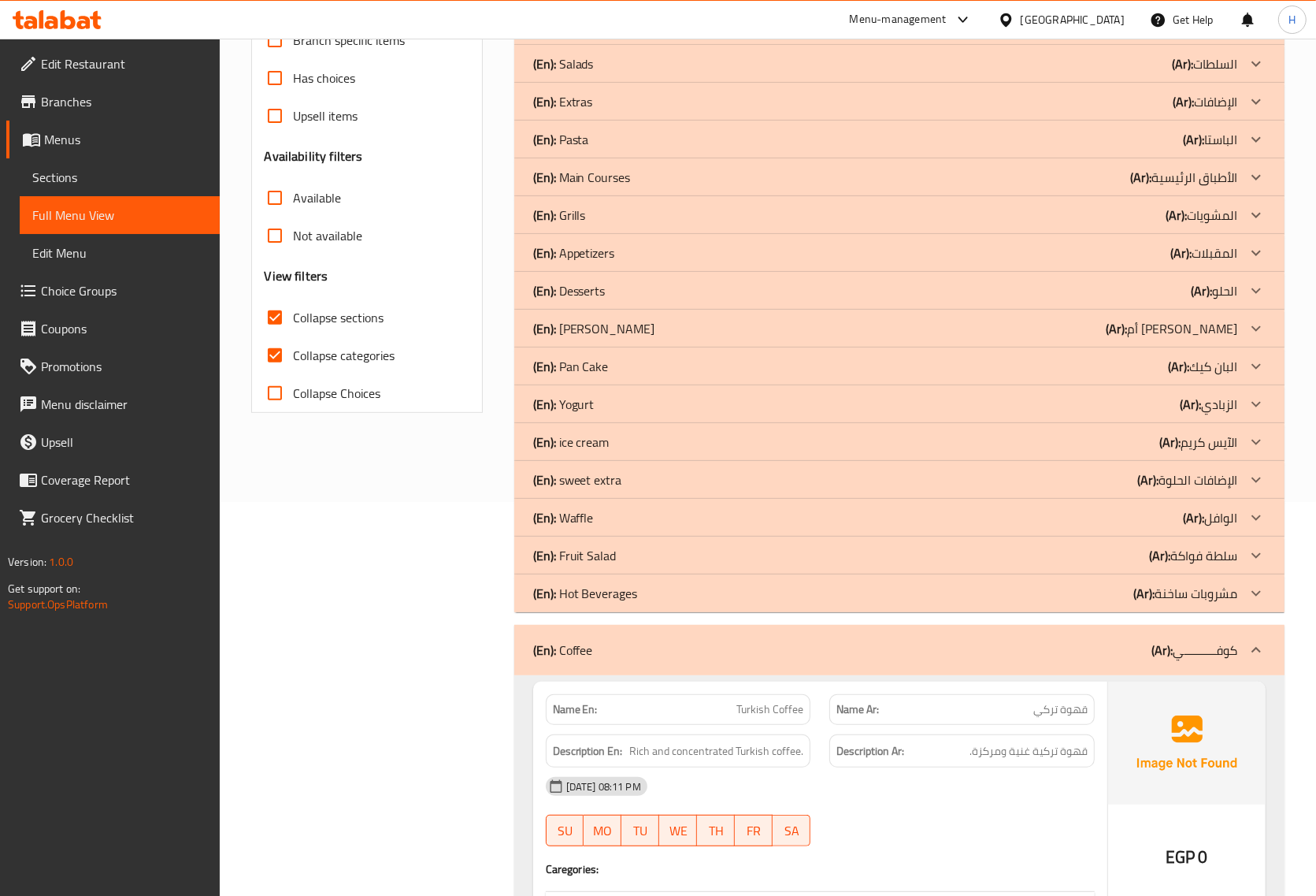
click at [275, 356] on input "Collapse categories" at bounding box center [275, 355] width 38 height 38
checkbox input "false"
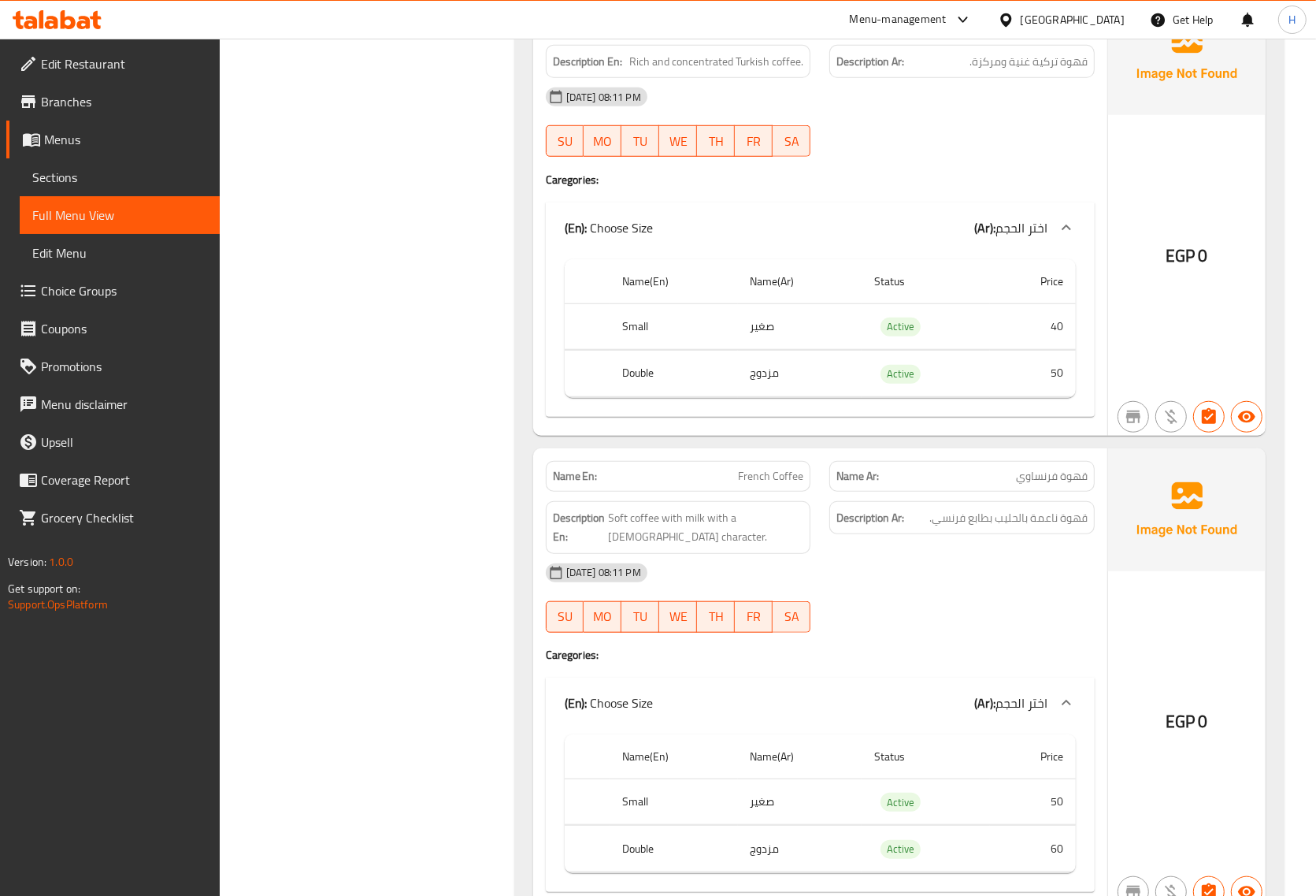
scroll to position [1182, 0]
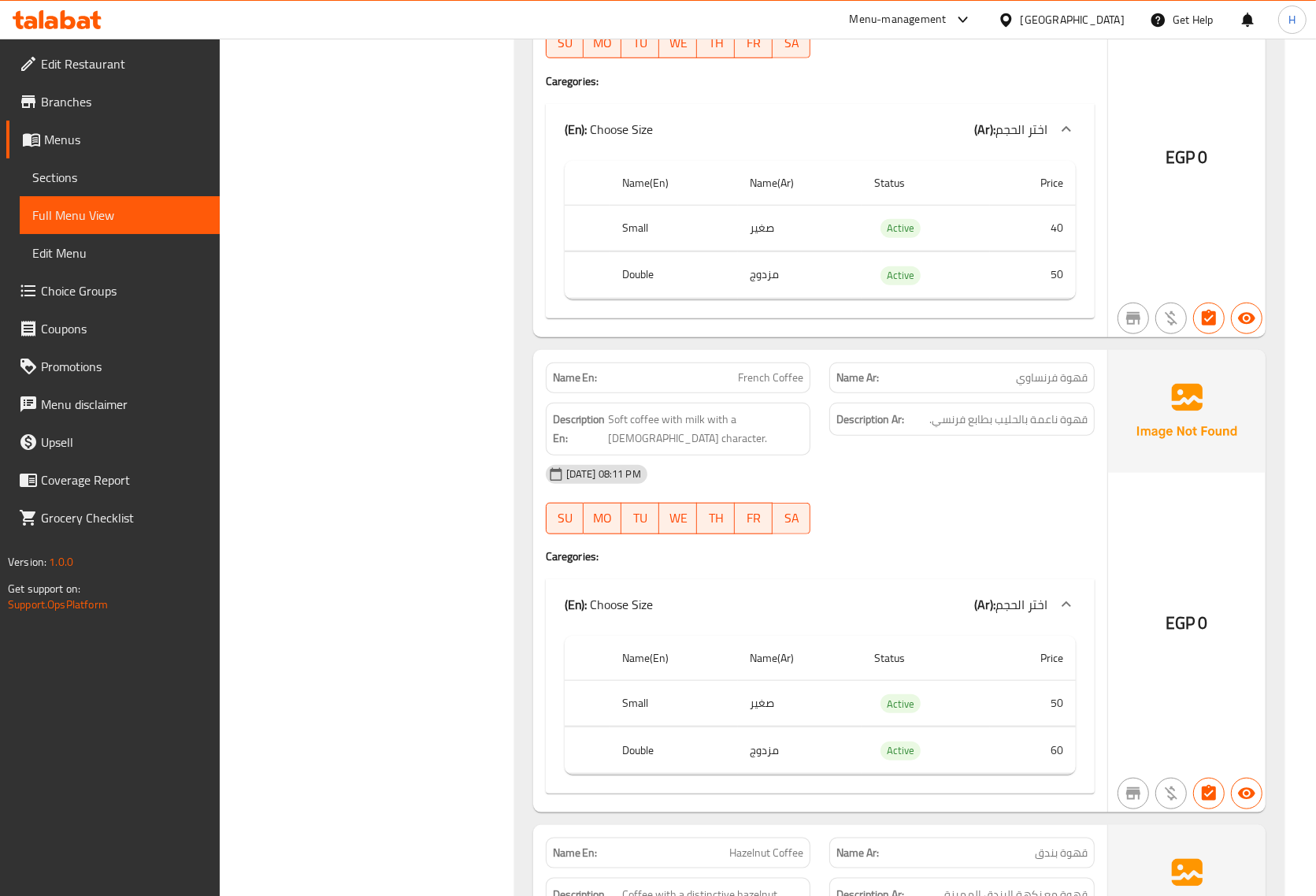
click at [639, 232] on th "Small" at bounding box center [673, 228] width 128 height 46
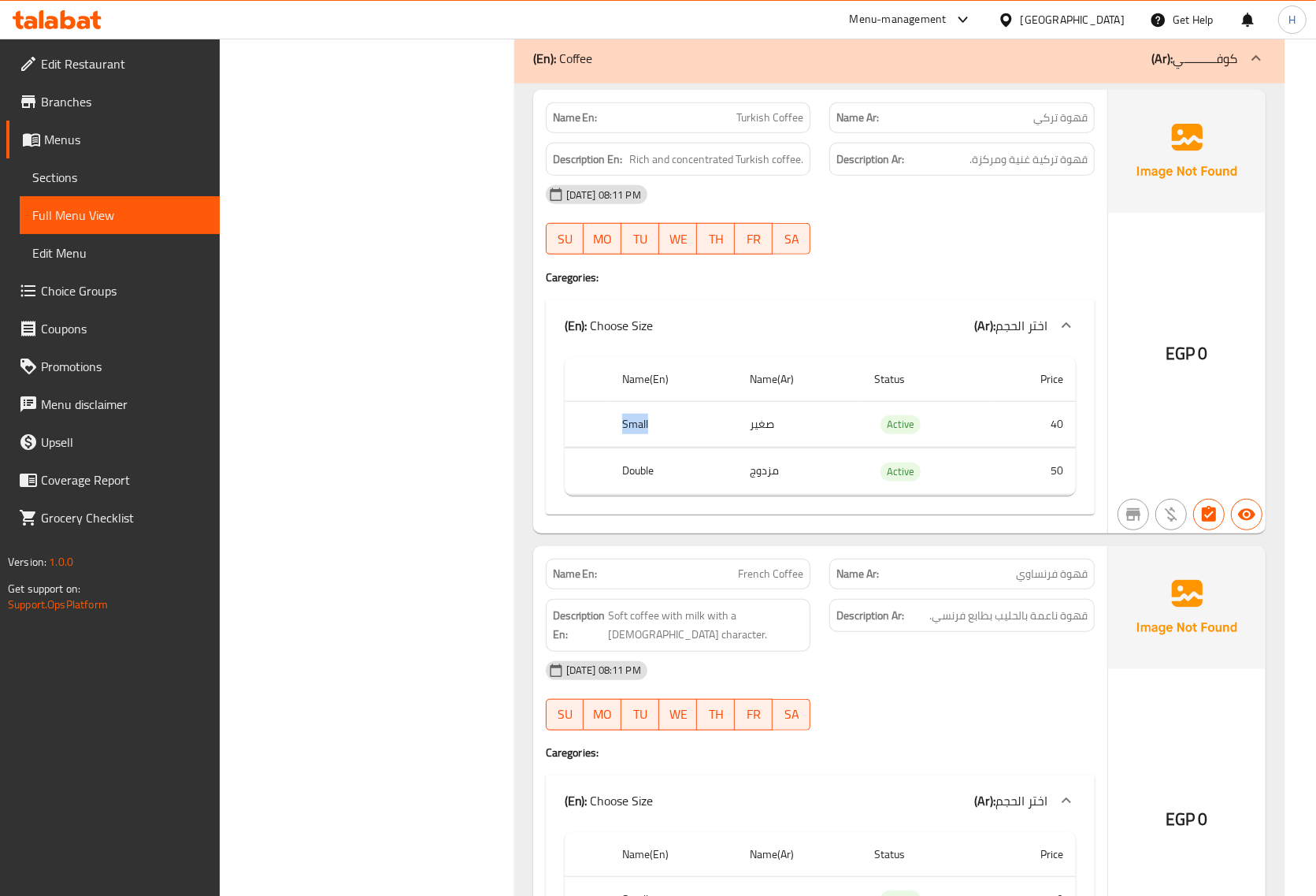
scroll to position [985, 0]
click at [756, 111] on span "Turkish Coffee" at bounding box center [771, 118] width 67 height 16
copy span "Turkish Coffee"
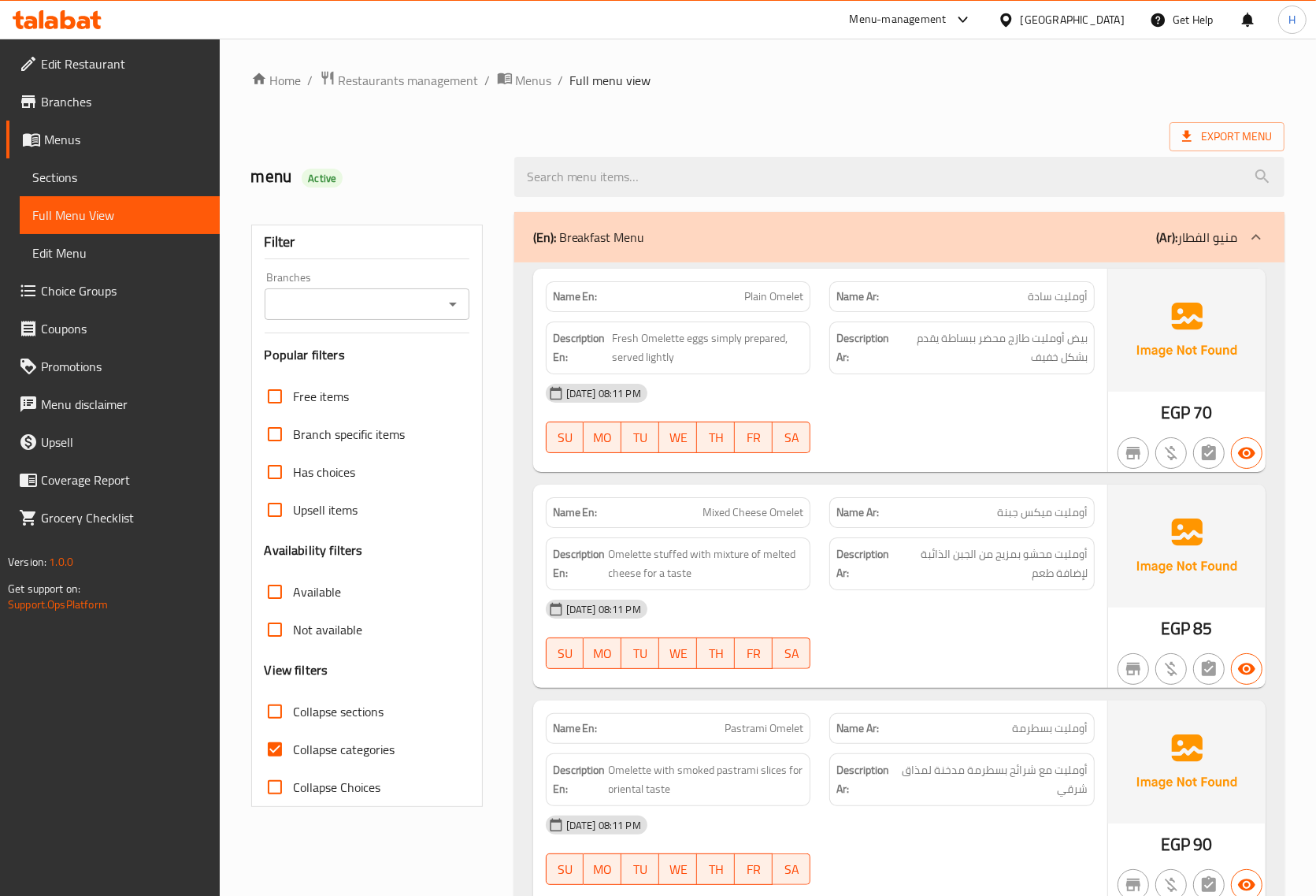
click at [274, 723] on input "Collapse sections" at bounding box center [275, 711] width 38 height 38
checkbox input "true"
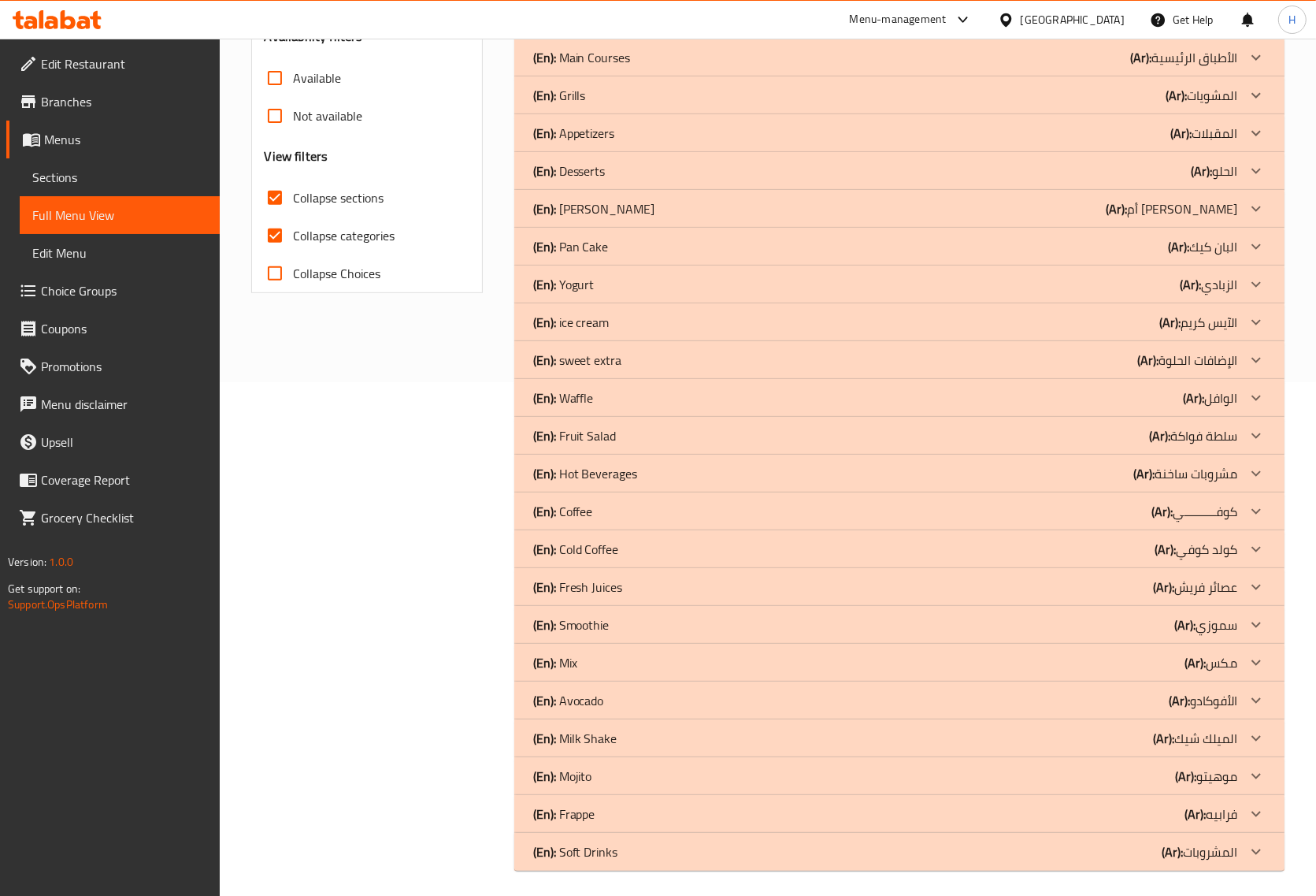
scroll to position [520, 0]
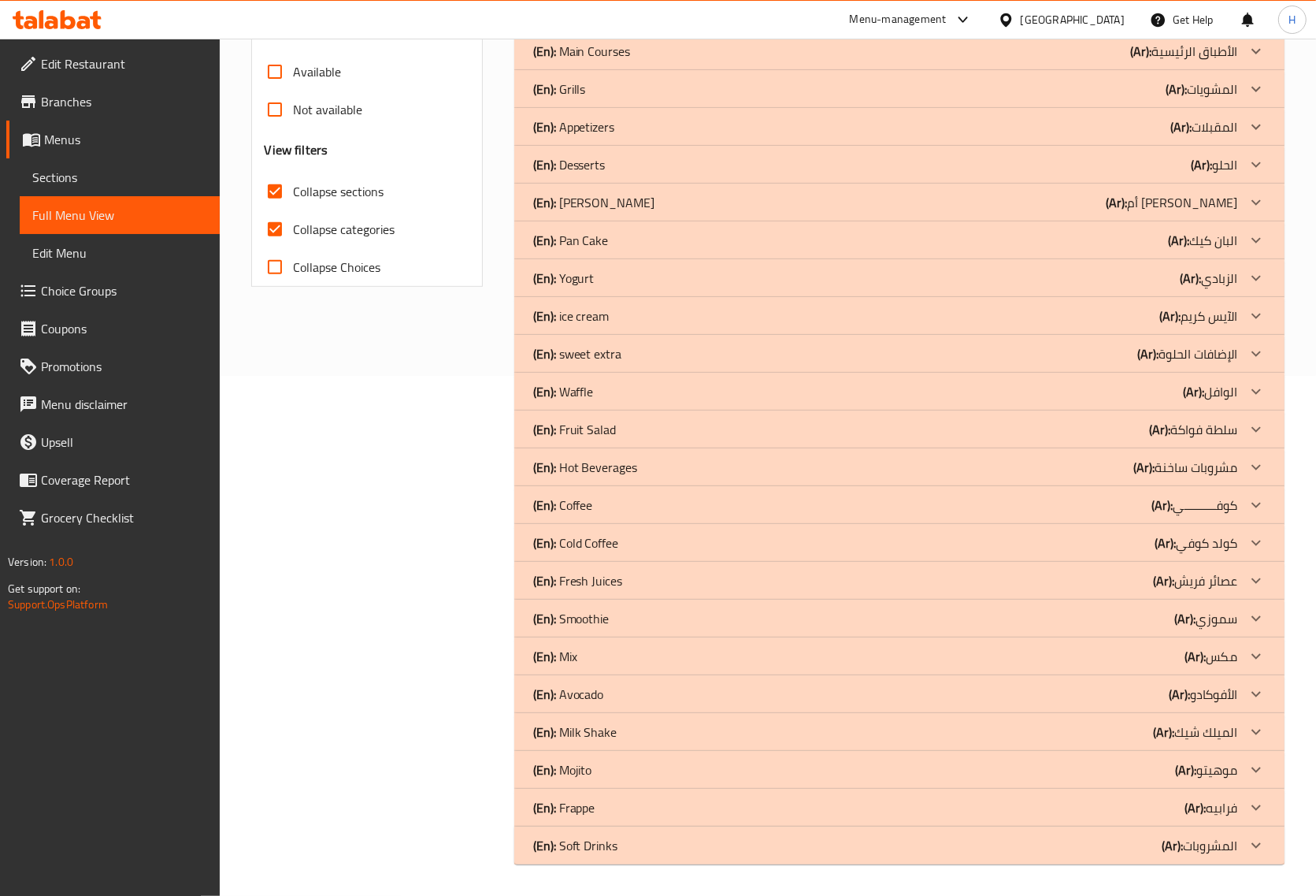
click at [750, 509] on div "(En): Coffee (Ar): كوفــــــــــي" at bounding box center [885, 505] width 704 height 19
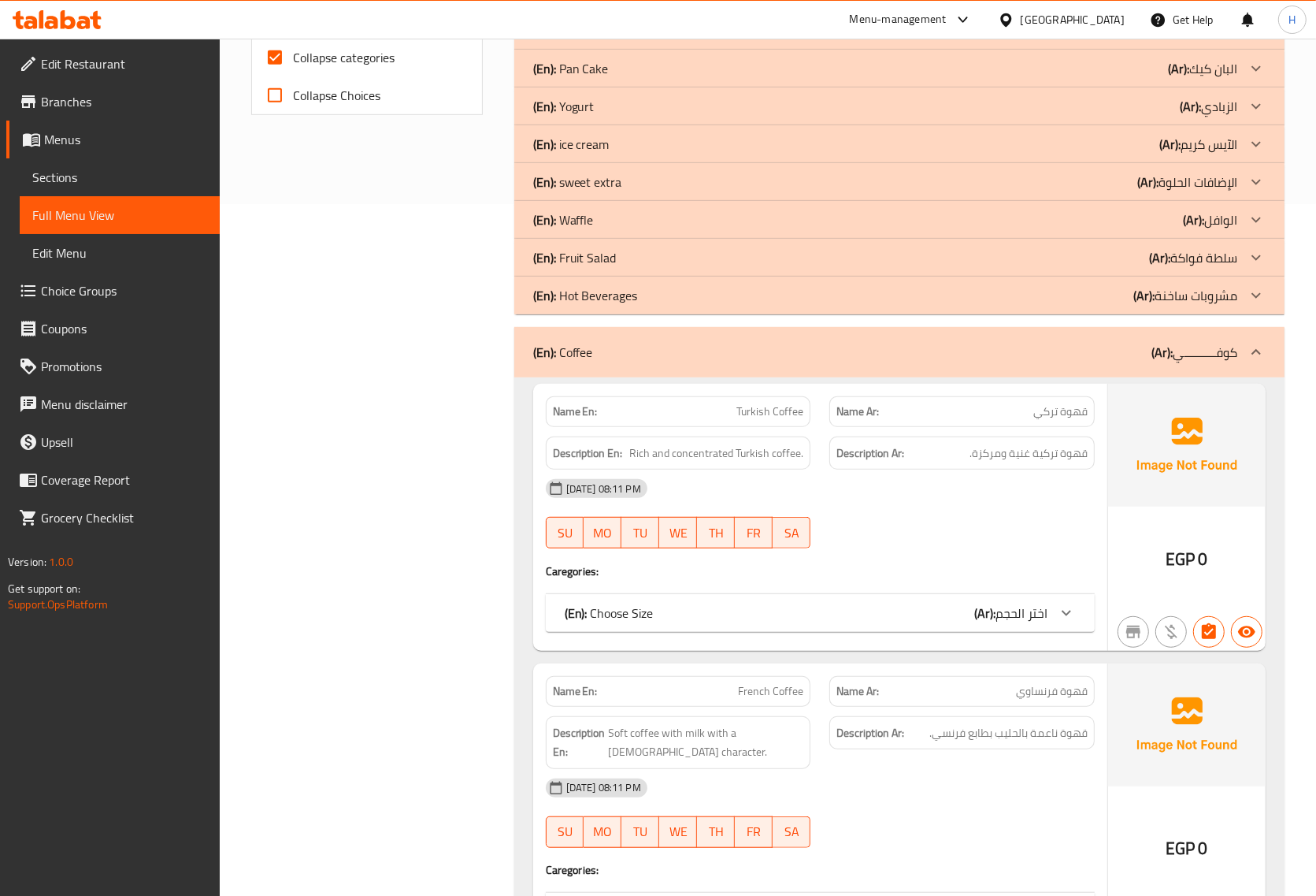
scroll to position [919, 0]
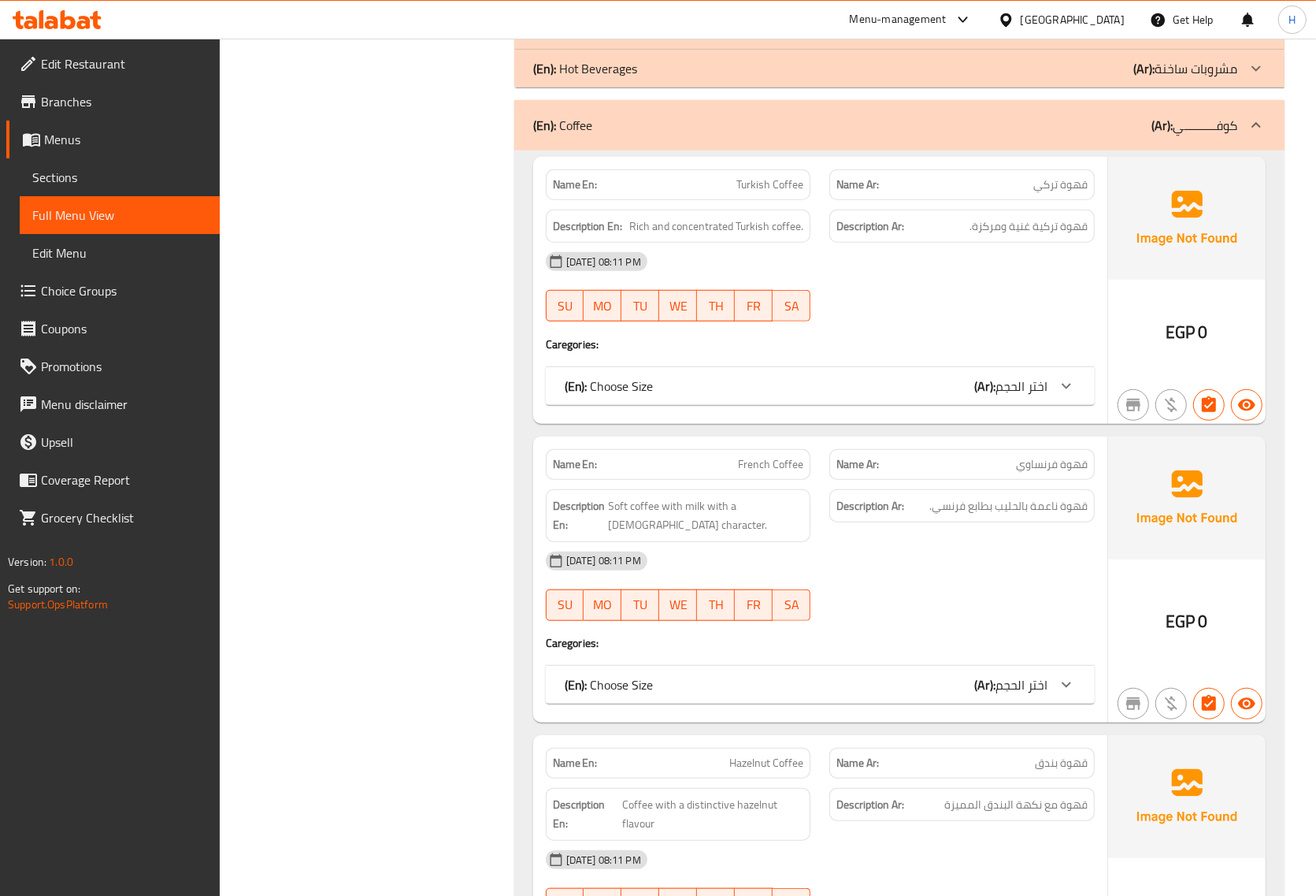
drag, startPoint x: 713, startPoint y: 387, endPoint x: 667, endPoint y: 396, distance: 46.9
click at [711, 387] on div "(En): Choose Size (Ar): اختر الحجم" at bounding box center [805, 386] width 483 height 19
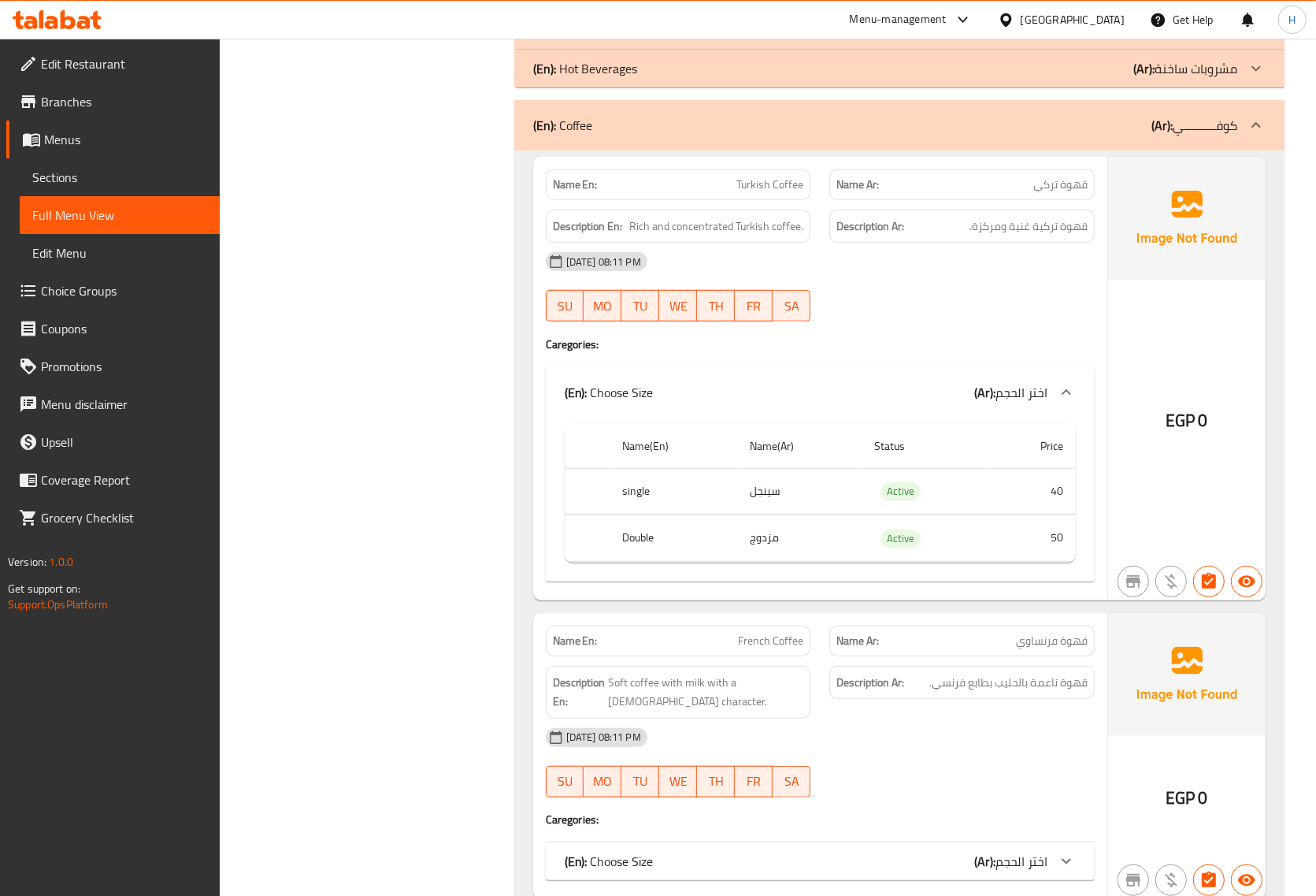
click at [632, 488] on th "single" at bounding box center [673, 491] width 128 height 46
click at [632, 489] on th "single" at bounding box center [673, 491] width 128 height 46
copy th "single"
click at [768, 490] on td "سينجل" at bounding box center [800, 491] width 123 height 46
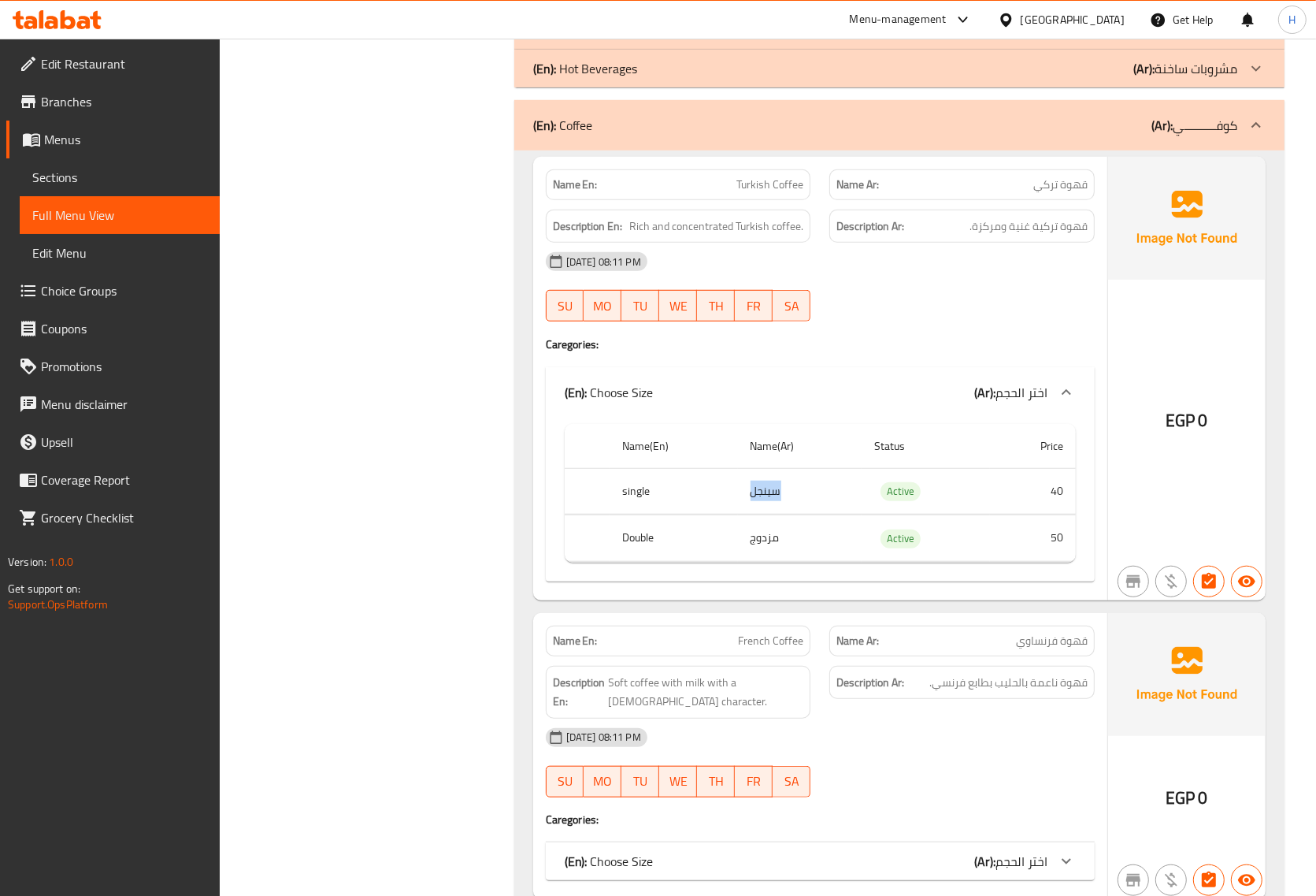
click at [768, 490] on td "سينجل" at bounding box center [800, 491] width 123 height 46
copy td "سينجل"
click at [630, 488] on th "single" at bounding box center [673, 491] width 128 height 46
copy th "single"
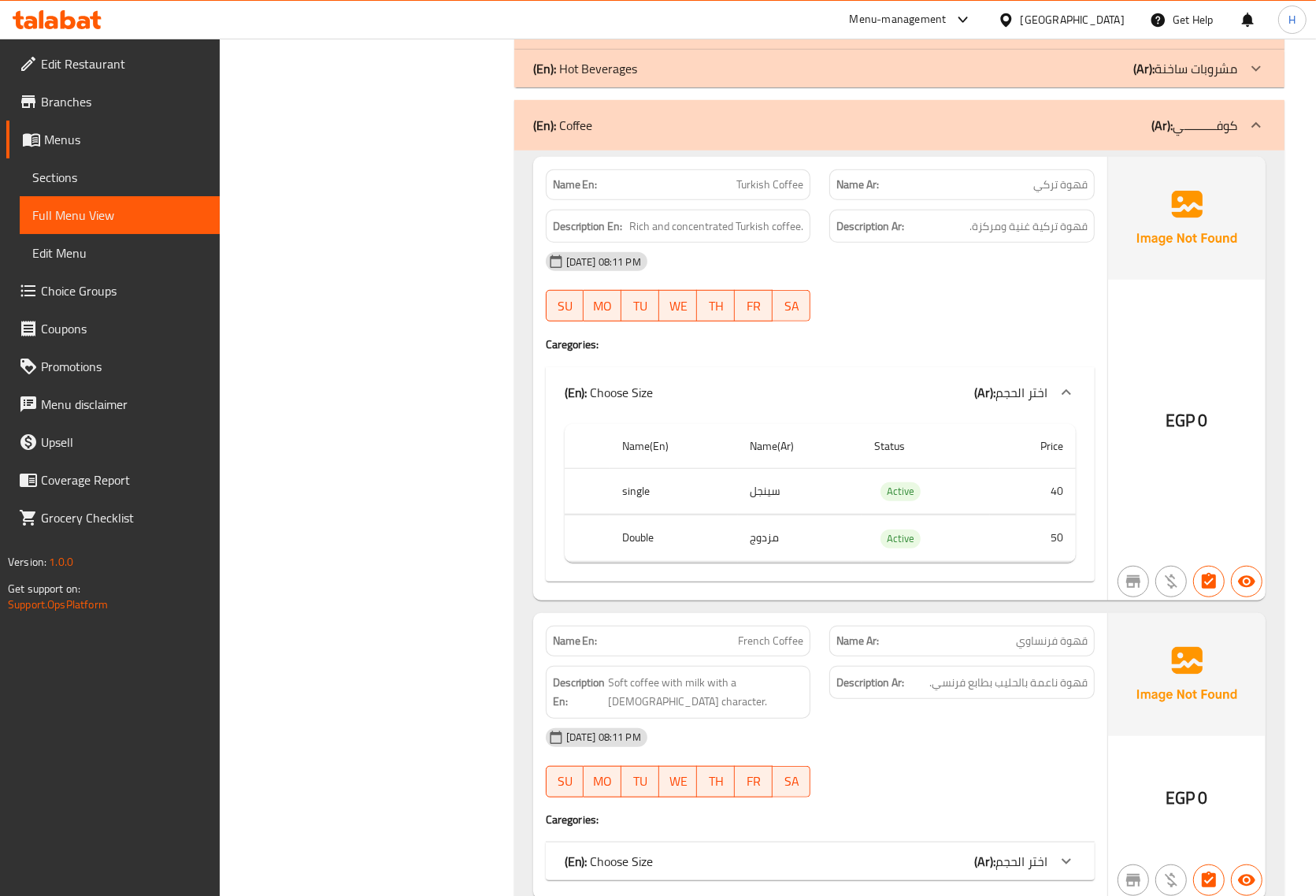
click at [758, 490] on td "سينجل" at bounding box center [800, 491] width 123 height 46
copy td "سينجل"
click at [1073, 699] on div "Description Ar: قهوة ناعمة بالحليب بطابع فرنسي." at bounding box center [962, 682] width 266 height 34
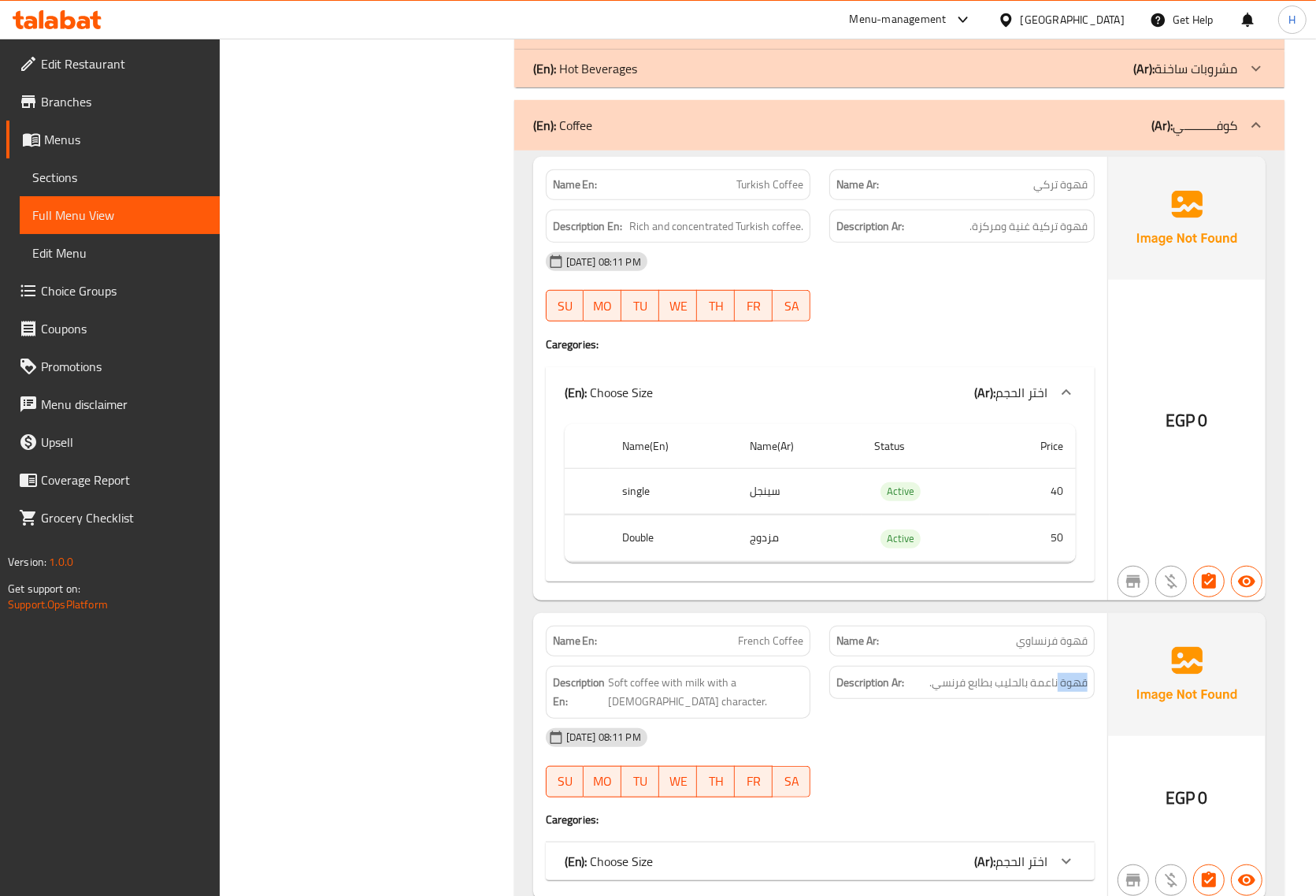
click at [1063, 697] on div at bounding box center [1063, 697] width 0 height 0
click at [721, 709] on span "Soft coffee with milk with a [DEMOGRAPHIC_DATA] character." at bounding box center [706, 692] width 196 height 39
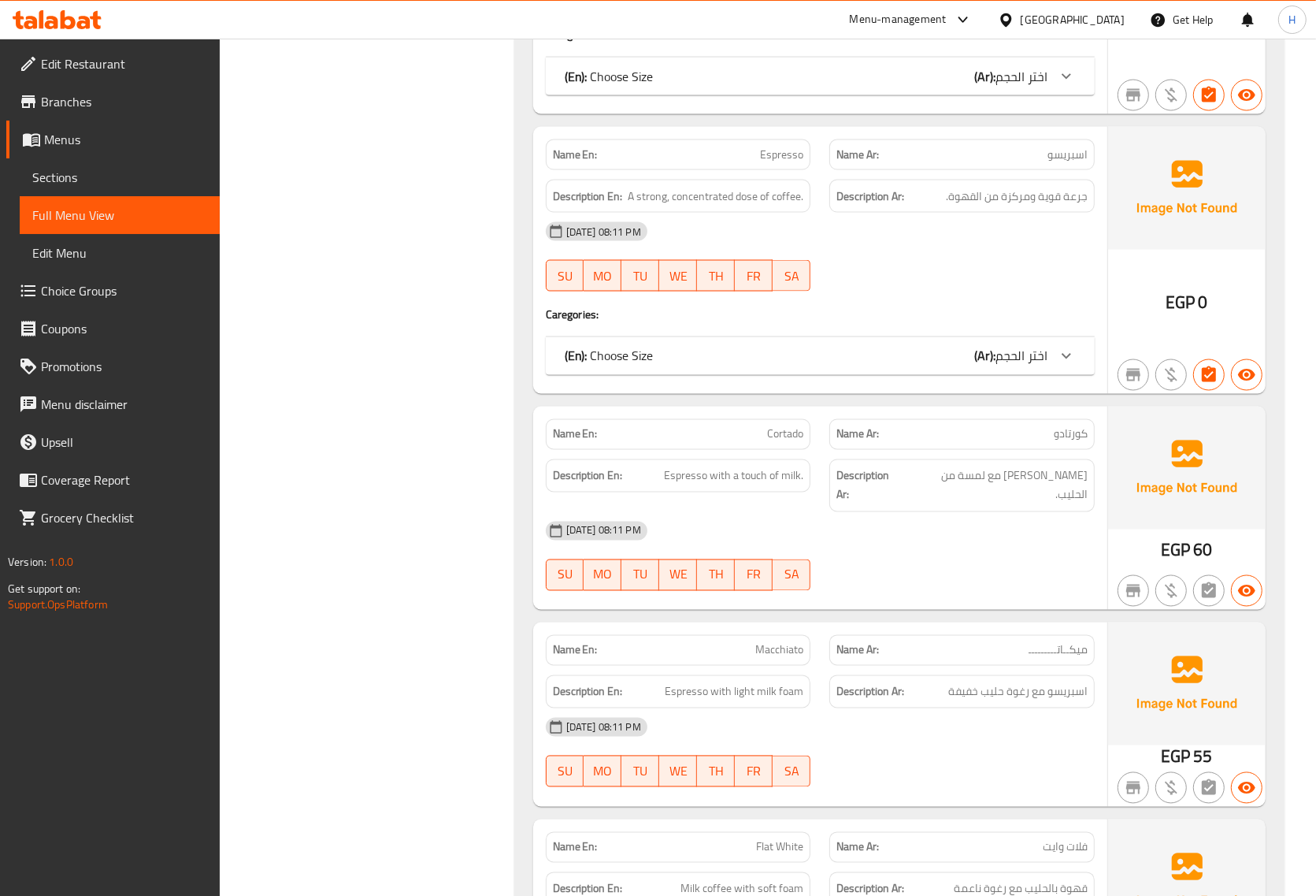
scroll to position [2298, 0]
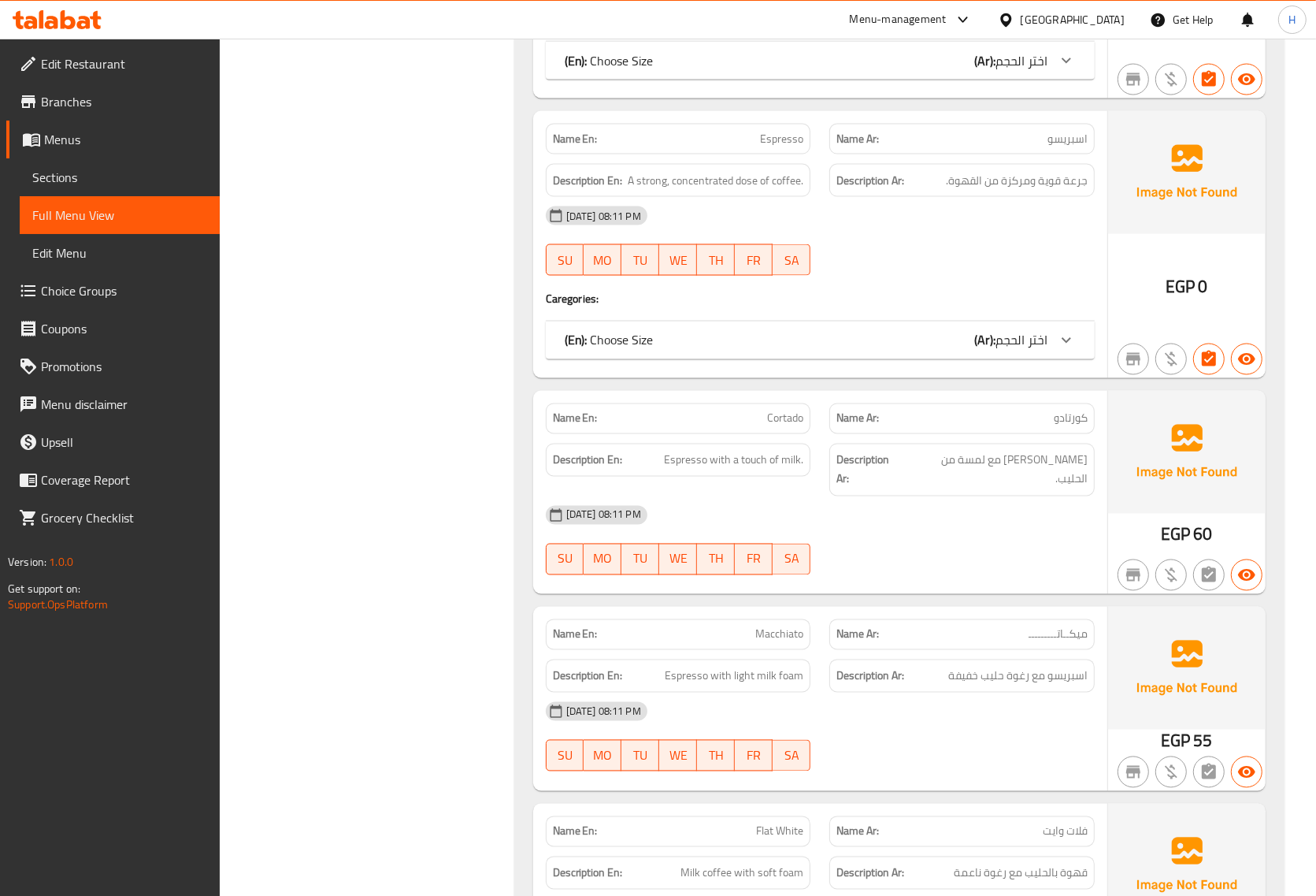
click at [772, 475] on div "Description En: Espresso with a touch of milk." at bounding box center [679, 460] width 266 height 34
click at [1060, 619] on div "Name Ar: میکــاتـــــــــ" at bounding box center [962, 635] width 266 height 31
click at [1060, 627] on span "میکــاتـــــــــ" at bounding box center [1058, 634] width 59 height 16
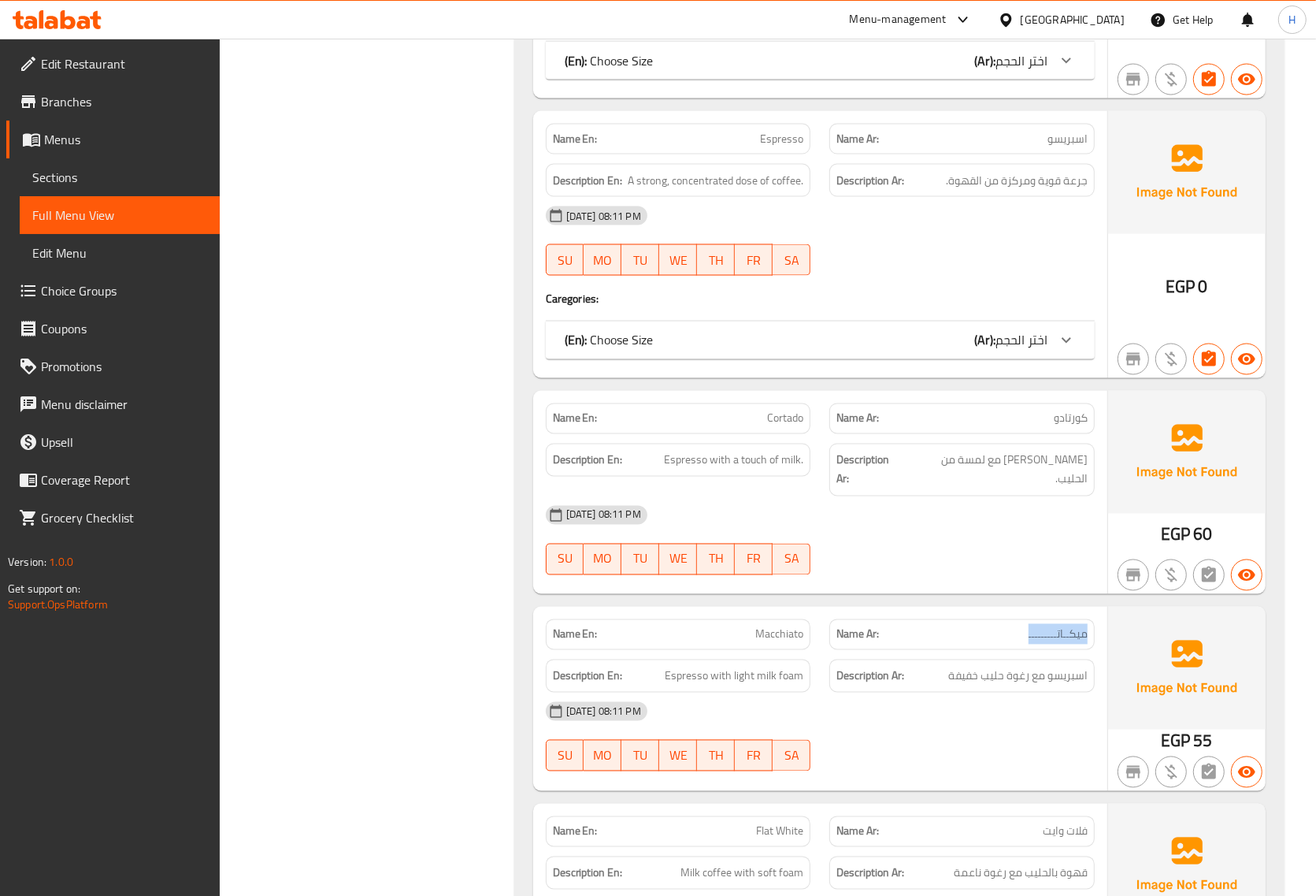
click at [1060, 627] on span "میکــاتـــــــــ" at bounding box center [1058, 634] width 59 height 16
copy span "میکــاتـــــــــ"
click at [789, 626] on span "Macchiato" at bounding box center [779, 634] width 48 height 16
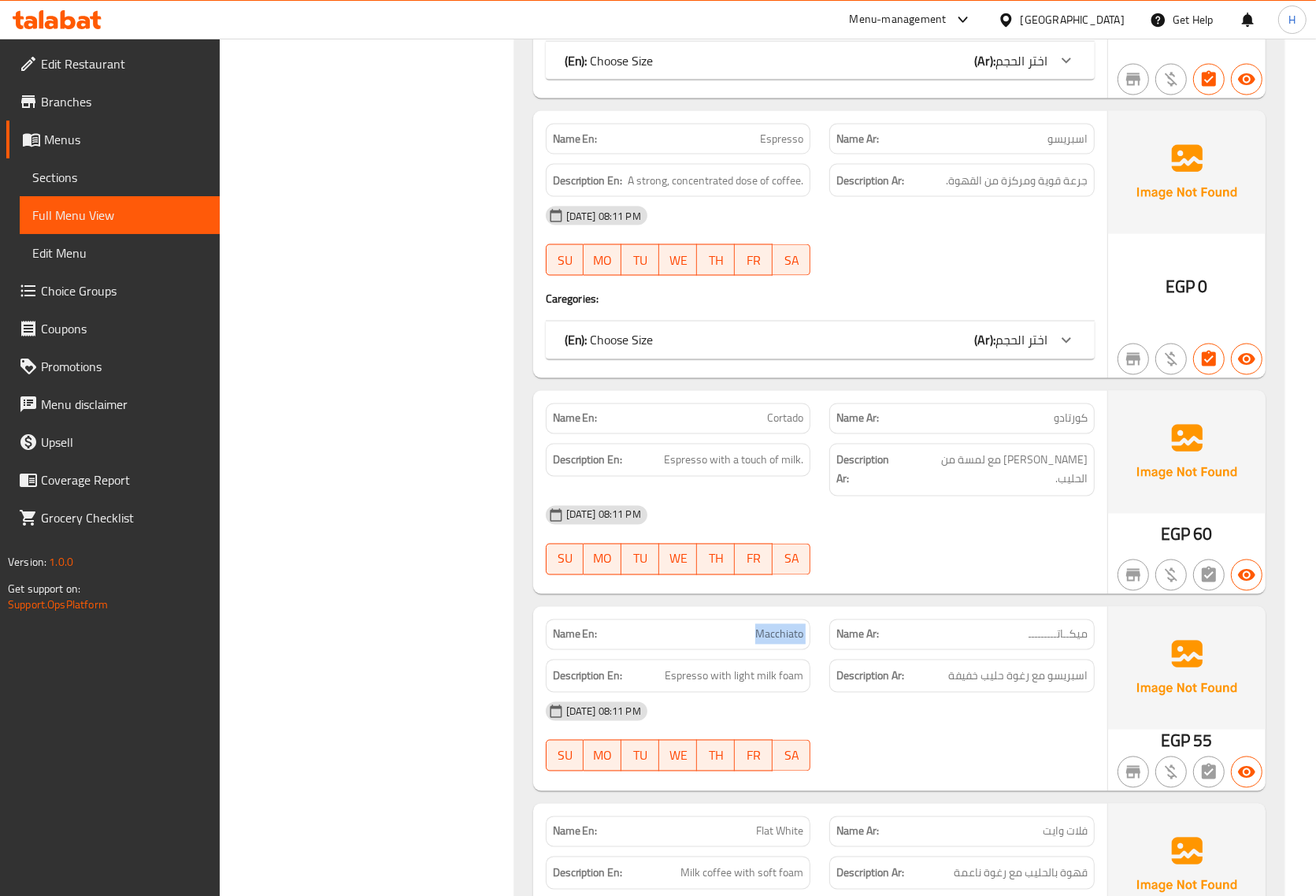
click at [789, 626] on span "Macchiato" at bounding box center [779, 634] width 48 height 16
copy span "Macchiato"
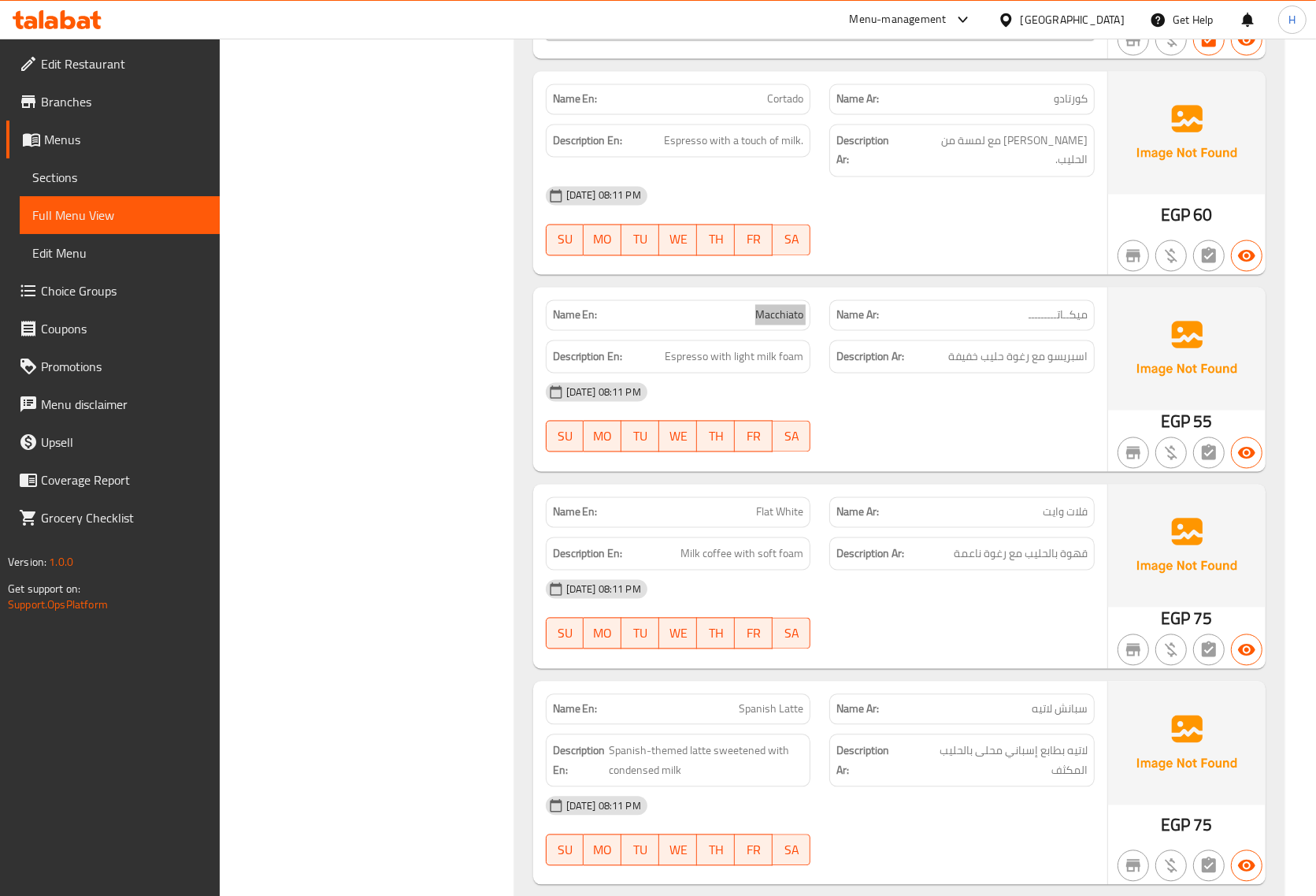
scroll to position [2691, 0]
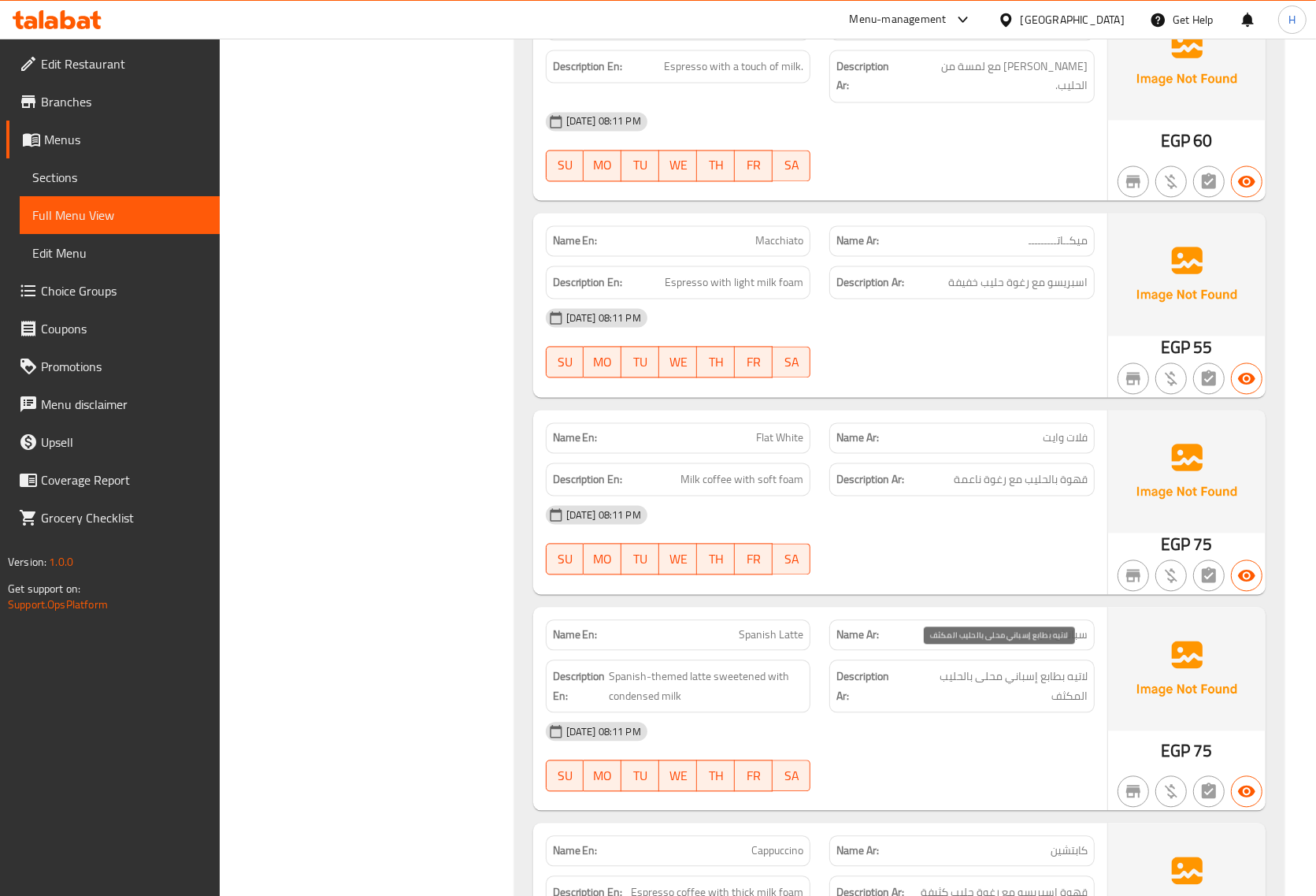
click at [1064, 673] on span "لاتيه بطابع إسباني محلى بالحليب المكثف" at bounding box center [996, 686] width 182 height 39
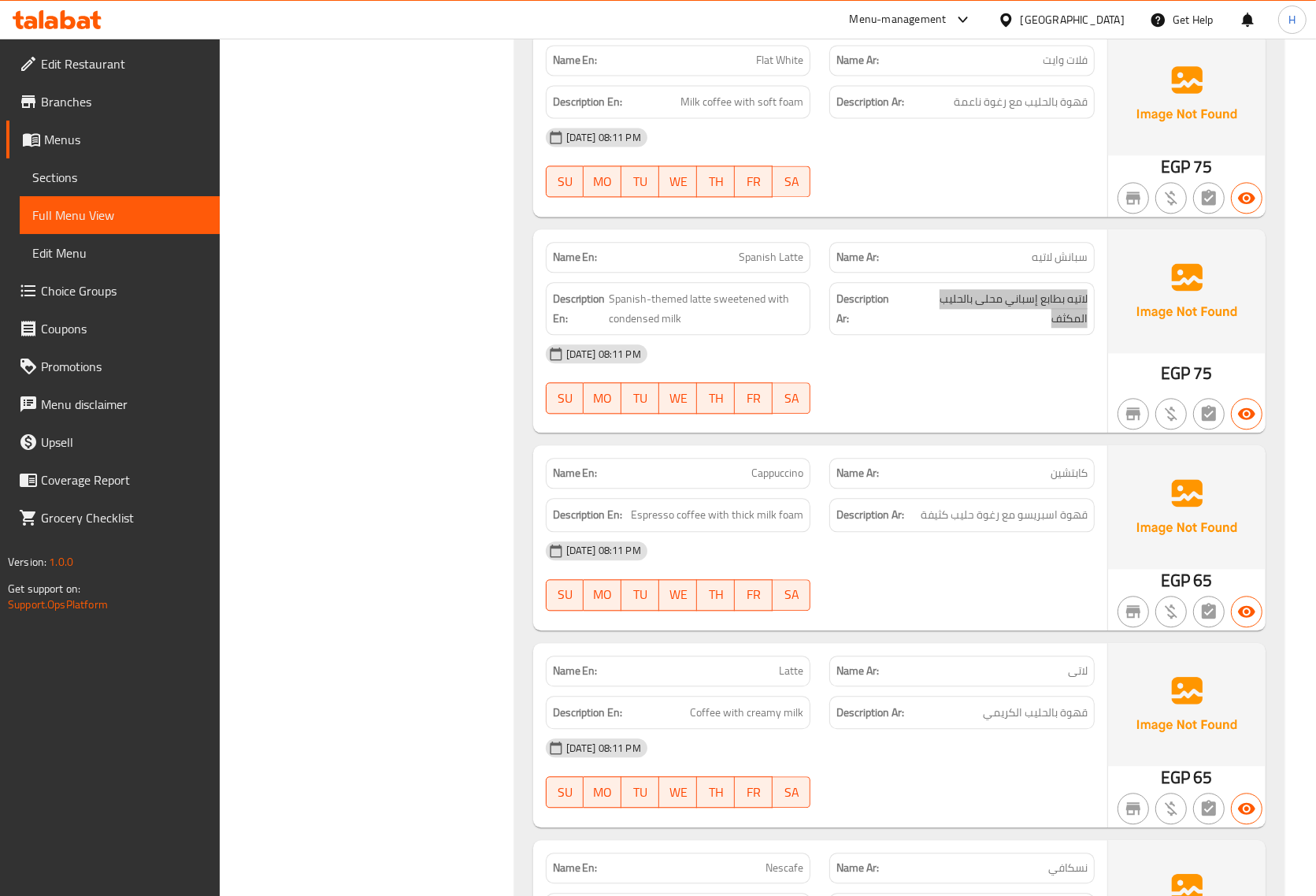
scroll to position [3085, 0]
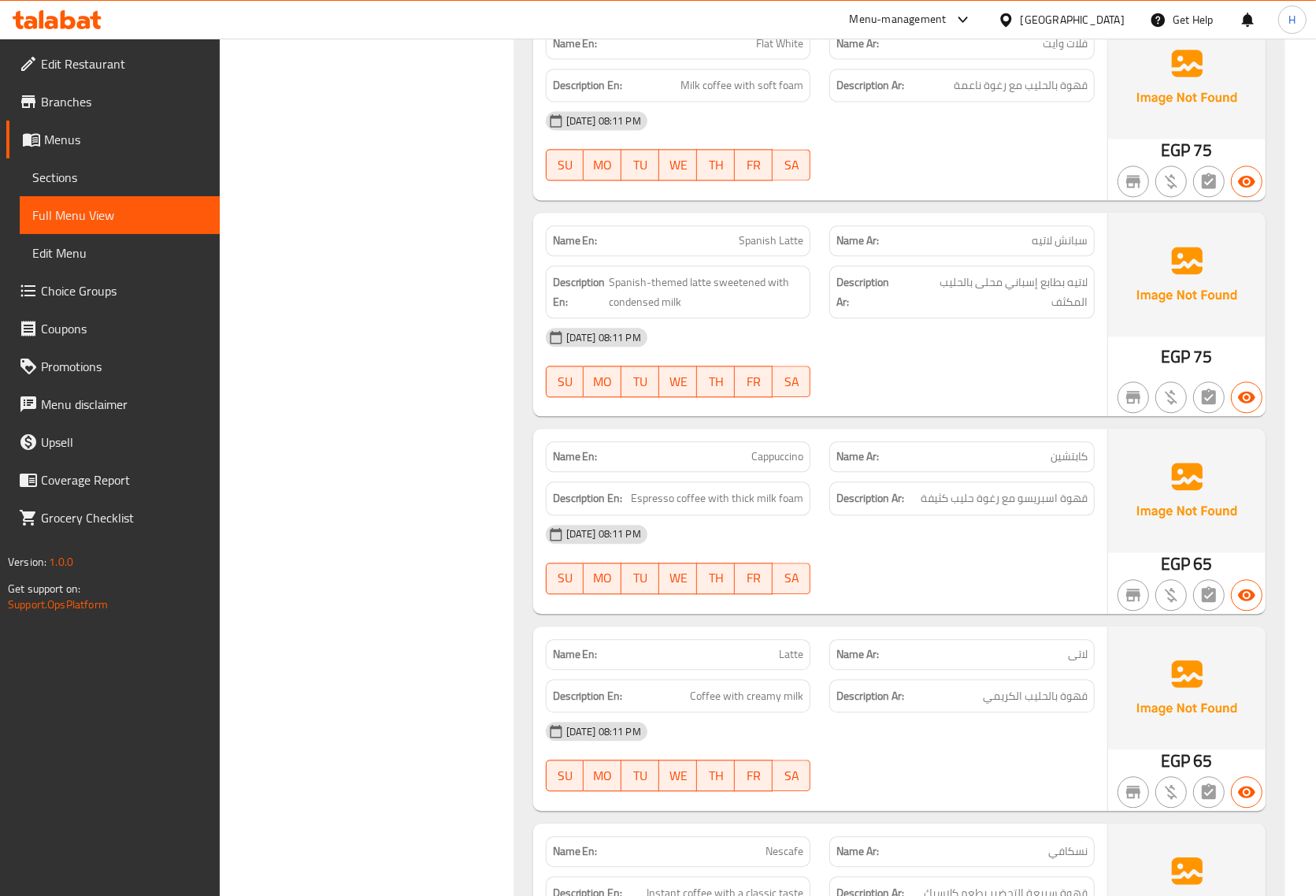
click at [1061, 452] on span "كابتشين" at bounding box center [1069, 456] width 37 height 16
copy span "كابتشين"
click at [765, 448] on span "Cappuccino" at bounding box center [777, 456] width 52 height 16
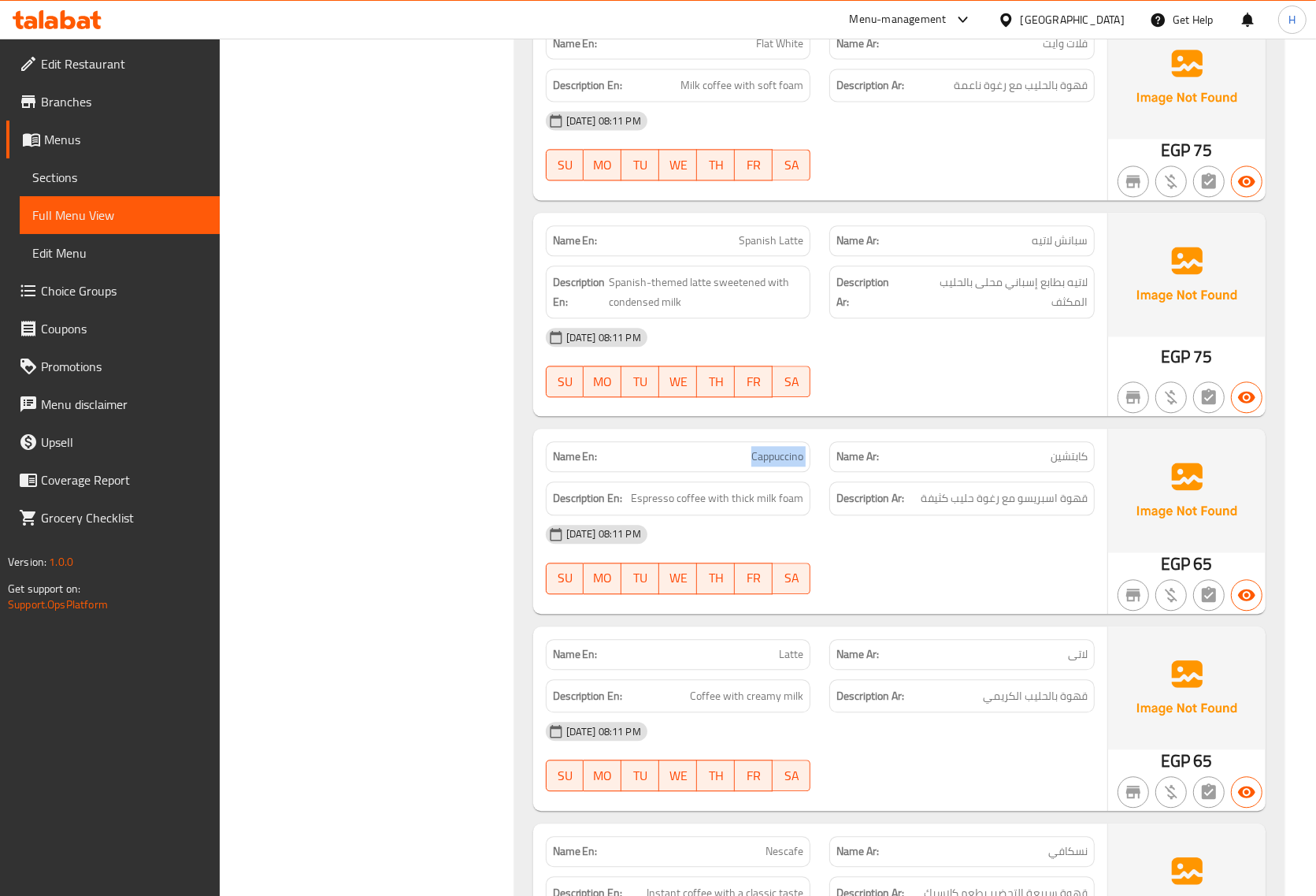
click at [765, 448] on span "Cappuccino" at bounding box center [777, 456] width 52 height 16
copy span "Cappuccino"
click at [1076, 650] on div "Name Ar: لاتی" at bounding box center [962, 654] width 266 height 31
copy span "لاتی"
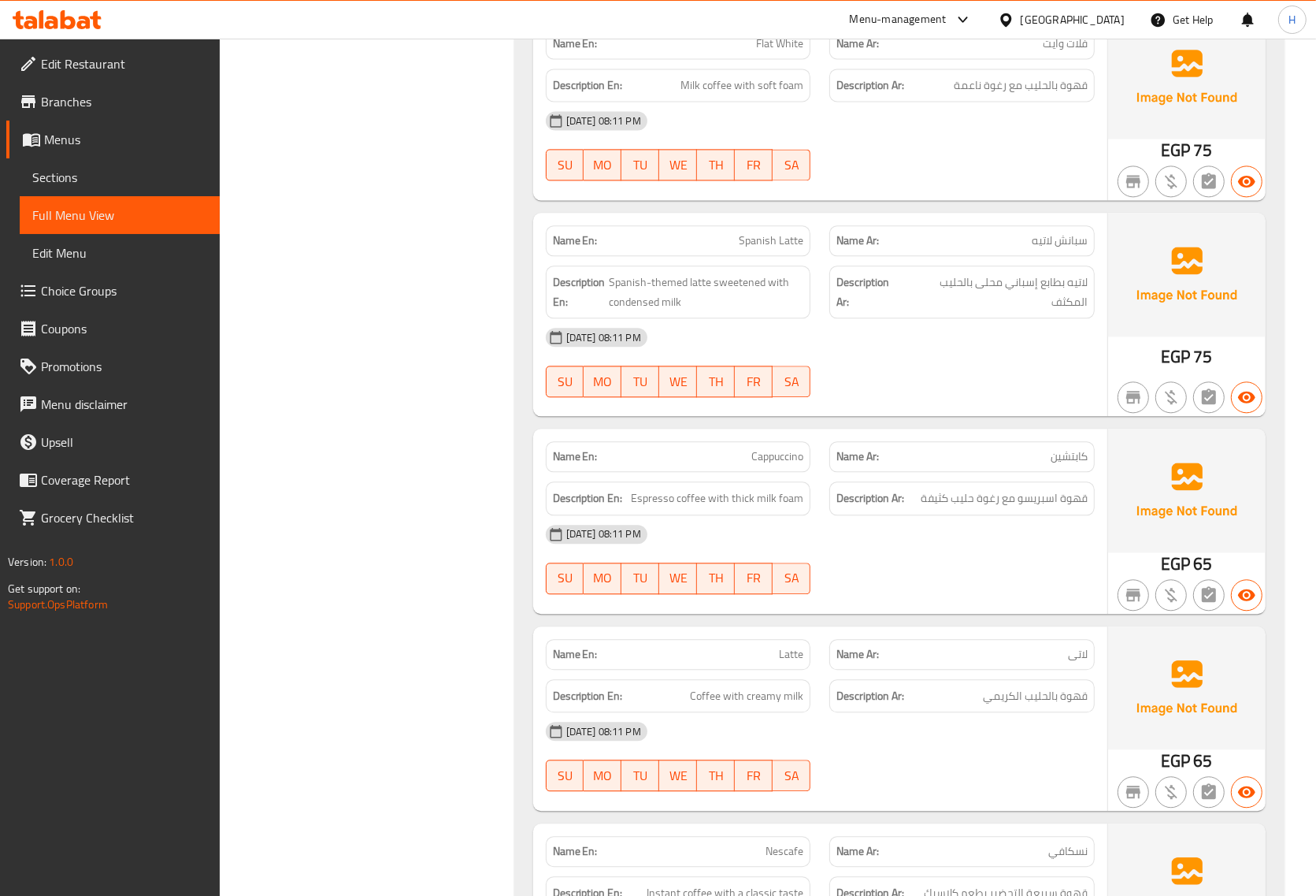
click at [793, 646] on span "Latte" at bounding box center [791, 654] width 24 height 16
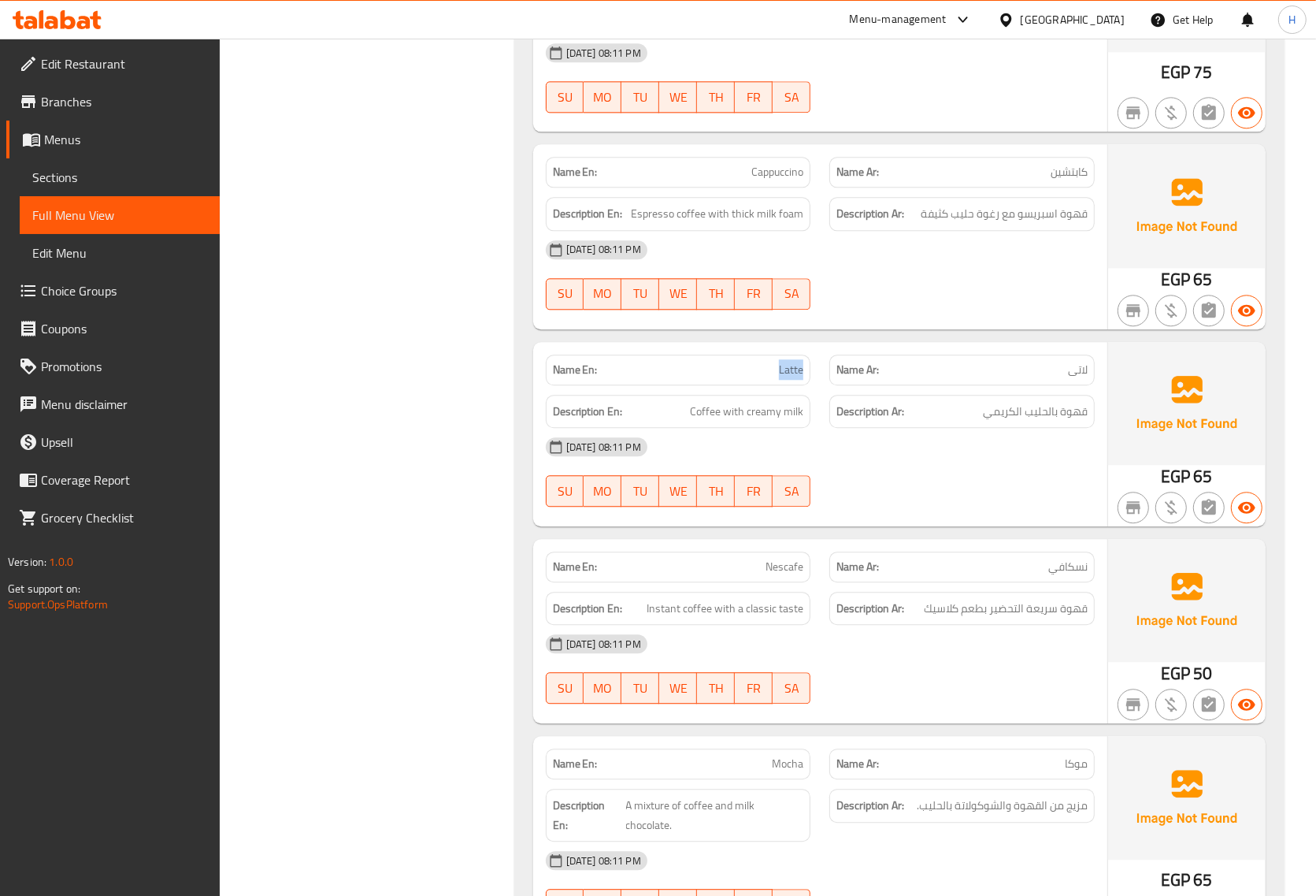
scroll to position [3381, 0]
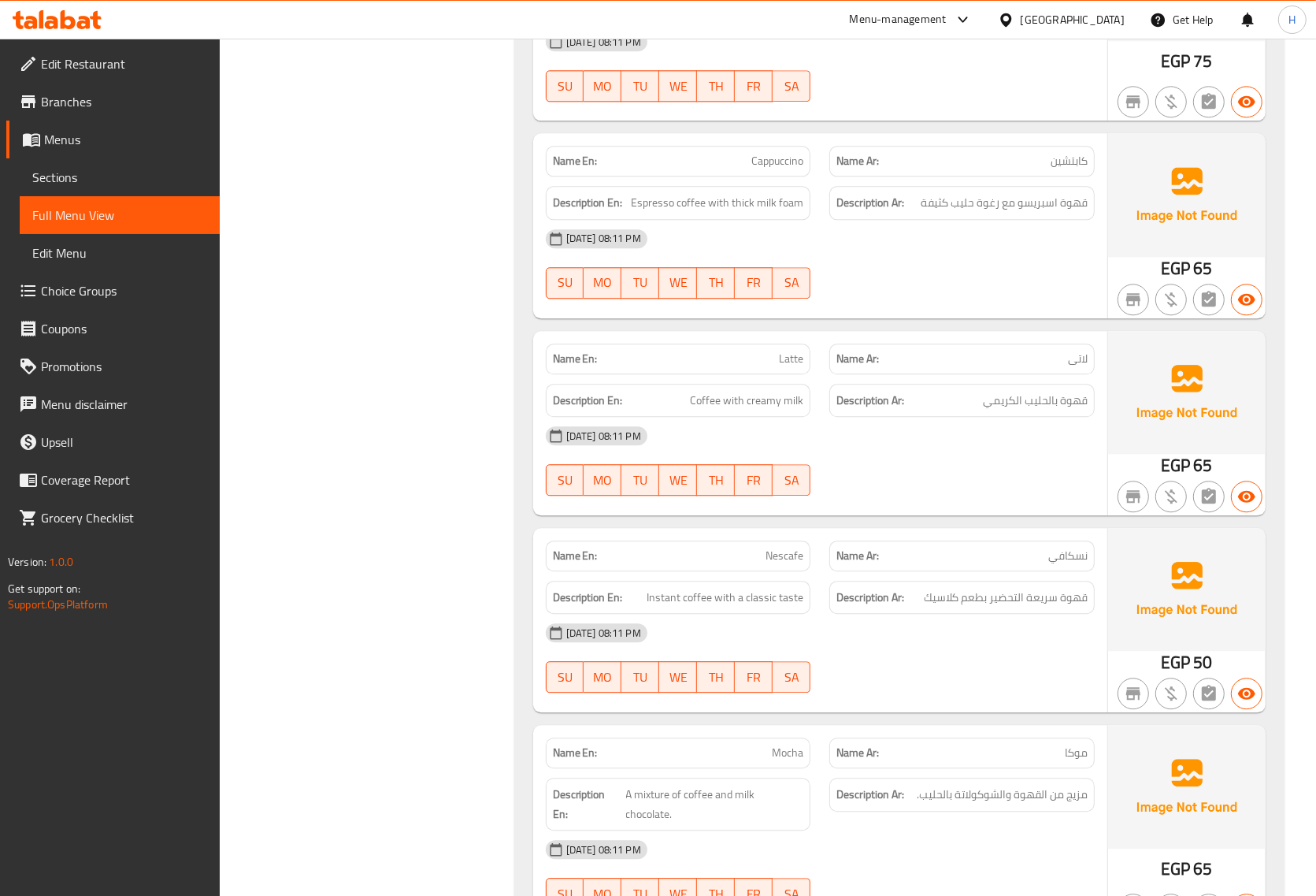
click at [1077, 547] on span "نسكافي" at bounding box center [1067, 555] width 39 height 16
click at [778, 547] on span "Nescafe" at bounding box center [784, 555] width 38 height 16
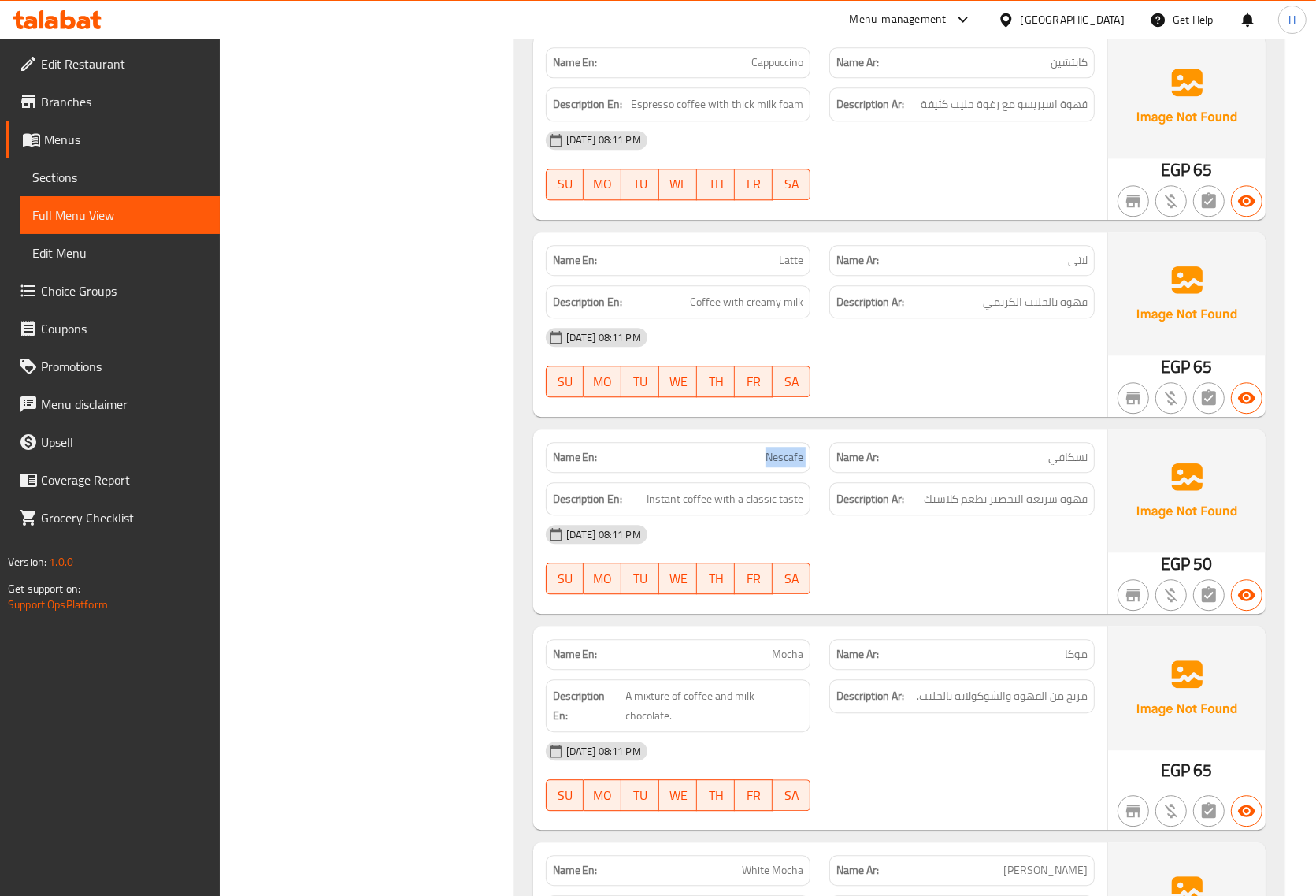
scroll to position [3577, 0]
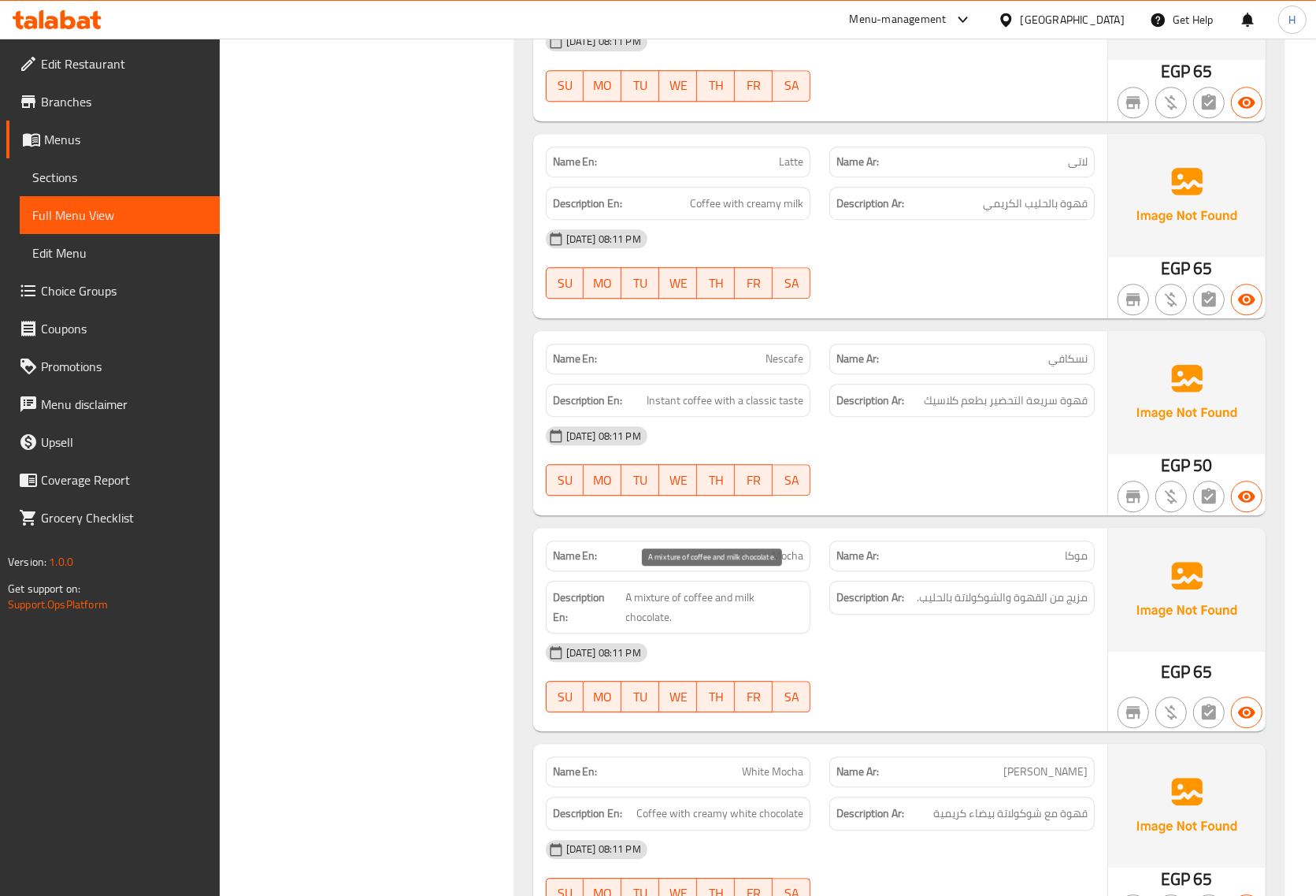
click at [711, 588] on span "A mixture of coffee and milk chocolate." at bounding box center [715, 607] width 178 height 39
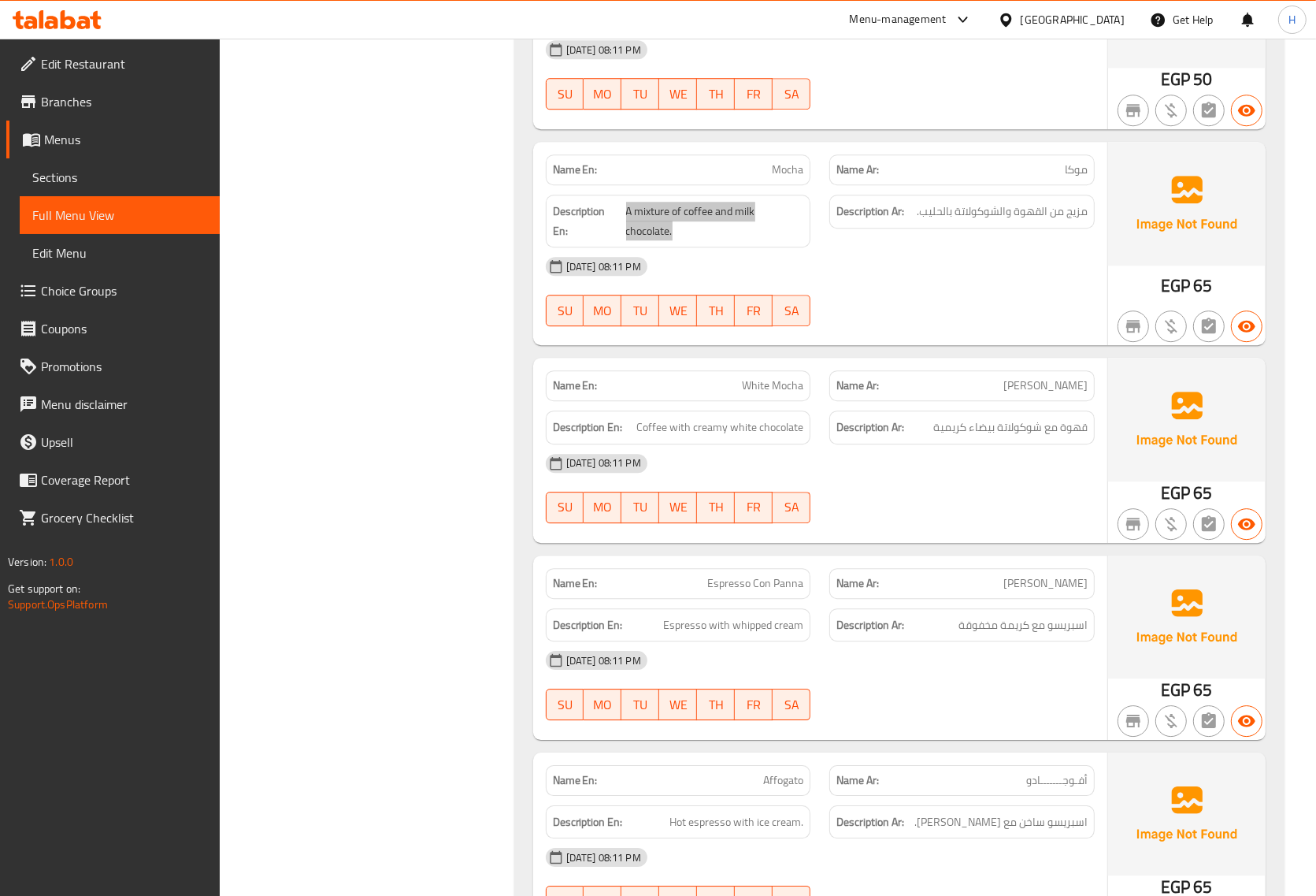
scroll to position [3971, 0]
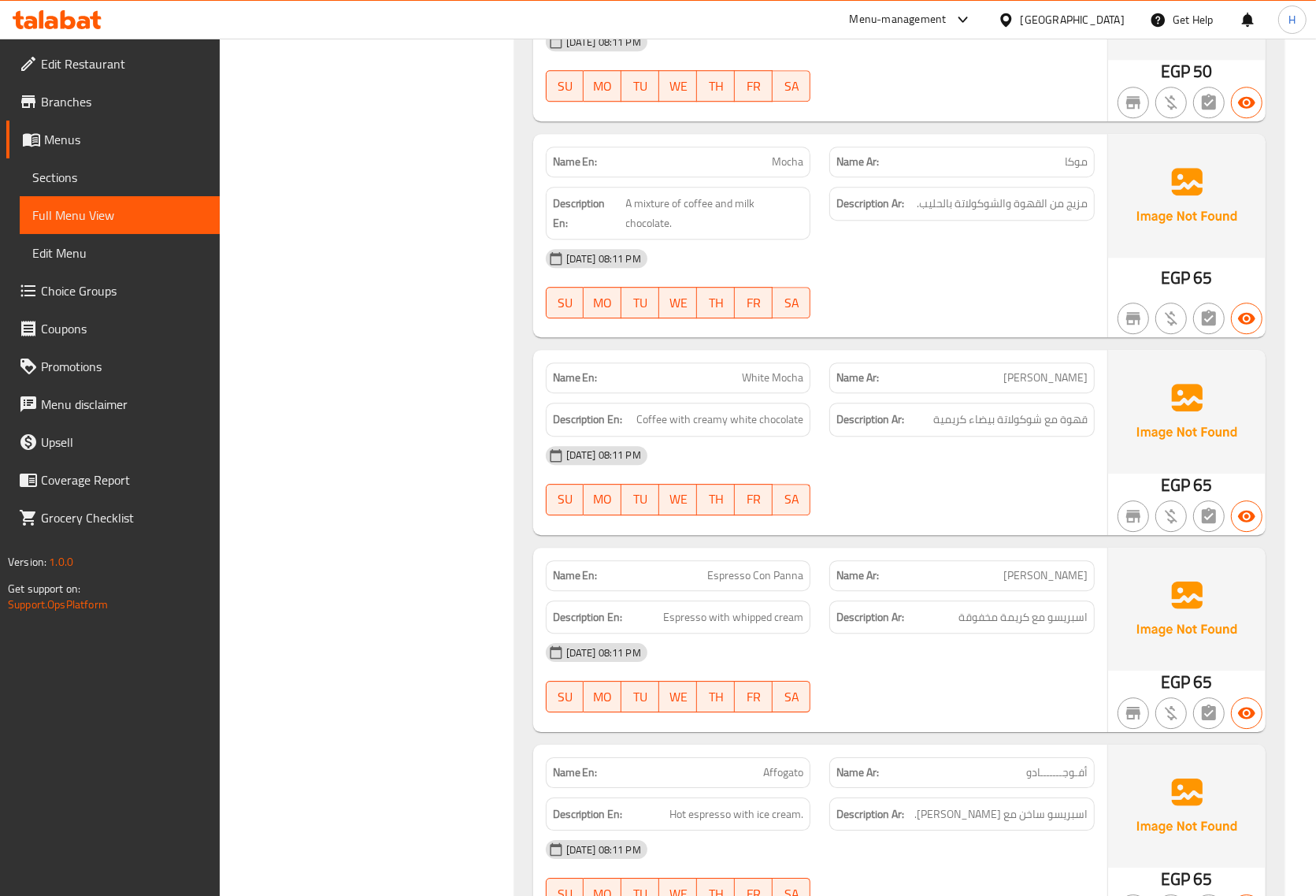
click at [780, 567] on span "Espresso Con Panna" at bounding box center [755, 575] width 96 height 16
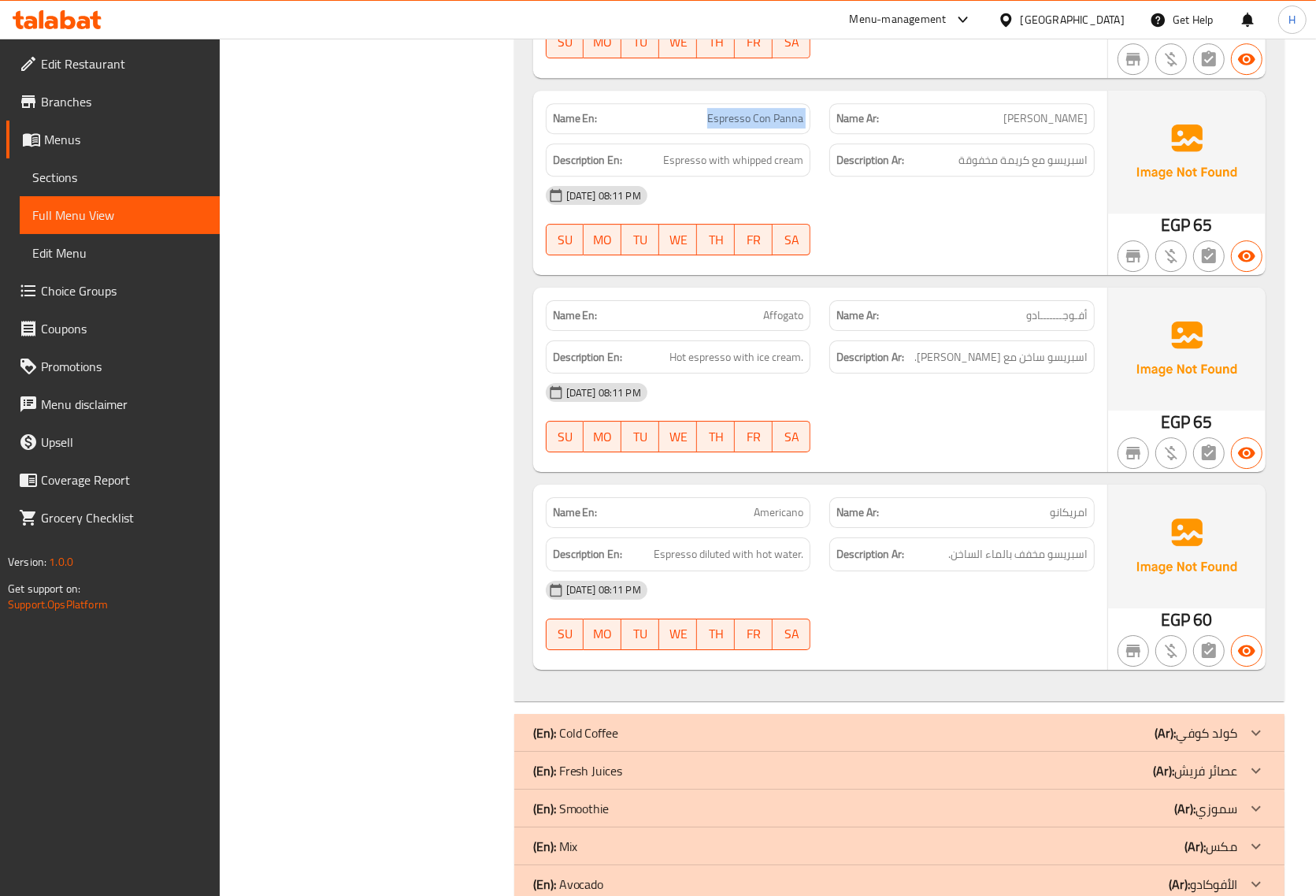
scroll to position [4464, 0]
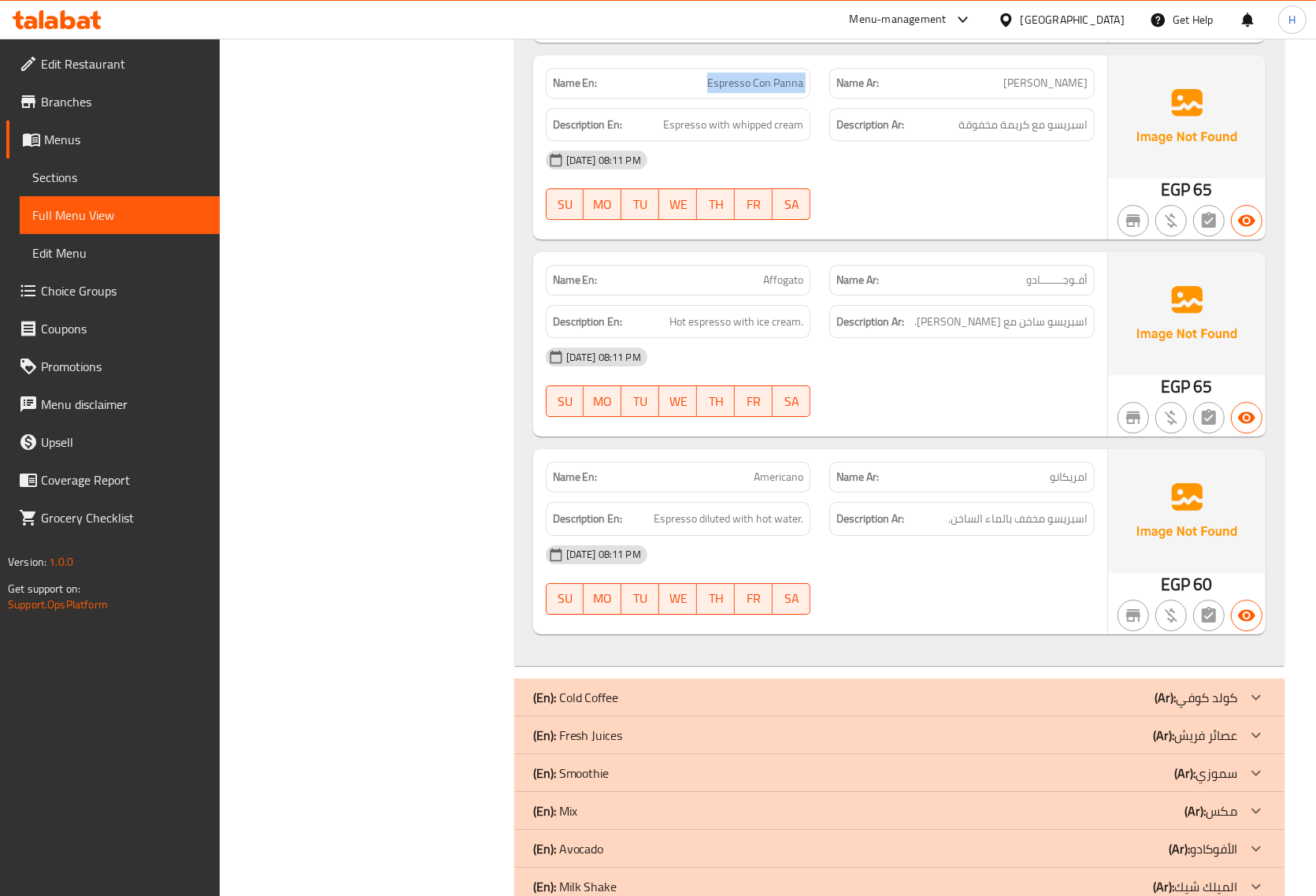
click at [1139, 725] on div "(En): Fresh Juices (Ar): عصائر فریش" at bounding box center [885, 735] width 704 height 19
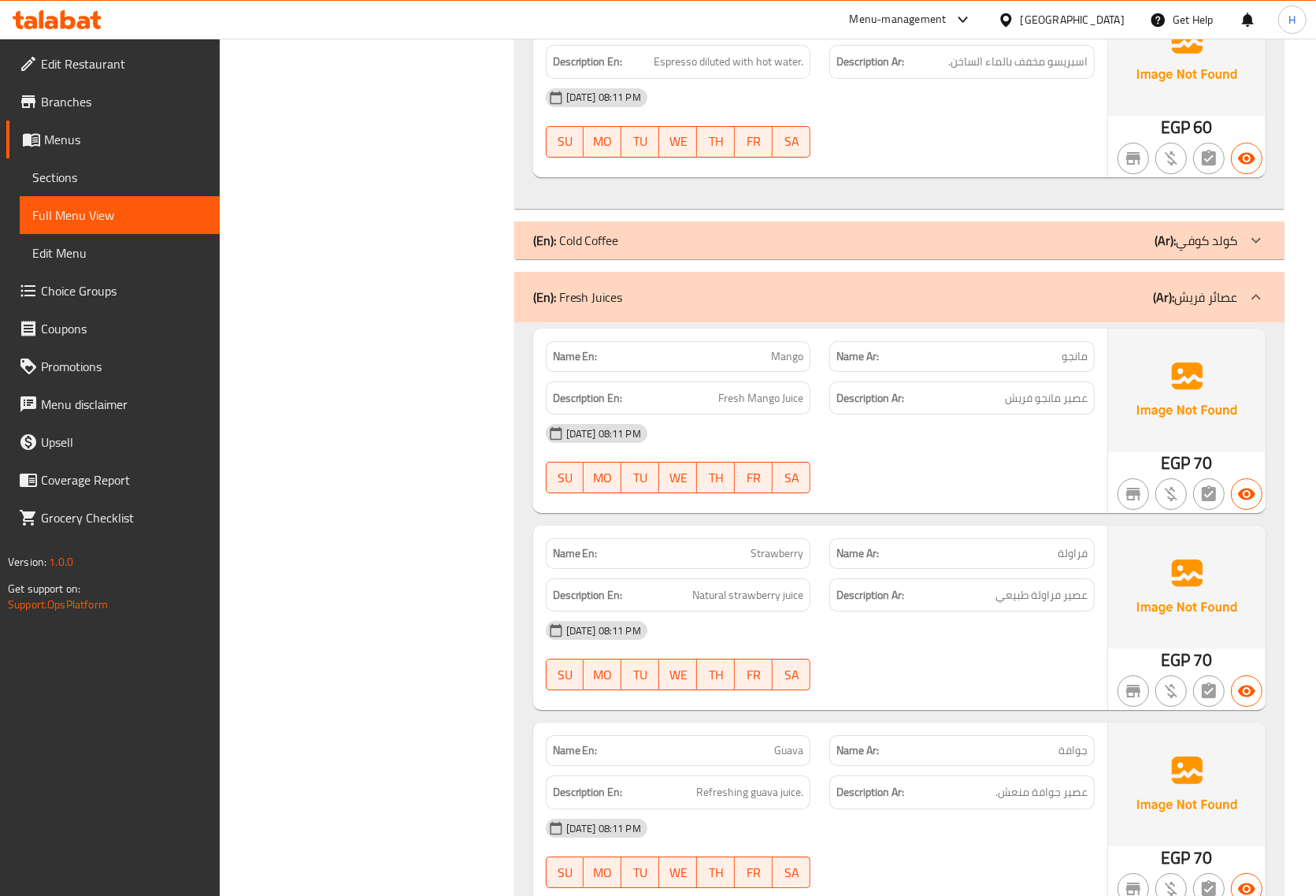
scroll to position [4957, 0]
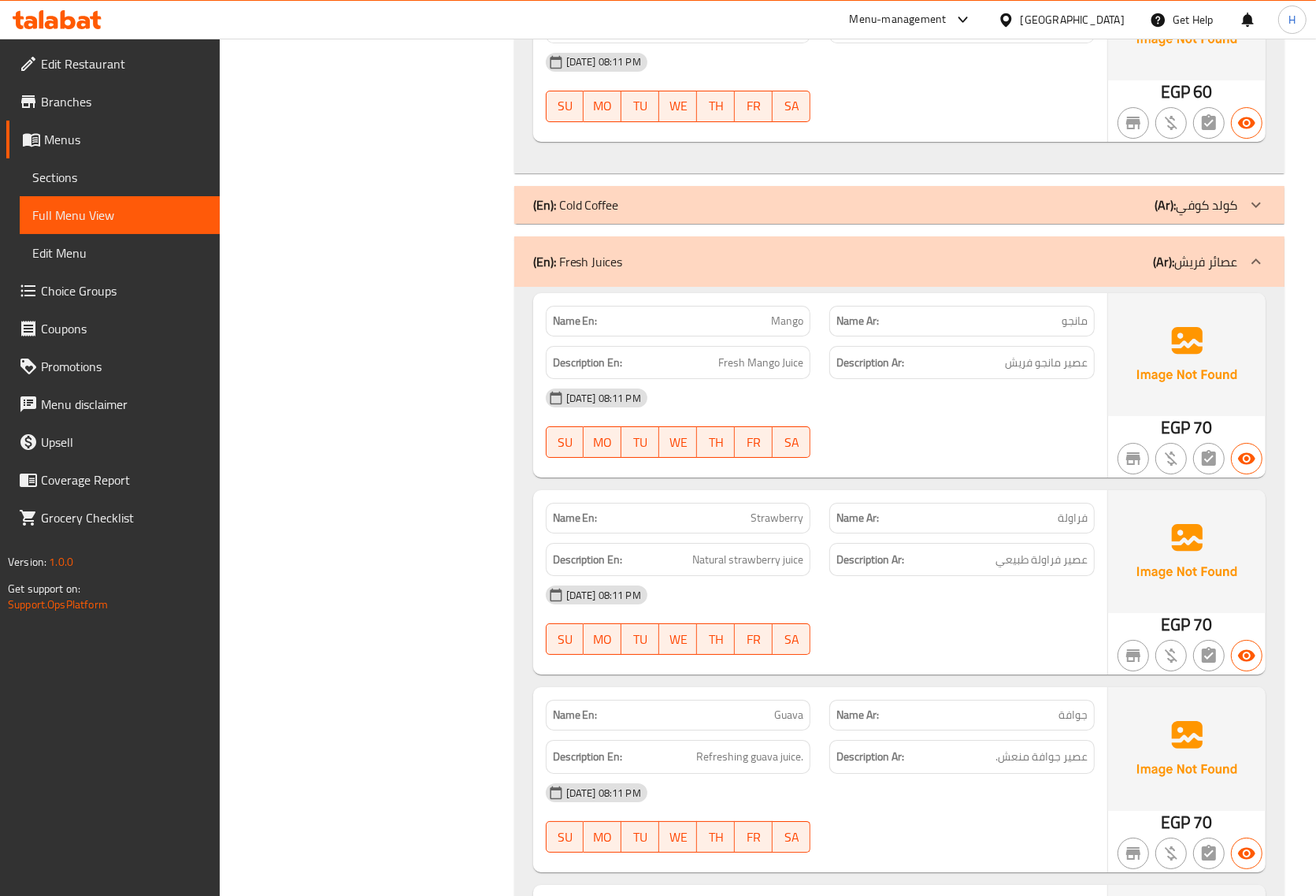
click at [1083, 313] on span "مانجو" at bounding box center [1074, 321] width 26 height 16
click at [981, 707] on p "Name Ar: جوافة" at bounding box center [961, 715] width 251 height 16
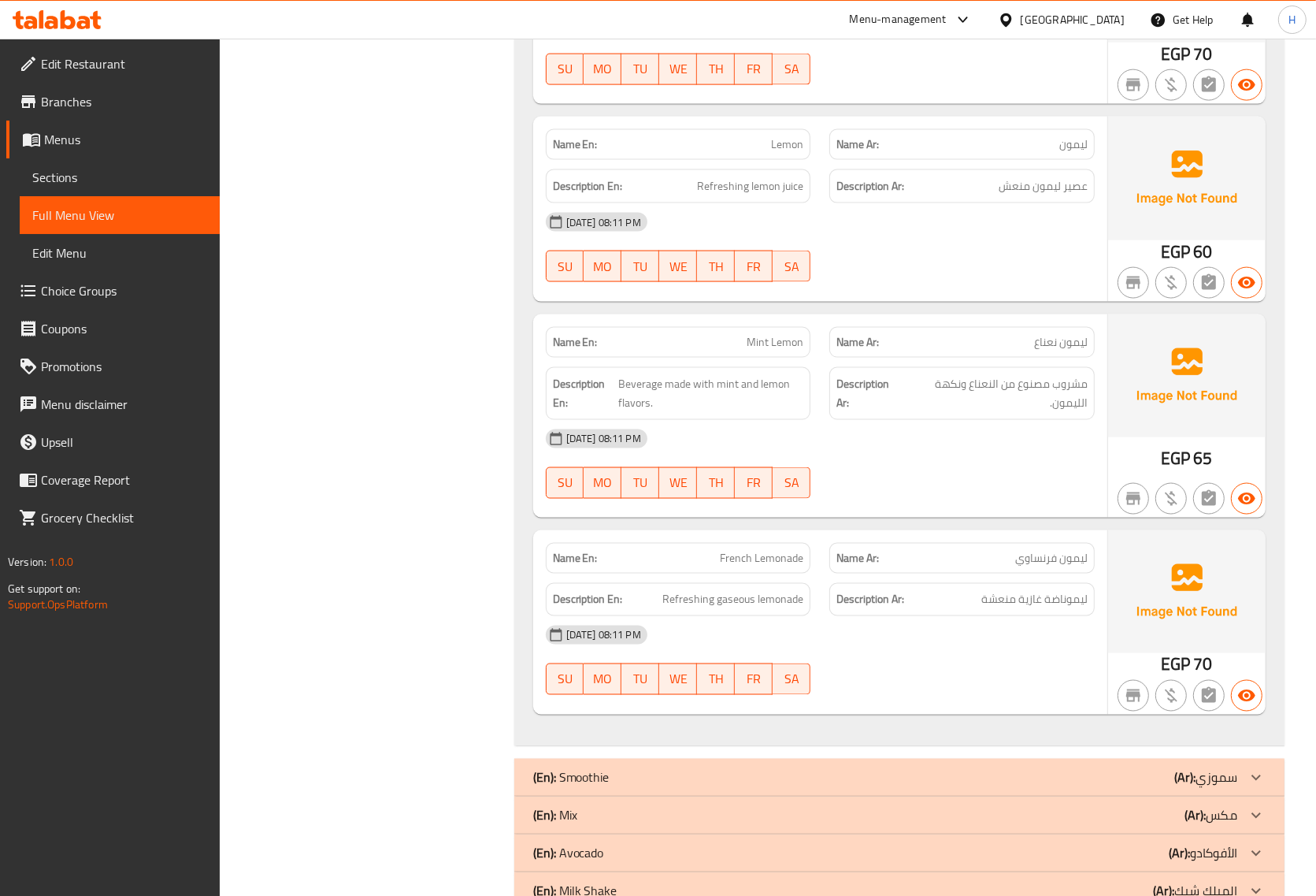
scroll to position [7418, 0]
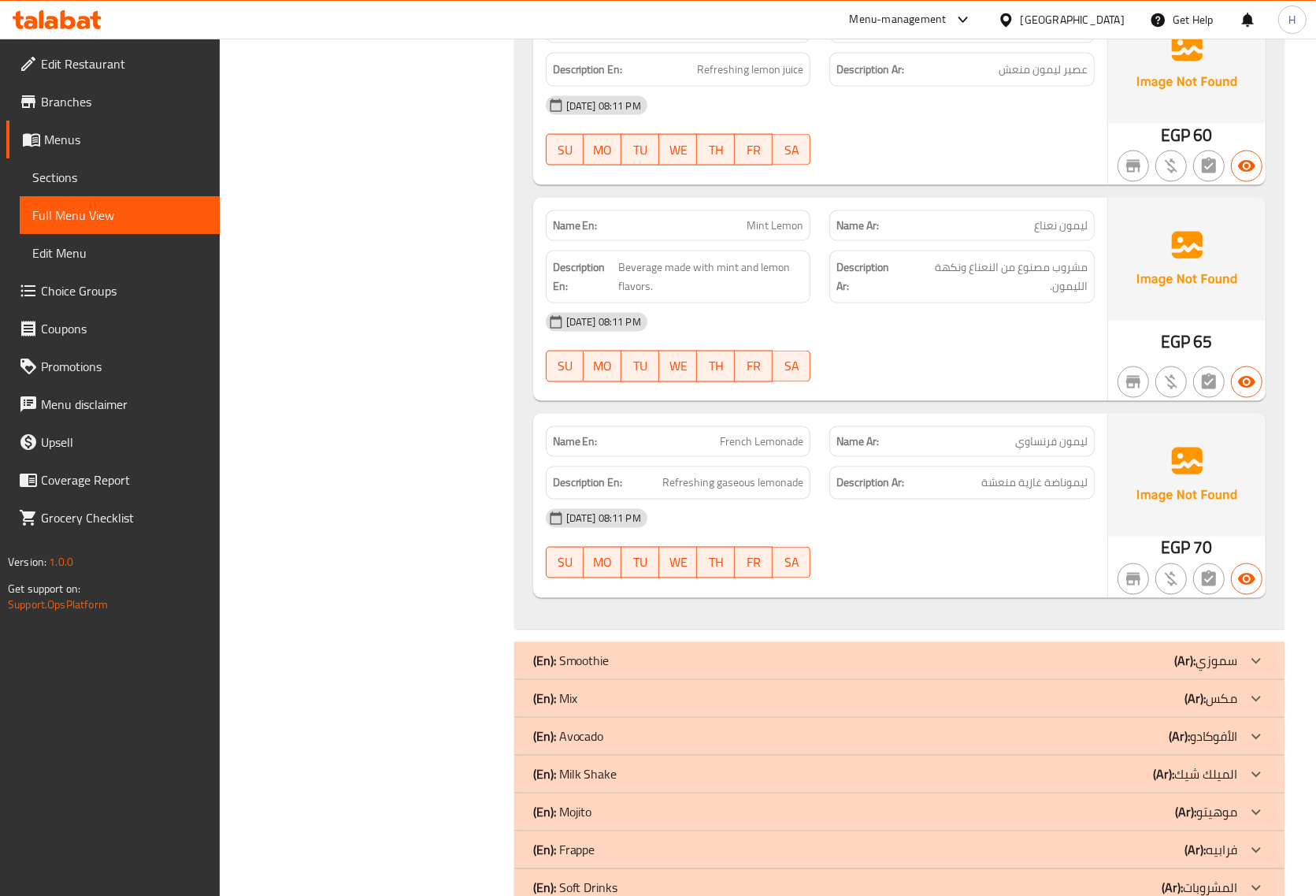
click at [776, 434] on span "French Lemonade" at bounding box center [761, 441] width 84 height 16
click at [829, 655] on div "(En): Smoothie (Ar): سموزي" at bounding box center [885, 661] width 704 height 19
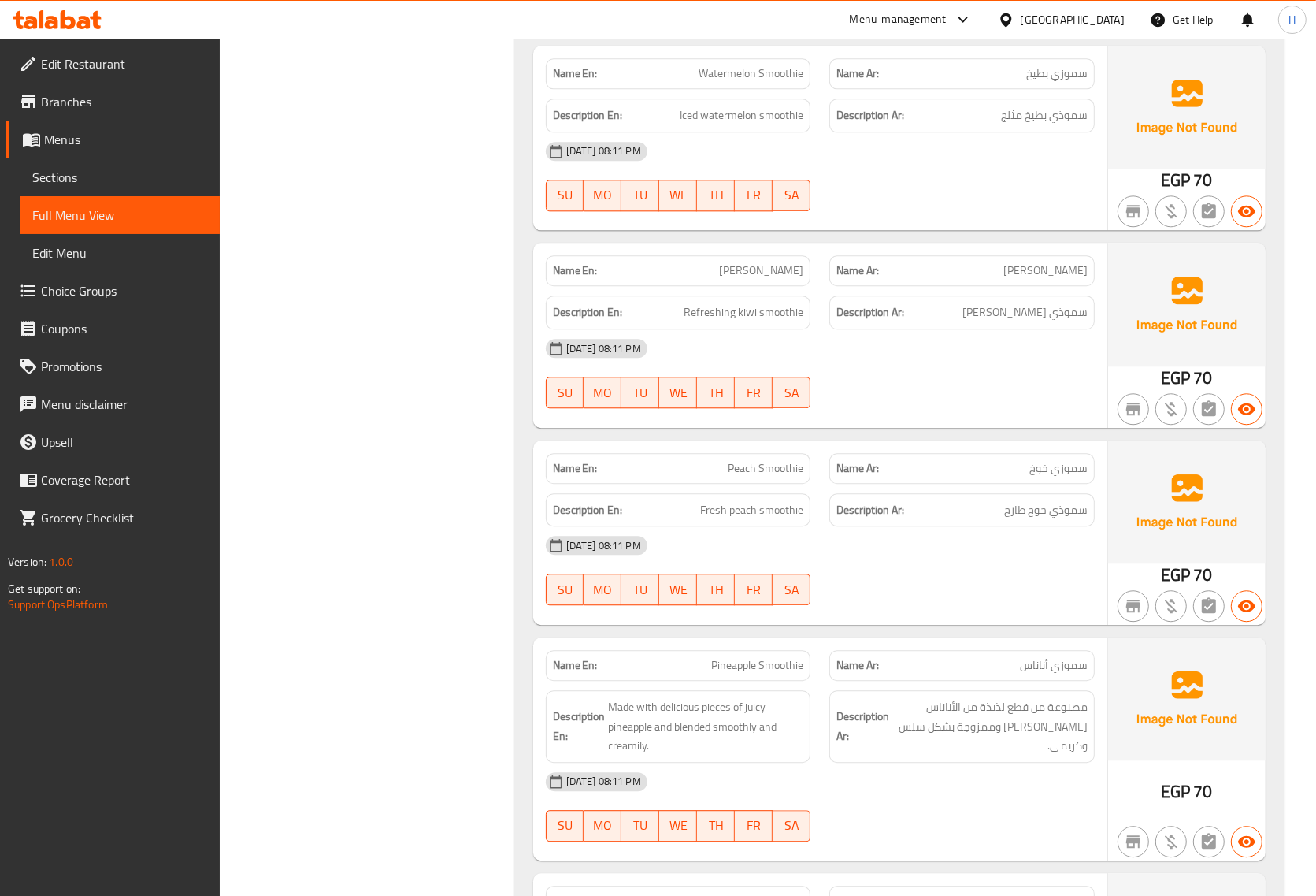
scroll to position [8699, 0]
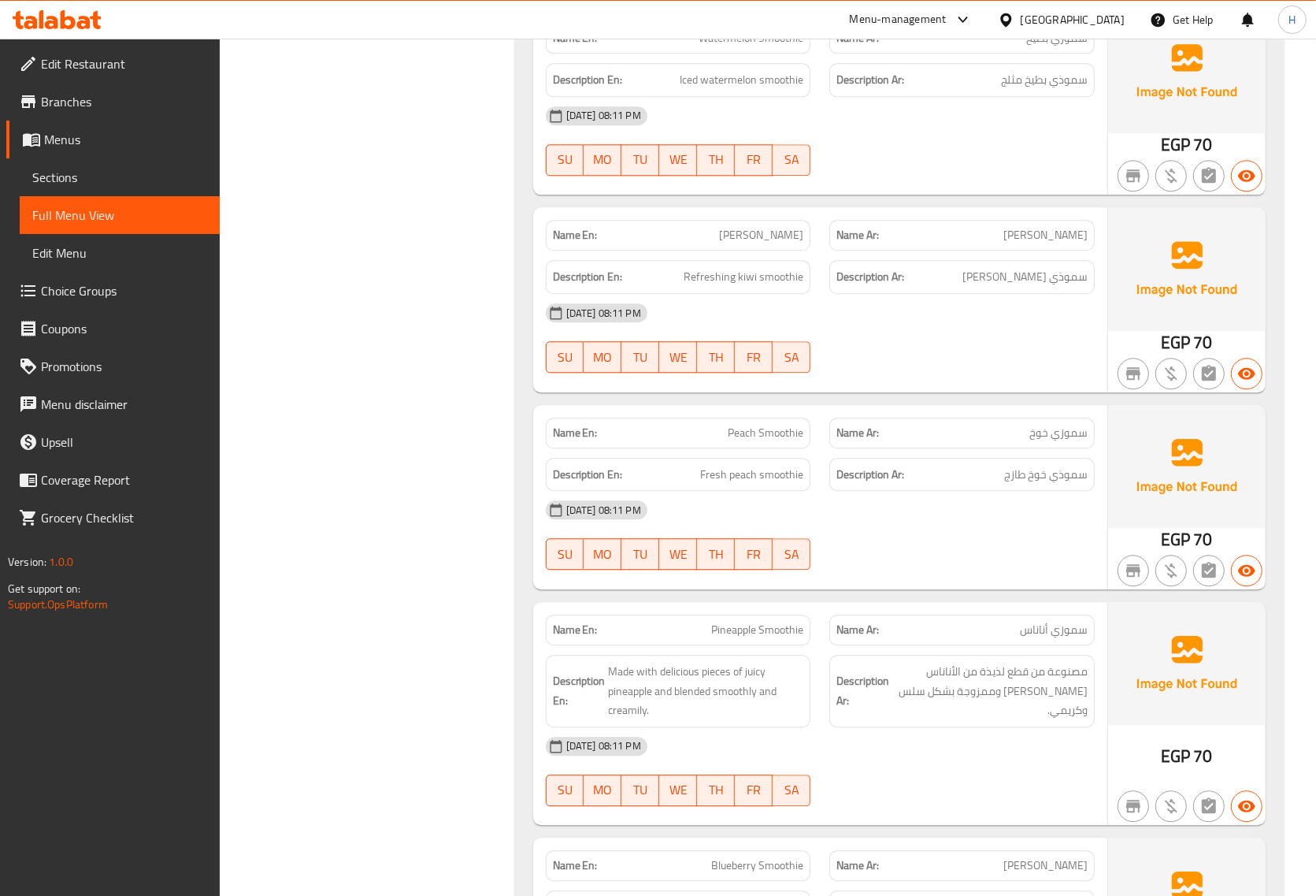
click at [782, 621] on span "Pineapple Smoothie" at bounding box center [757, 629] width 92 height 16
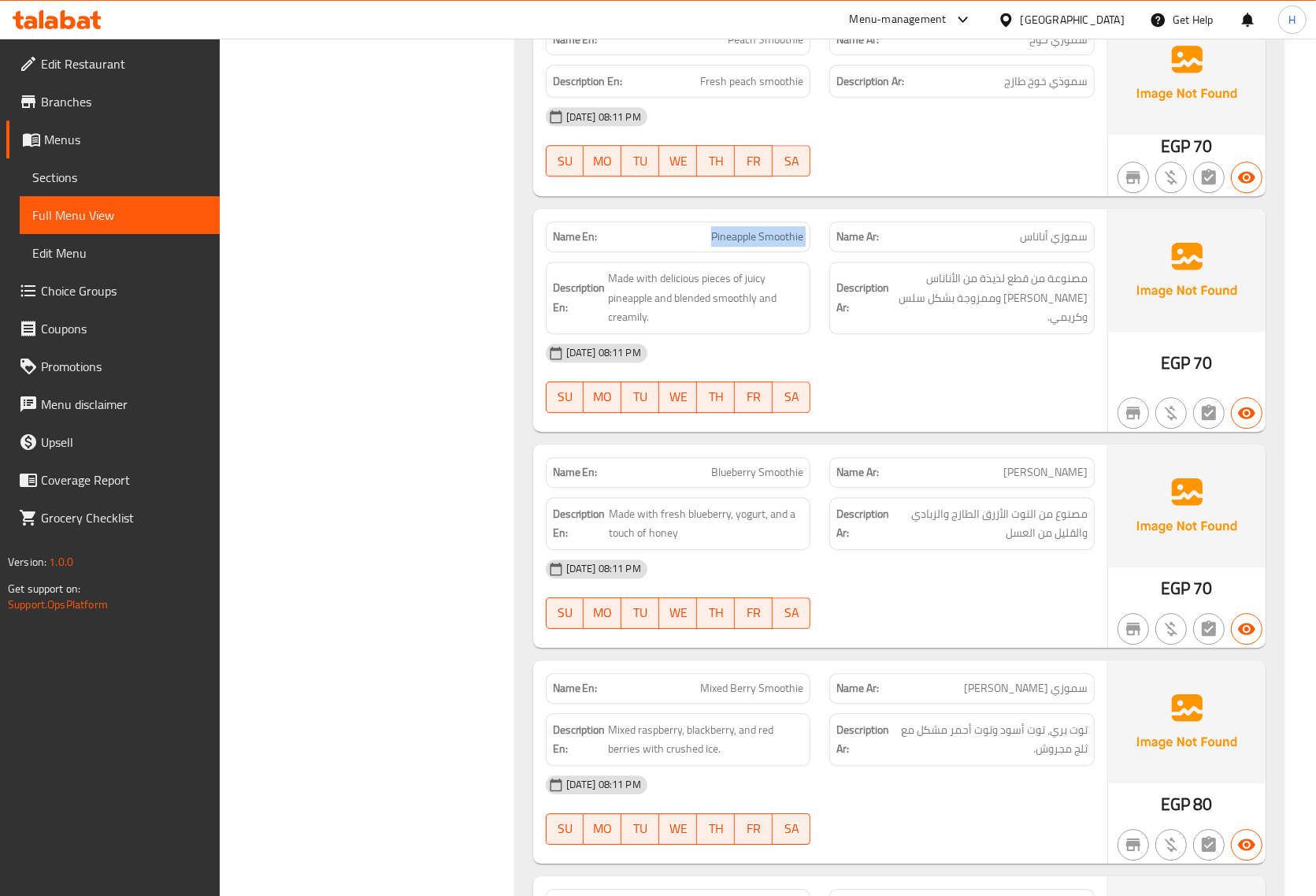
scroll to position [9093, 0]
click at [780, 463] on span "Blueberry Smoothie" at bounding box center [757, 471] width 92 height 16
click at [778, 463] on span "Blueberry Smoothie" at bounding box center [757, 471] width 92 height 16
click at [753, 287] on span "Made with delicious pieces of juicy pineapple and blended smoothly and creamily." at bounding box center [706, 297] width 196 height 59
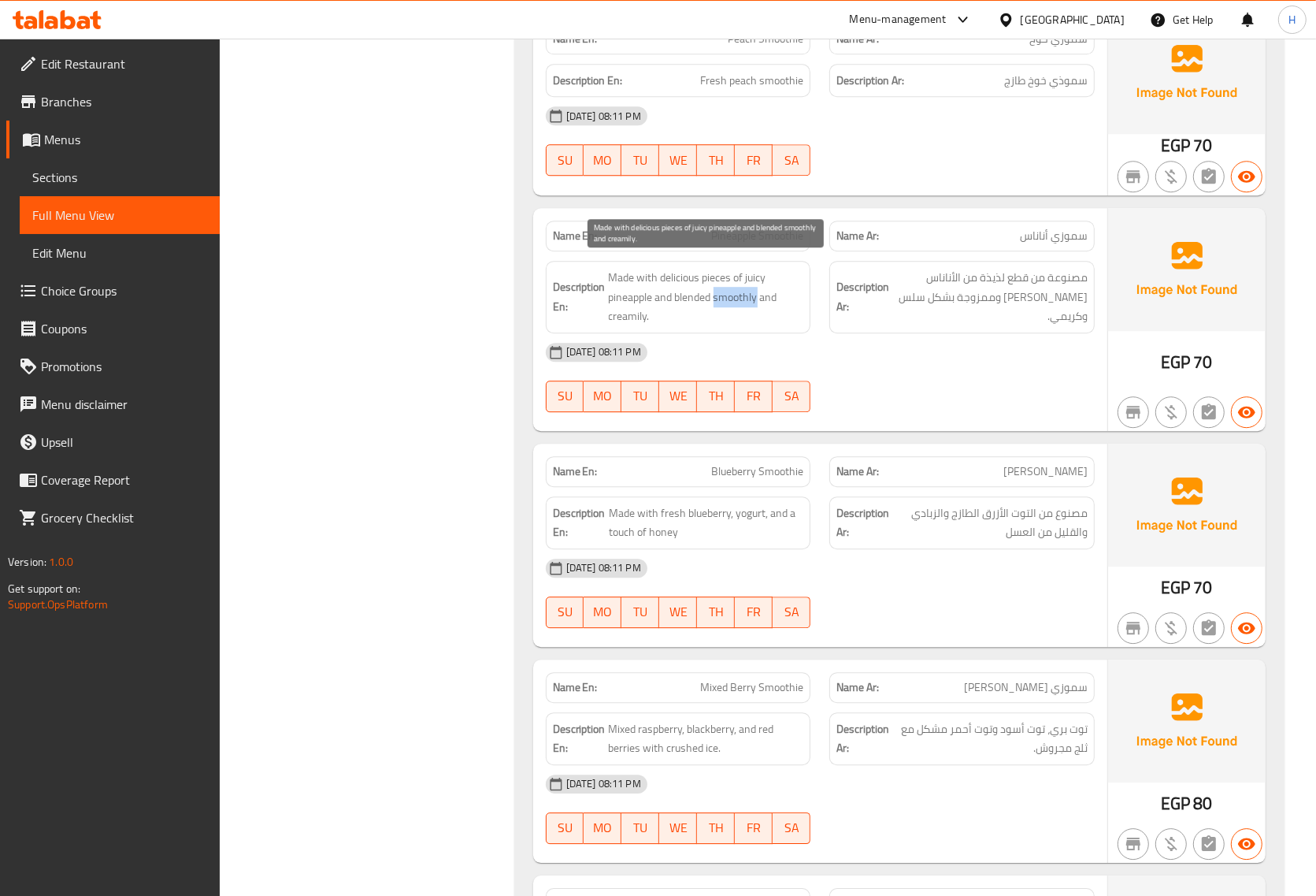
click at [752, 287] on span "Made with delicious pieces of juicy pineapple and blended smoothly and creamily." at bounding box center [706, 297] width 196 height 59
click at [916, 297] on div "Description Ar: مصنوعة من قطع لذيذة من الأناناس الجوسي وممزوجة بشكل سلس وكريمي." at bounding box center [962, 297] width 266 height 72
click at [906, 298] on div at bounding box center [906, 298] width 0 height 0
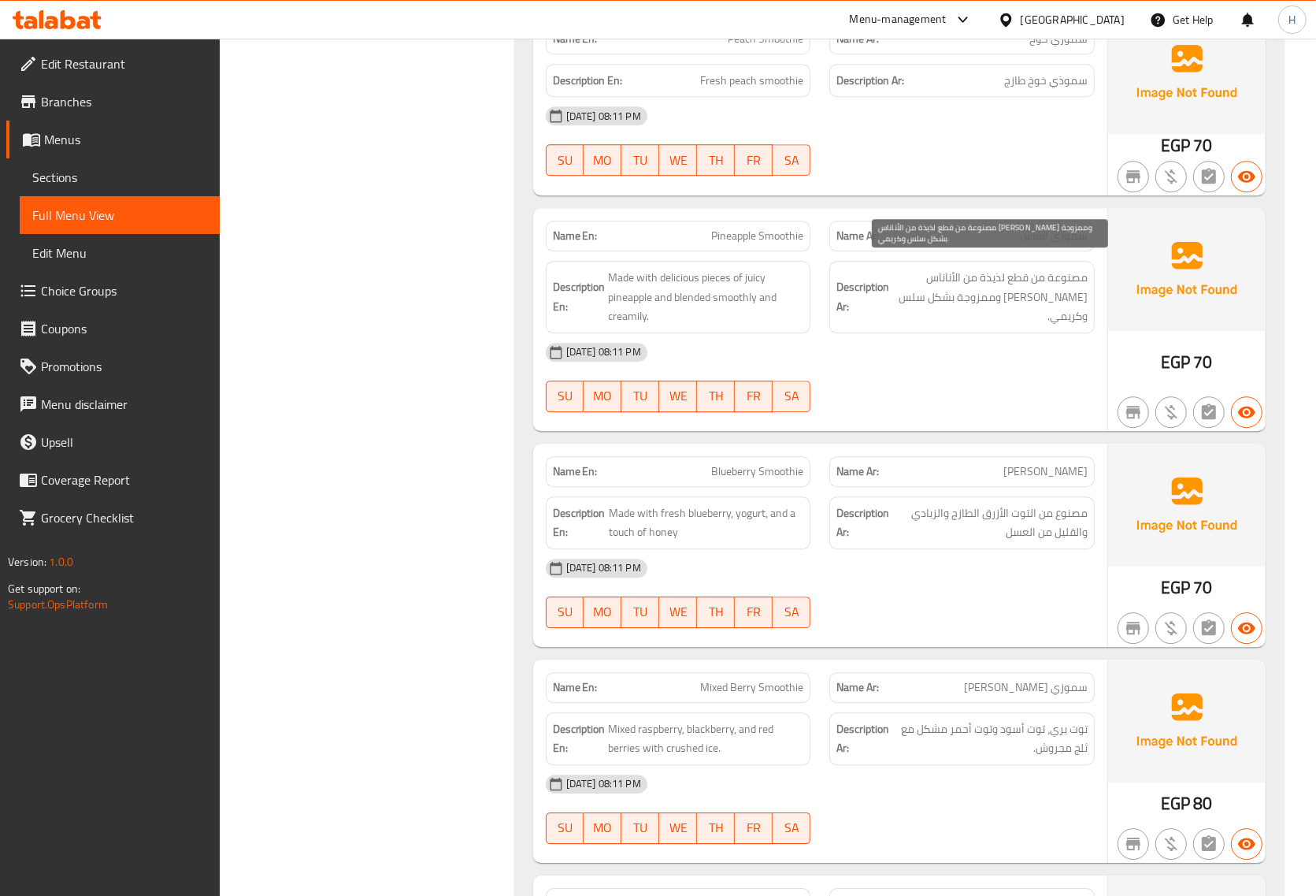
click at [930, 270] on span "مصنوعة من قطع لذيذة من الأناناس [PERSON_NAME] وممزوجة بشكل سلس وكريمي." at bounding box center [990, 297] width 196 height 59
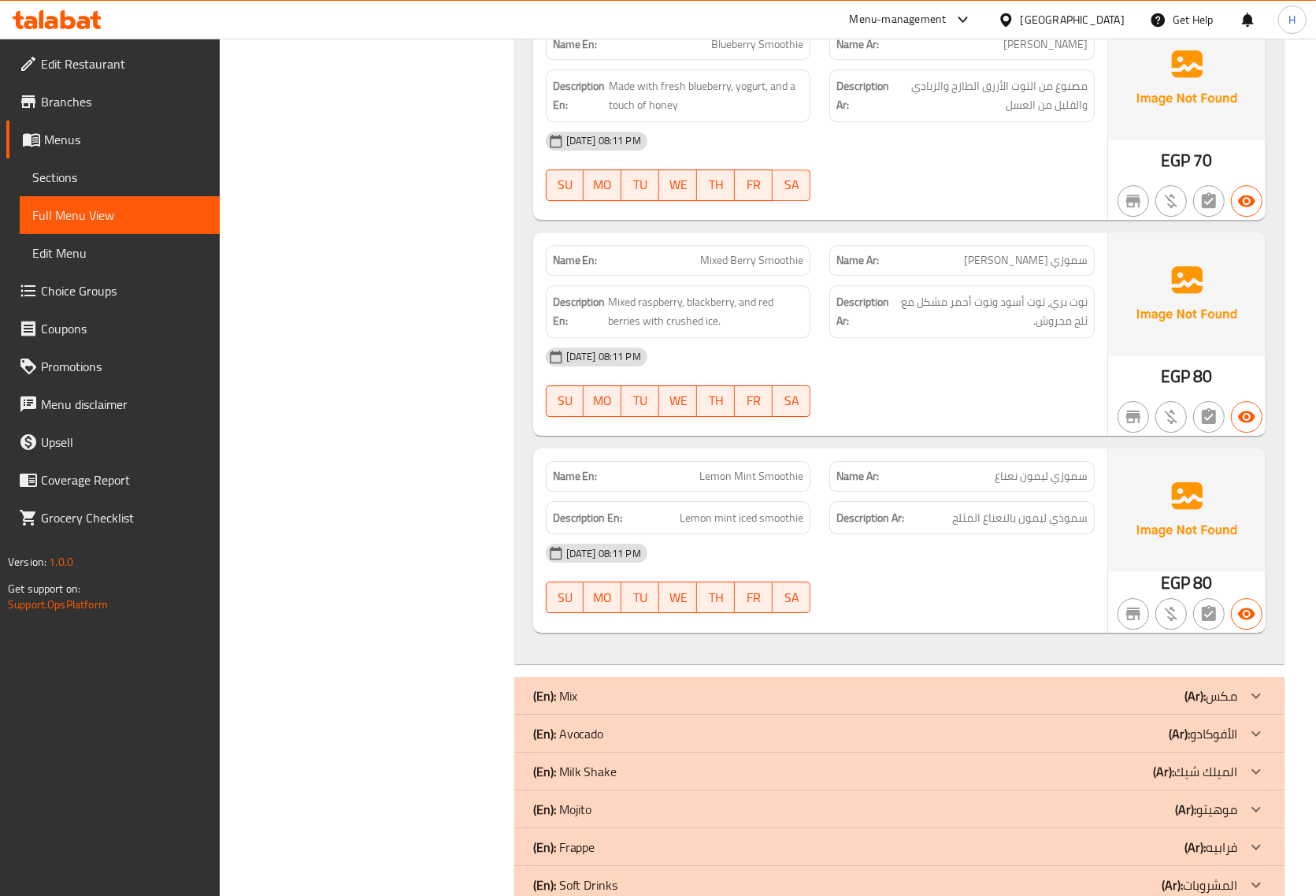
scroll to position [9550, 0]
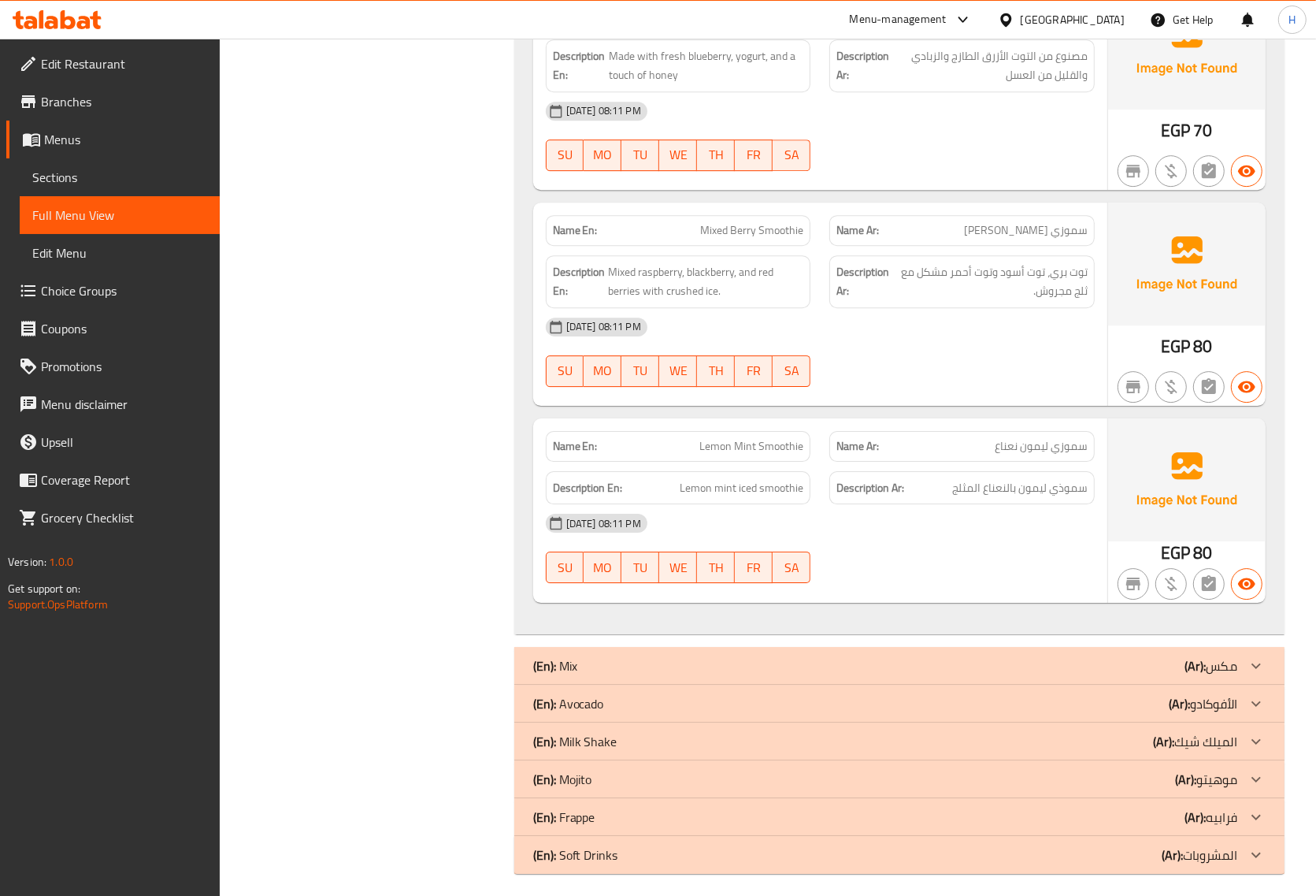
click at [675, 664] on div "(En): Mix (Ar): مكس" at bounding box center [885, 666] width 704 height 19
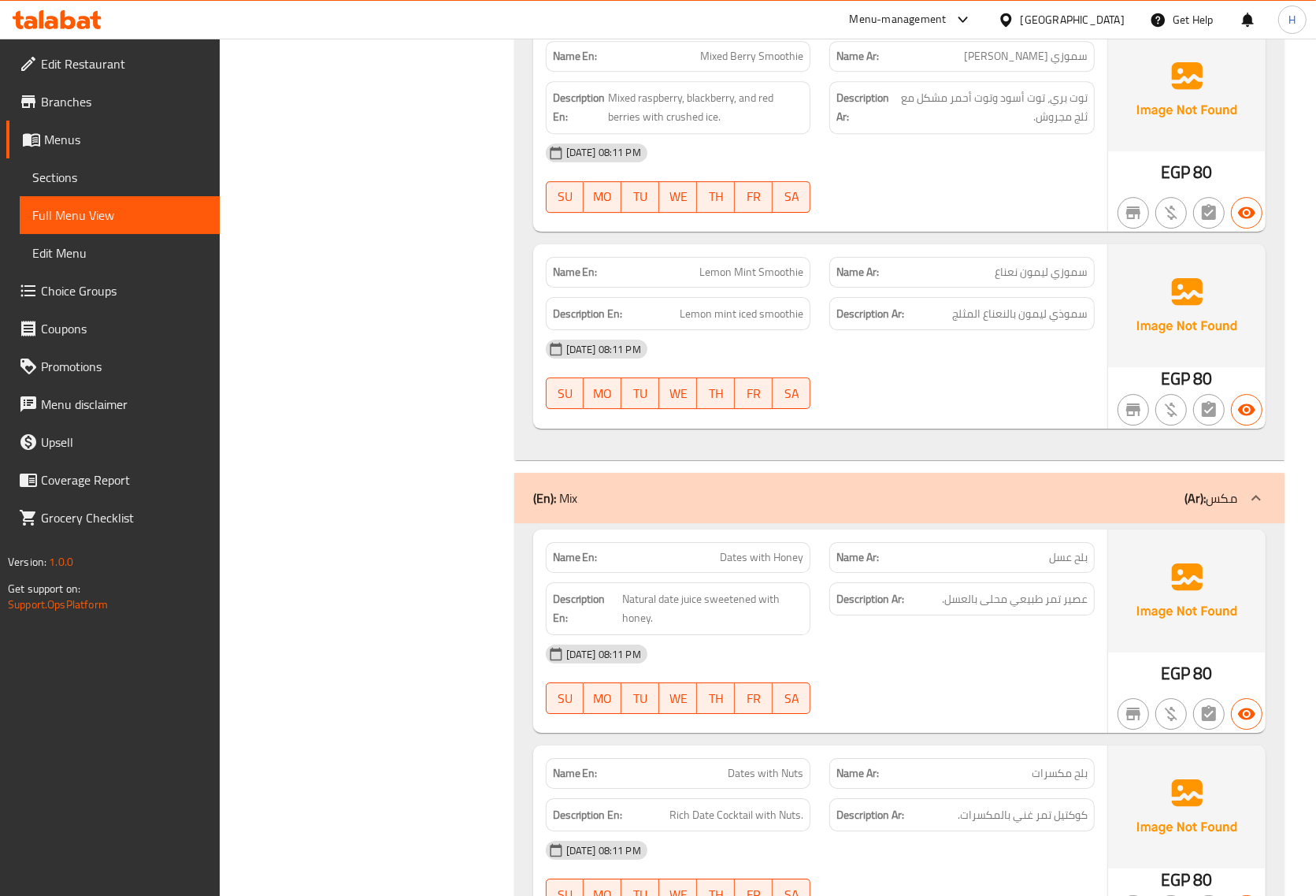
scroll to position [9747, 0]
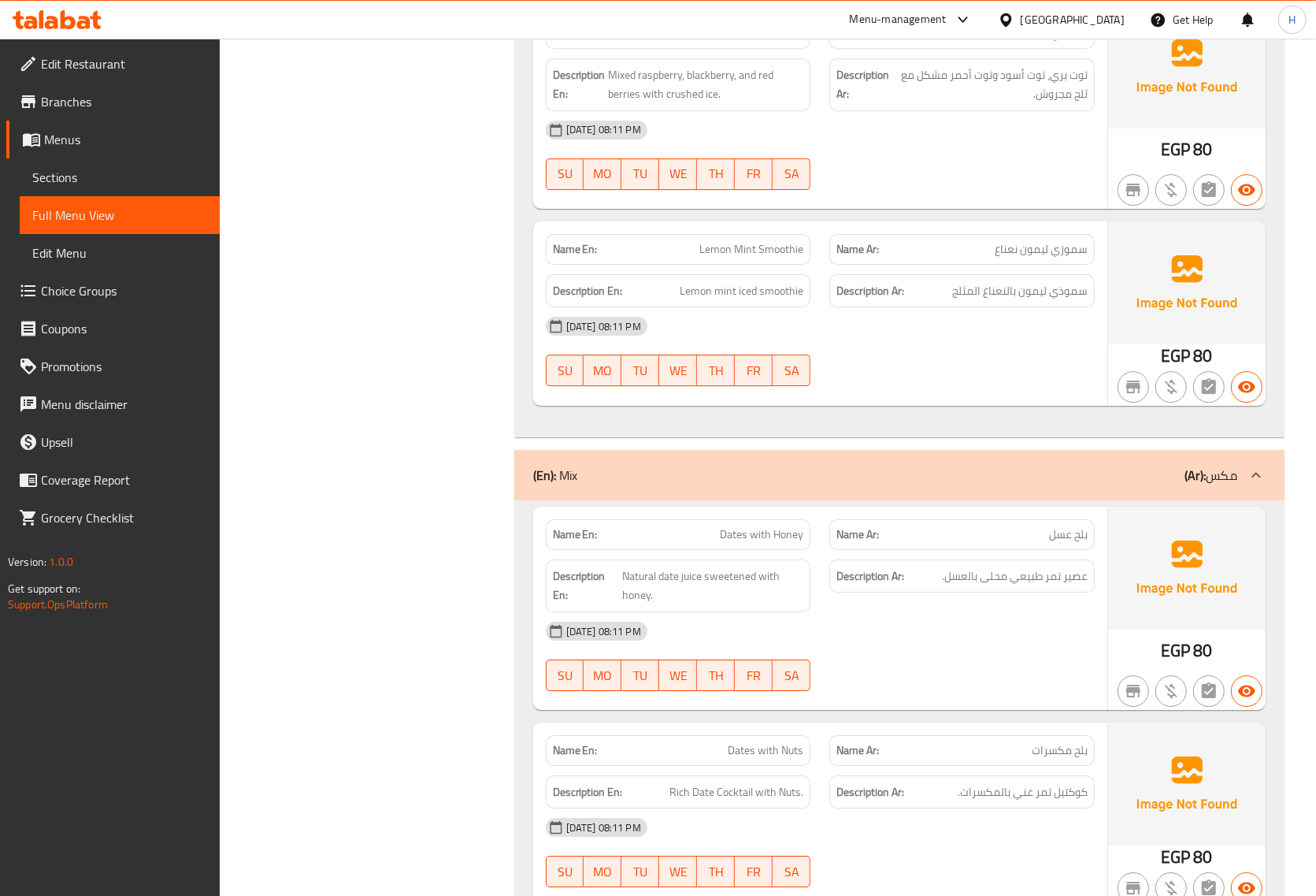
click at [1071, 526] on span "بلح عسل" at bounding box center [1068, 534] width 39 height 16
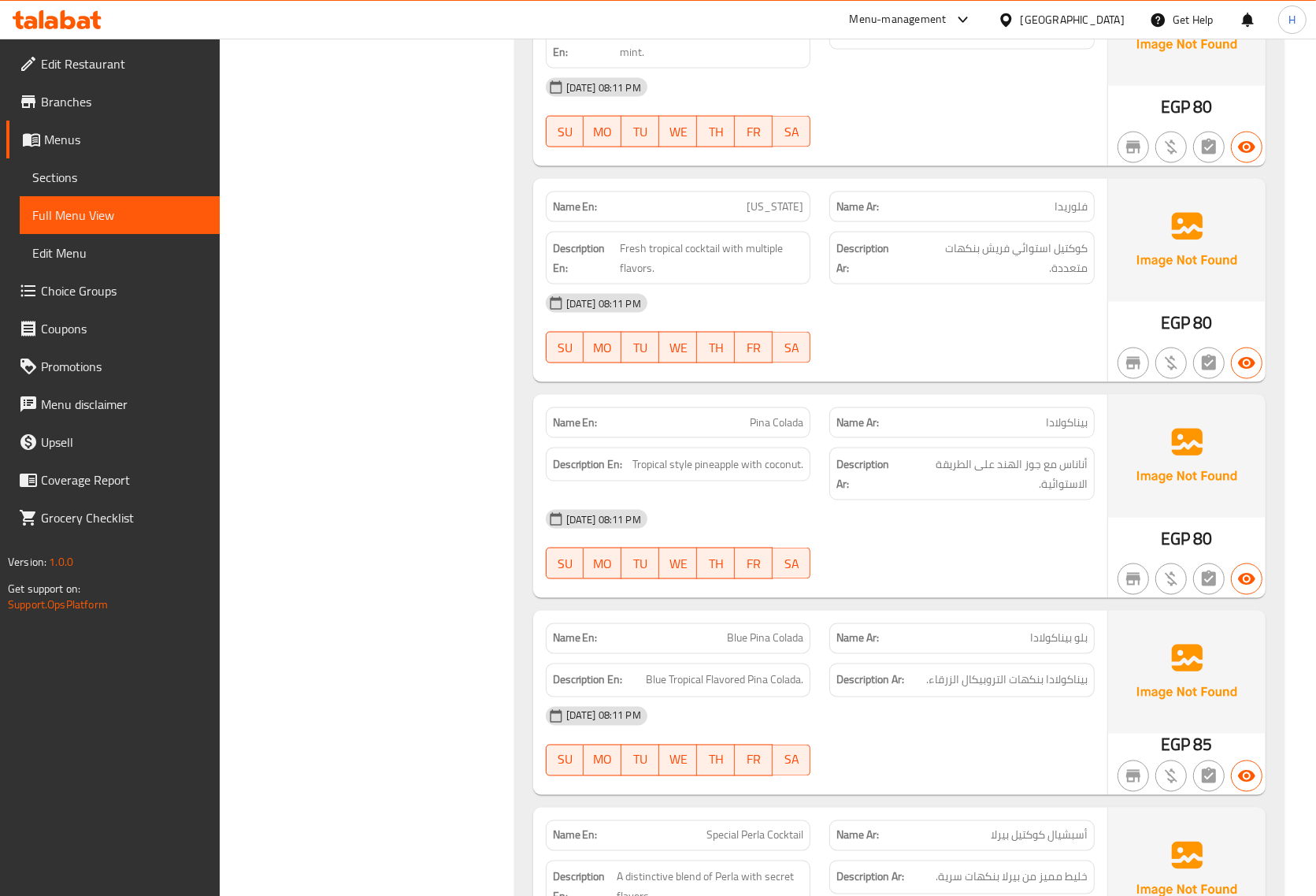
scroll to position [12603, 0]
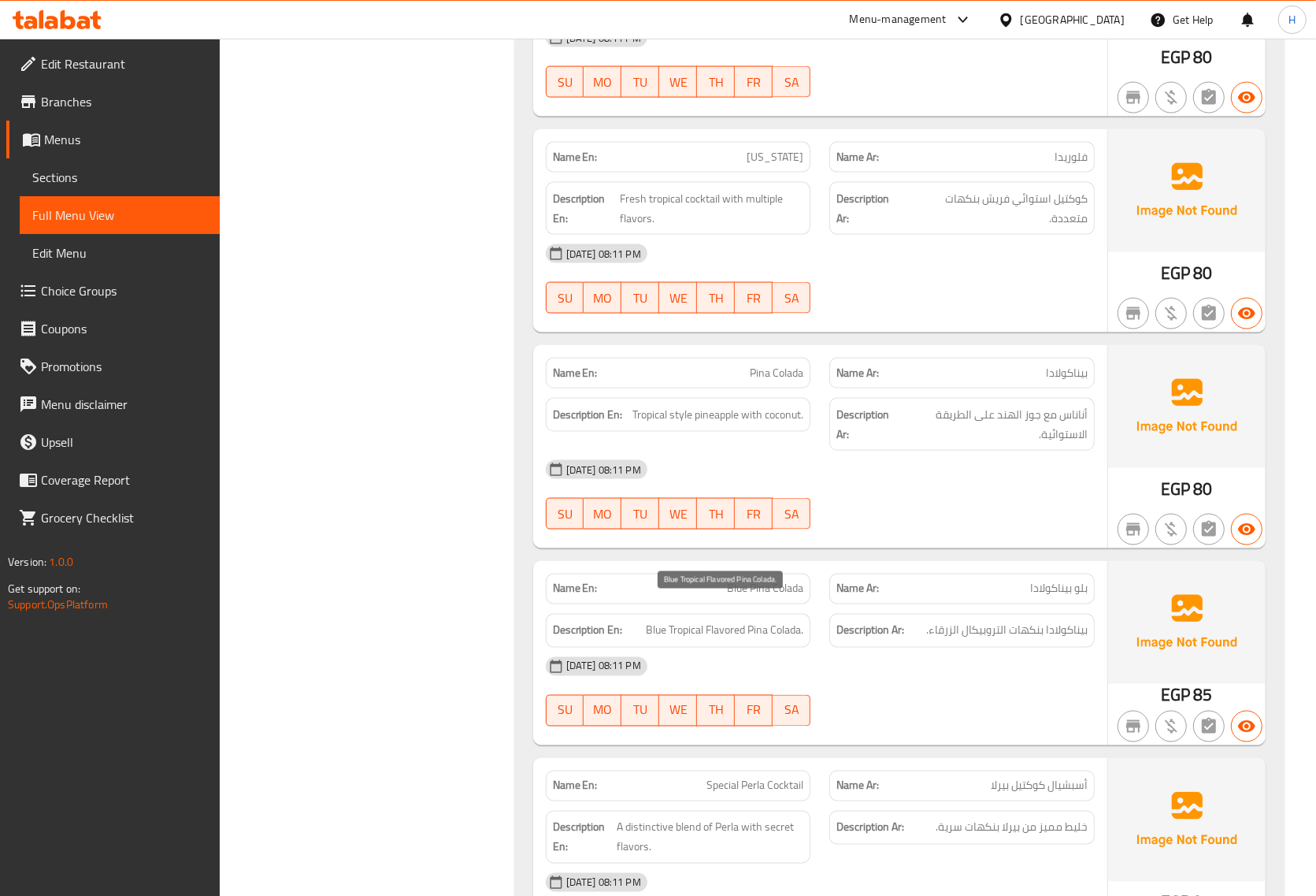
click at [785, 620] on span "Blue Tropical Flavored Pina Colada." at bounding box center [725, 630] width 158 height 19
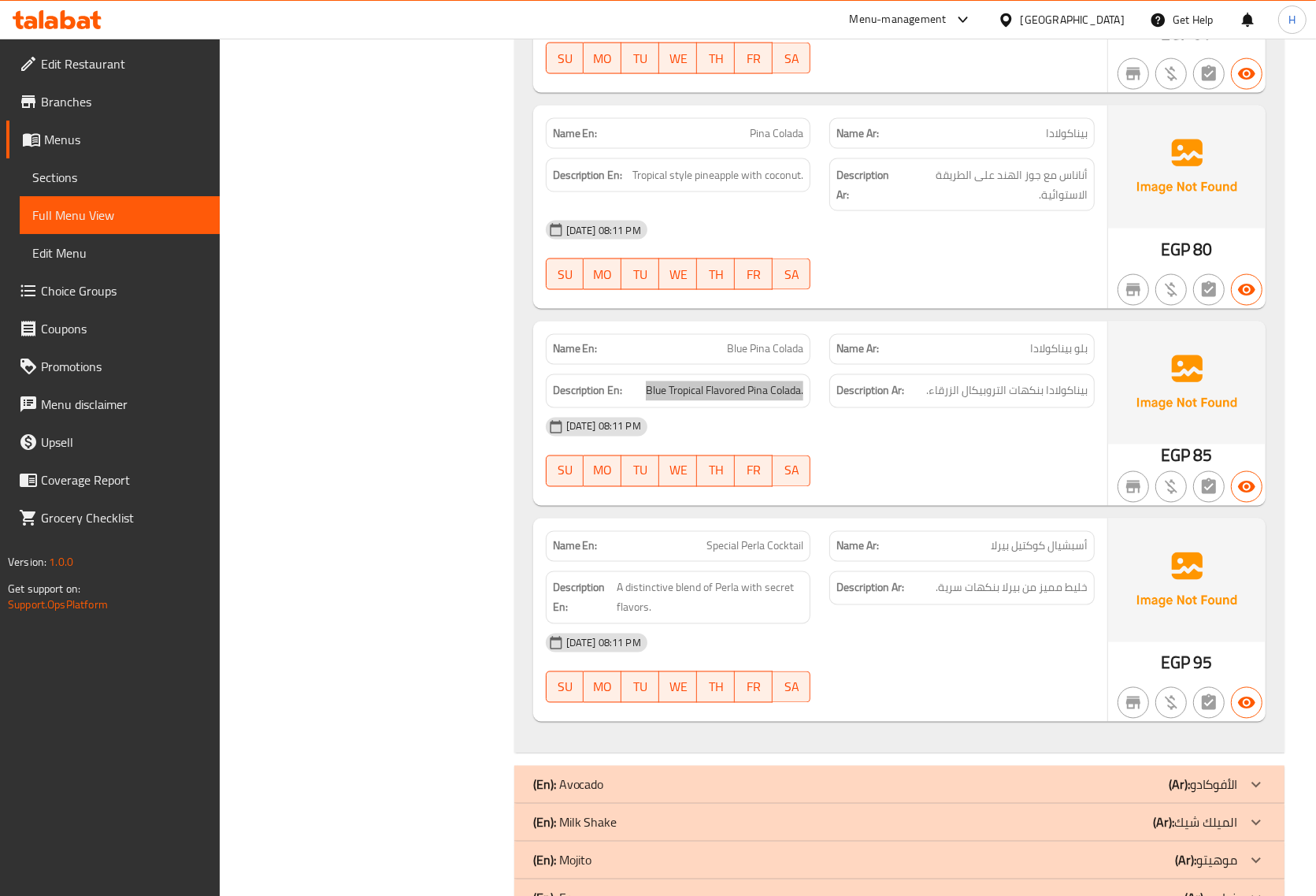
scroll to position [12911, 0]
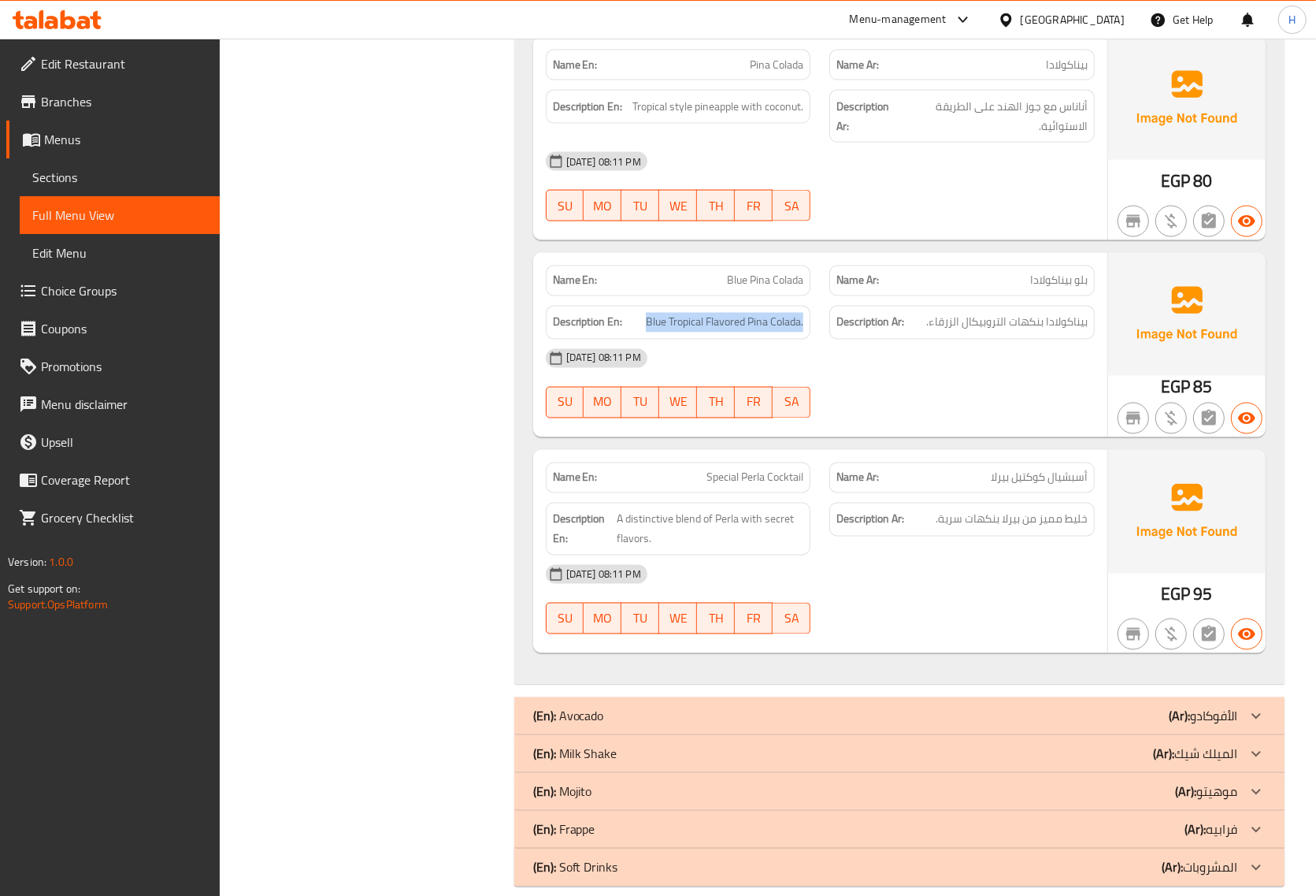
click at [979, 707] on div "(En): Avocado (Ar): الأفوكادو" at bounding box center [885, 717] width 704 height 19
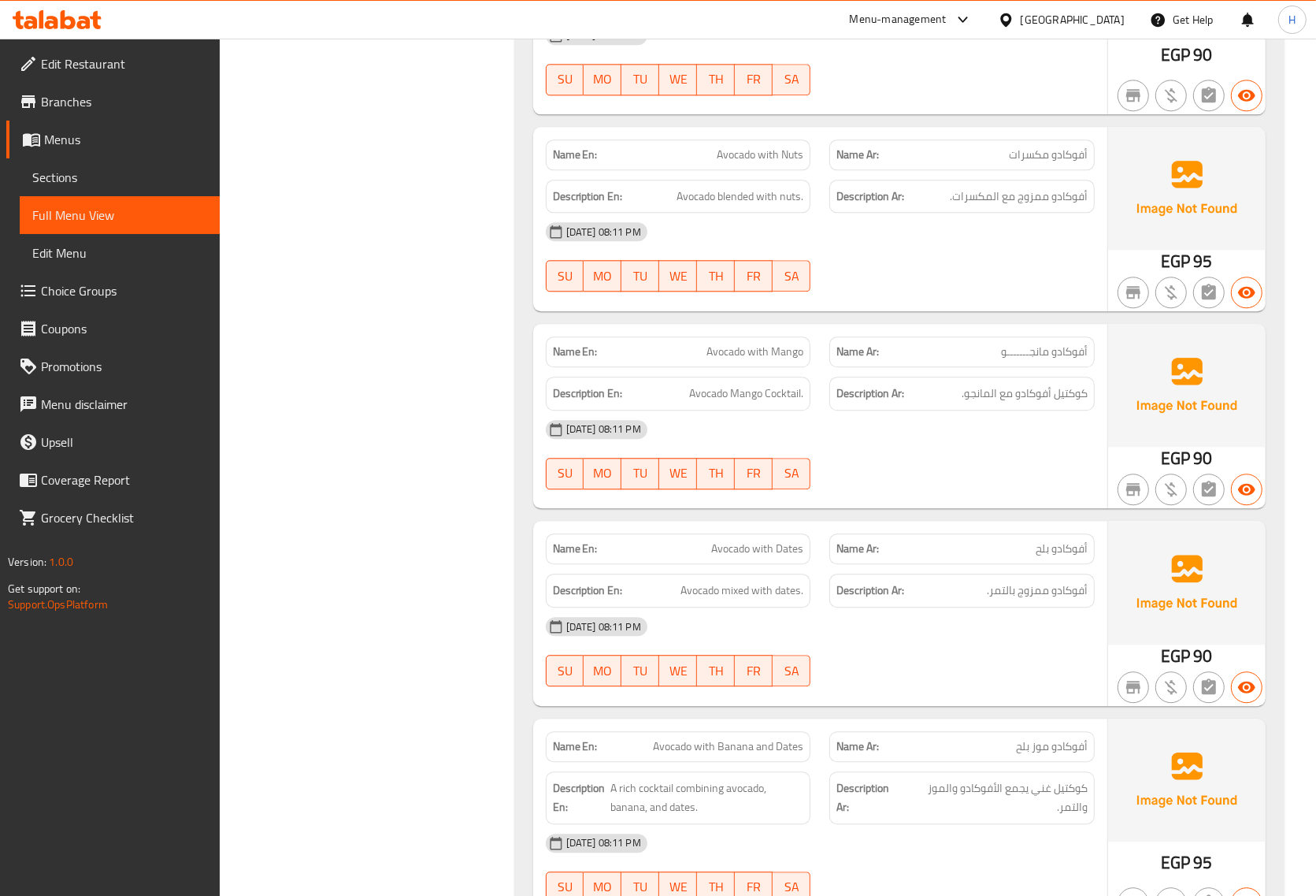
scroll to position [13994, 0]
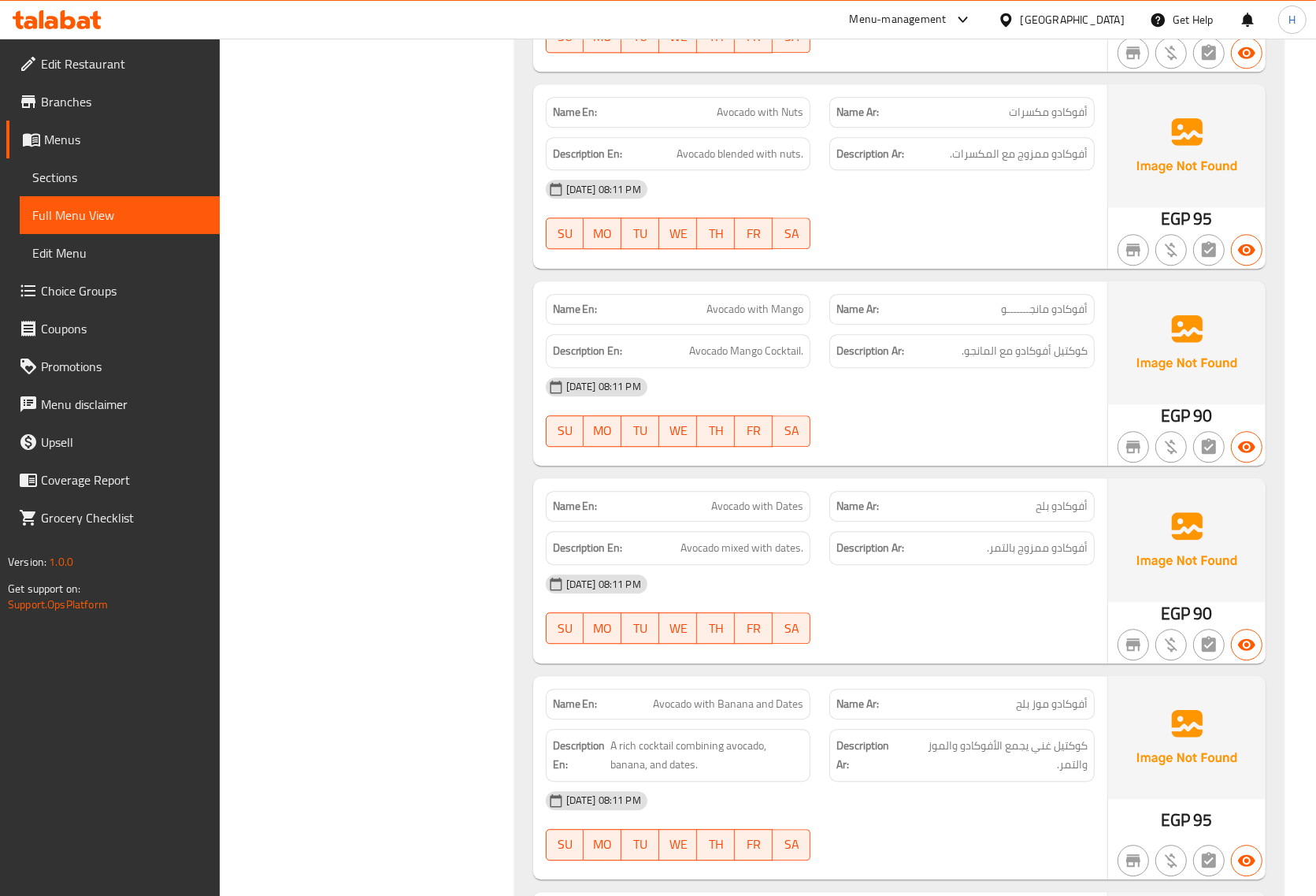
click at [764, 498] on span "Avocado with Dates" at bounding box center [757, 506] width 92 height 16
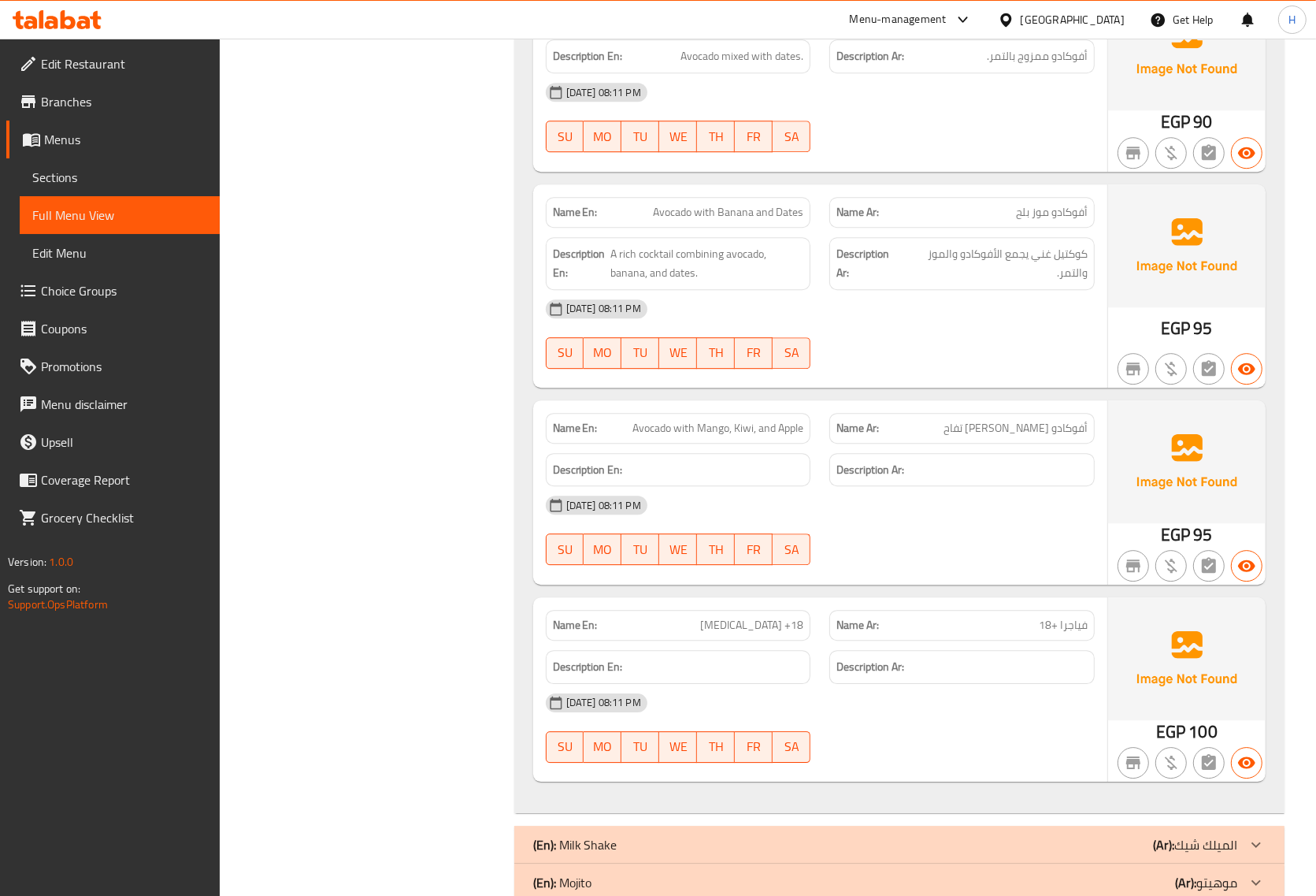
scroll to position [14486, 0]
click at [1071, 616] on span "فياجرا +18" at bounding box center [1064, 623] width 49 height 16
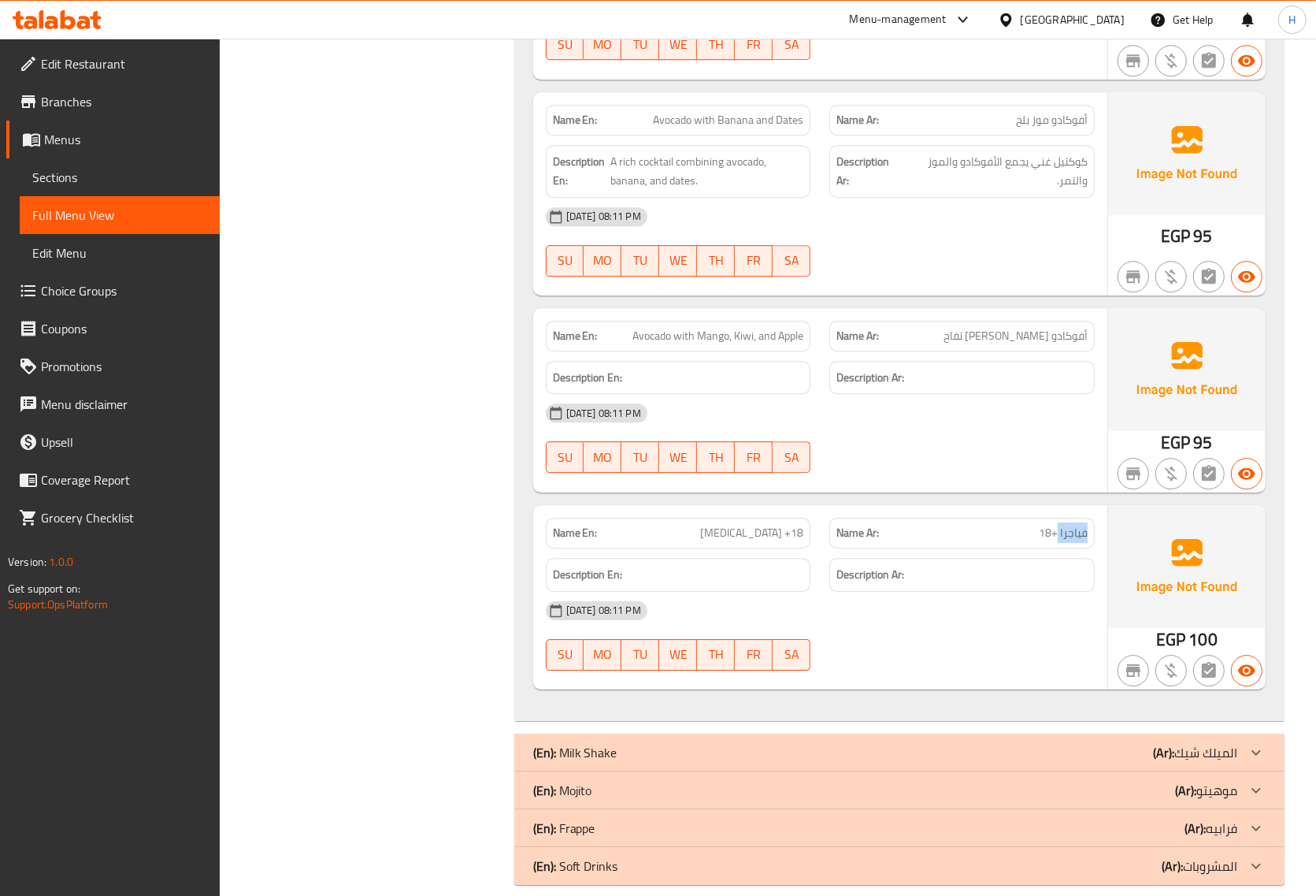
click at [724, 743] on div "(En): Milk Shake (Ar): الميلك شيك" at bounding box center [885, 752] width 704 height 19
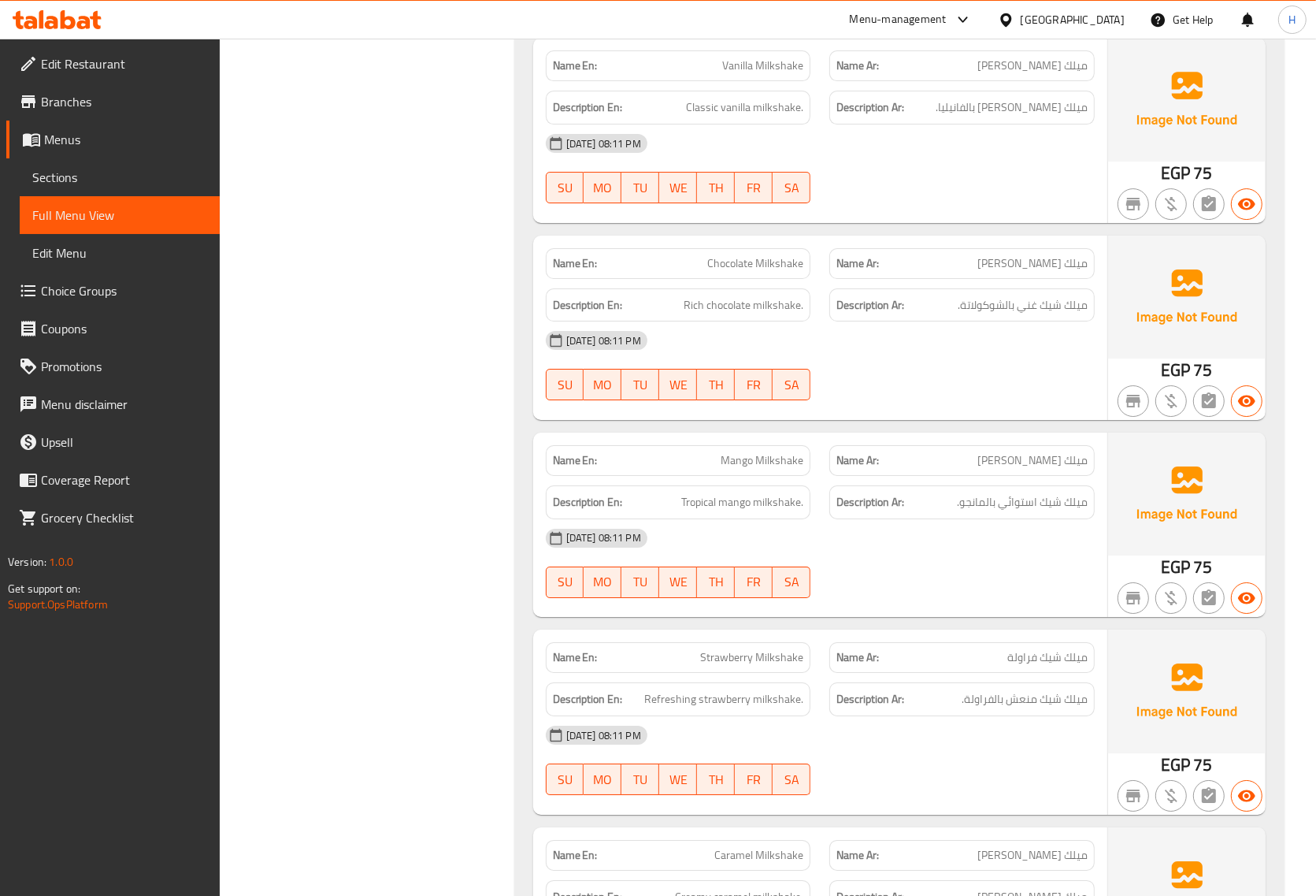
scroll to position [15366, 0]
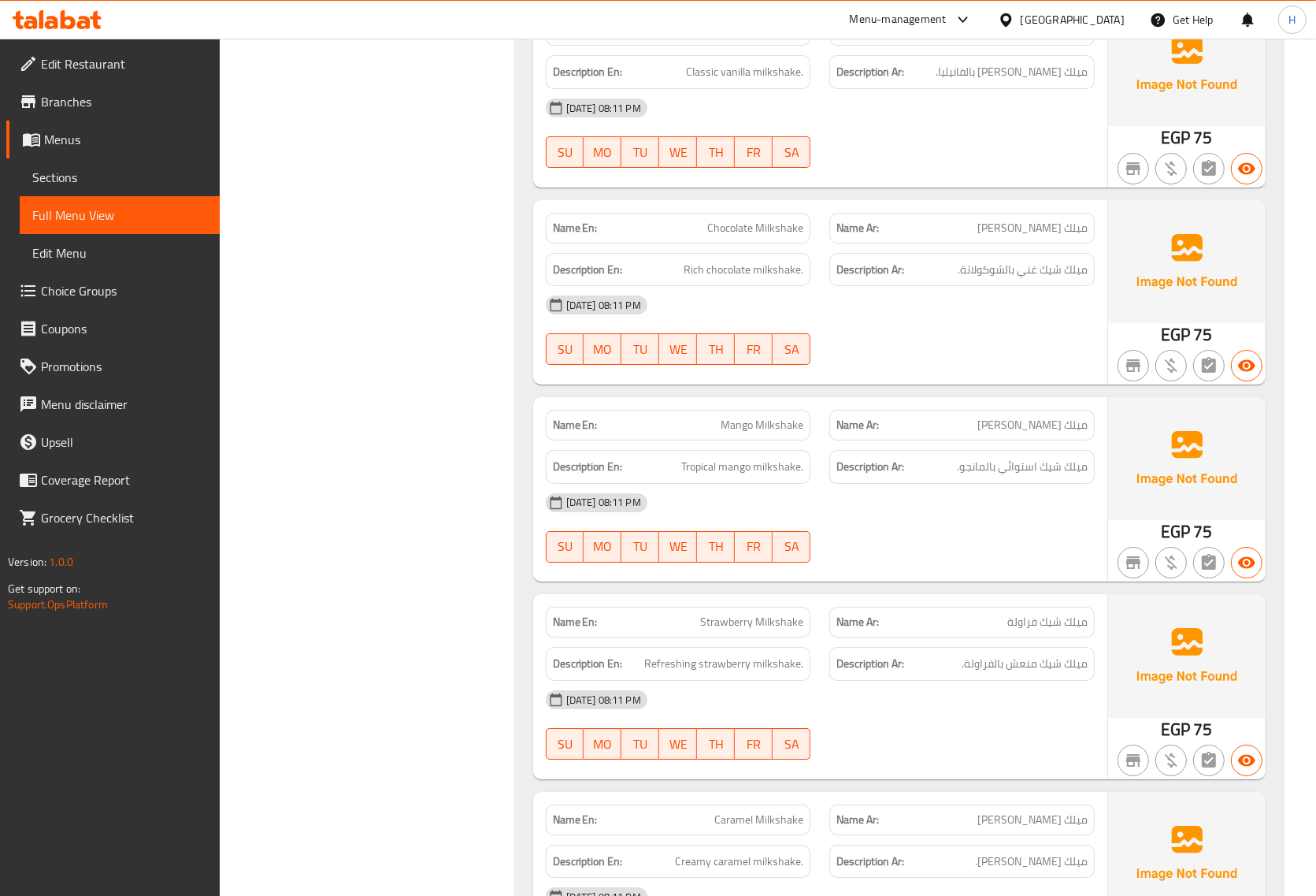
click at [774, 220] on span "Chocolate Milkshake" at bounding box center [755, 227] width 96 height 16
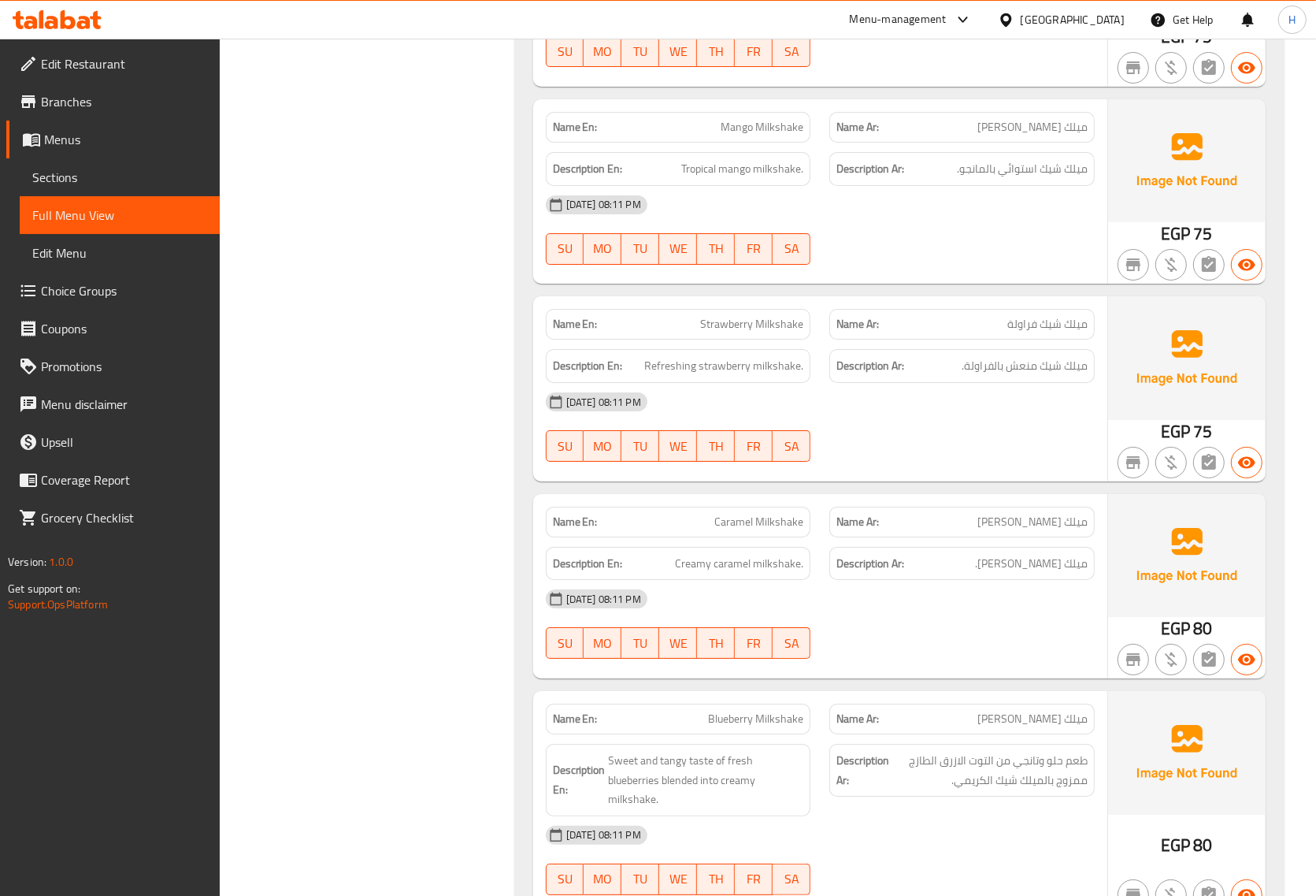
scroll to position [15760, 0]
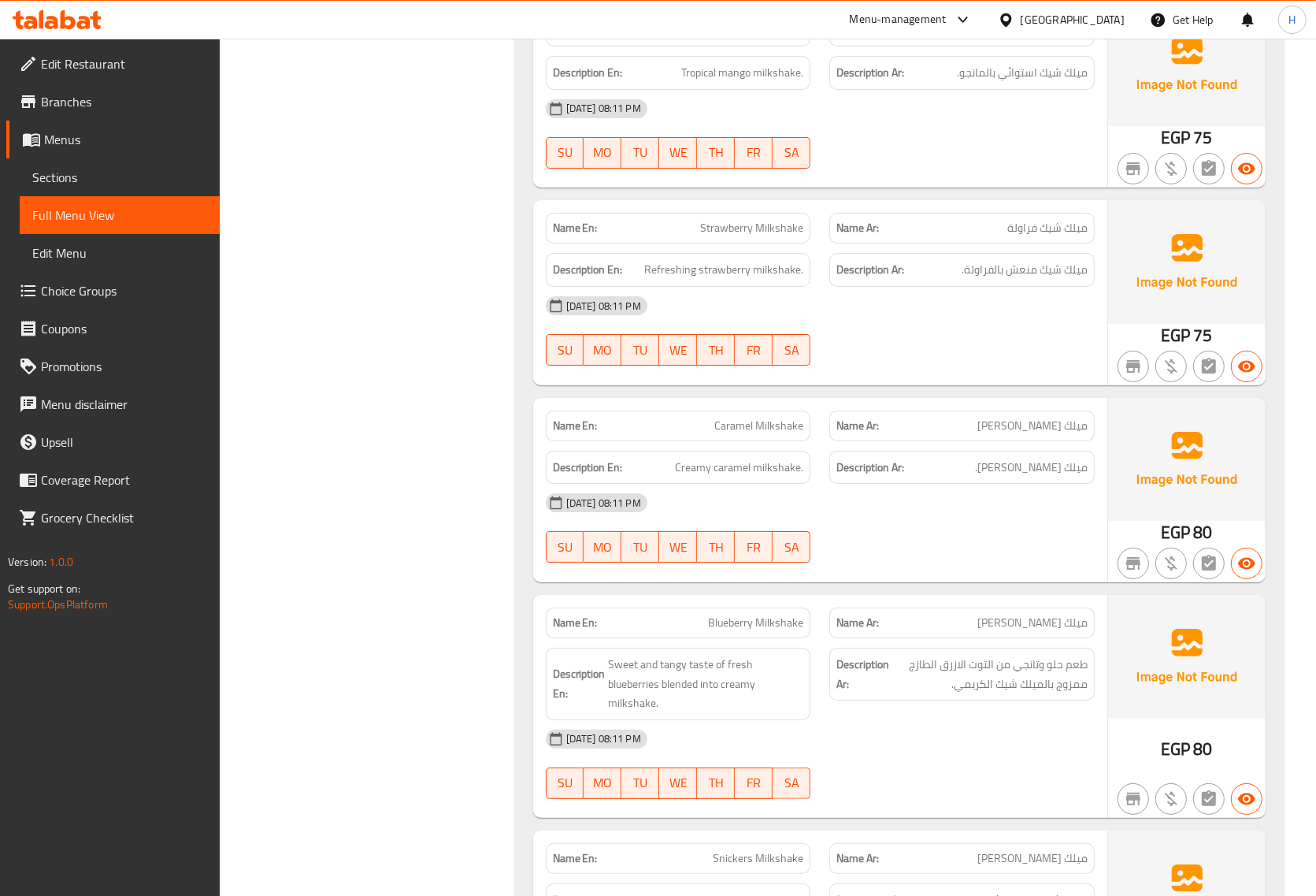
click at [742, 220] on span "Strawberry Milkshake" at bounding box center [751, 227] width 103 height 16
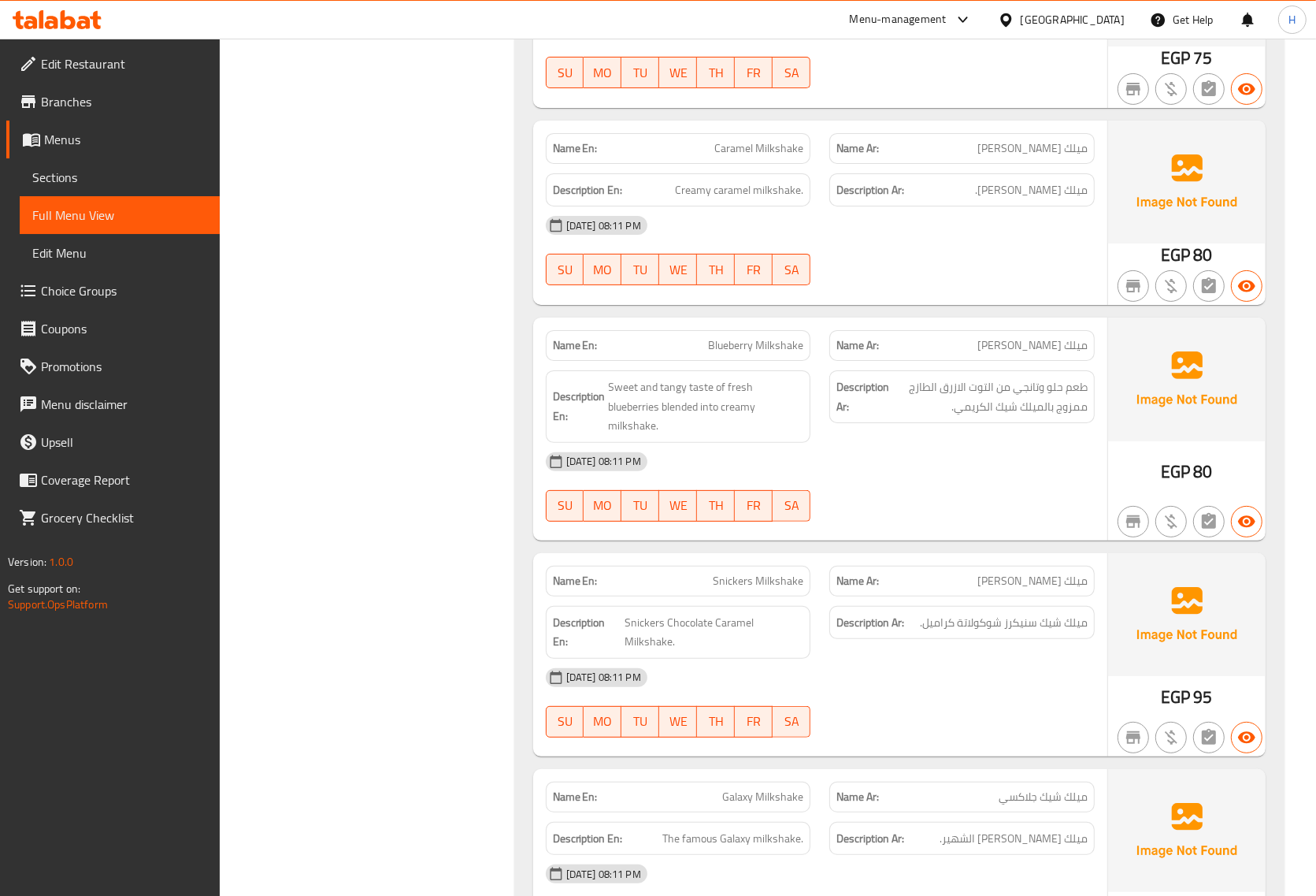
scroll to position [16154, 0]
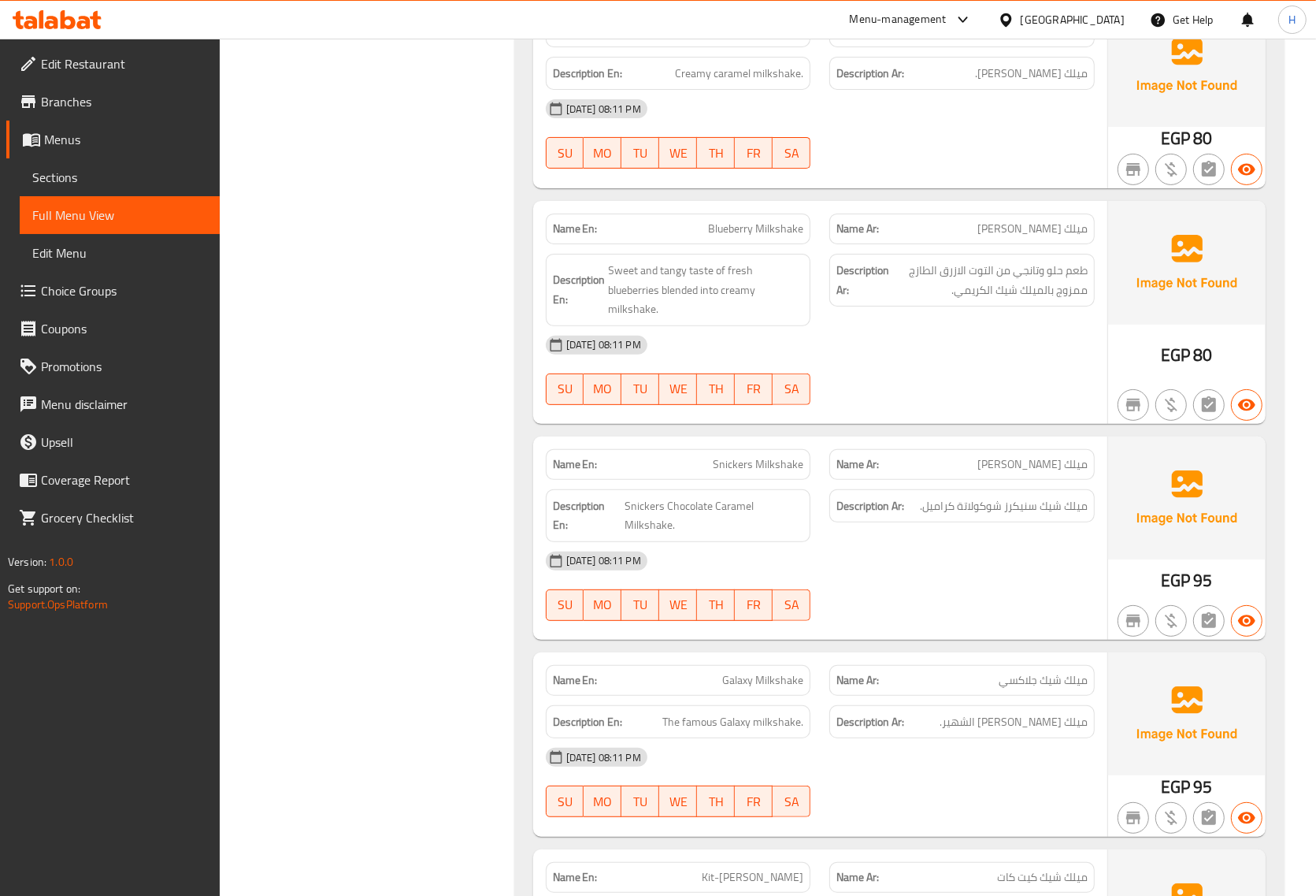
click at [737, 221] on span "Blueberry Milkshake" at bounding box center [755, 228] width 95 height 16
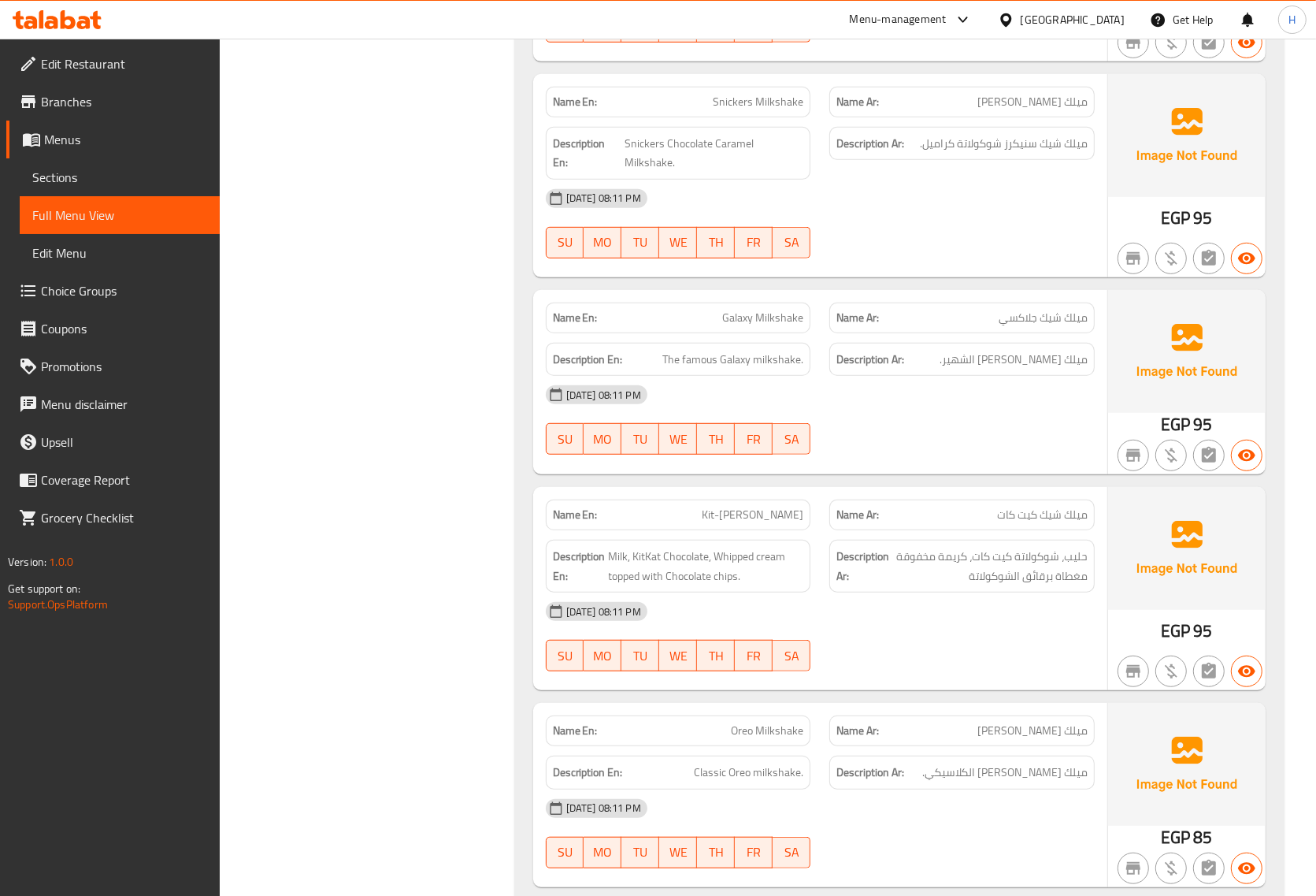
scroll to position [16548, 0]
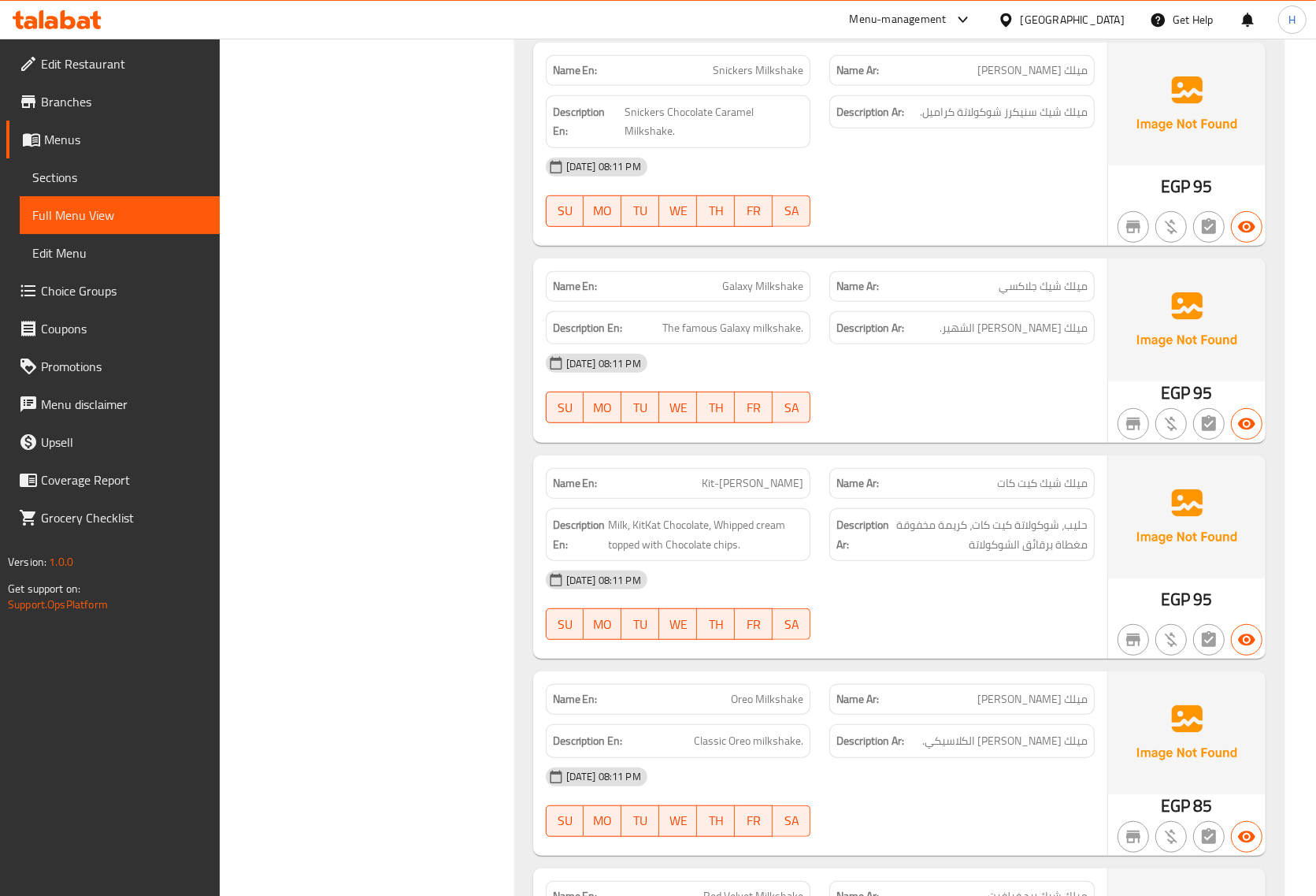
click at [737, 278] on span "Galaxy Milkshake" at bounding box center [763, 286] width 81 height 16
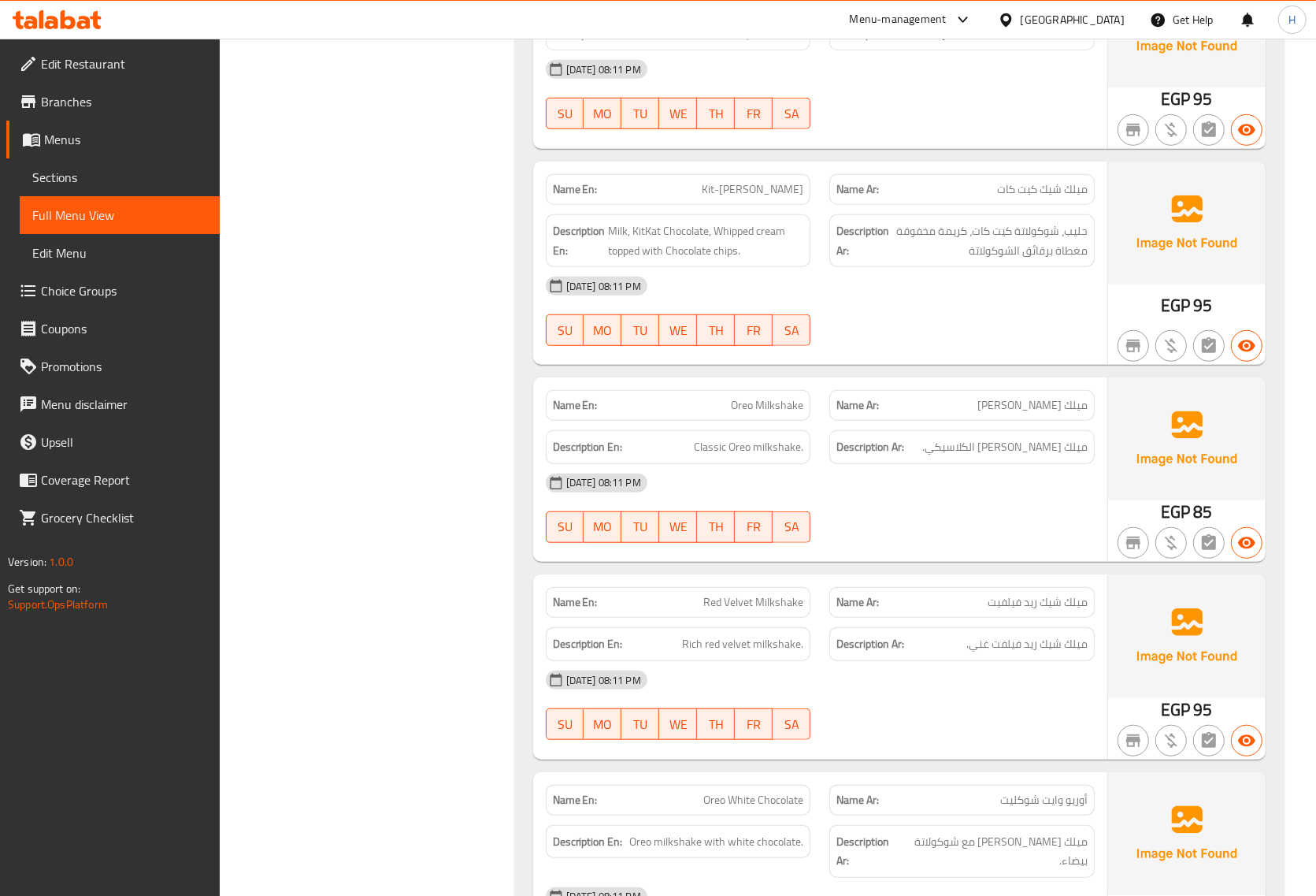
scroll to position [16843, 0]
click at [735, 435] on span "Classic Oreo milkshake." at bounding box center [749, 445] width 110 height 19
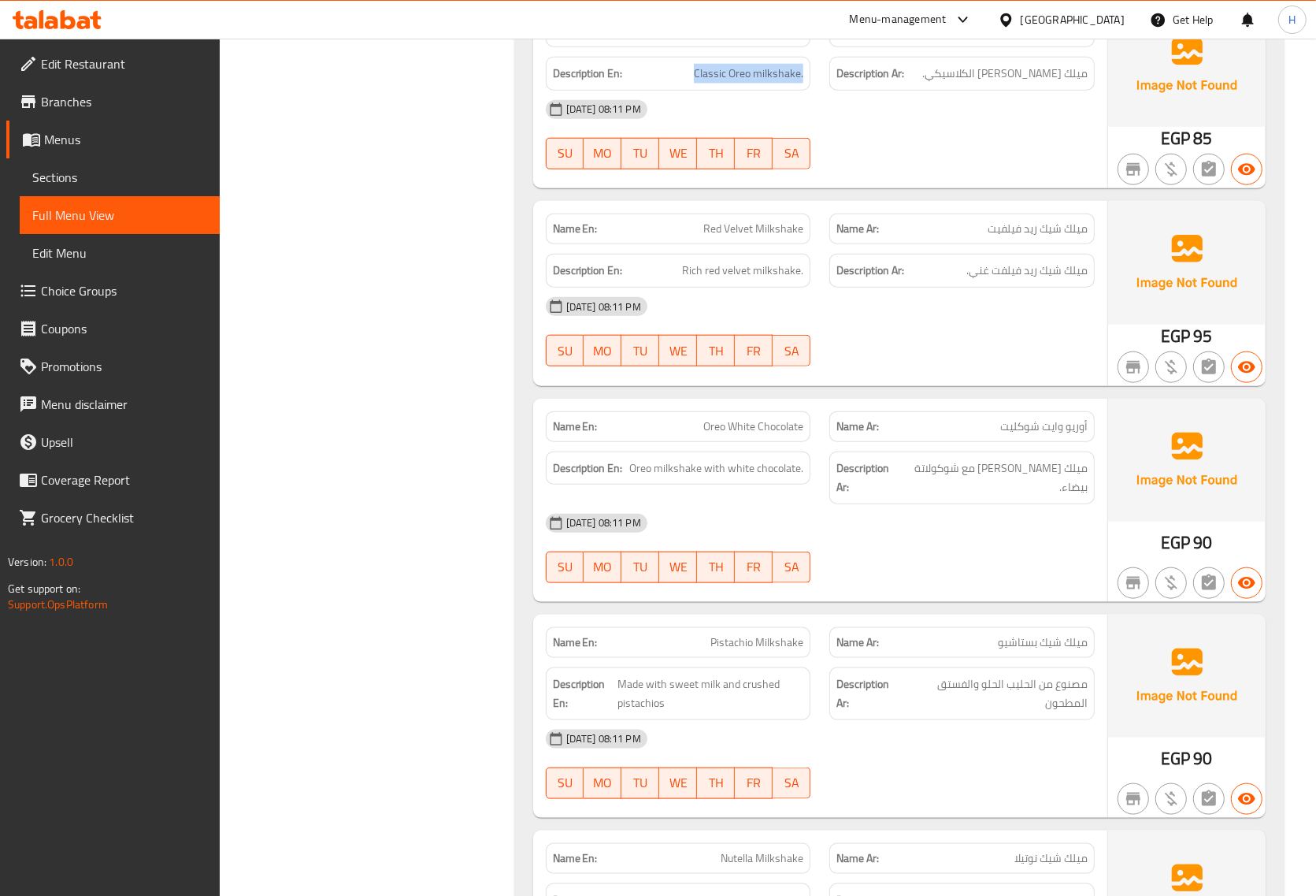
scroll to position [17237, 0]
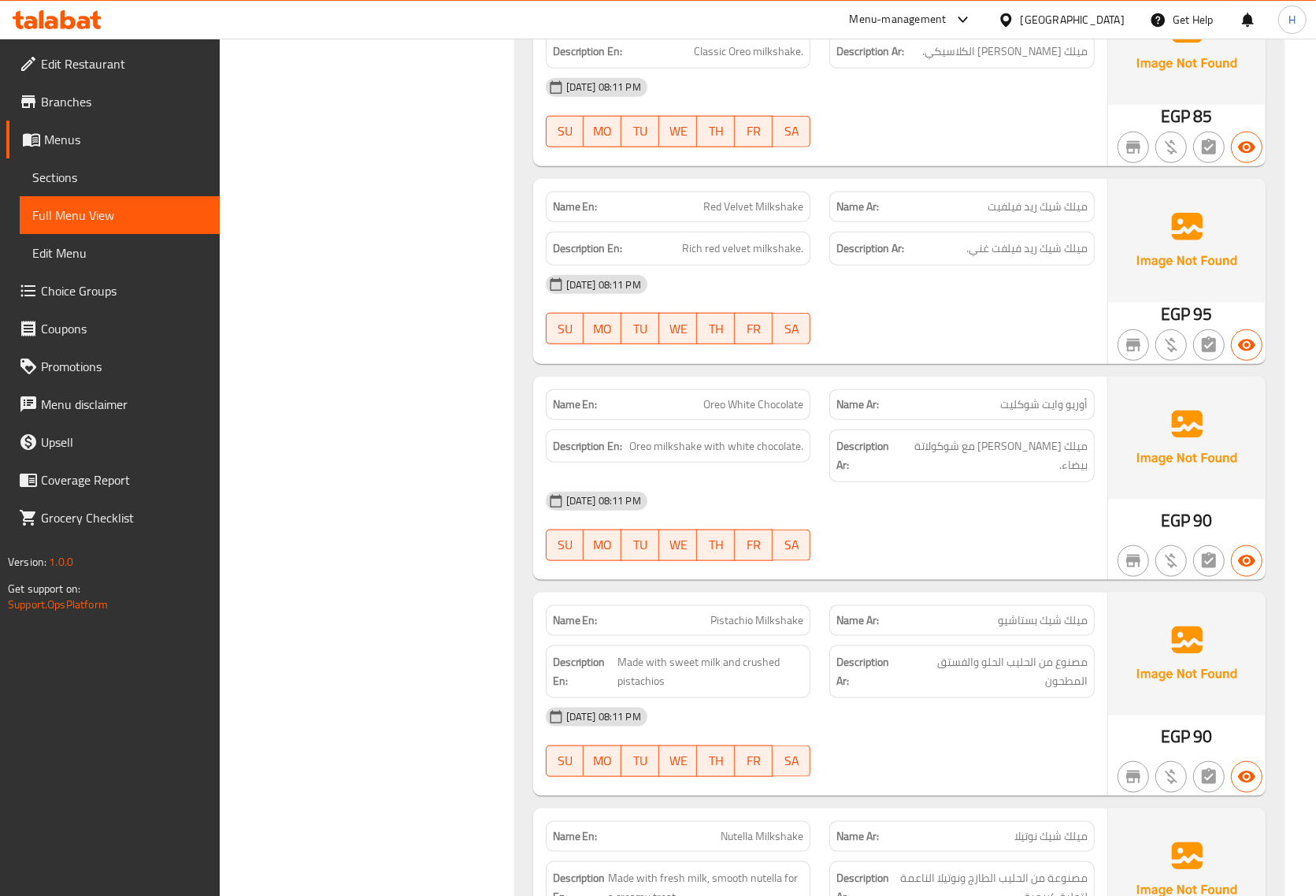
click at [773, 396] on span "Oreo White Chocolate" at bounding box center [753, 404] width 100 height 16
click at [793, 396] on span "Oreo White Chocolate" at bounding box center [753, 404] width 100 height 16
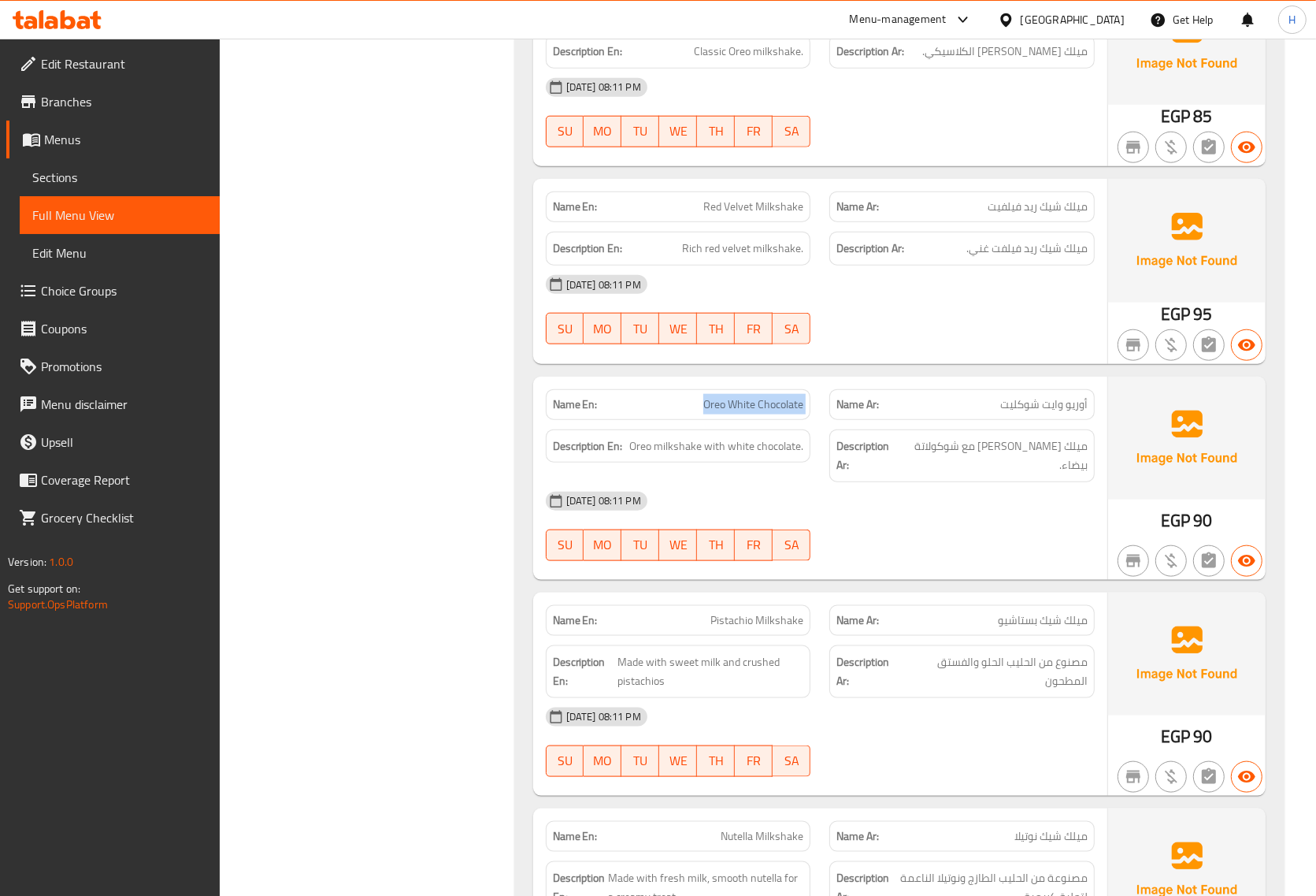
click at [793, 396] on span "Oreo White Chocolate" at bounding box center [753, 404] width 100 height 16
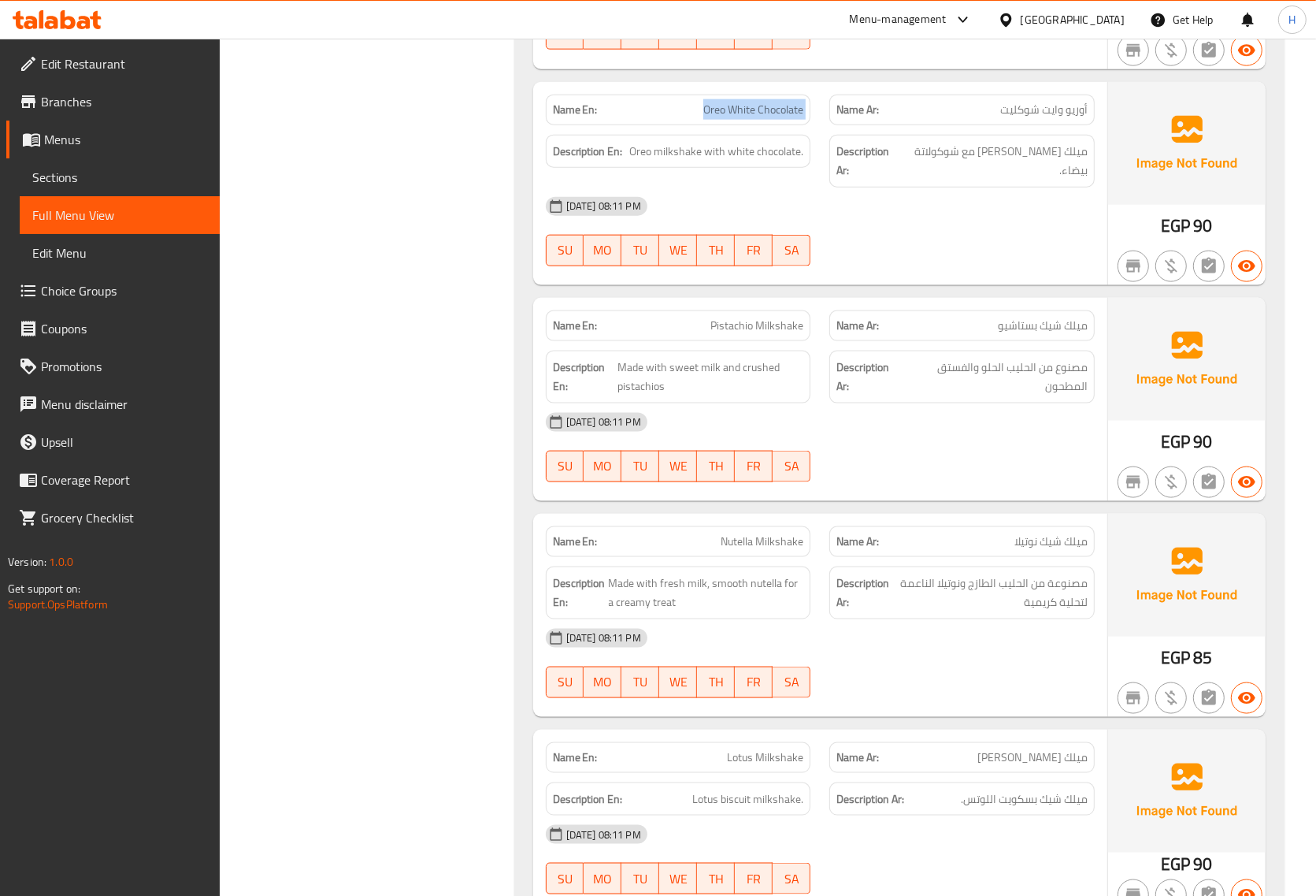
scroll to position [17533, 0]
click at [764, 317] on span "Pistachio Milkshake" at bounding box center [757, 325] width 92 height 16
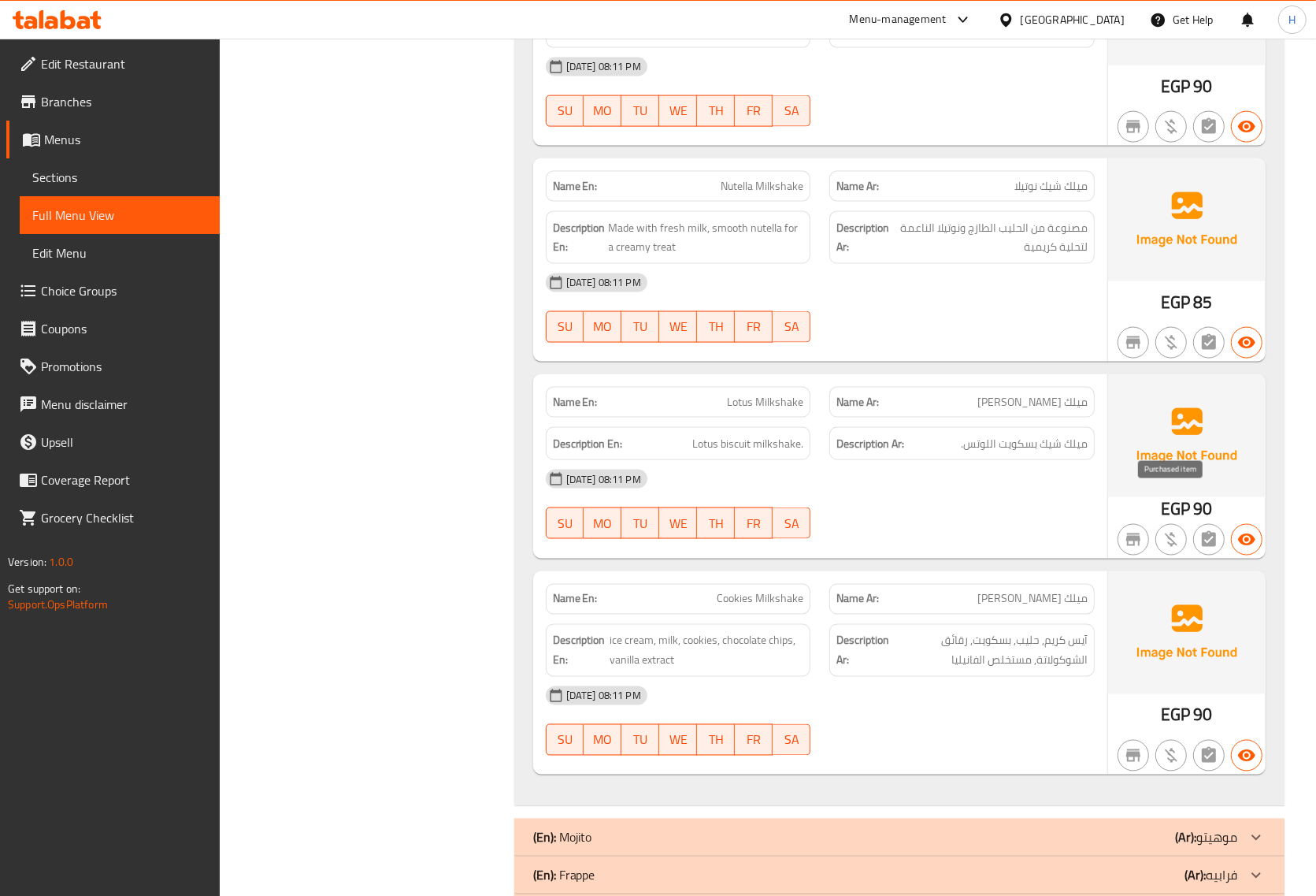
scroll to position [17920, 0]
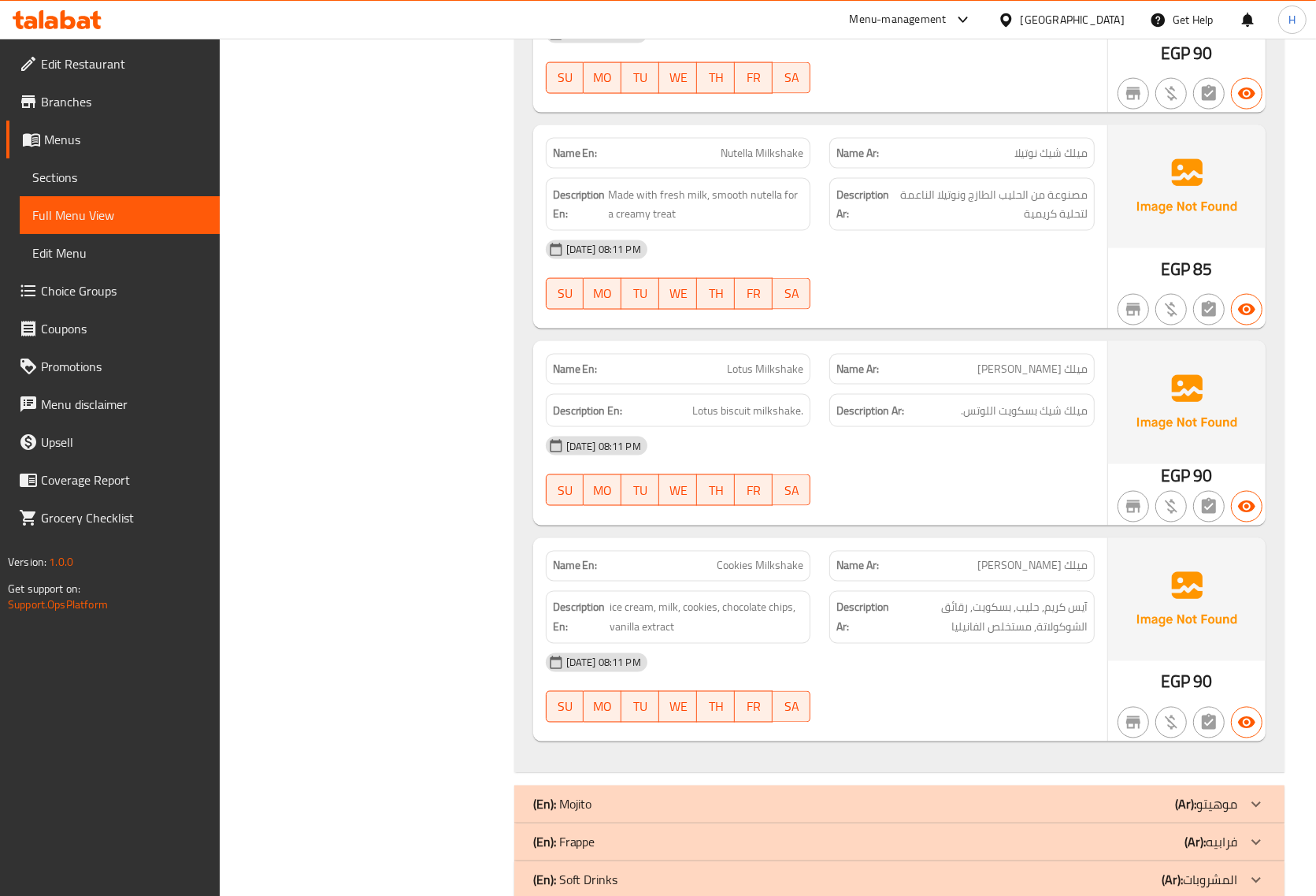
click at [926, 795] on div "(En): Mojito (Ar): موهيتو" at bounding box center [885, 804] width 704 height 19
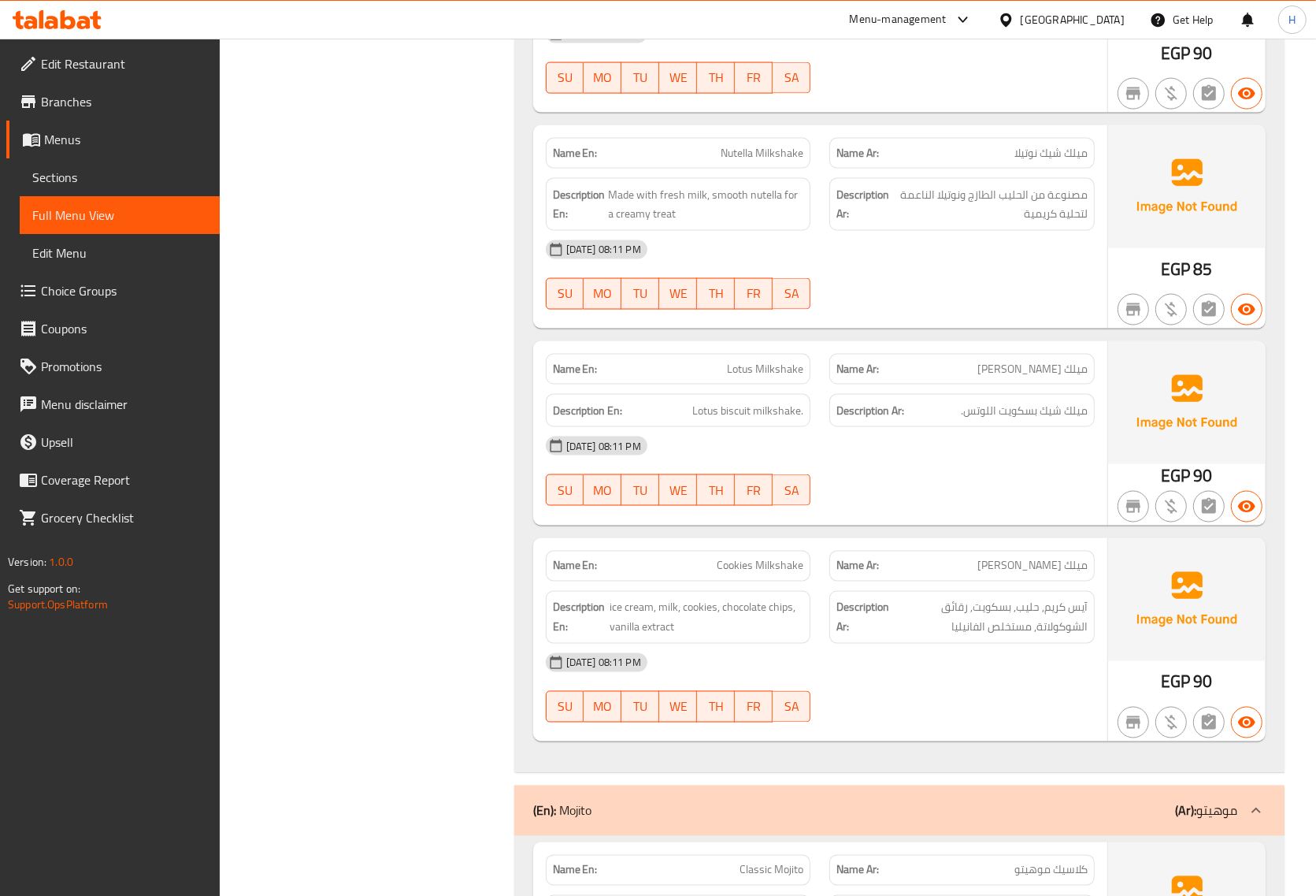
click at [777, 862] on span "Classic Mojito" at bounding box center [772, 870] width 64 height 16
click at [962, 862] on p "Name Ar: كلاسيك موهيتو" at bounding box center [961, 870] width 251 height 16
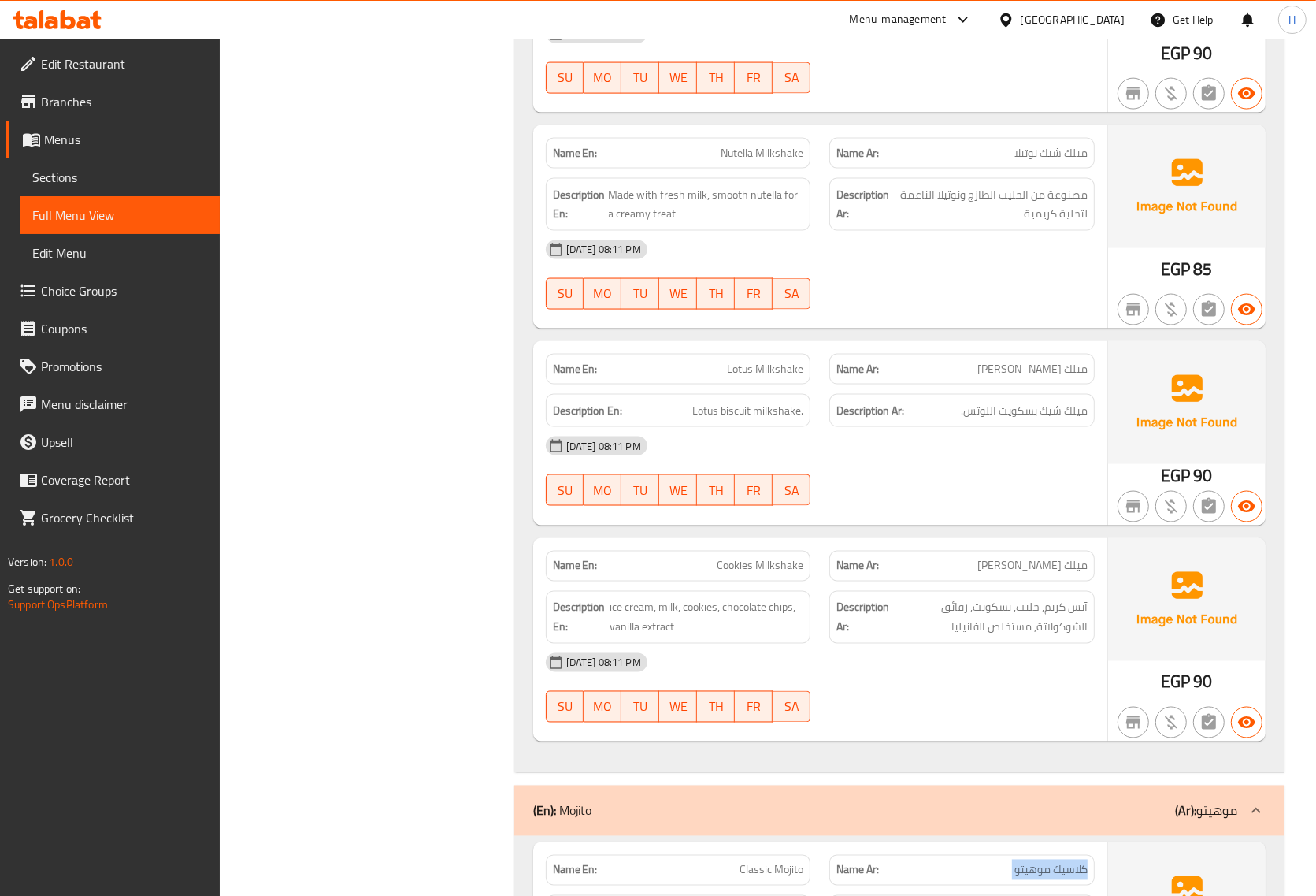
click at [962, 862] on p "Name Ar: كلاسيك موهيتو" at bounding box center [961, 870] width 251 height 16
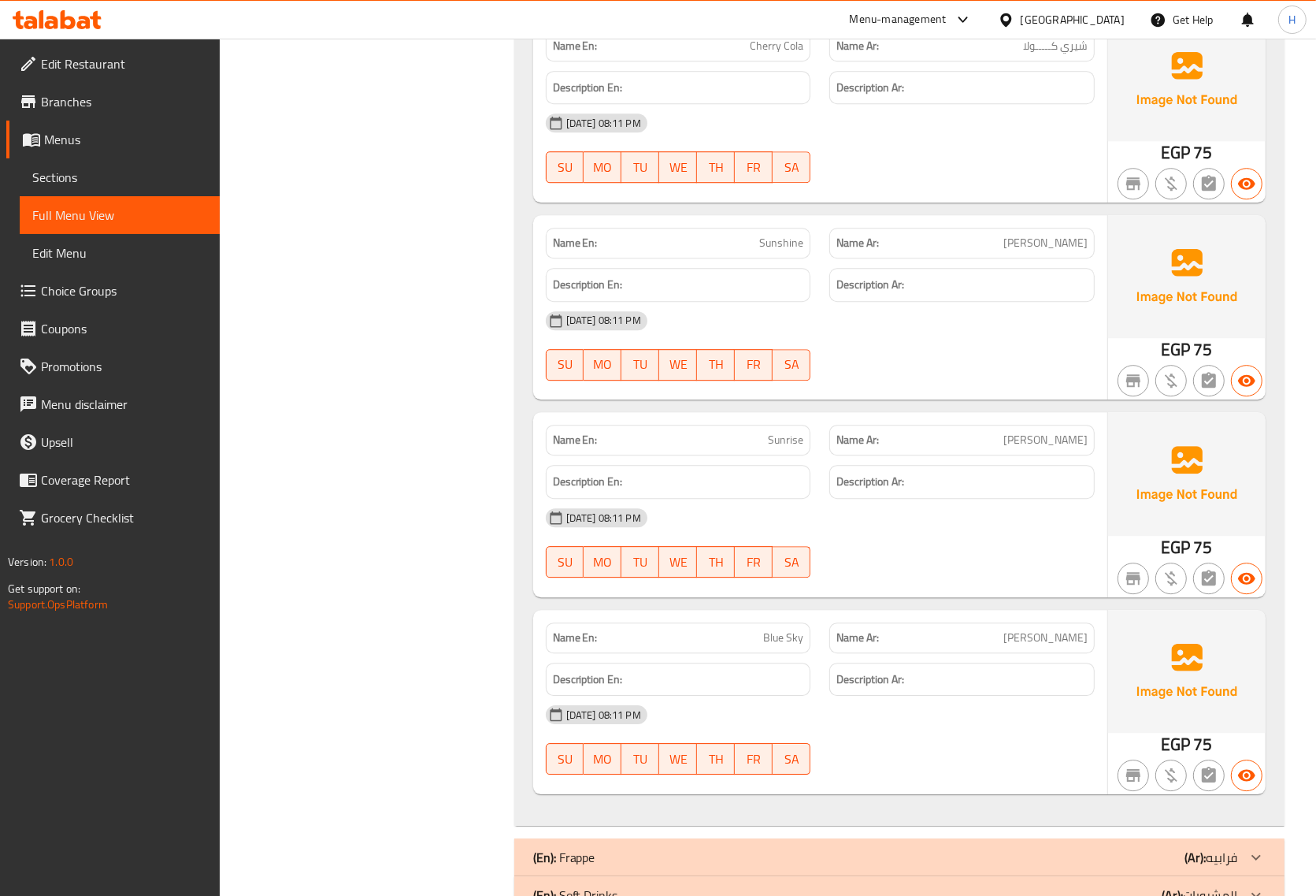
scroll to position [19746, 0]
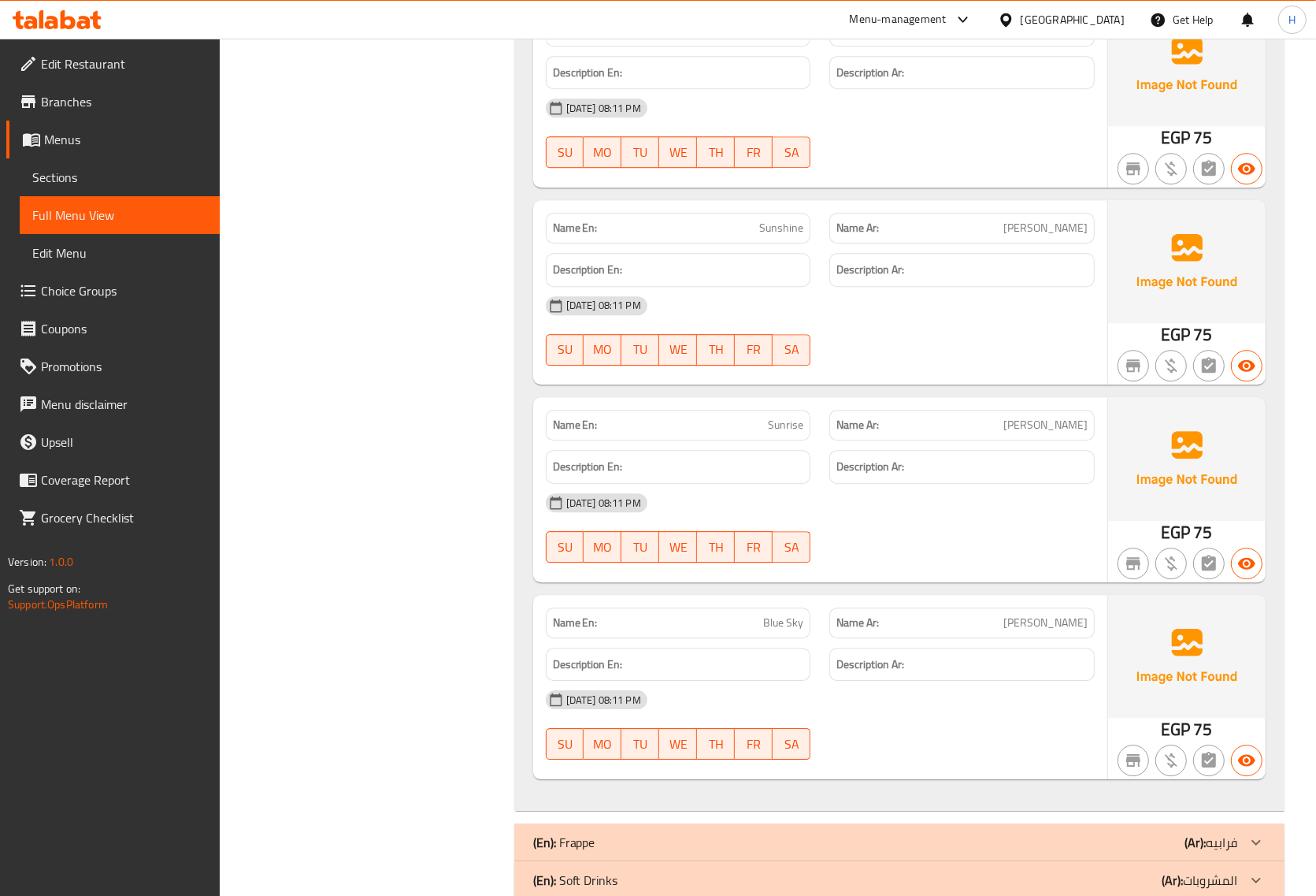
click at [1014, 832] on div "(En): Frappe (Ar): فرابيه" at bounding box center [885, 842] width 704 height 19
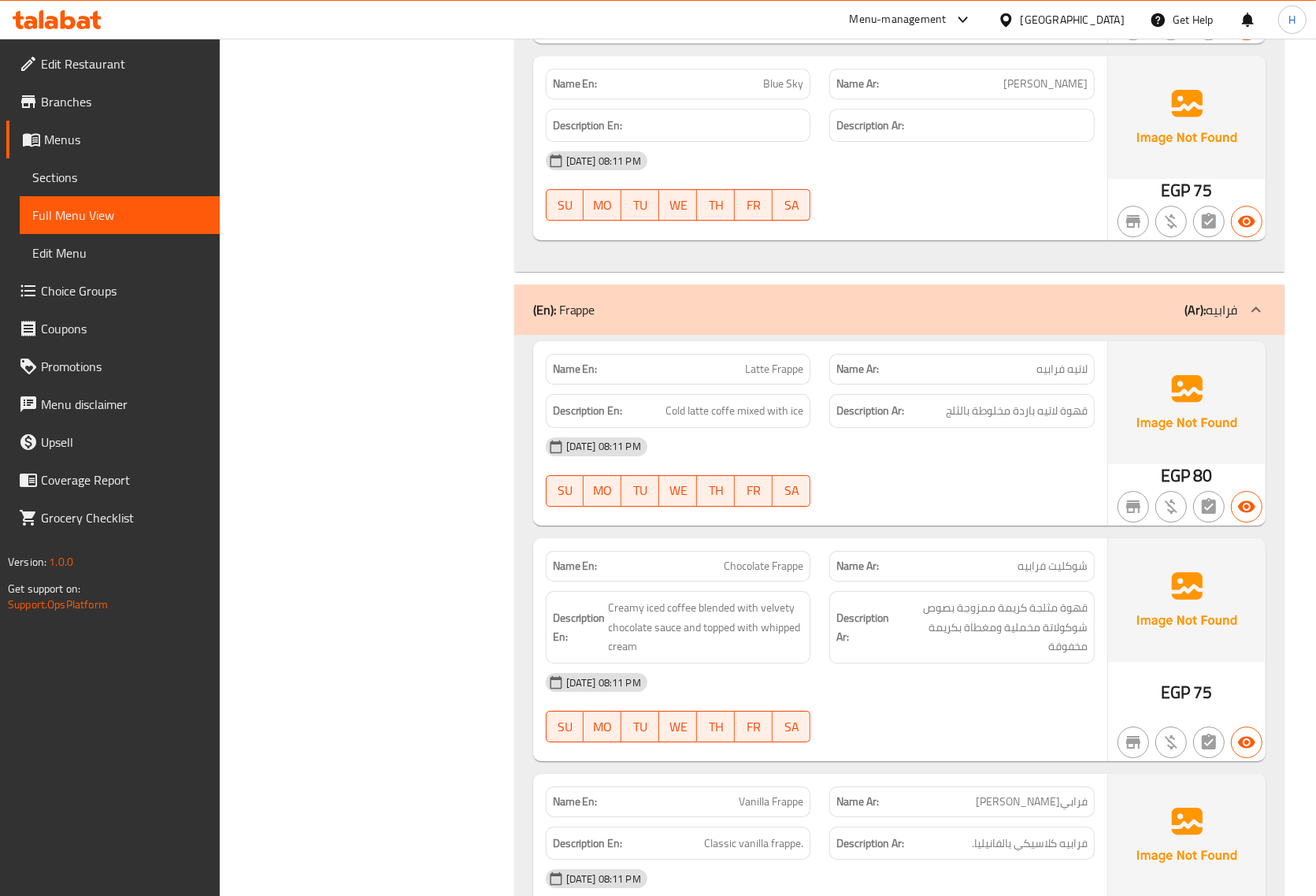
scroll to position [20336, 0]
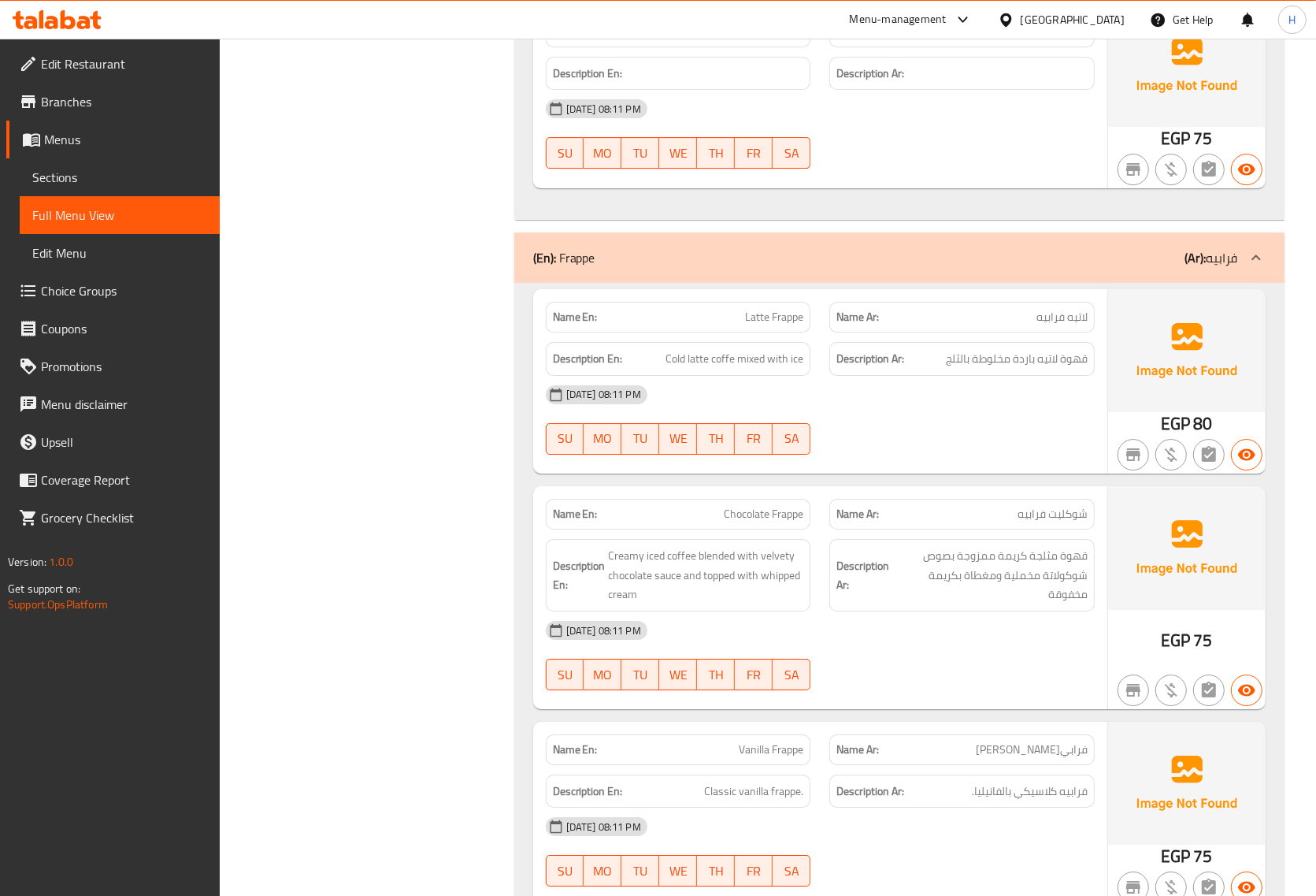
click at [1067, 309] on span "لاتيه فرابيه" at bounding box center [1062, 317] width 51 height 16
click at [1066, 309] on span "لاتيه فرابيه" at bounding box center [1062, 317] width 51 height 16
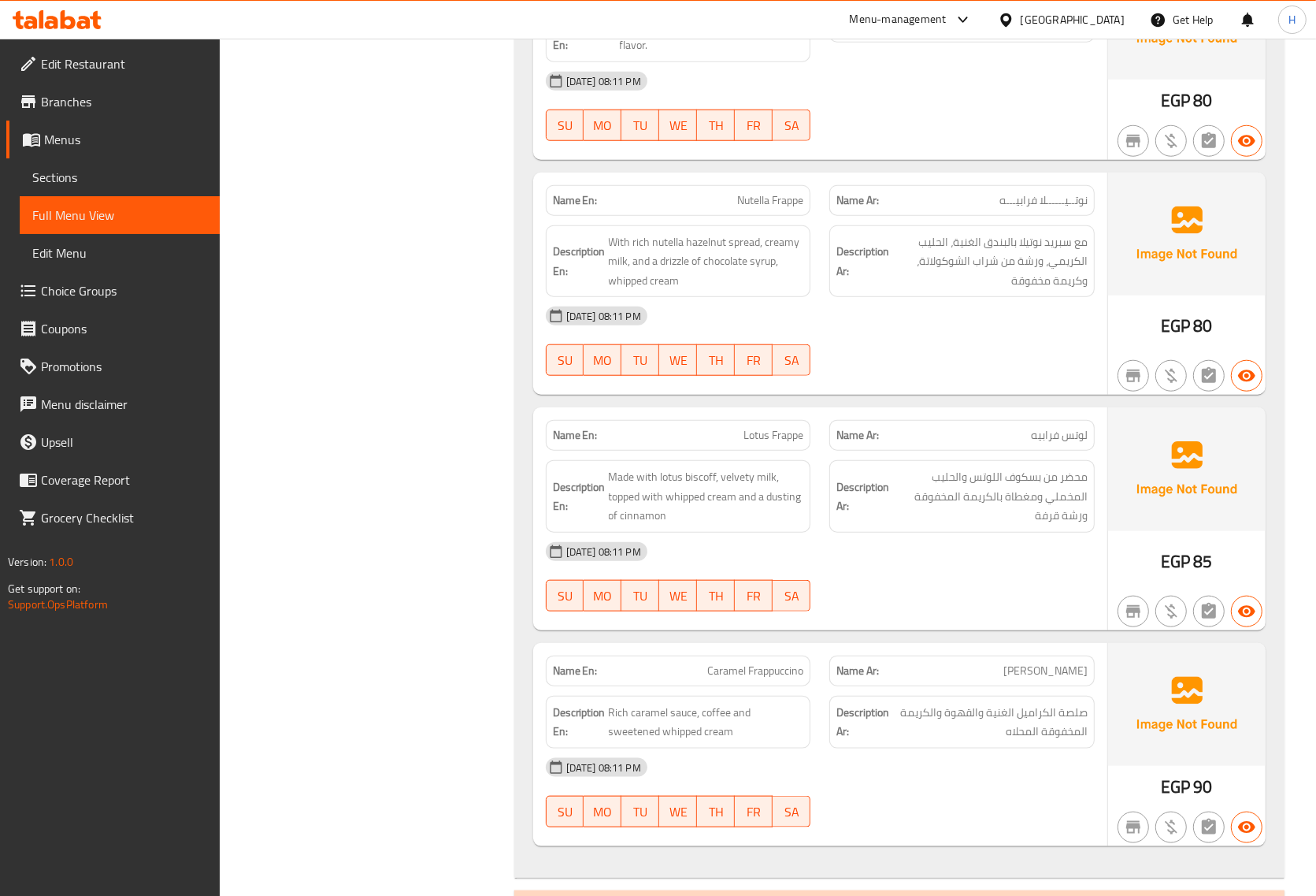
scroll to position [22376, 0]
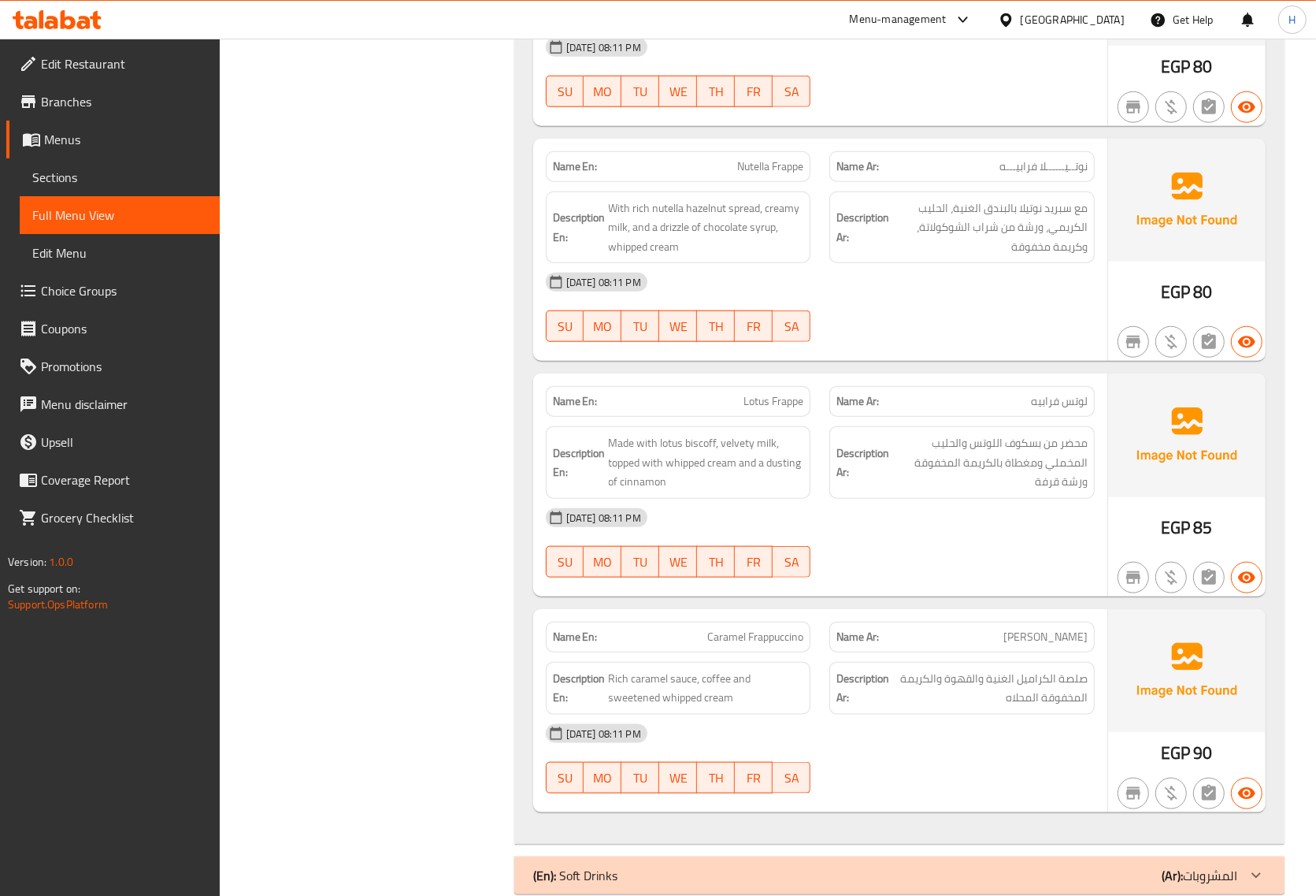
click at [639, 866] on div "(En): Soft Drinks (Ar): المشروبات" at bounding box center [885, 876] width 704 height 19
click at [683, 872] on div "(En): Soft Drinks (Ar): المشروبات" at bounding box center [885, 882] width 704 height 19
click at [1118, 866] on div "(En): Soft Drinks (Ar): المشروبات" at bounding box center [885, 876] width 704 height 19
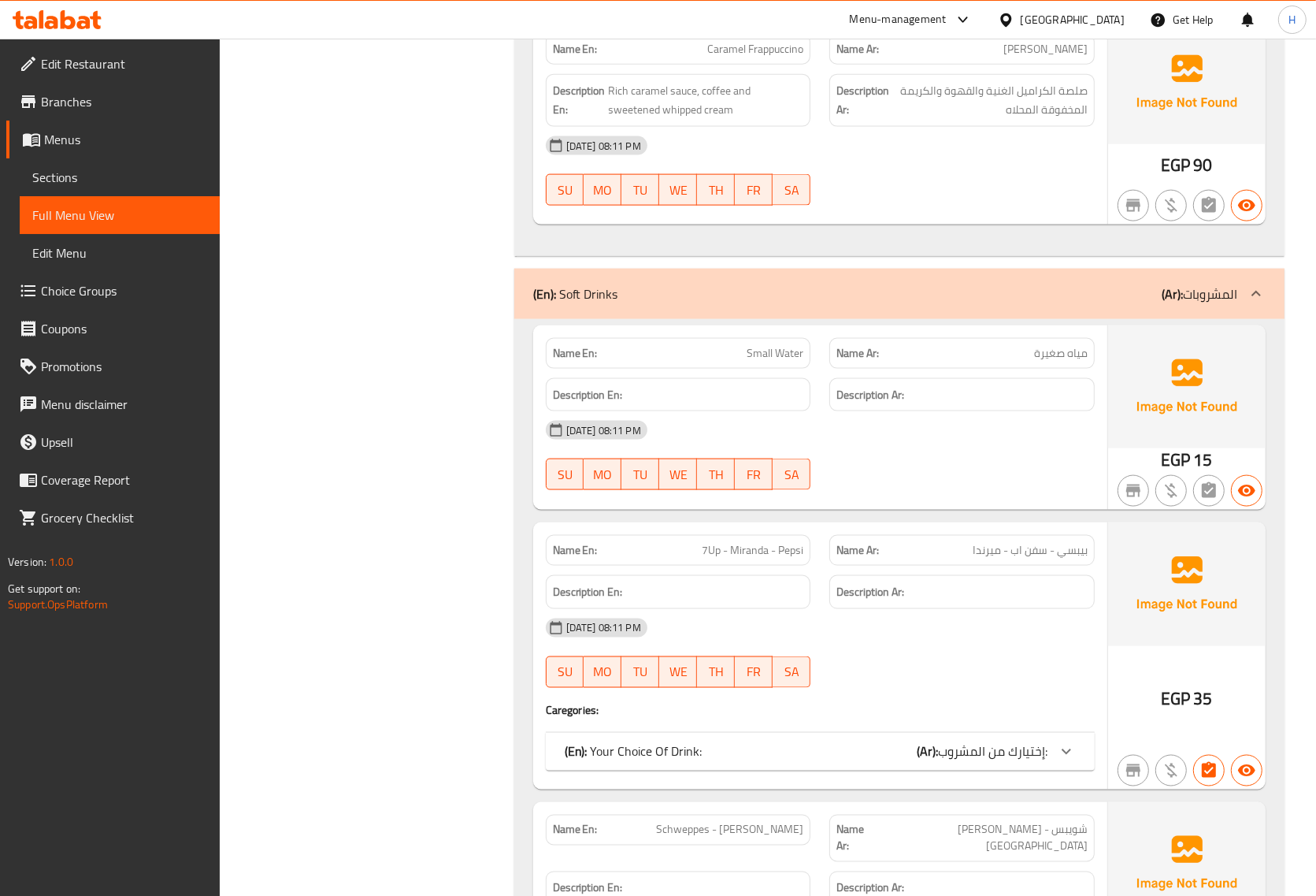
scroll to position [22908, 0]
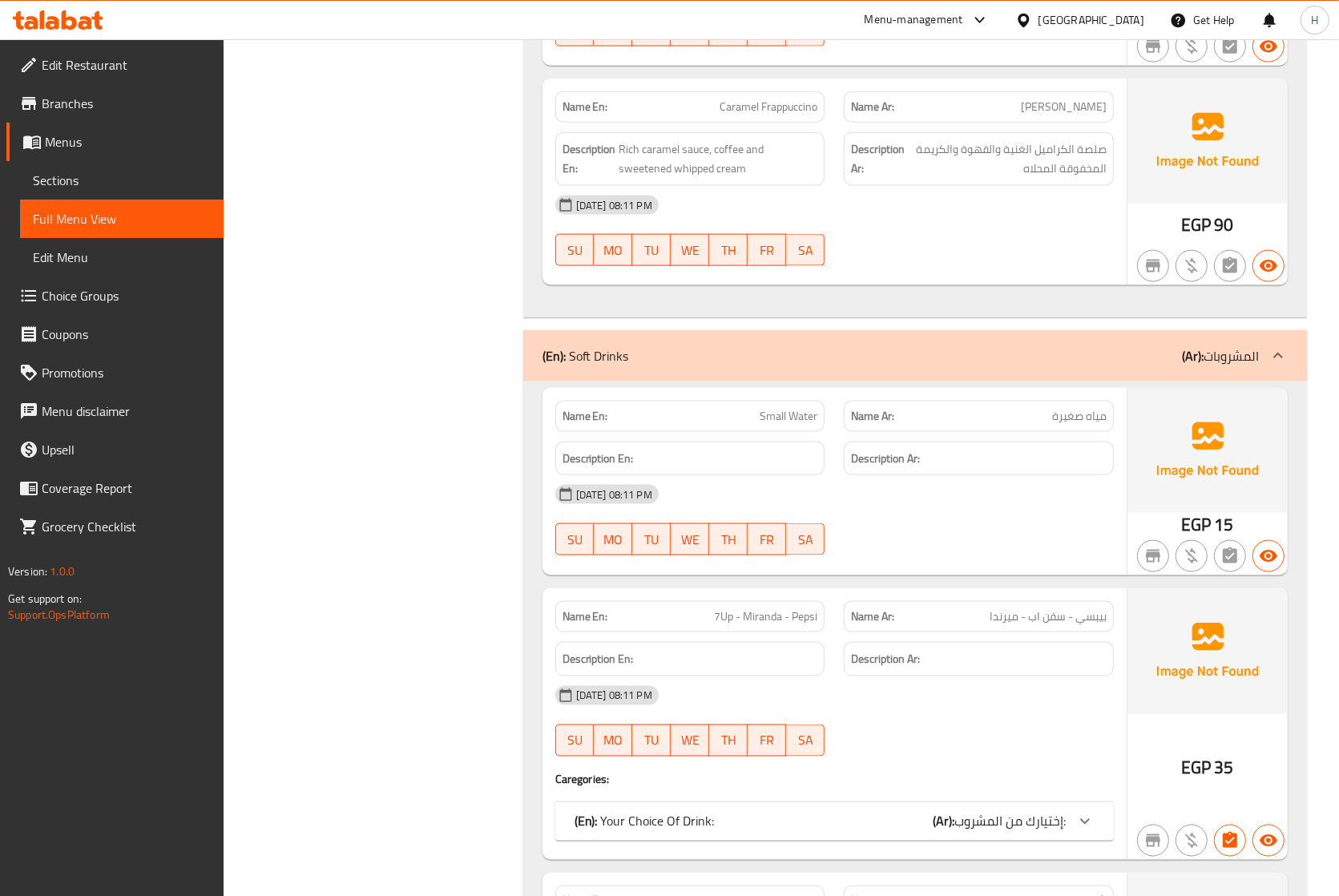
click at [856, 812] on div "(En): Your Choice Of Drink: (Ar): إختيارك من المشروب:" at bounding box center [819, 821] width 491 height 20
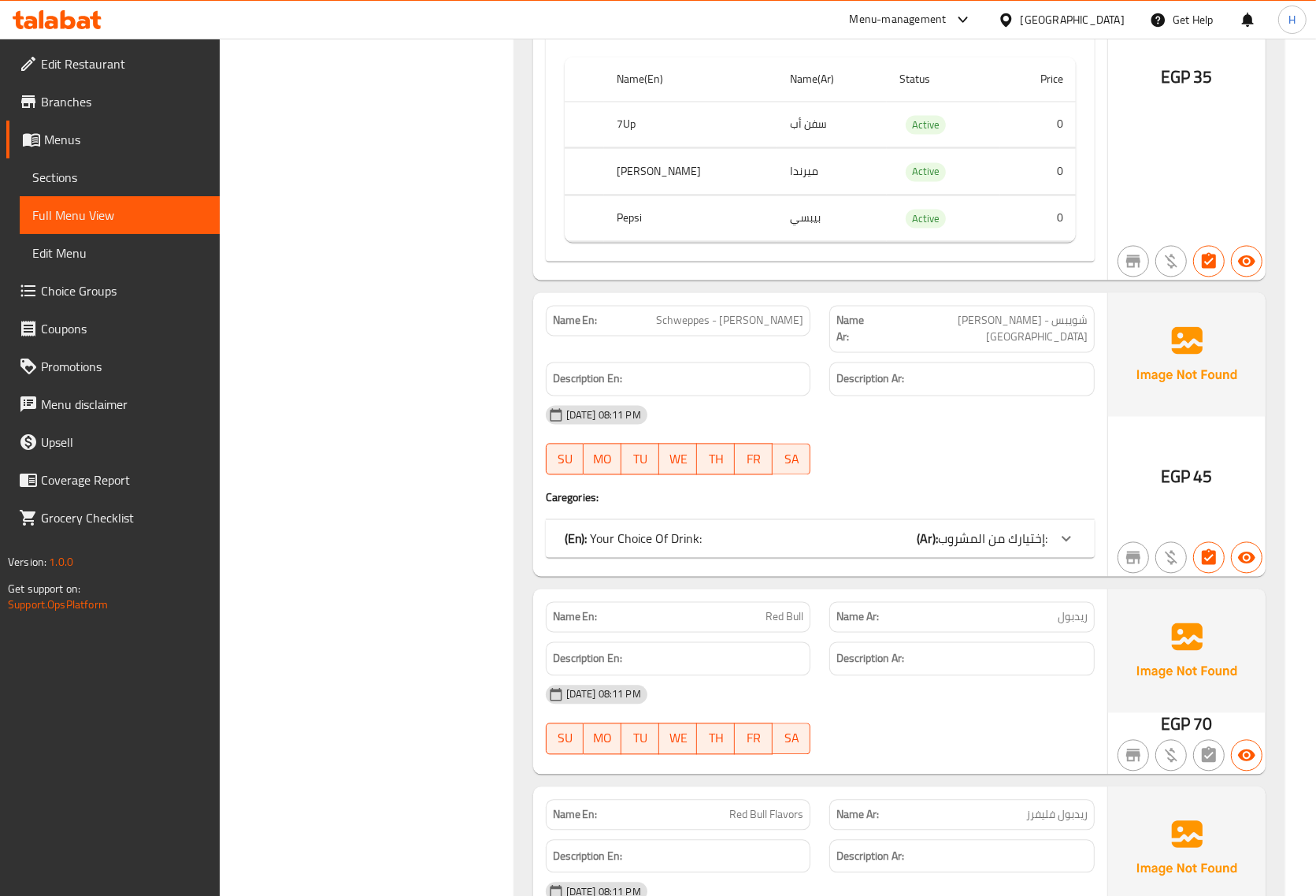
scroll to position [23791, 0]
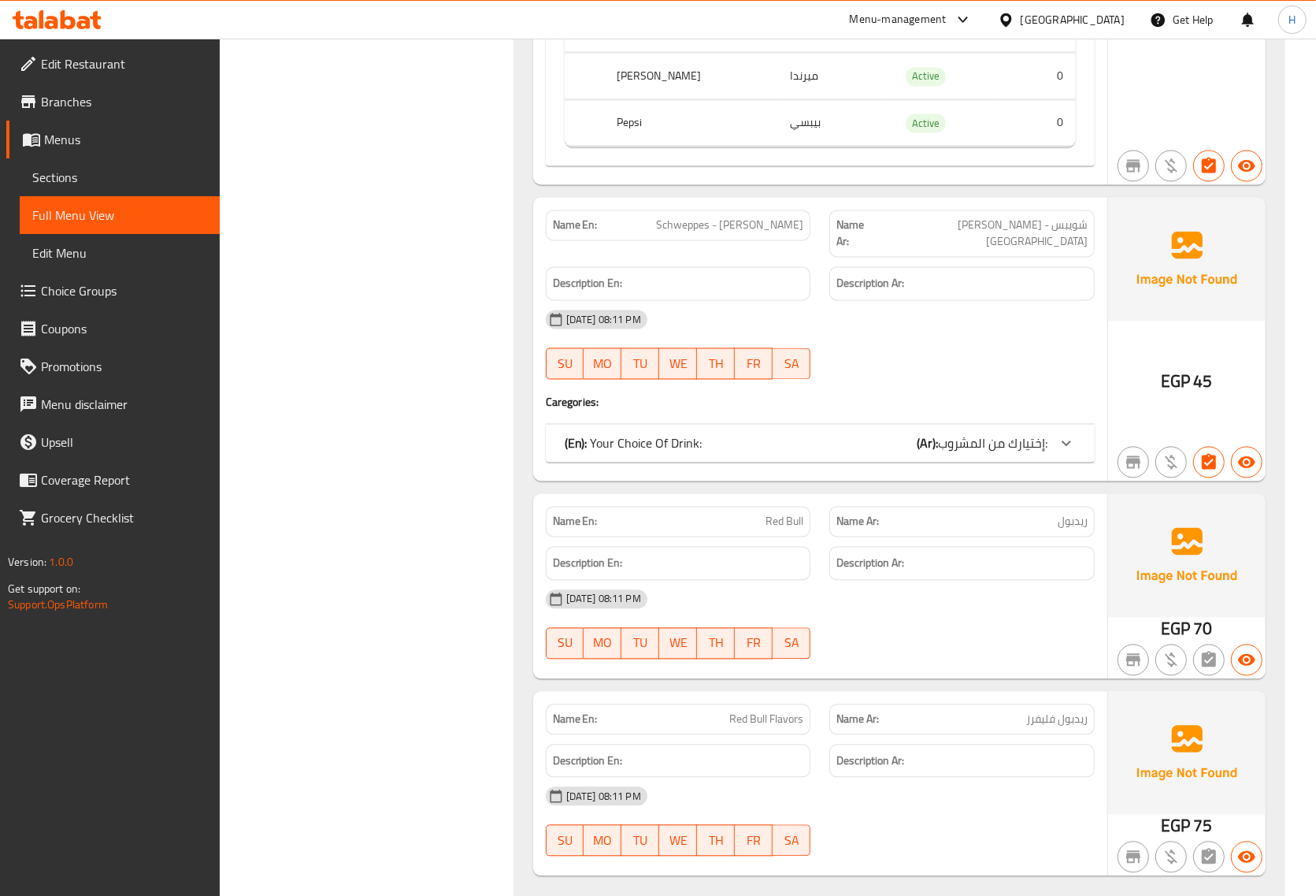
click at [821, 424] on div "(En): Your Choice Of Drink: (Ar): إختيارك من المشروب:" at bounding box center [821, 442] width 549 height 38
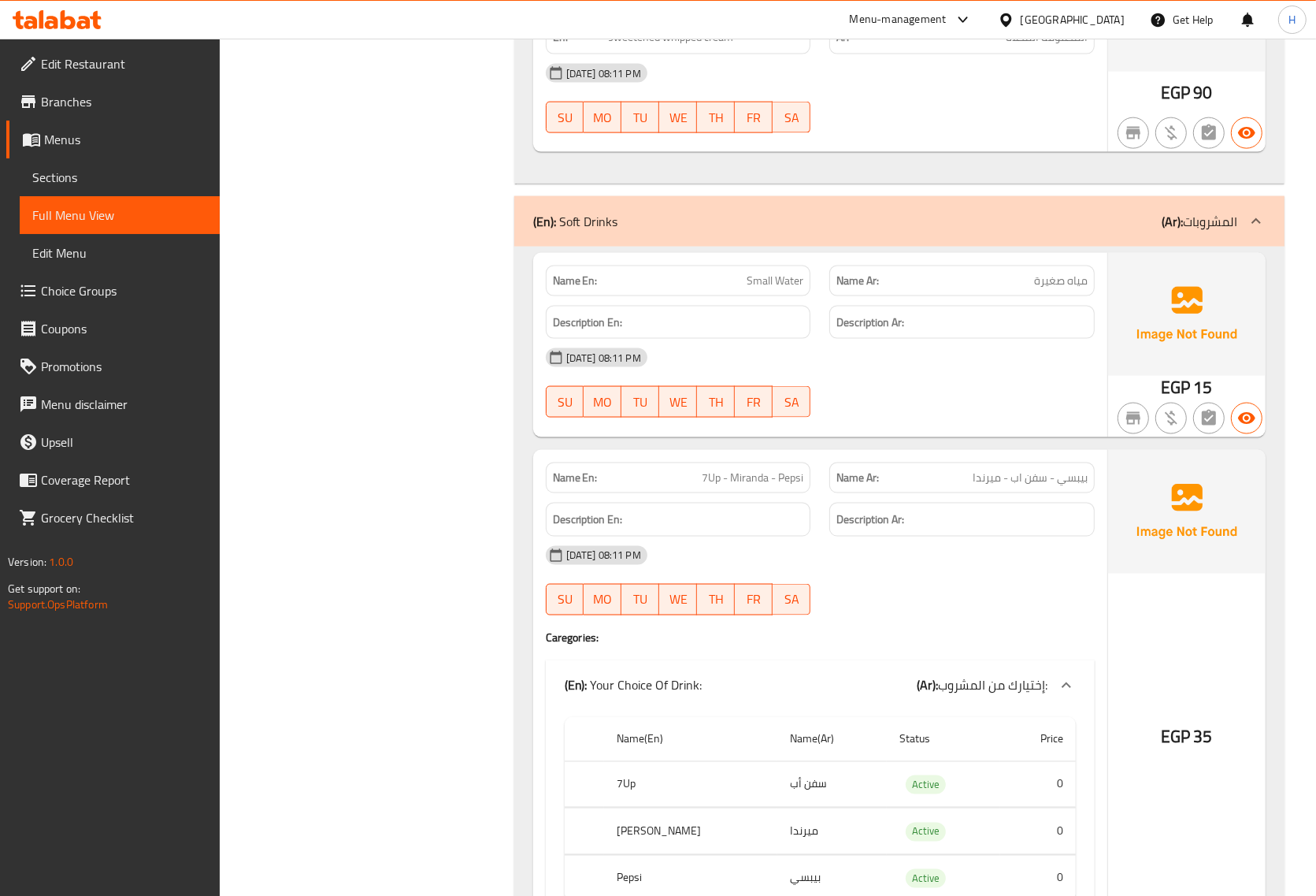
scroll to position [23032, 0]
